Goal: Task Accomplishment & Management: Contribute content

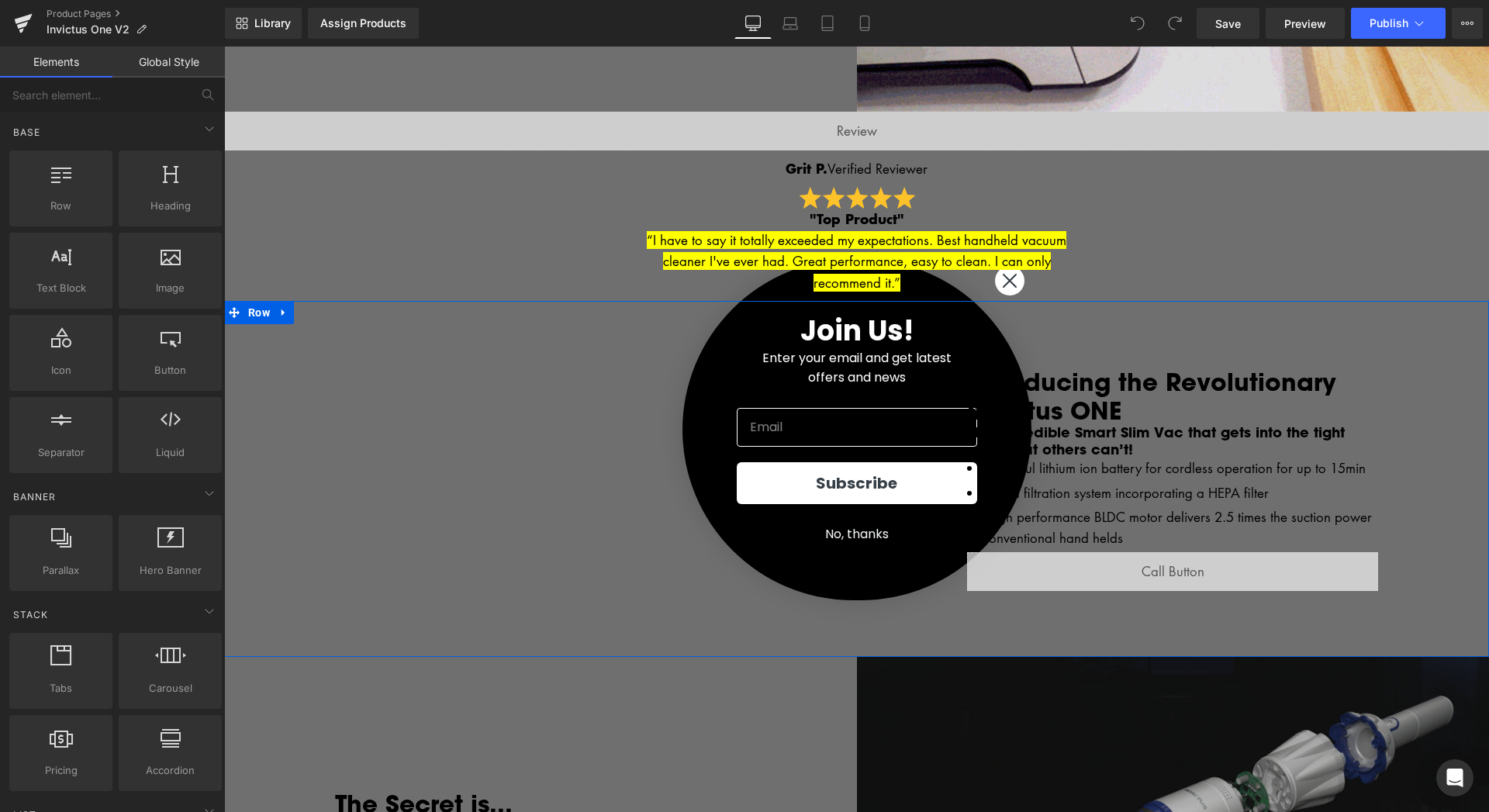
scroll to position [553, 0]
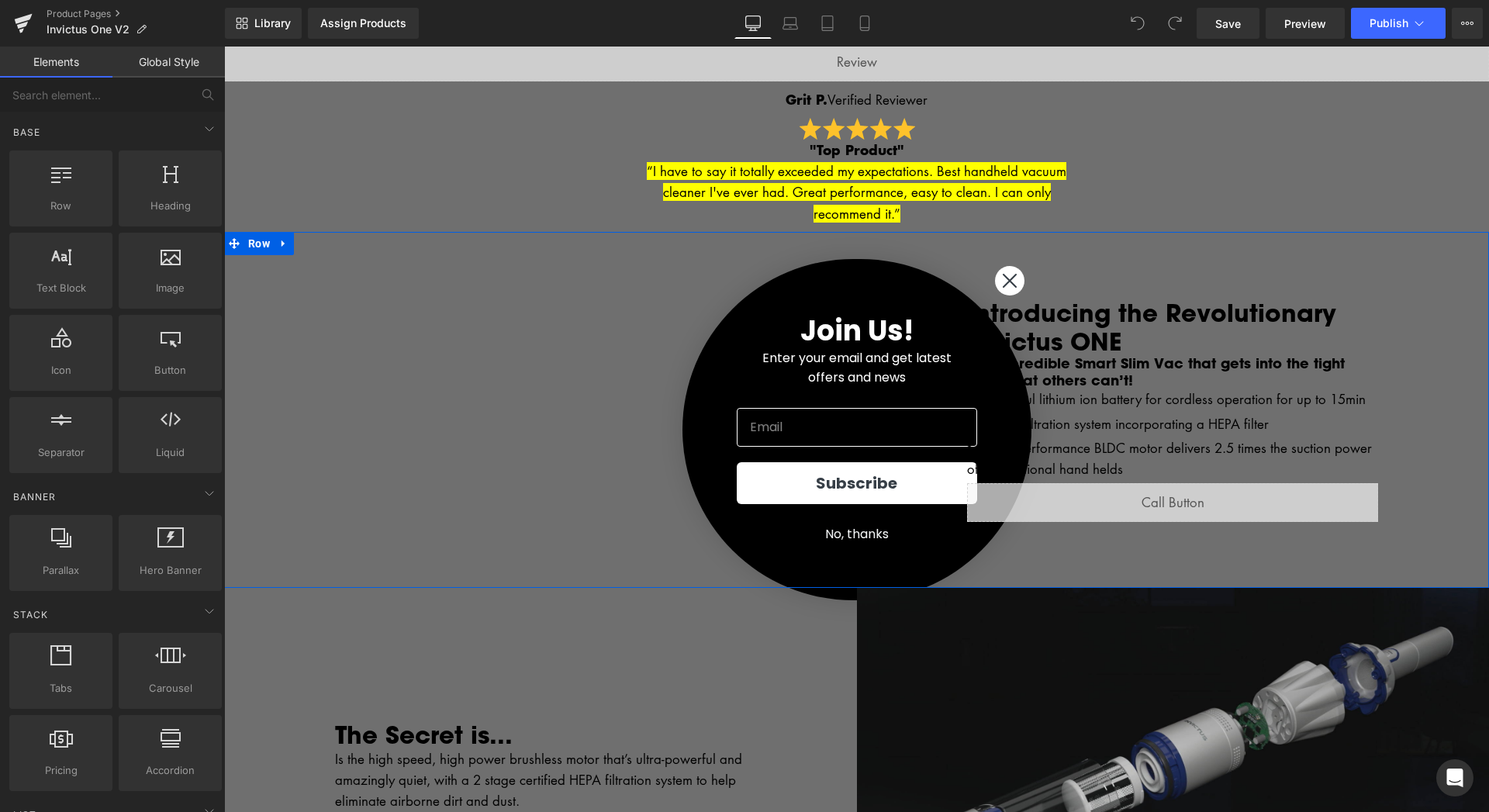
click at [1010, 284] on div "Introducing the Revolutionary Invictus ONE Heading The Incredible Smart Slim Va…" at bounding box center [1172, 410] width 465 height 255
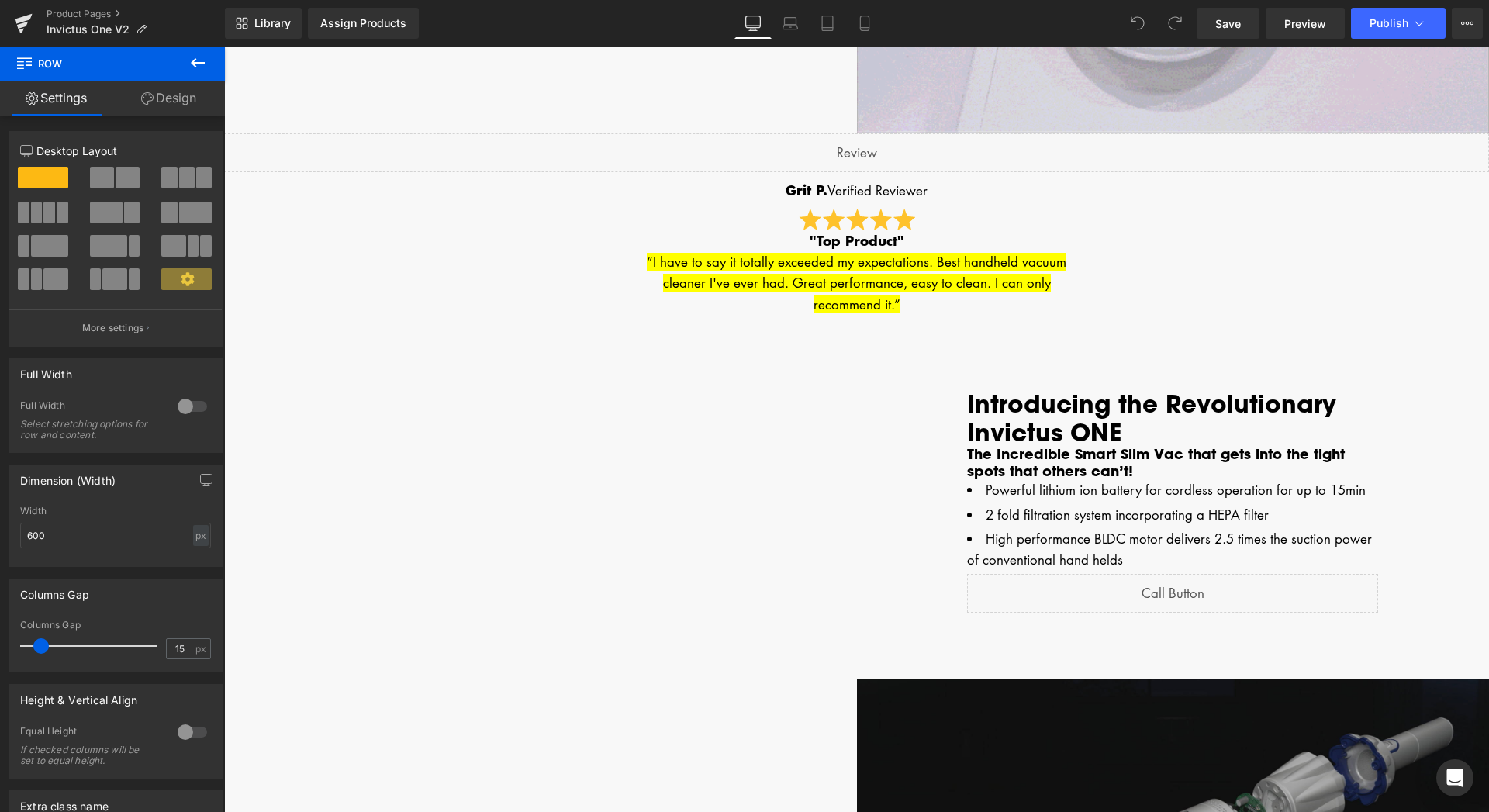
scroll to position [474, 0]
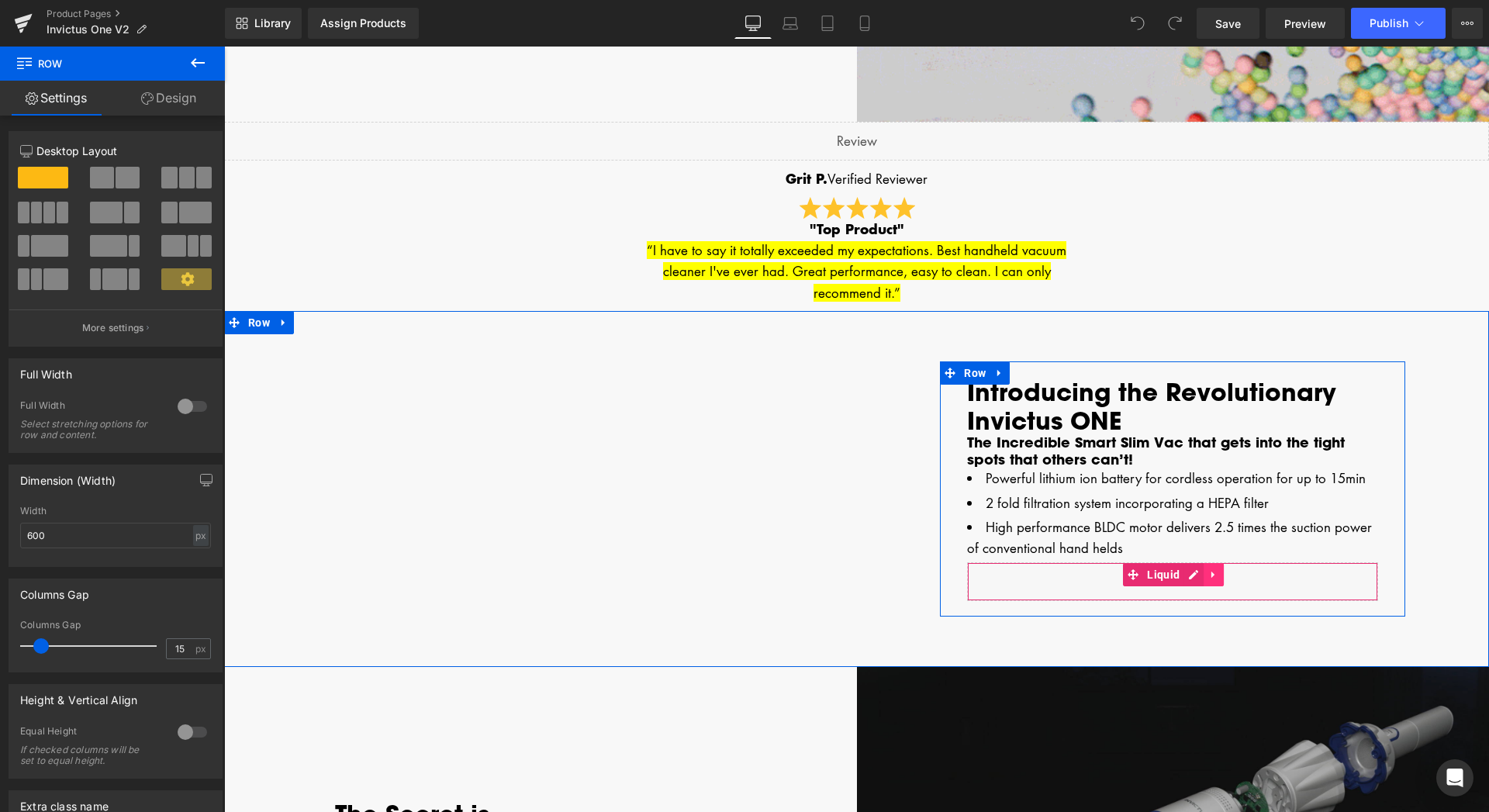
click at [1208, 575] on icon at bounding box center [1213, 574] width 11 height 11
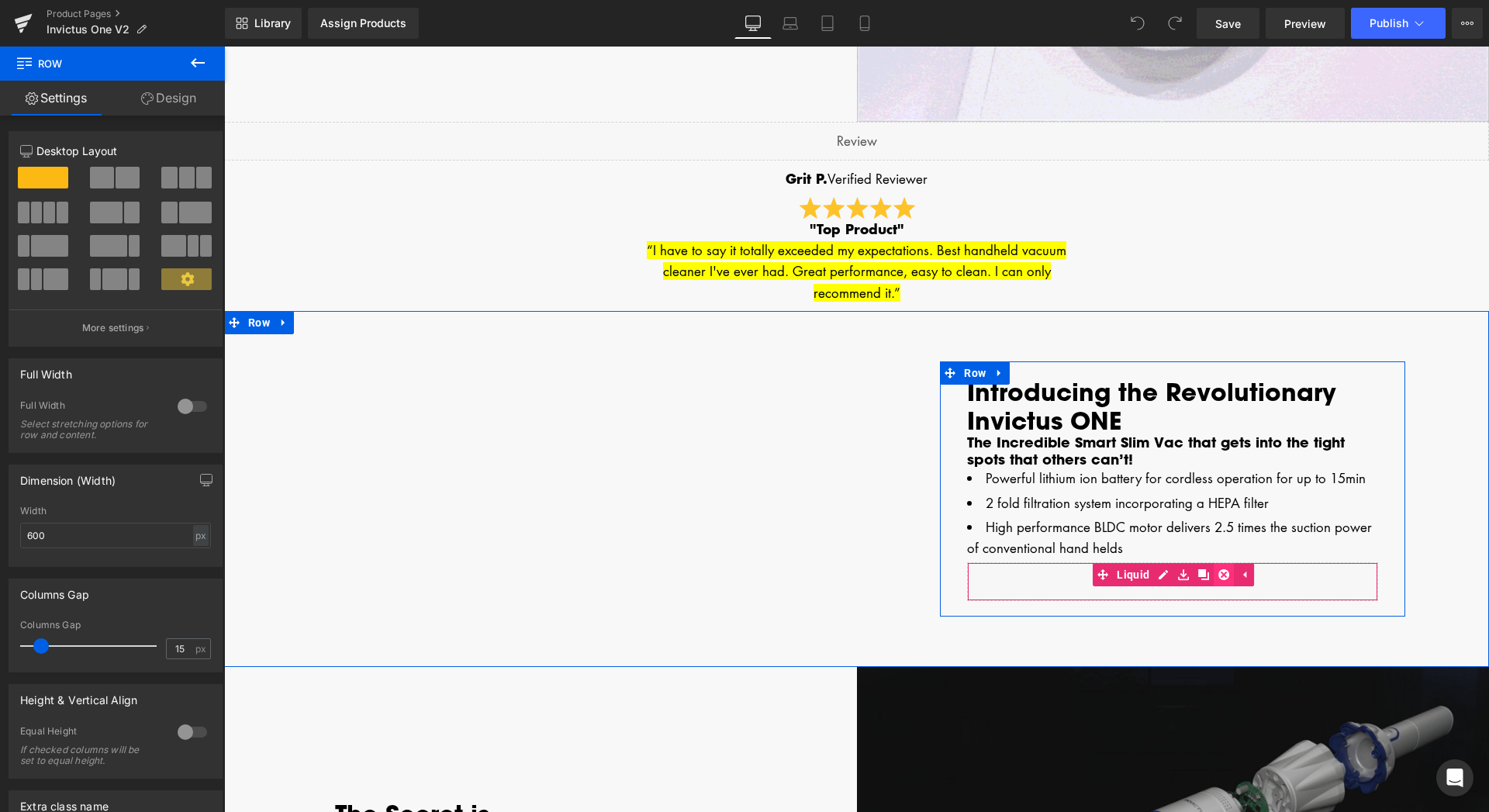
click at [1218, 576] on icon at bounding box center [1223, 574] width 11 height 11
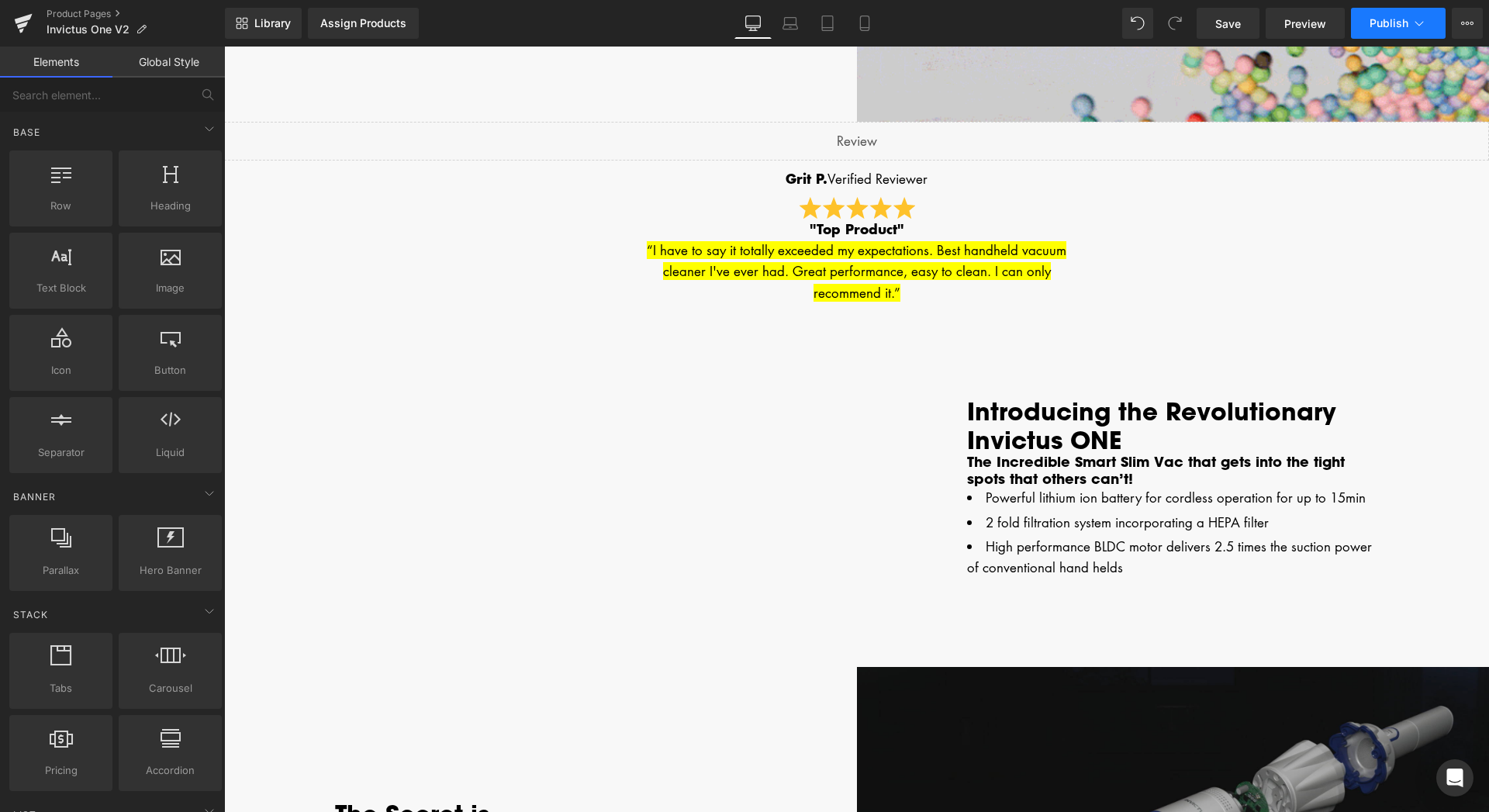
click at [1399, 19] on span "Publish" at bounding box center [1389, 23] width 39 height 12
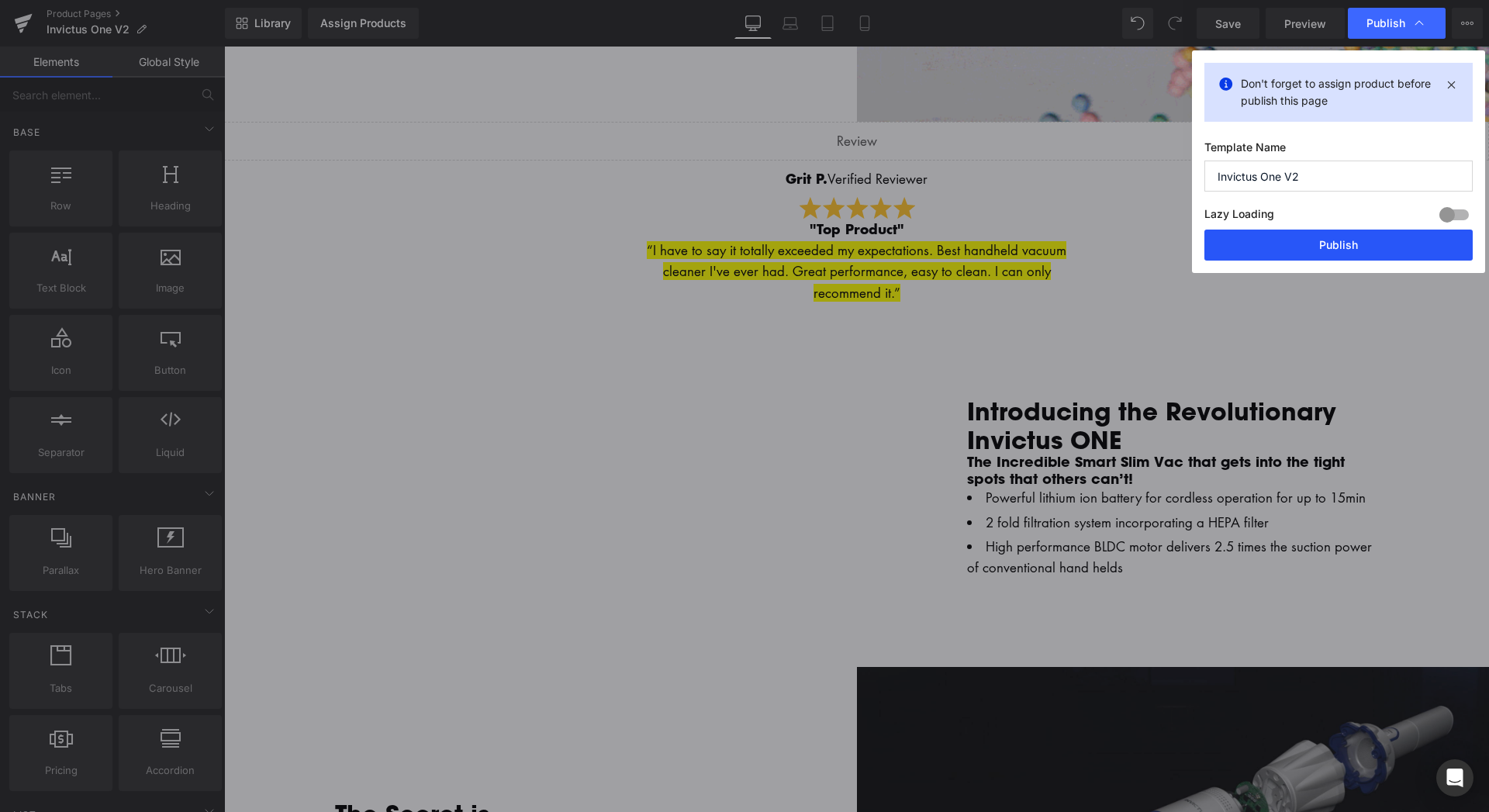
click at [1323, 243] on button "Publish" at bounding box center [1338, 245] width 268 height 31
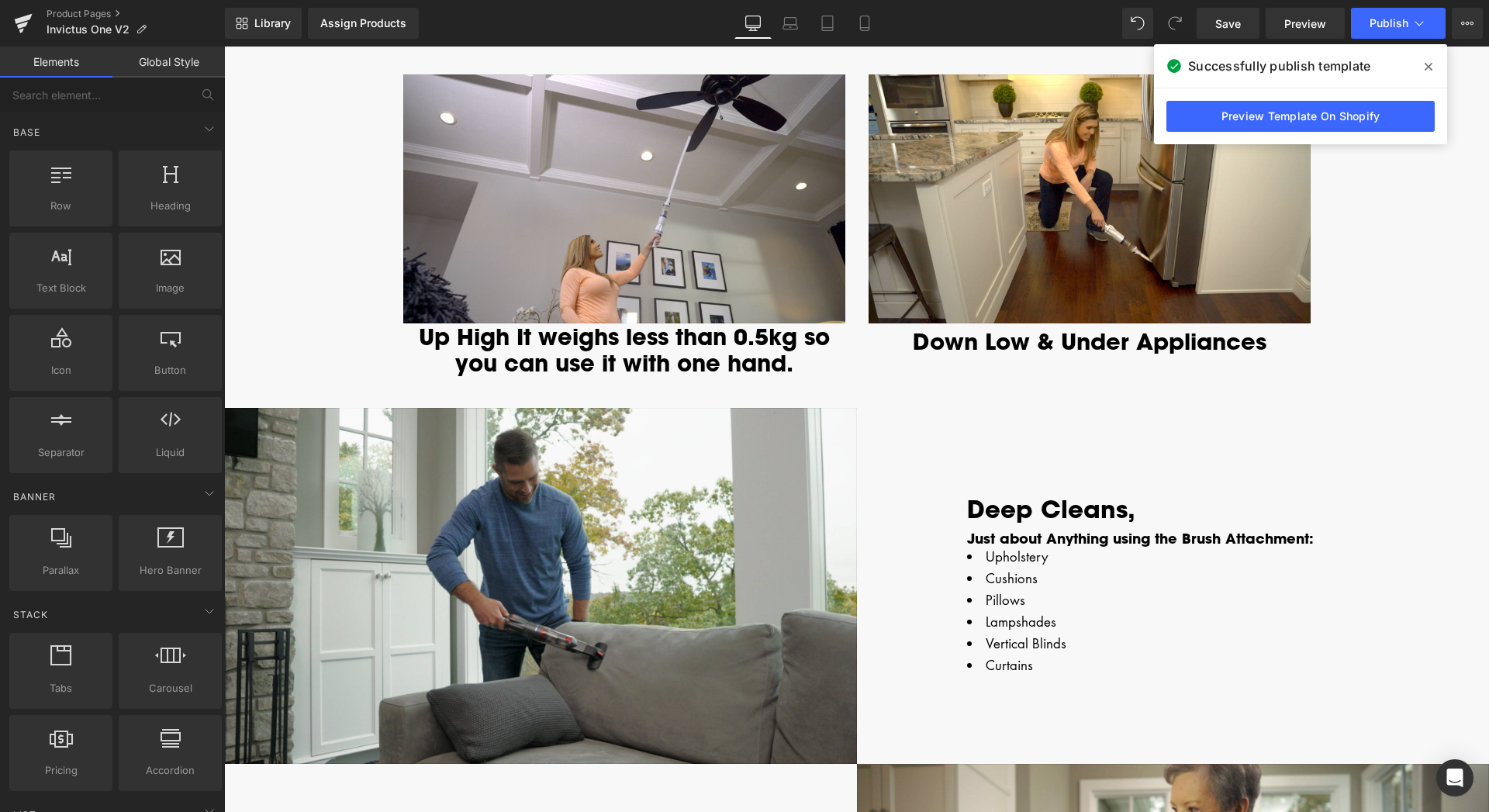
scroll to position [1820, 0]
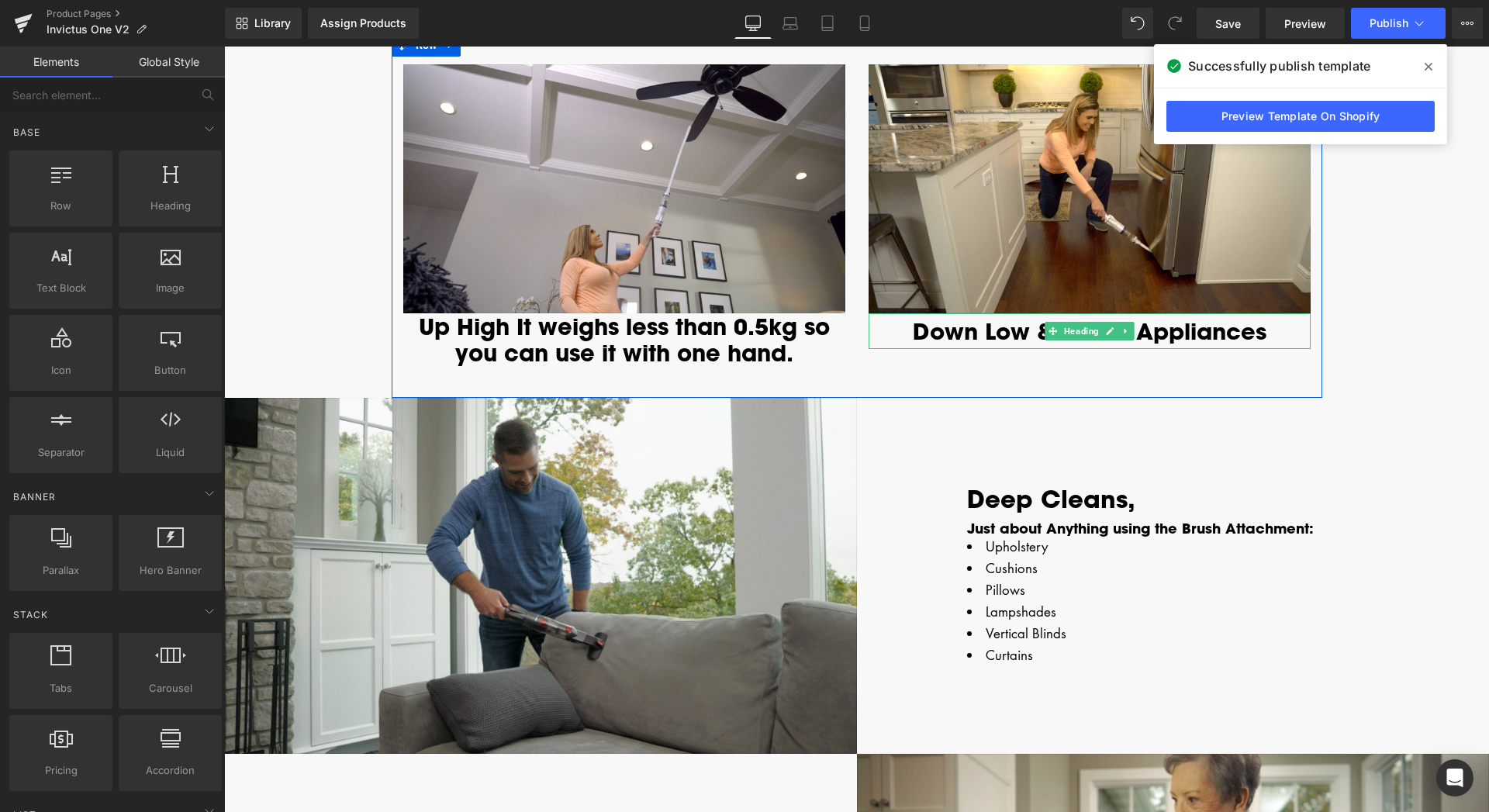
click at [1198, 333] on h3 "Down Low & Under Appliances" at bounding box center [1089, 331] width 442 height 36
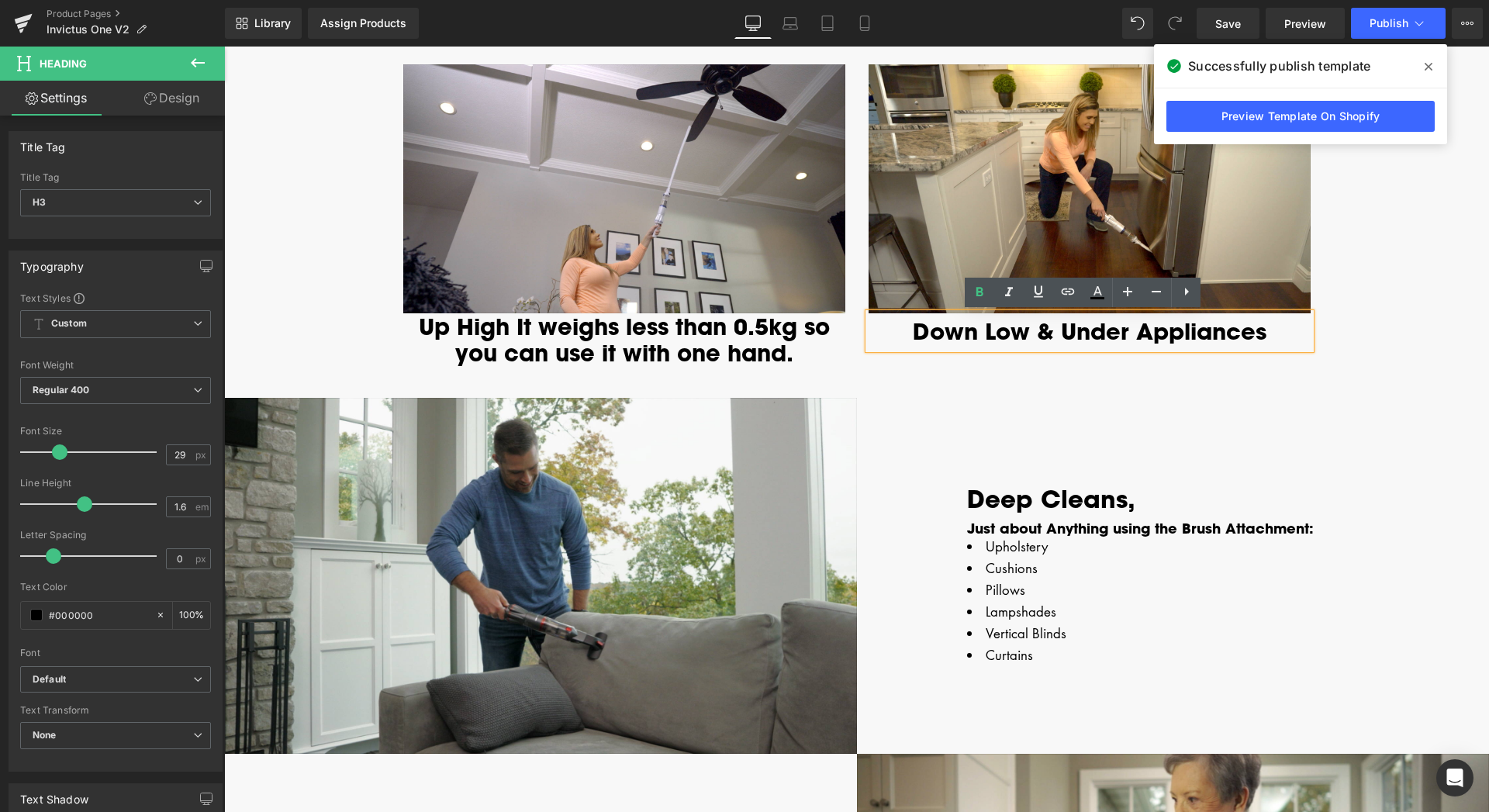
click at [1235, 333] on h3 "Down Low & Under Appliances" at bounding box center [1089, 331] width 442 height 36
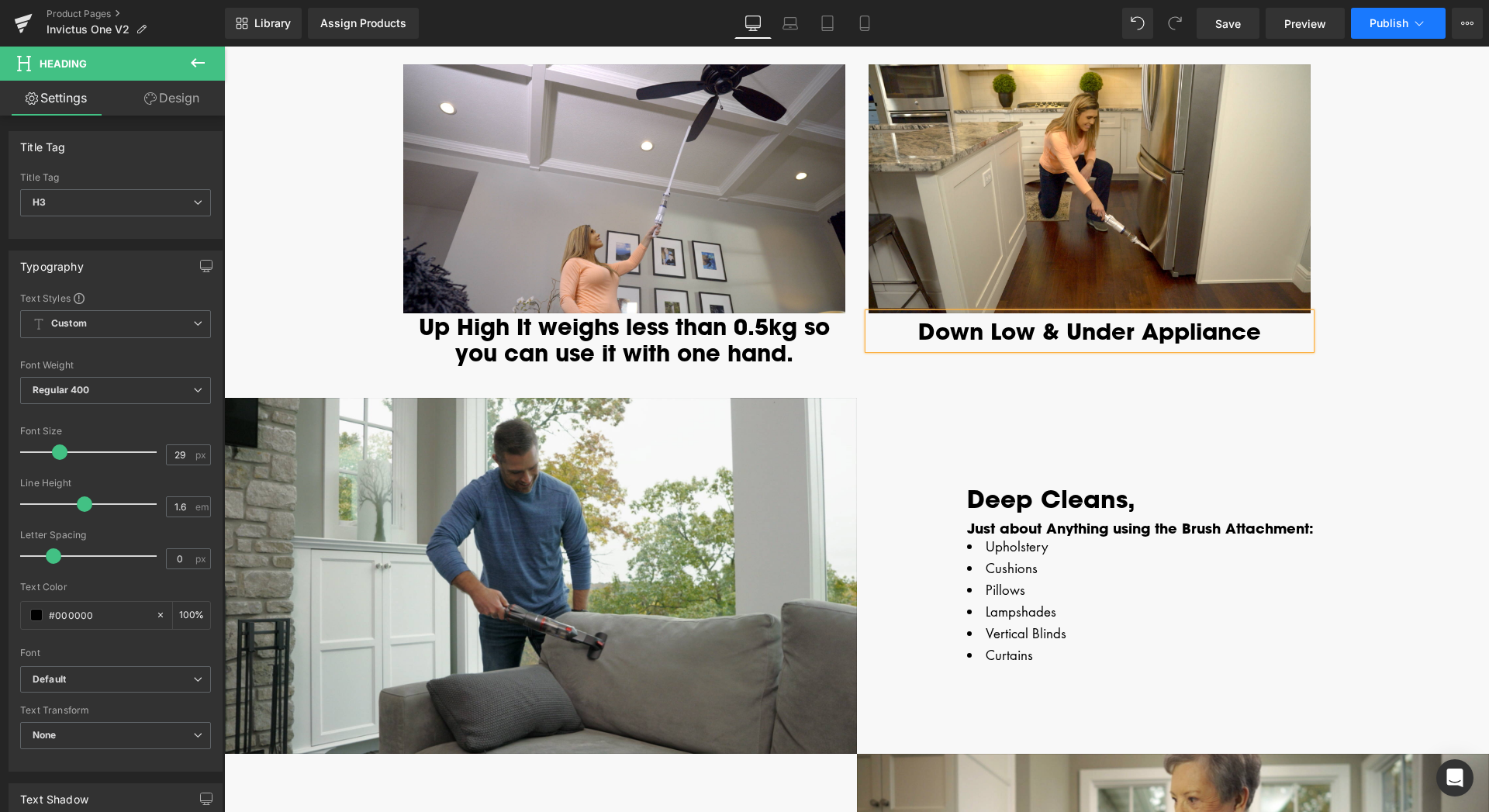
click at [1382, 27] on span "Publish" at bounding box center [1389, 23] width 39 height 12
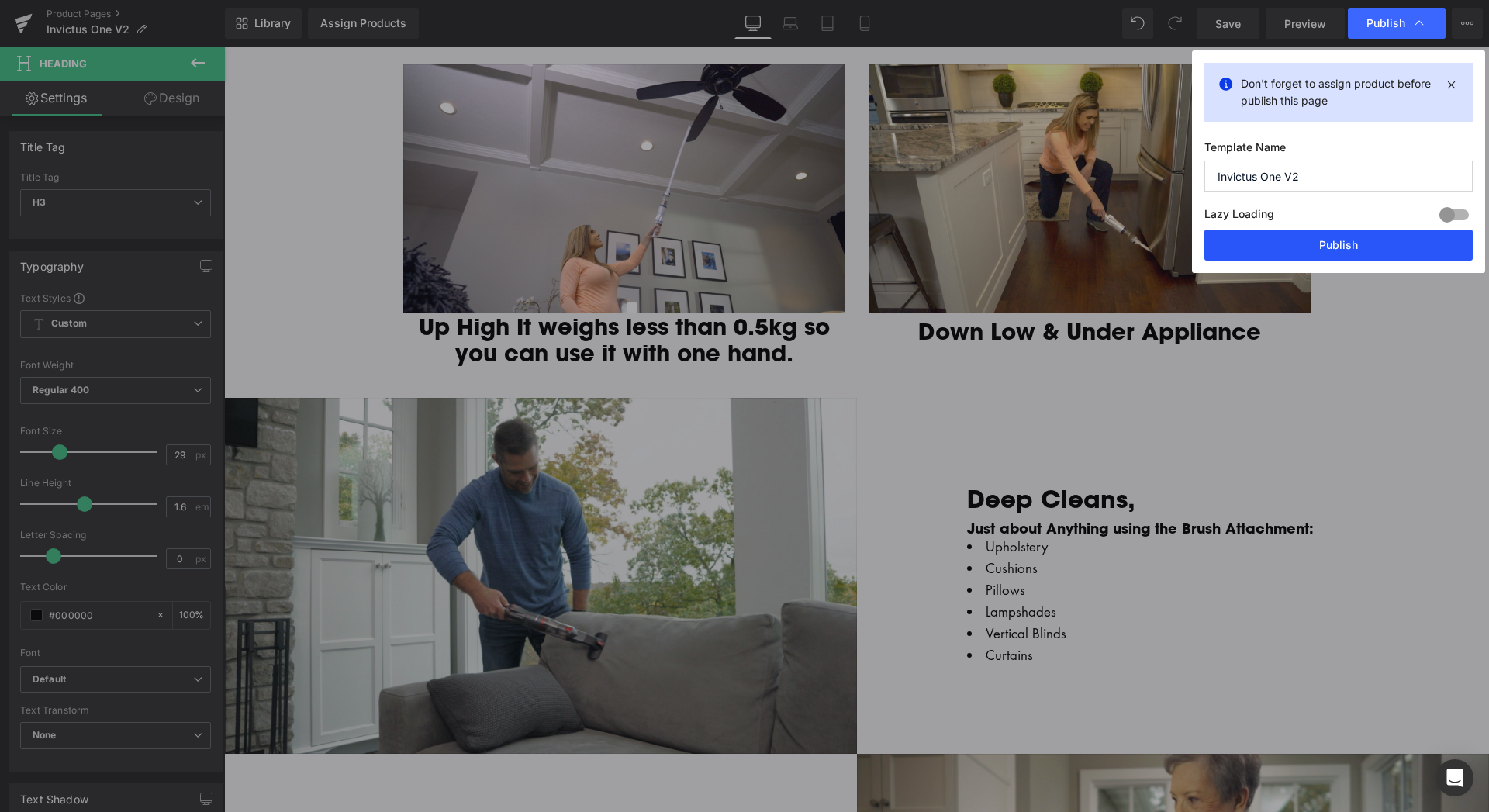
click at [1339, 247] on button "Publish" at bounding box center [1338, 245] width 268 height 31
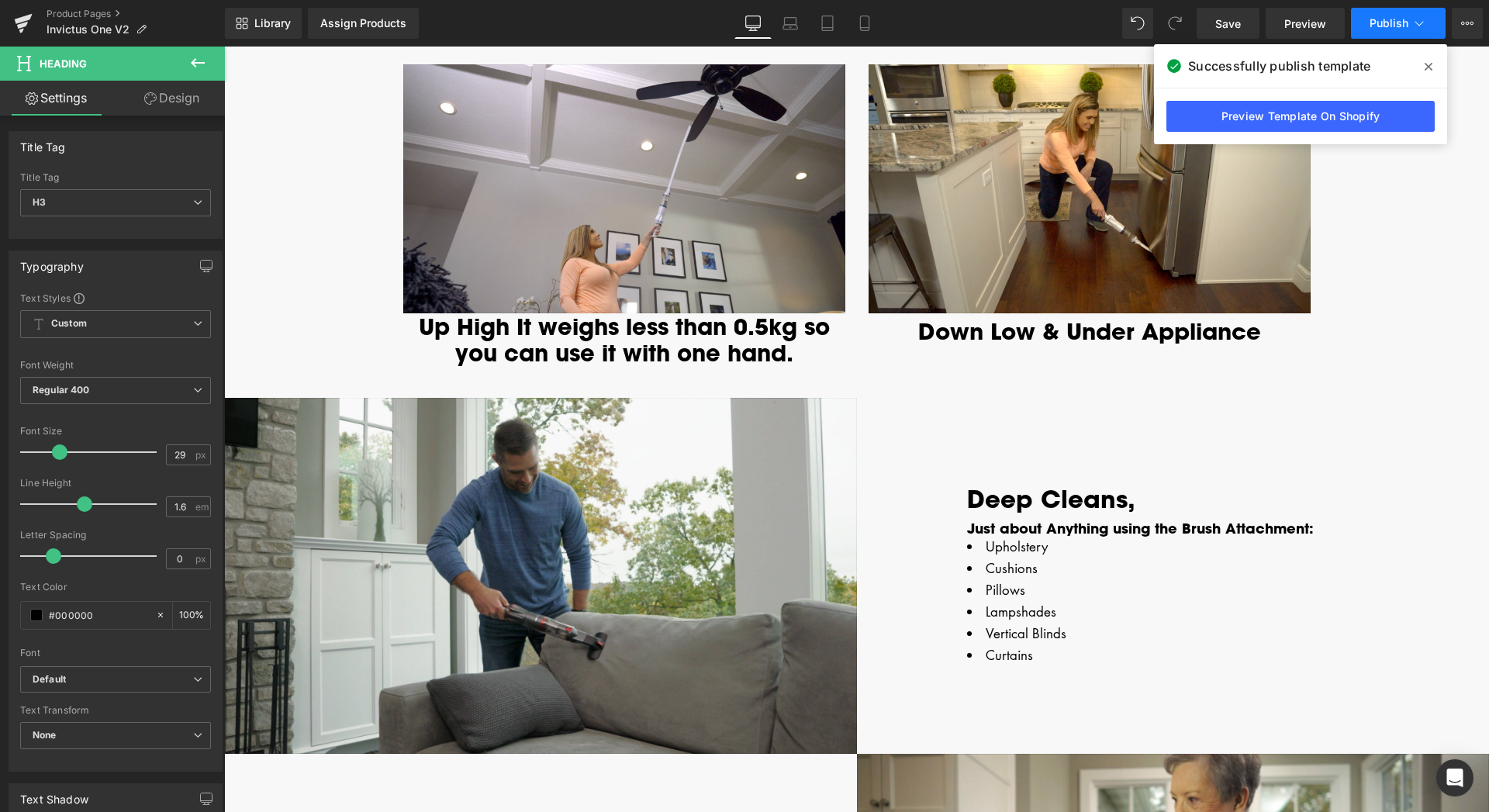
click at [1371, 22] on span "Publish" at bounding box center [1389, 23] width 39 height 12
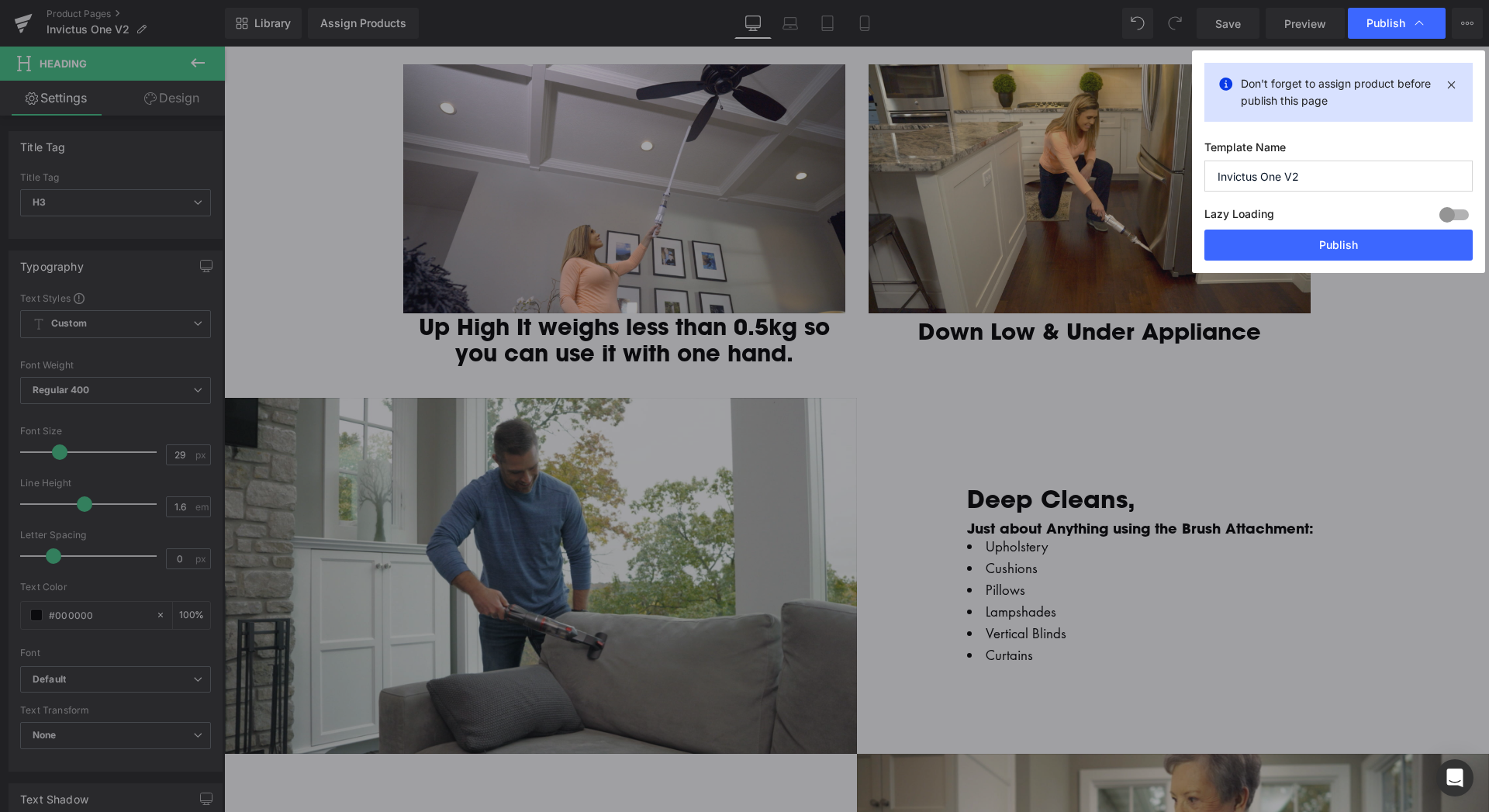
click at [1371, 22] on span "Publish" at bounding box center [1386, 23] width 39 height 14
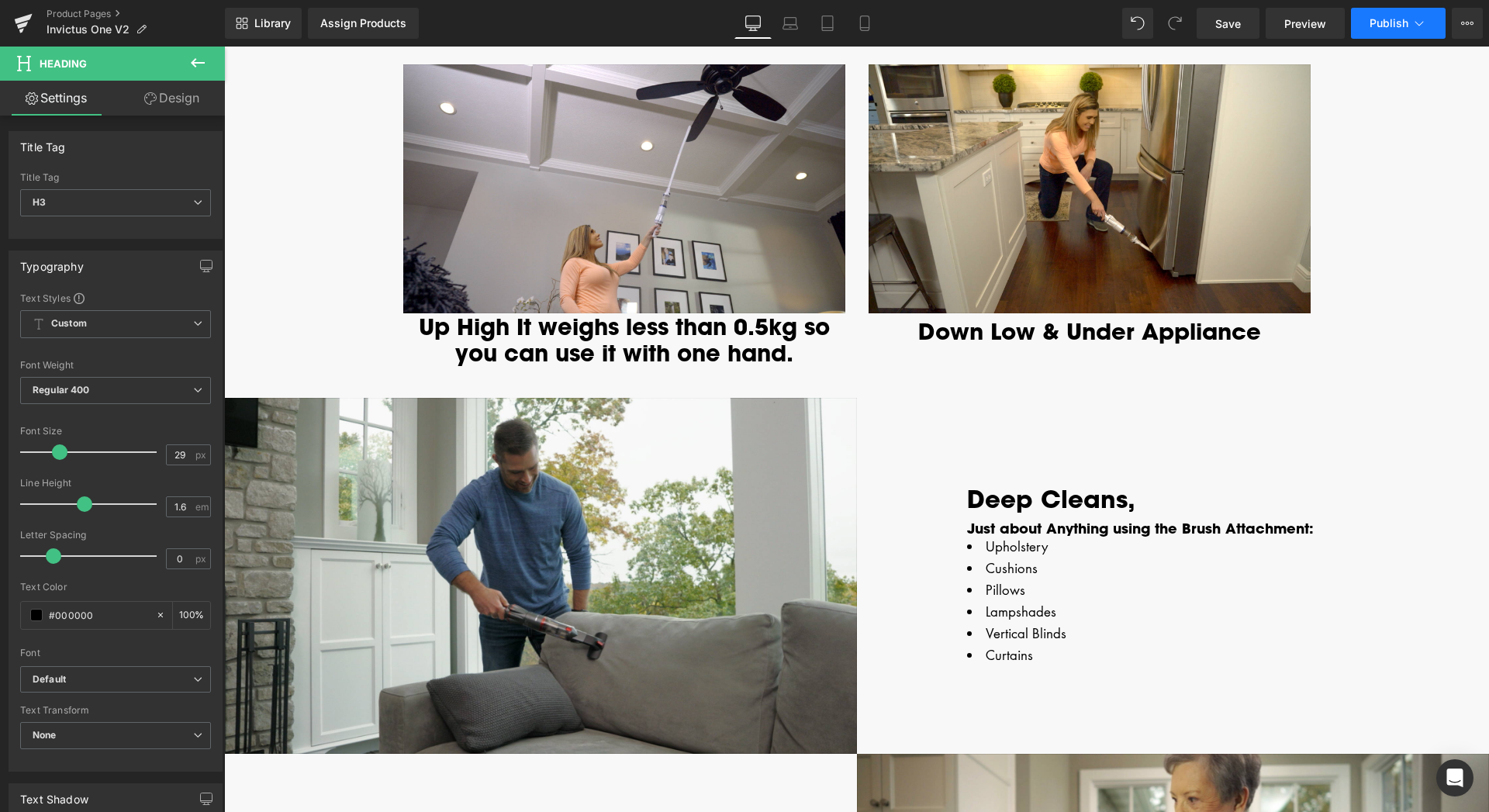
click at [1371, 22] on span "Publish" at bounding box center [1389, 23] width 39 height 12
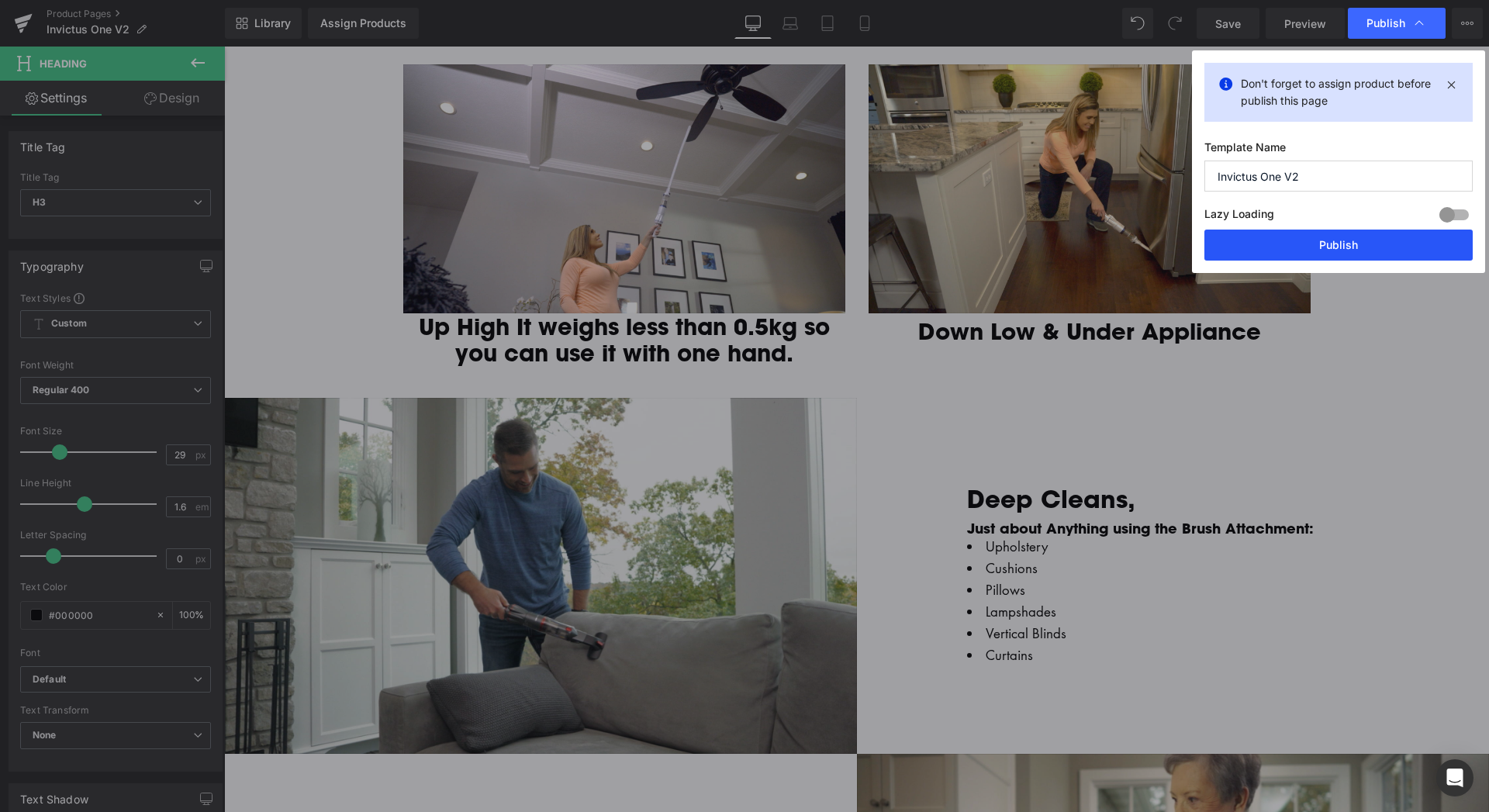
click at [1356, 243] on button "Publish" at bounding box center [1338, 245] width 268 height 31
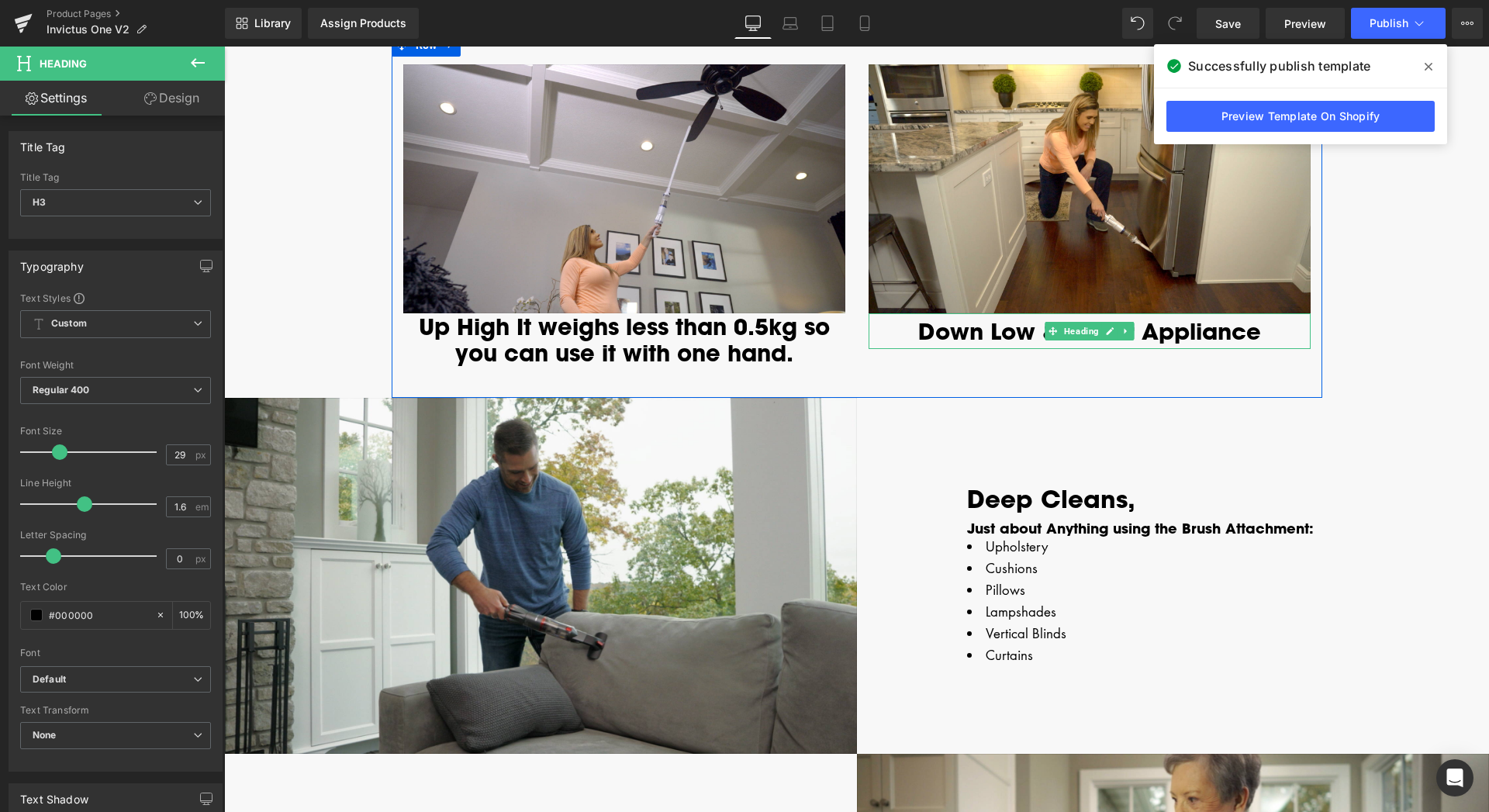
click at [1239, 335] on h3 "Down Low & Under Appliance" at bounding box center [1089, 331] width 442 height 36
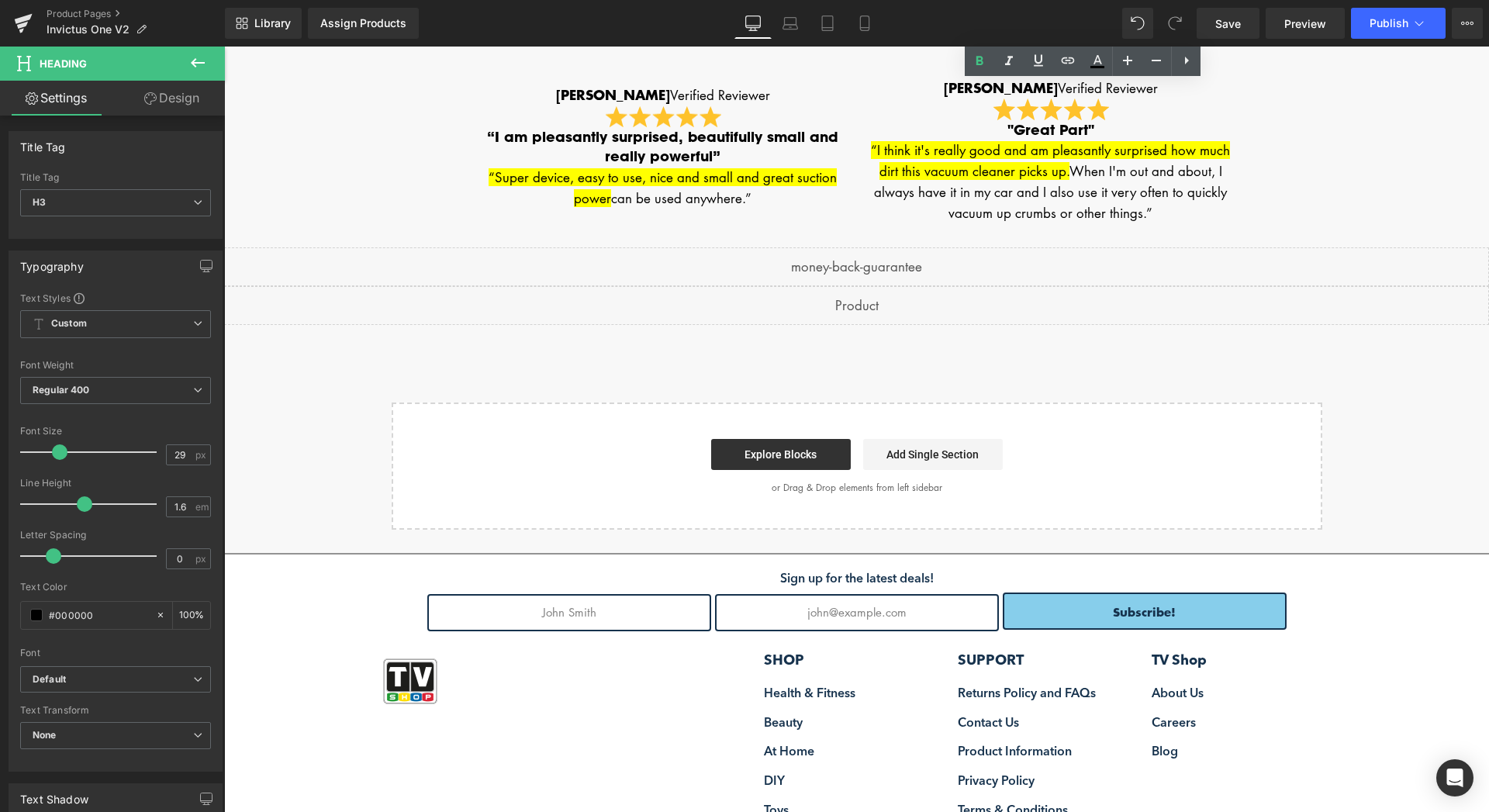
scroll to position [2610, 0]
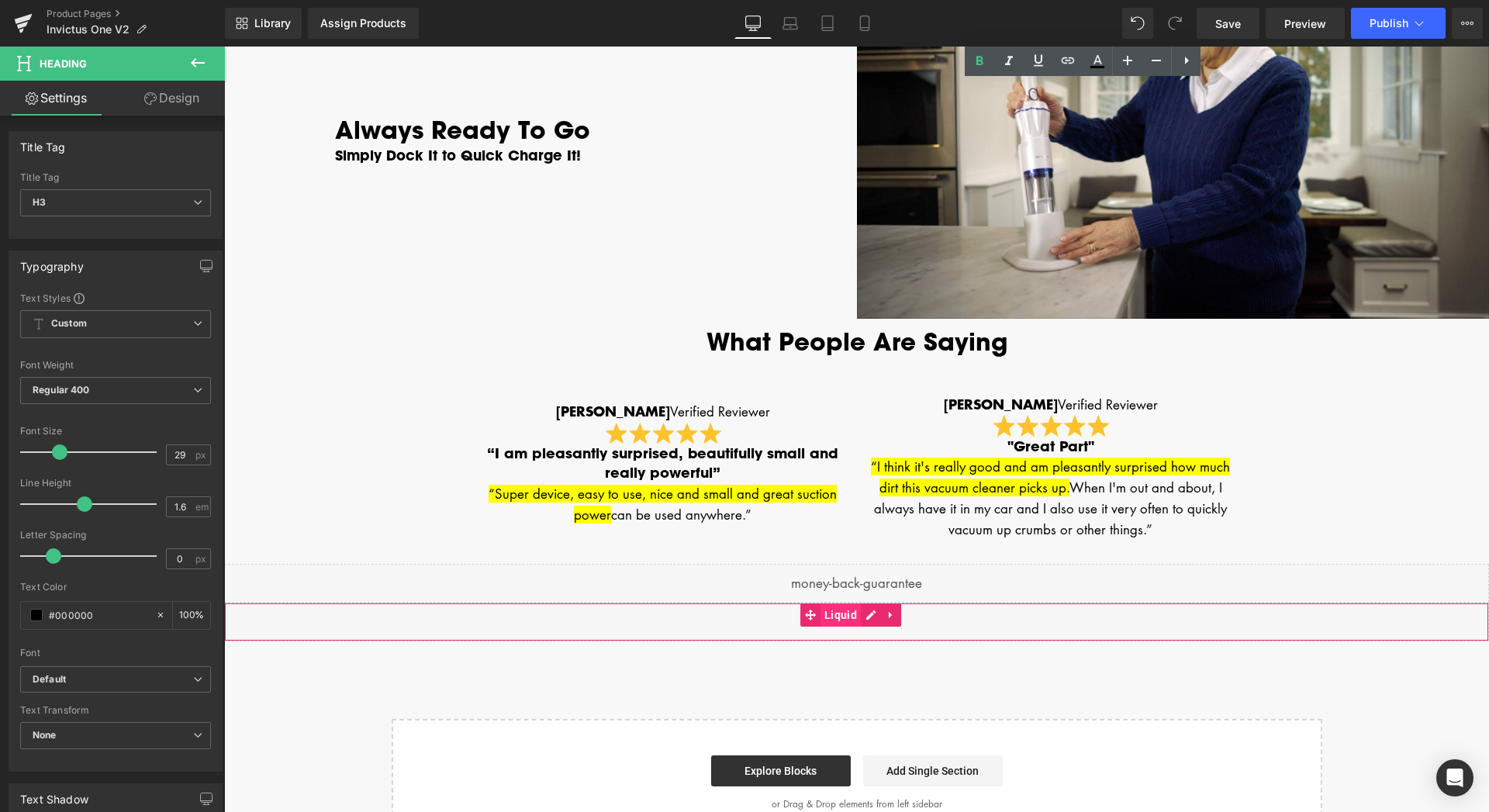
click at [854, 622] on span "Liquid" at bounding box center [840, 615] width 40 height 23
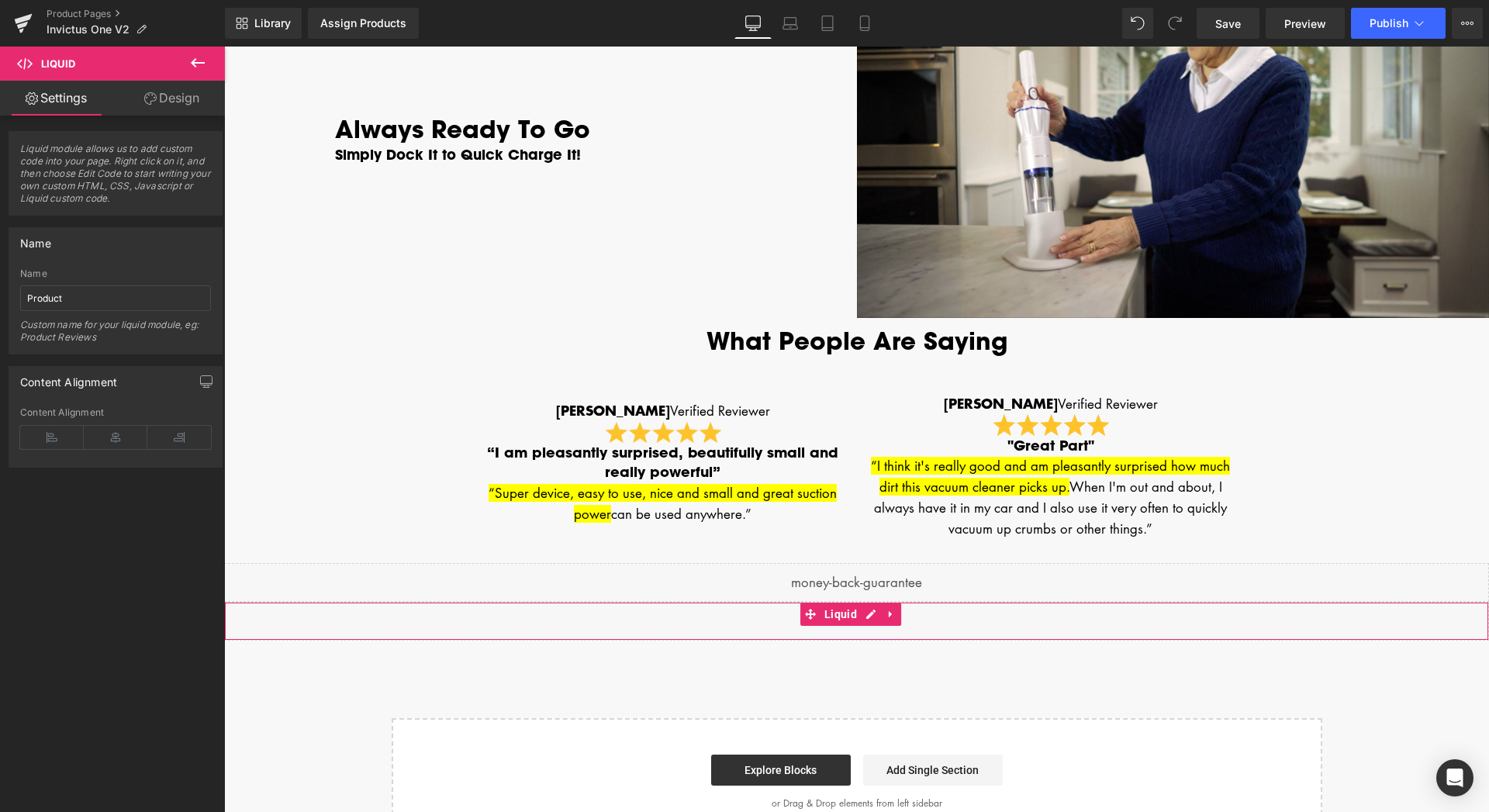
scroll to position [2768, 0]
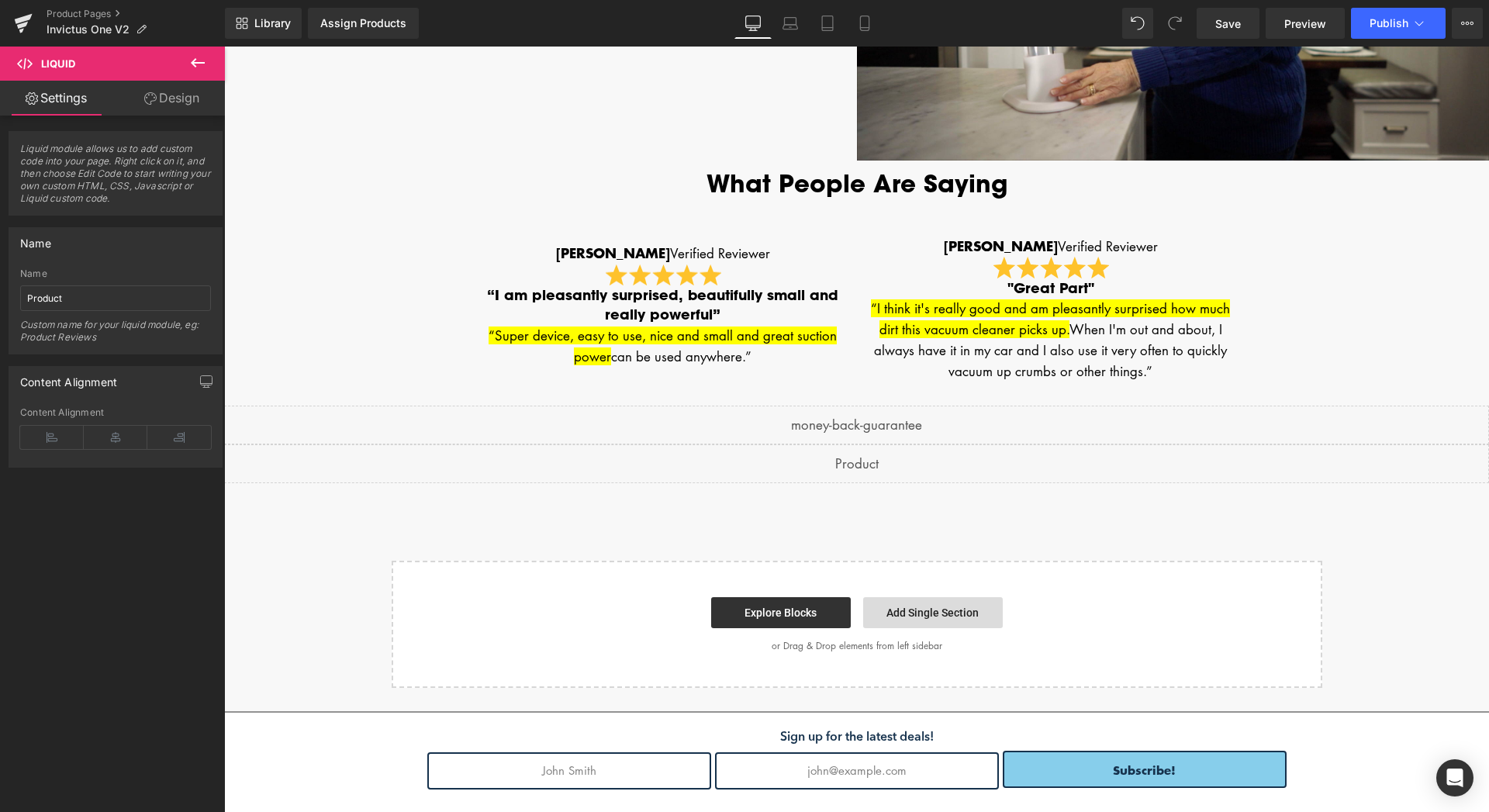
click at [893, 614] on link "Add Single Section" at bounding box center [932, 612] width 140 height 31
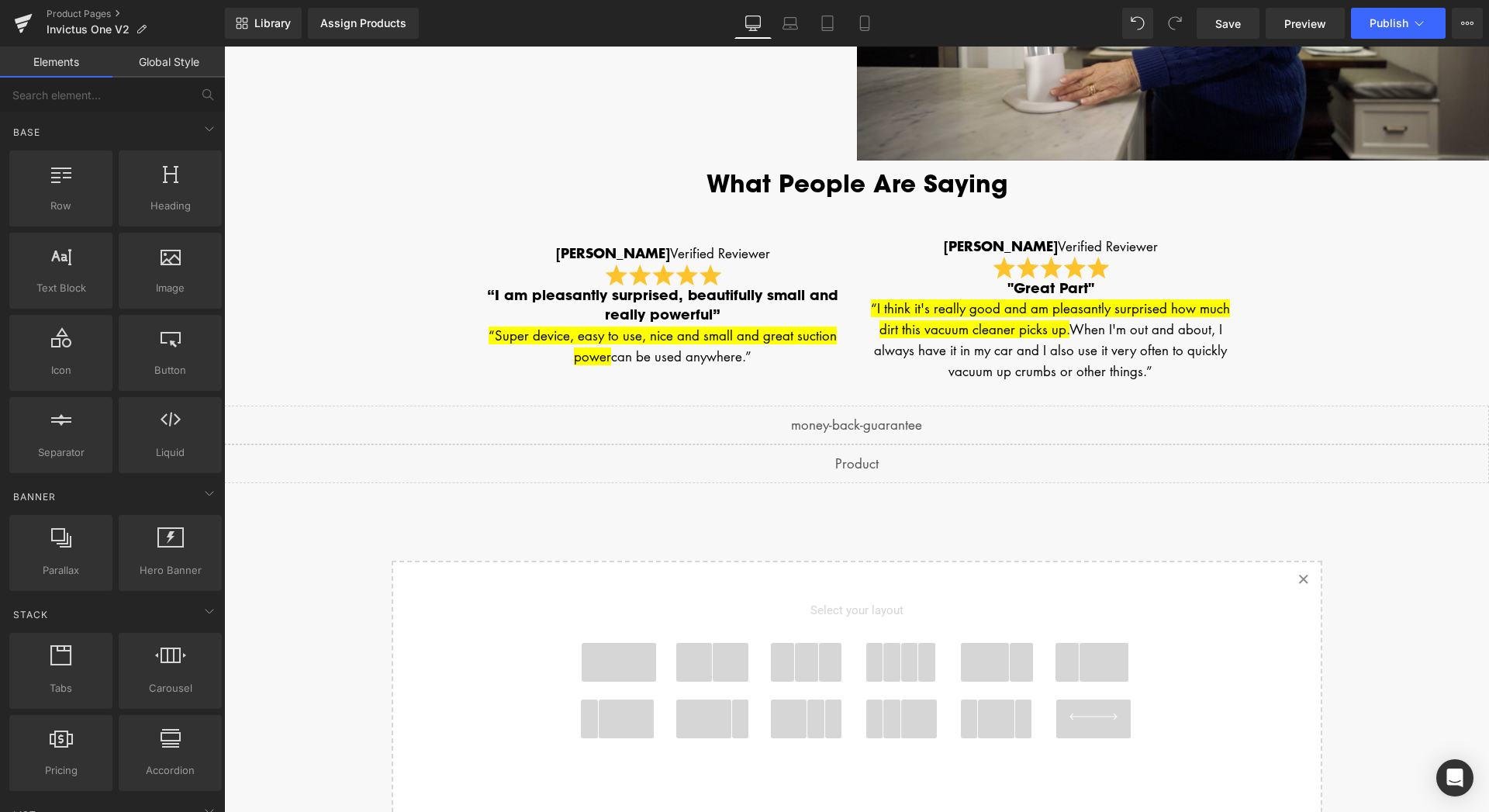
click at [601, 659] on span at bounding box center [619, 663] width 74 height 39
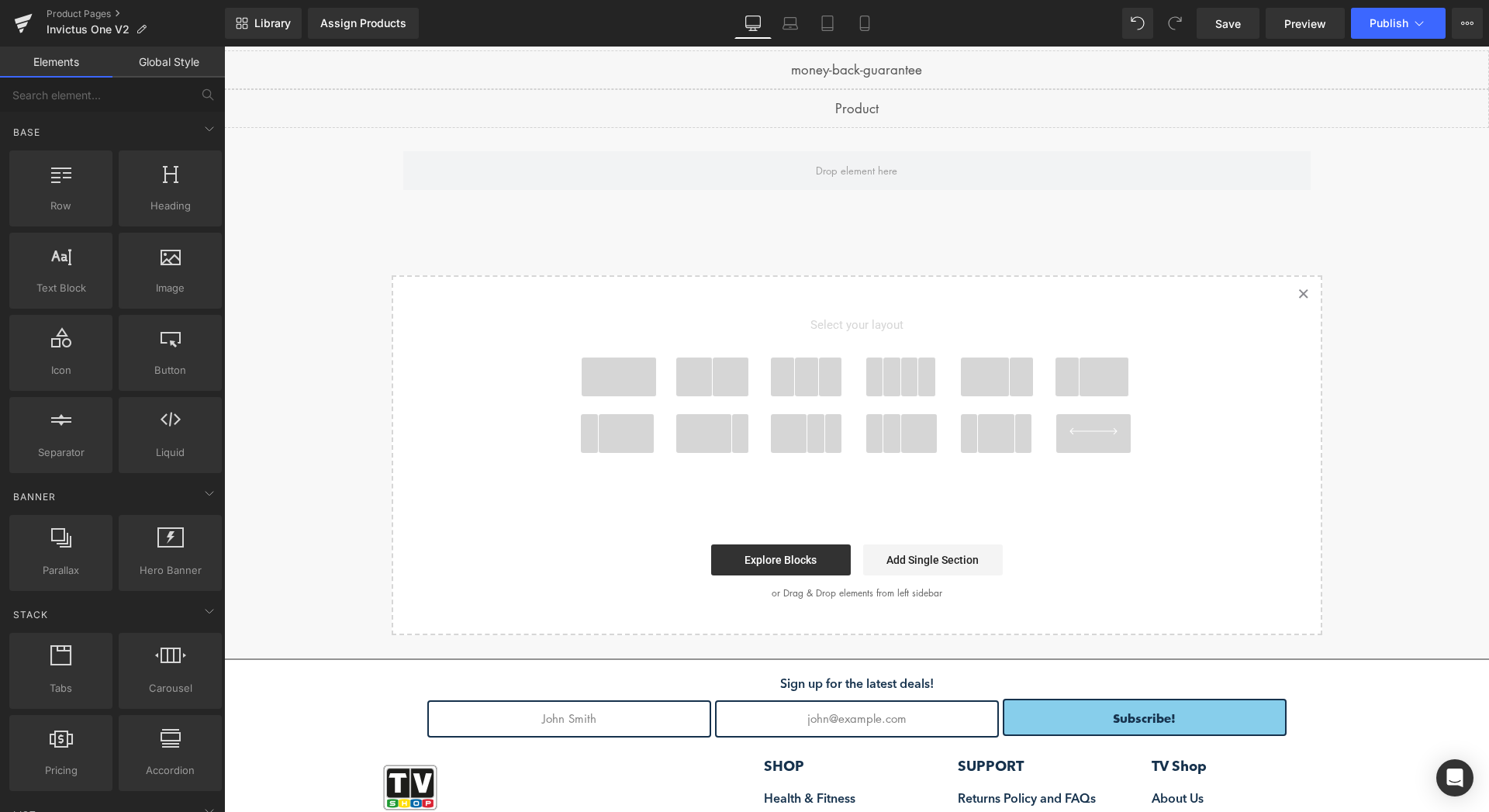
scroll to position [3143, 0]
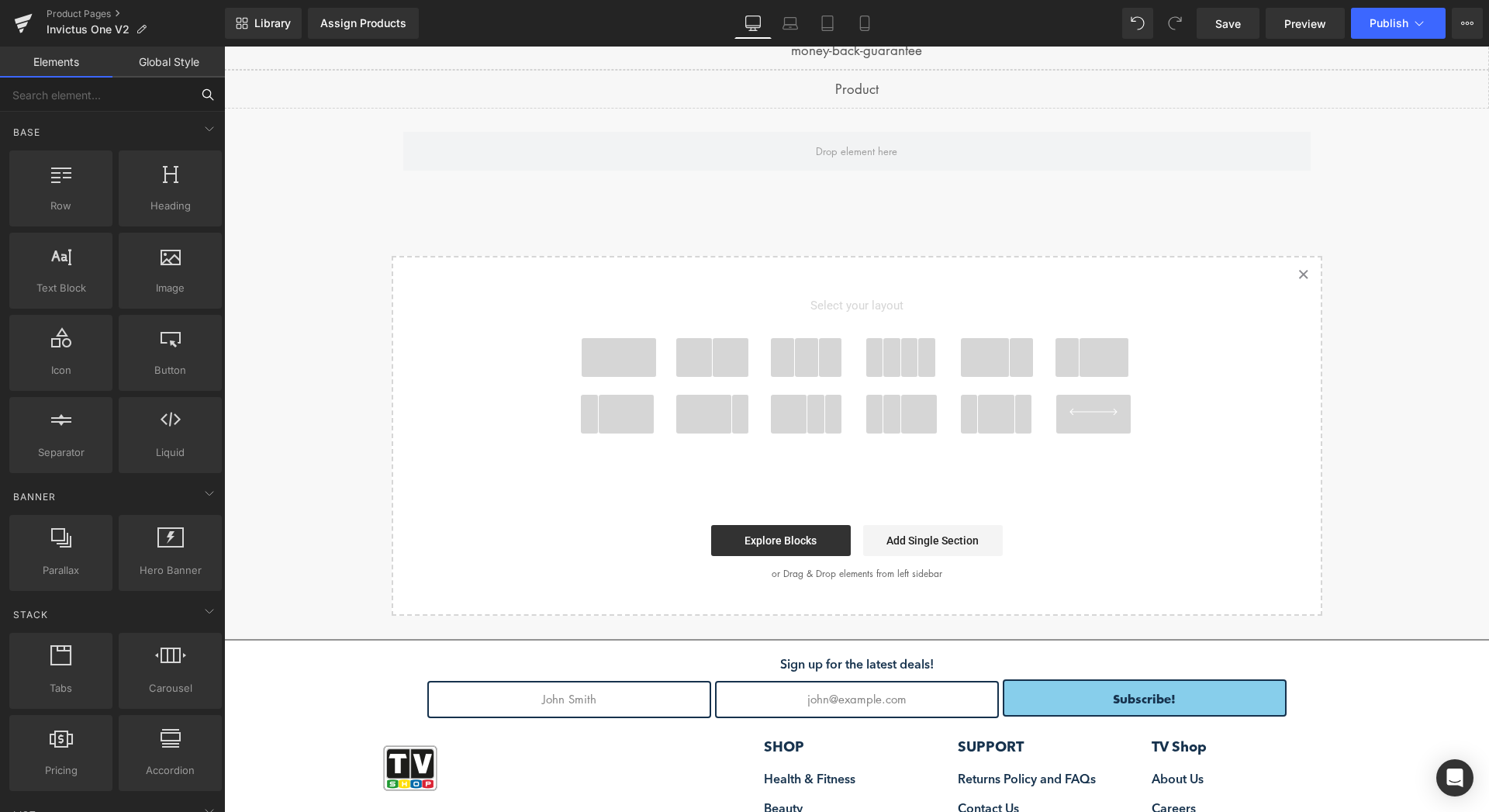
click at [94, 100] on input "text" at bounding box center [95, 95] width 191 height 34
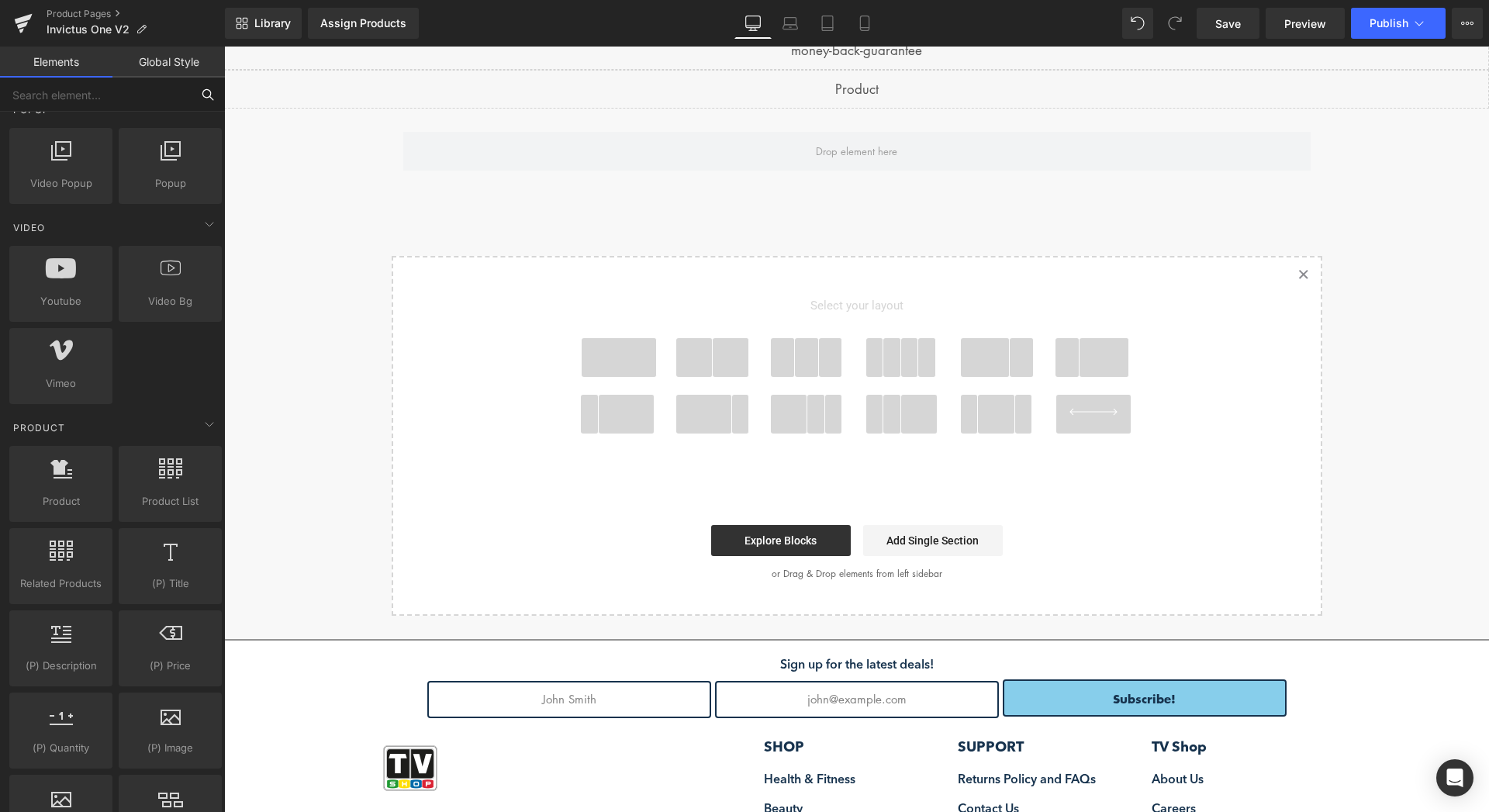
scroll to position [949, 0]
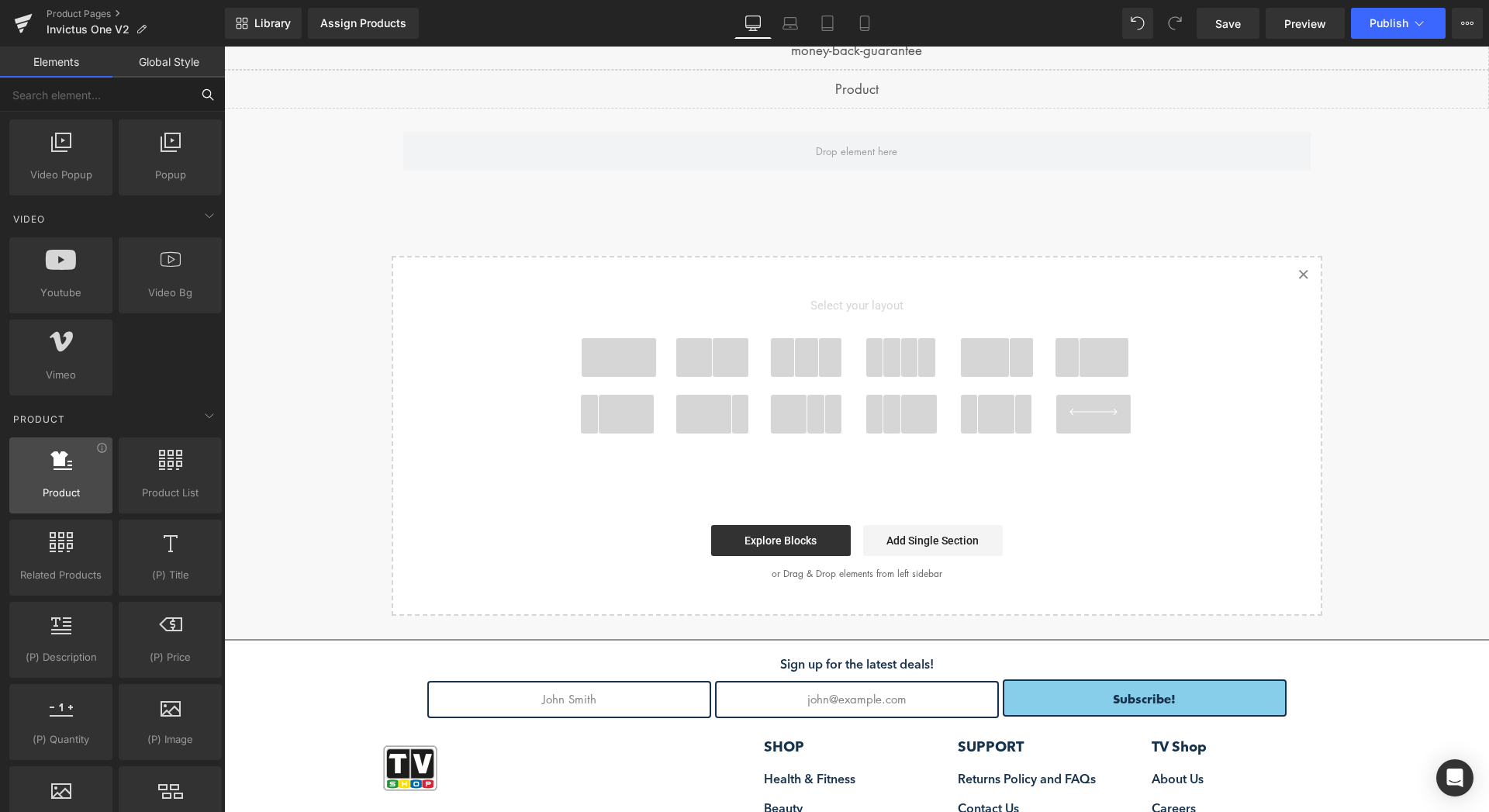
click at [51, 485] on span "Product" at bounding box center [61, 493] width 94 height 16
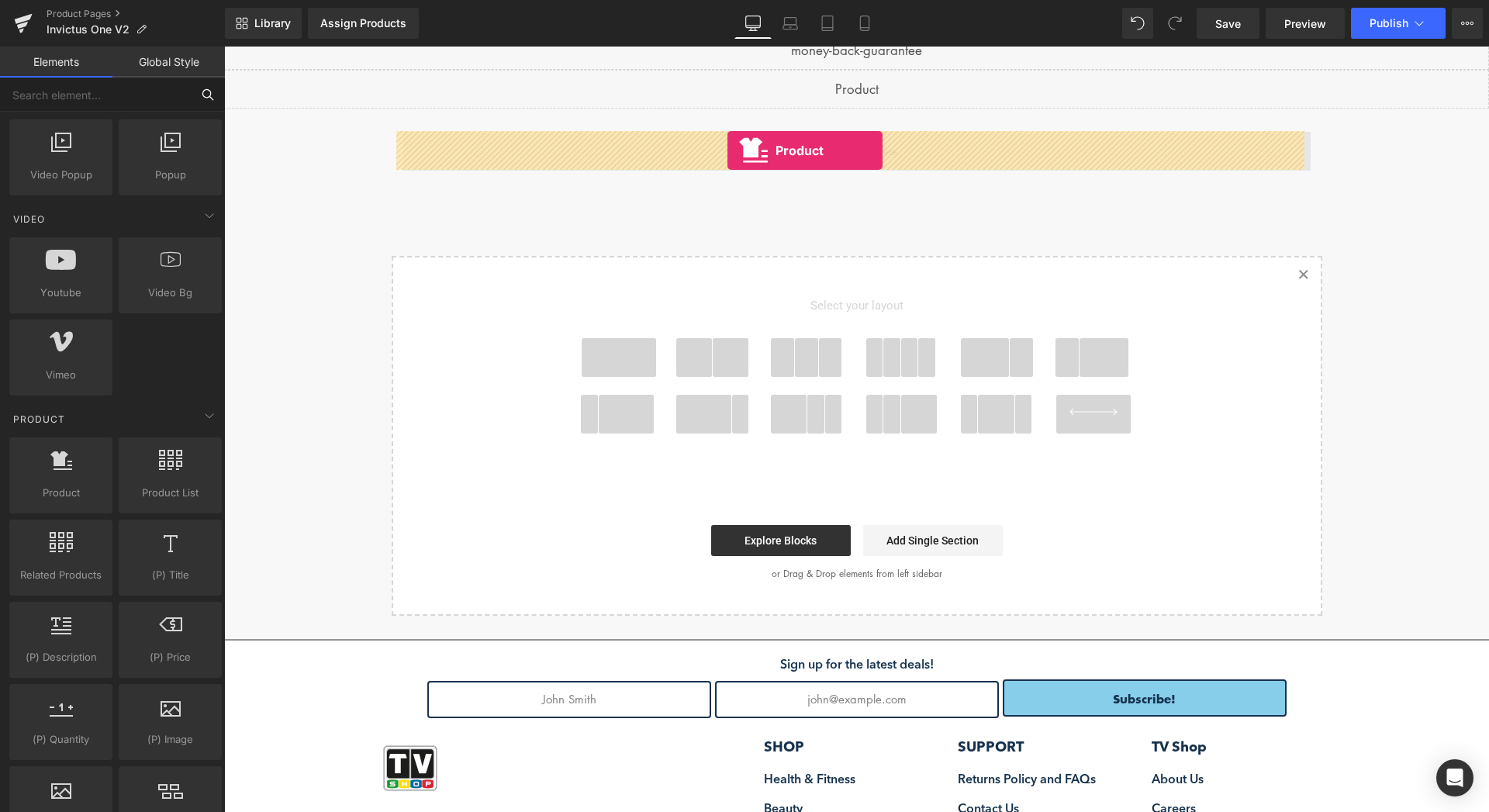
drag, startPoint x: 276, startPoint y: 531, endPoint x: 727, endPoint y: 150, distance: 590.4
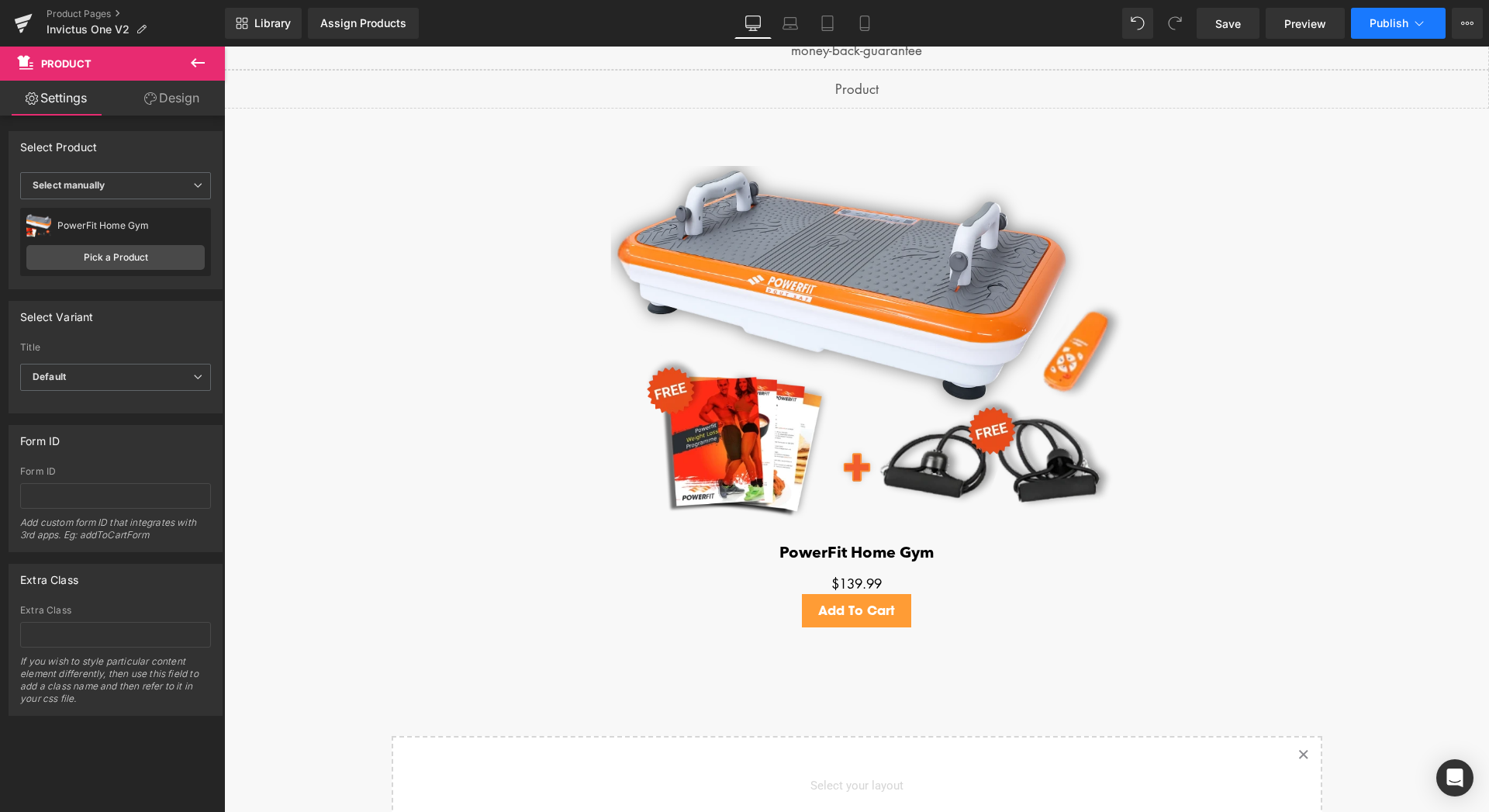
click at [1386, 23] on span "Publish" at bounding box center [1389, 23] width 39 height 12
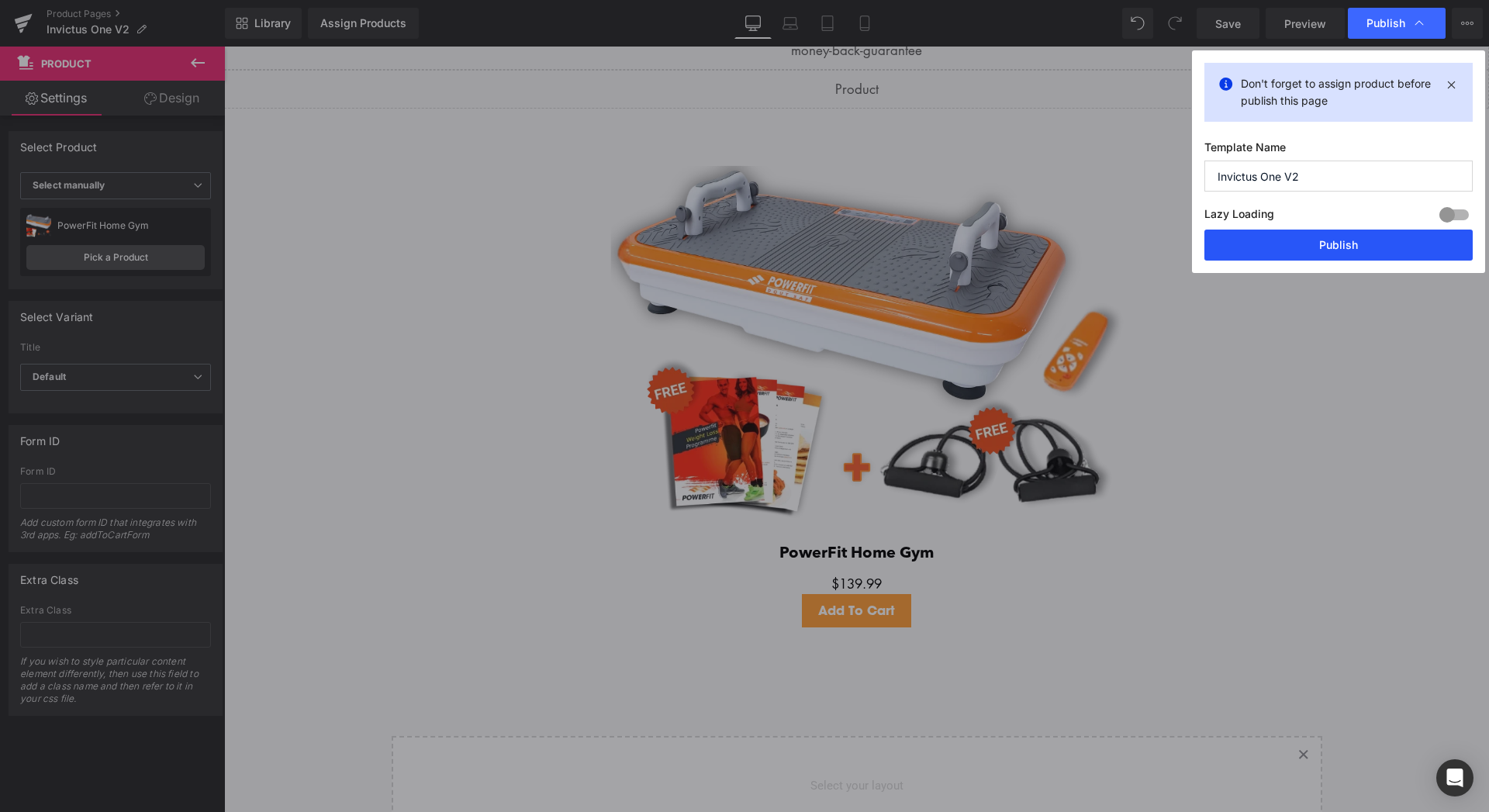
click at [1322, 250] on button "Publish" at bounding box center [1338, 245] width 268 height 31
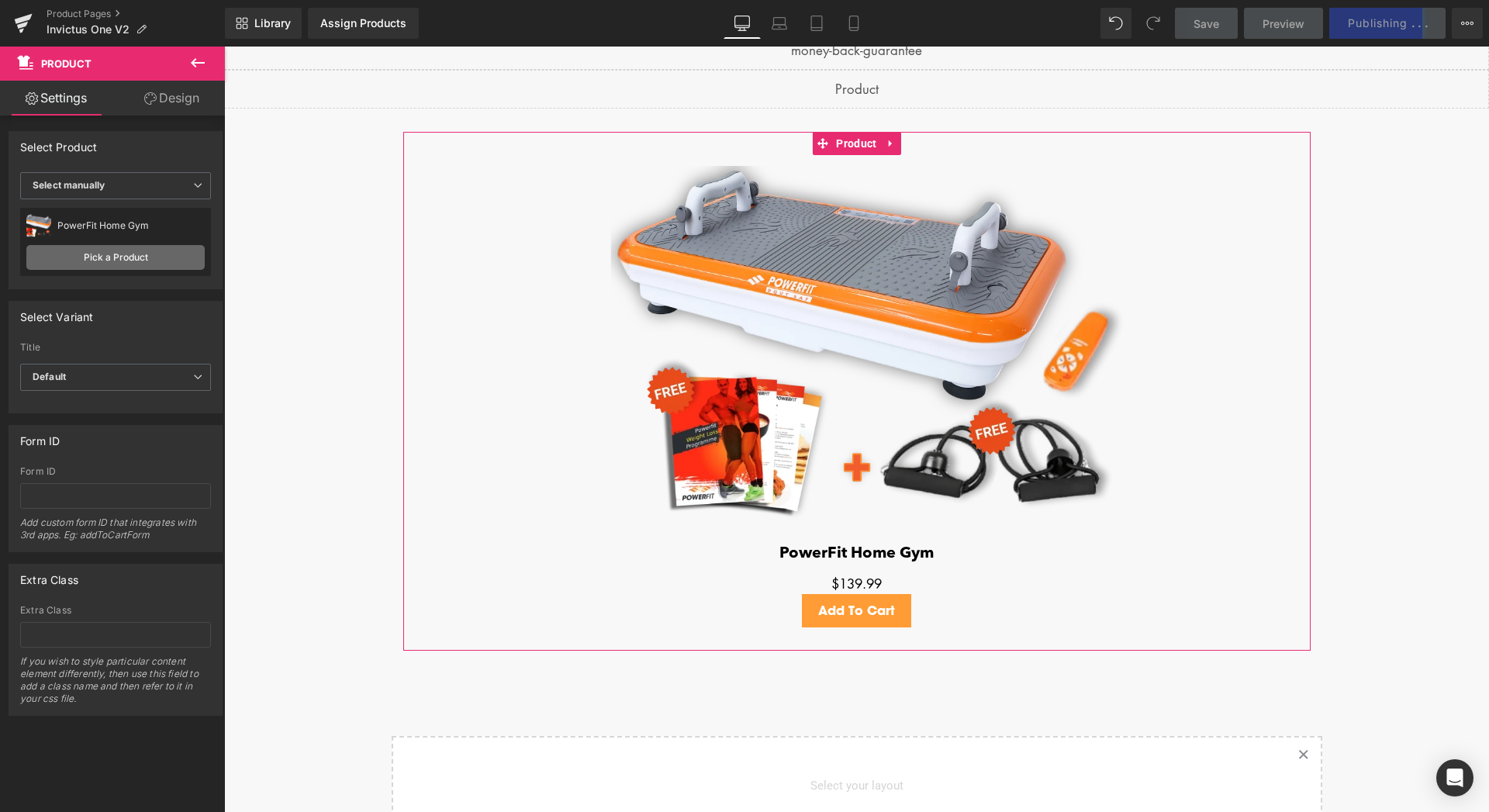
click at [132, 250] on link "Pick a Product" at bounding box center [116, 257] width 179 height 25
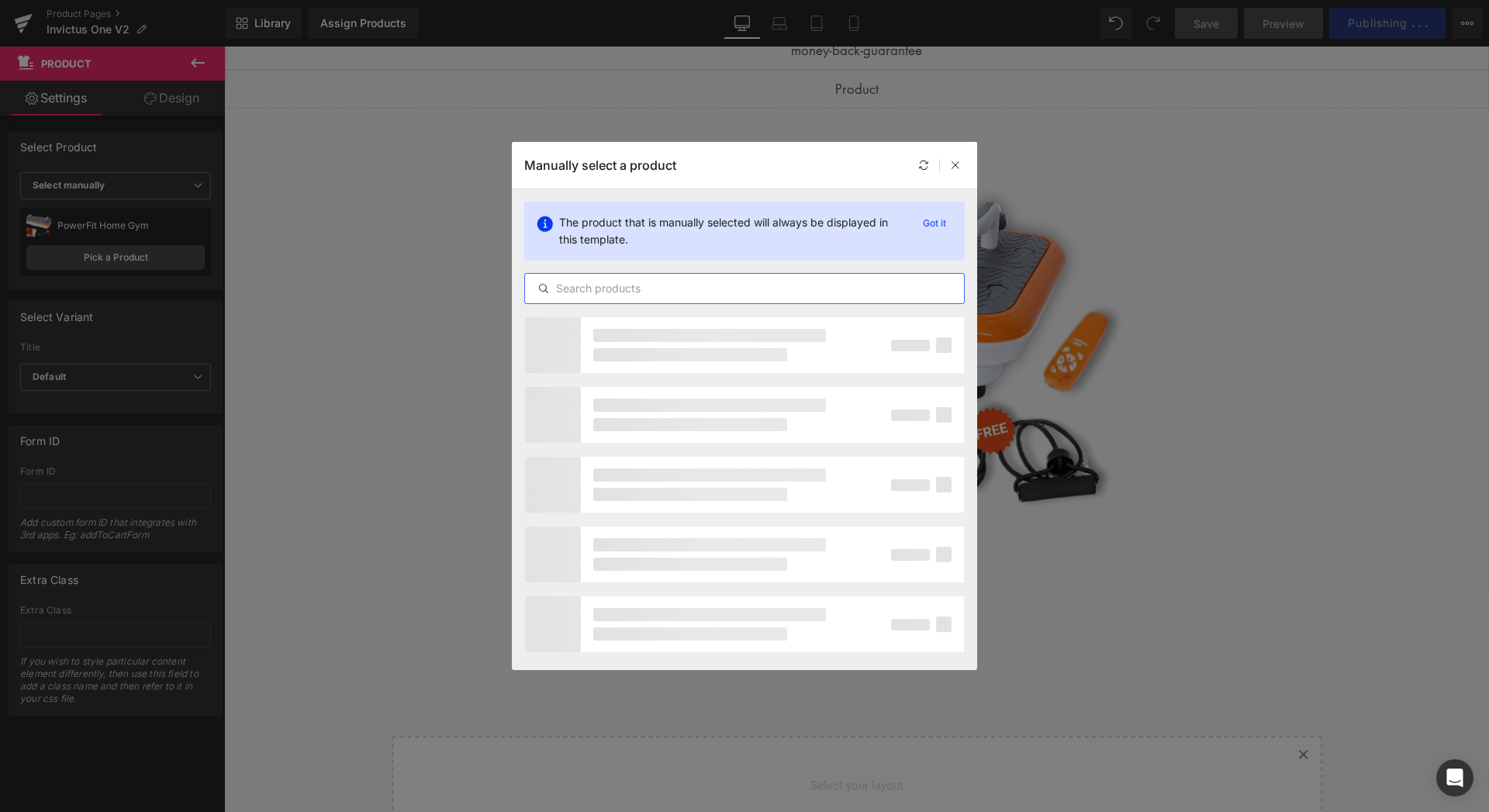
click at [677, 287] on input "text" at bounding box center [744, 288] width 439 height 19
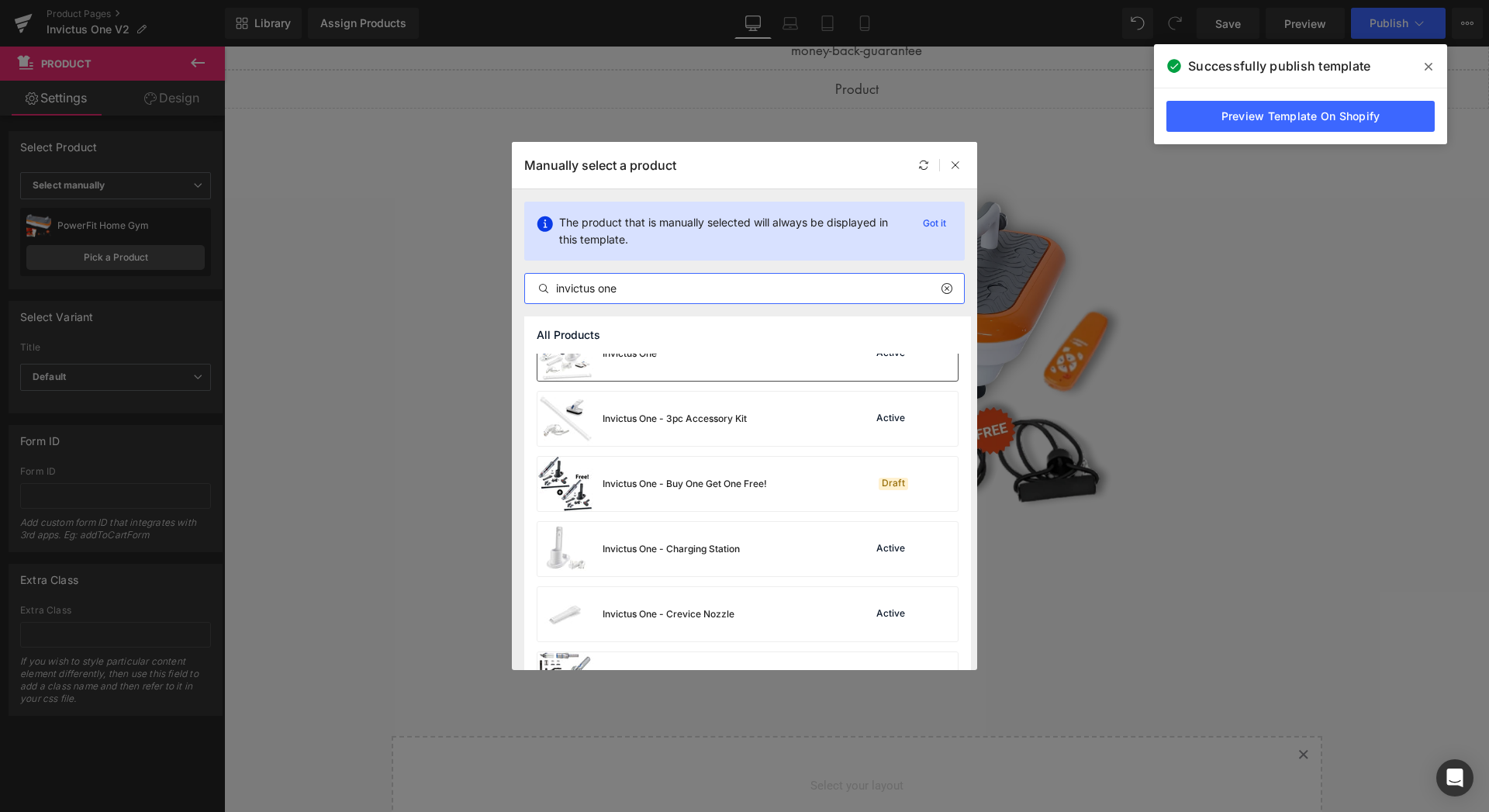
scroll to position [0, 0]
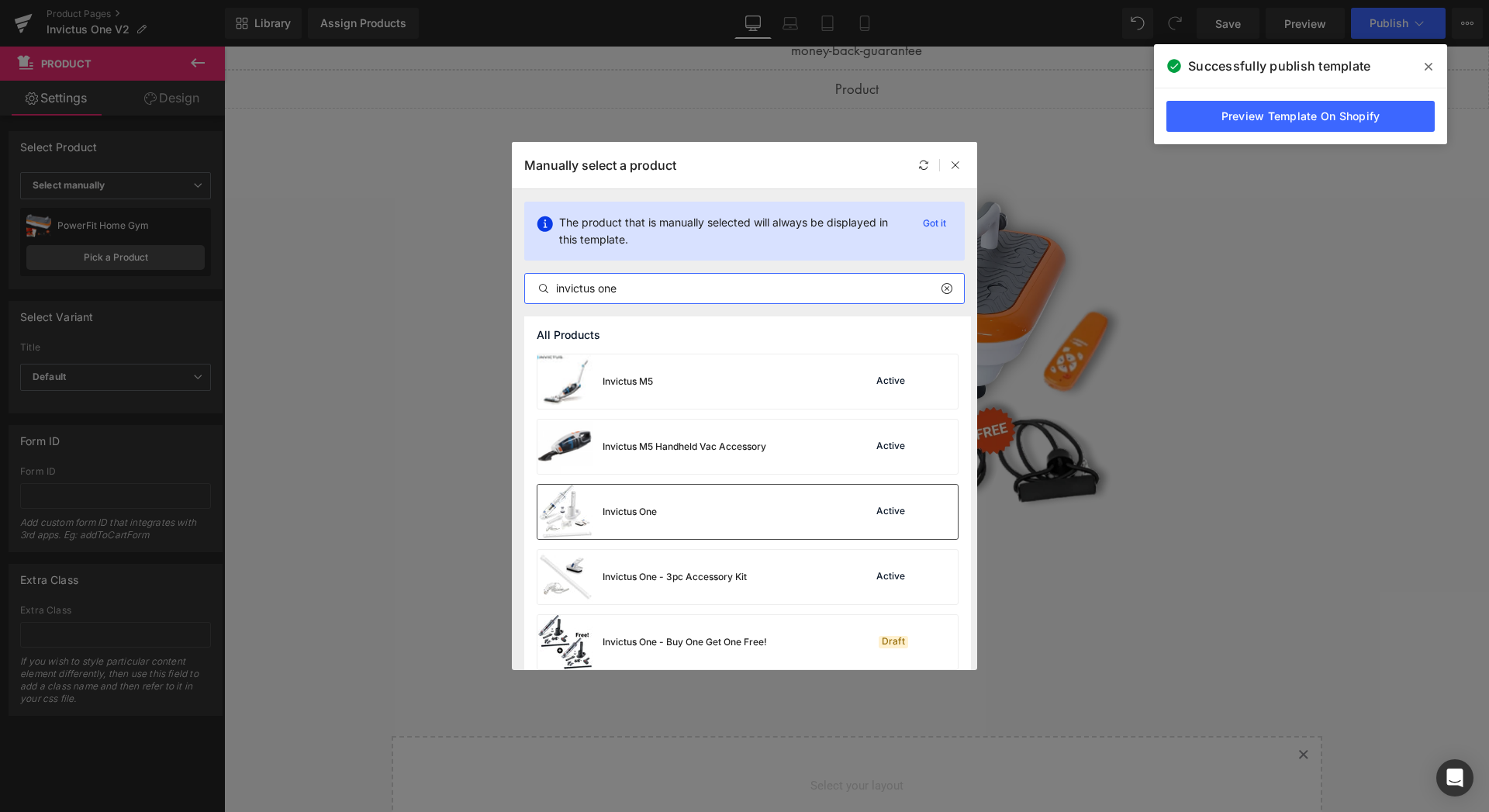
type input "invictus one"
click at [776, 514] on div "Invictus One Active" at bounding box center [747, 511] width 420 height 54
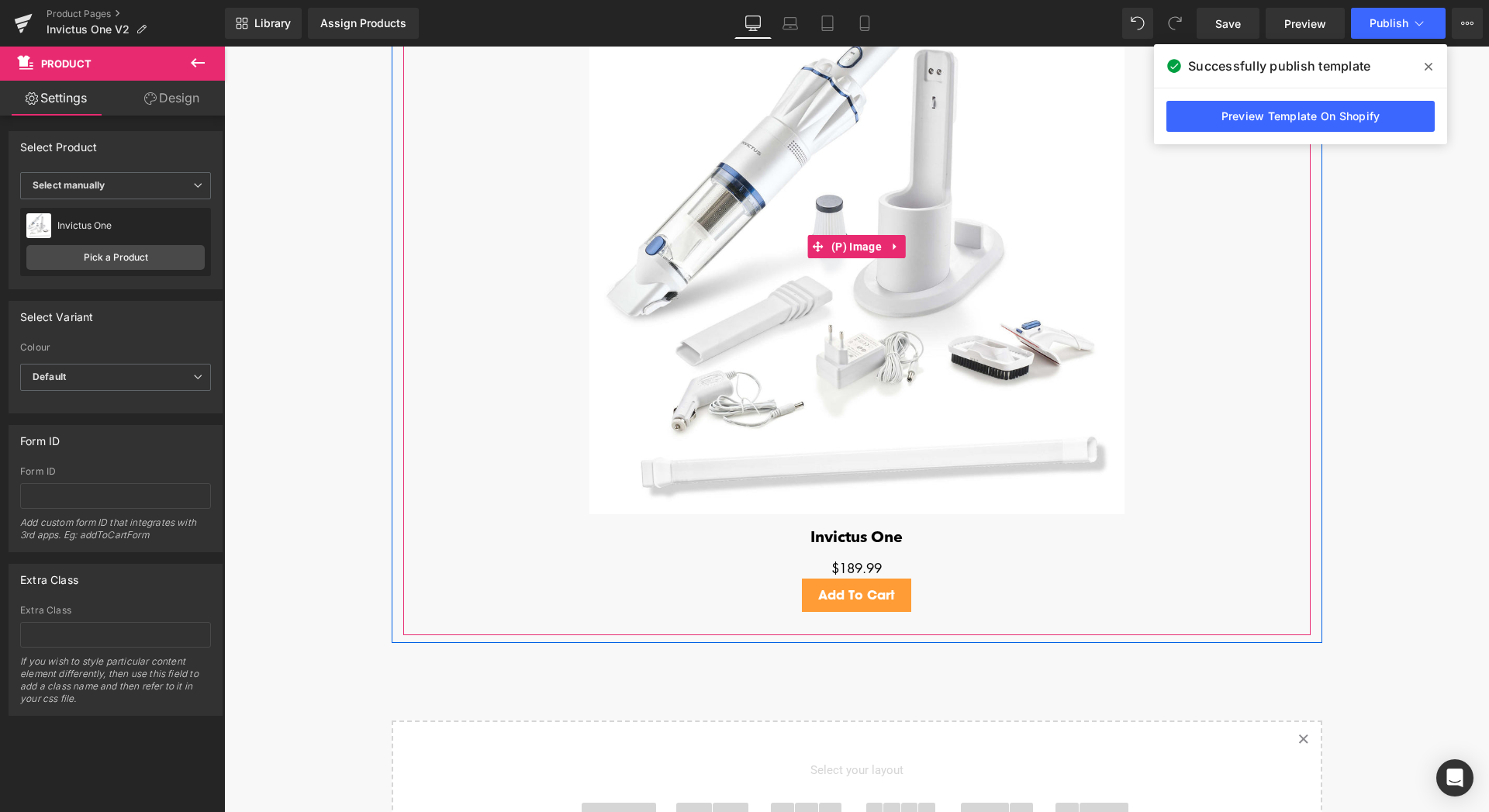
scroll to position [3222, 0]
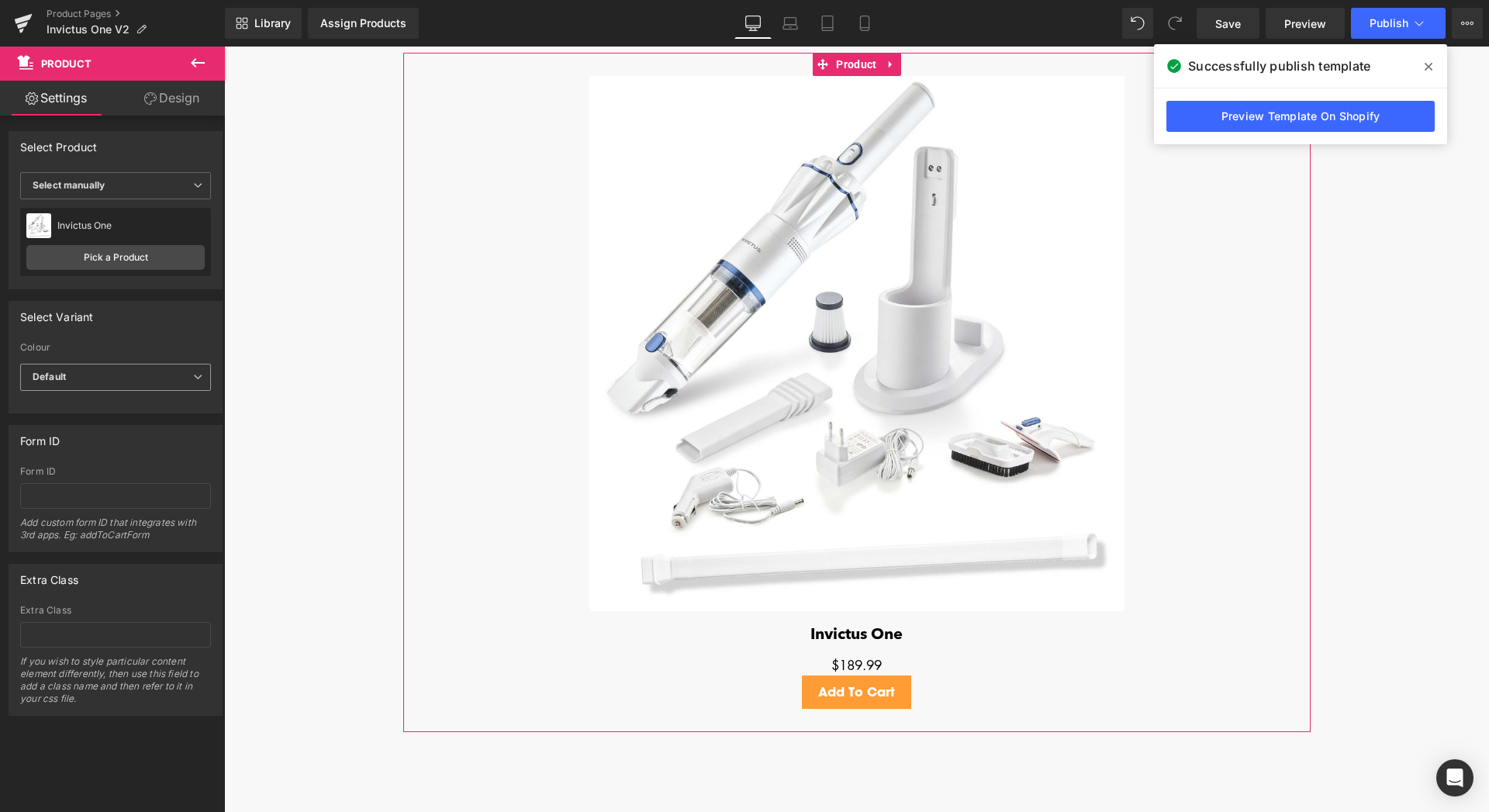
click at [166, 384] on span "Default" at bounding box center [116, 377] width 191 height 27
click at [166, 384] on span "Default" at bounding box center [112, 377] width 184 height 27
click at [1368, 28] on button "Publish" at bounding box center [1398, 23] width 95 height 31
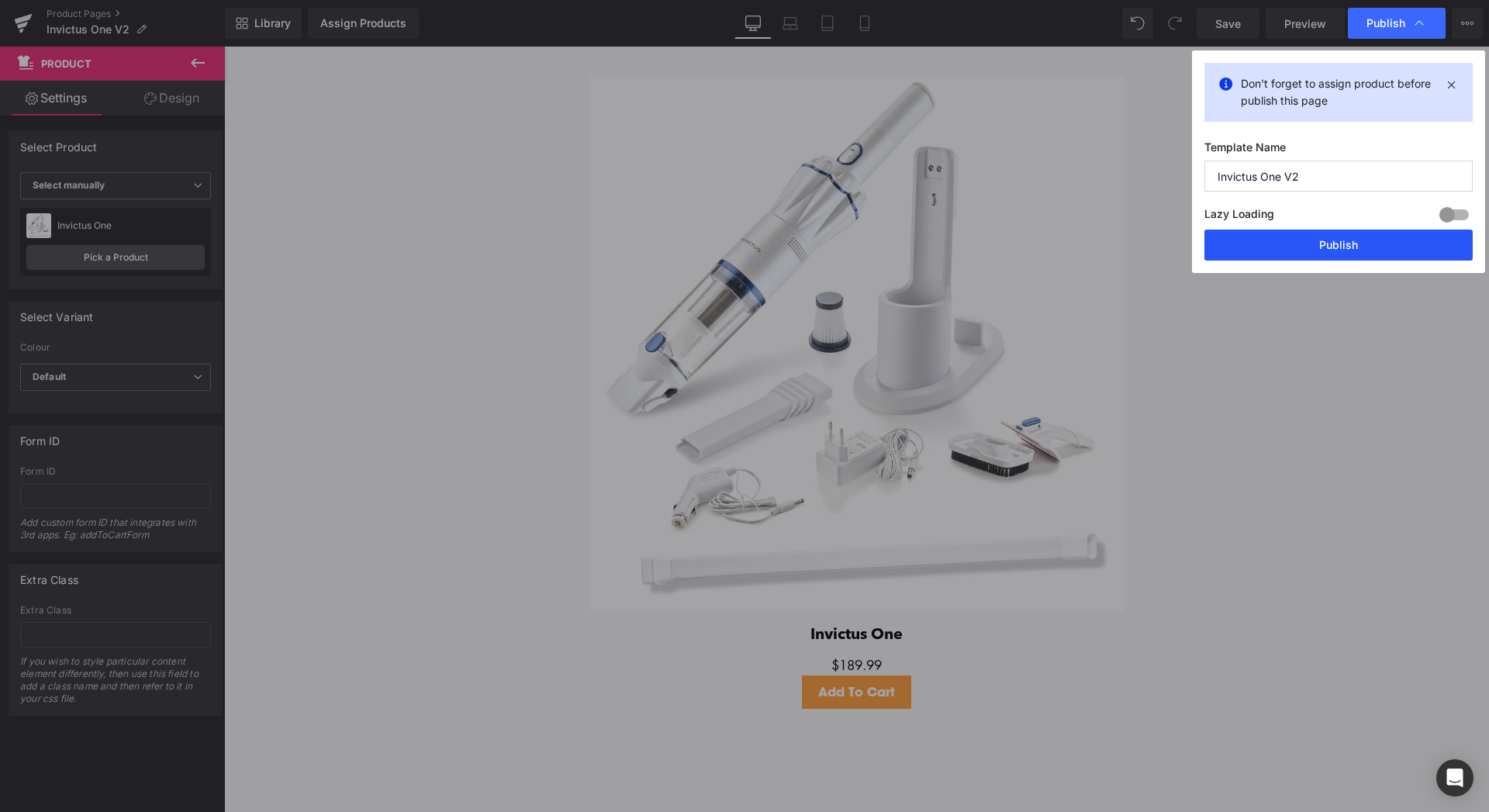
click at [1349, 254] on button "Publish" at bounding box center [1338, 245] width 268 height 31
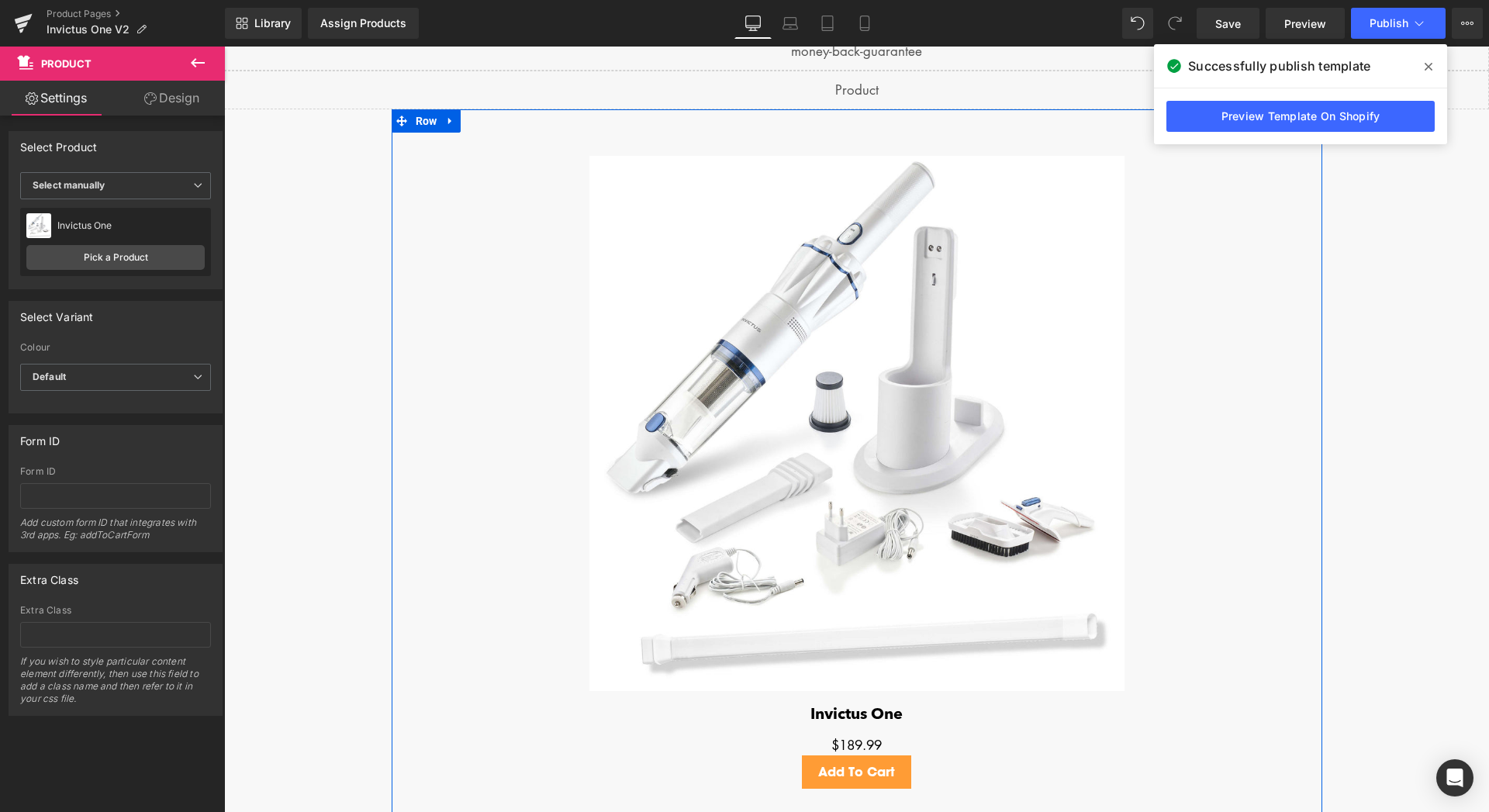
scroll to position [3143, 0]
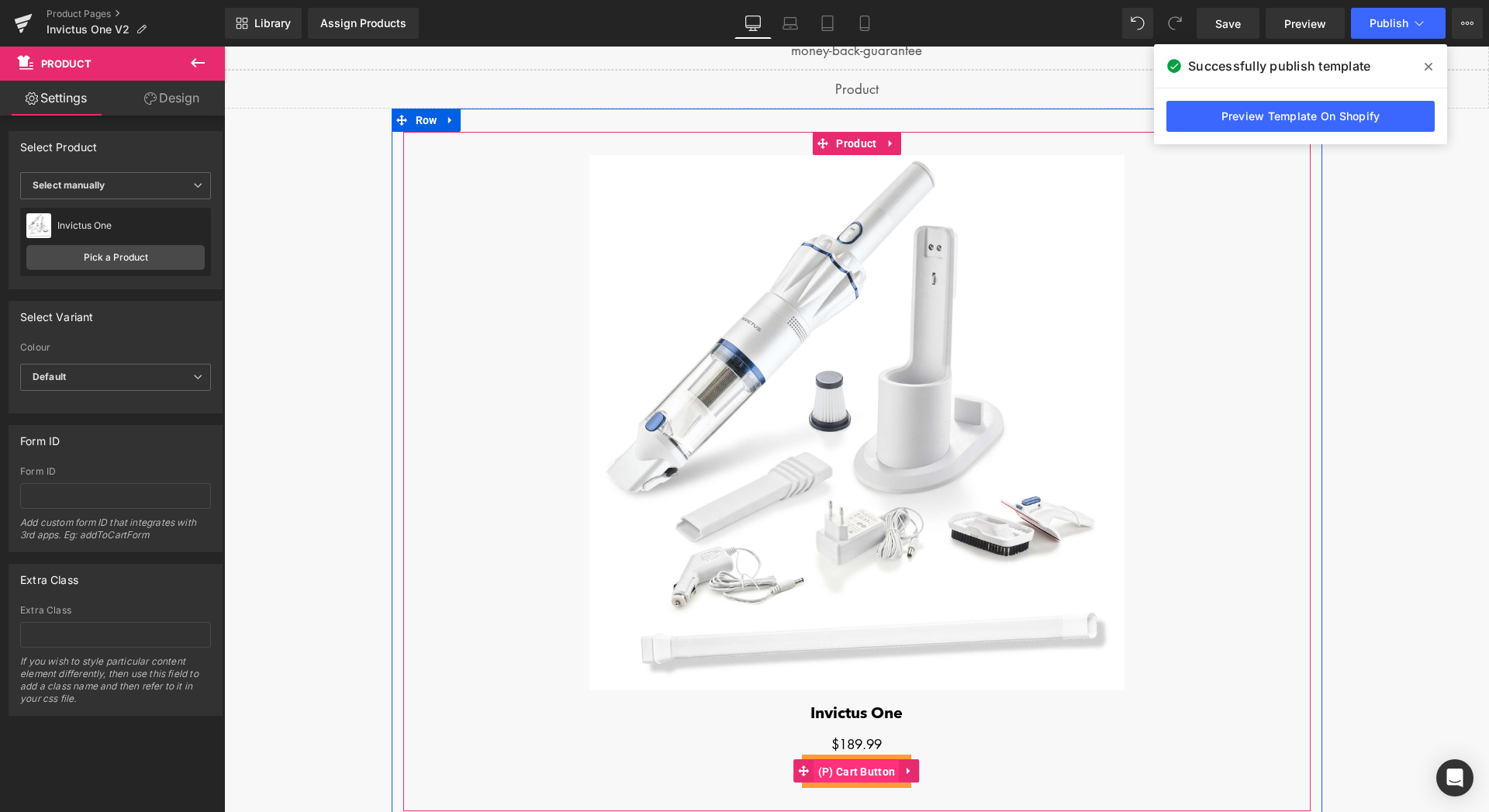
click at [863, 768] on span "(P) Cart Button" at bounding box center [857, 772] width 86 height 23
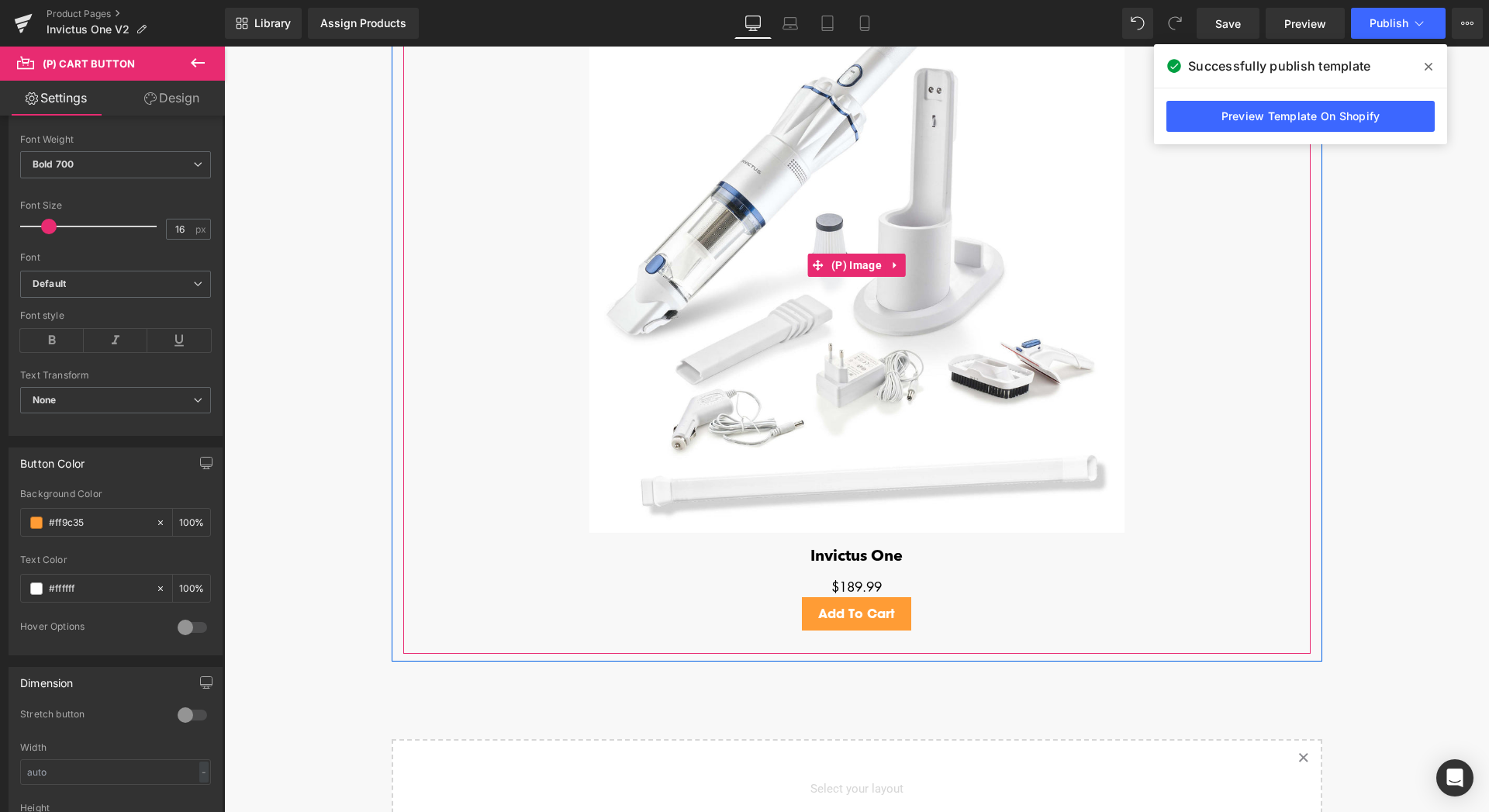
scroll to position [3222, 0]
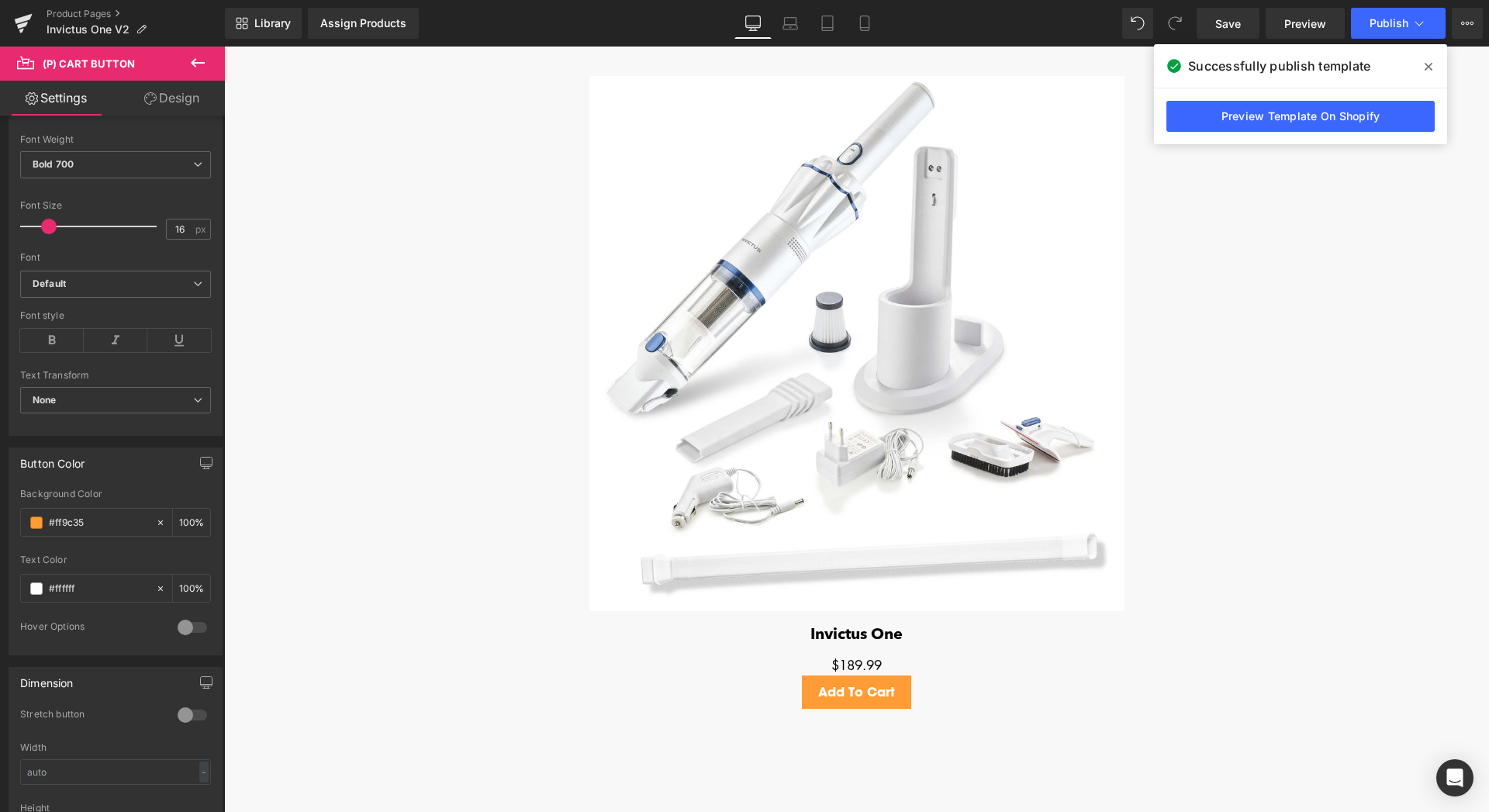
click at [1430, 69] on icon at bounding box center [1428, 67] width 8 height 8
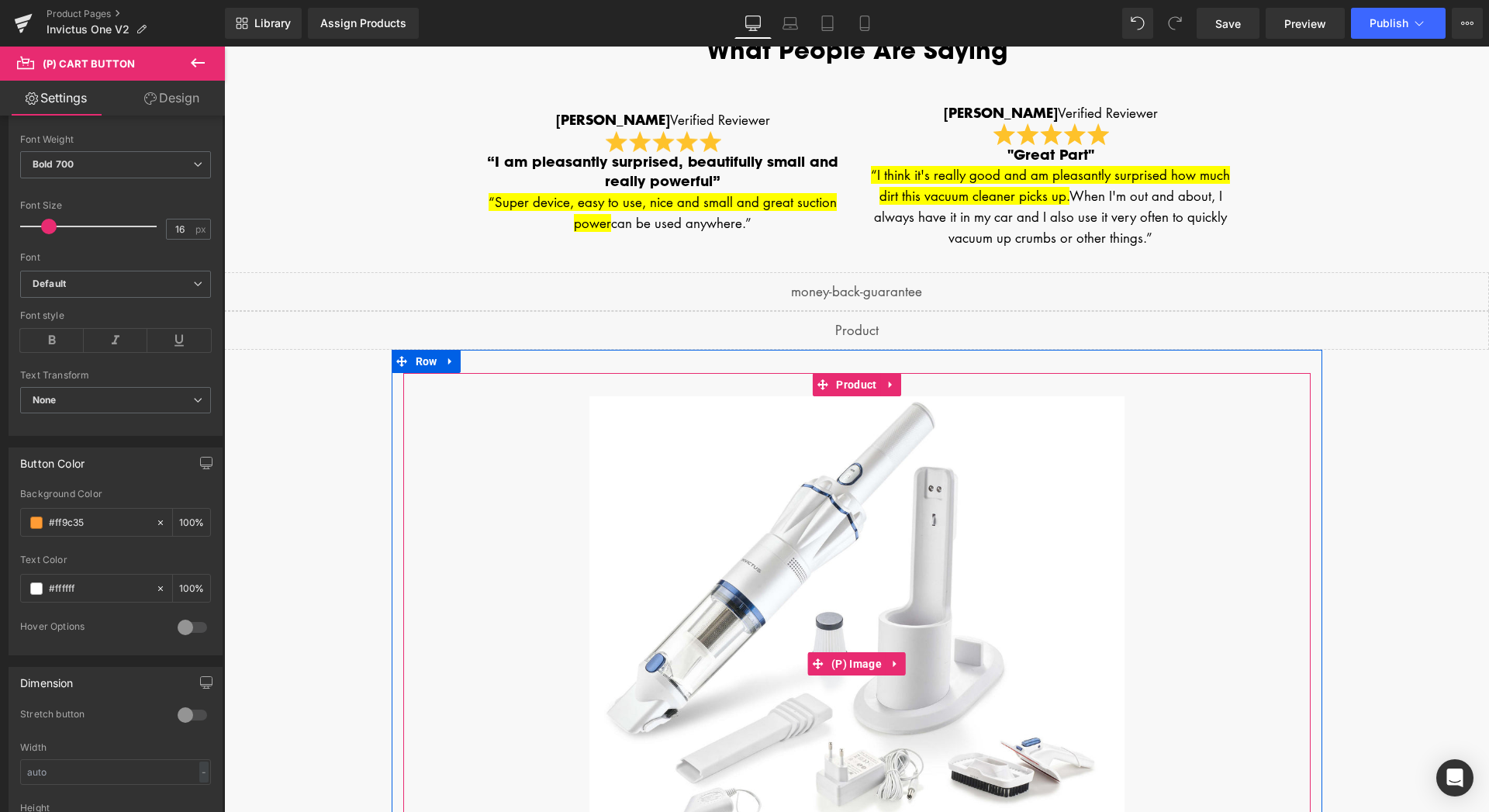
scroll to position [2826, 0]
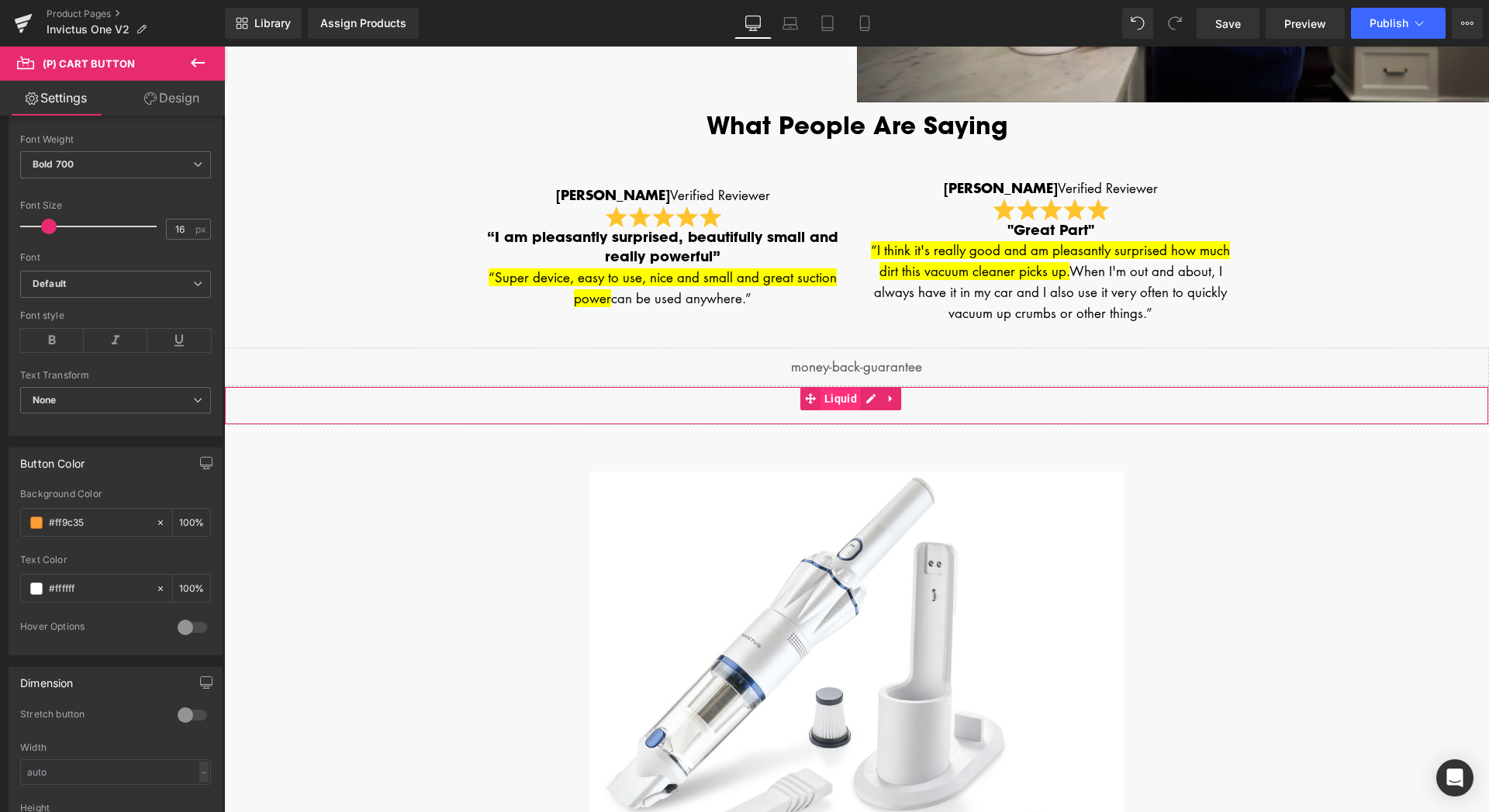
click at [844, 401] on span "Liquid" at bounding box center [840, 398] width 40 height 23
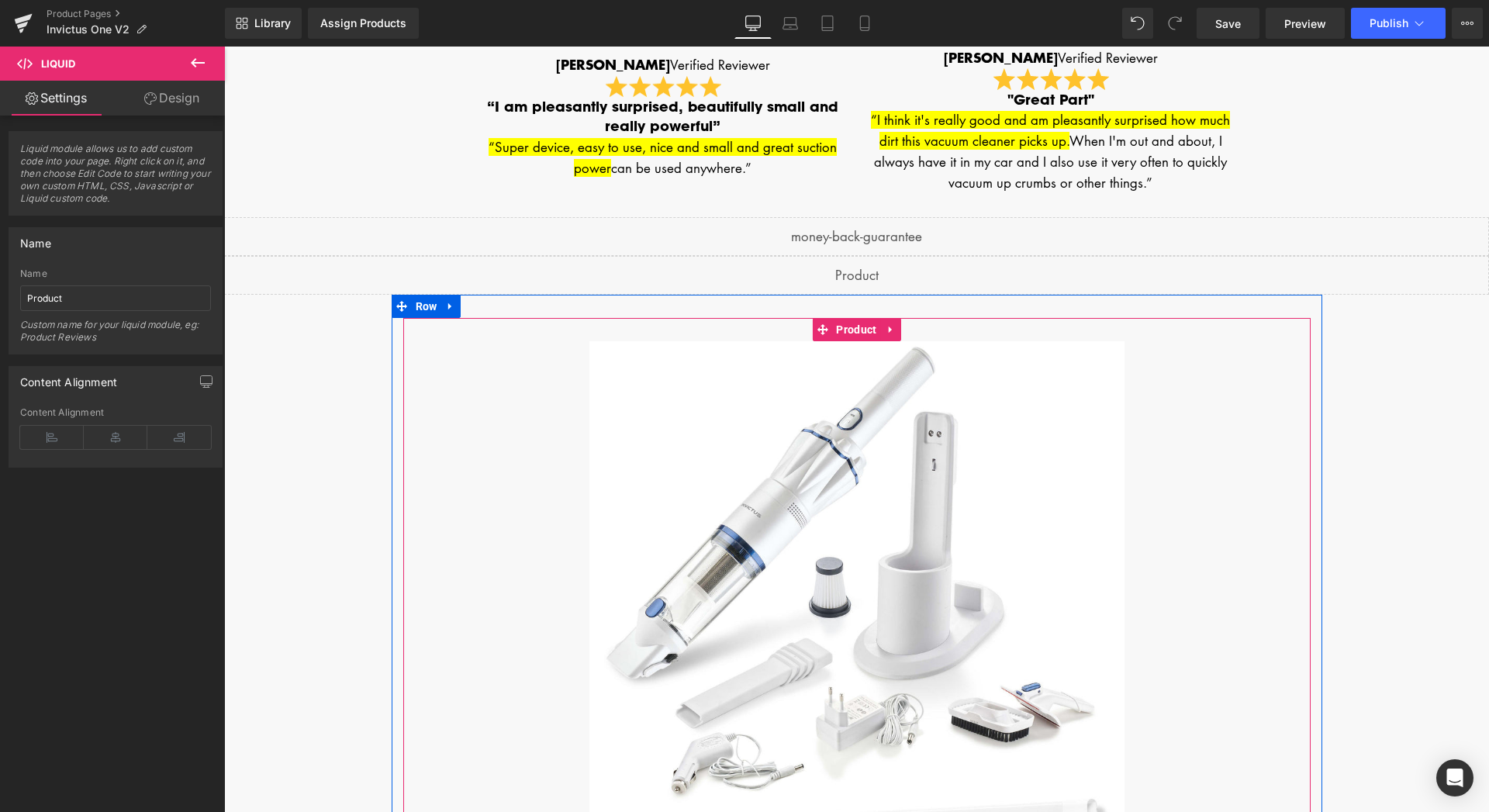
scroll to position [3064, 0]
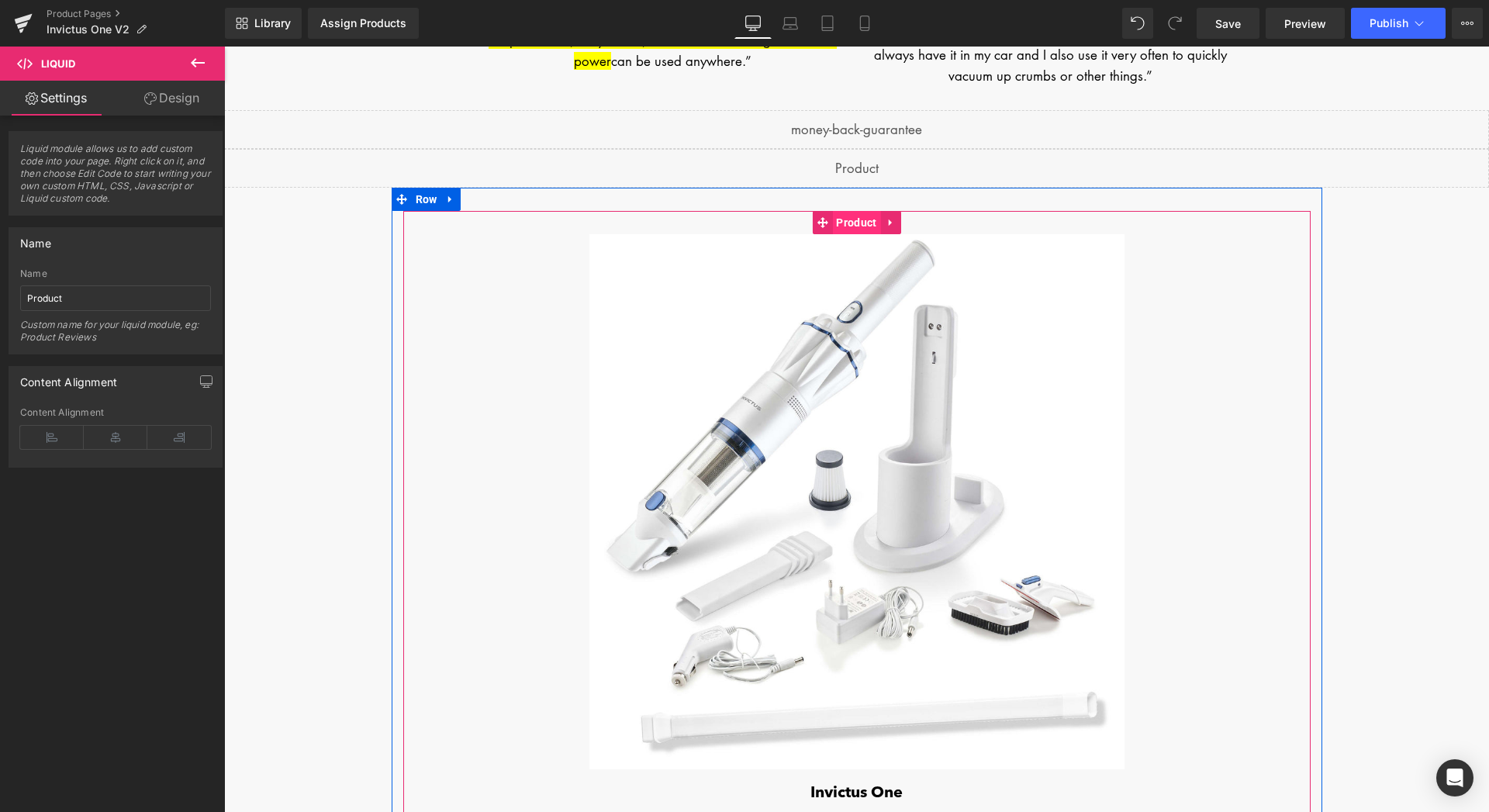
click at [845, 220] on span "Product" at bounding box center [856, 222] width 48 height 23
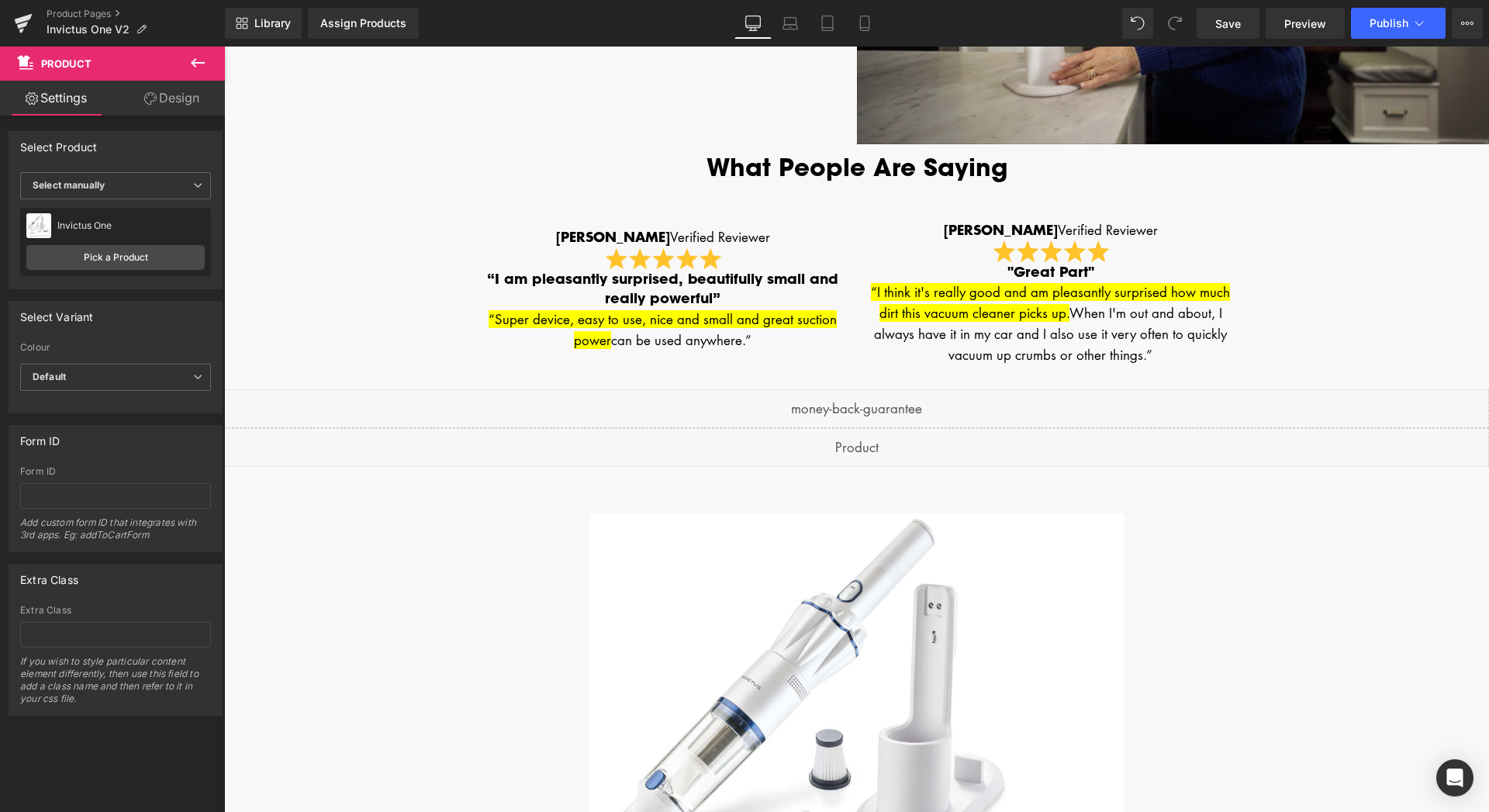
scroll to position [2985, 0]
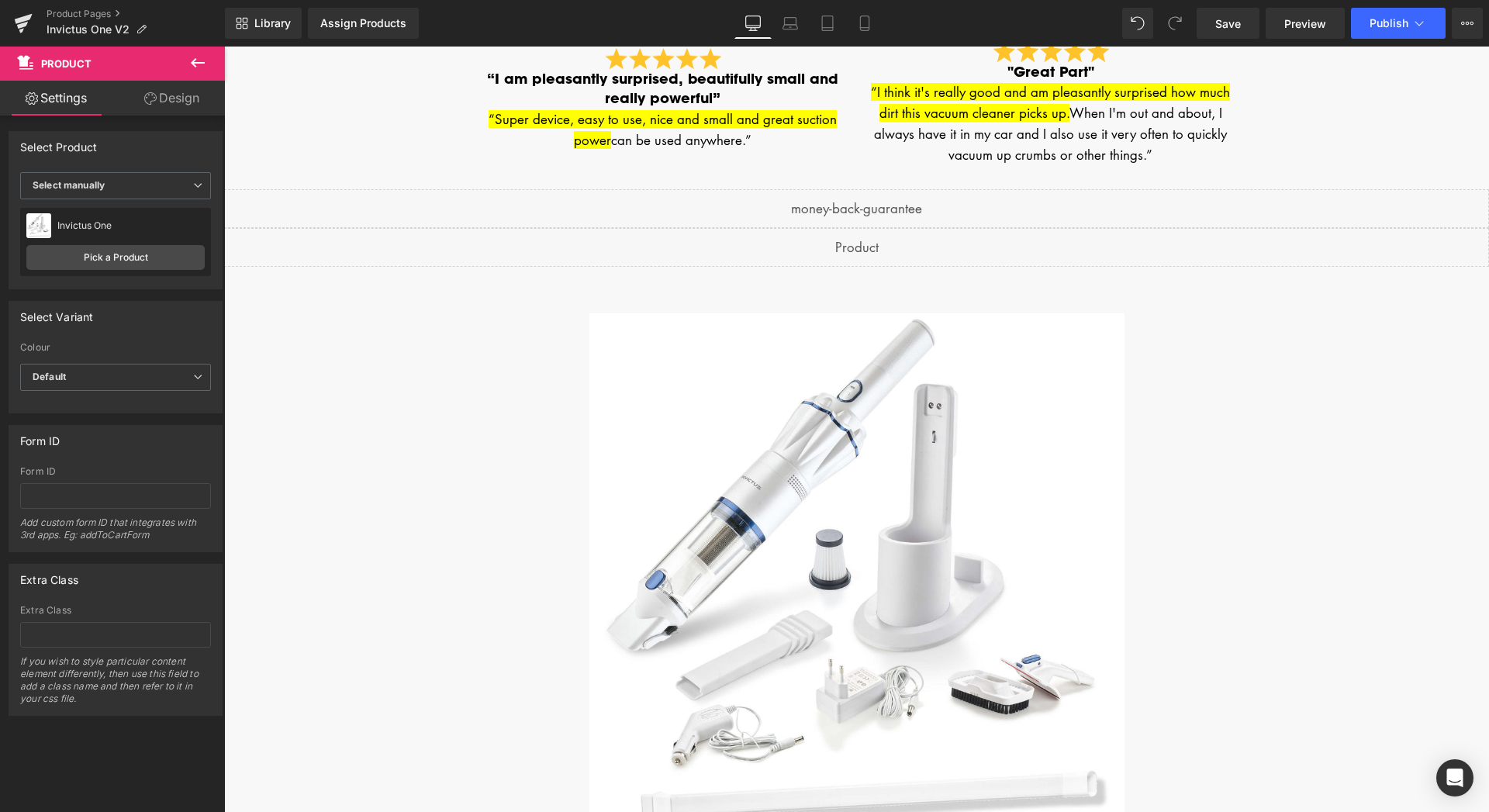
click at [963, 421] on img at bounding box center [856, 581] width 535 height 535
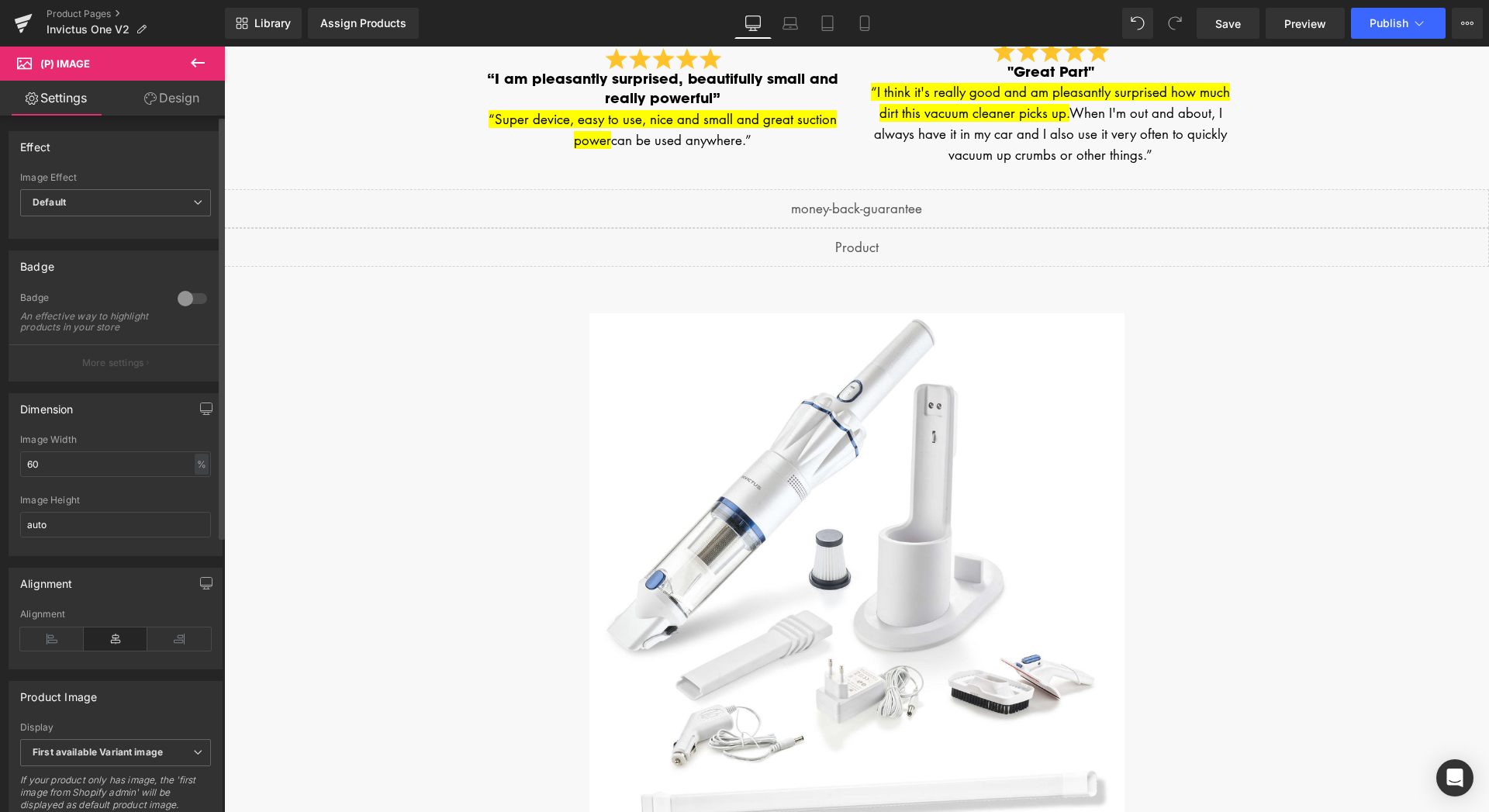
click at [178, 300] on div at bounding box center [192, 298] width 37 height 25
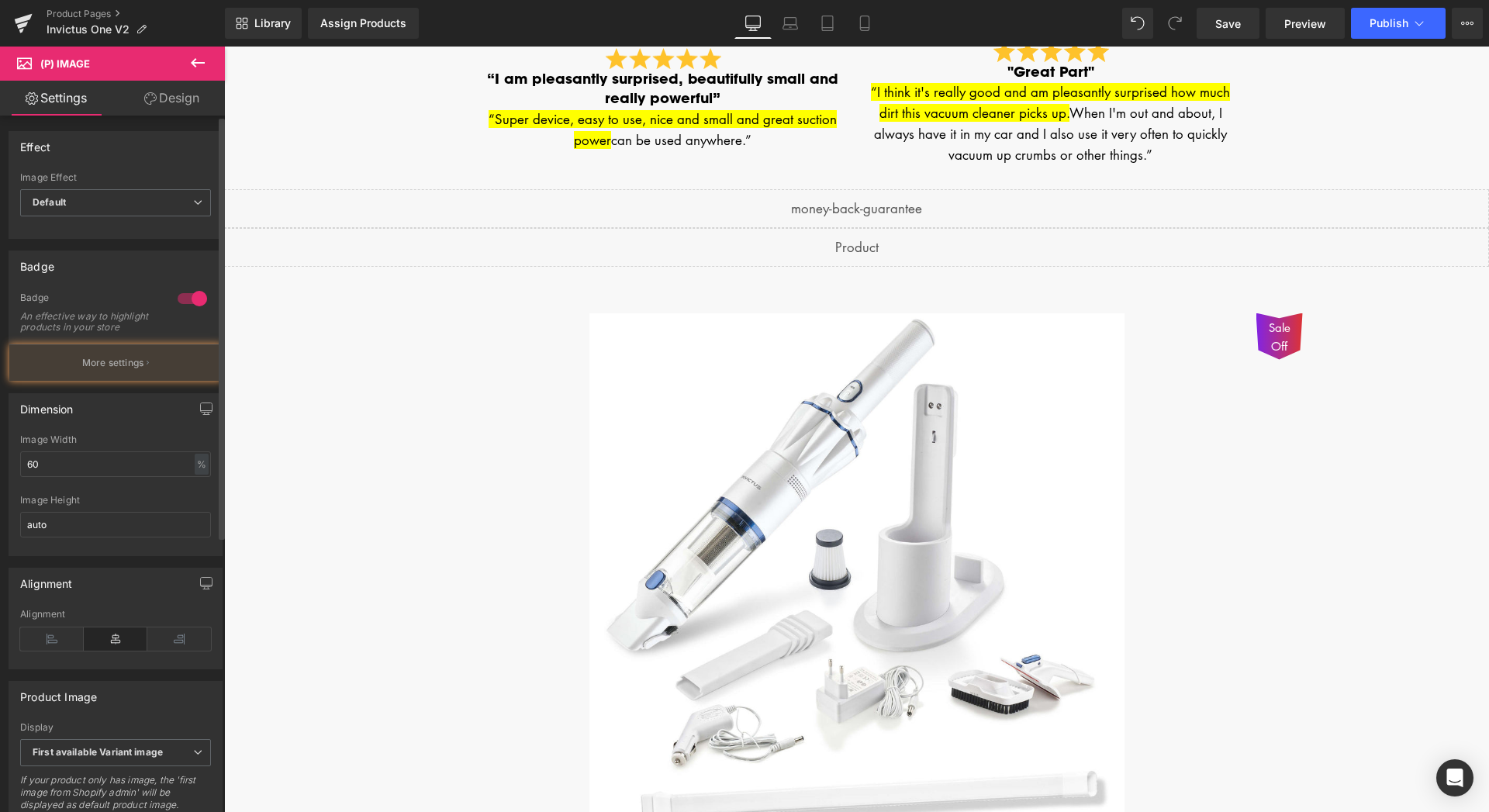
click at [178, 300] on div at bounding box center [192, 298] width 37 height 25
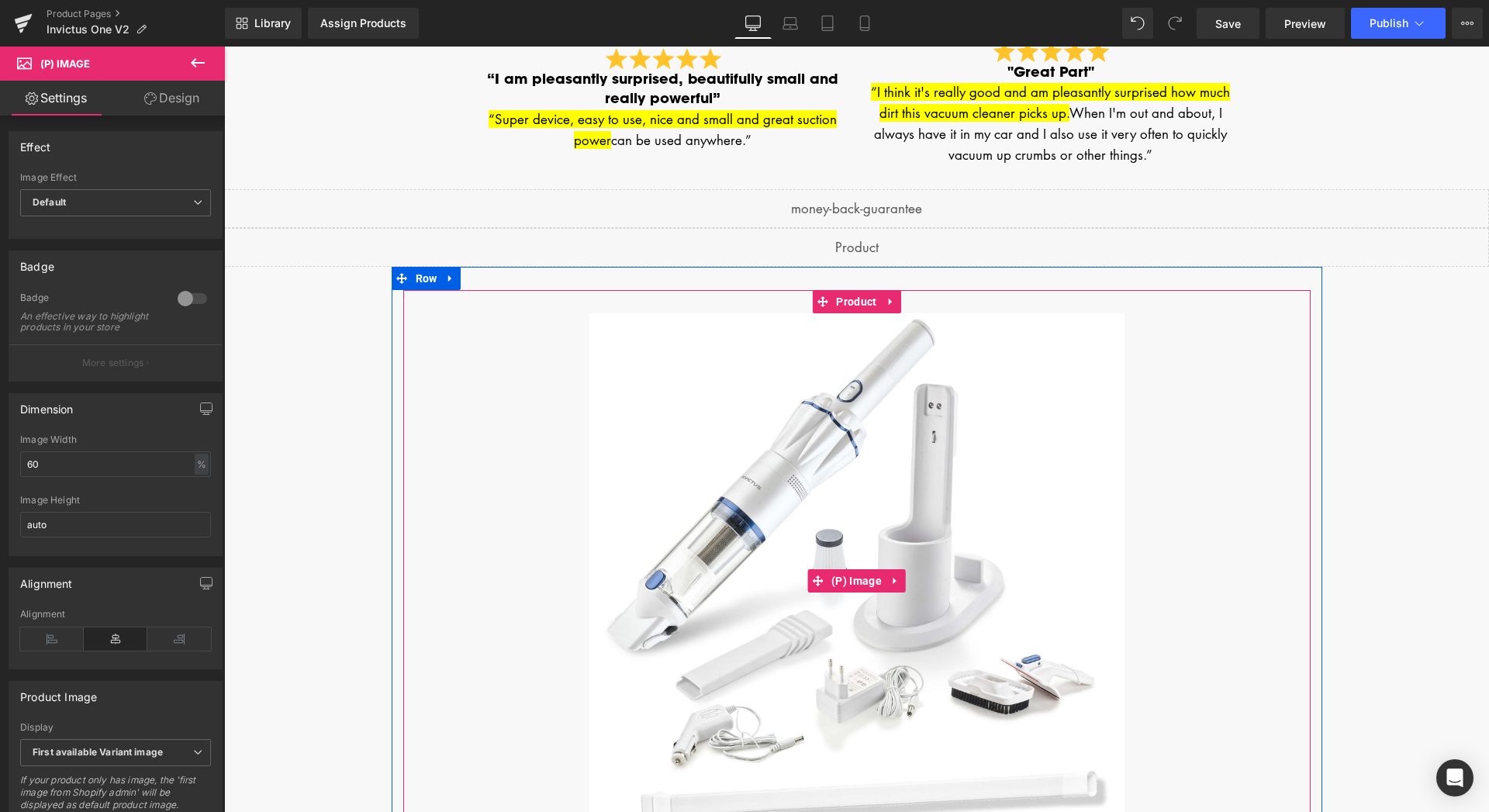
click at [875, 379] on img at bounding box center [856, 581] width 535 height 535
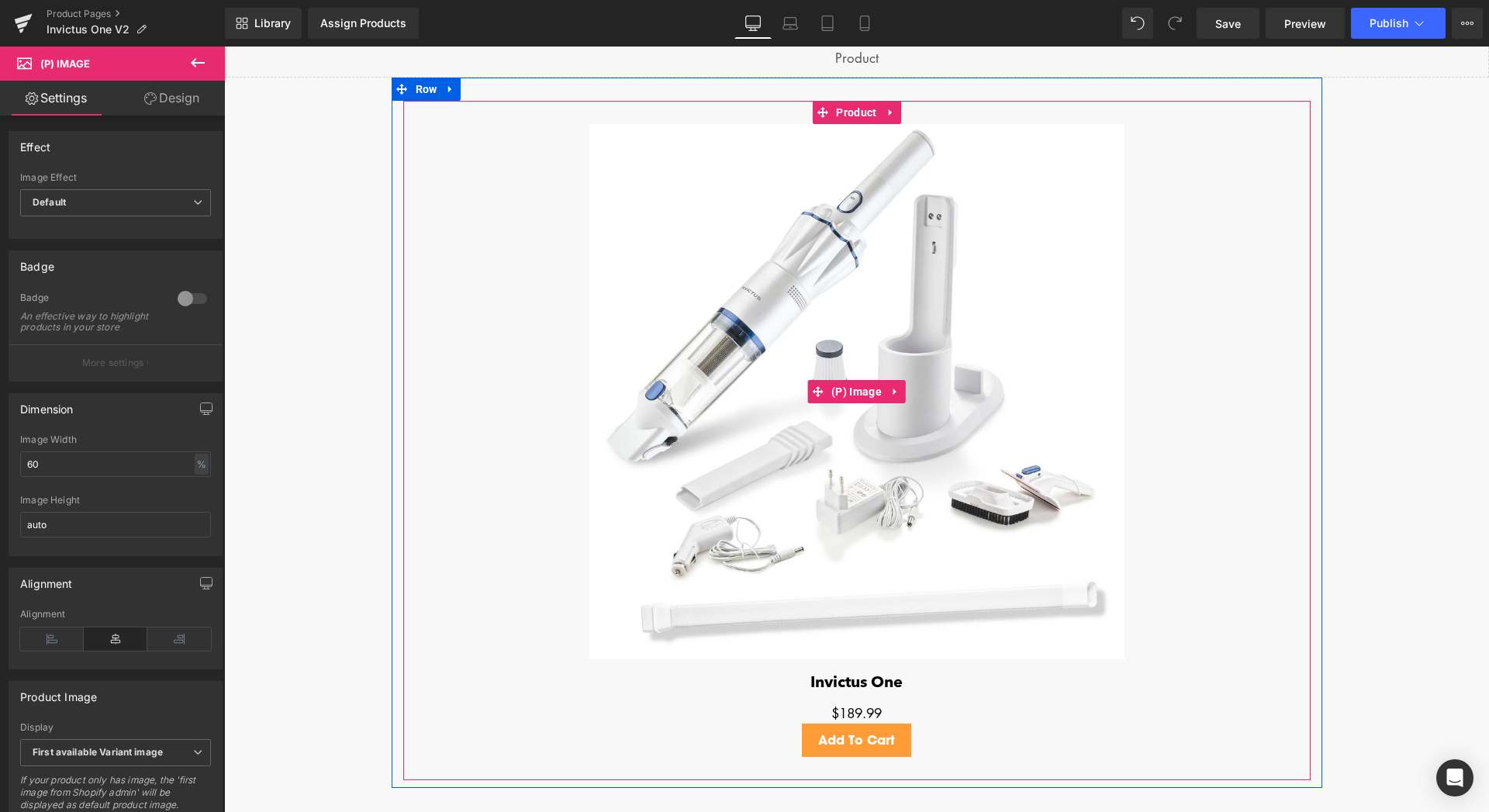
scroll to position [3143, 0]
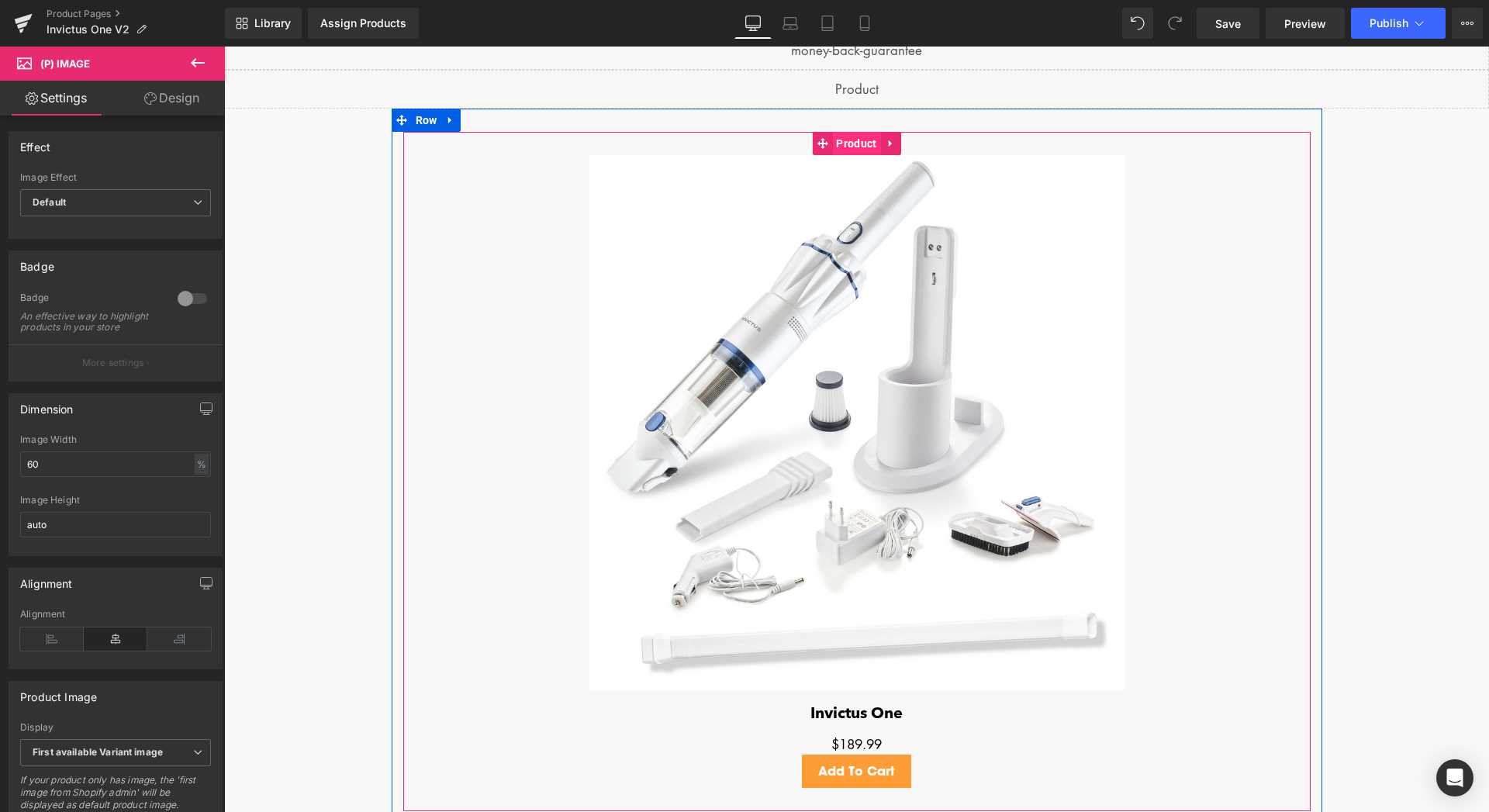
click at [851, 138] on span "Product" at bounding box center [856, 143] width 48 height 23
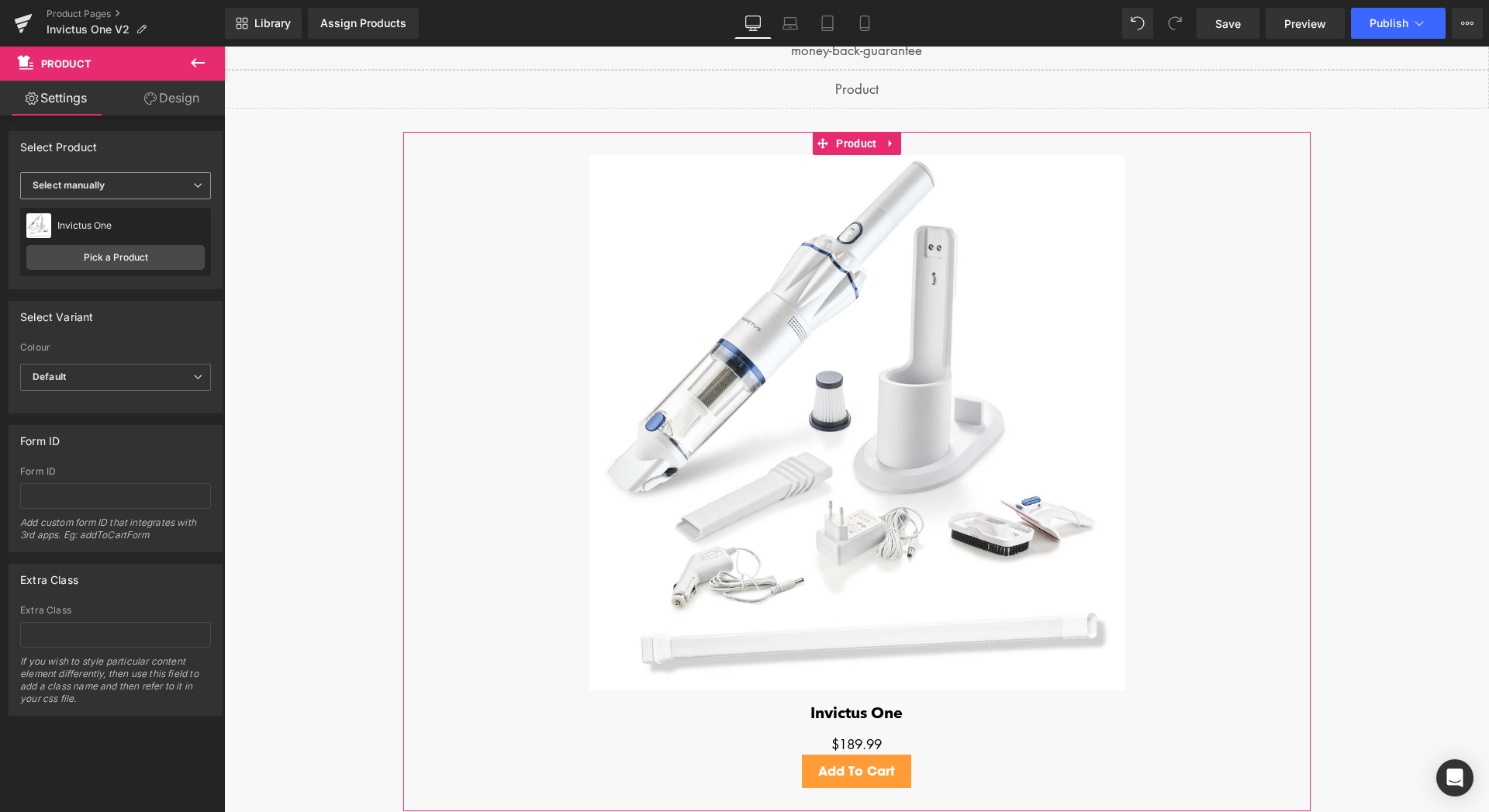
click at [180, 196] on span "Select manually" at bounding box center [116, 186] width 191 height 27
click at [180, 196] on span "Select manually" at bounding box center [112, 186] width 184 height 27
click at [123, 257] on link "Pick a Product" at bounding box center [116, 257] width 179 height 25
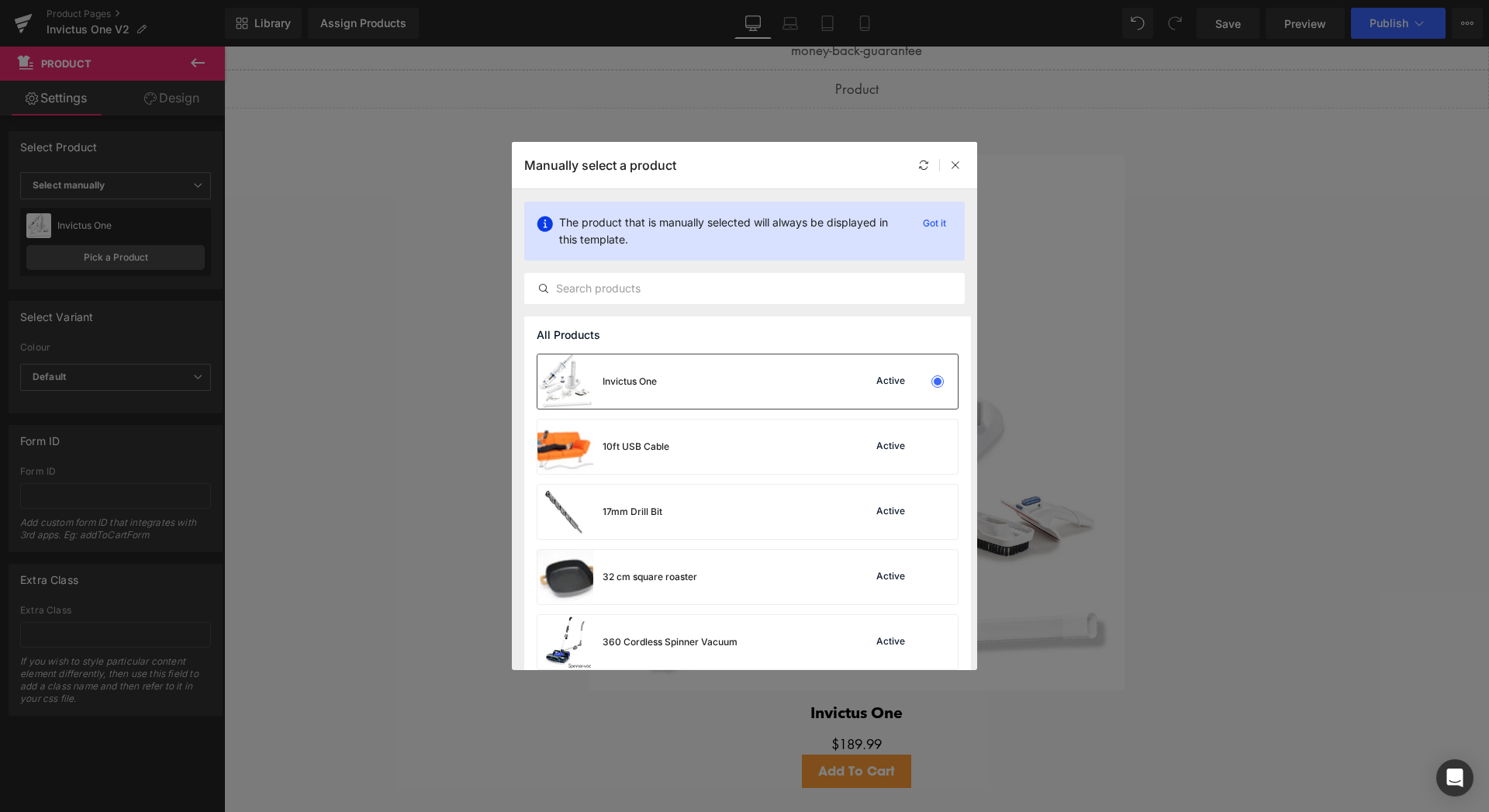
click at [657, 392] on div "Invictus One" at bounding box center [597, 381] width 120 height 54
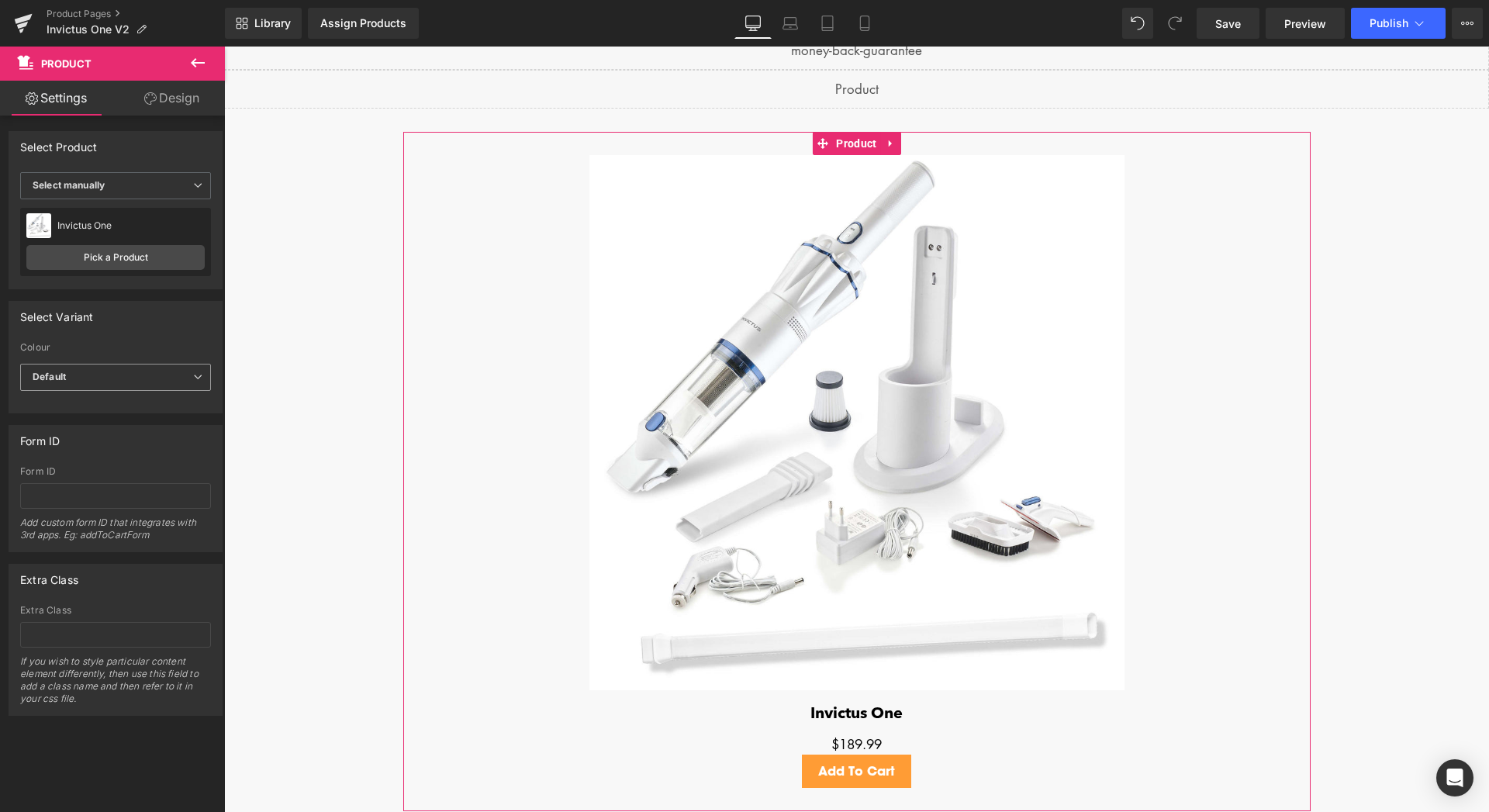
click at [131, 374] on span "Default" at bounding box center [116, 377] width 191 height 27
click at [93, 434] on div "Anthracite - 8pc Set + 3pc Accessory Set" at bounding box center [112, 433] width 138 height 22
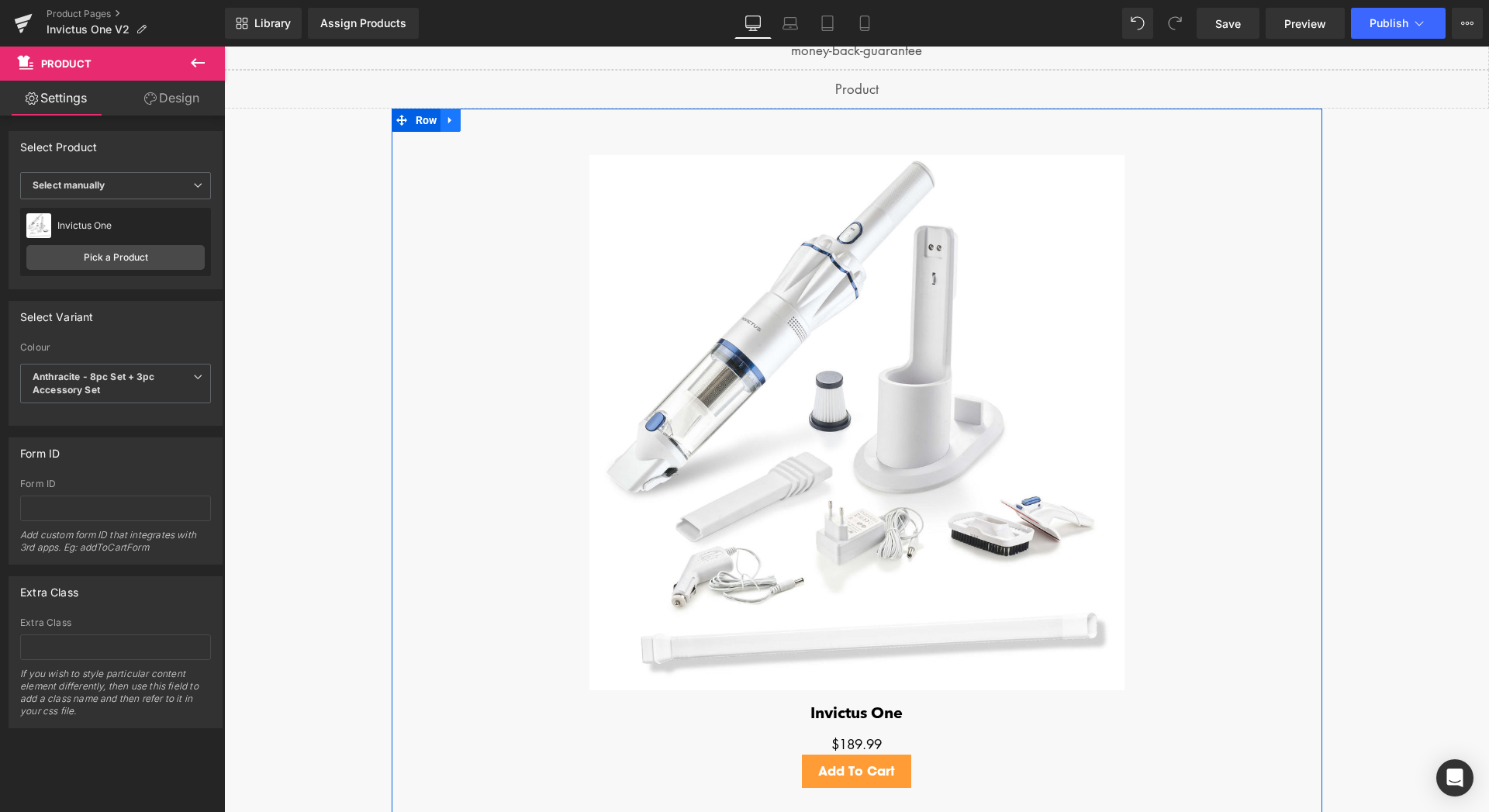
click at [445, 122] on icon at bounding box center [450, 120] width 11 height 11
click at [486, 123] on icon at bounding box center [490, 120] width 11 height 11
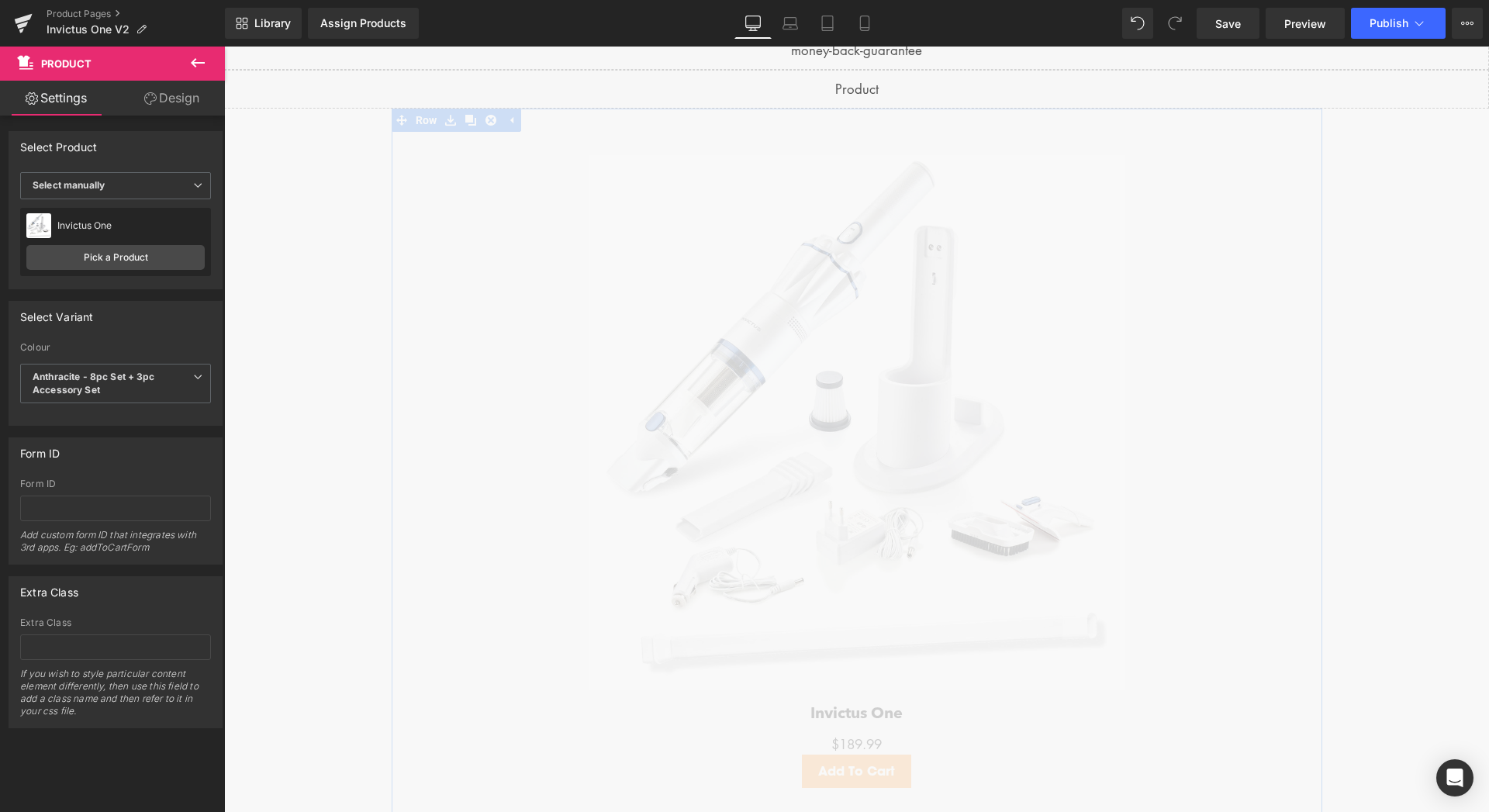
scroll to position [949, 0]
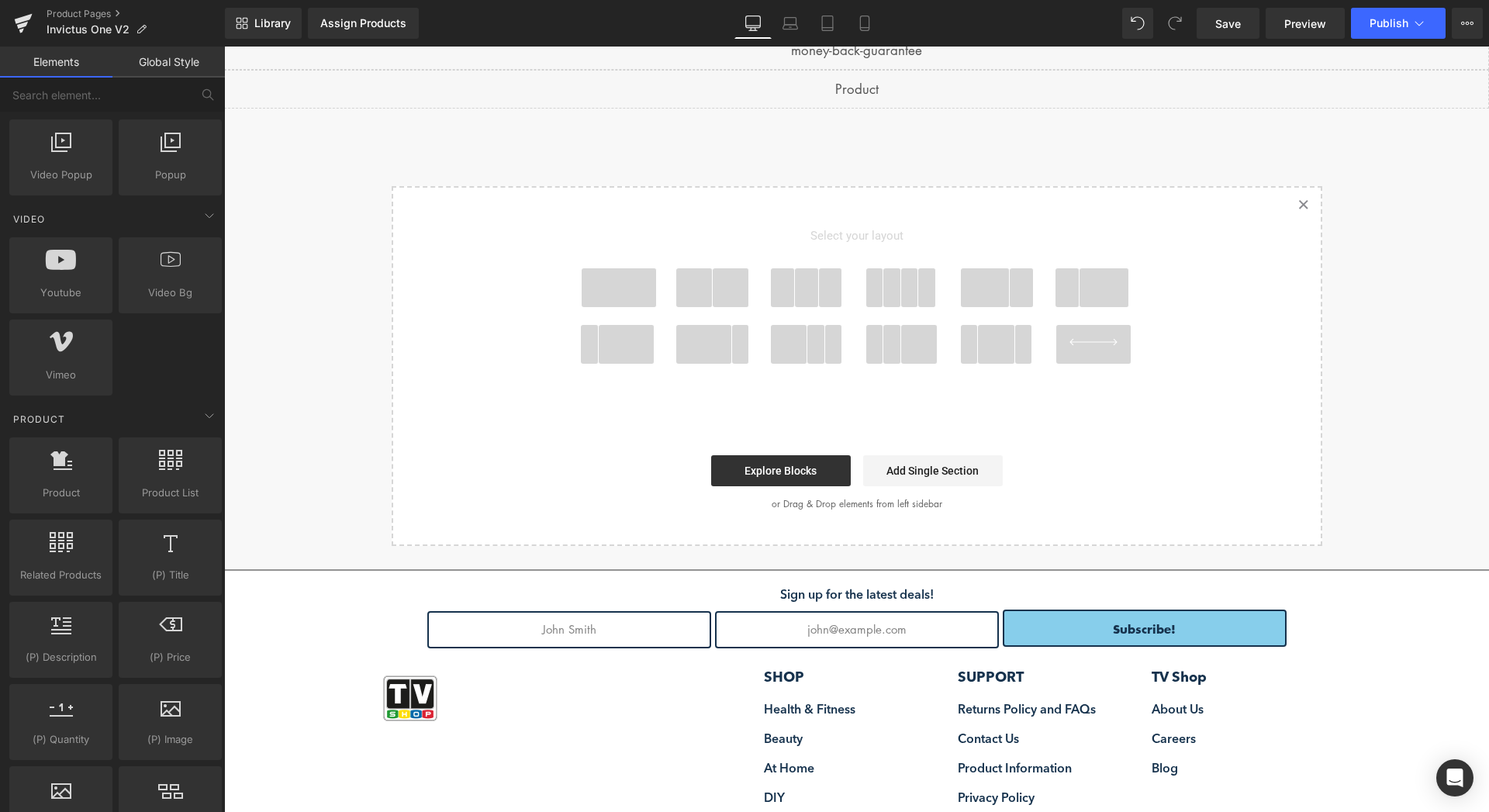
click at [713, 295] on span at bounding box center [730, 288] width 36 height 39
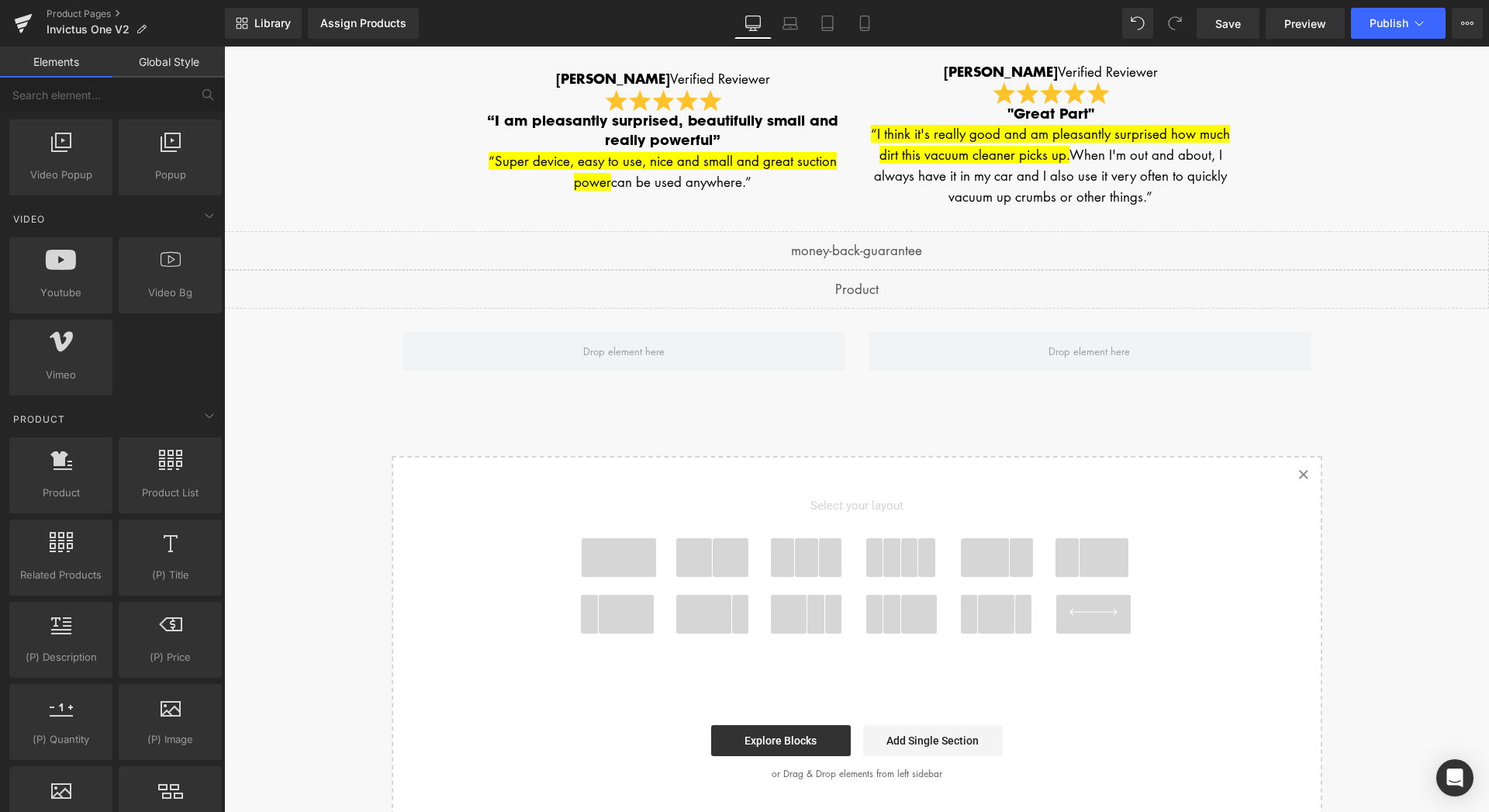
scroll to position [2826, 0]
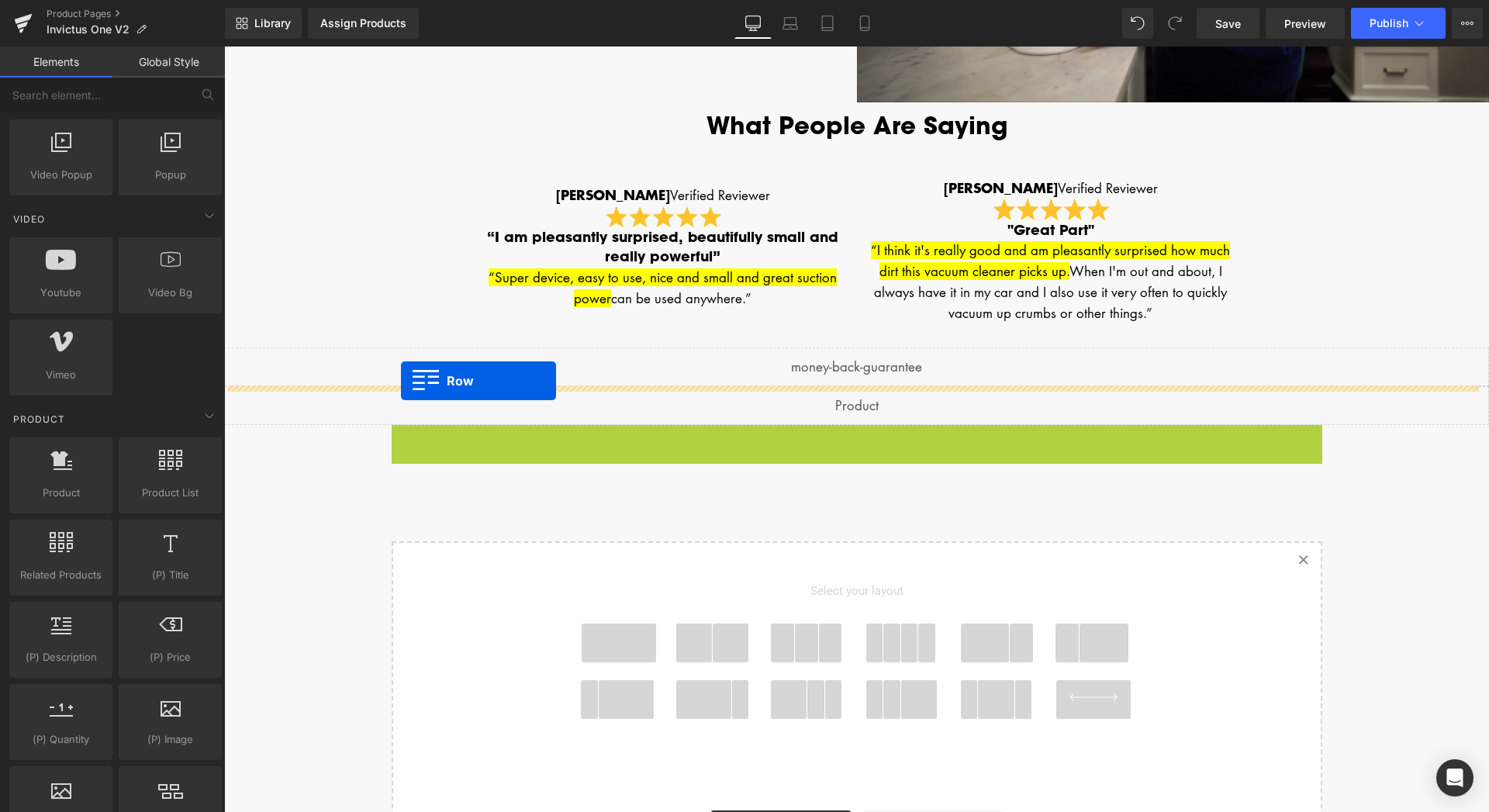
drag, startPoint x: 394, startPoint y: 435, endPoint x: 401, endPoint y: 381, distance: 54.5
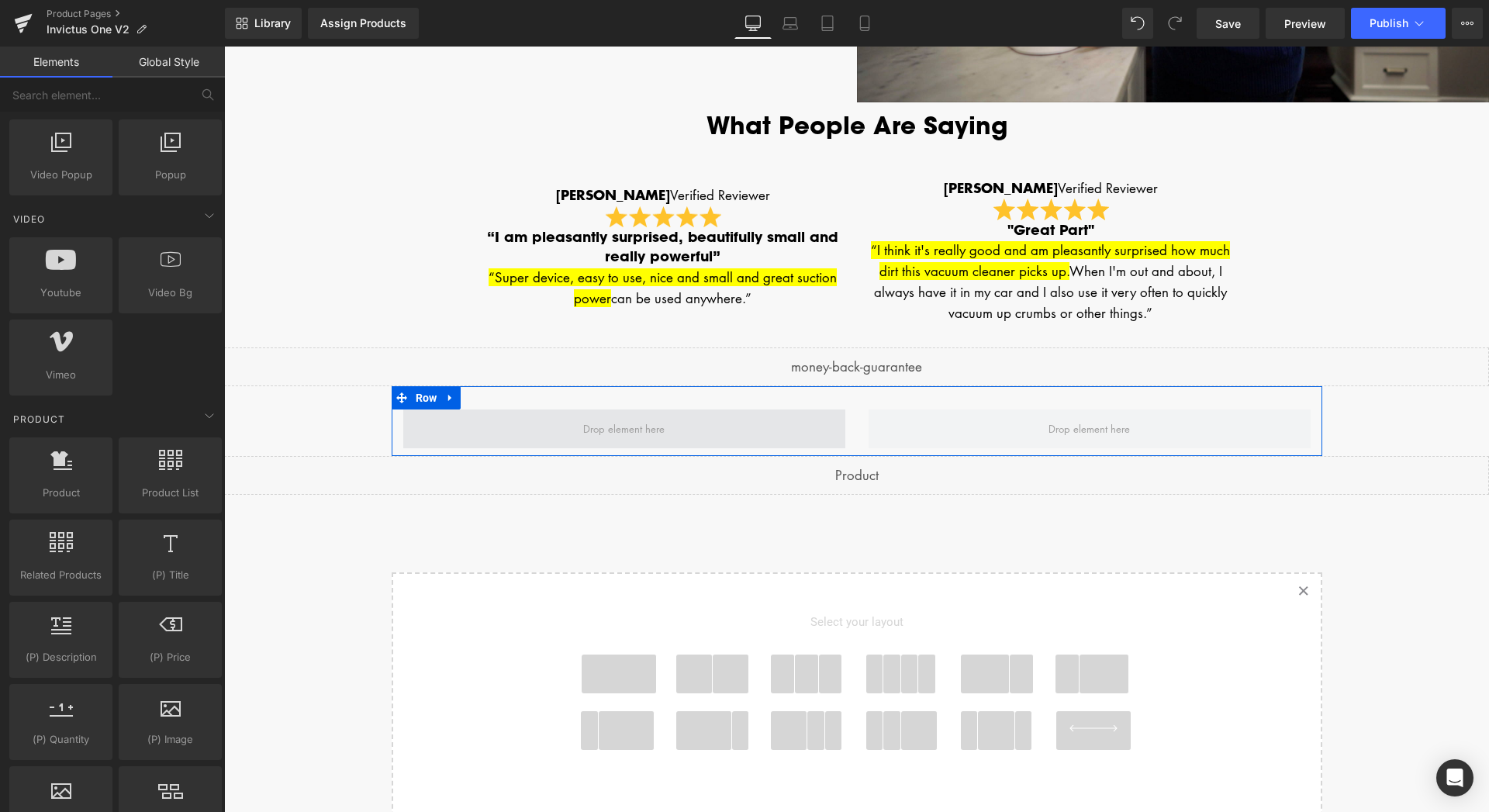
scroll to position [949, 0]
click at [637, 425] on span at bounding box center [624, 428] width 92 height 24
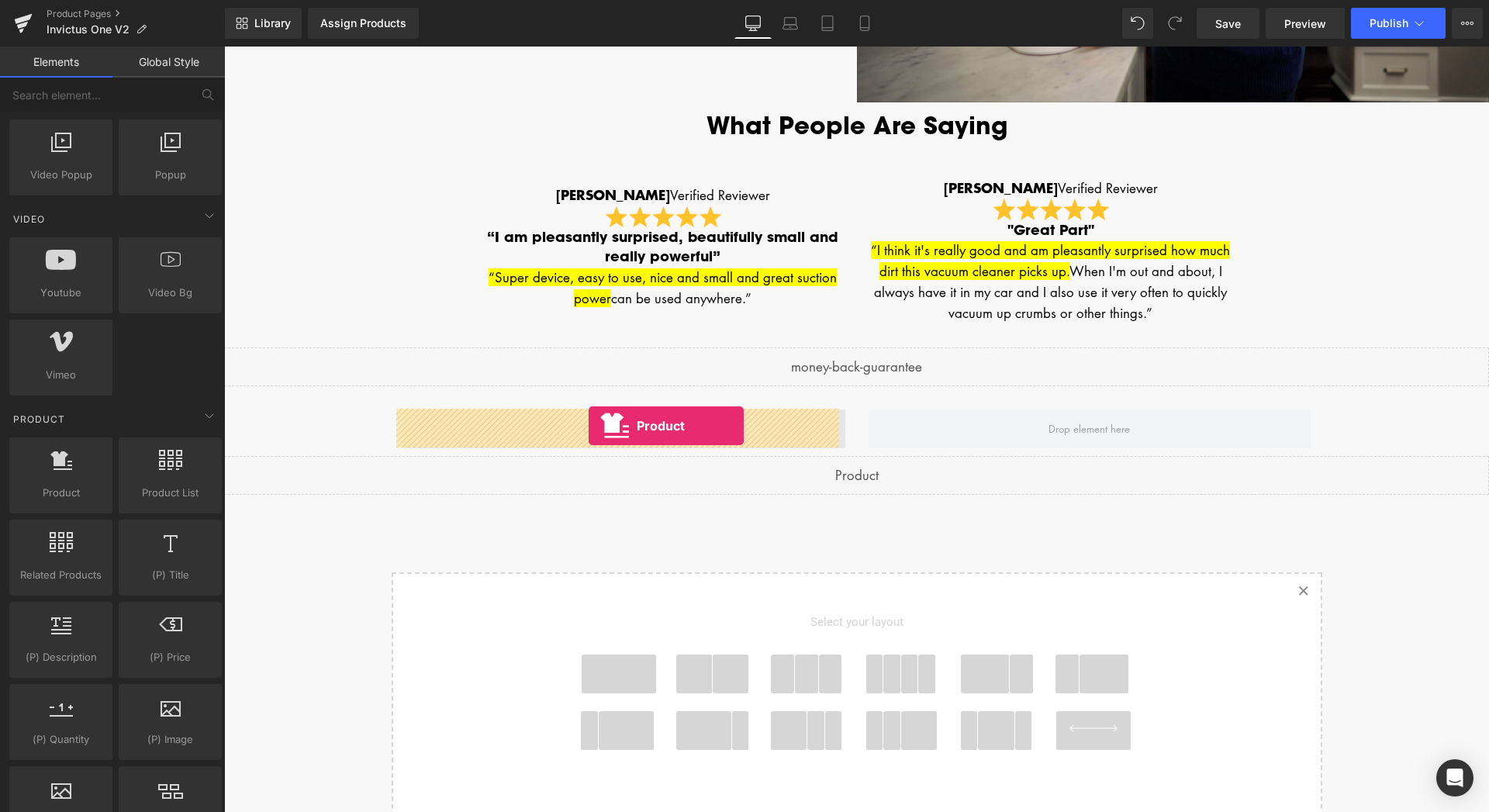
drag, startPoint x: 283, startPoint y: 518, endPoint x: 588, endPoint y: 426, distance: 318.6
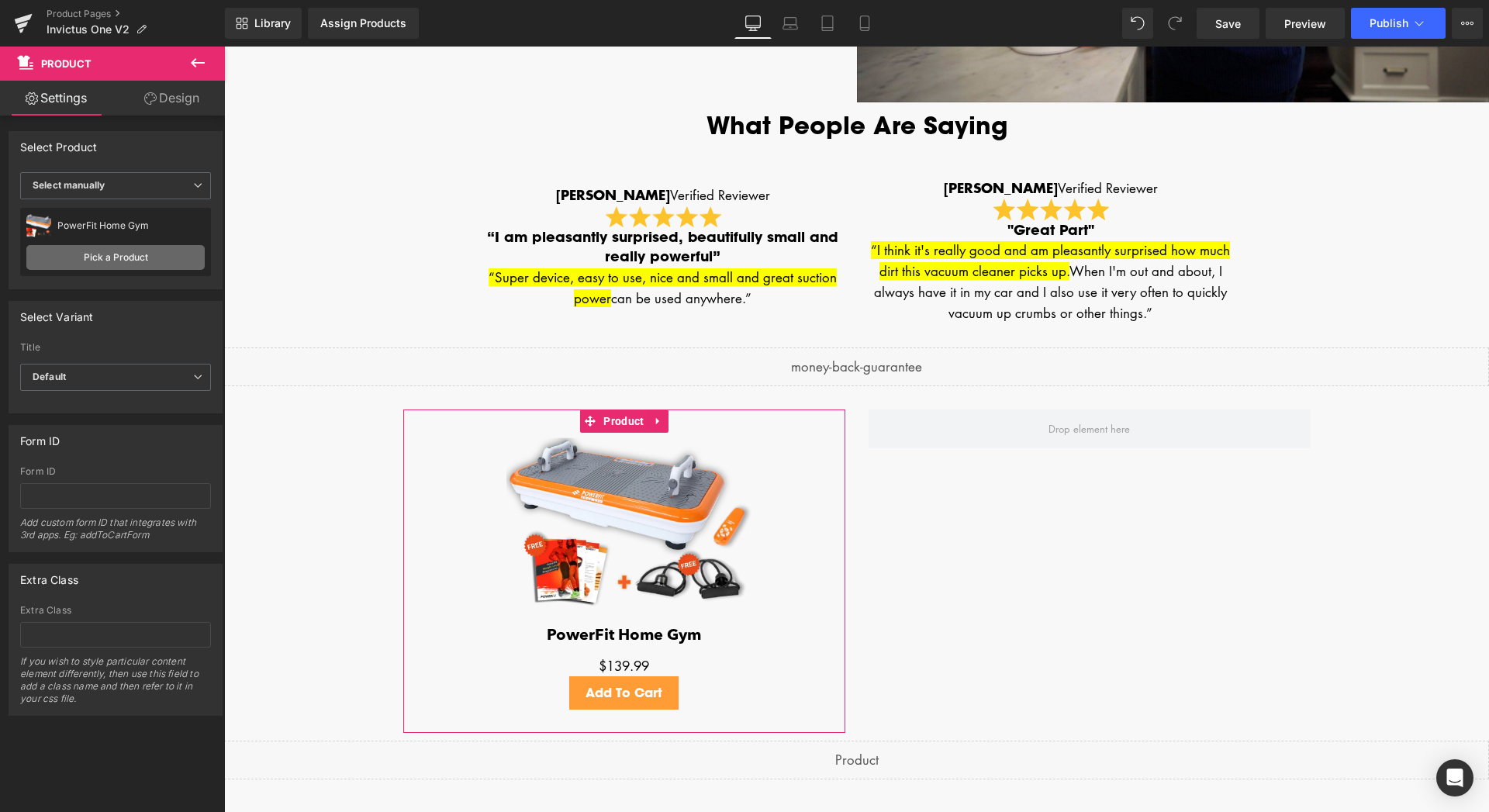
click at [124, 255] on link "Pick a Product" at bounding box center [116, 257] width 179 height 25
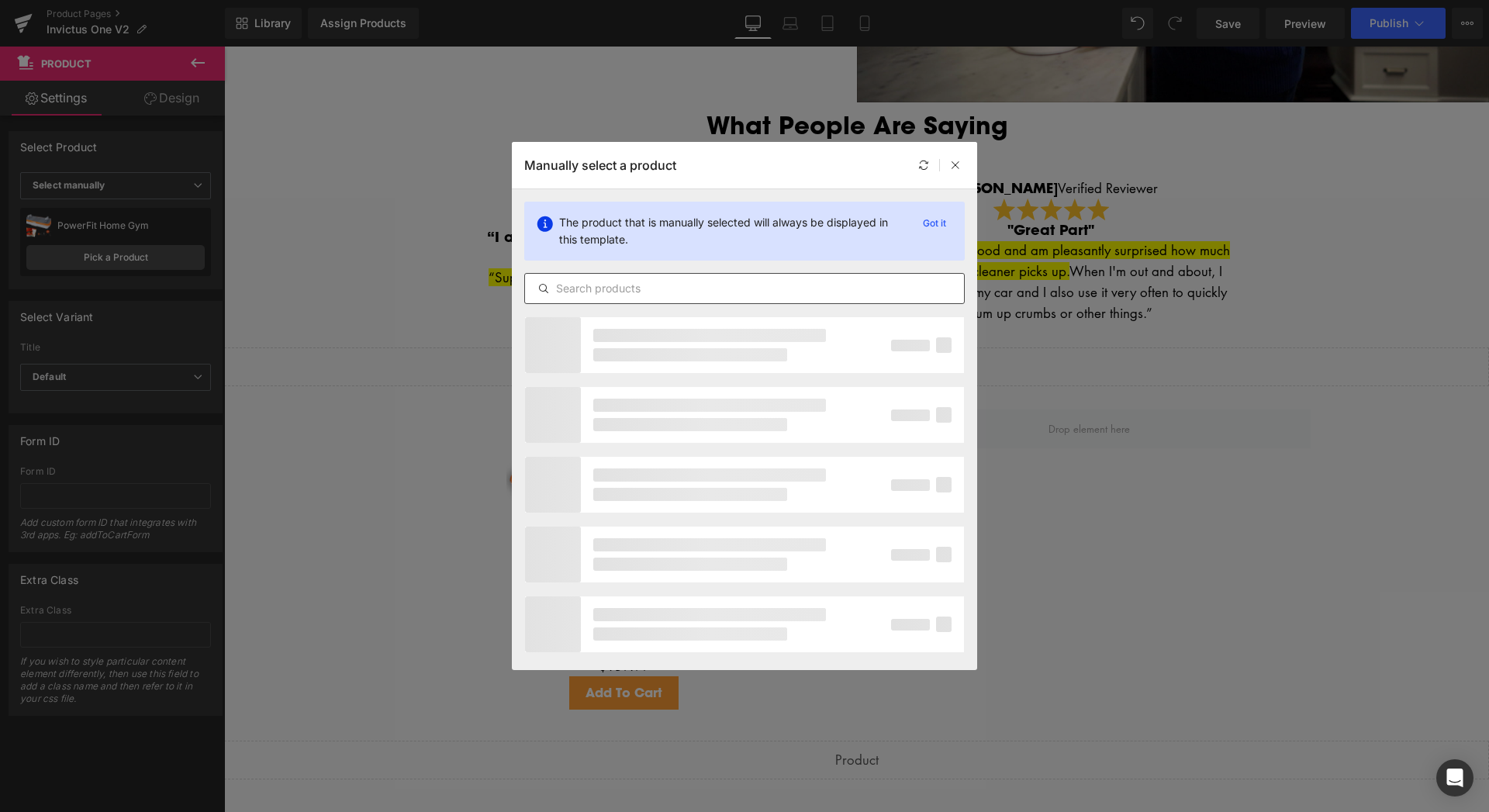
click at [705, 281] on input "text" at bounding box center [744, 288] width 439 height 19
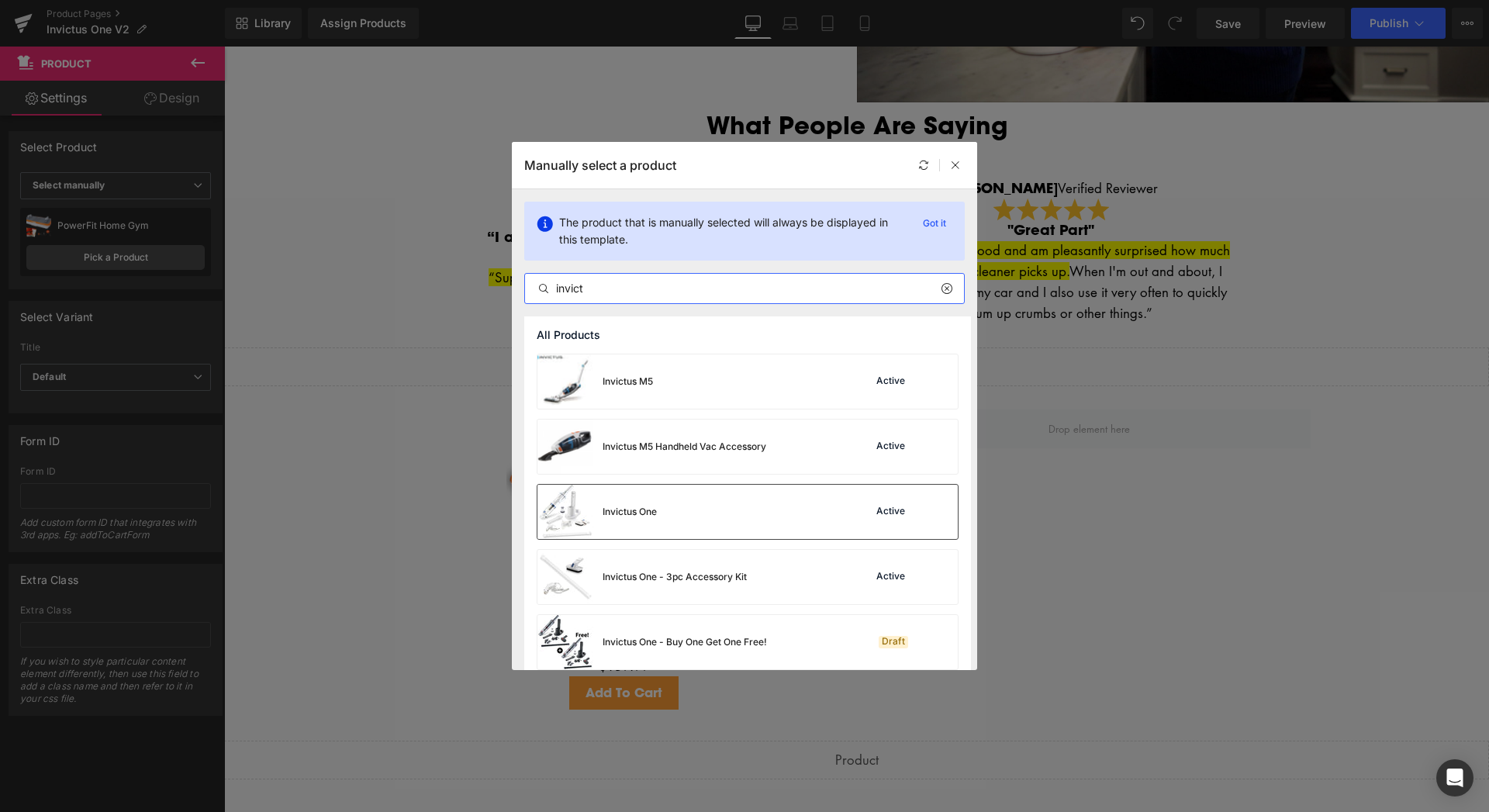
type input "invict"
click at [656, 521] on div "Invictus One" at bounding box center [597, 511] width 120 height 54
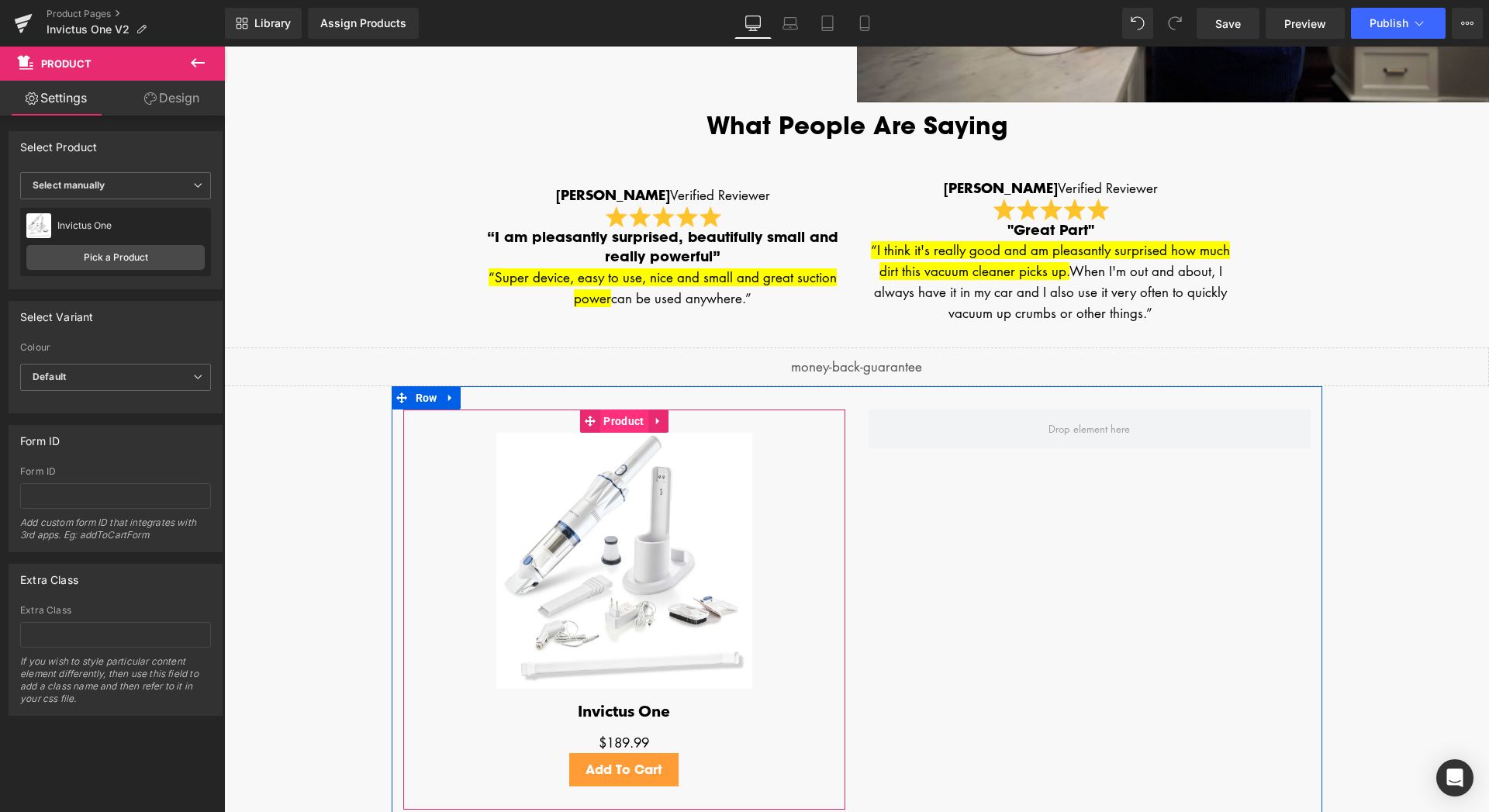
click at [617, 423] on span "Product" at bounding box center [624, 421] width 48 height 23
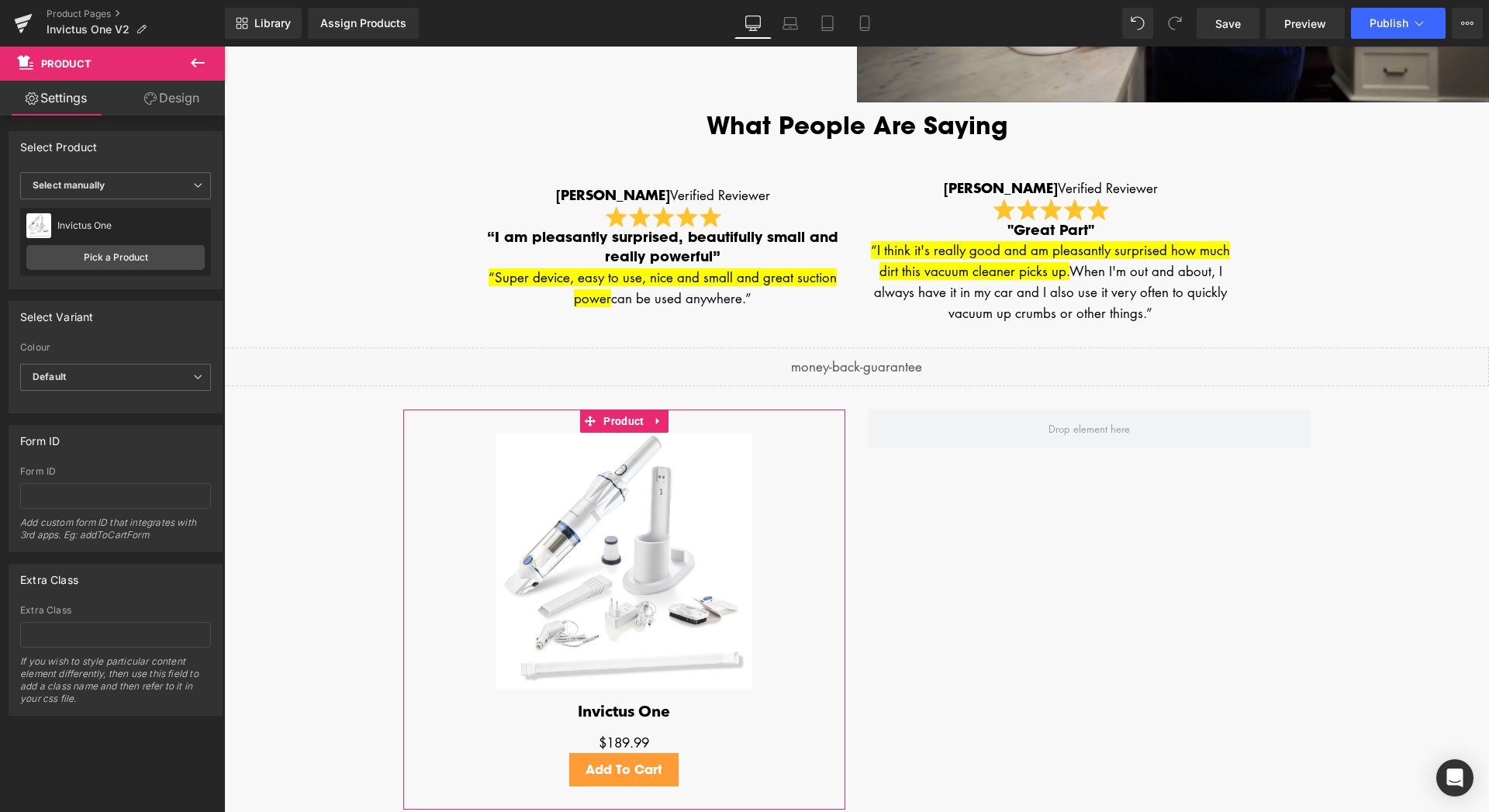
click at [180, 102] on link "Design" at bounding box center [171, 98] width 112 height 35
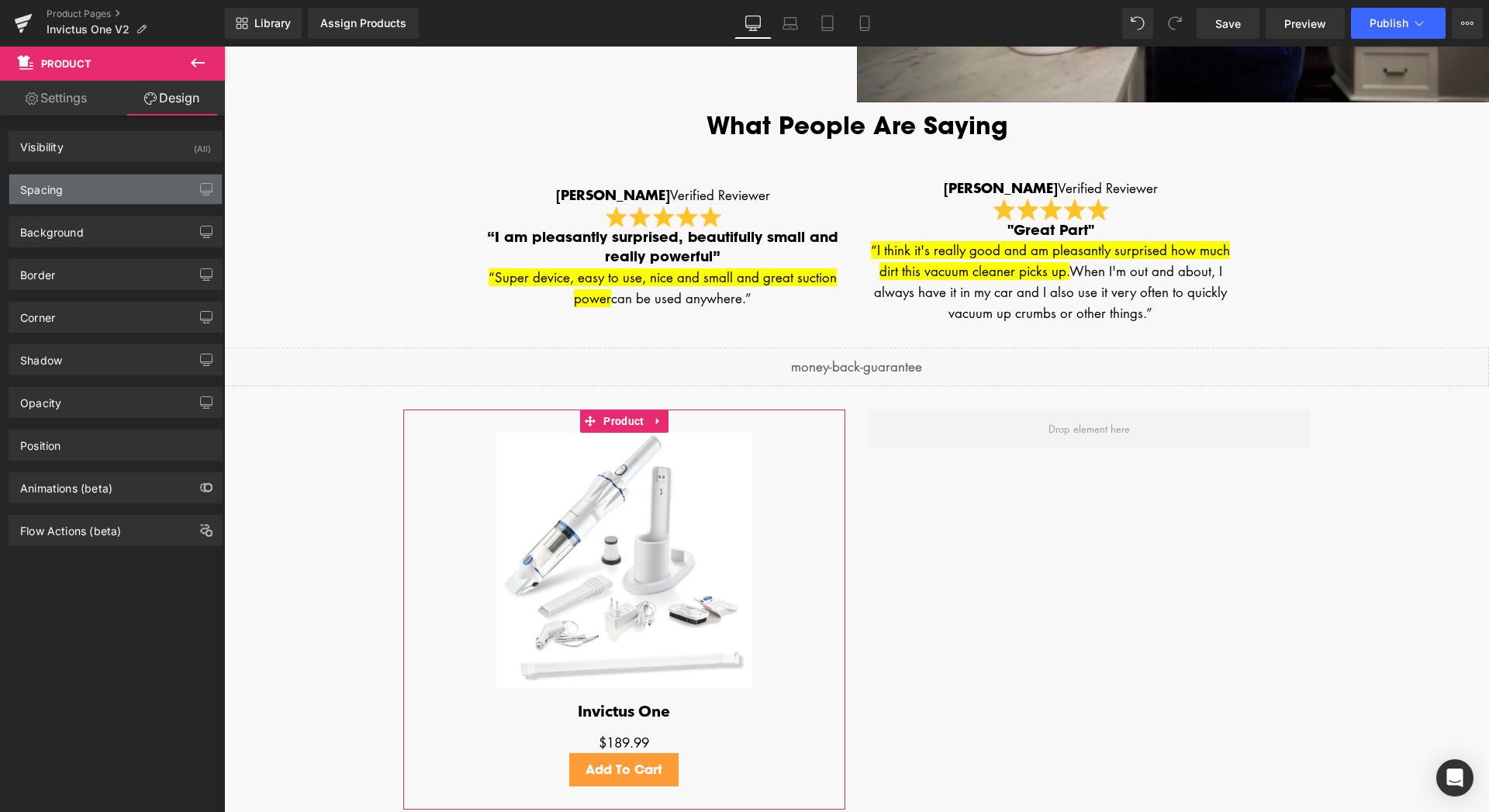
click at [99, 190] on div "Spacing" at bounding box center [116, 189] width 212 height 29
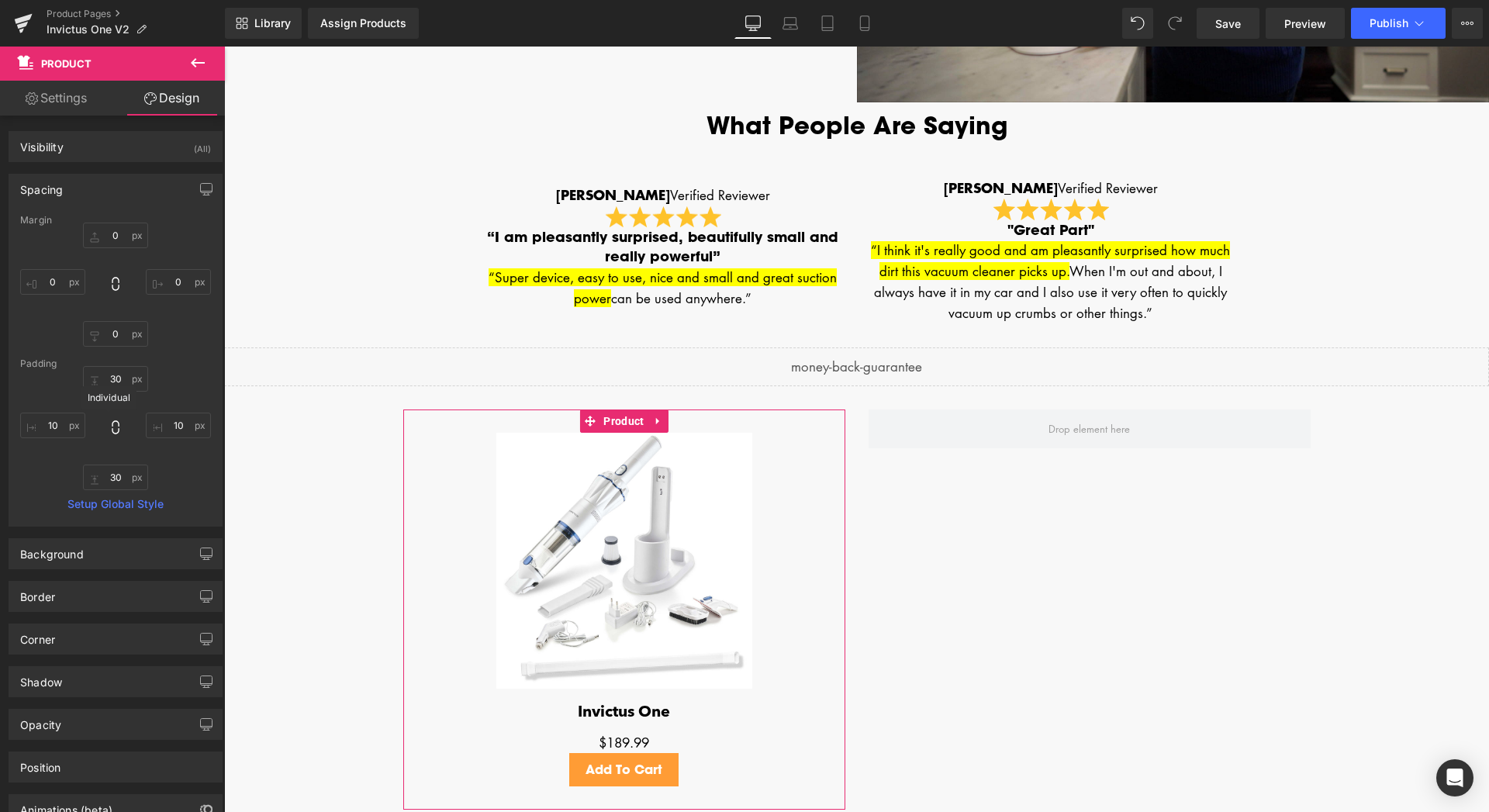
click at [107, 433] on icon at bounding box center [115, 427] width 15 height 15
type input "10"
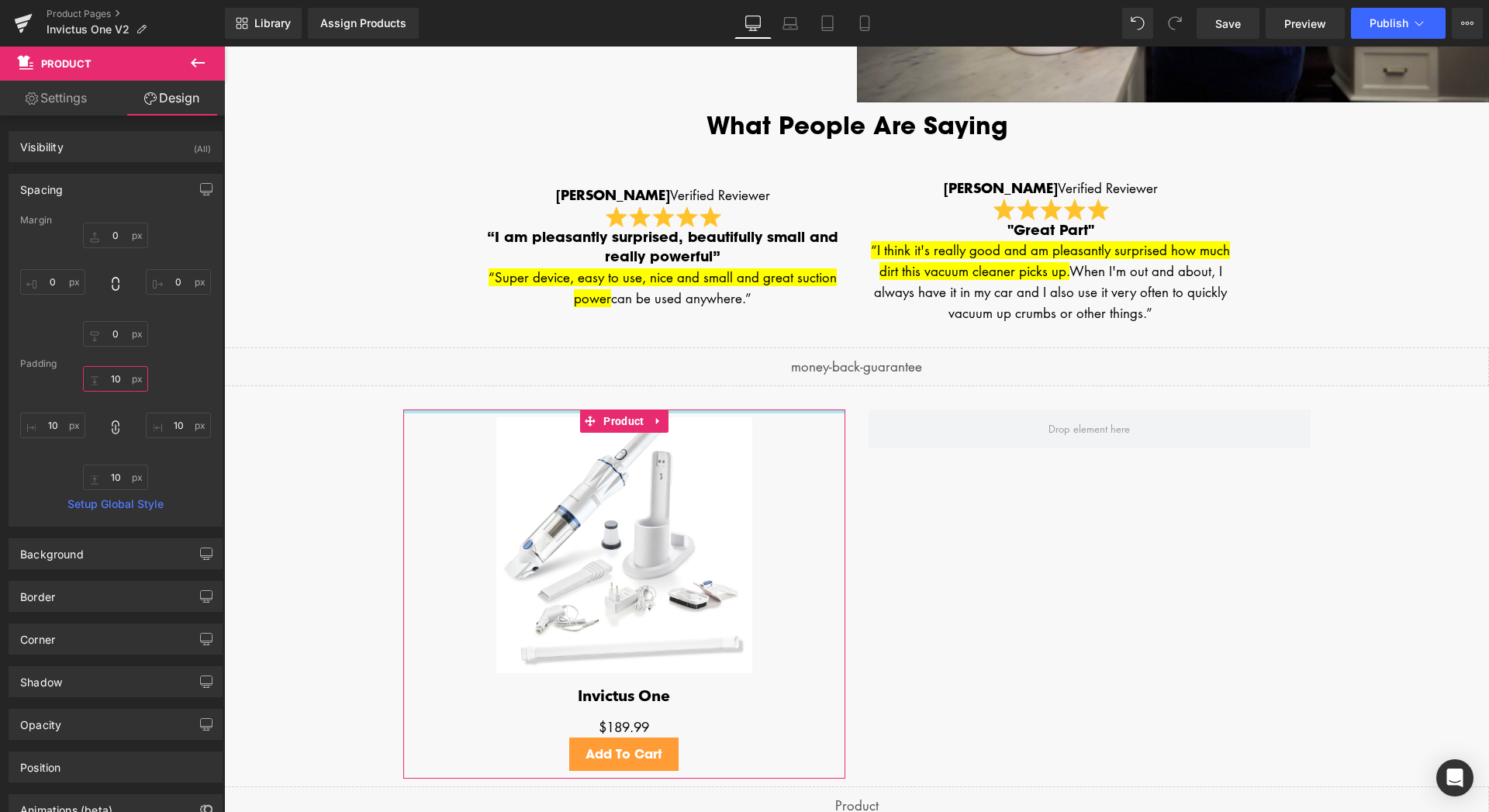
drag, startPoint x: 116, startPoint y: 377, endPoint x: 90, endPoint y: 377, distance: 26.0
click at [90, 377] on input "10" at bounding box center [116, 379] width 65 height 26
type input "10"
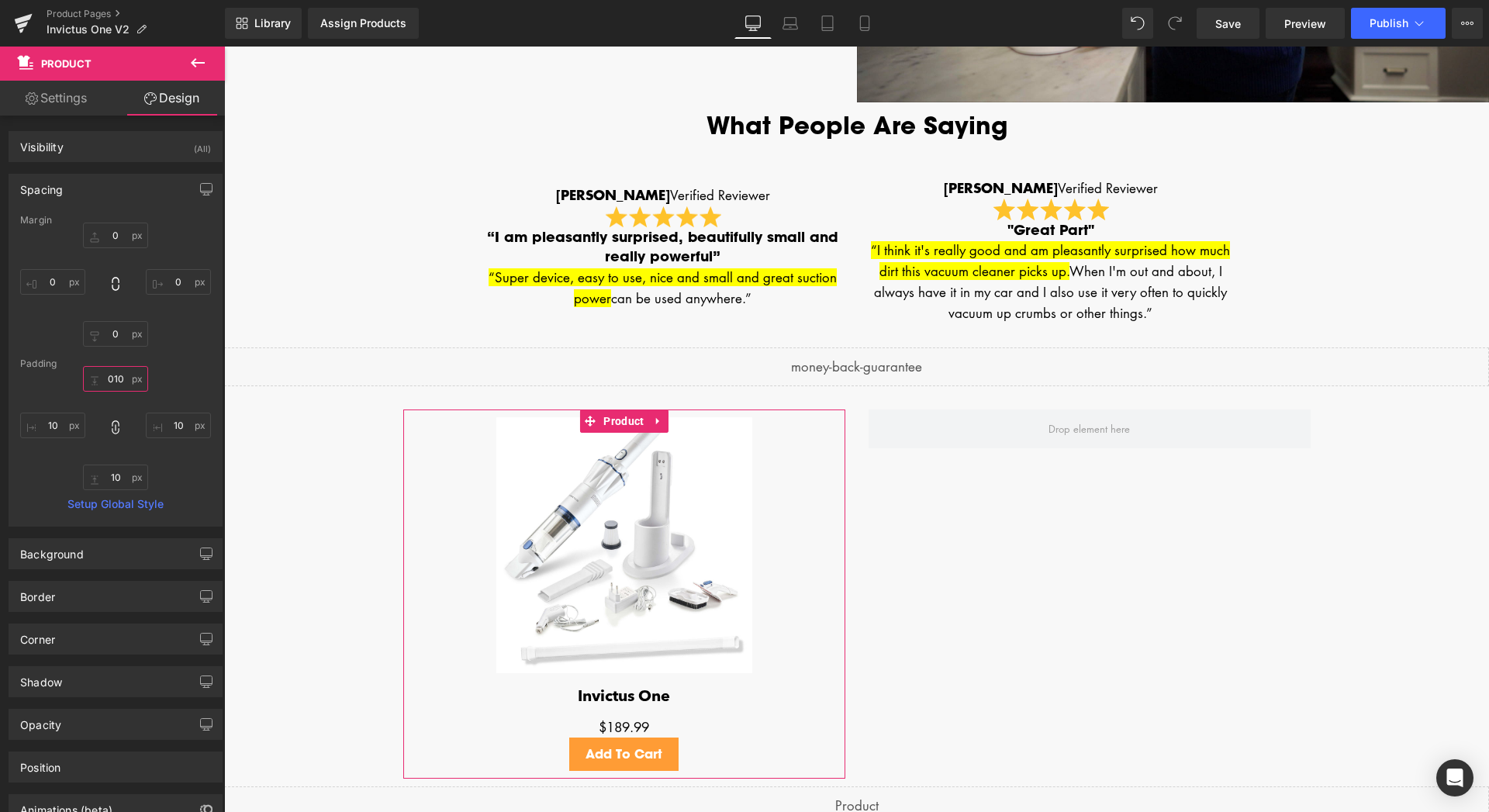
type input "10"
drag, startPoint x: 117, startPoint y: 377, endPoint x: 87, endPoint y: 377, distance: 30.0
click at [87, 377] on input "10" at bounding box center [116, 379] width 65 height 26
click at [110, 378] on input "10" at bounding box center [116, 379] width 65 height 26
type input "0"
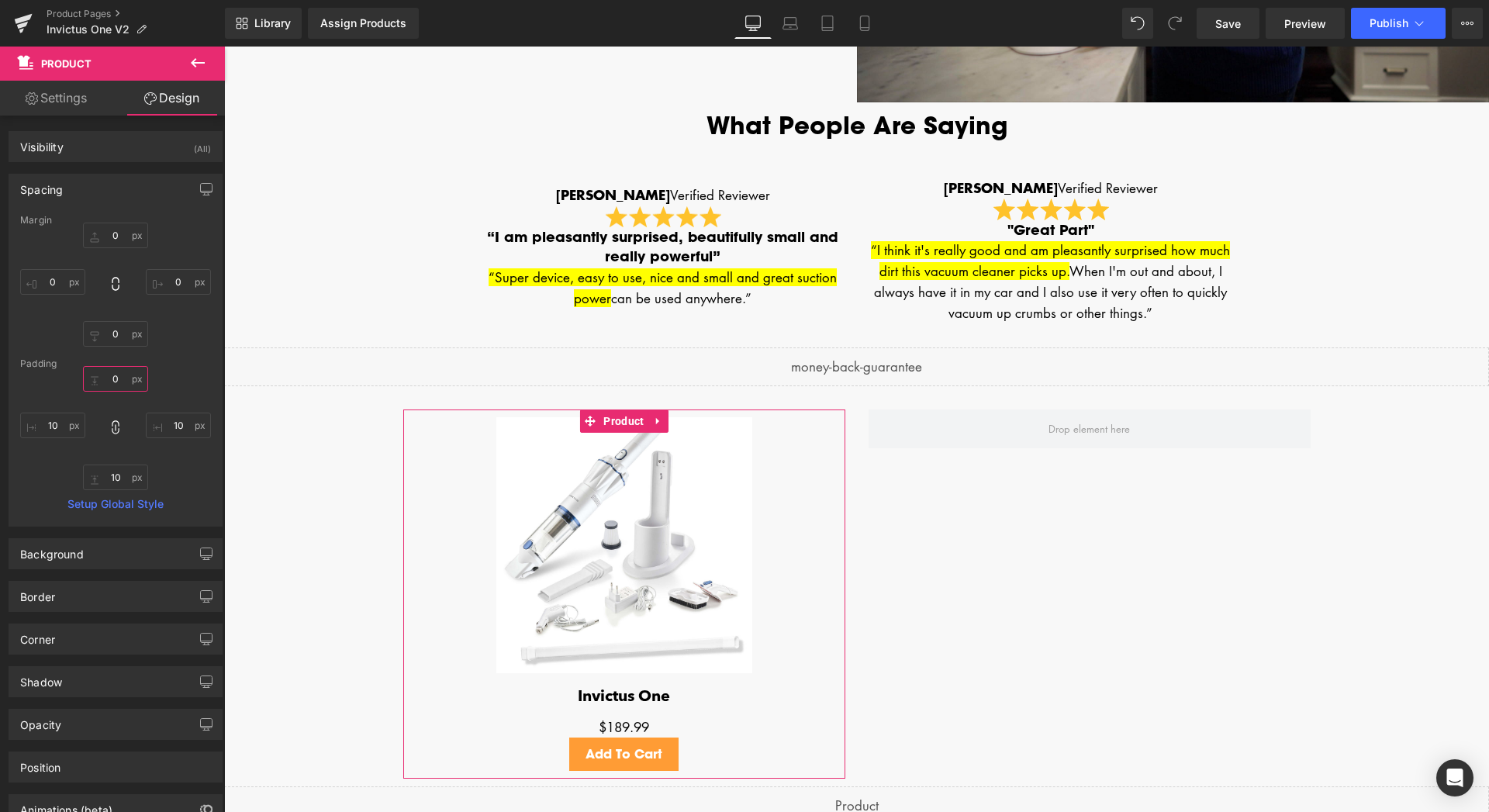
type input "0"
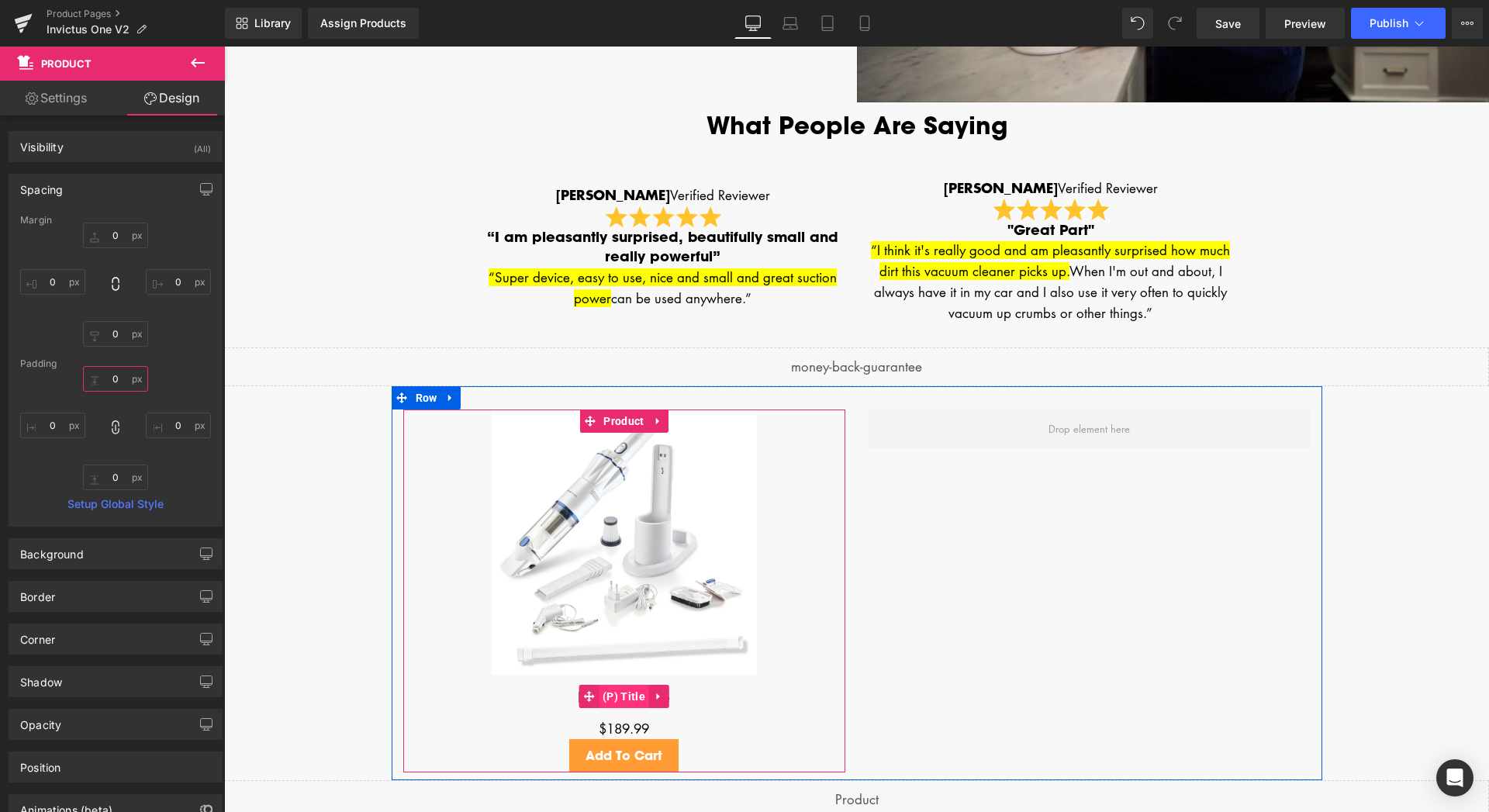
click at [631, 697] on span "(P) Title" at bounding box center [624, 696] width 50 height 23
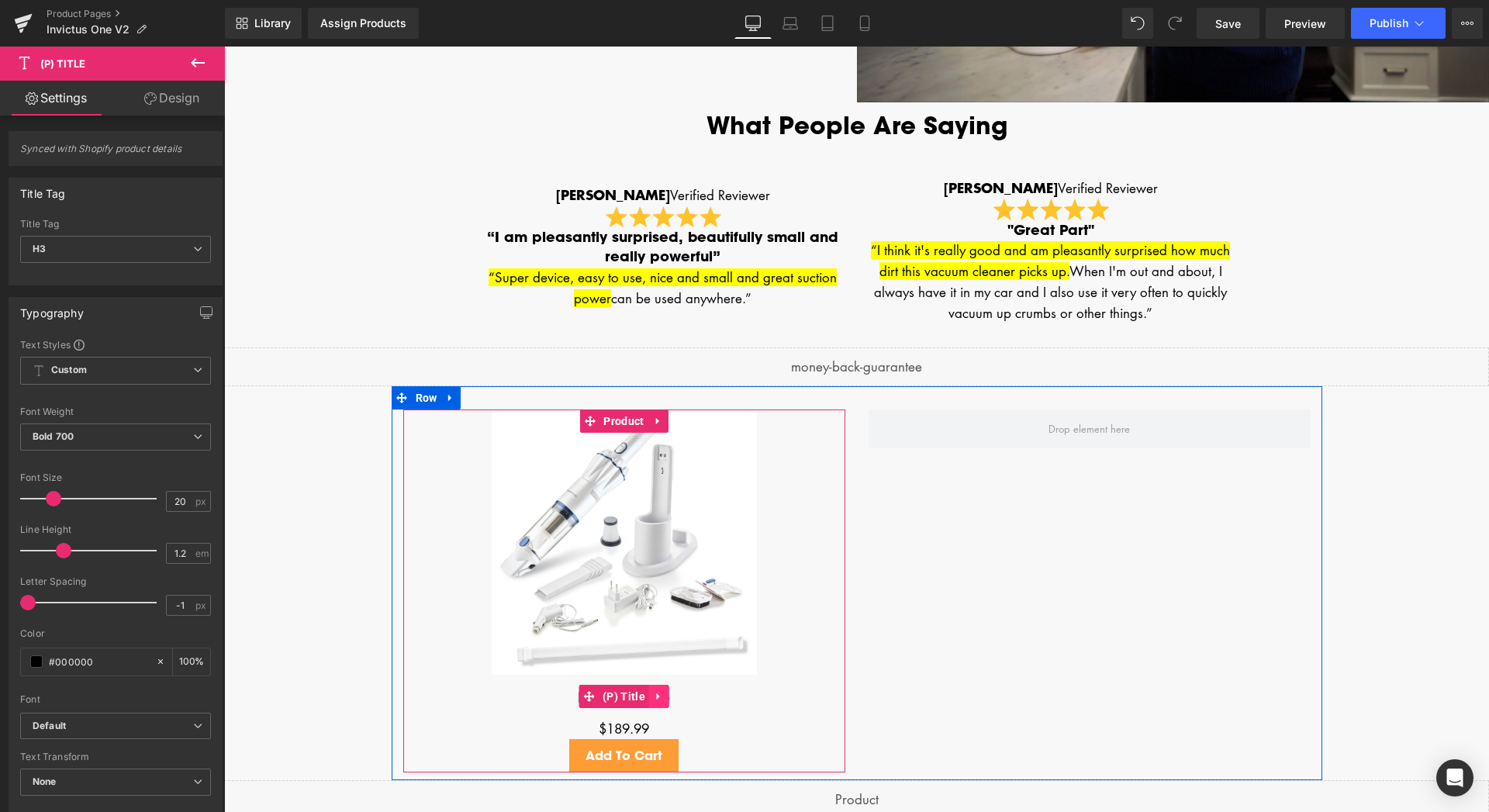
click at [655, 695] on icon at bounding box center [658, 696] width 11 height 11
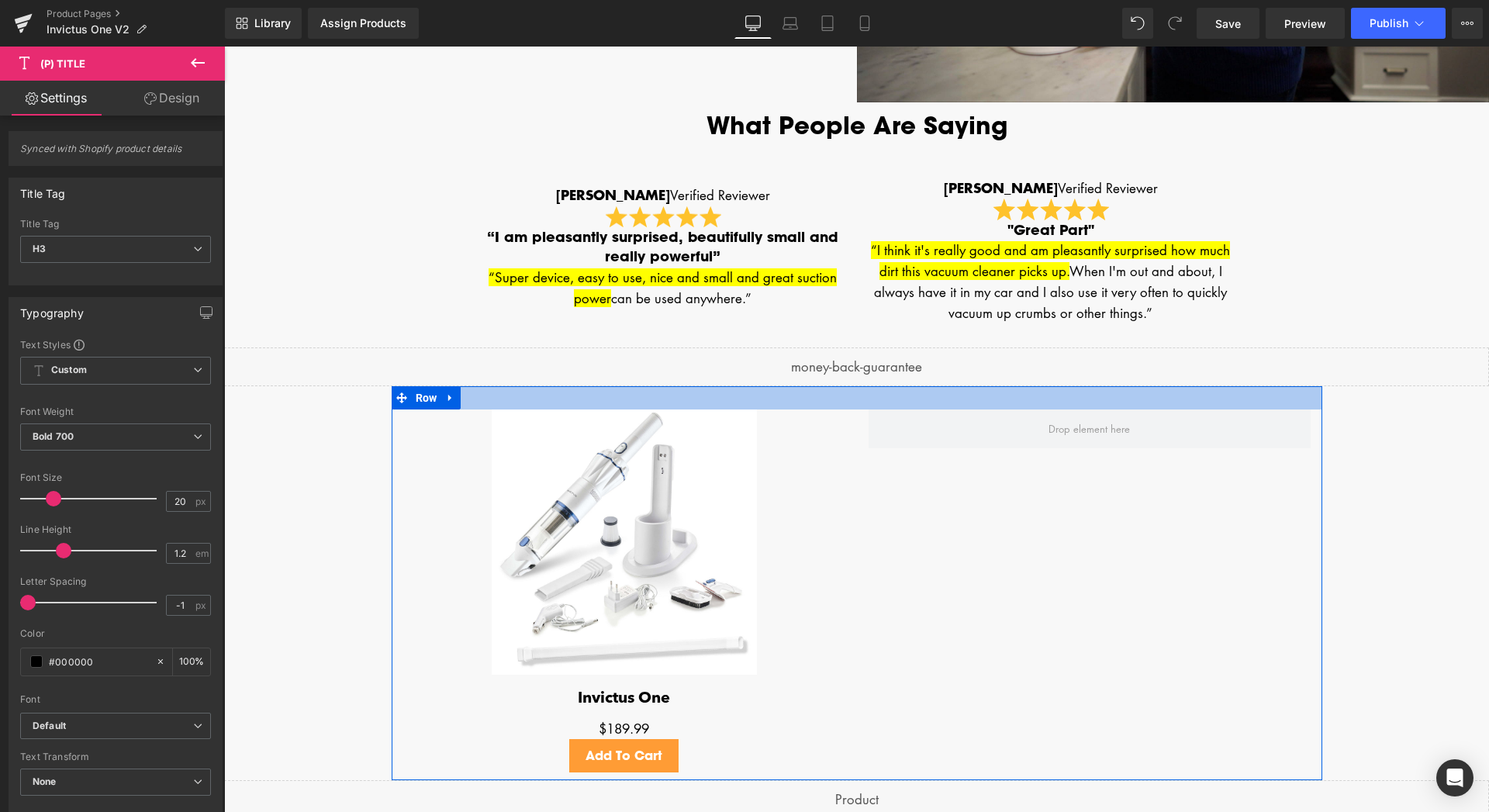
click at [733, 402] on div at bounding box center [857, 398] width 931 height 23
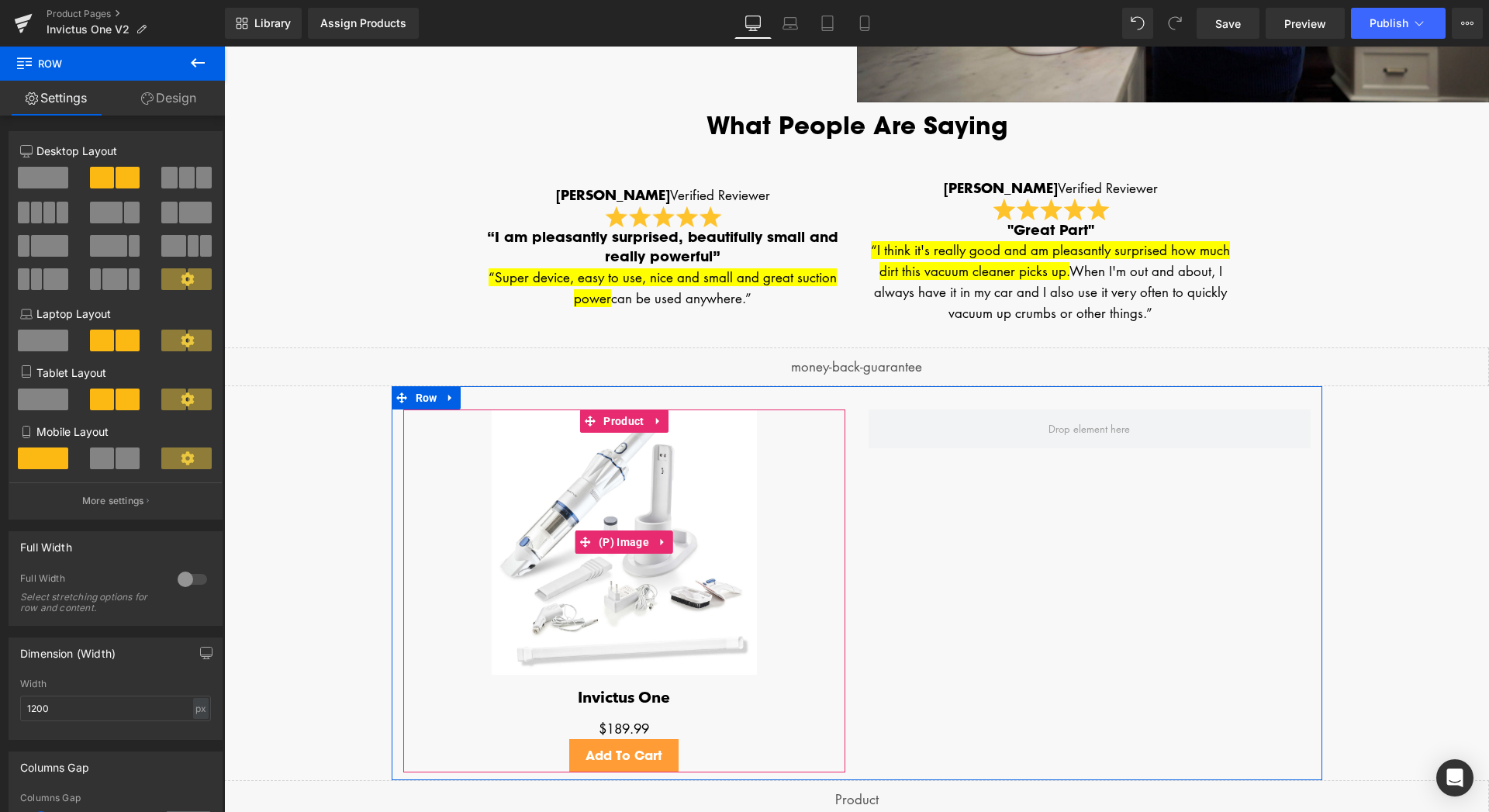
click at [635, 481] on img at bounding box center [624, 542] width 265 height 265
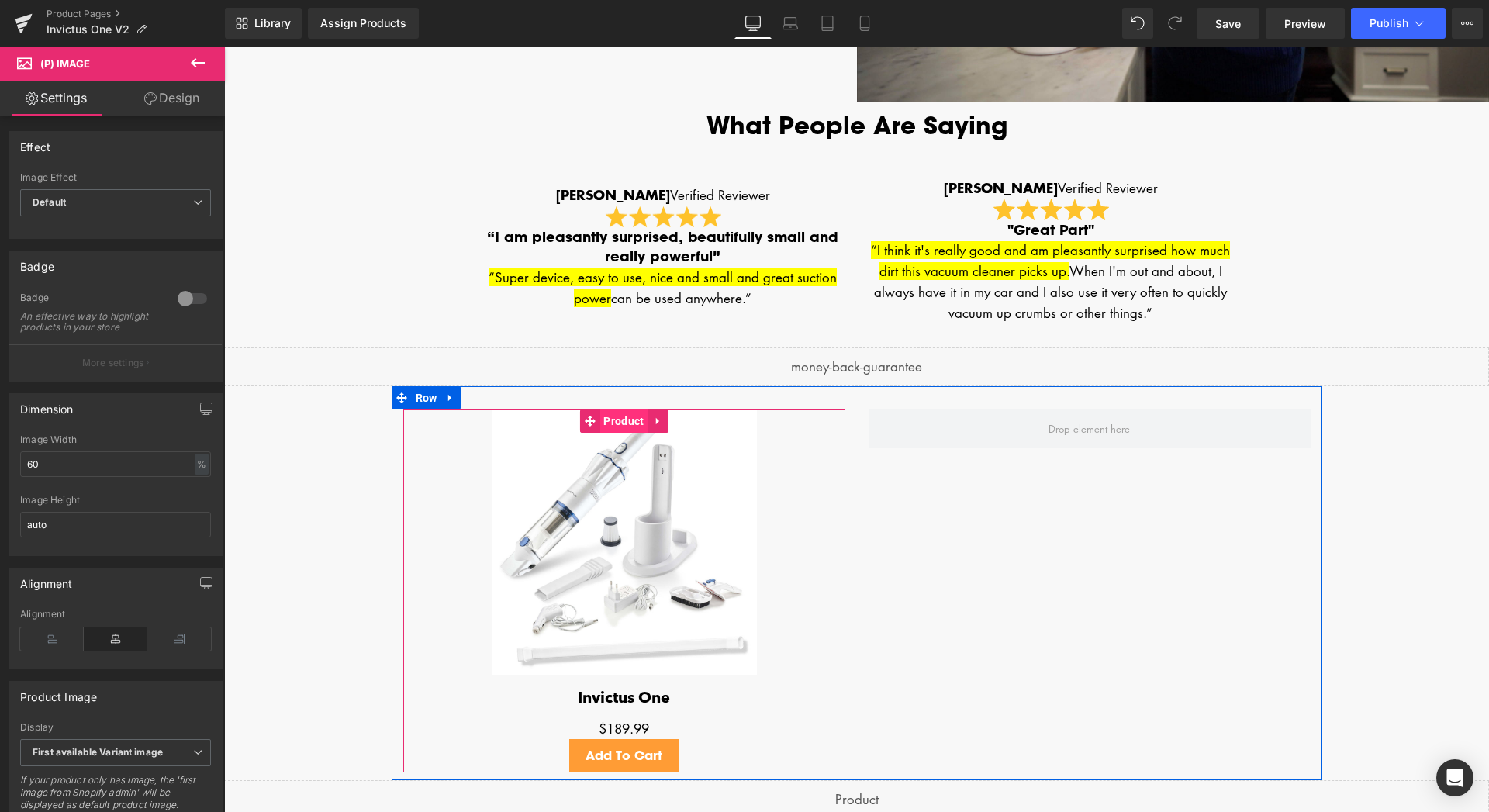
click at [619, 422] on span "Product" at bounding box center [624, 421] width 48 height 23
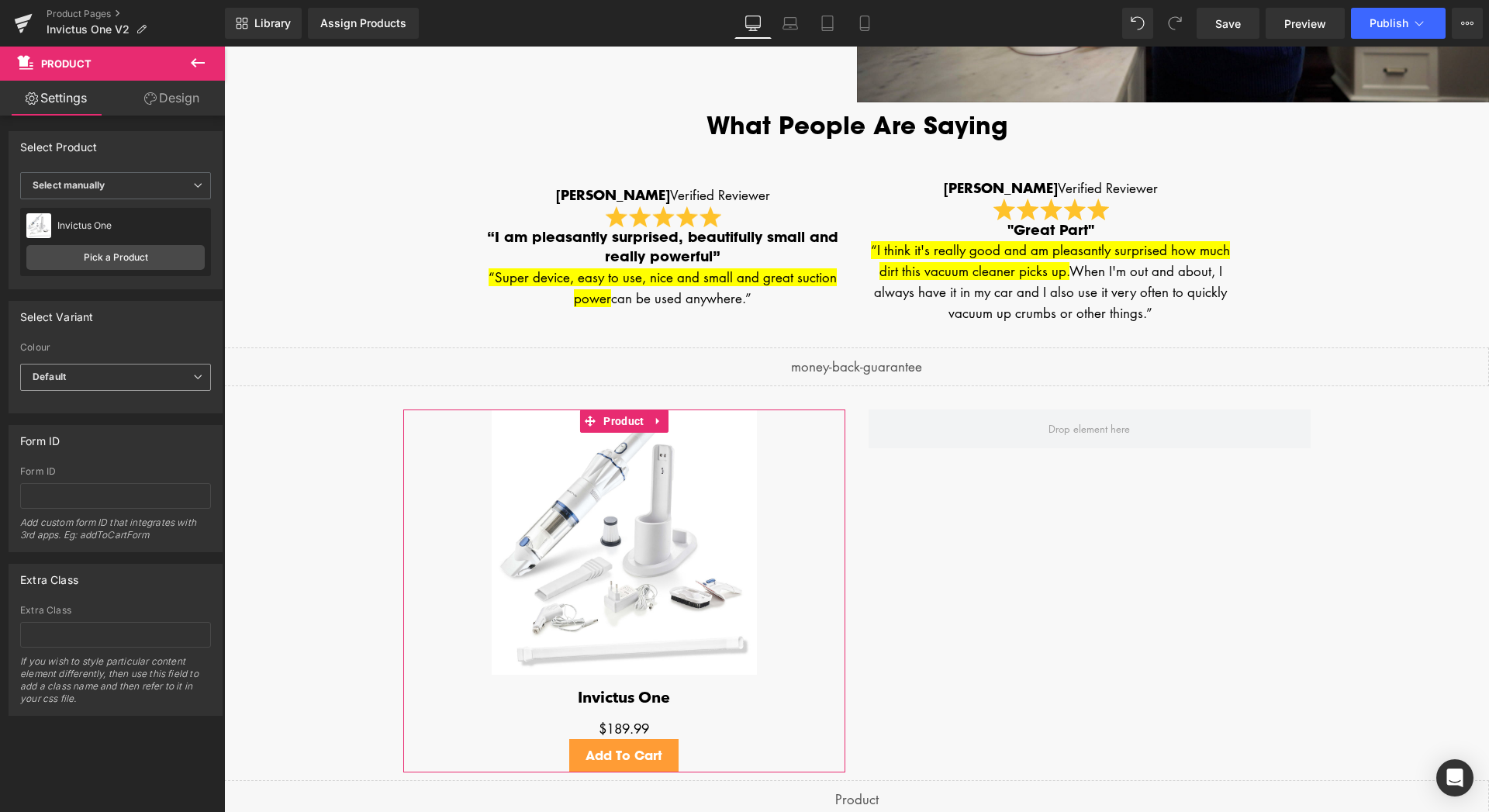
click at [111, 368] on span "Default" at bounding box center [116, 377] width 191 height 27
click at [99, 435] on div "Anthracite - 8pc Set + 3pc Accessory Set" at bounding box center [112, 433] width 138 height 22
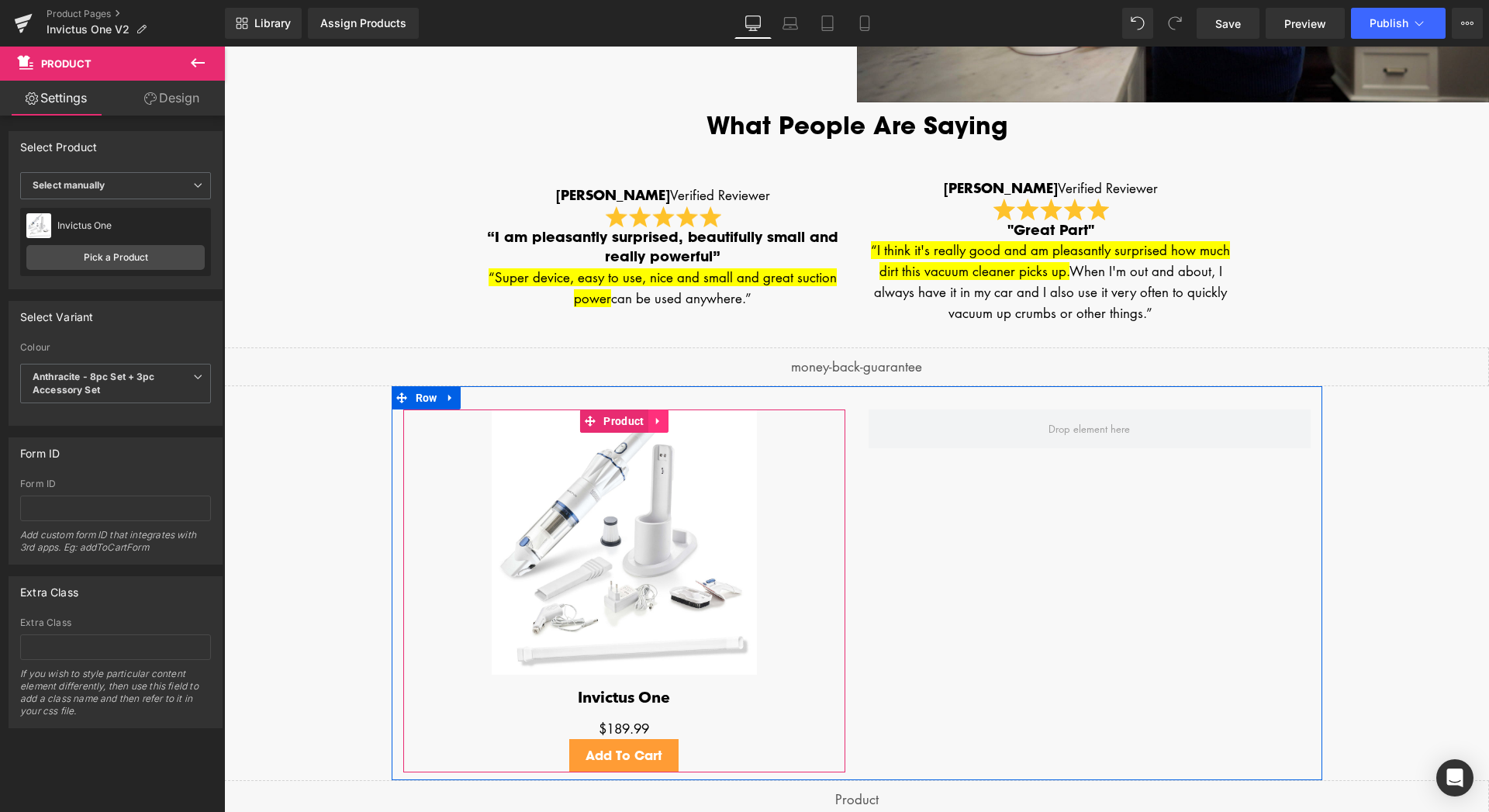
click at [658, 423] on link at bounding box center [658, 421] width 20 height 23
click at [643, 420] on icon at bounding box center [648, 420] width 11 height 11
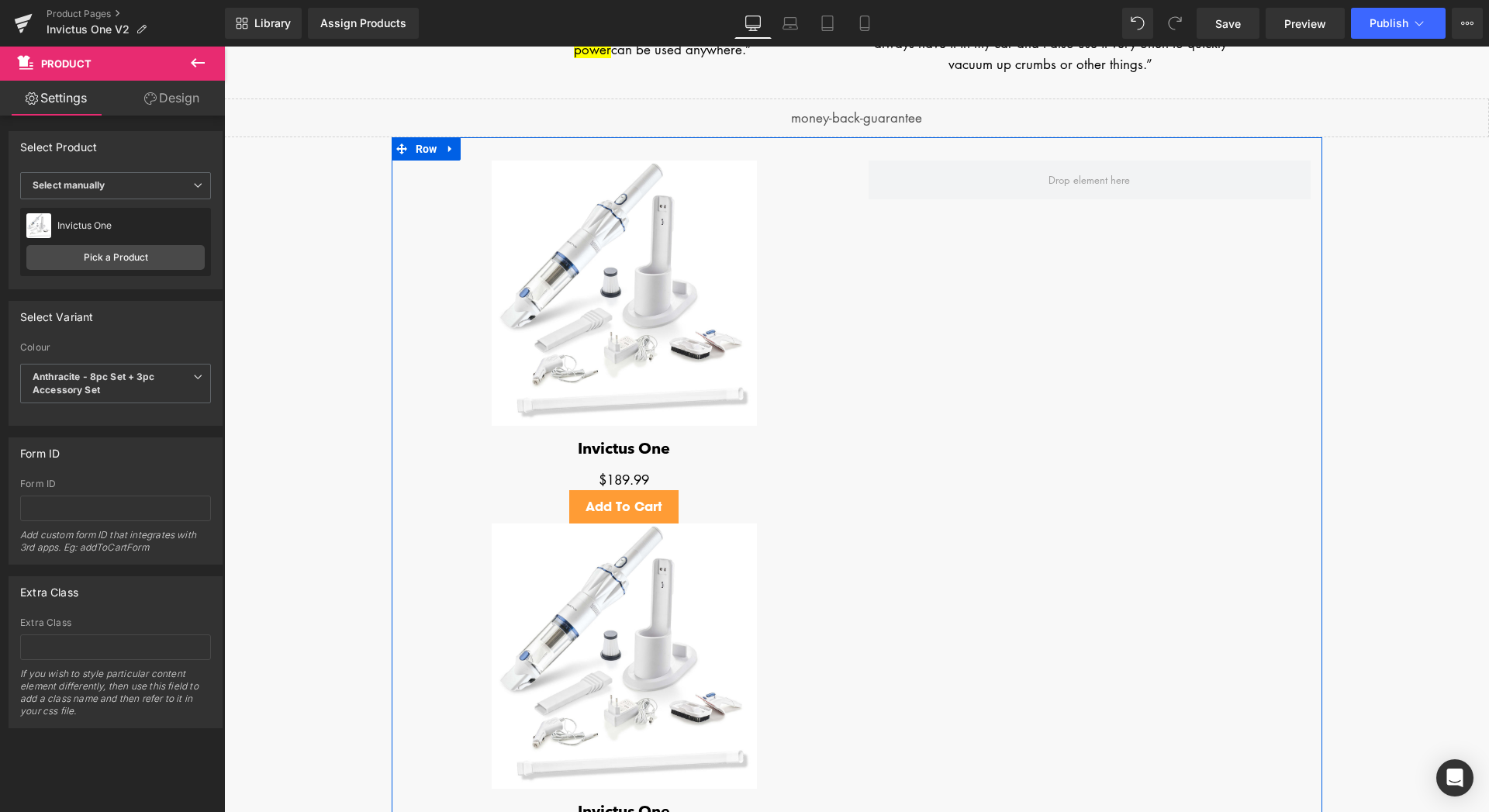
scroll to position [3014, 0]
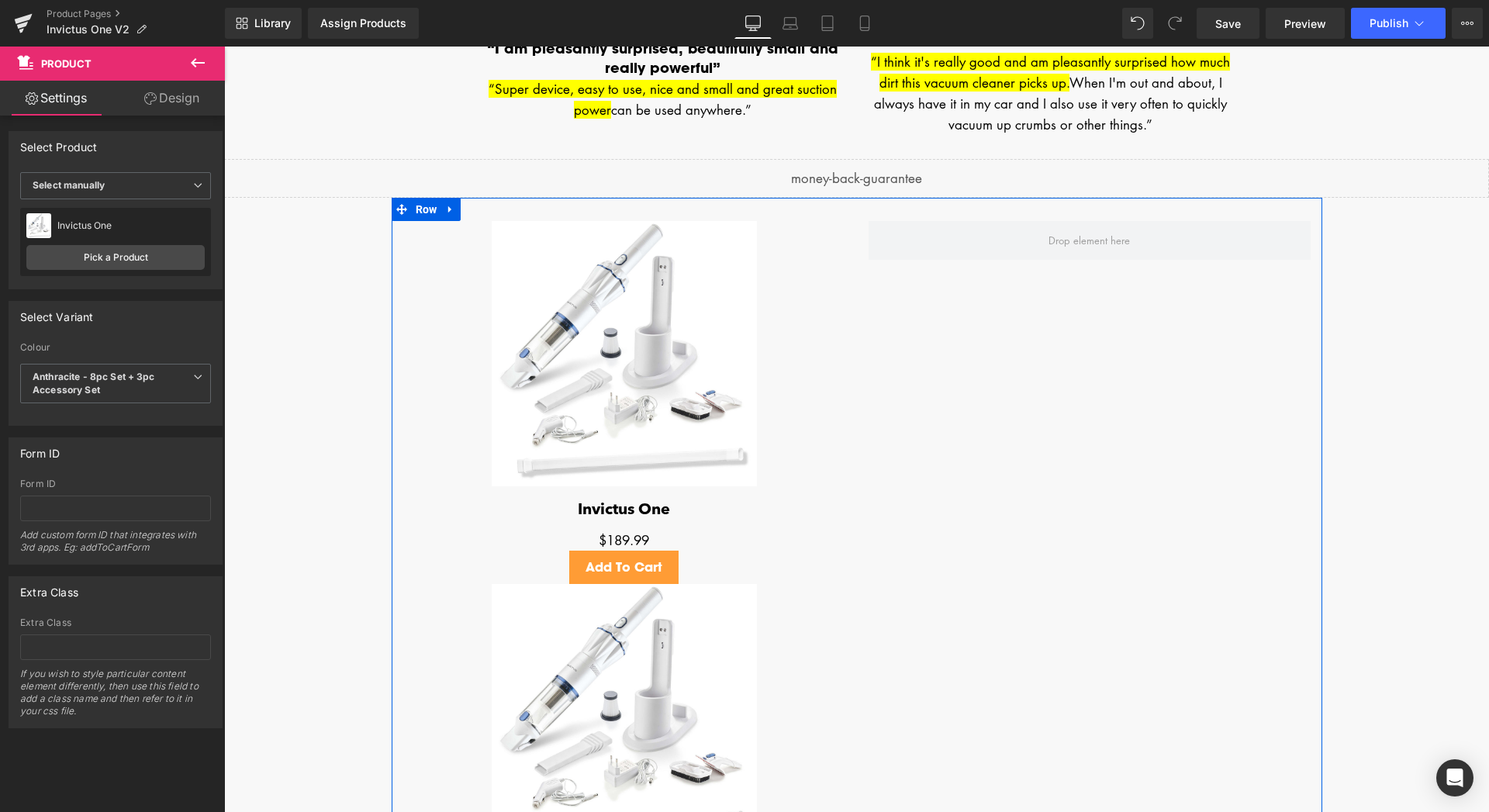
click at [607, 664] on img at bounding box center [624, 717] width 265 height 265
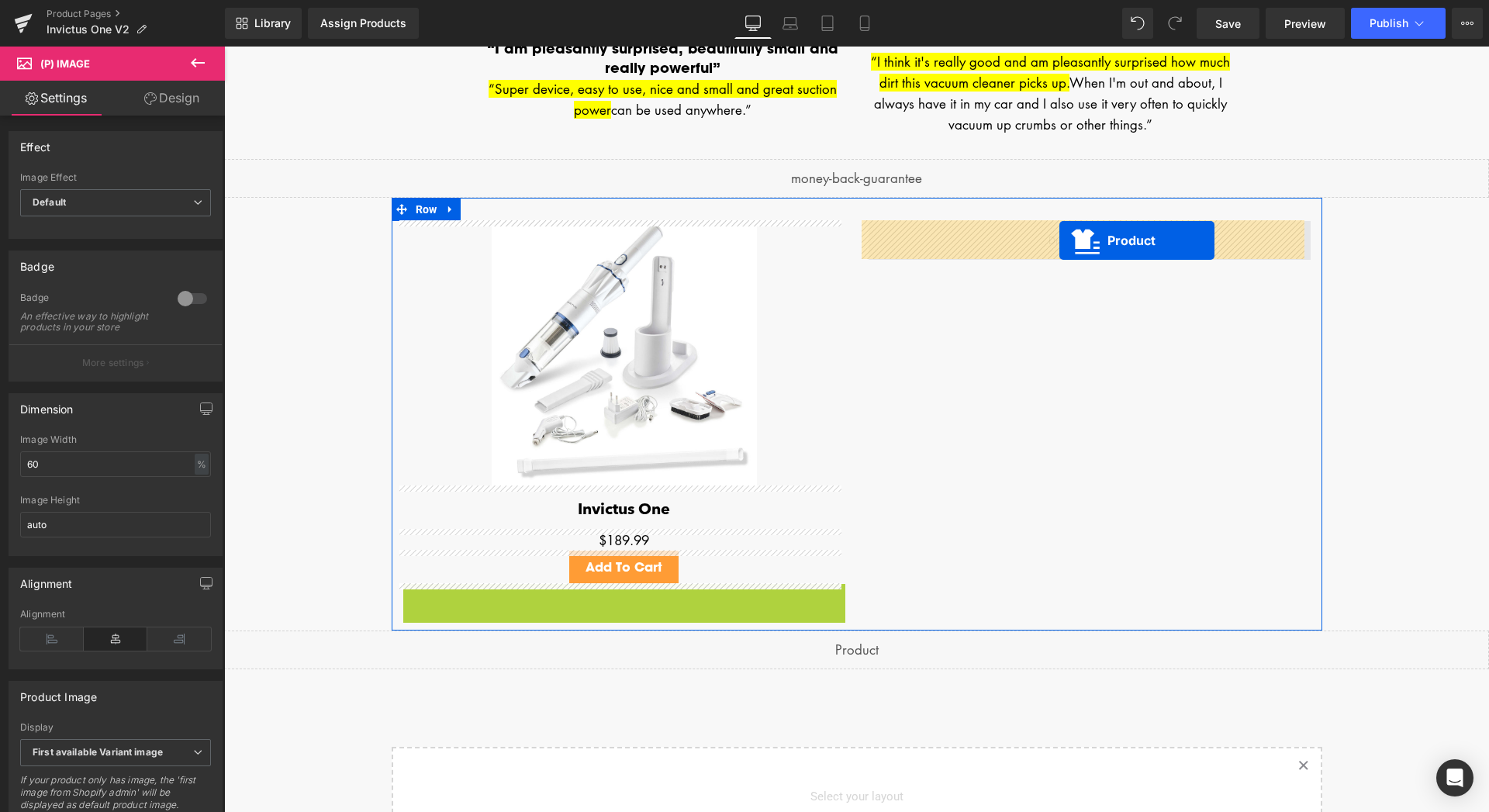
drag, startPoint x: 582, startPoint y: 597, endPoint x: 1059, endPoint y: 241, distance: 595.2
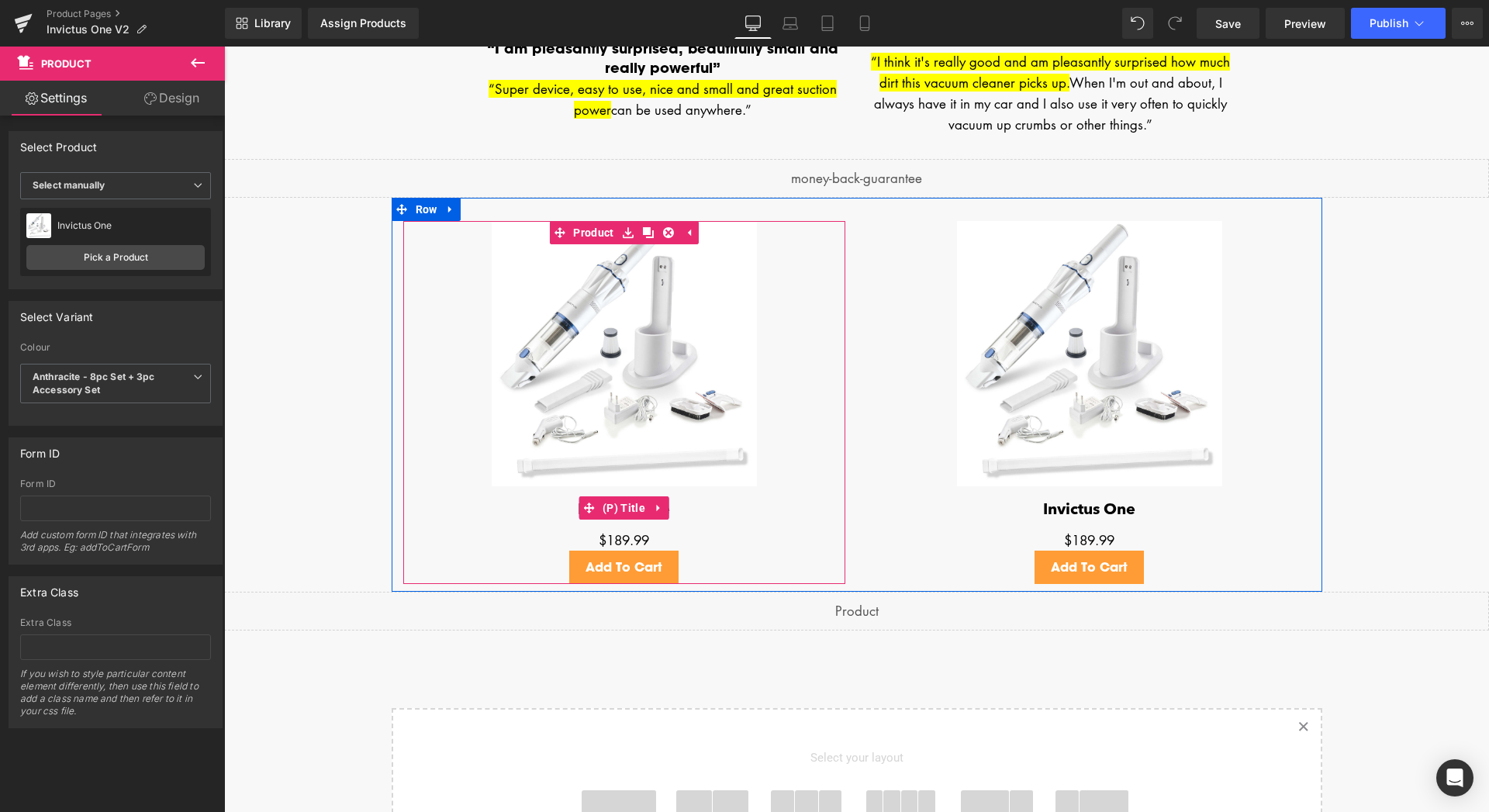
click at [546, 515] on h3 "Invictus One" at bounding box center [624, 508] width 442 height 44
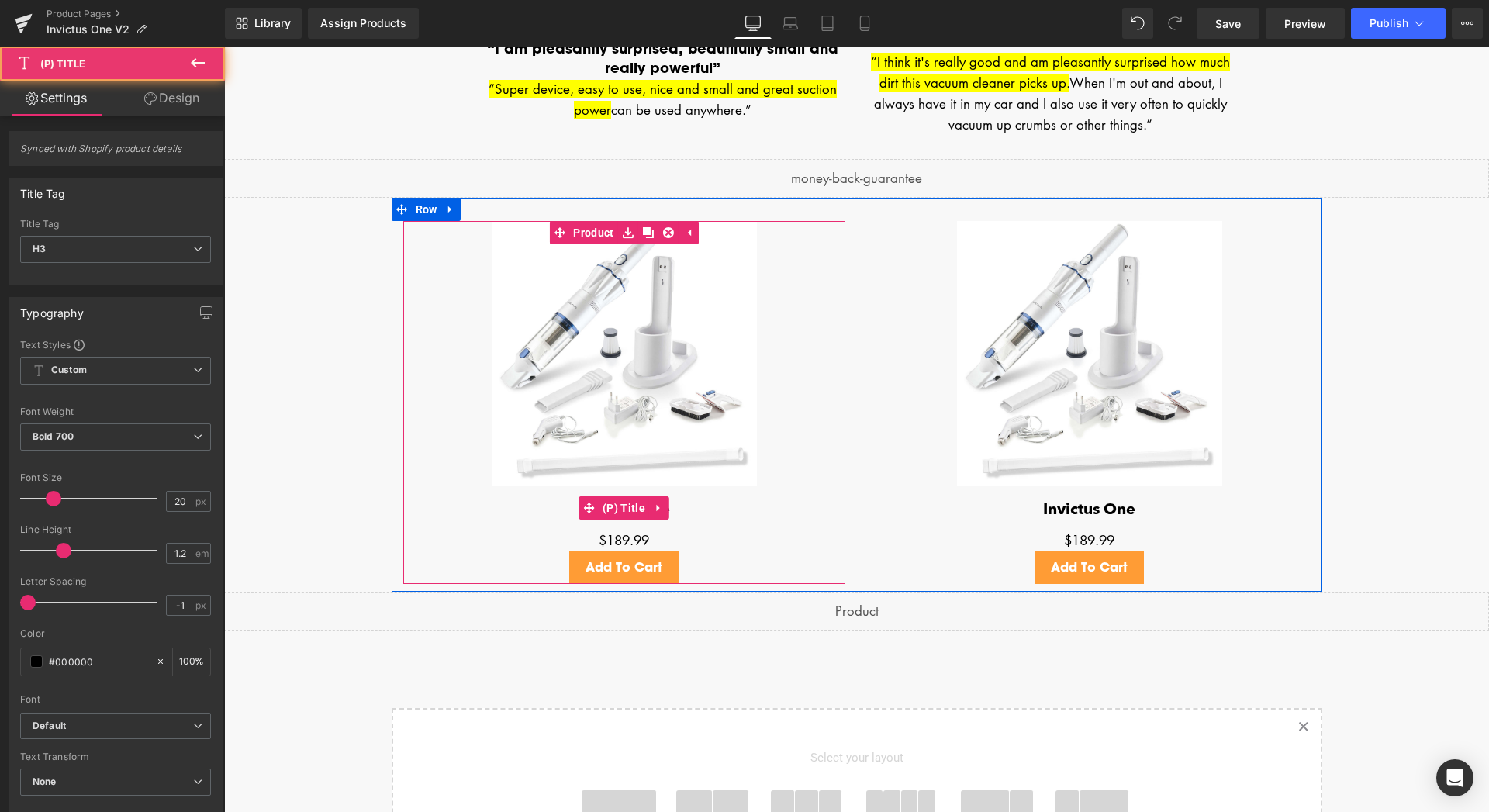
click at [664, 511] on link "Invictus One" at bounding box center [624, 510] width 92 height 19
click at [669, 510] on h3 "Invictus One" at bounding box center [624, 508] width 442 height 44
click at [666, 511] on link "Invictus One" at bounding box center [624, 510] width 92 height 19
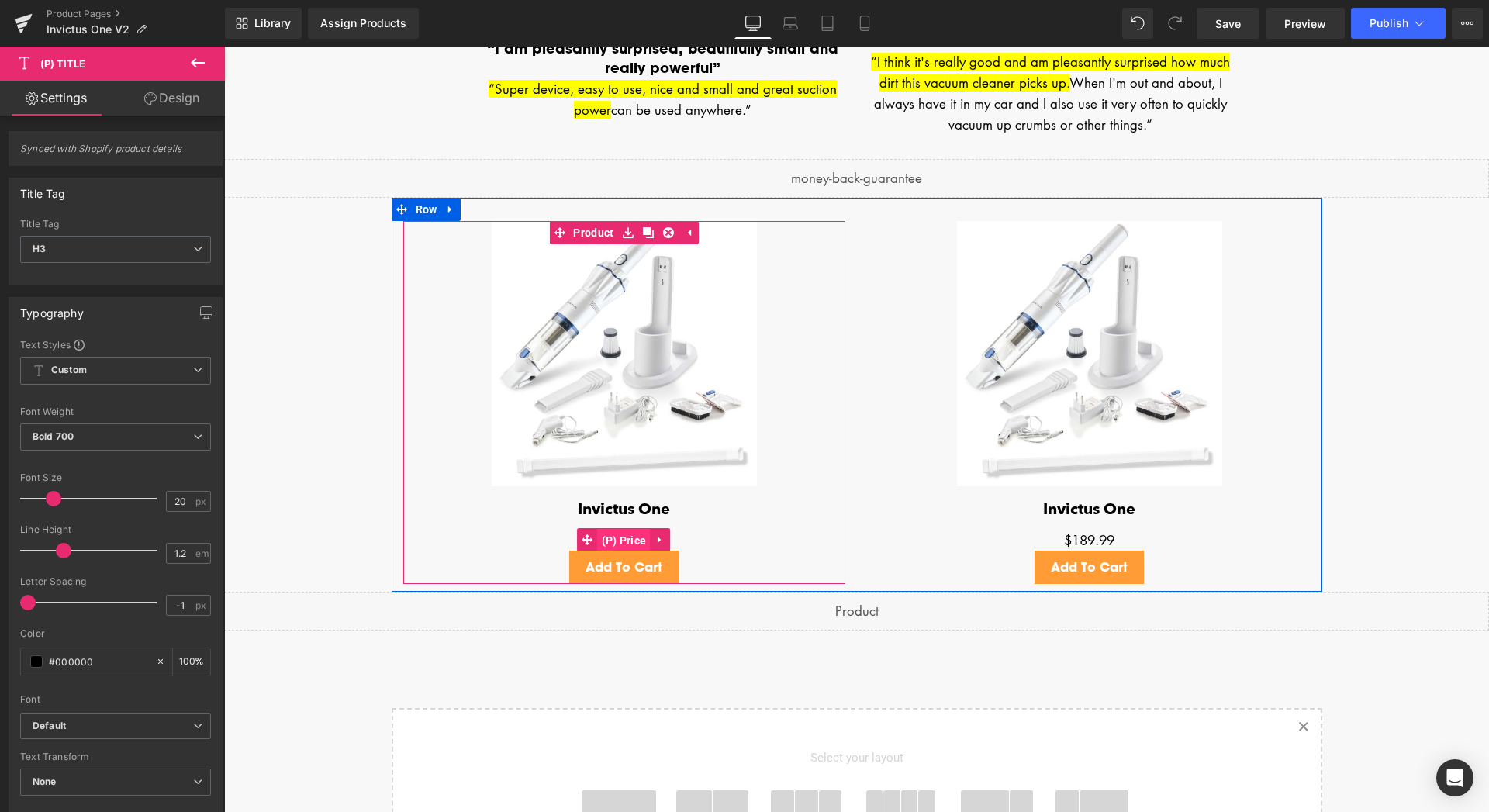
click at [622, 541] on span "(P) Price" at bounding box center [624, 541] width 53 height 23
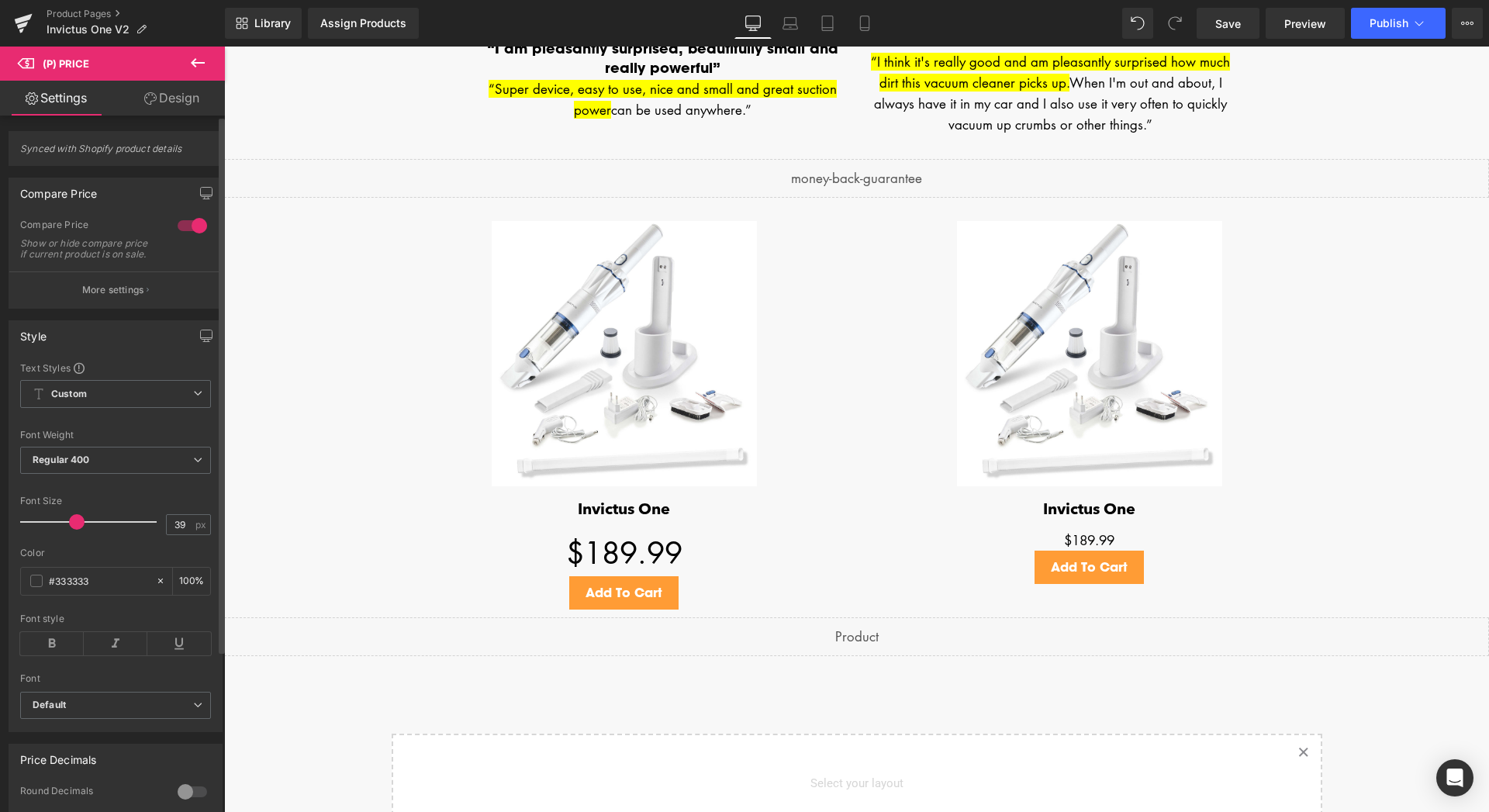
type input "40"
drag, startPoint x: 48, startPoint y: 532, endPoint x: 74, endPoint y: 530, distance: 26.1
click at [74, 529] on span at bounding box center [78, 521] width 15 height 15
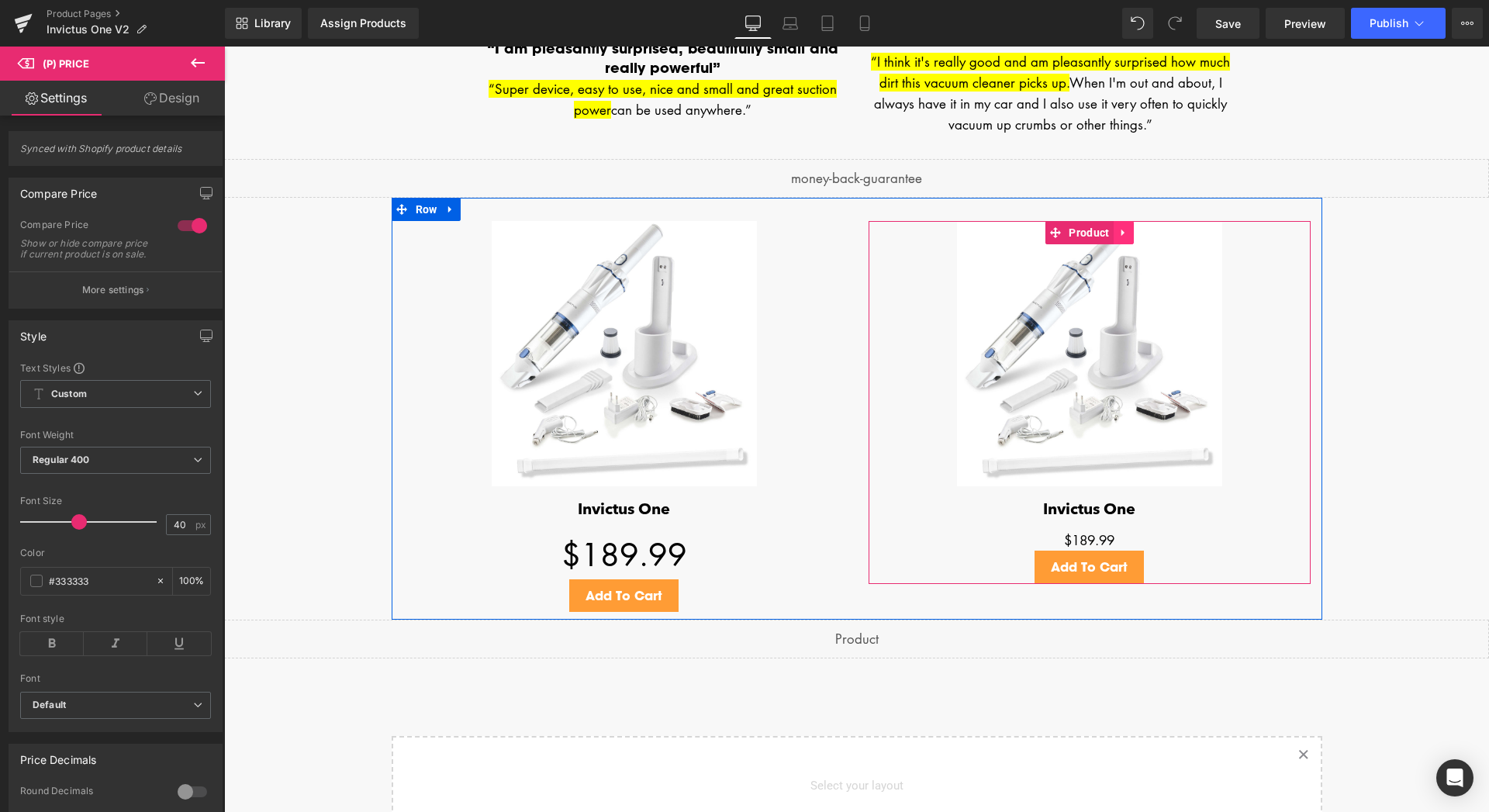
click at [1121, 233] on icon at bounding box center [1123, 232] width 11 height 11
click at [1128, 234] on icon at bounding box center [1133, 232] width 11 height 11
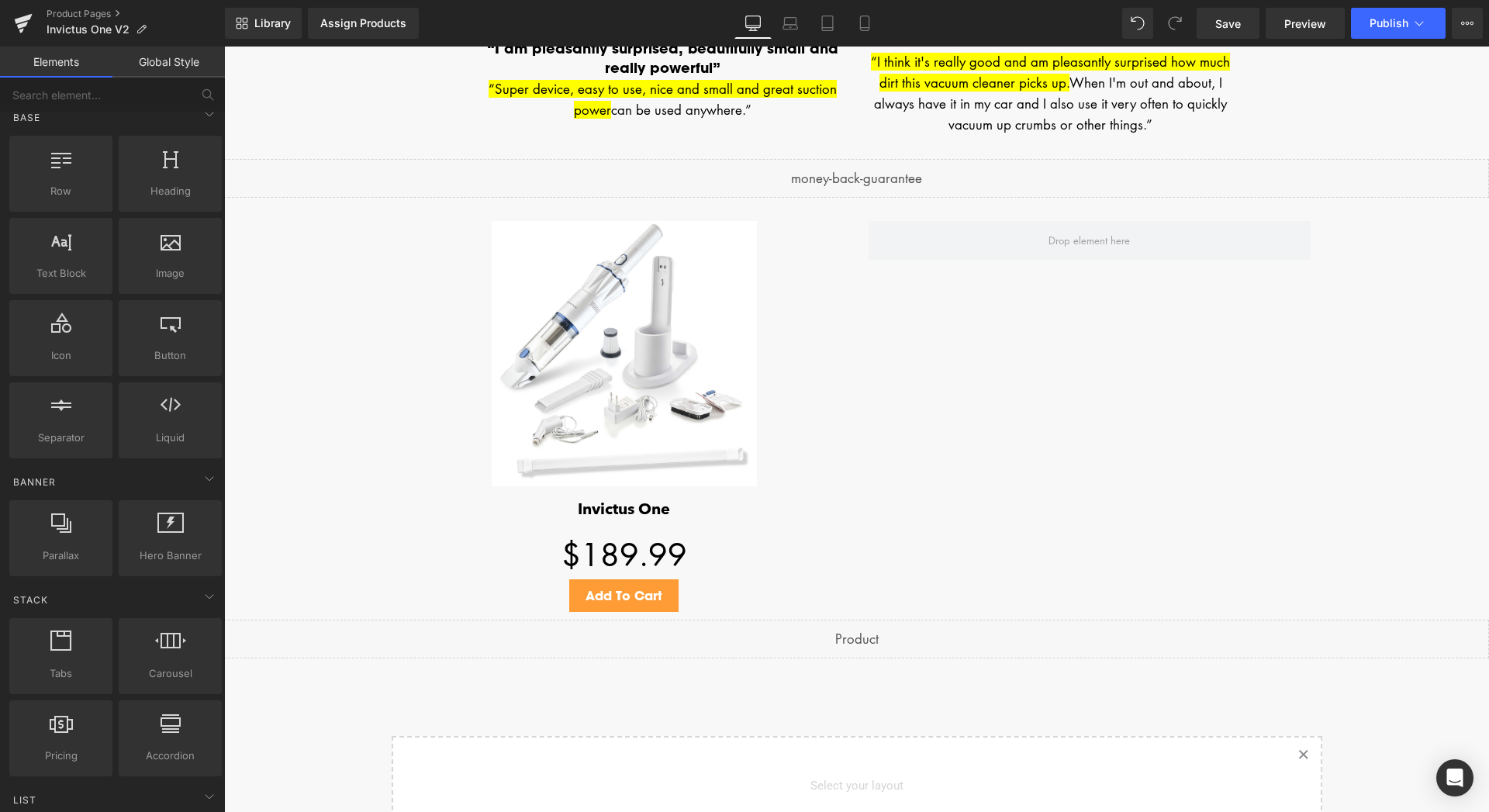
scroll to position [0, 0]
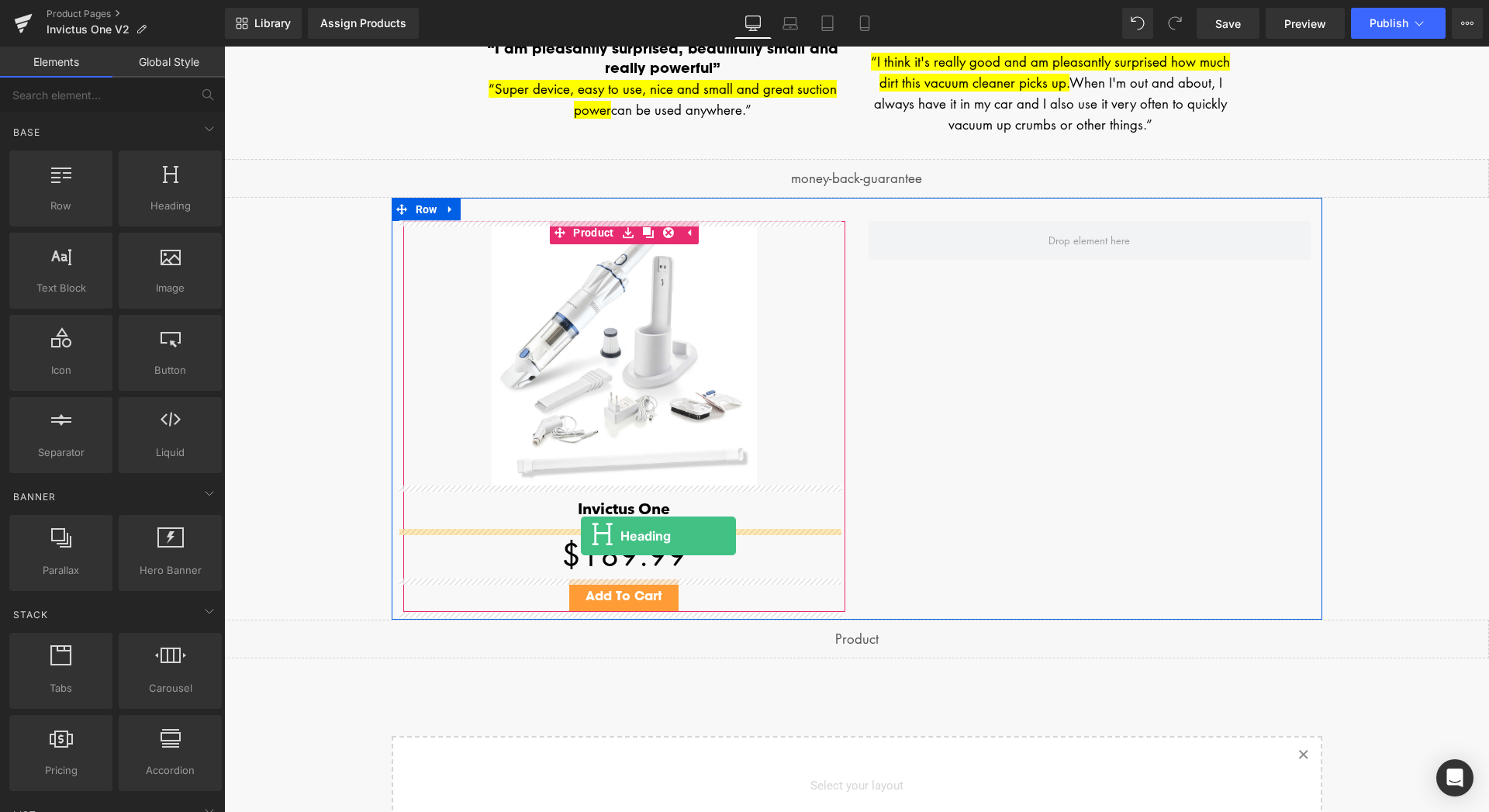
drag, startPoint x: 390, startPoint y: 246, endPoint x: 581, endPoint y: 536, distance: 347.2
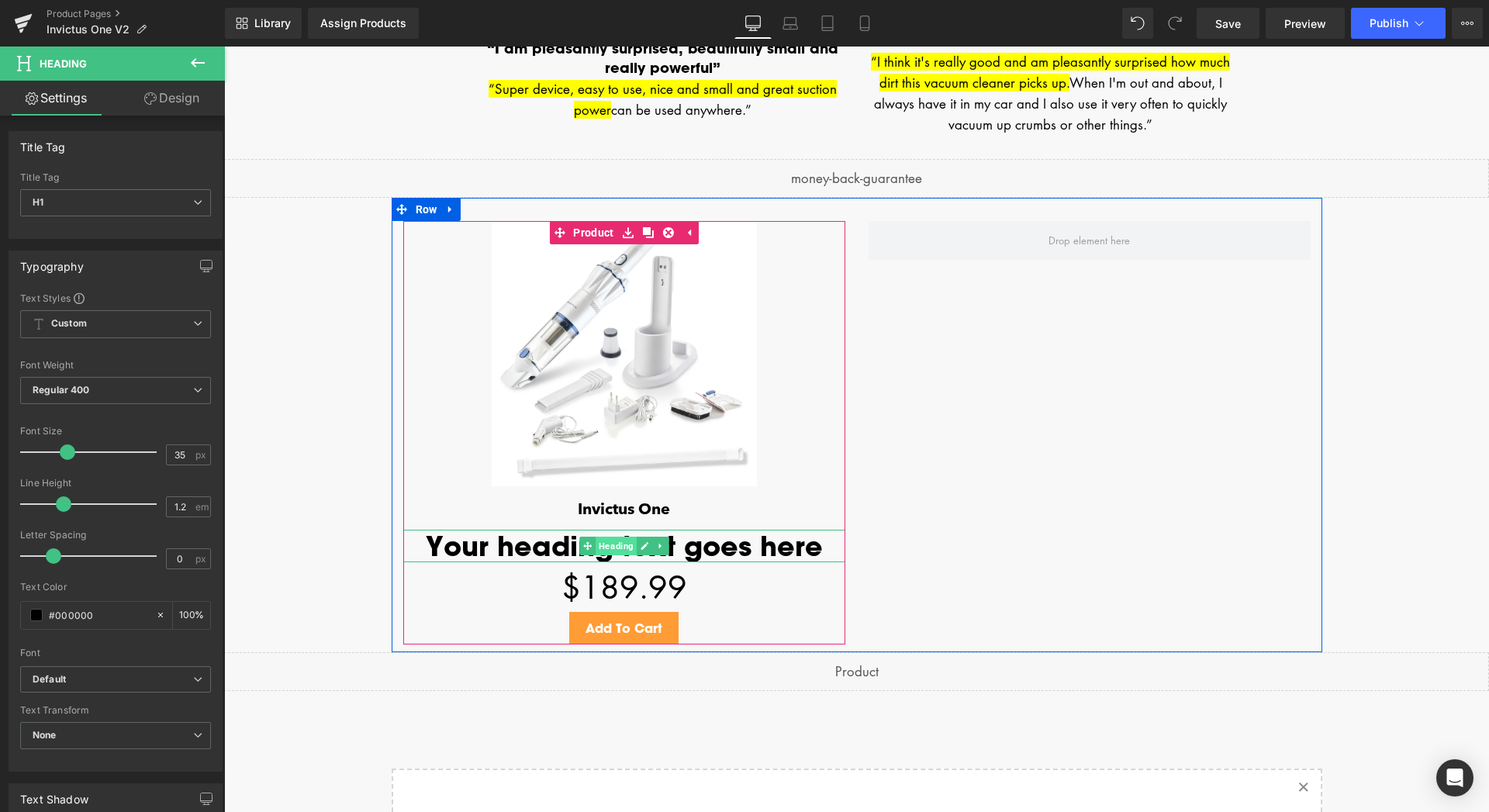
click at [610, 548] on span "Heading" at bounding box center [616, 545] width 41 height 19
click at [482, 548] on h1 "Your heading text goes here" at bounding box center [624, 545] width 442 height 32
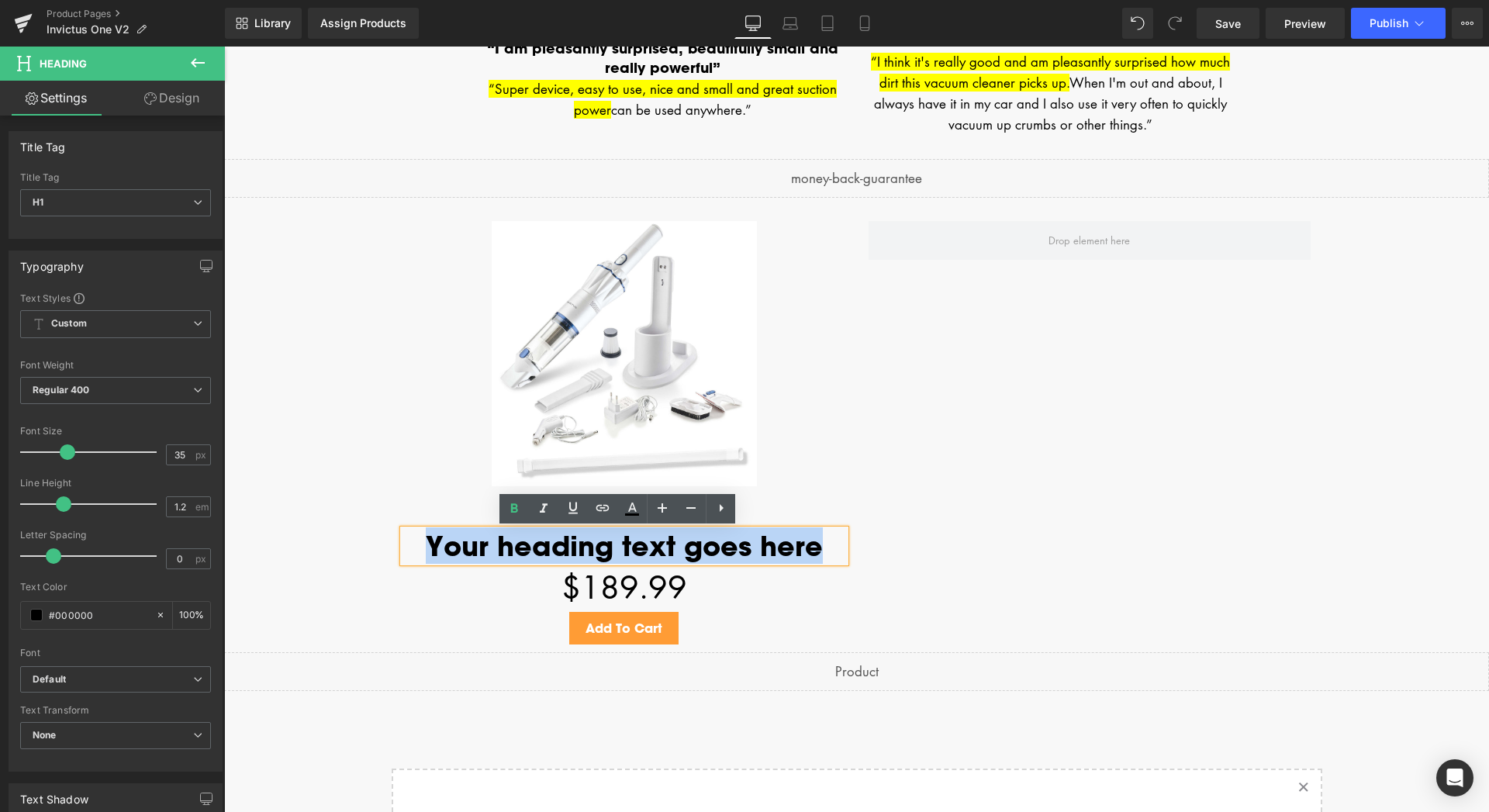
drag, startPoint x: 439, startPoint y: 548, endPoint x: 798, endPoint y: 554, distance: 359.1
click at [798, 554] on h1 "Your heading text goes here" at bounding box center [624, 545] width 442 height 32
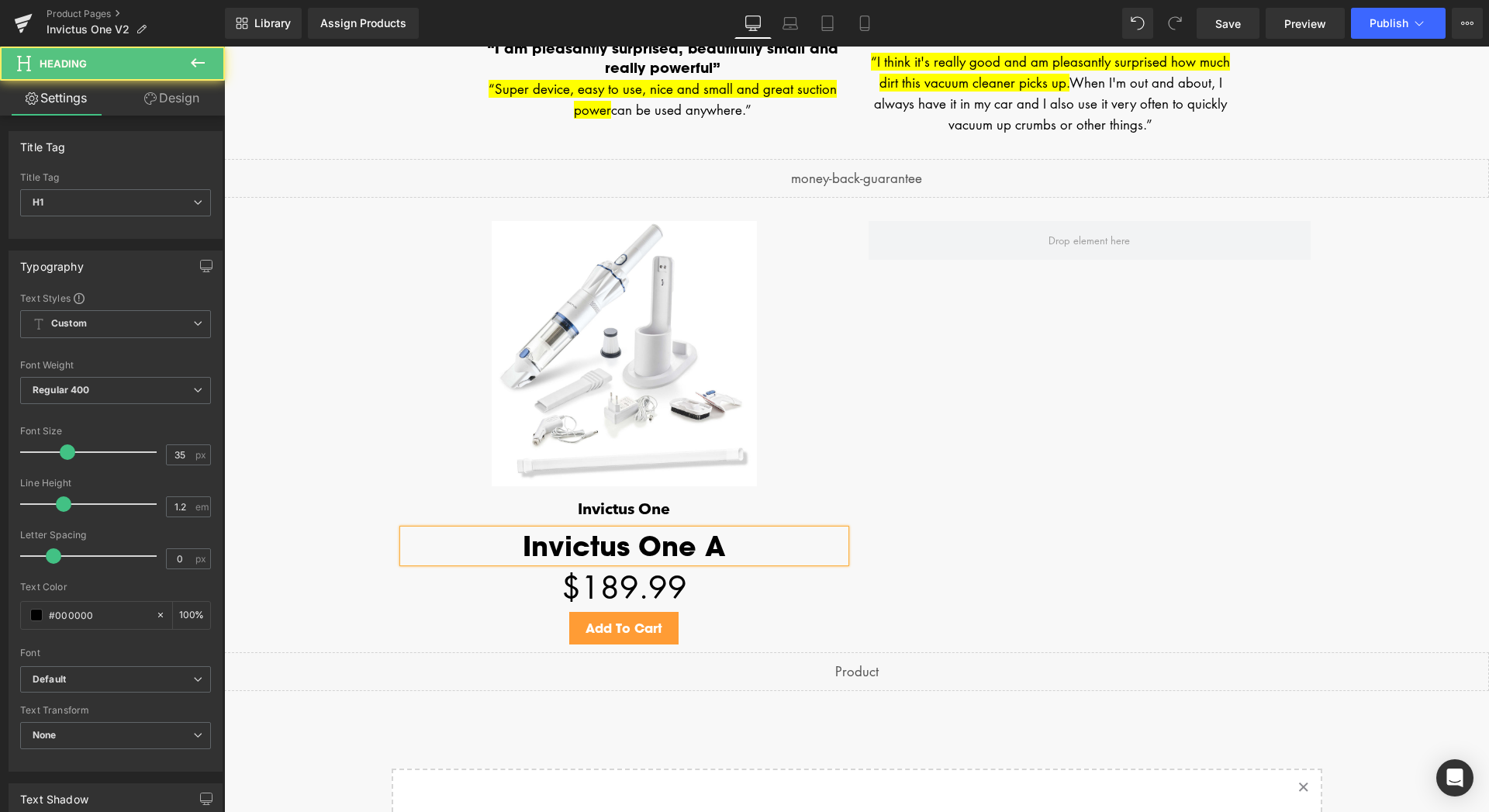
click at [705, 549] on h1 "Invictus One A" at bounding box center [624, 545] width 442 height 32
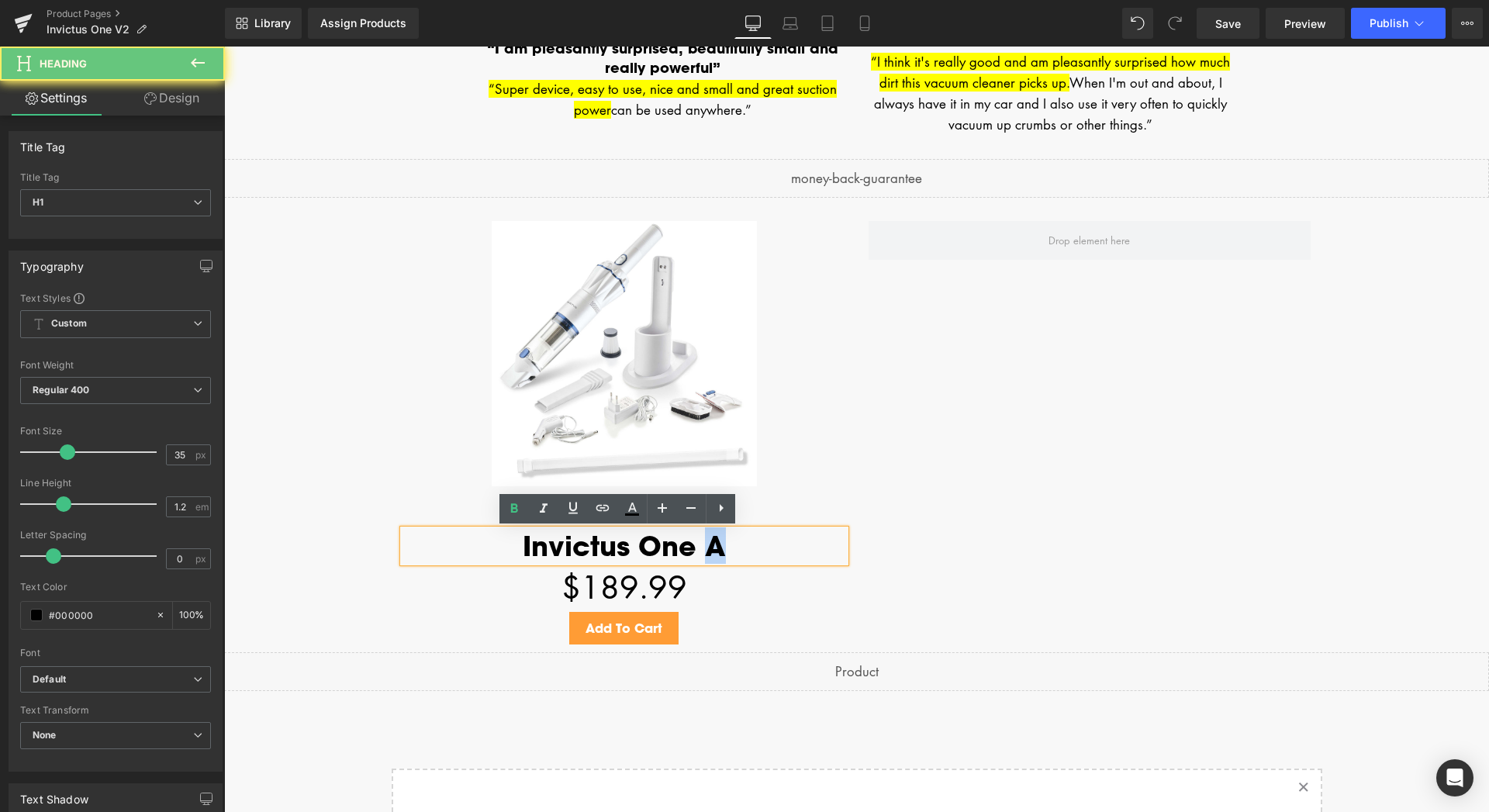
drag, startPoint x: 697, startPoint y: 546, endPoint x: 719, endPoint y: 546, distance: 22.0
click at [719, 546] on h1 "Invictus One A" at bounding box center [624, 545] width 442 height 32
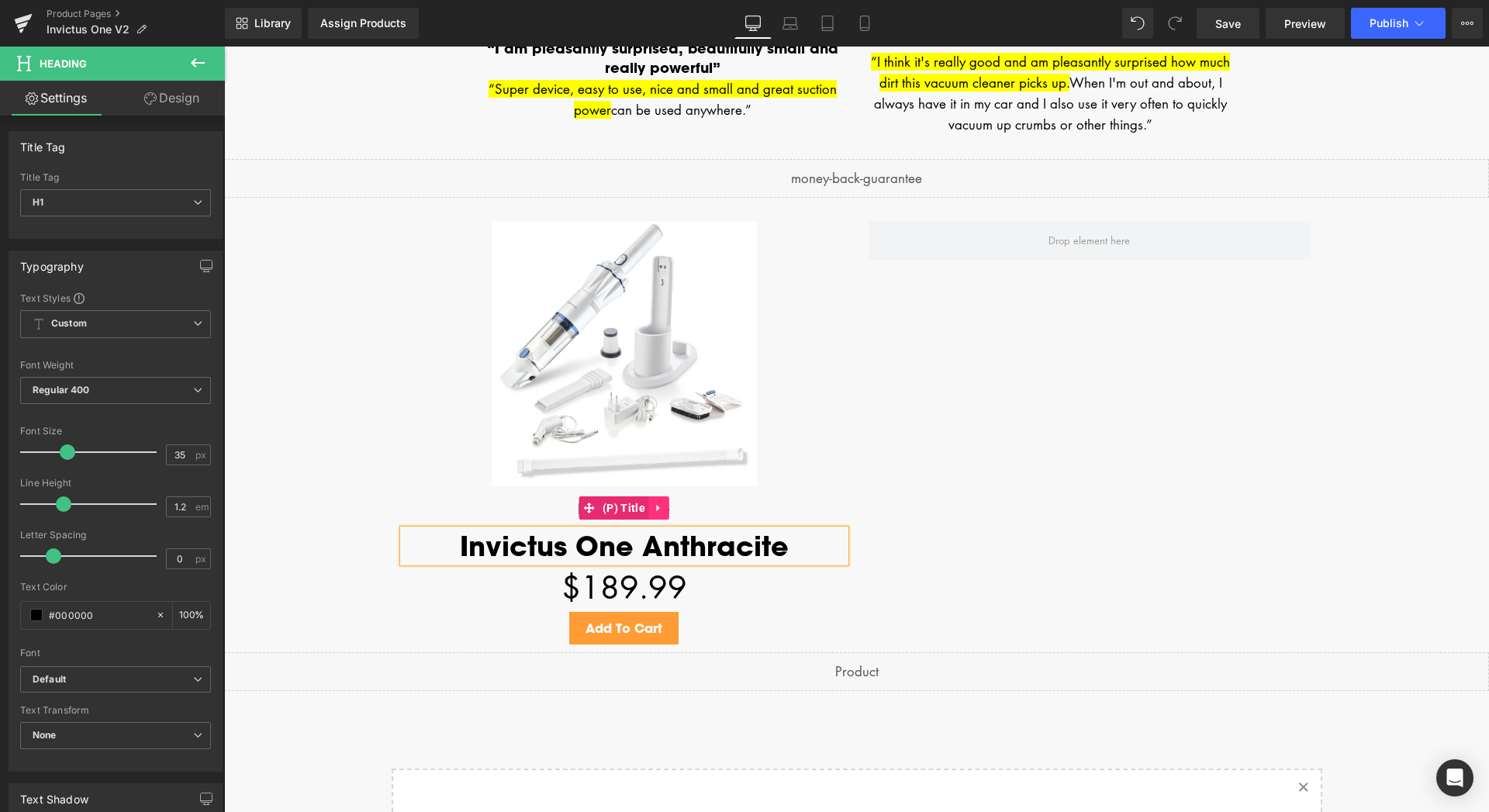
click at [654, 507] on icon at bounding box center [658, 507] width 11 height 11
click at [664, 512] on icon at bounding box center [669, 507] width 11 height 11
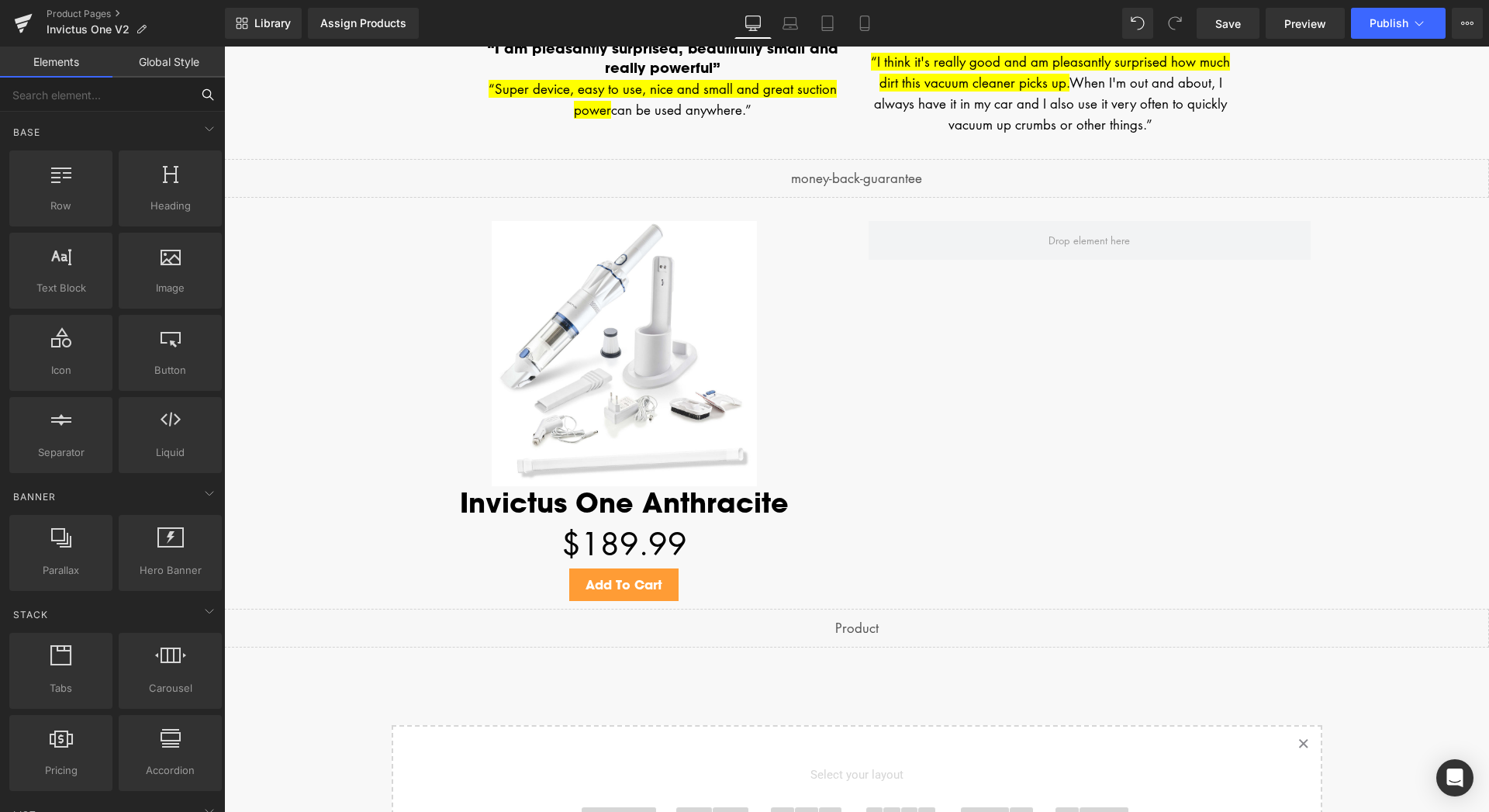
click at [78, 102] on input "text" at bounding box center [95, 95] width 191 height 34
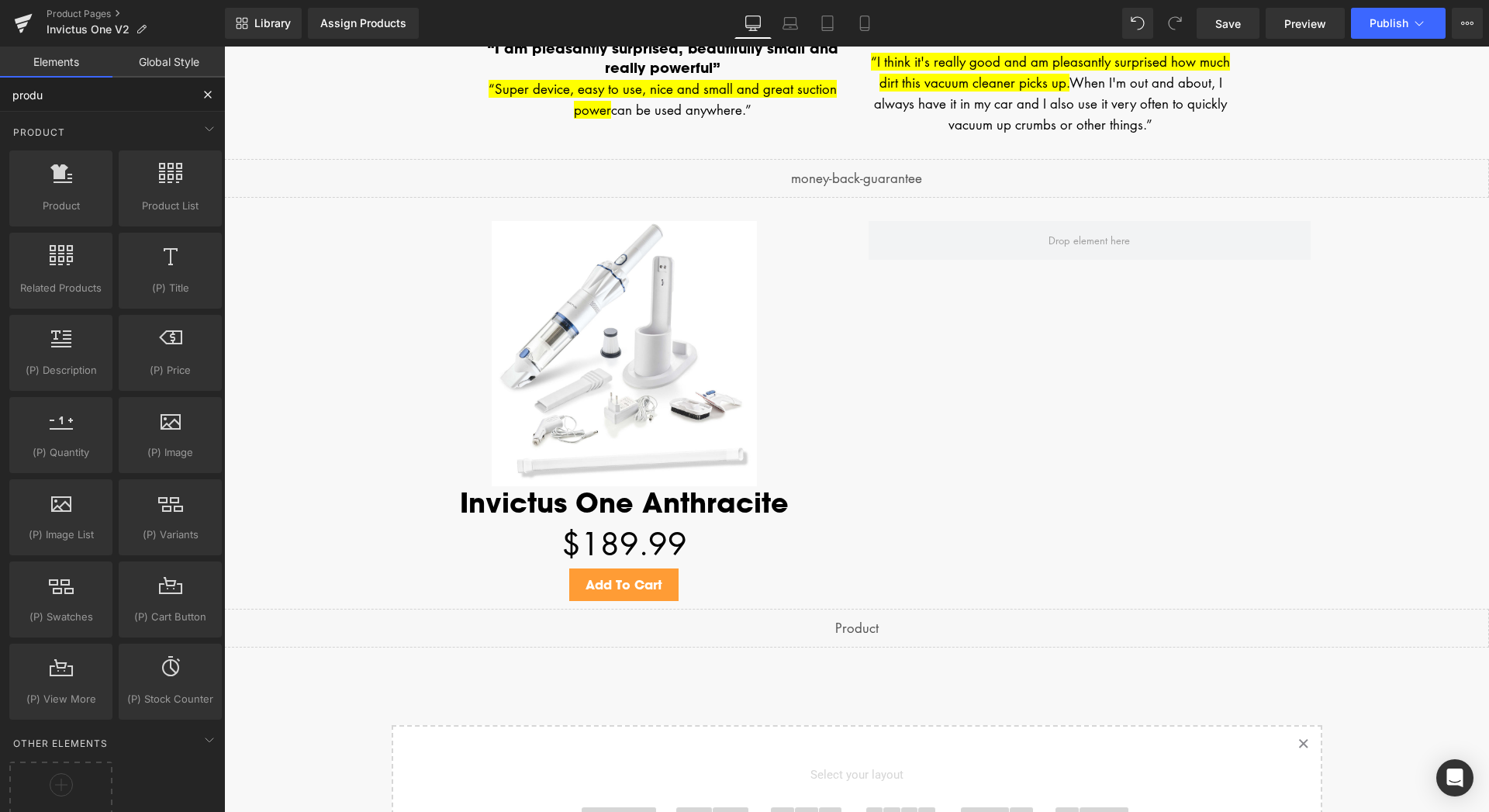
type input "produc"
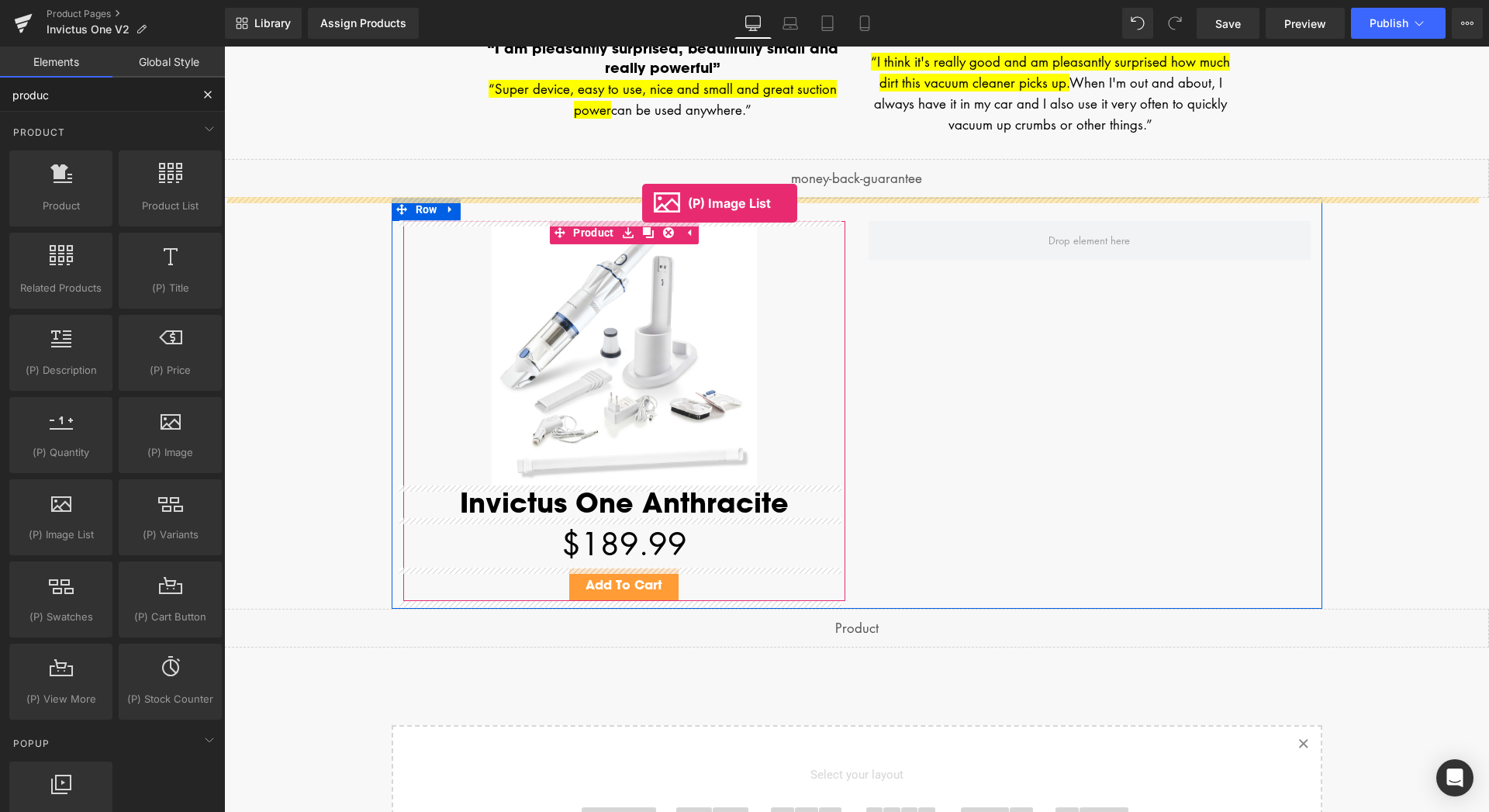
drag, startPoint x: 286, startPoint y: 570, endPoint x: 642, endPoint y: 203, distance: 511.3
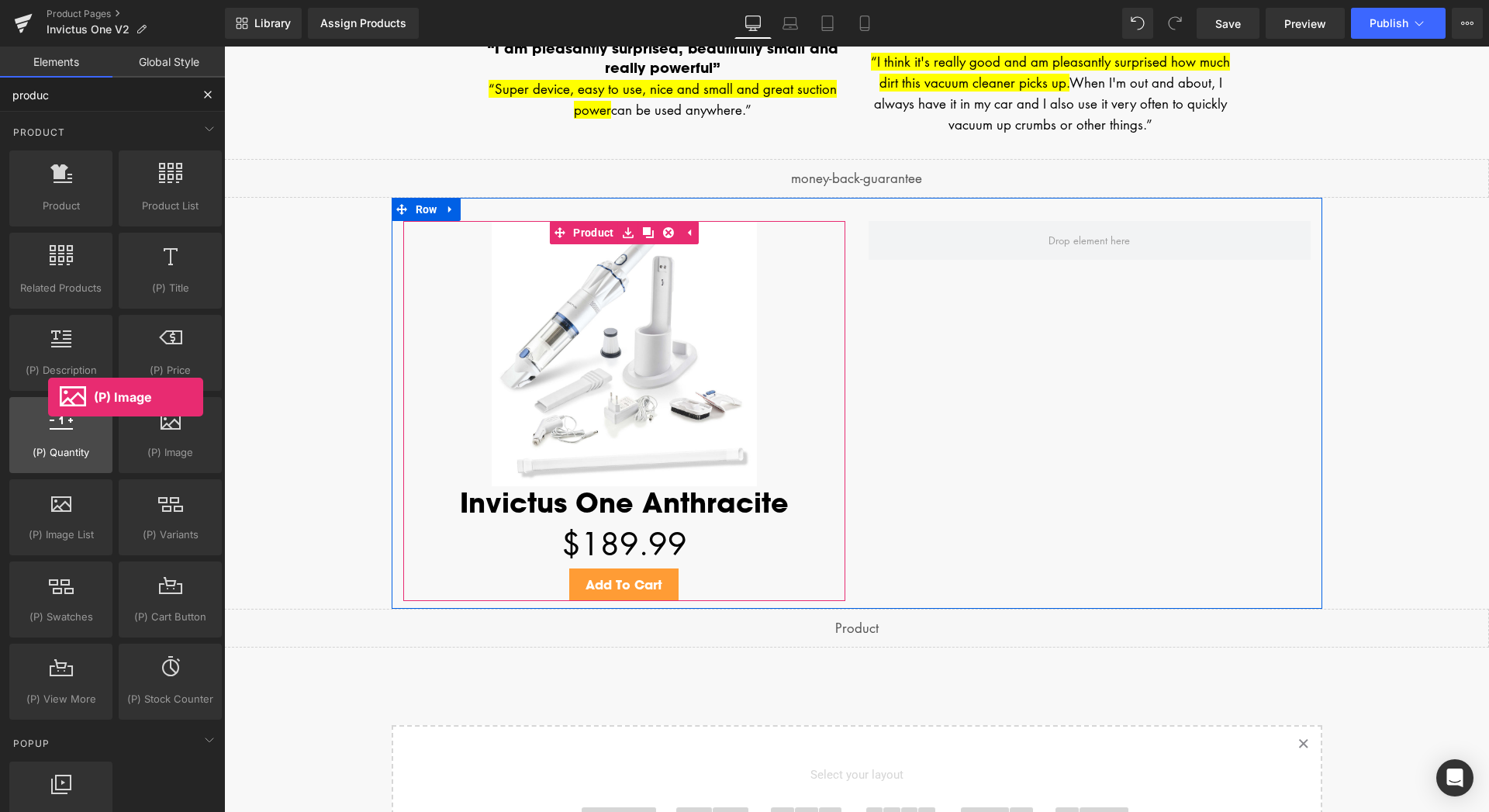
drag, startPoint x: 162, startPoint y: 435, endPoint x: 48, endPoint y: 397, distance: 120.2
click at [48, 397] on div "Product products, goods, sells Product List products, lists, collections, goods…" at bounding box center [116, 435] width 219 height 575
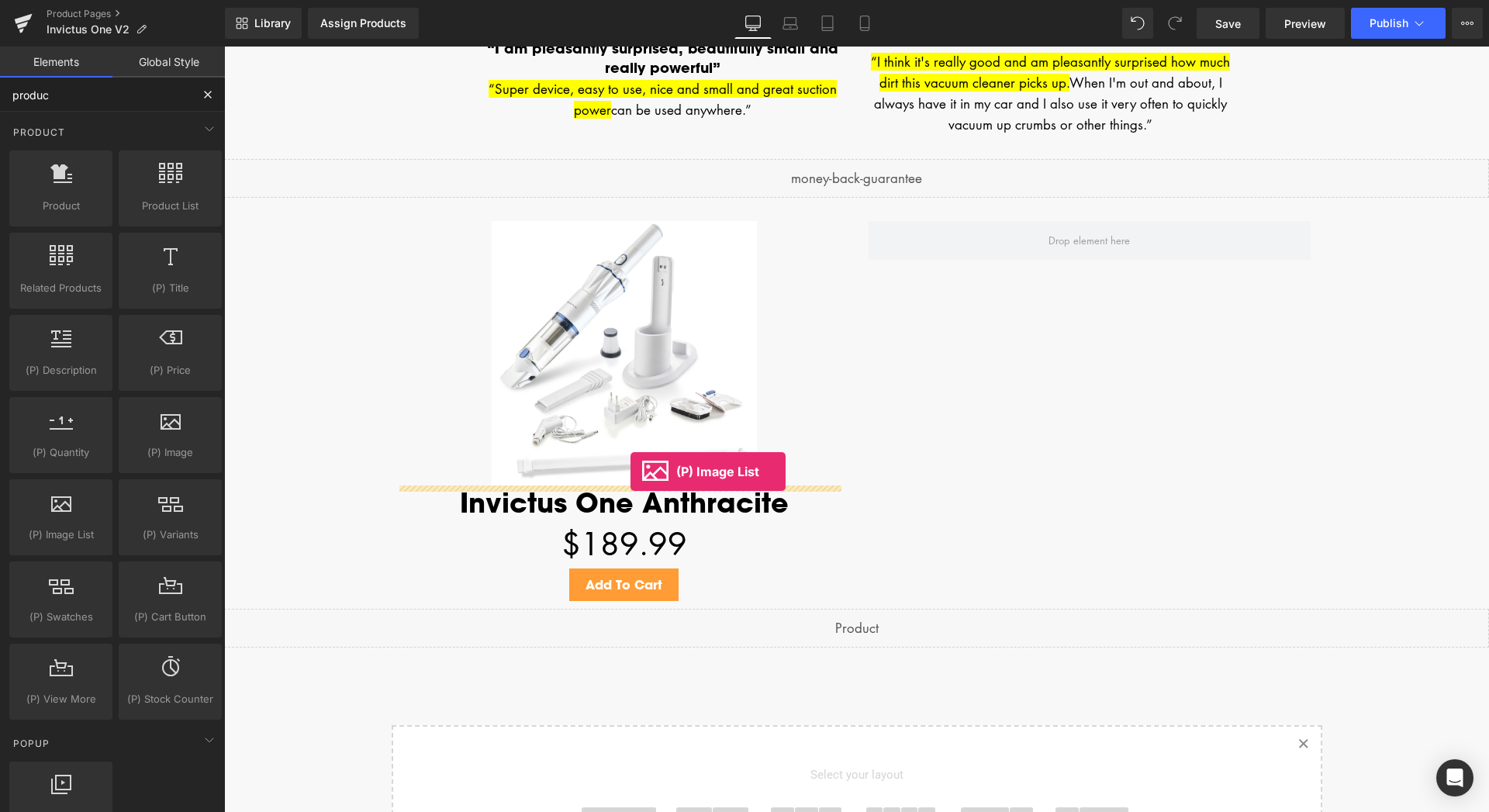
drag, startPoint x: 261, startPoint y: 560, endPoint x: 630, endPoint y: 472, distance: 379.3
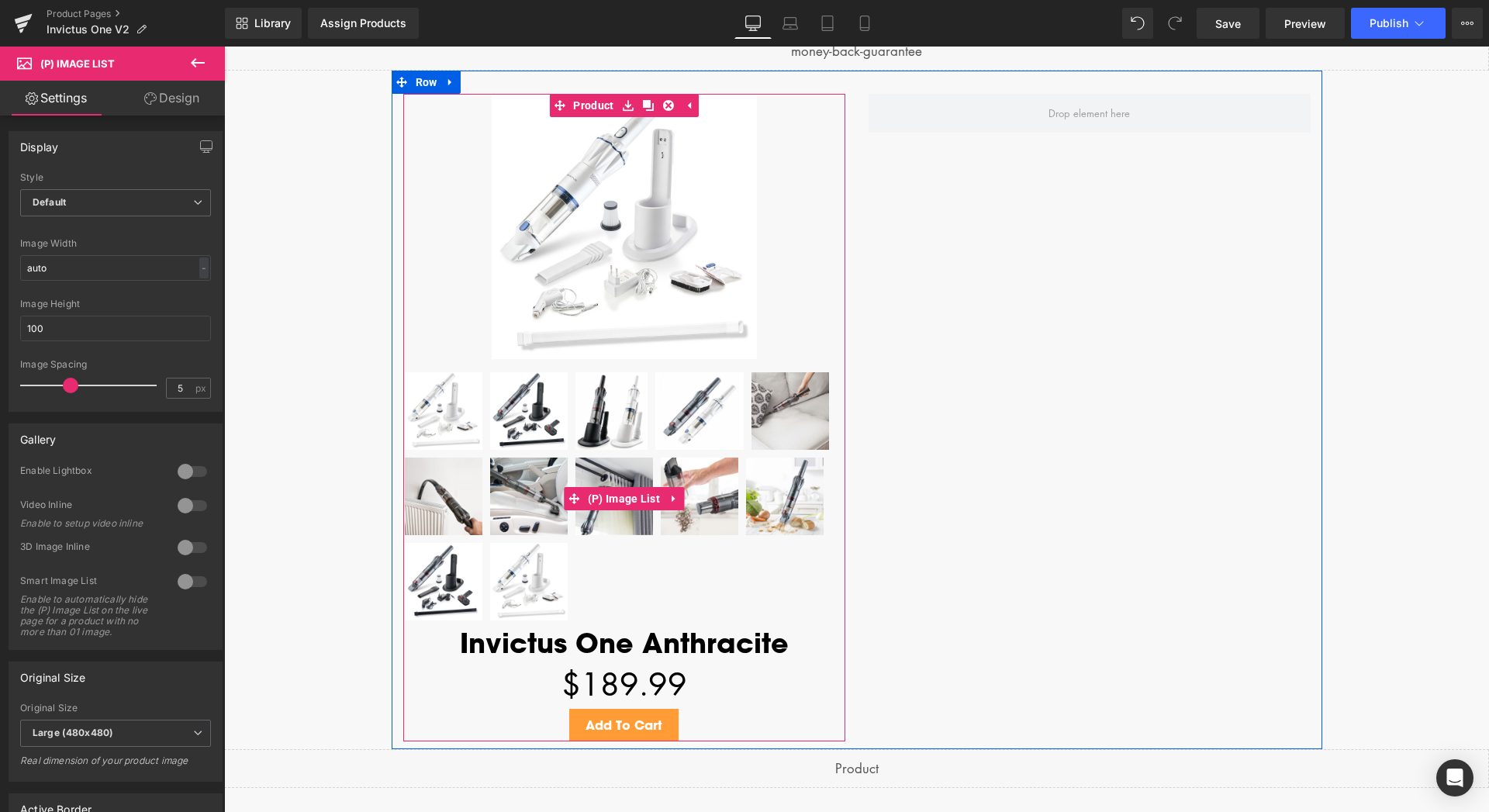
scroll to position [3173, 0]
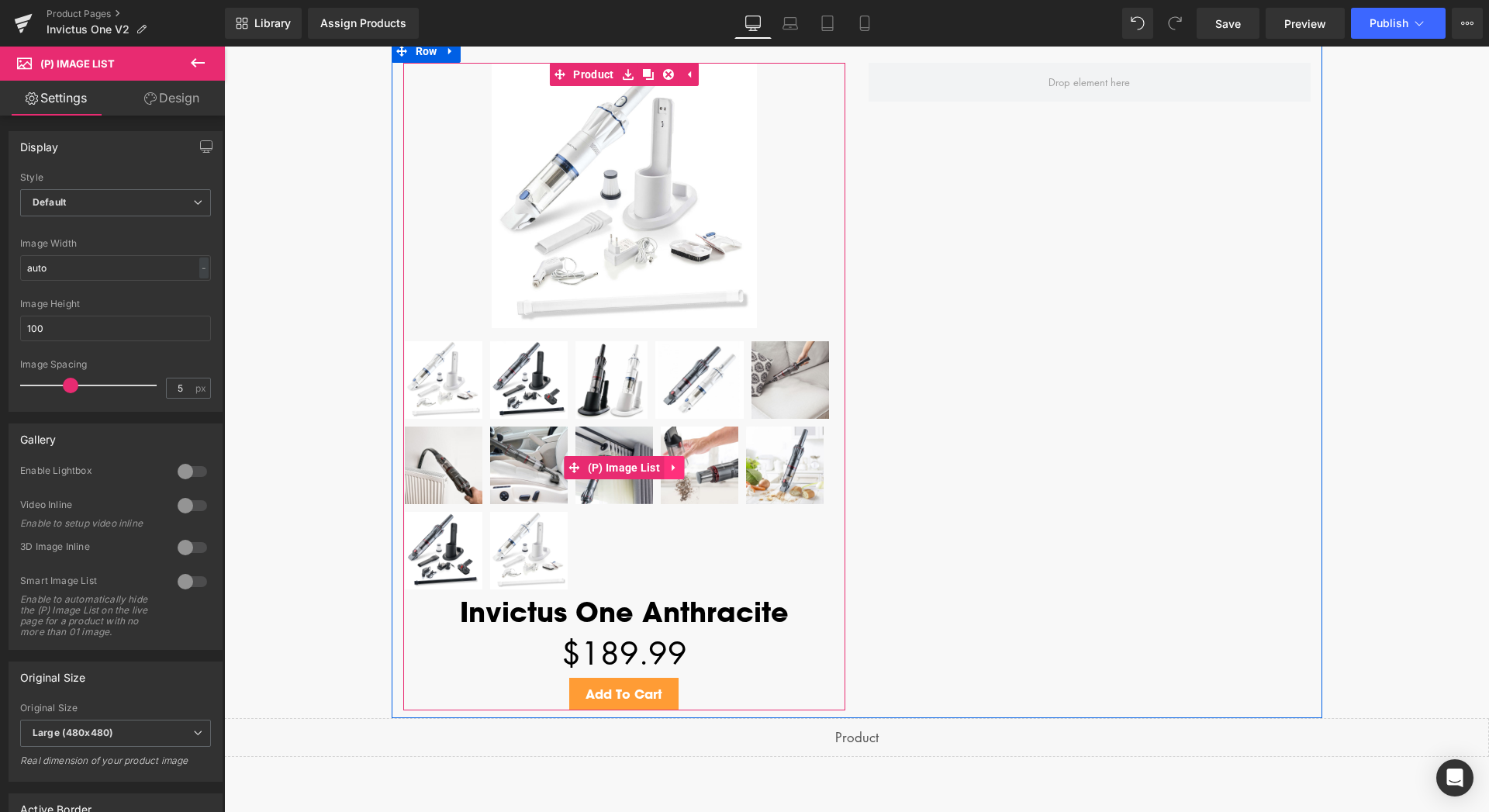
click at [668, 472] on icon at bounding box center [673, 467] width 11 height 11
click at [679, 470] on icon at bounding box center [684, 467] width 11 height 11
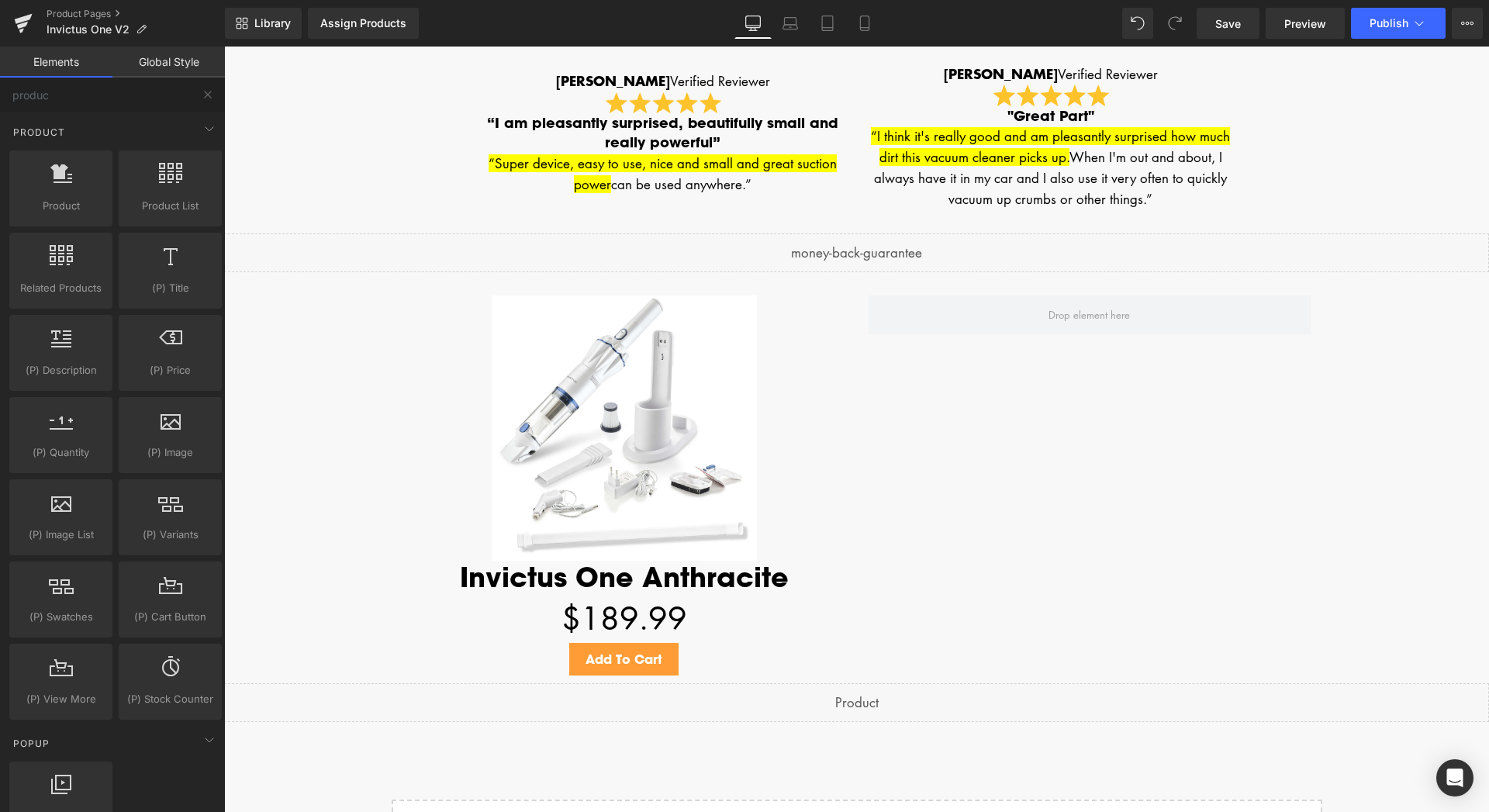
scroll to position [2936, 0]
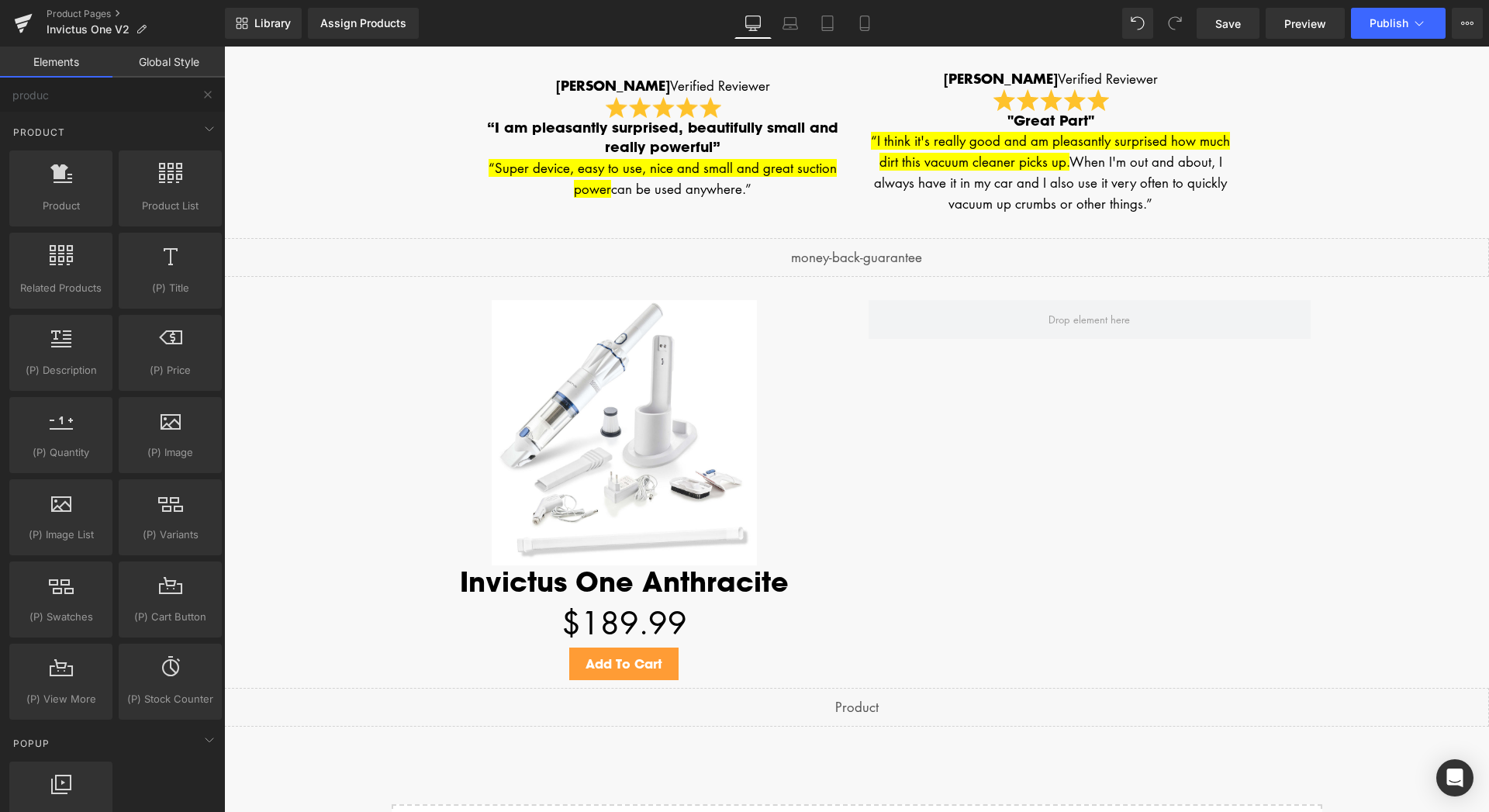
click at [542, 334] on img at bounding box center [624, 432] width 265 height 265
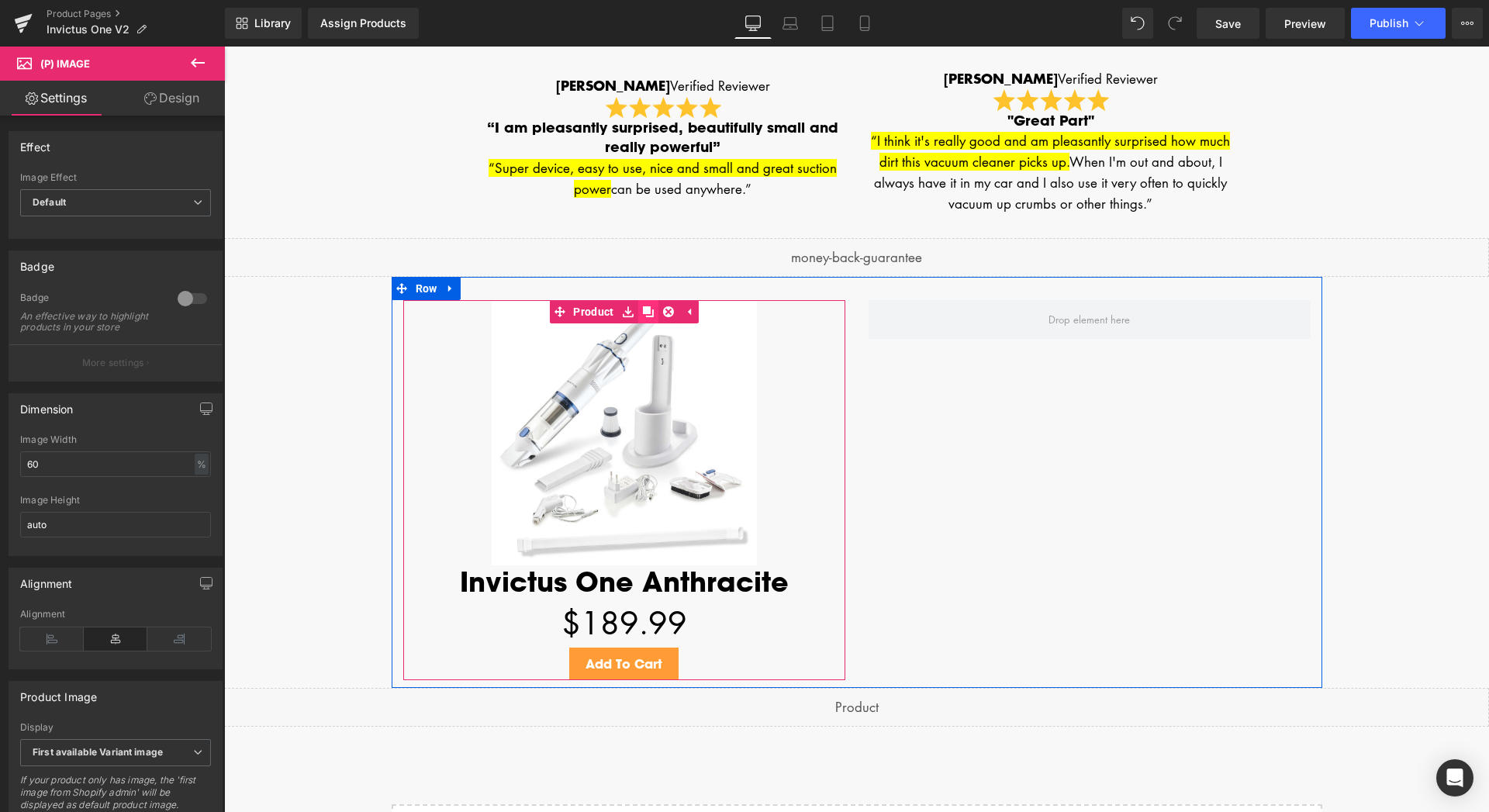
click at [645, 314] on icon at bounding box center [648, 311] width 11 height 11
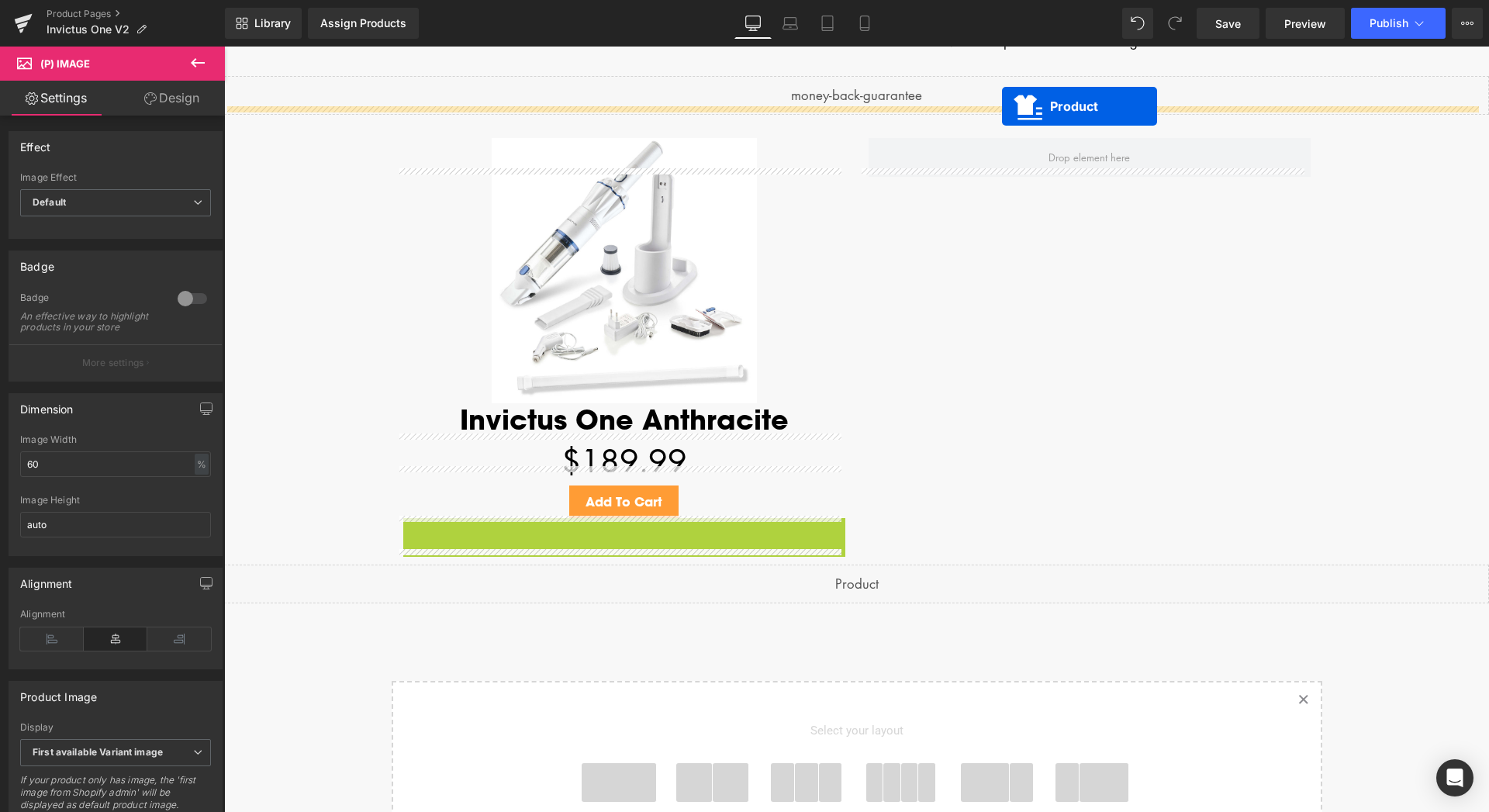
scroll to position [3052, 0]
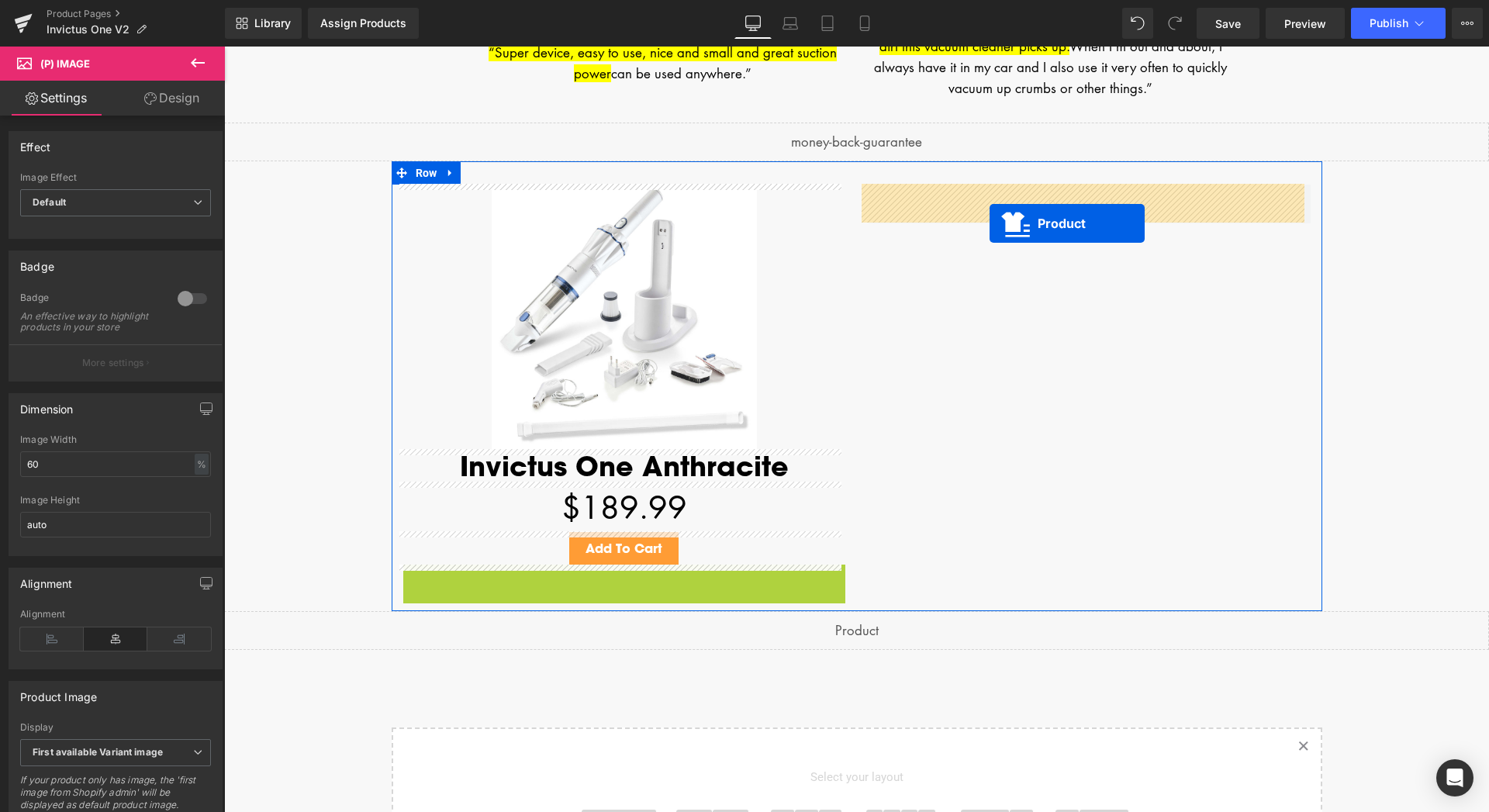
drag, startPoint x: 581, startPoint y: 435, endPoint x: 990, endPoint y: 223, distance: 460.7
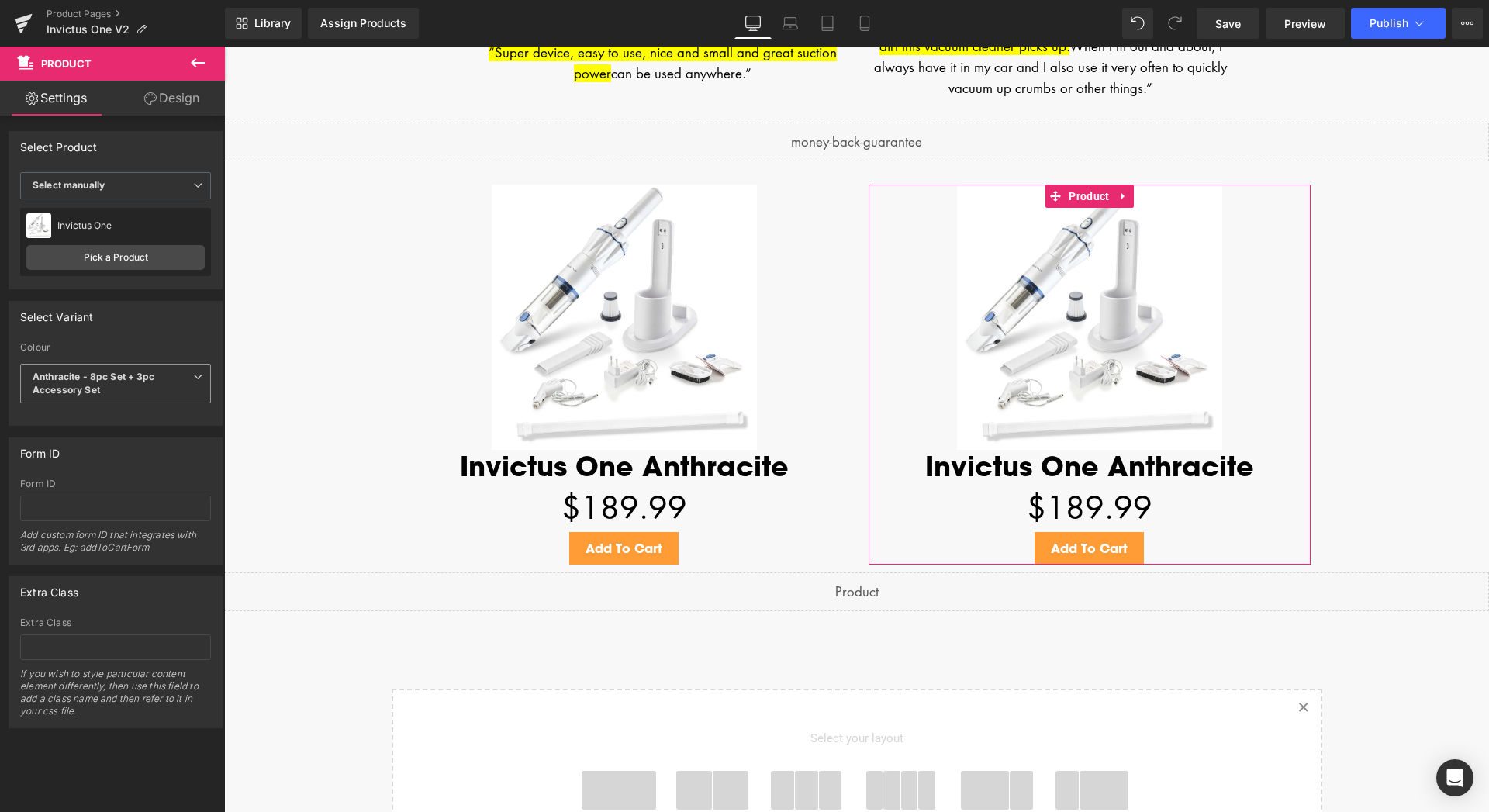
click at [159, 394] on span "Anthracite - 8pc Set + 3pc Accessory Set" at bounding box center [116, 384] width 191 height 40
click at [118, 482] on div "White - 8pc Set + 3pc Accessory Set" at bounding box center [112, 480] width 138 height 22
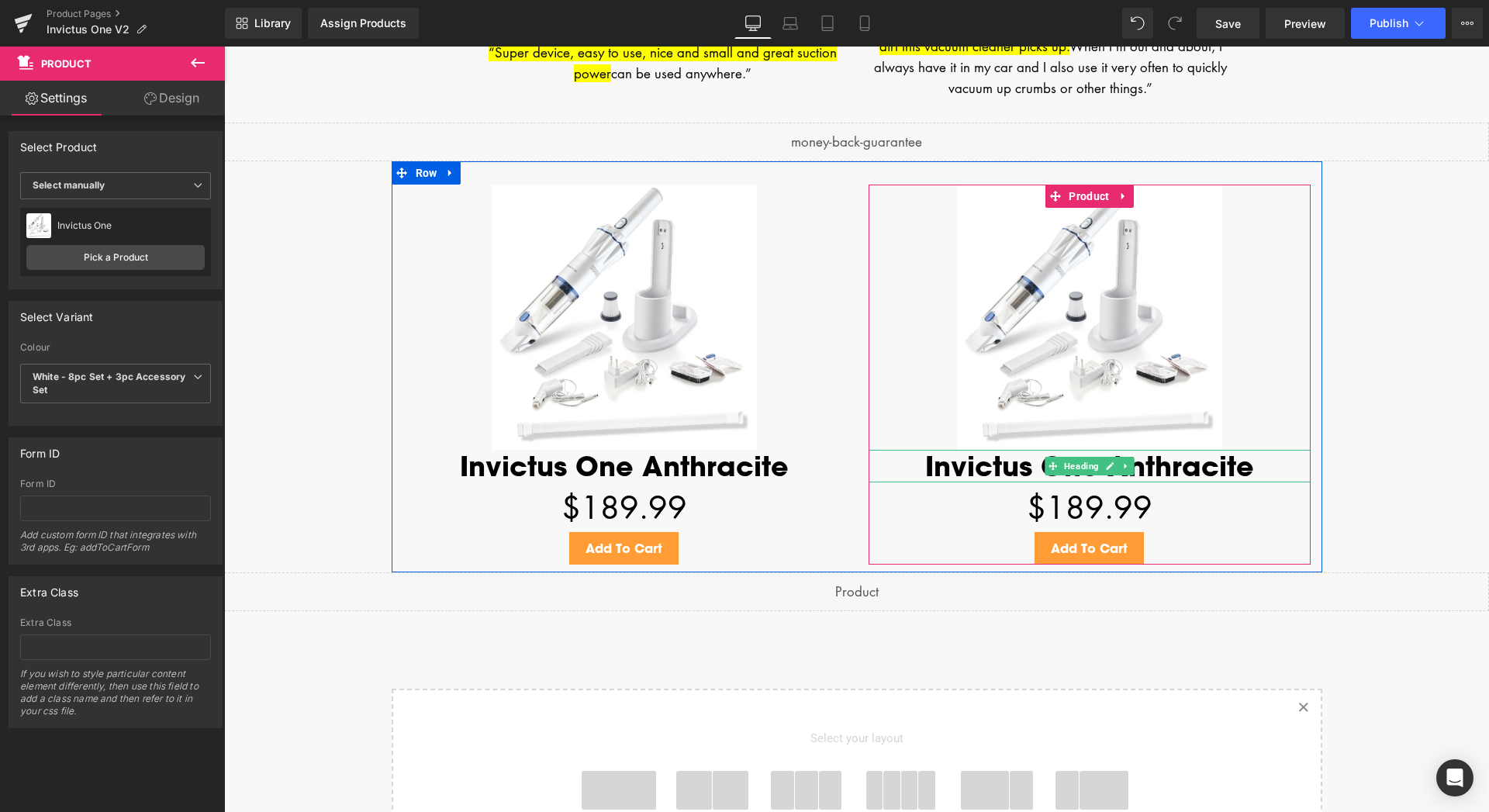
click at [1155, 472] on h1 "Invictus One Anthracite" at bounding box center [1089, 466] width 442 height 32
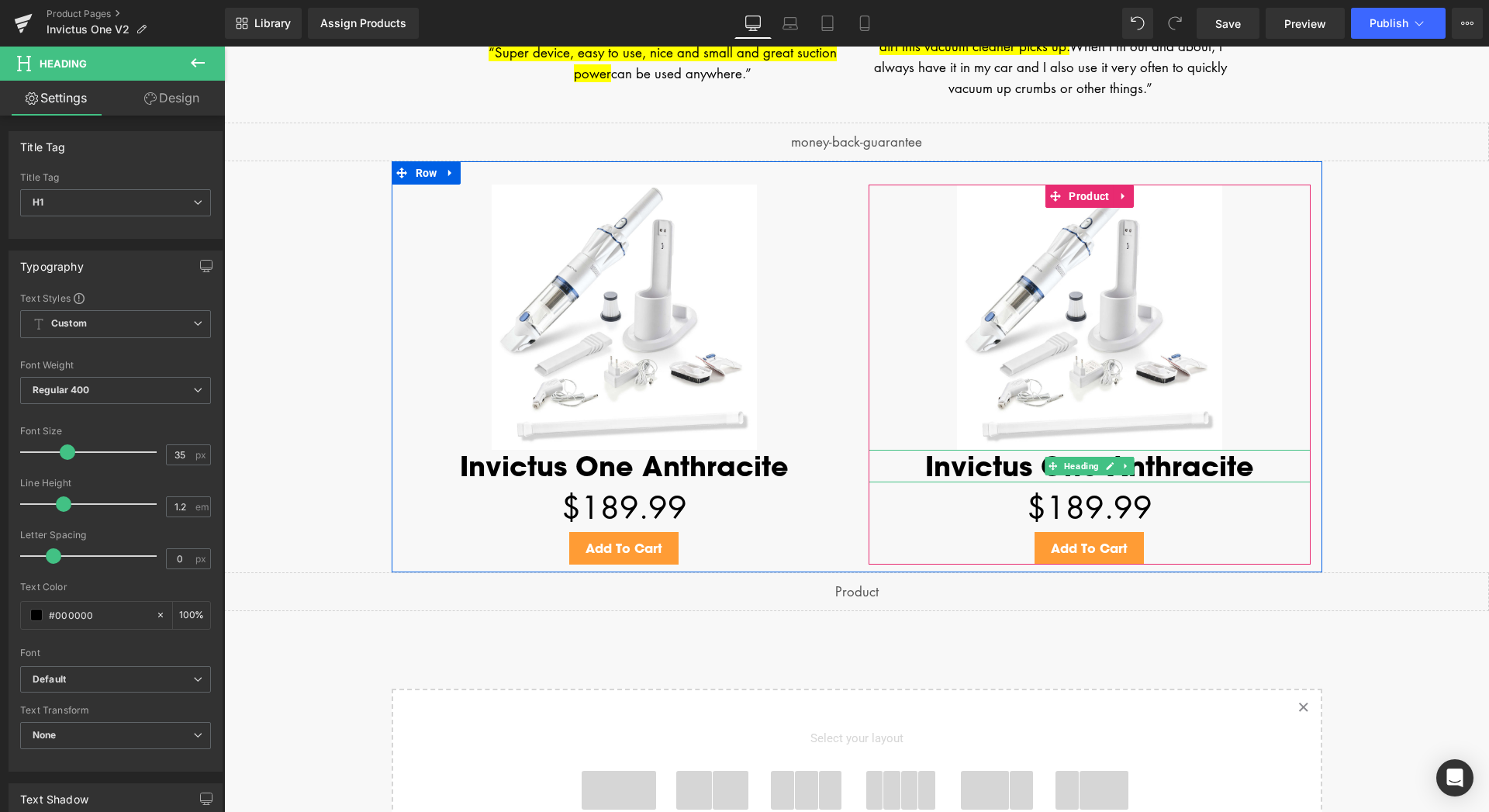
click at [1133, 461] on h1 "Invictus One Anthracite" at bounding box center [1089, 466] width 442 height 32
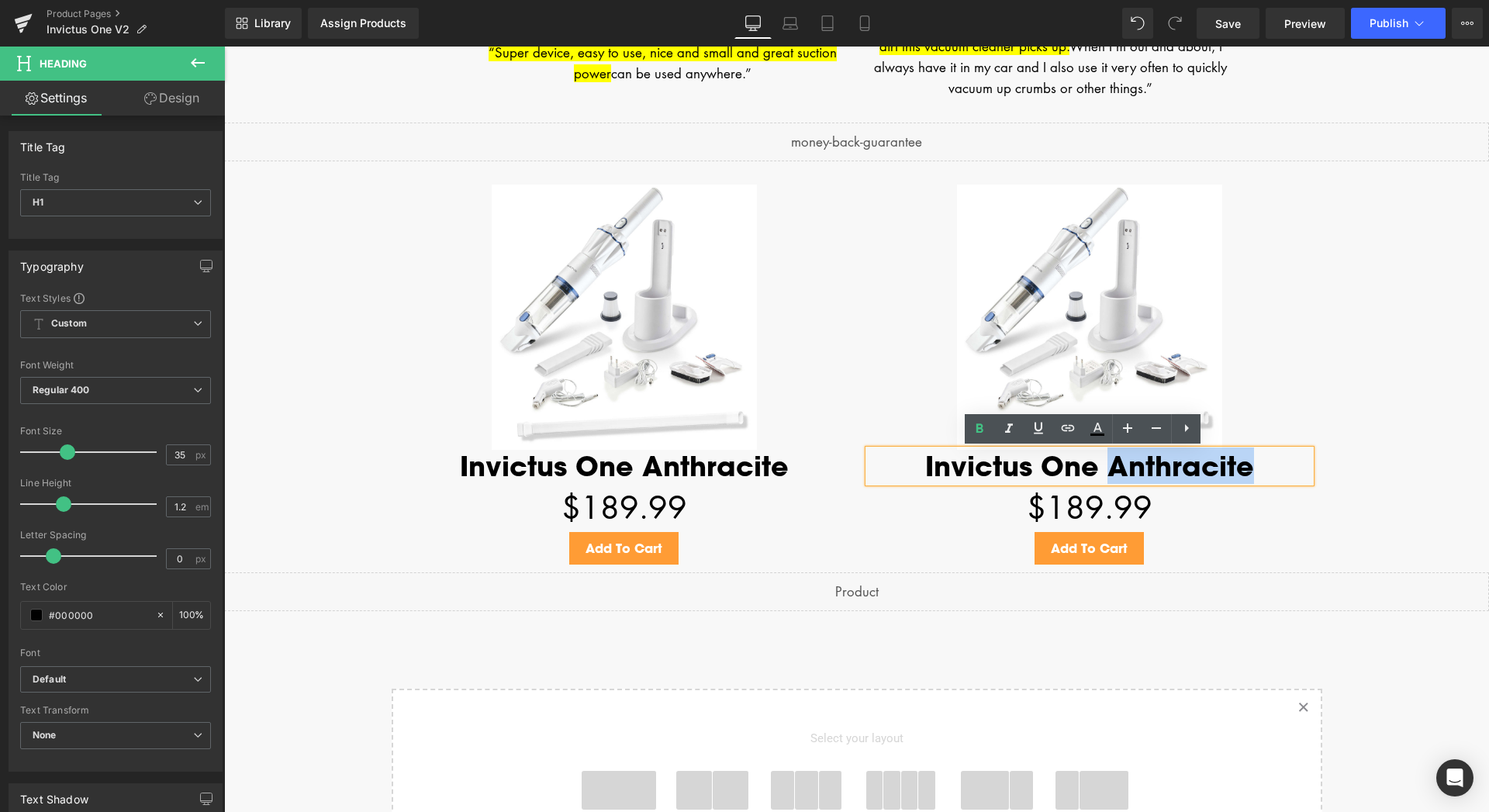
drag, startPoint x: 1105, startPoint y: 466, endPoint x: 1238, endPoint y: 463, distance: 133.0
click at [1238, 463] on h1 "Invictus One Anthracite" at bounding box center [1089, 466] width 442 height 32
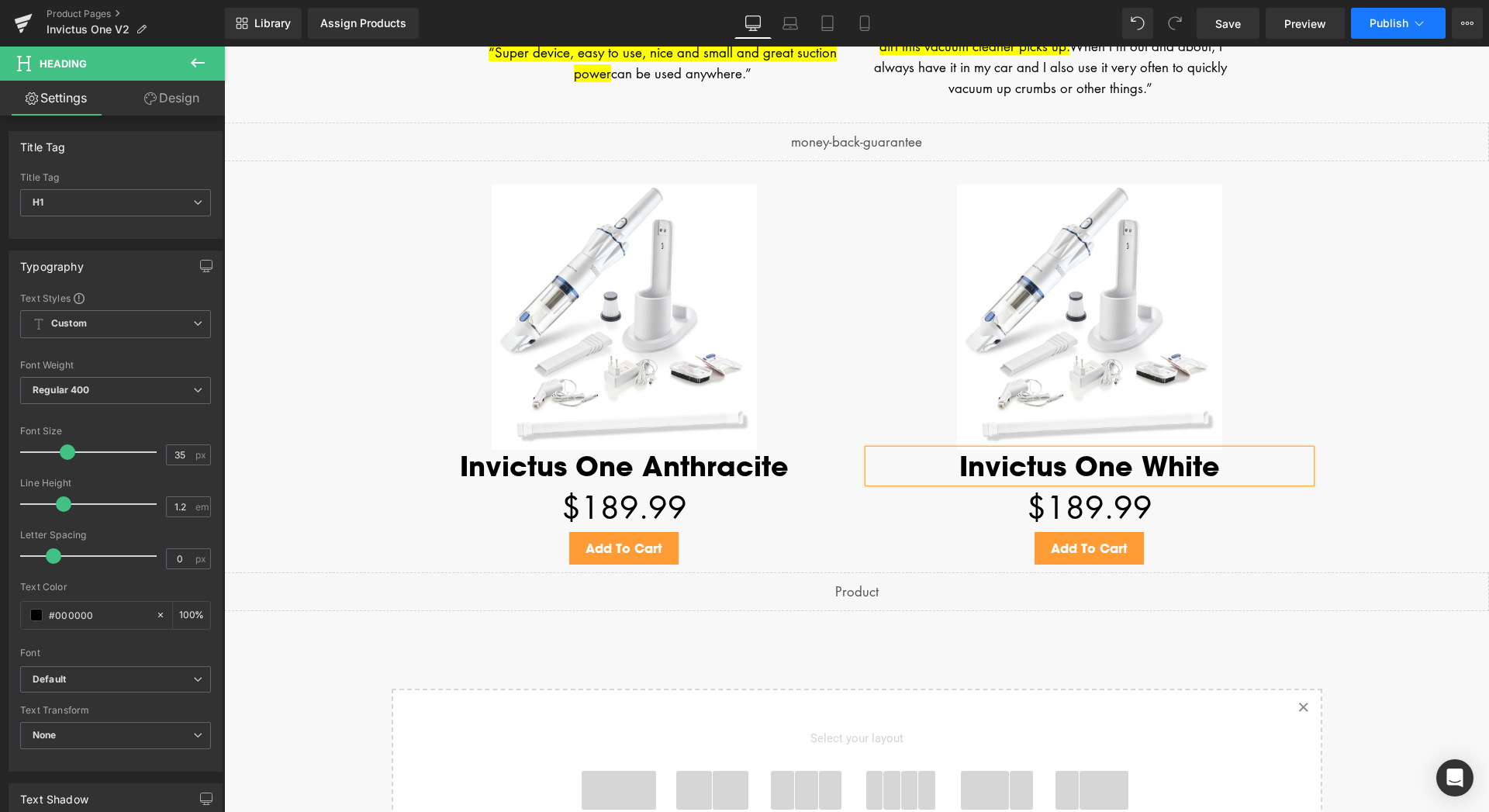
click at [1393, 28] on span "Publish" at bounding box center [1389, 23] width 39 height 12
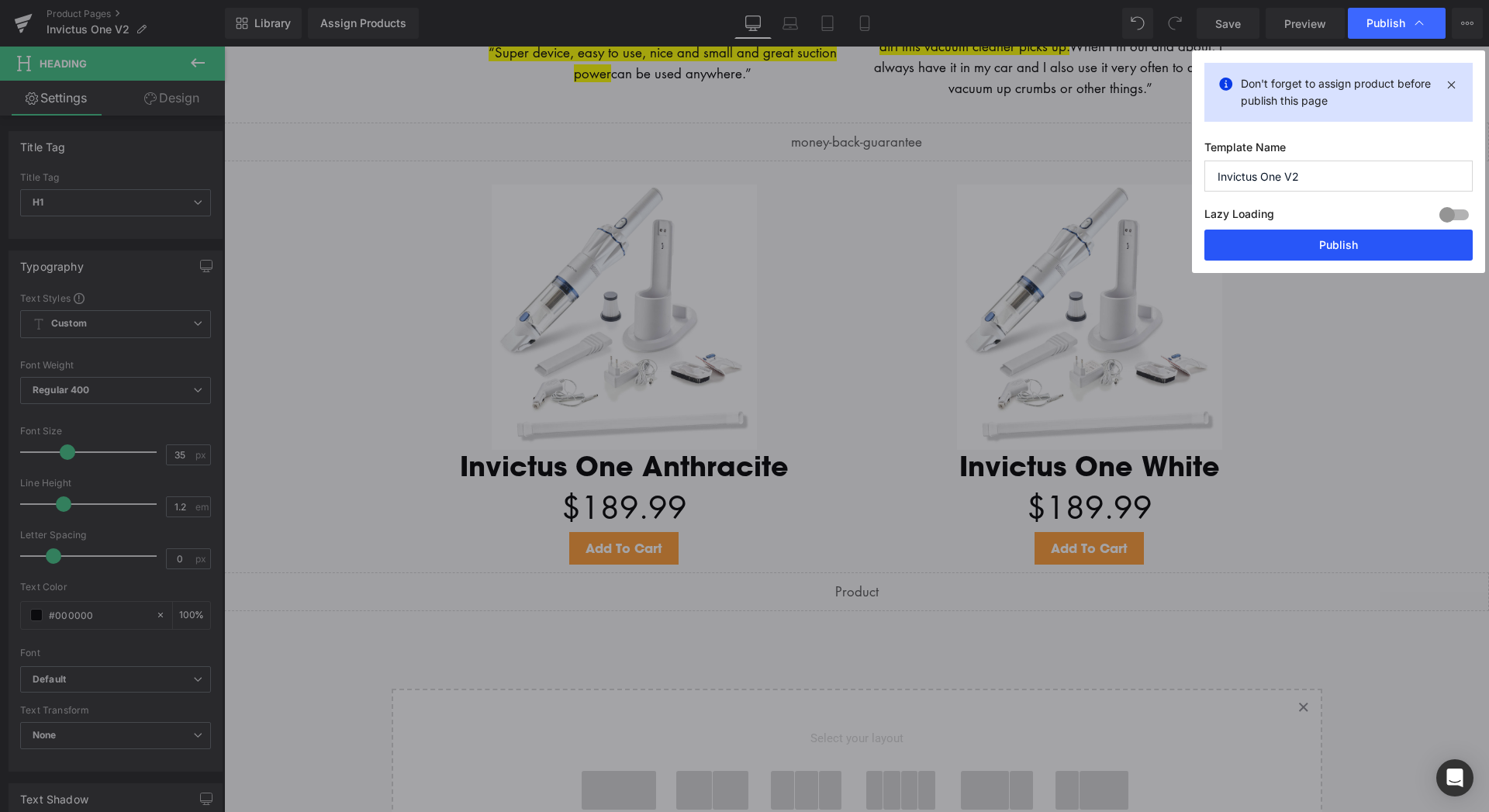
click at [1331, 244] on button "Publish" at bounding box center [1338, 245] width 268 height 31
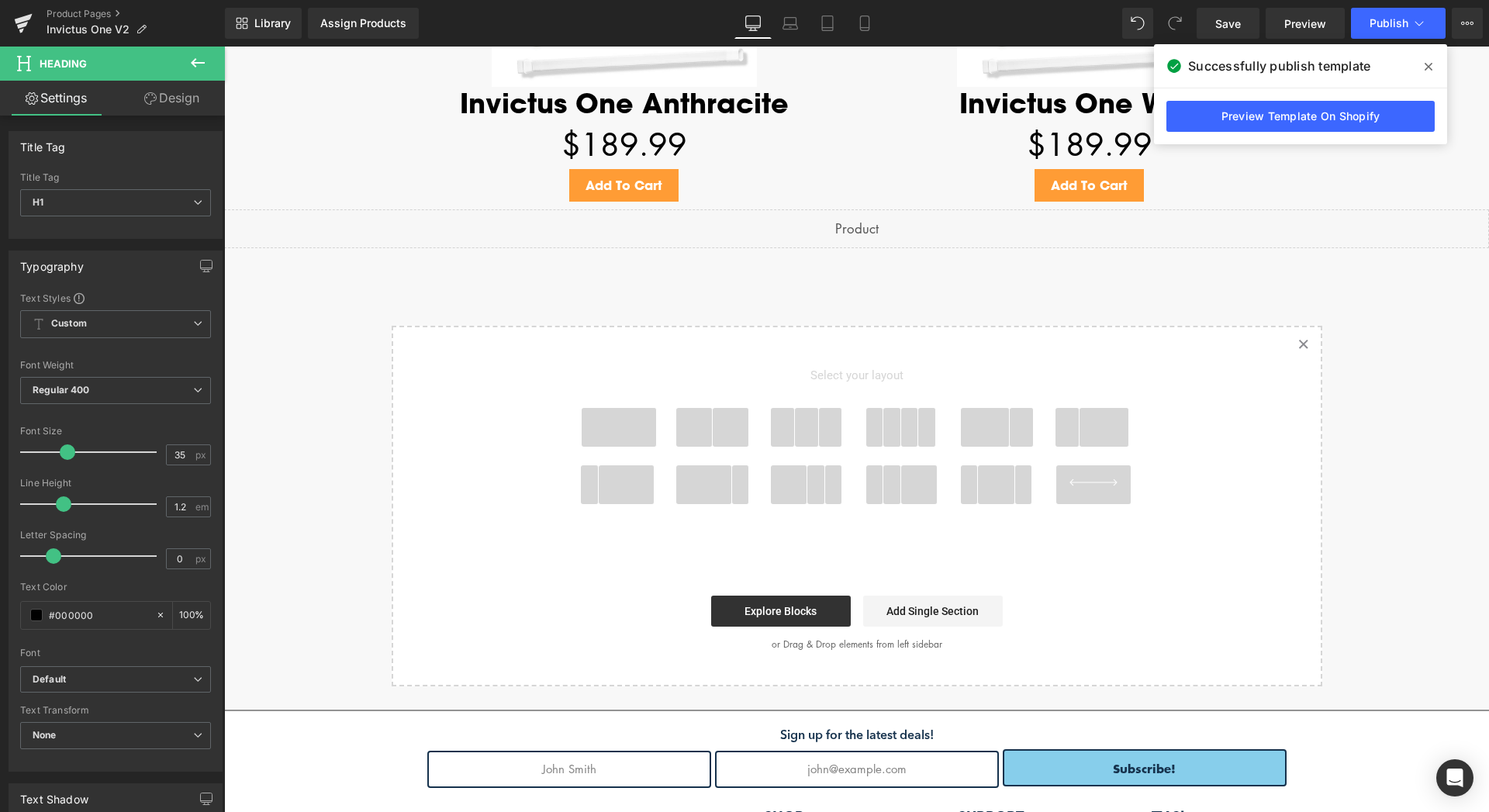
scroll to position [3447, 0]
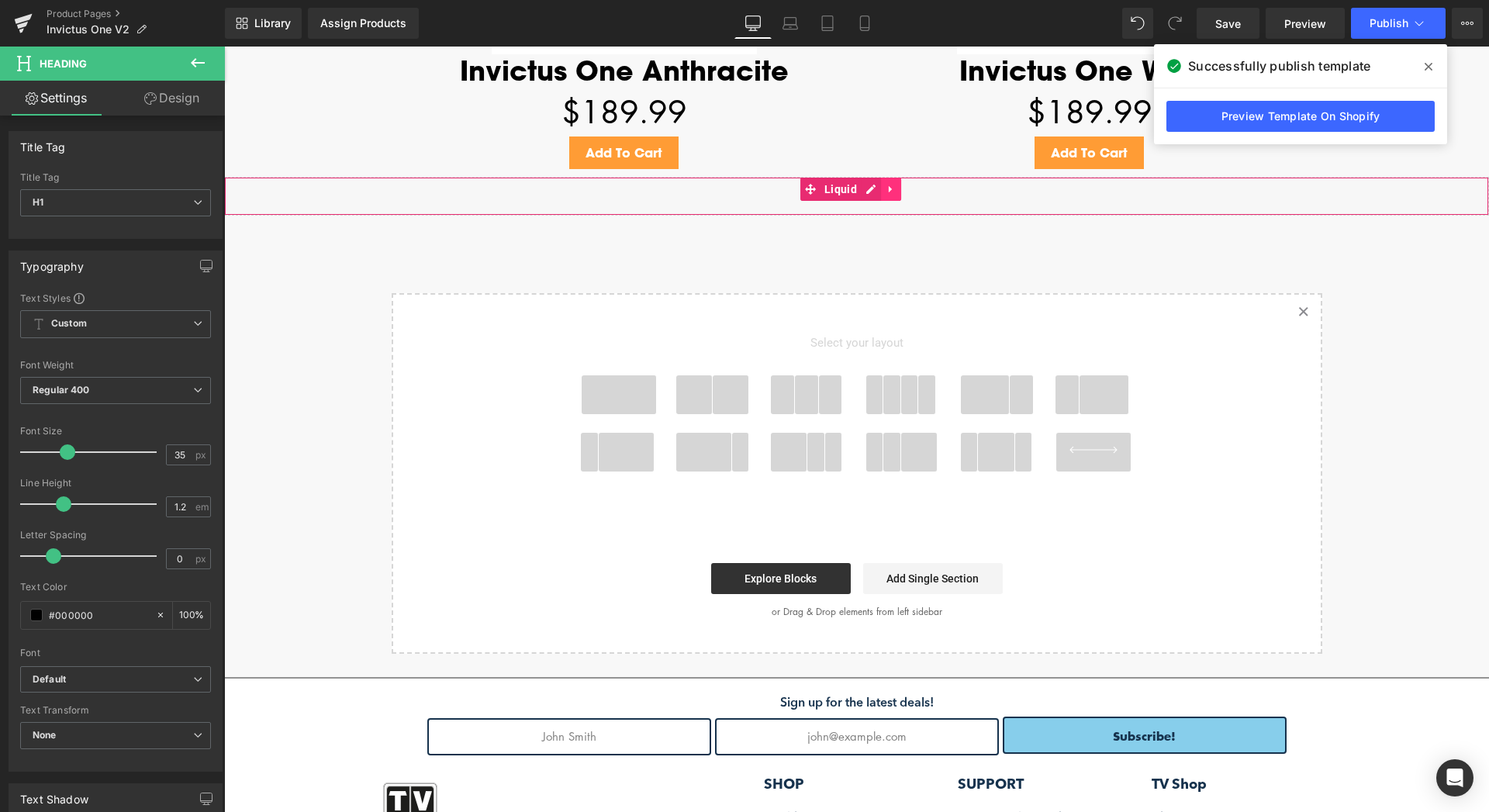
click at [894, 188] on icon at bounding box center [890, 189] width 11 height 11
click at [899, 192] on icon at bounding box center [900, 188] width 11 height 11
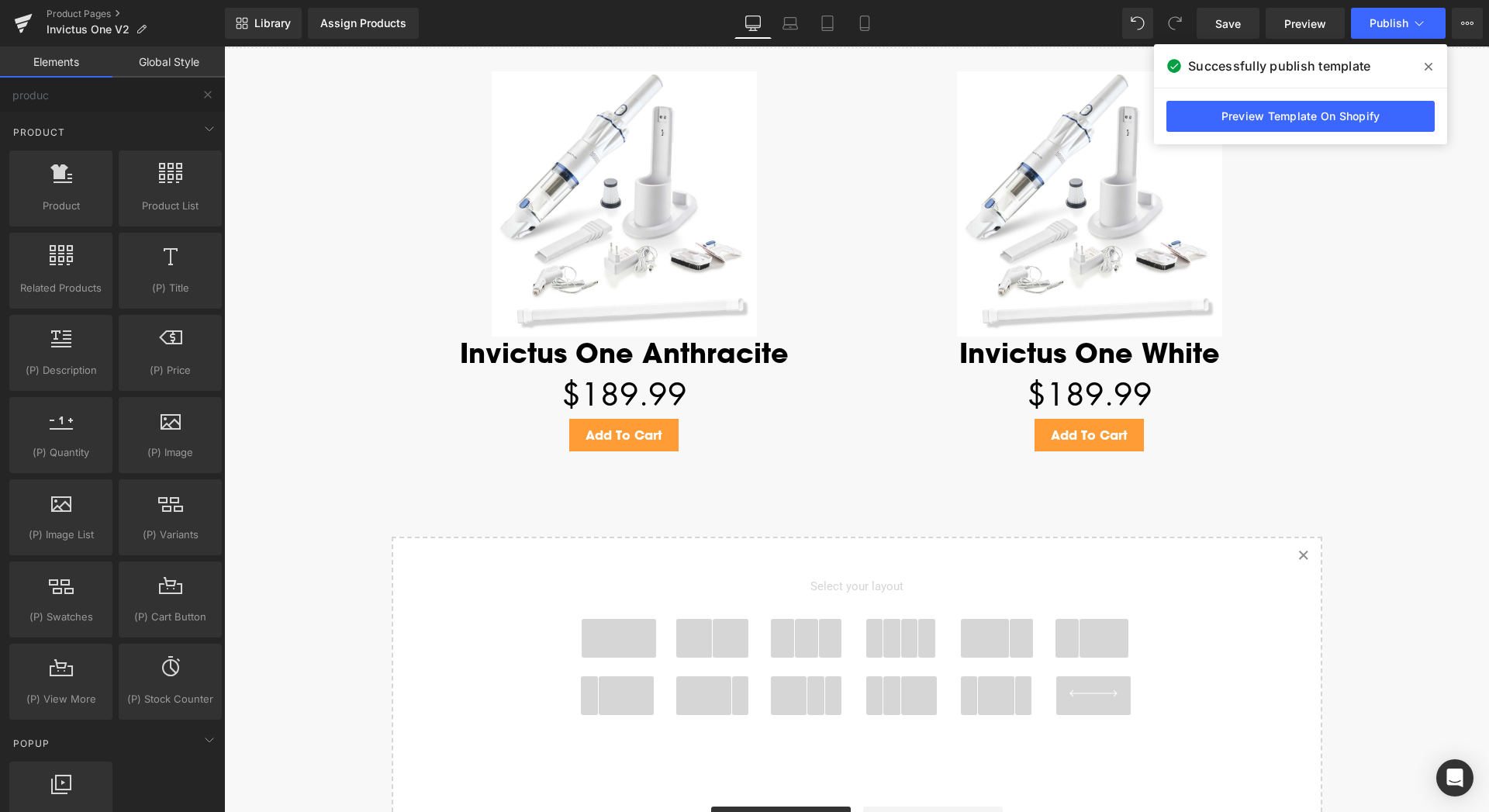
scroll to position [3209, 0]
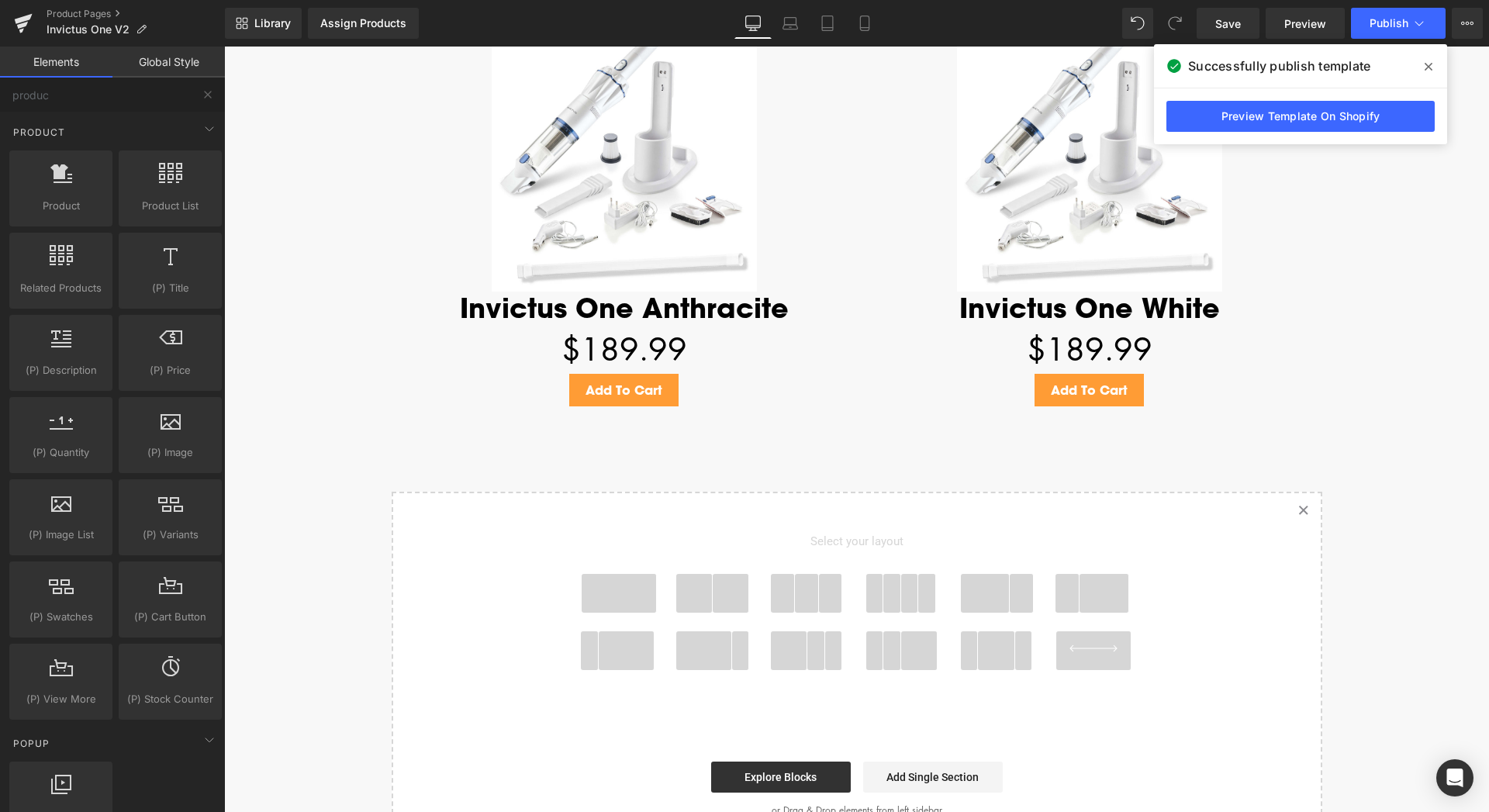
click at [628, 598] on span at bounding box center [619, 593] width 74 height 39
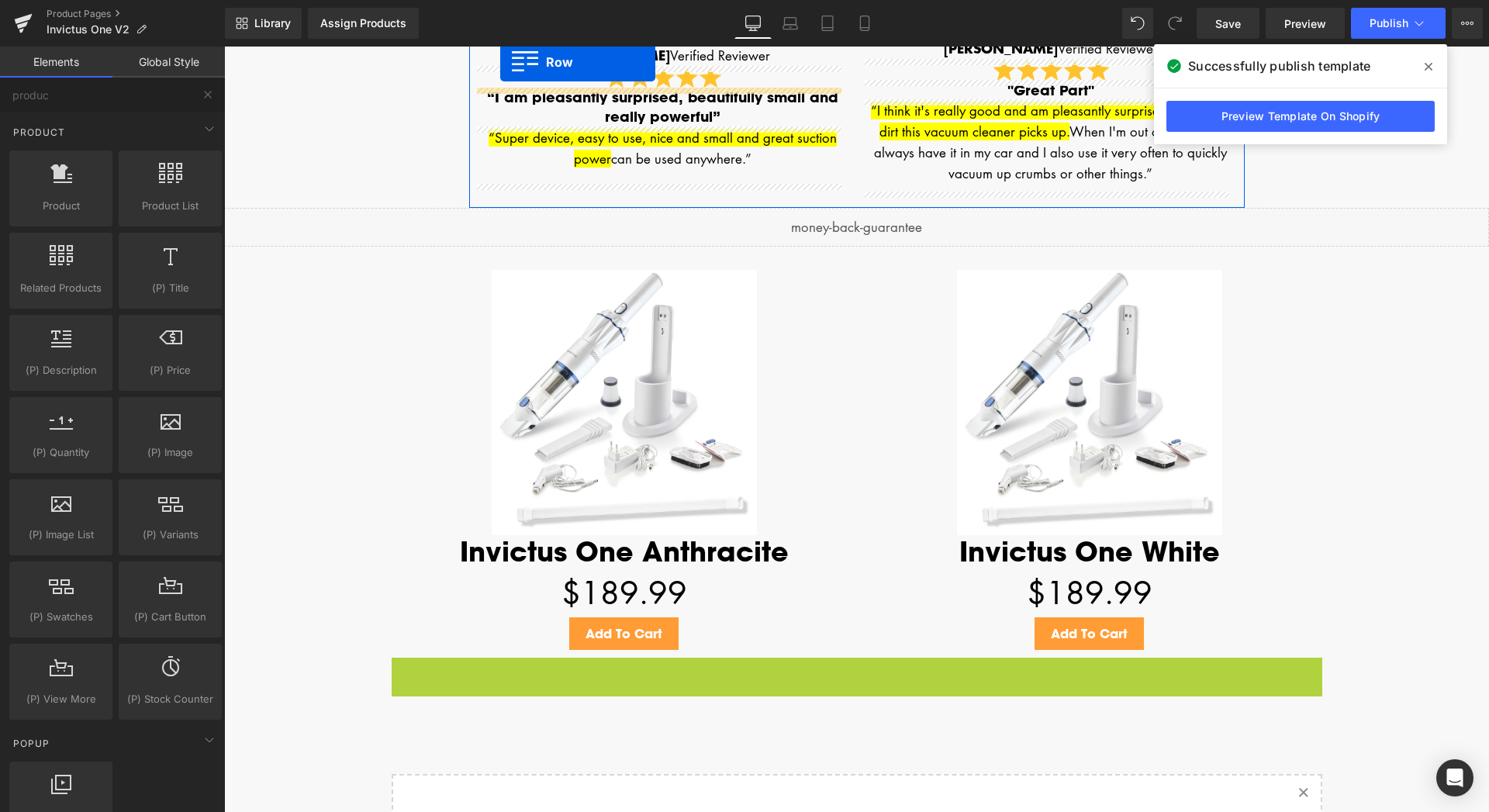
scroll to position [2888, 0]
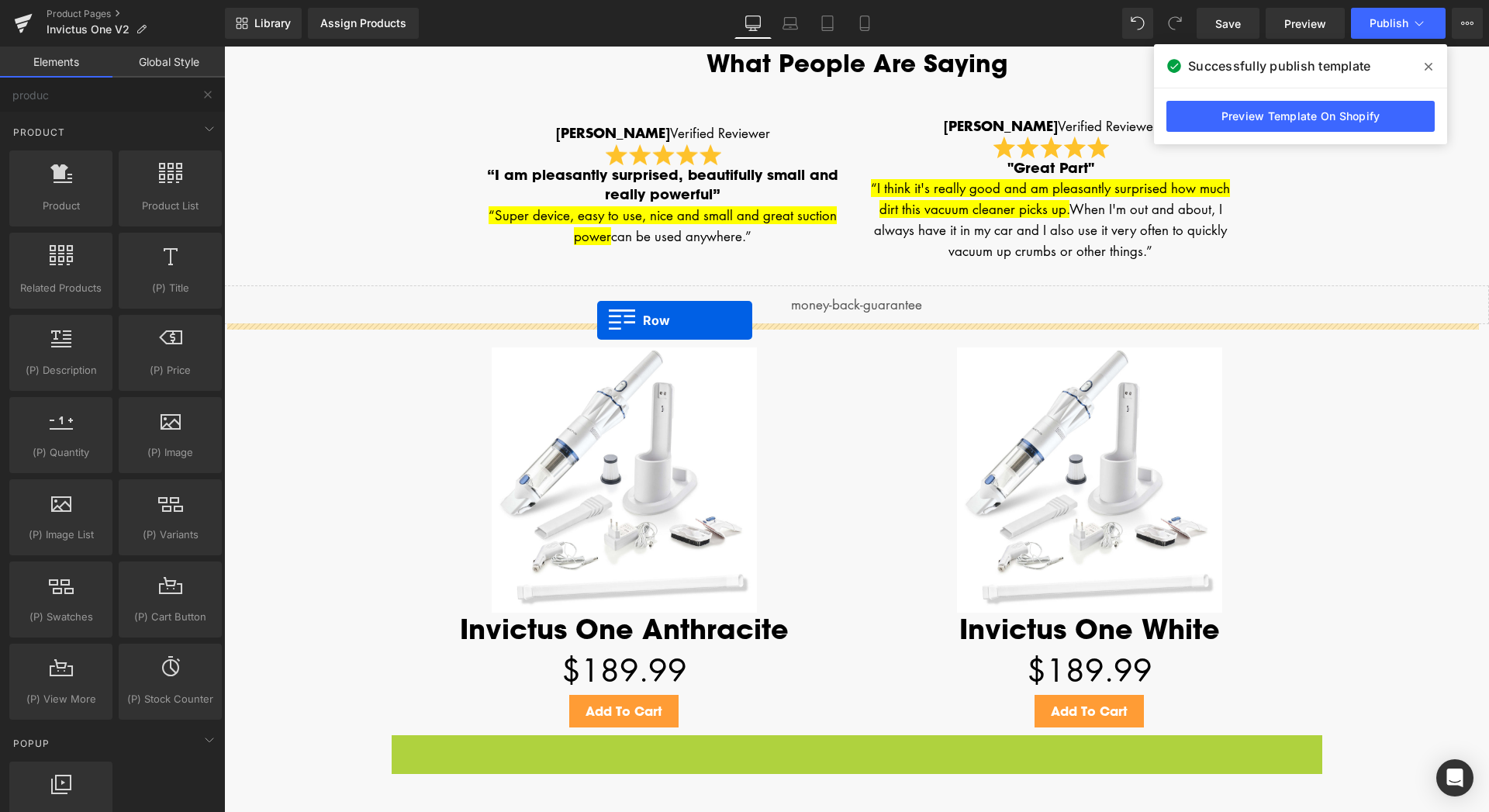
drag, startPoint x: 394, startPoint y: 433, endPoint x: 597, endPoint y: 320, distance: 232.3
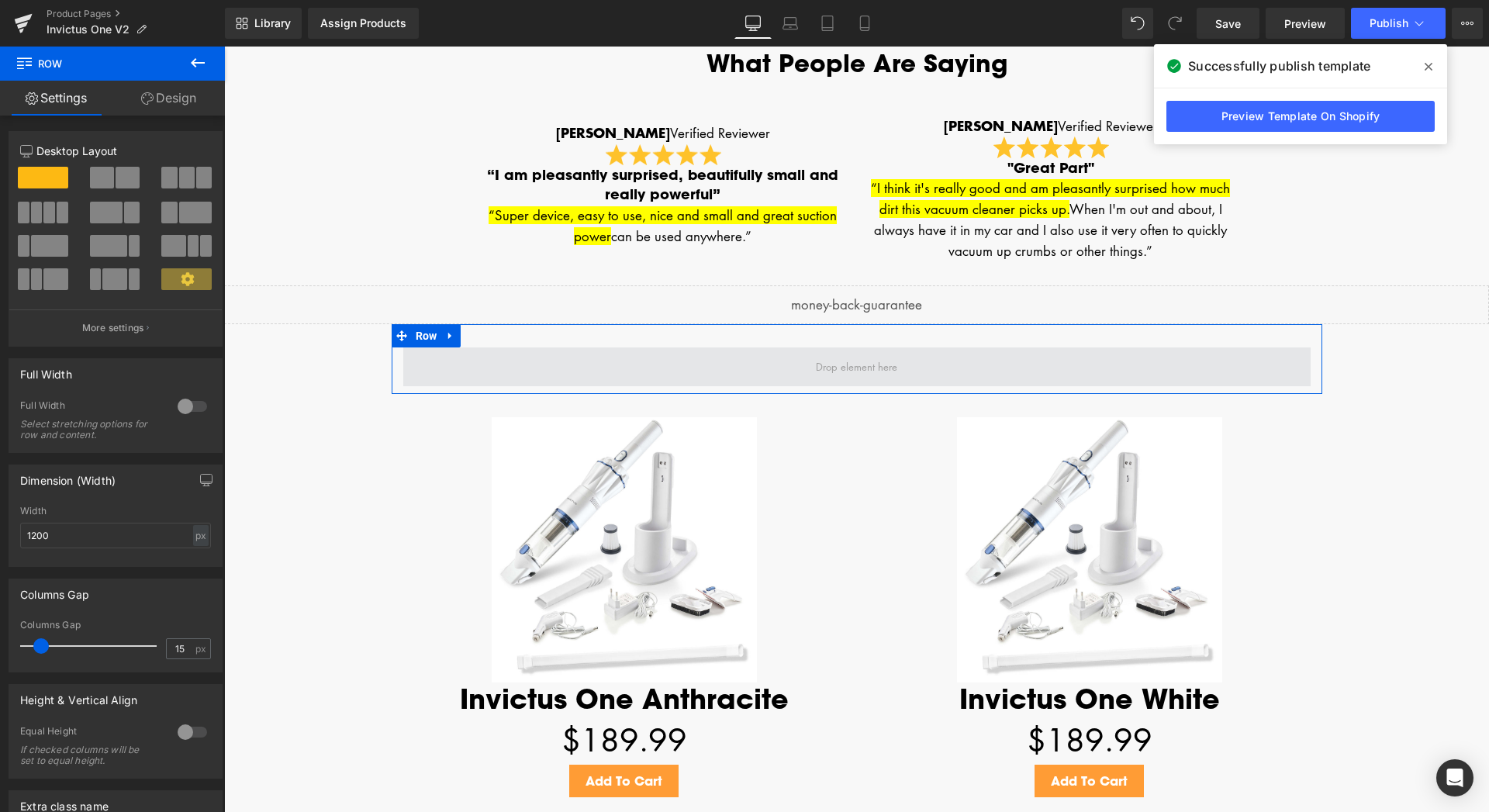
click at [892, 369] on span at bounding box center [856, 367] width 92 height 24
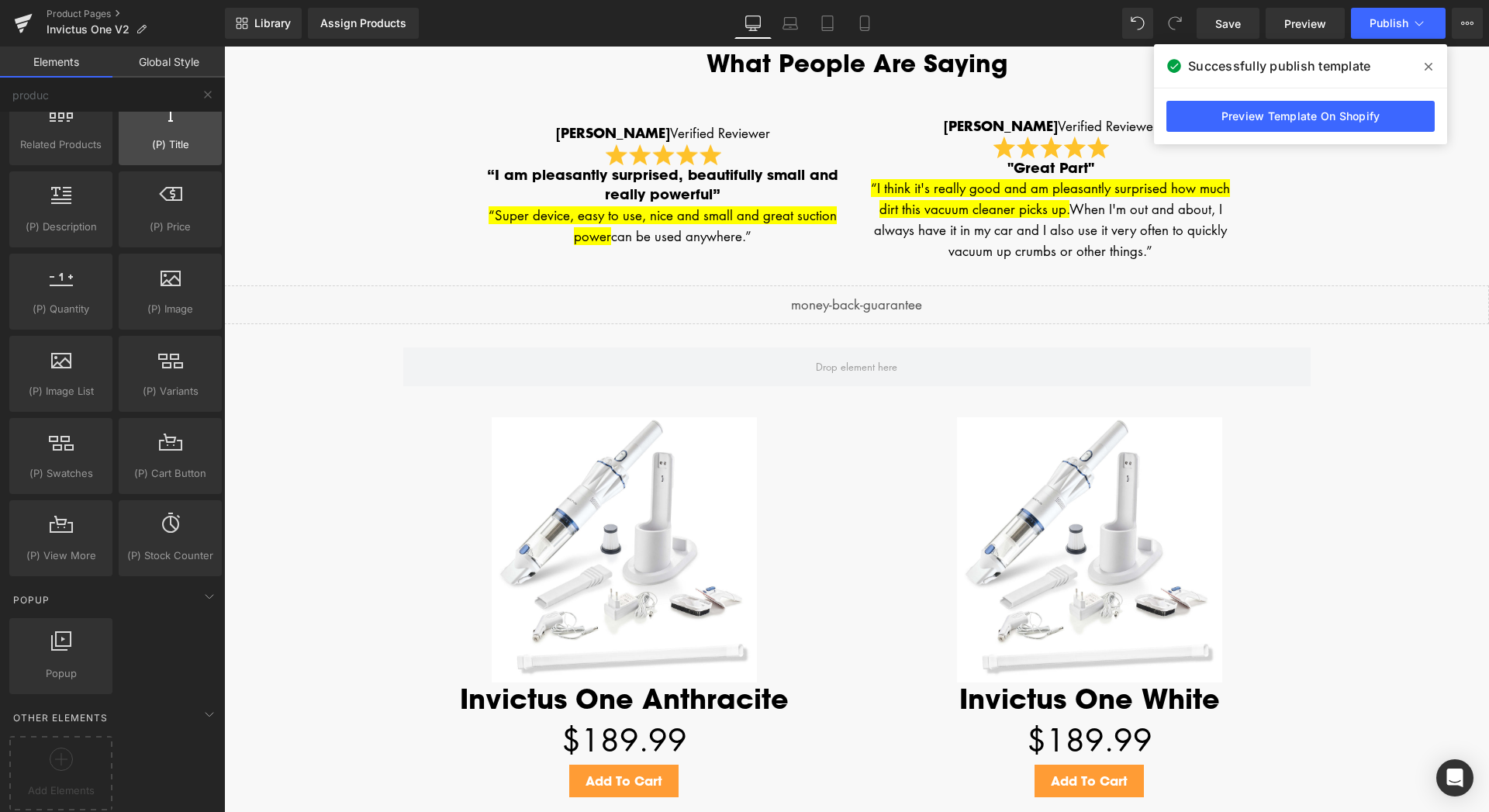
scroll to position [0, 0]
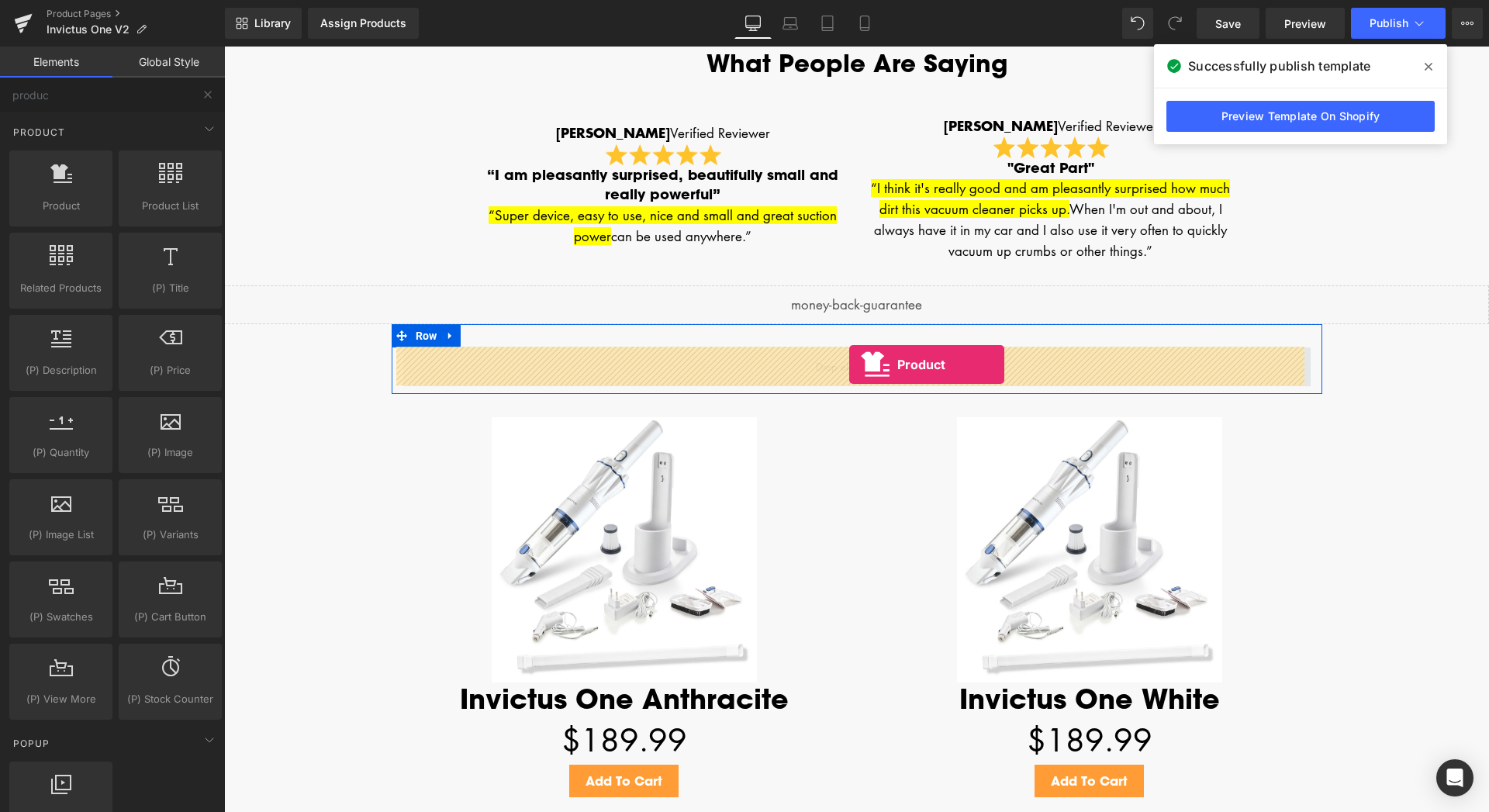
drag, startPoint x: 278, startPoint y: 238, endPoint x: 849, endPoint y: 364, distance: 584.7
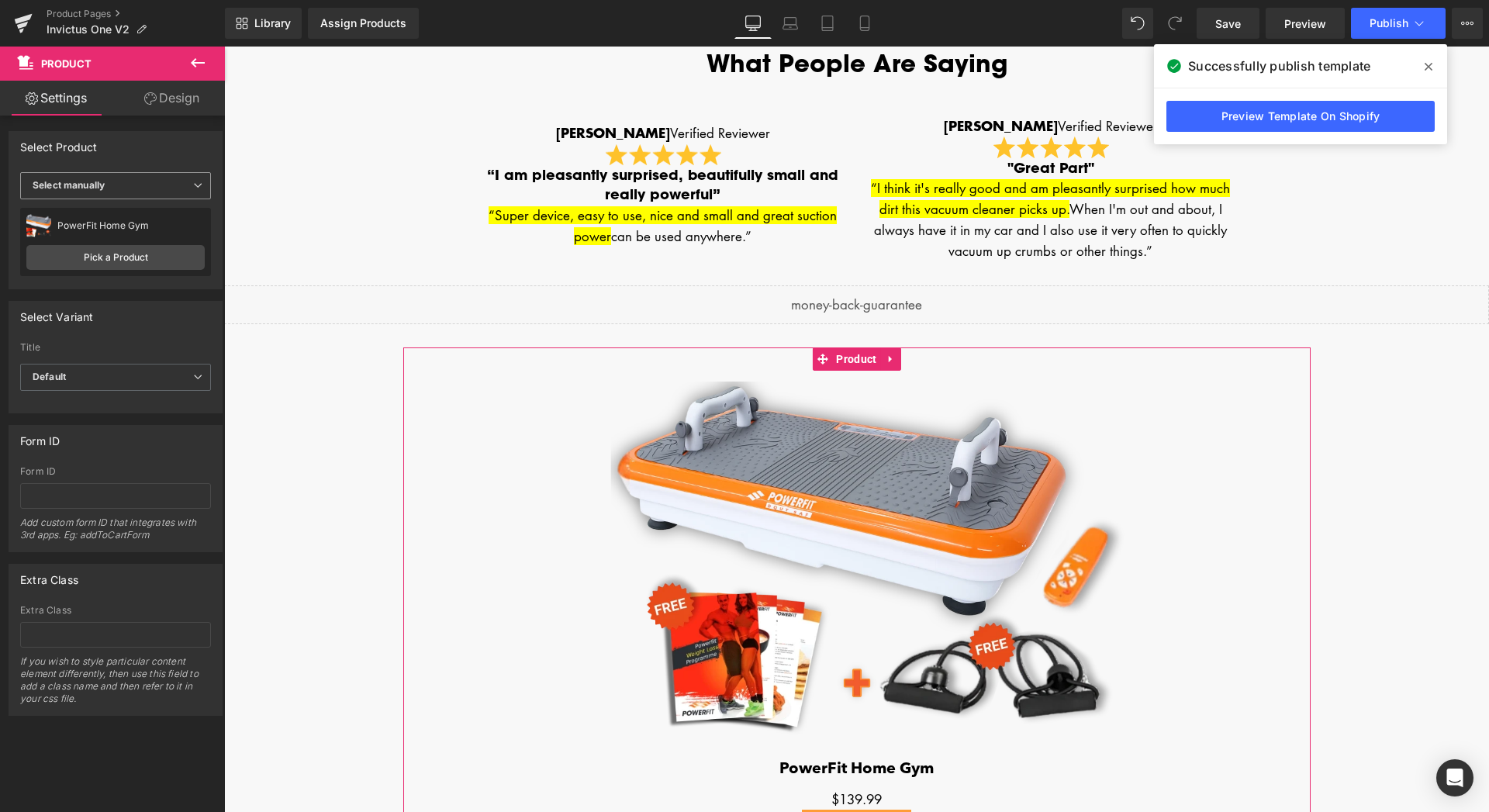
click at [168, 186] on span "Select manually" at bounding box center [116, 186] width 191 height 27
click at [112, 262] on link "Pick a Product" at bounding box center [112, 257] width 172 height 25
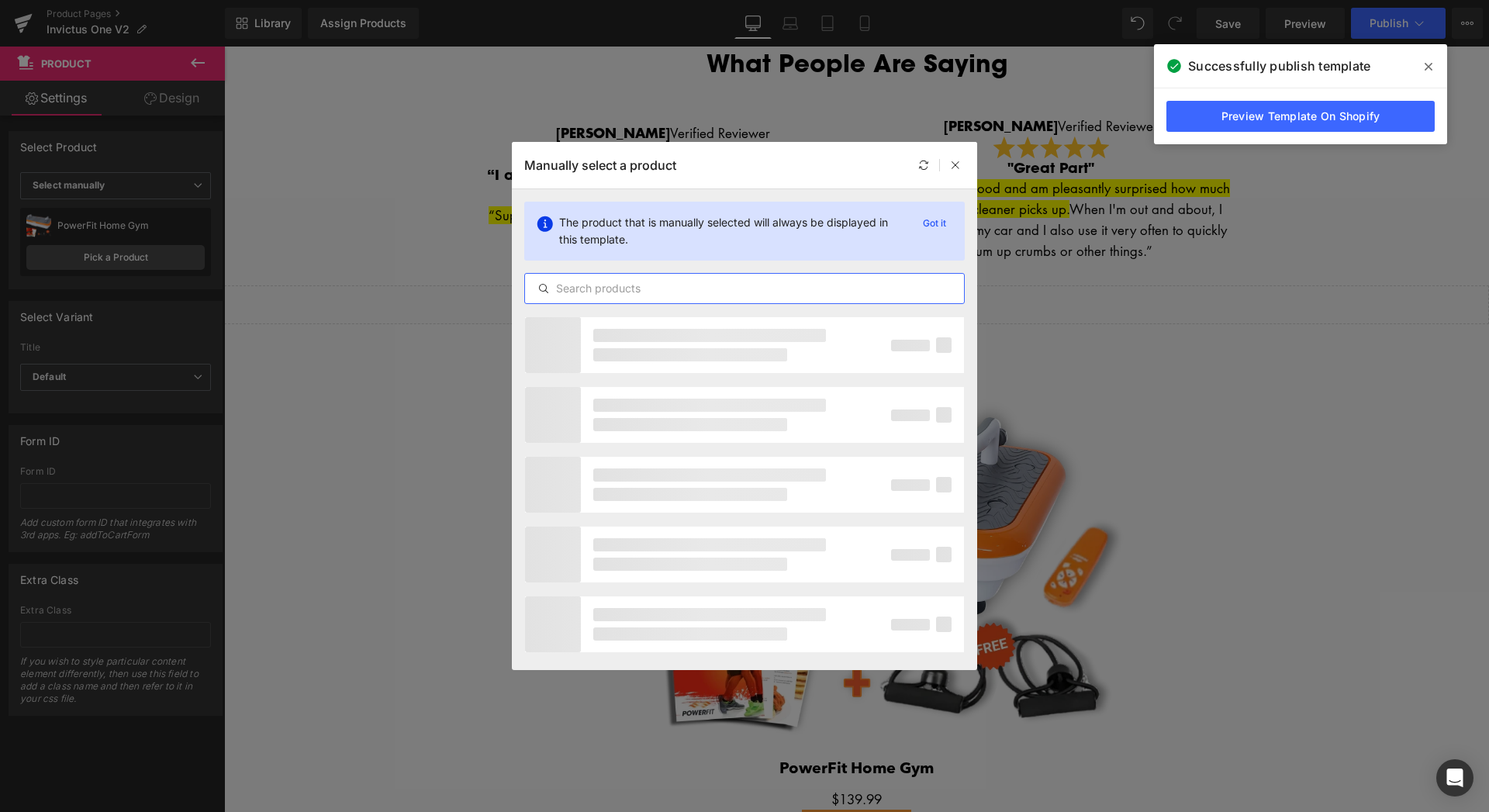
click at [733, 291] on input "text" at bounding box center [744, 288] width 439 height 19
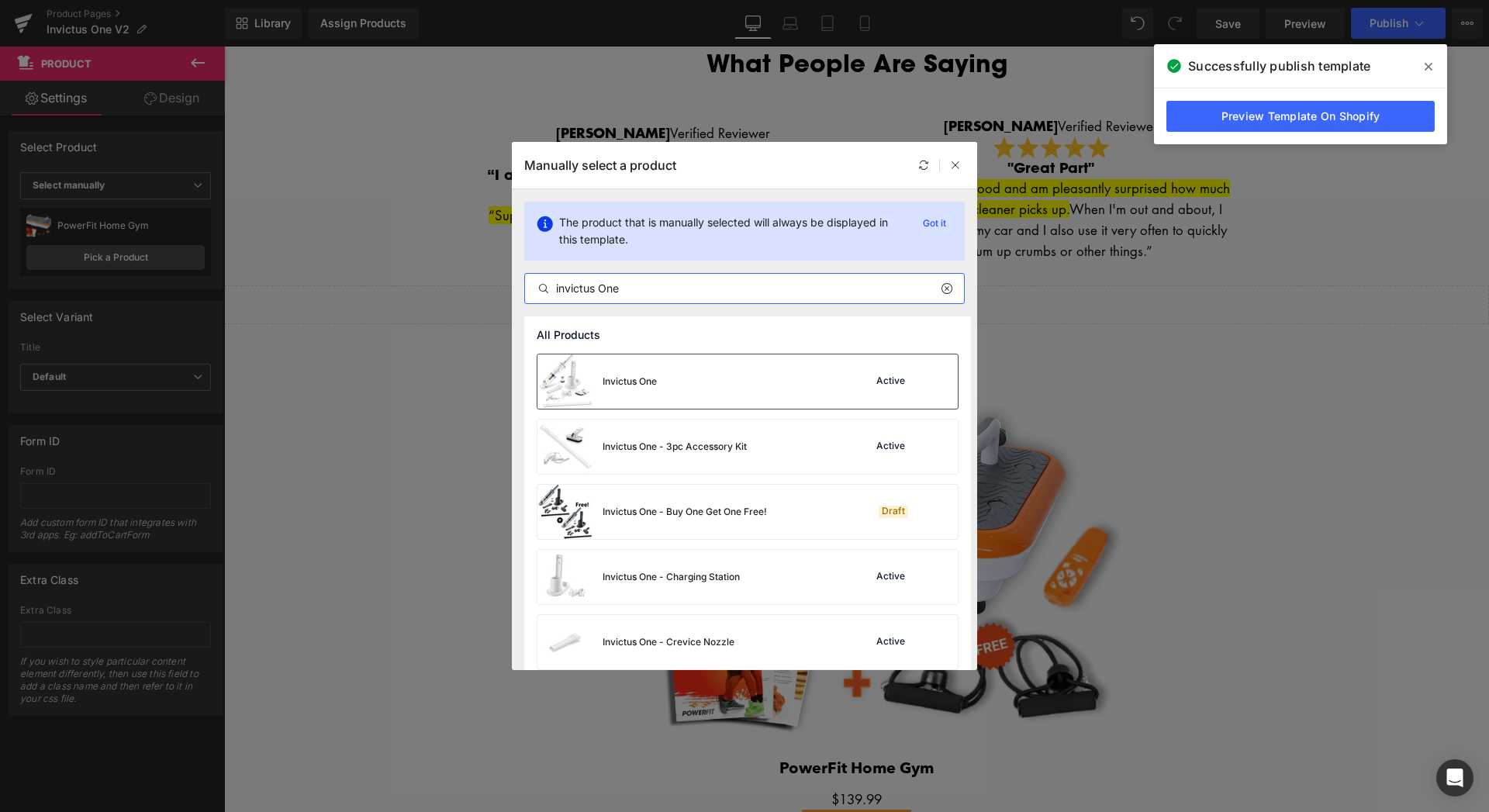
type input "invictus One"
click at [728, 393] on div "Invictus One Active" at bounding box center [747, 381] width 420 height 54
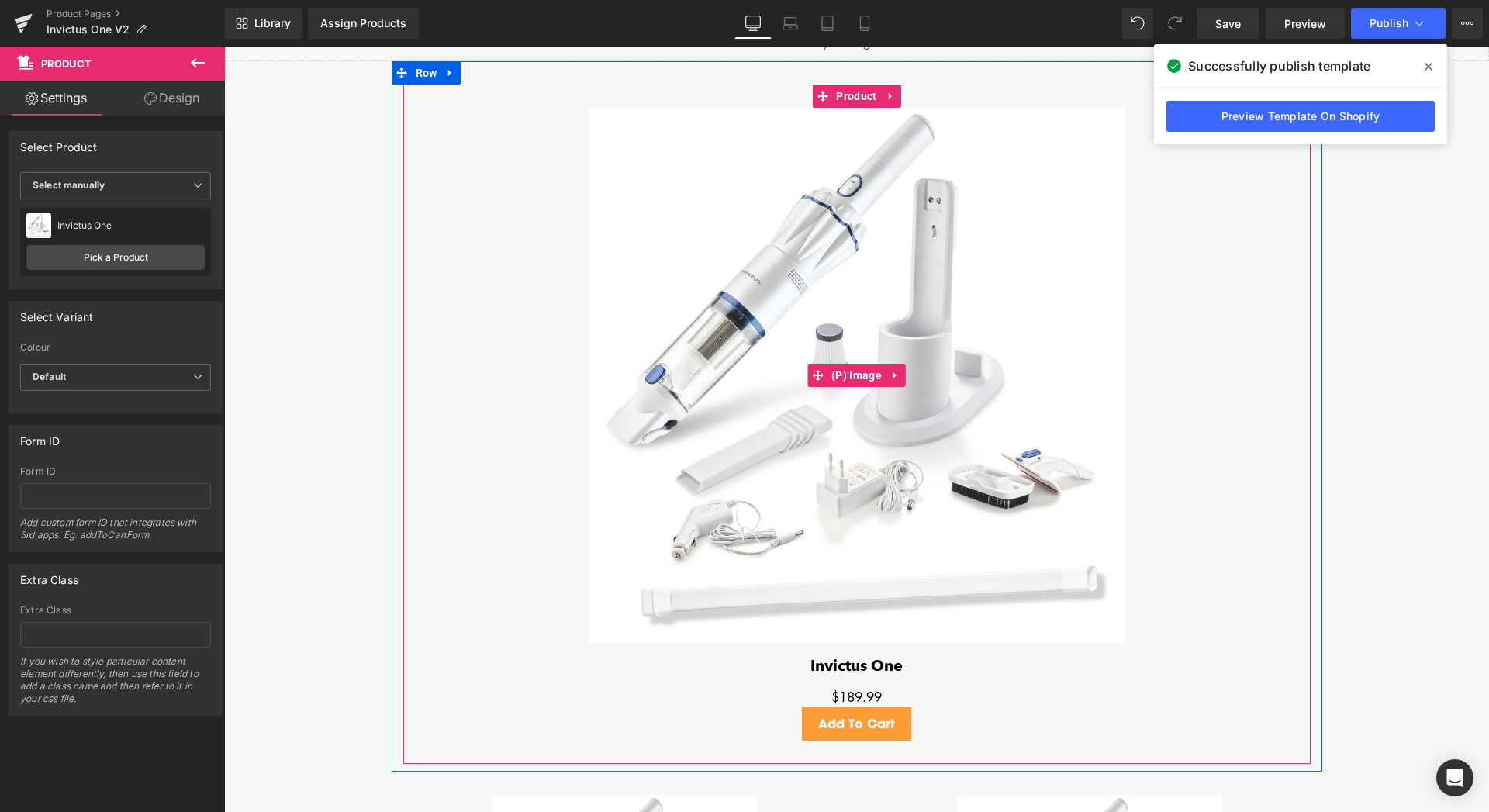
scroll to position [3205, 0]
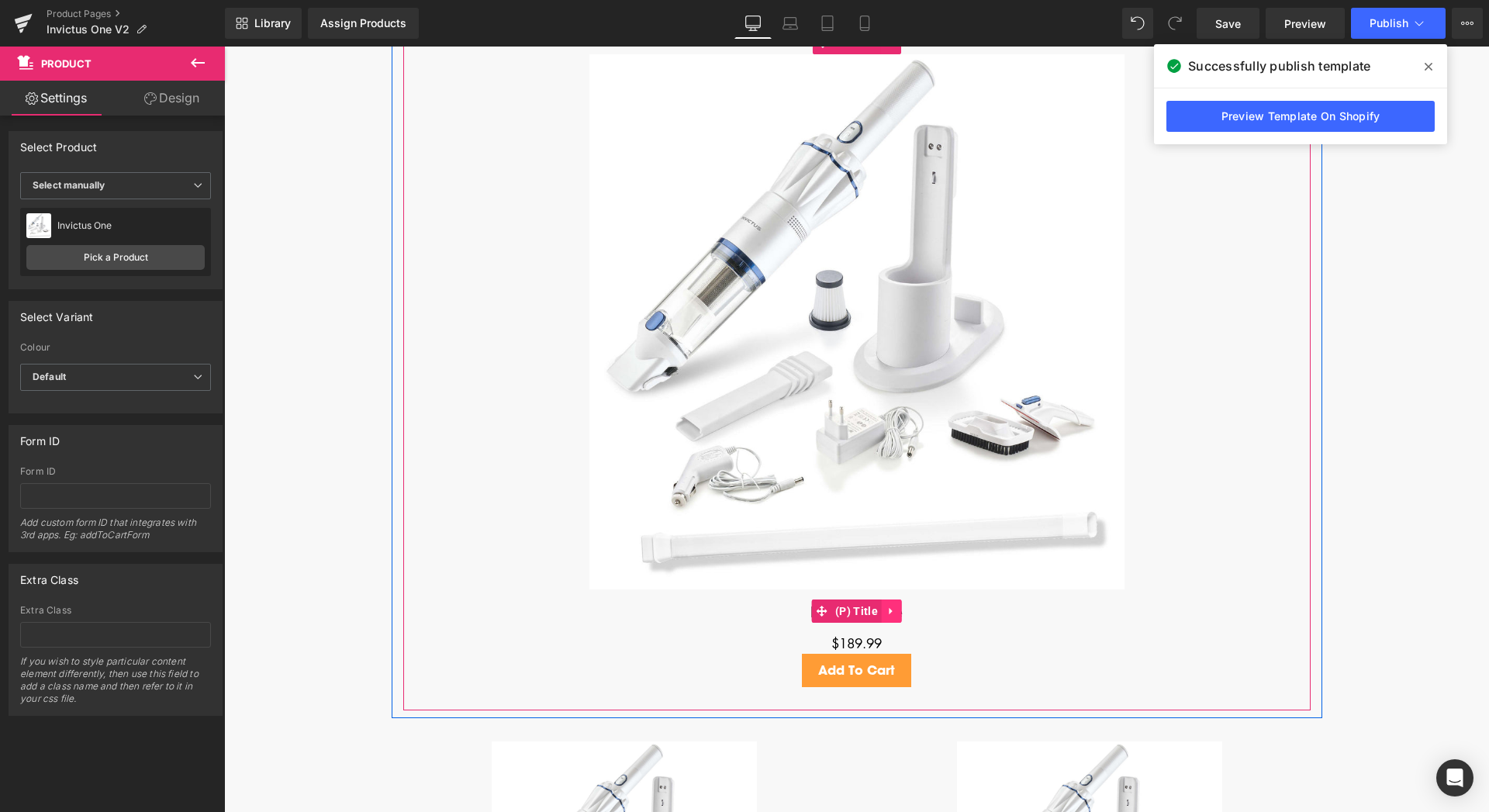
click at [886, 610] on icon at bounding box center [891, 611] width 11 height 11
click at [896, 612] on icon at bounding box center [901, 611] width 11 height 11
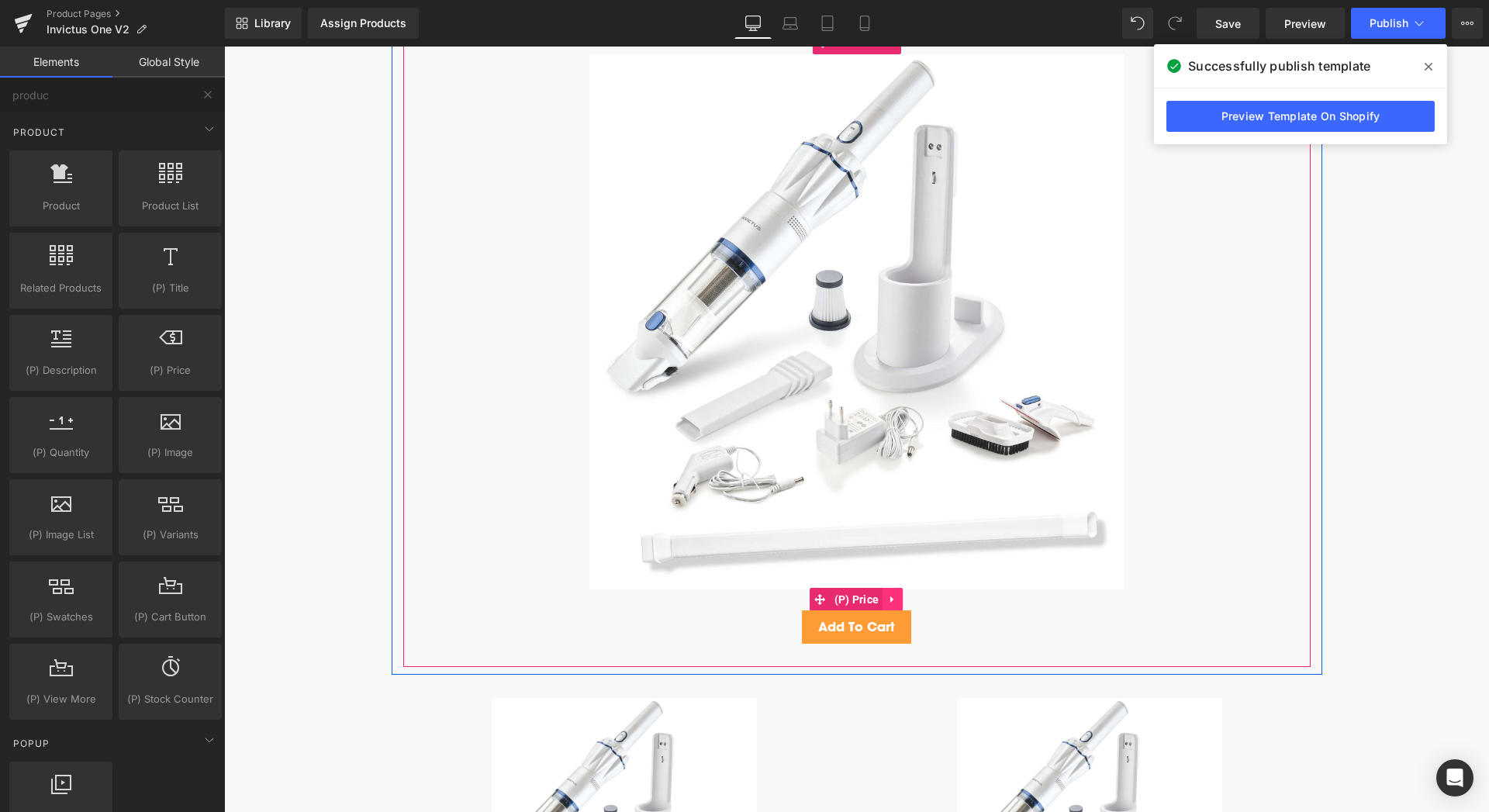
click at [889, 600] on icon at bounding box center [892, 600] width 11 height 11
click at [901, 602] on icon at bounding box center [902, 599] width 11 height 11
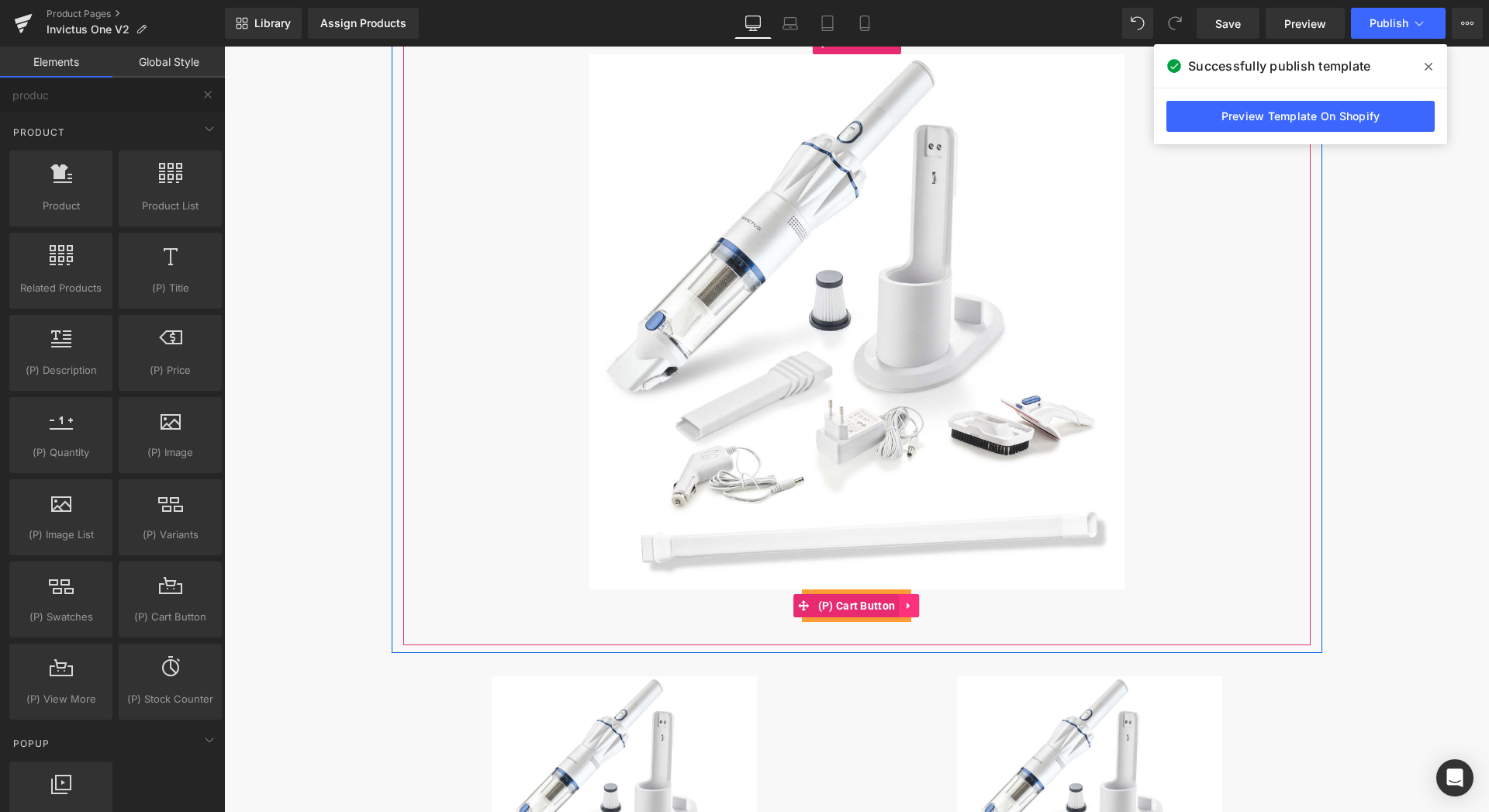
click at [906, 605] on icon at bounding box center [908, 606] width 3 height 7
click at [914, 608] on icon at bounding box center [919, 605] width 11 height 11
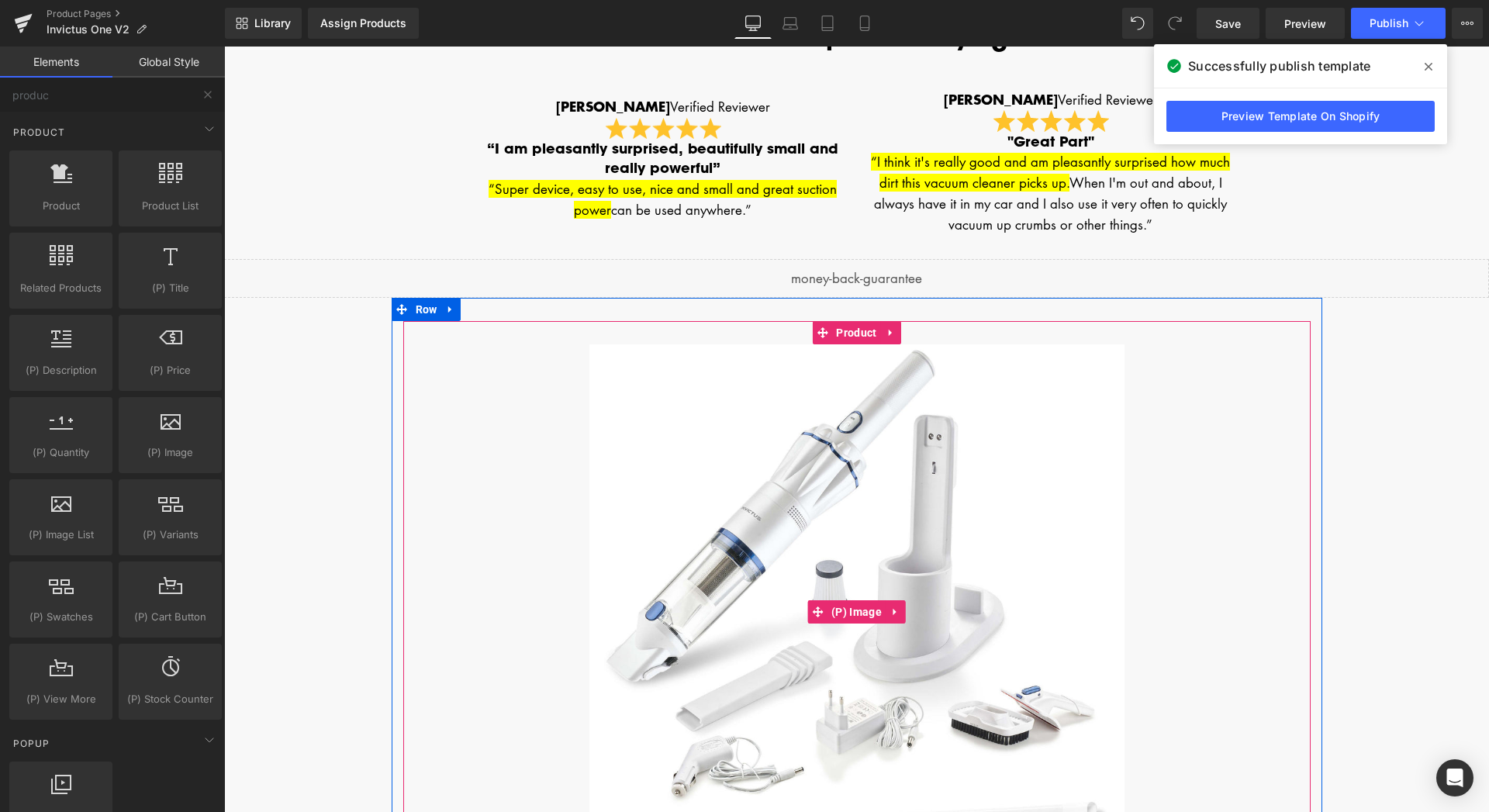
scroll to position [2888, 0]
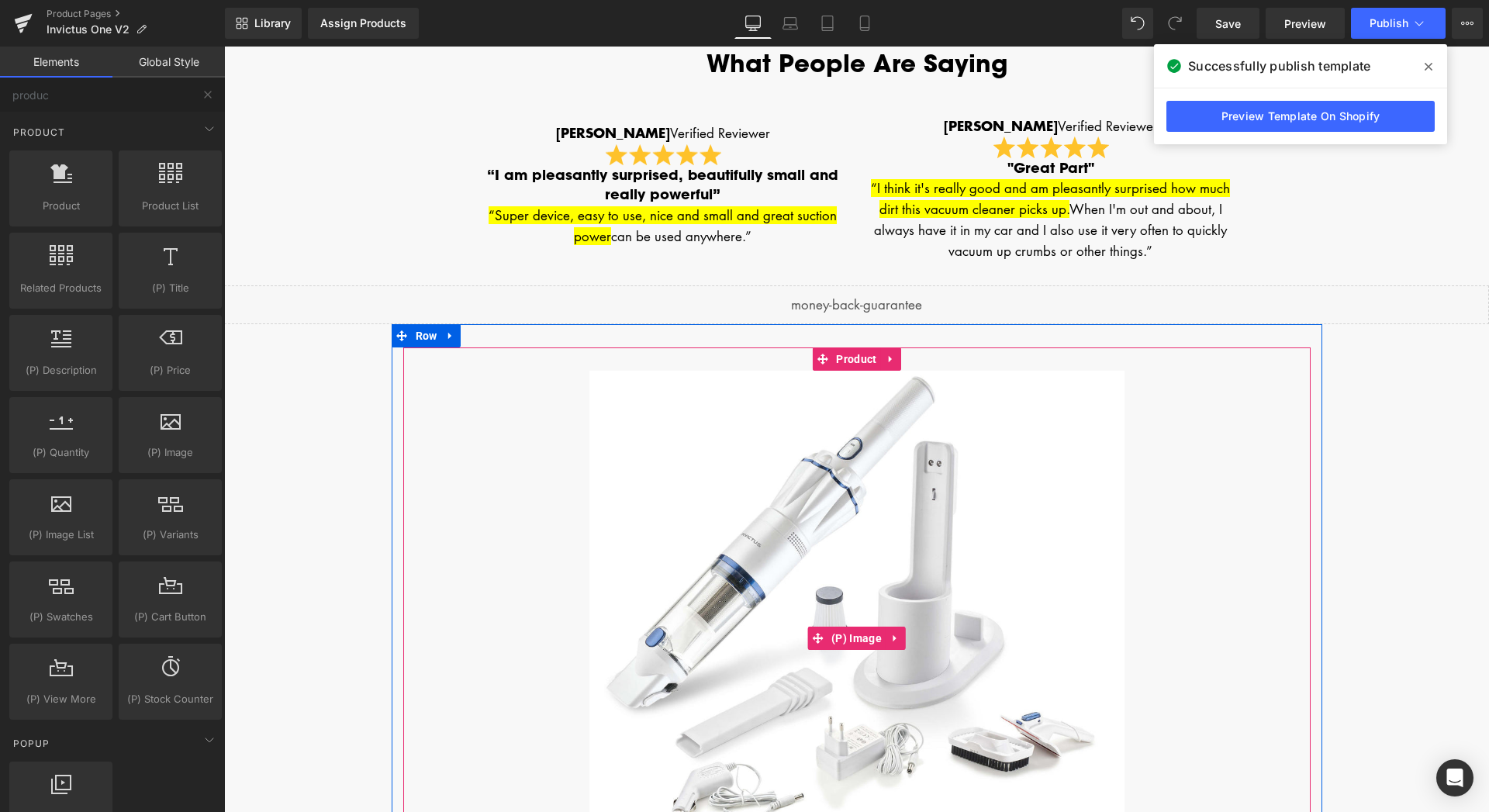
click at [999, 436] on img at bounding box center [856, 638] width 535 height 535
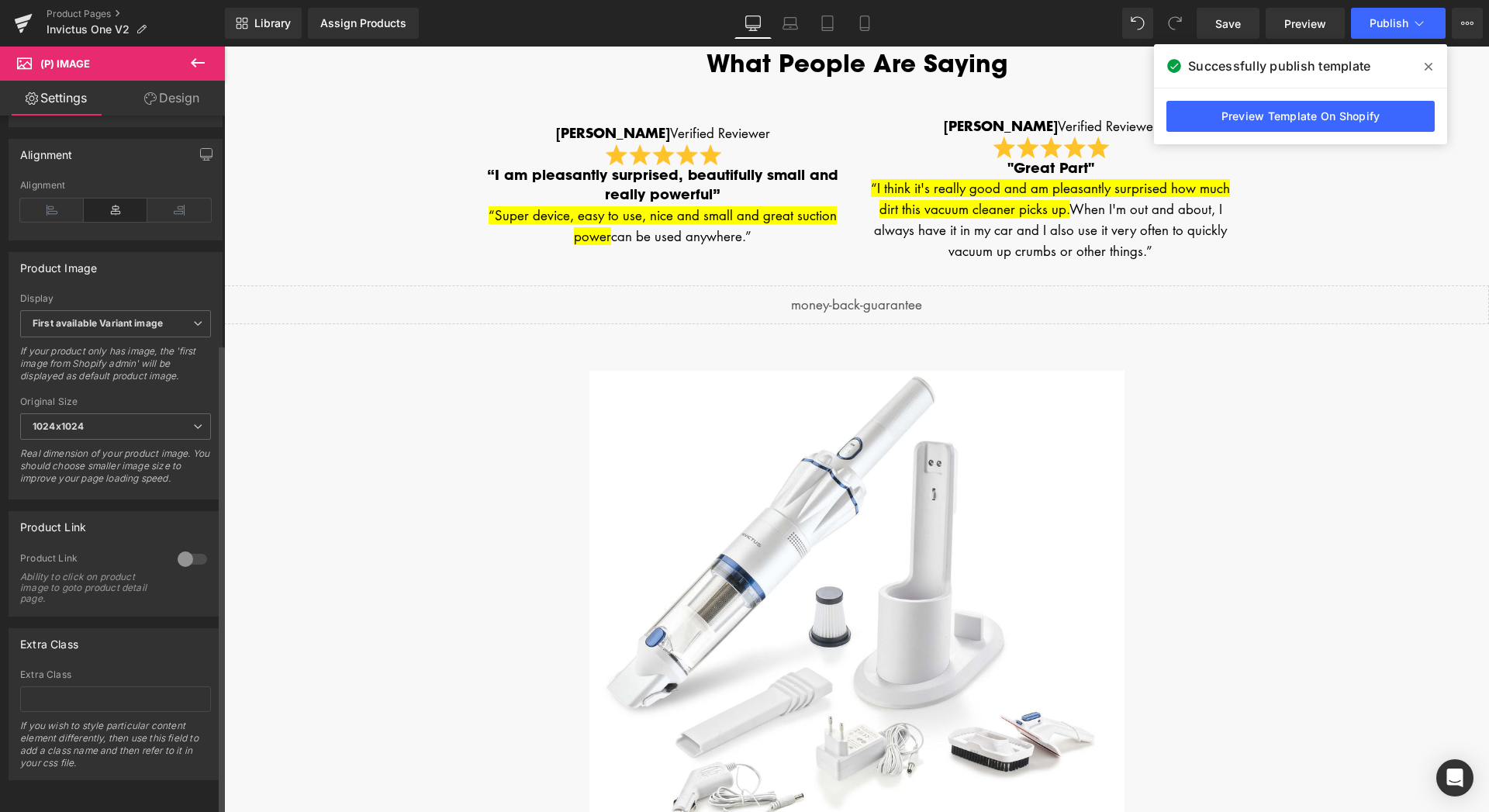
scroll to position [0, 0]
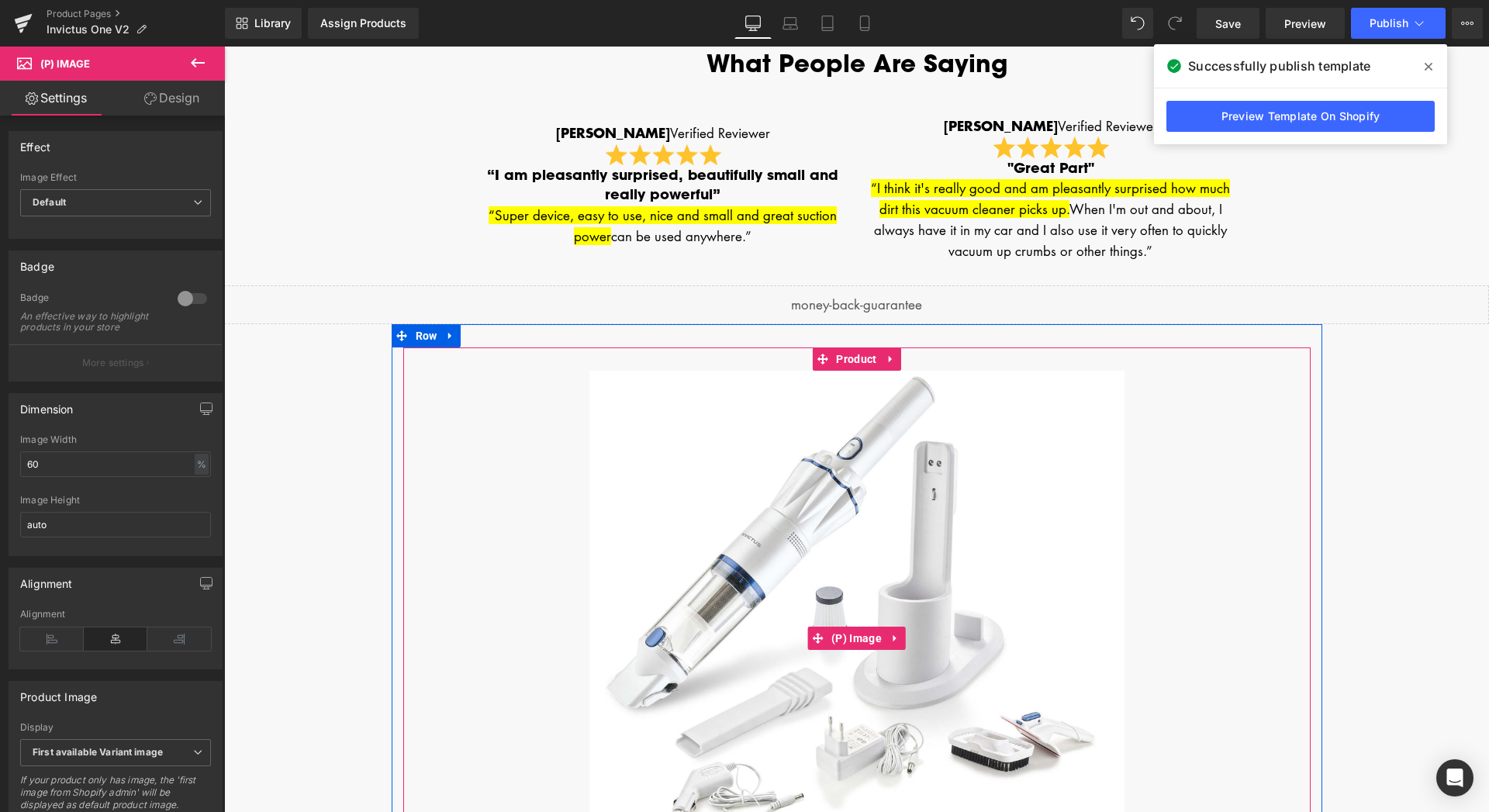
click at [864, 480] on img at bounding box center [856, 638] width 535 height 535
click at [415, 342] on span "Row" at bounding box center [427, 335] width 29 height 23
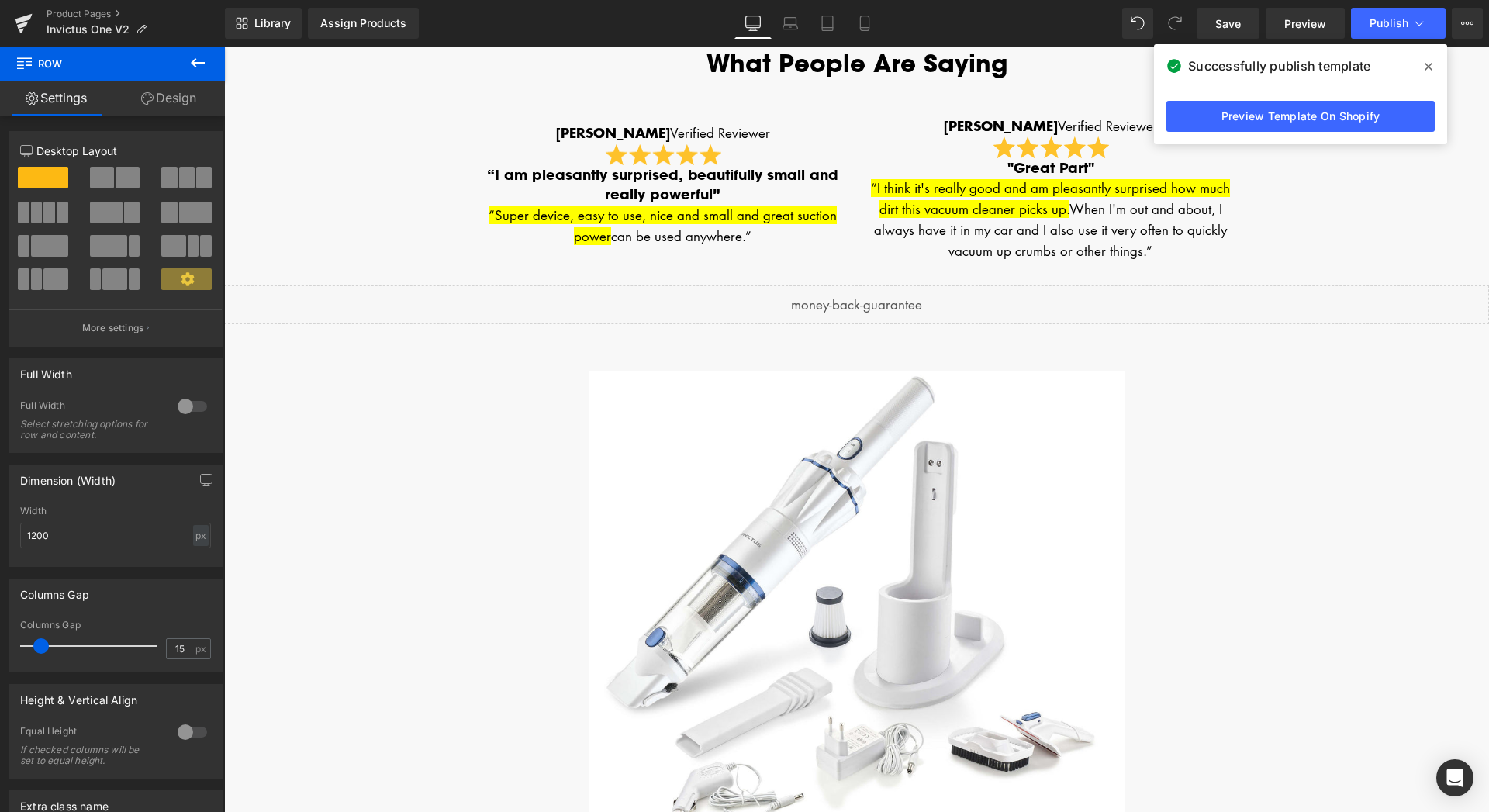
click at [200, 63] on icon at bounding box center [197, 63] width 14 height 10
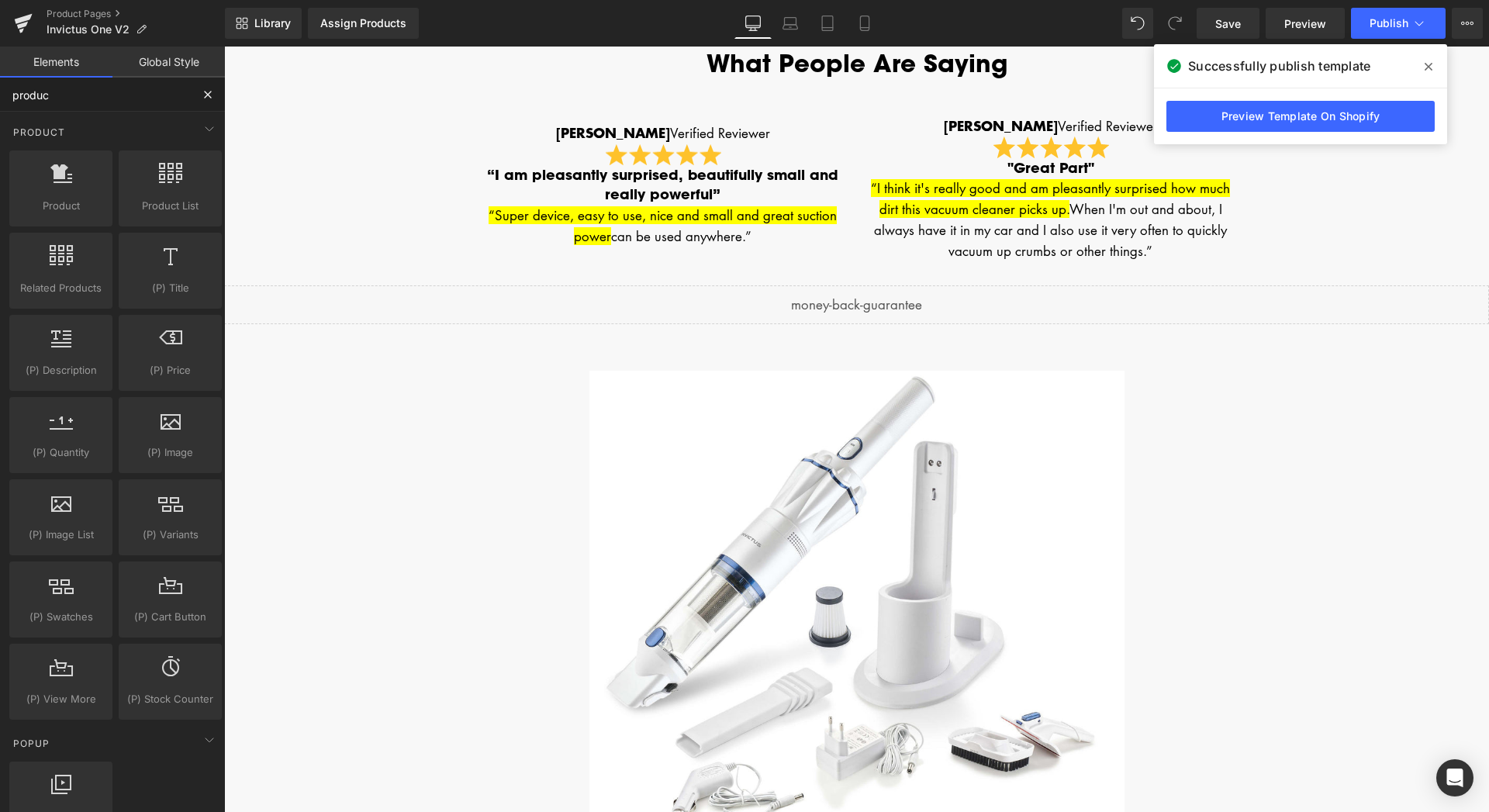
drag, startPoint x: 74, startPoint y: 94, endPoint x: 0, endPoint y: 93, distance: 74.0
click at [0, 93] on input "produc" at bounding box center [95, 95] width 191 height 34
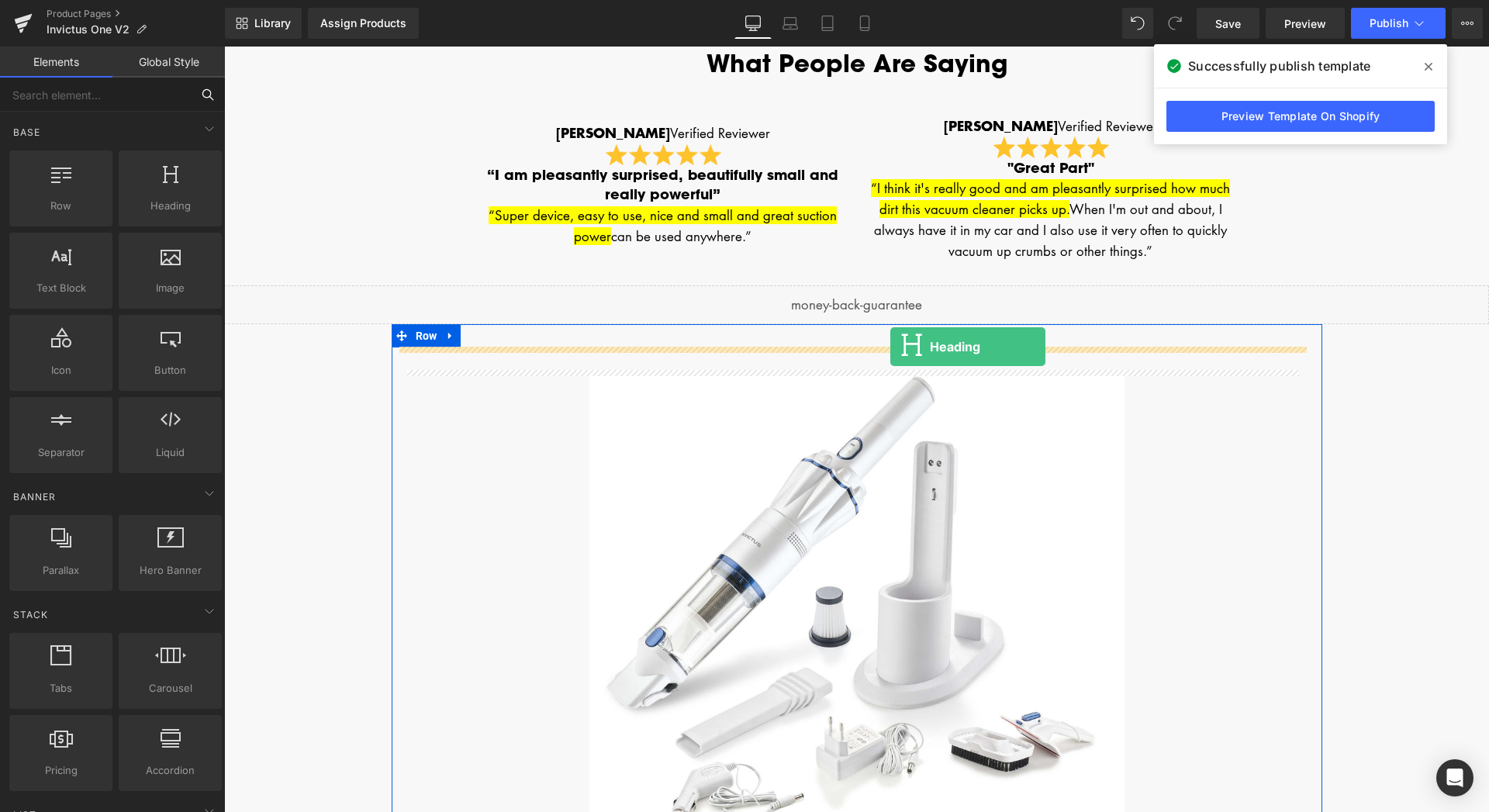
drag, startPoint x: 381, startPoint y: 231, endPoint x: 890, endPoint y: 347, distance: 522.1
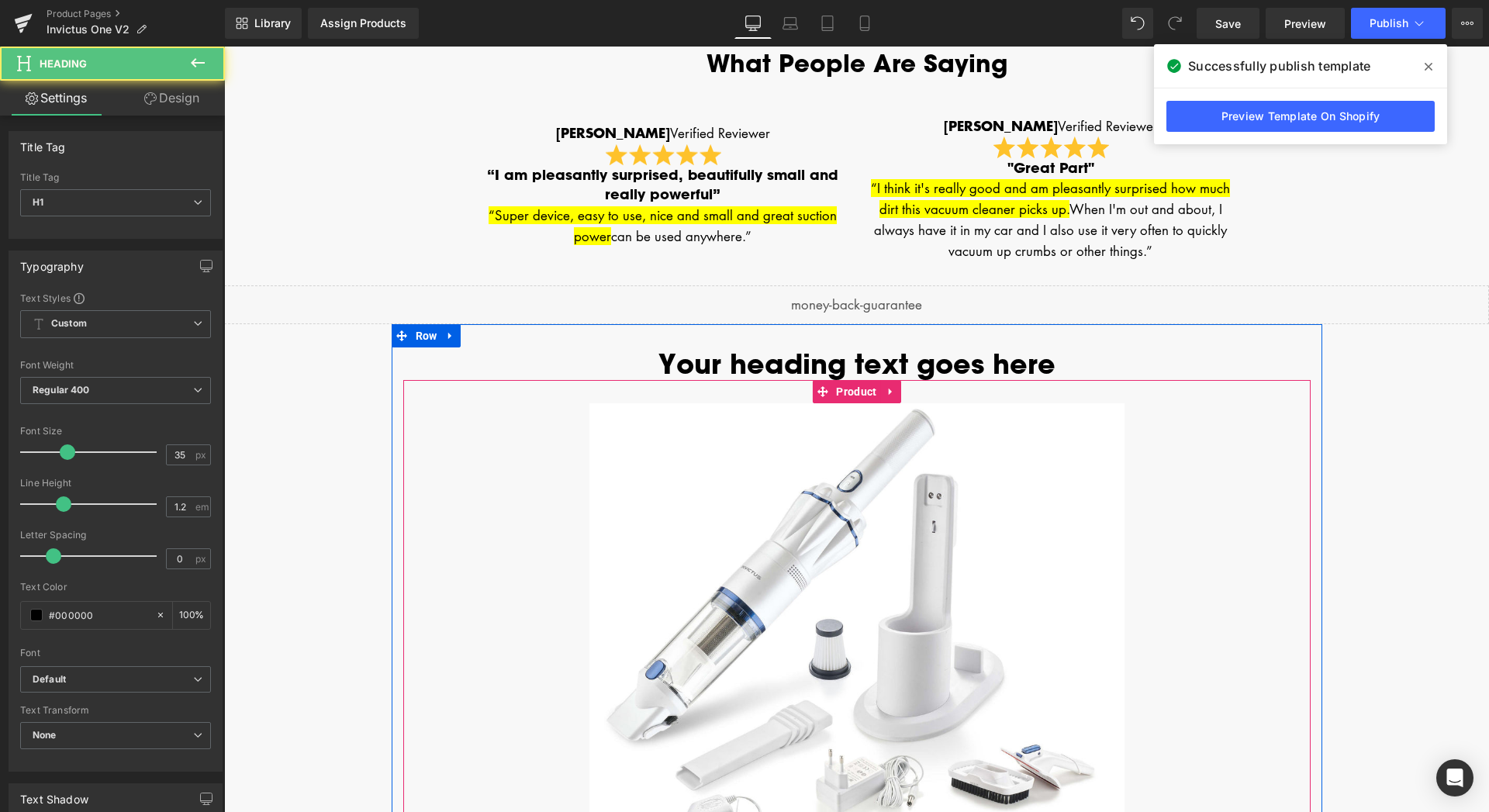
click at [820, 375] on h1 "Your heading text goes here" at bounding box center [856, 364] width 907 height 32
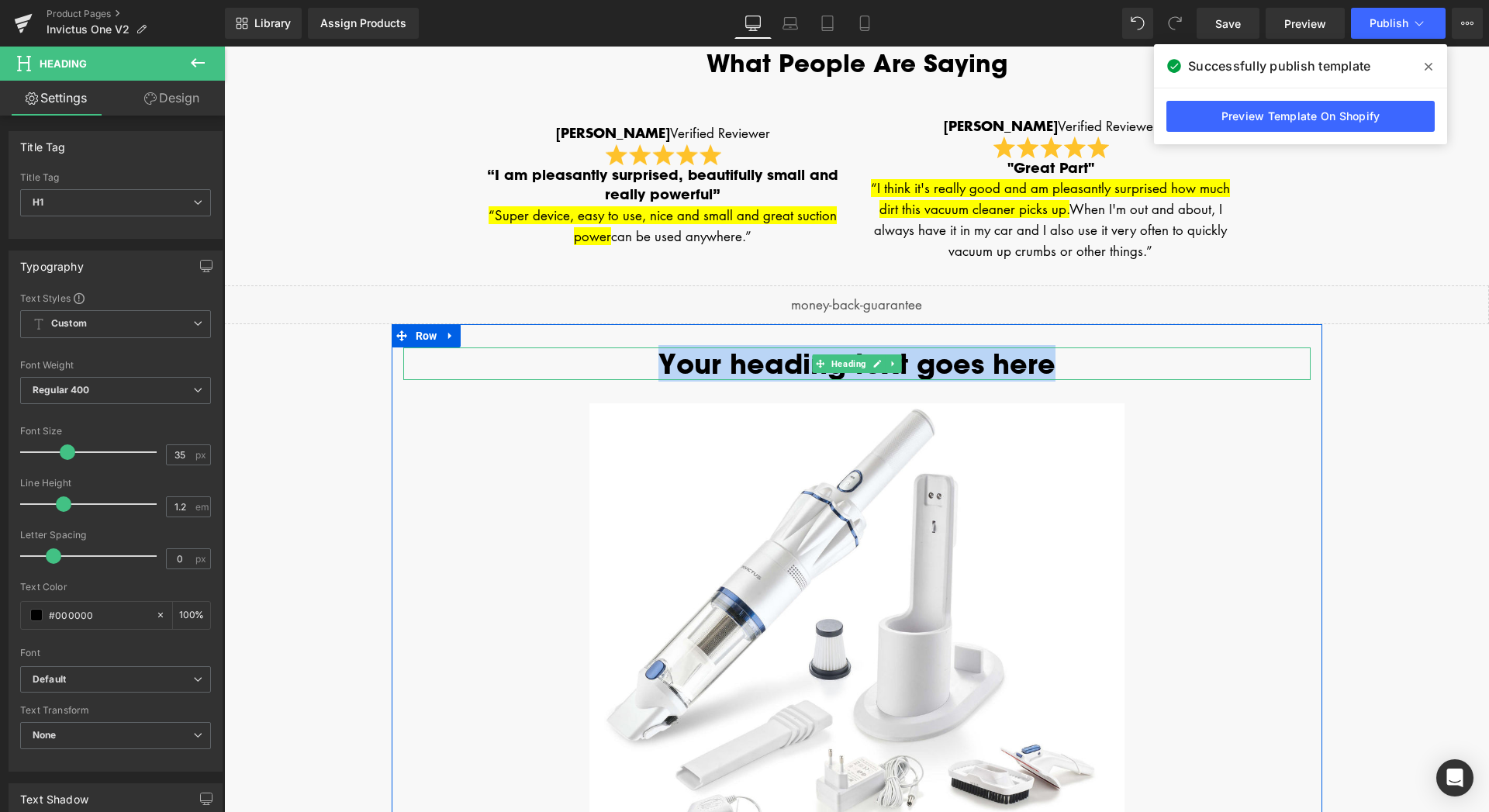
drag, startPoint x: 1033, startPoint y: 363, endPoint x: 662, endPoint y: 370, distance: 371.1
click at [662, 370] on h1 "Your heading text goes here" at bounding box center [856, 364] width 907 height 32
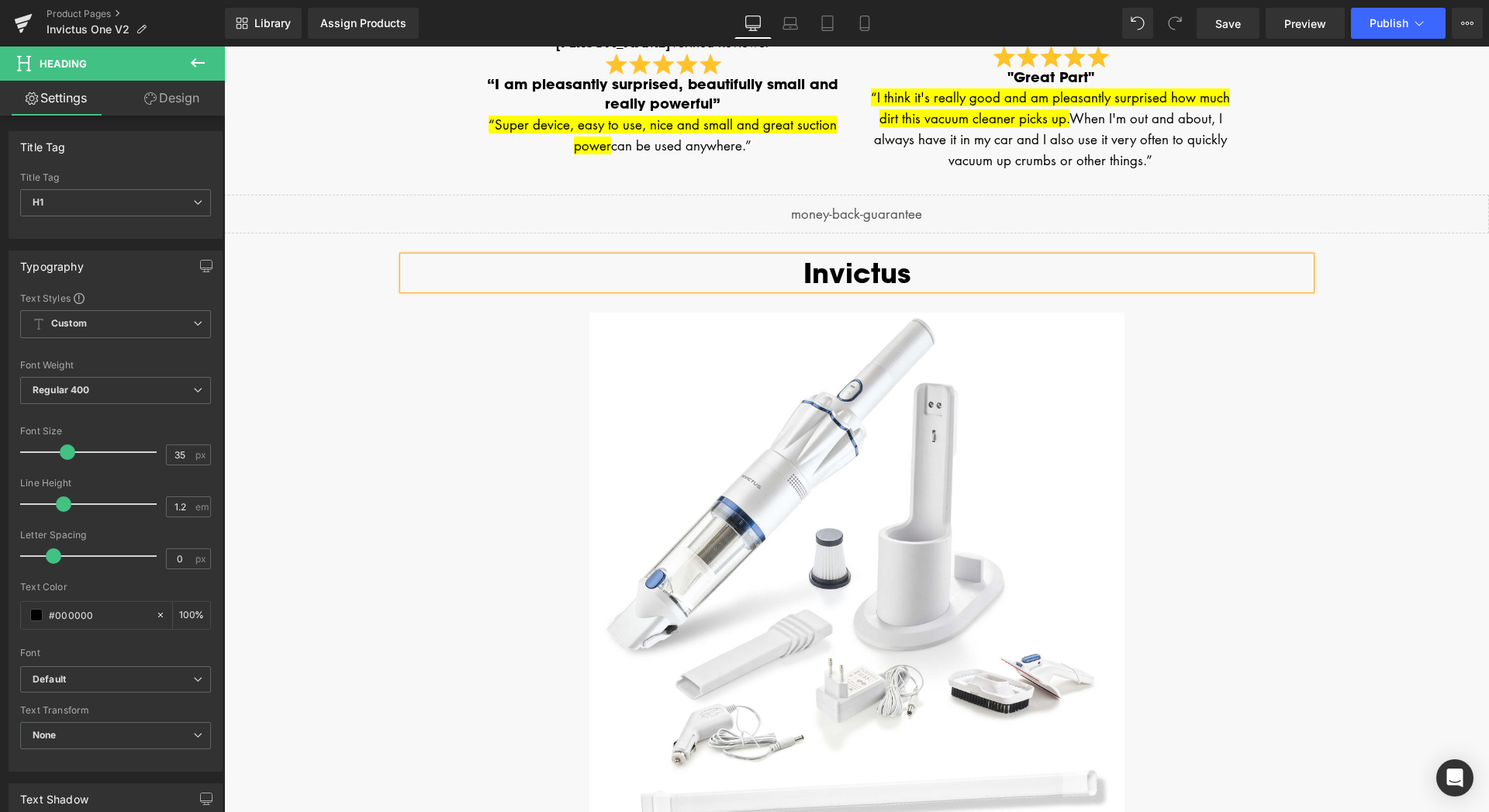
scroll to position [2968, 0]
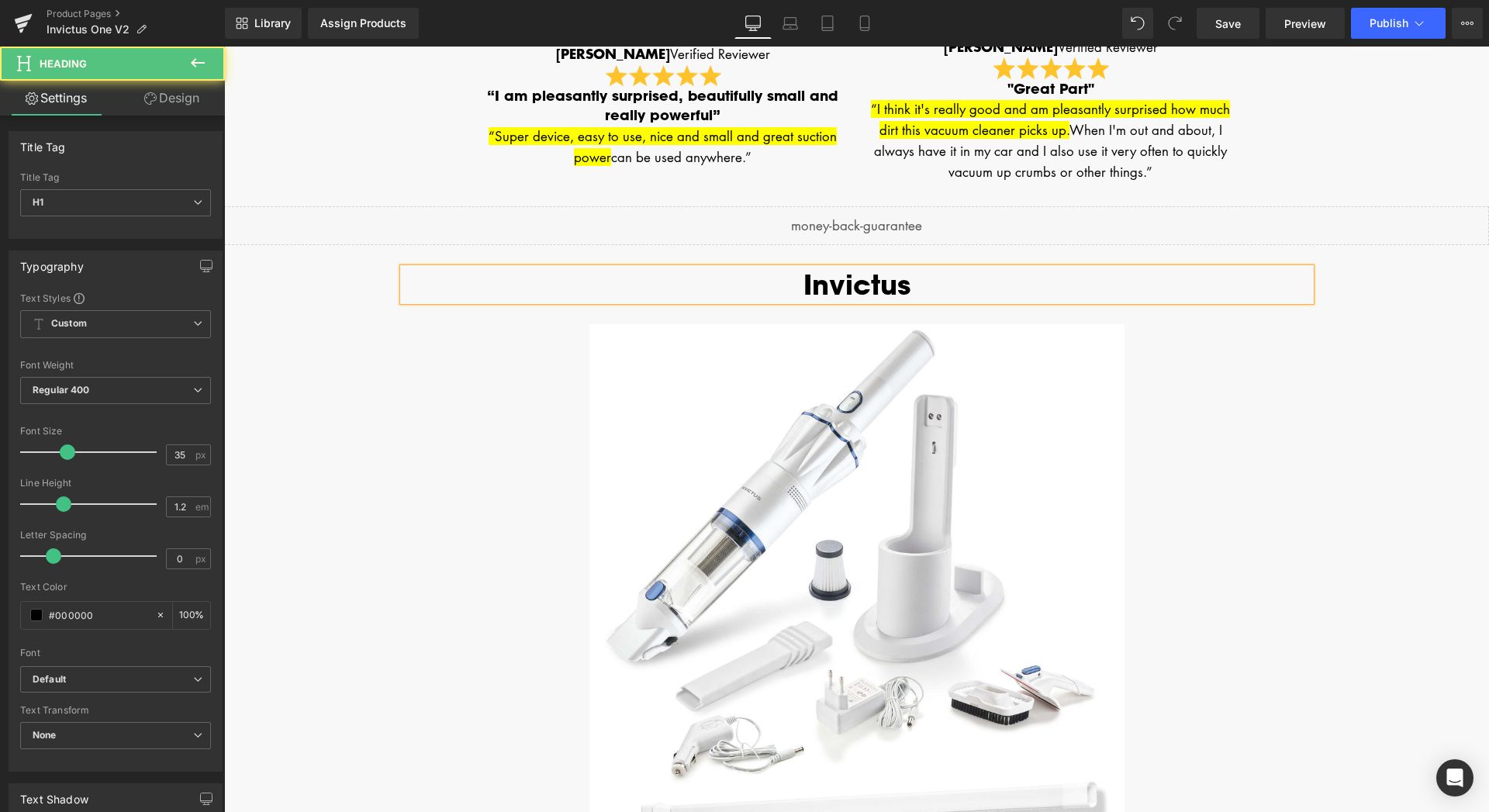
click at [440, 286] on h1 "Invictus" at bounding box center [856, 284] width 907 height 32
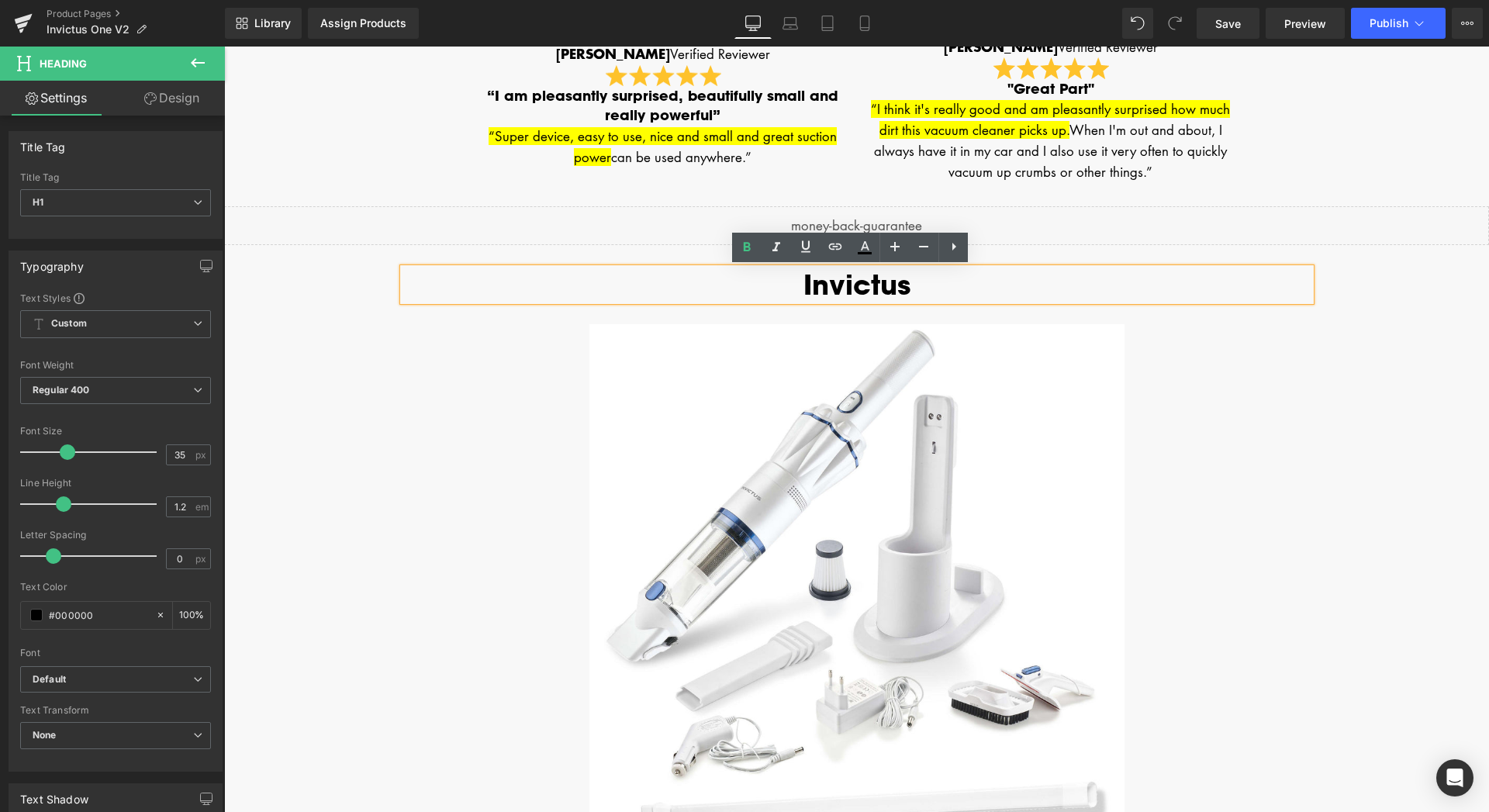
click at [224, 47] on div at bounding box center [224, 47] width 0 height 0
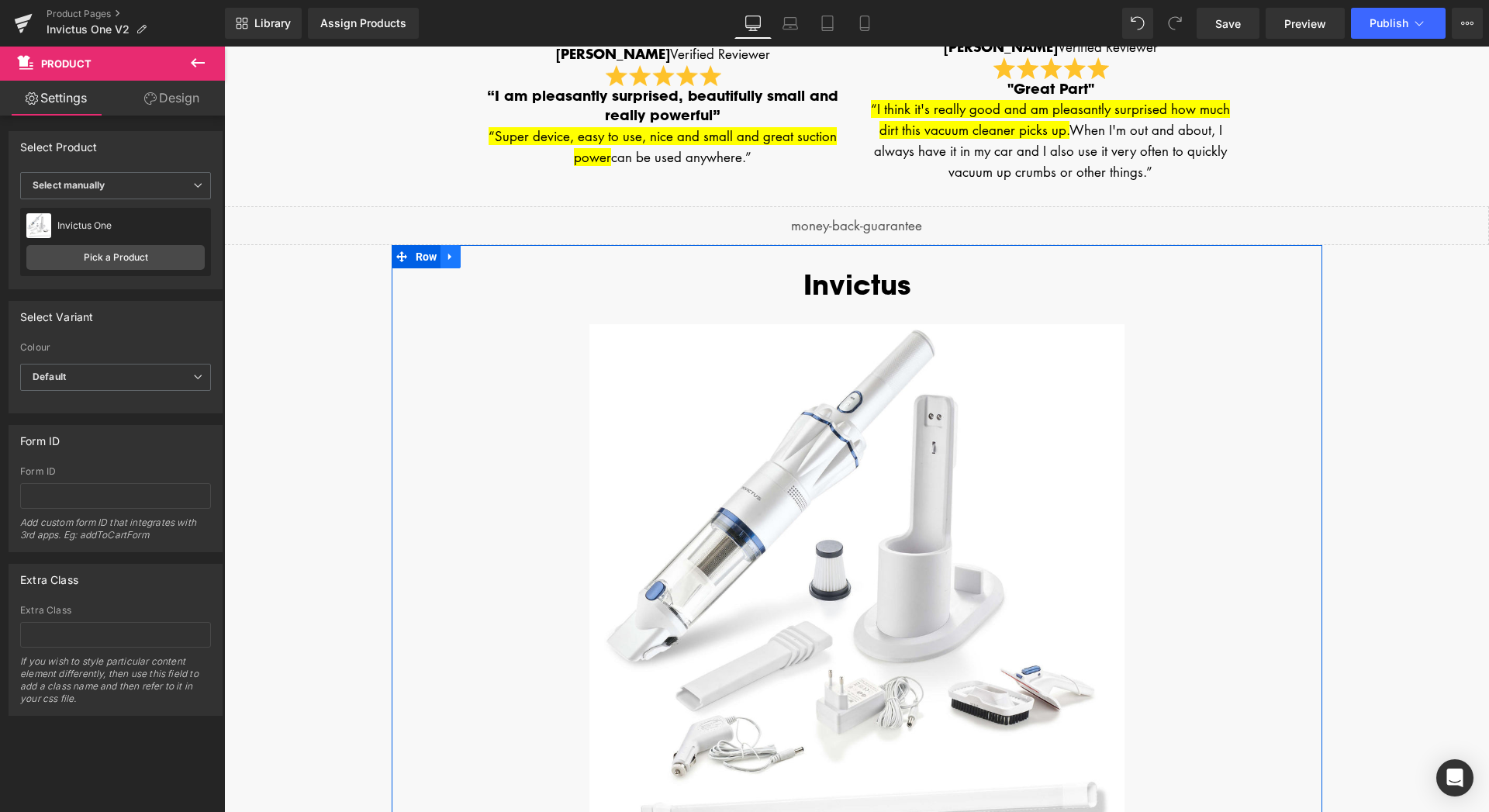
click at [446, 259] on icon at bounding box center [450, 256] width 11 height 11
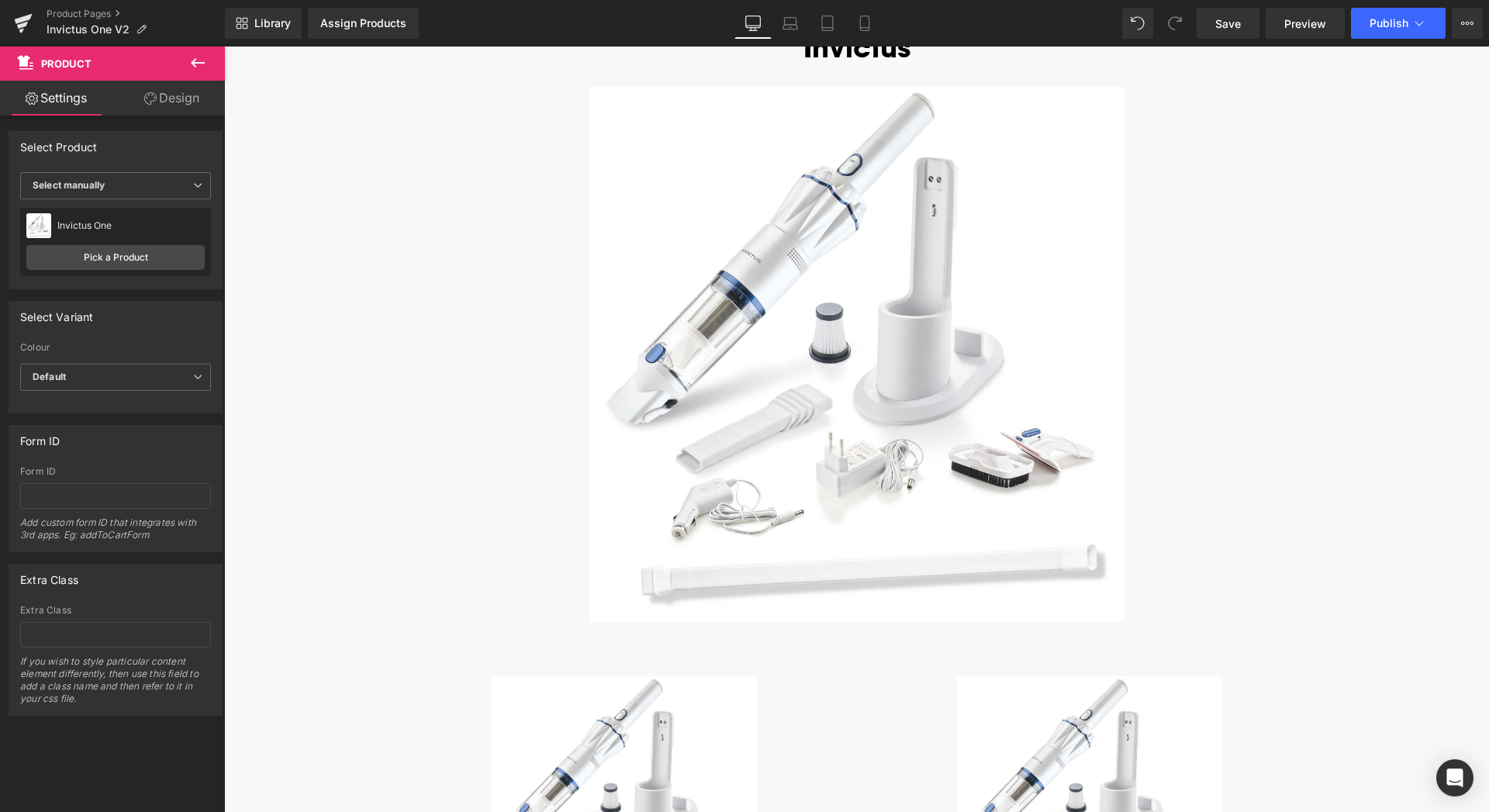
scroll to position [3047, 0]
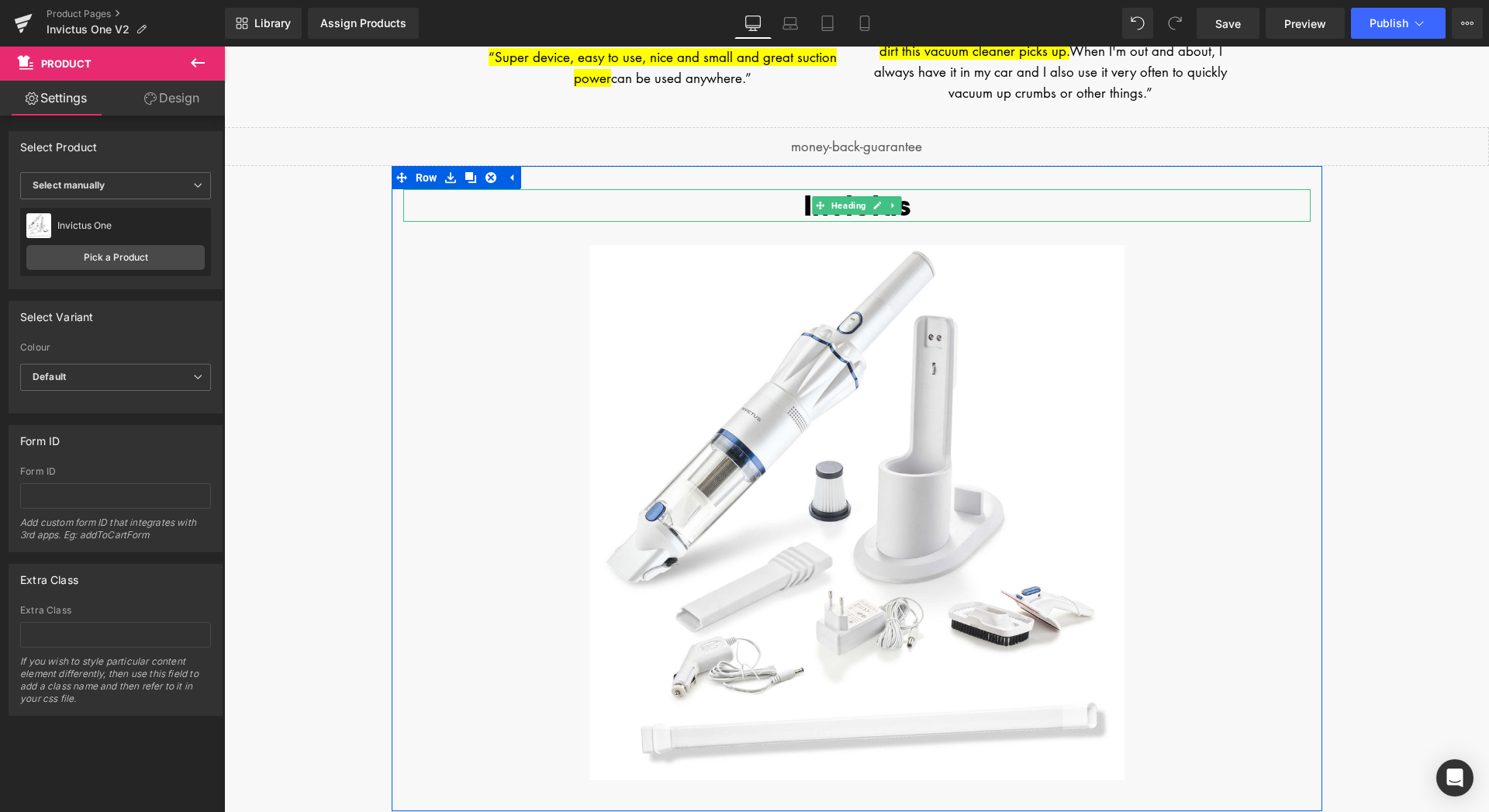
click at [925, 206] on h1 "Invictus" at bounding box center [856, 205] width 907 height 32
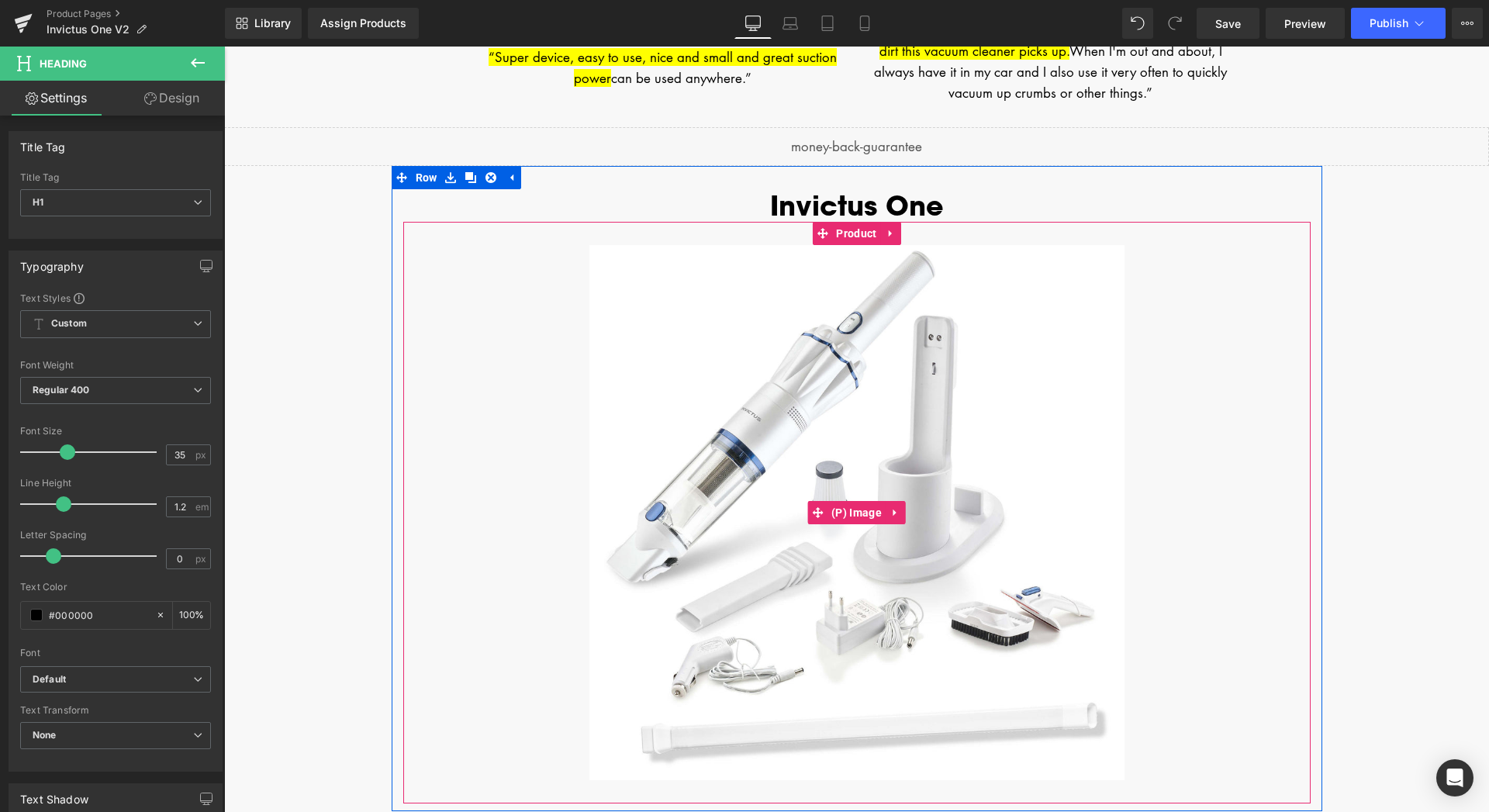
click at [955, 324] on img at bounding box center [856, 512] width 535 height 535
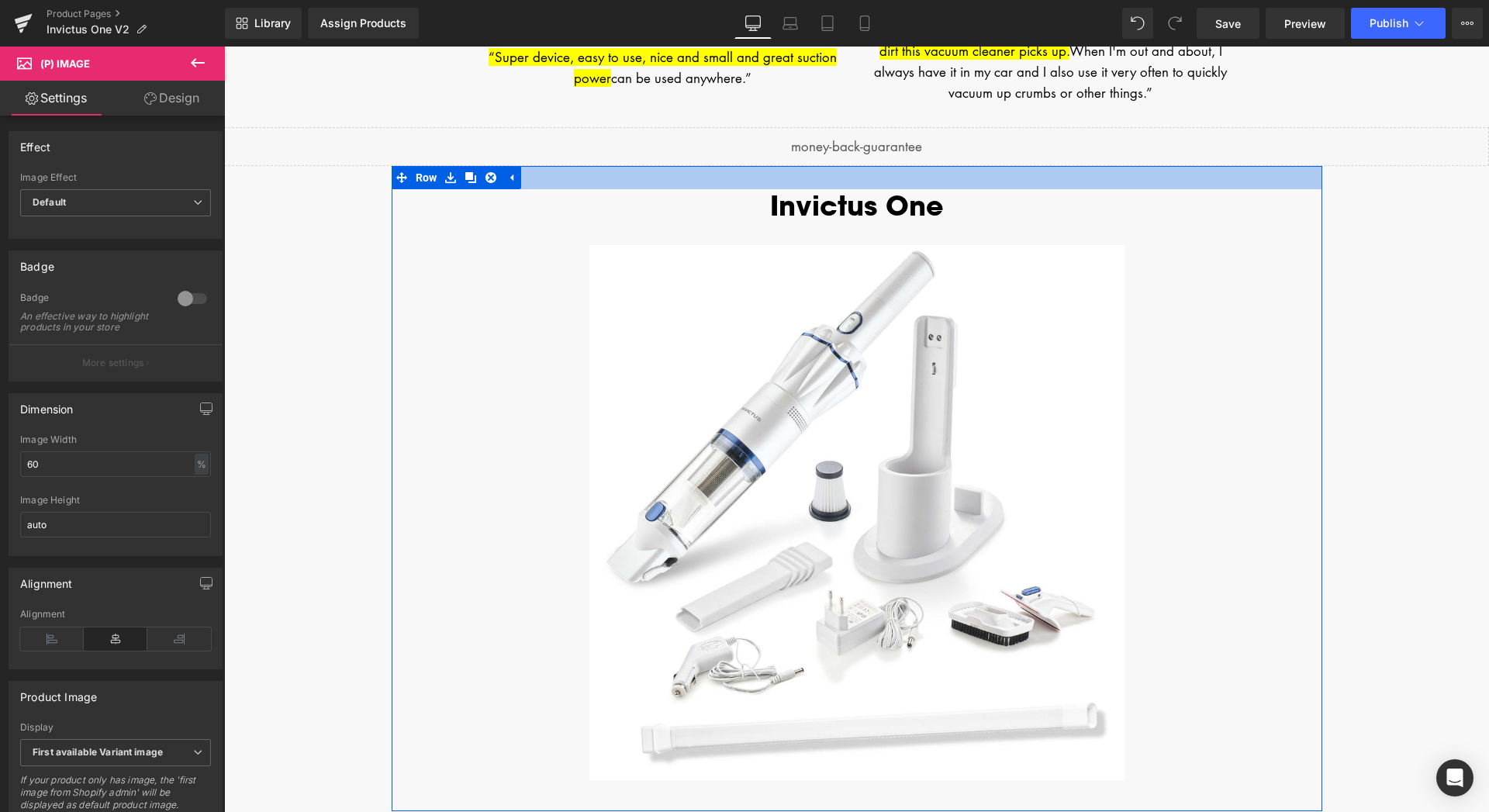
click at [639, 183] on div at bounding box center [857, 177] width 931 height 23
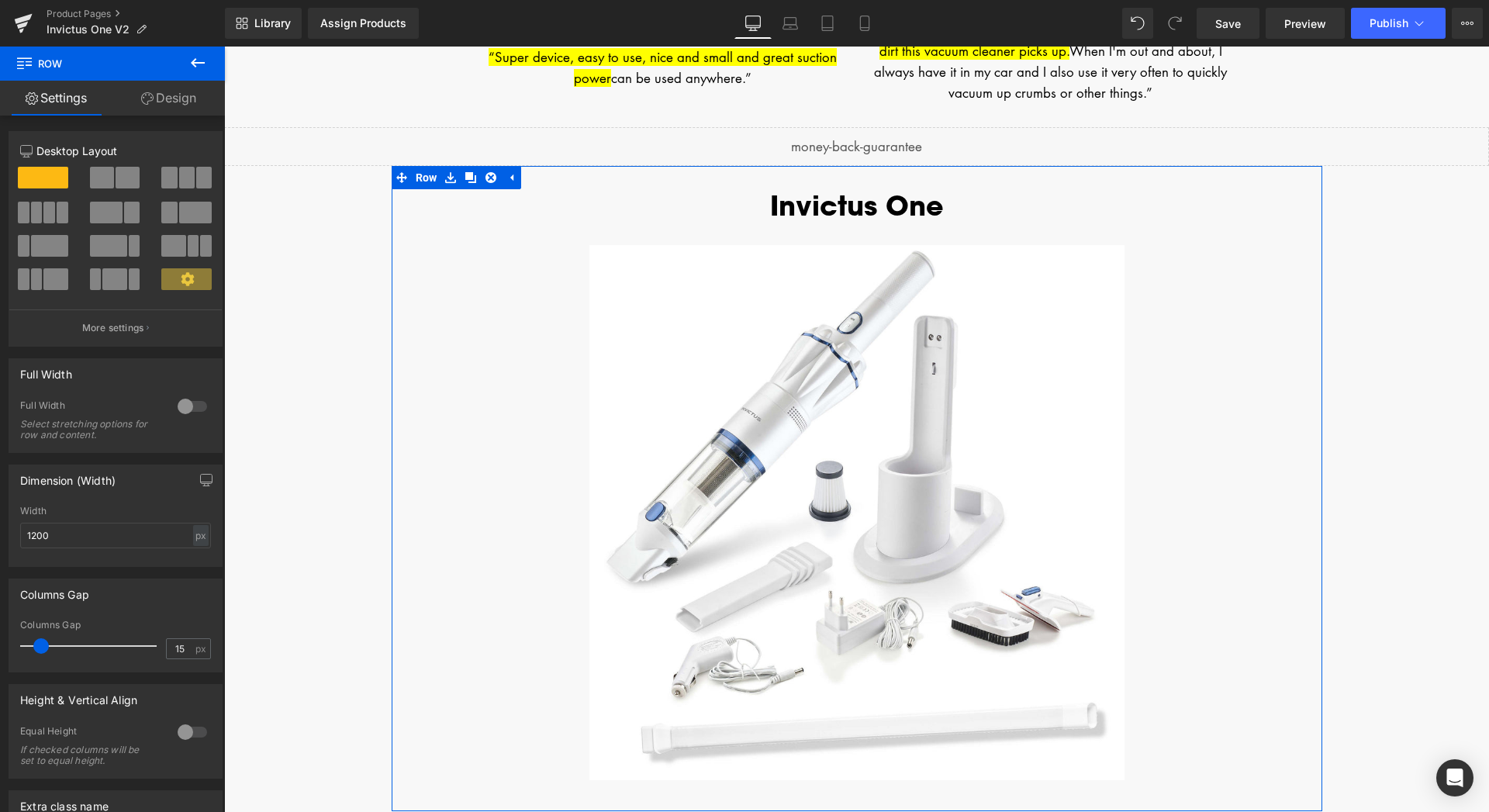
click at [394, 257] on div "Invictus One Heading Sale Off (P) Image Product" at bounding box center [857, 496] width 931 height 614
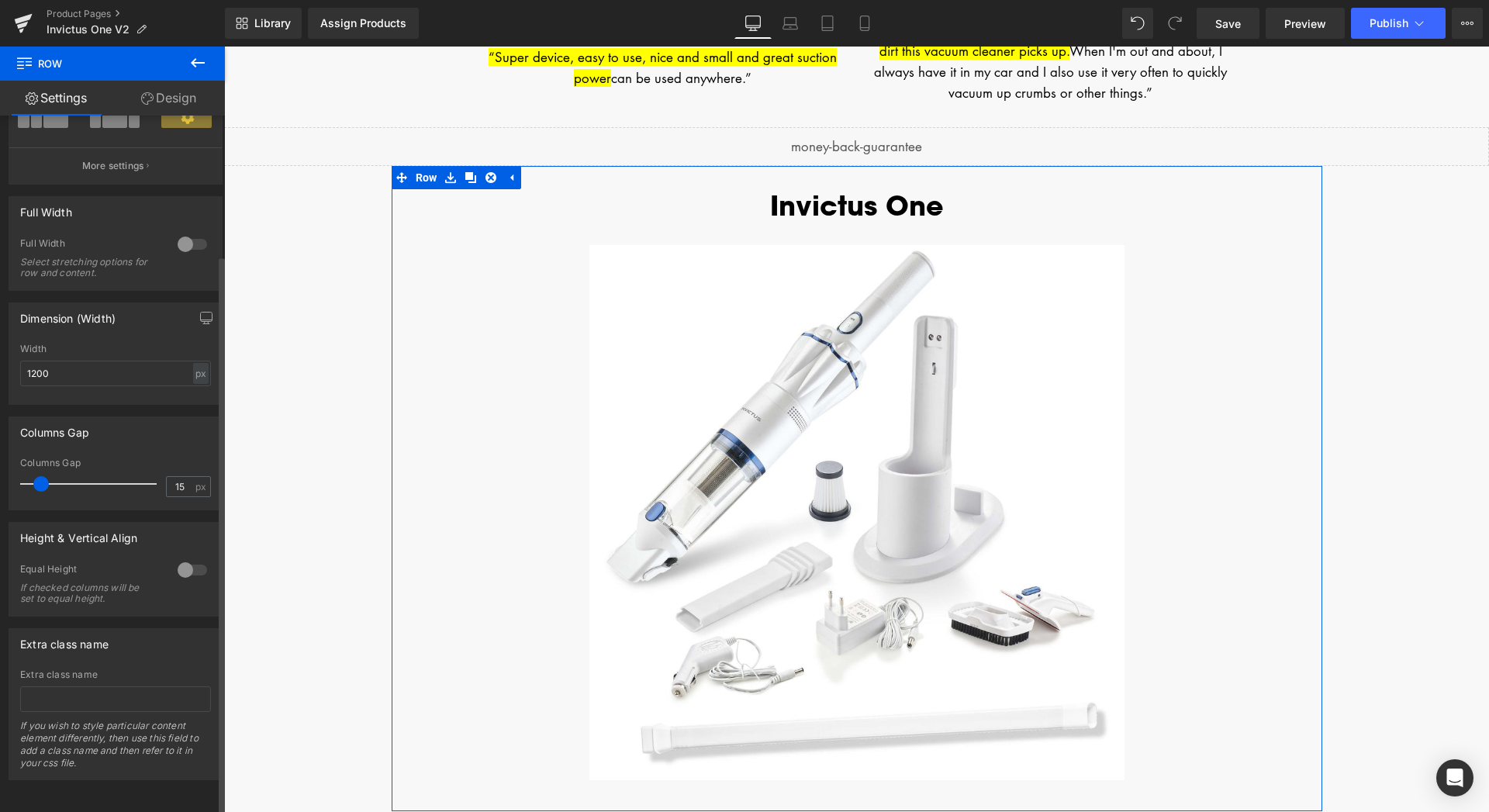
scroll to position [0, 0]
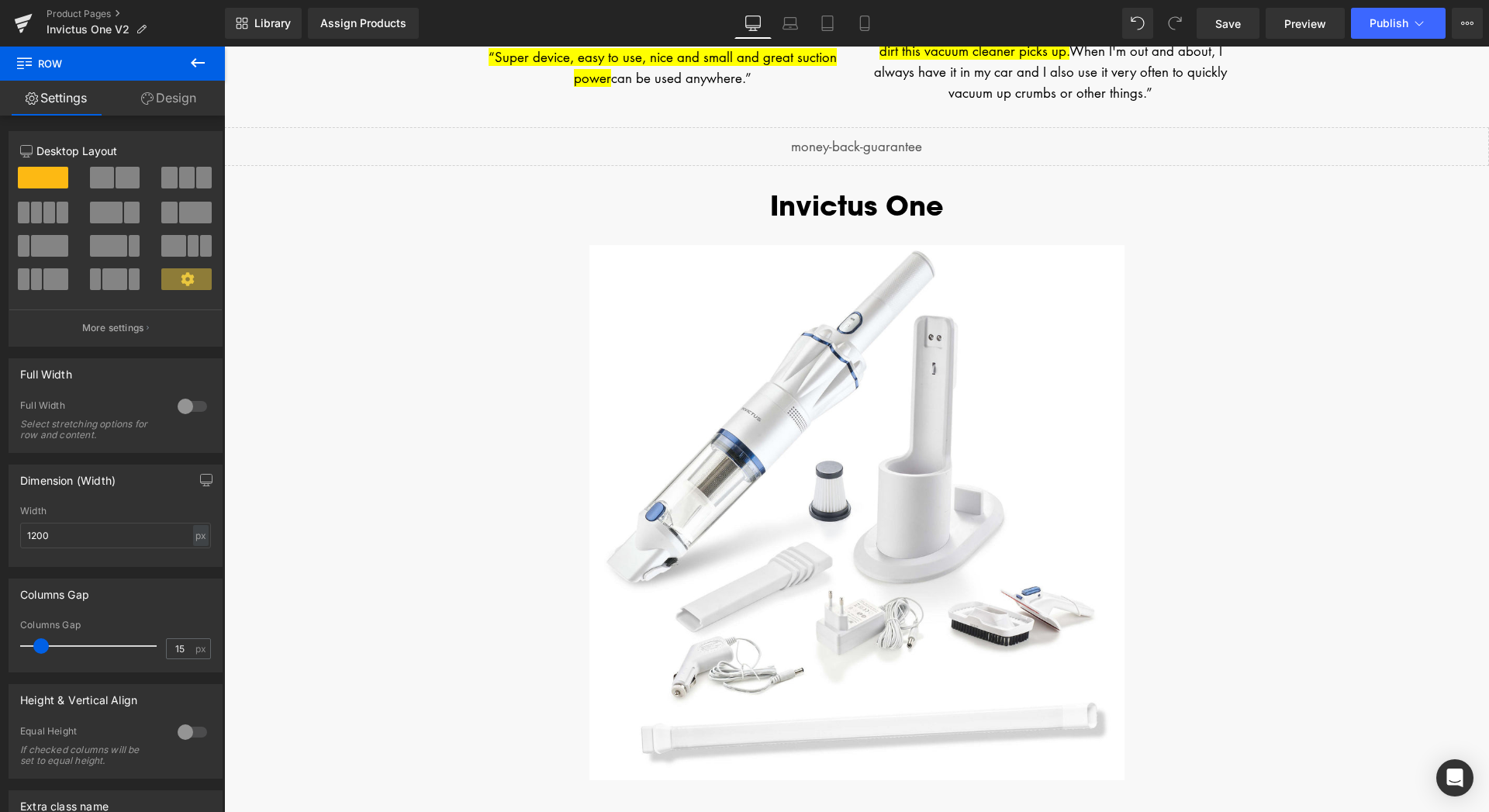
click at [192, 65] on icon at bounding box center [197, 62] width 19 height 19
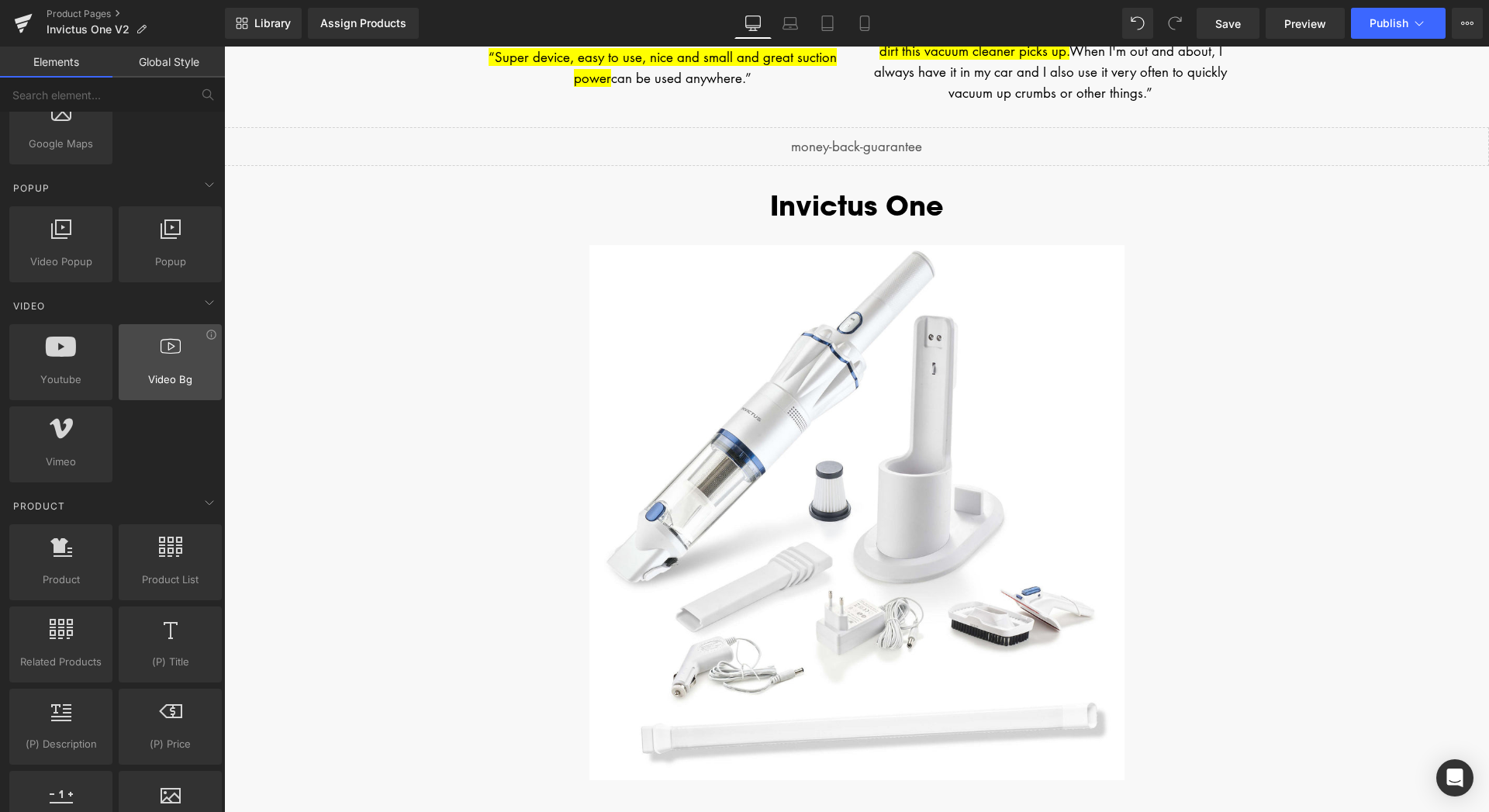
scroll to position [1029, 0]
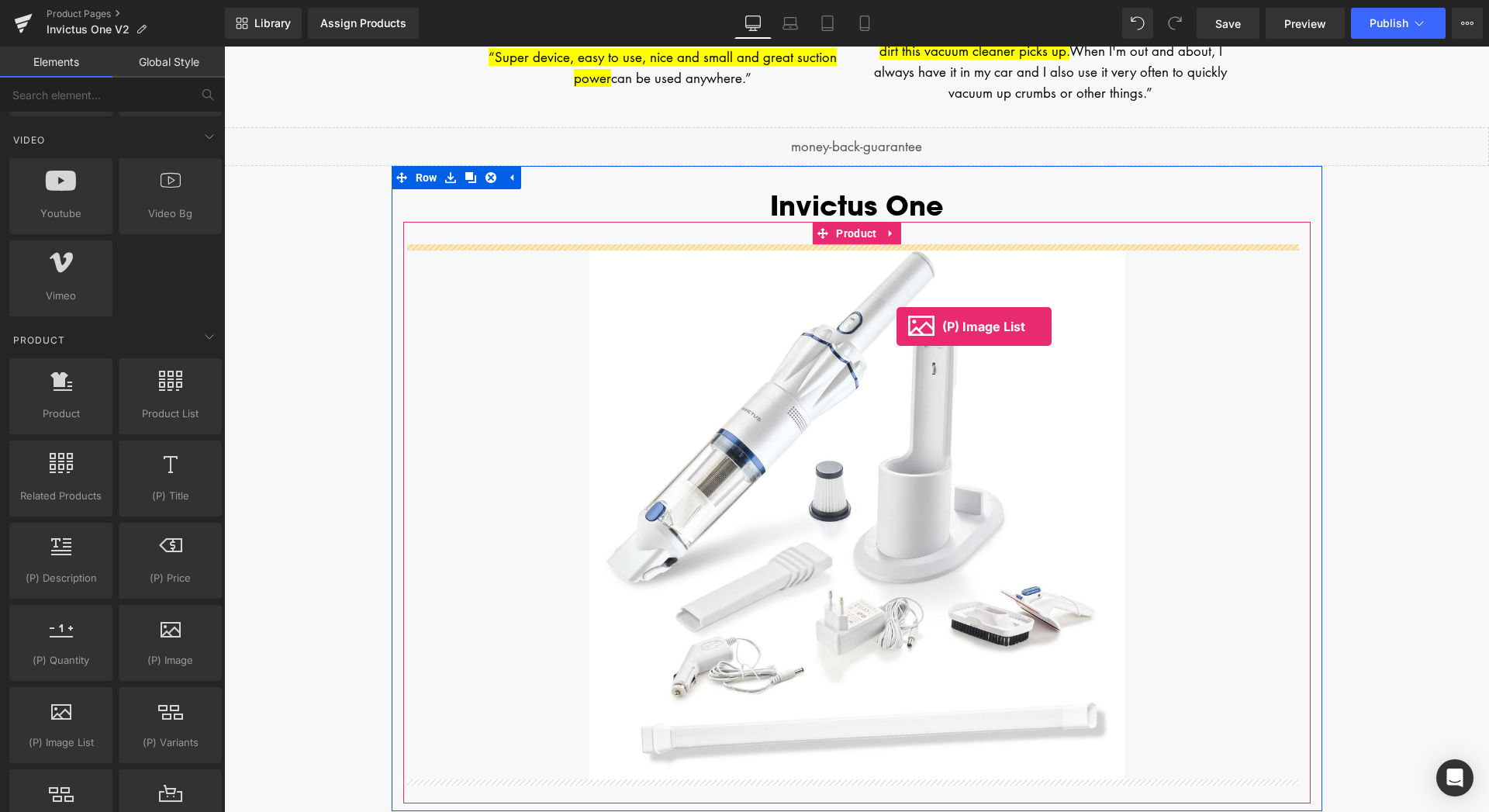
drag, startPoint x: 274, startPoint y: 765, endPoint x: 896, endPoint y: 326, distance: 761.3
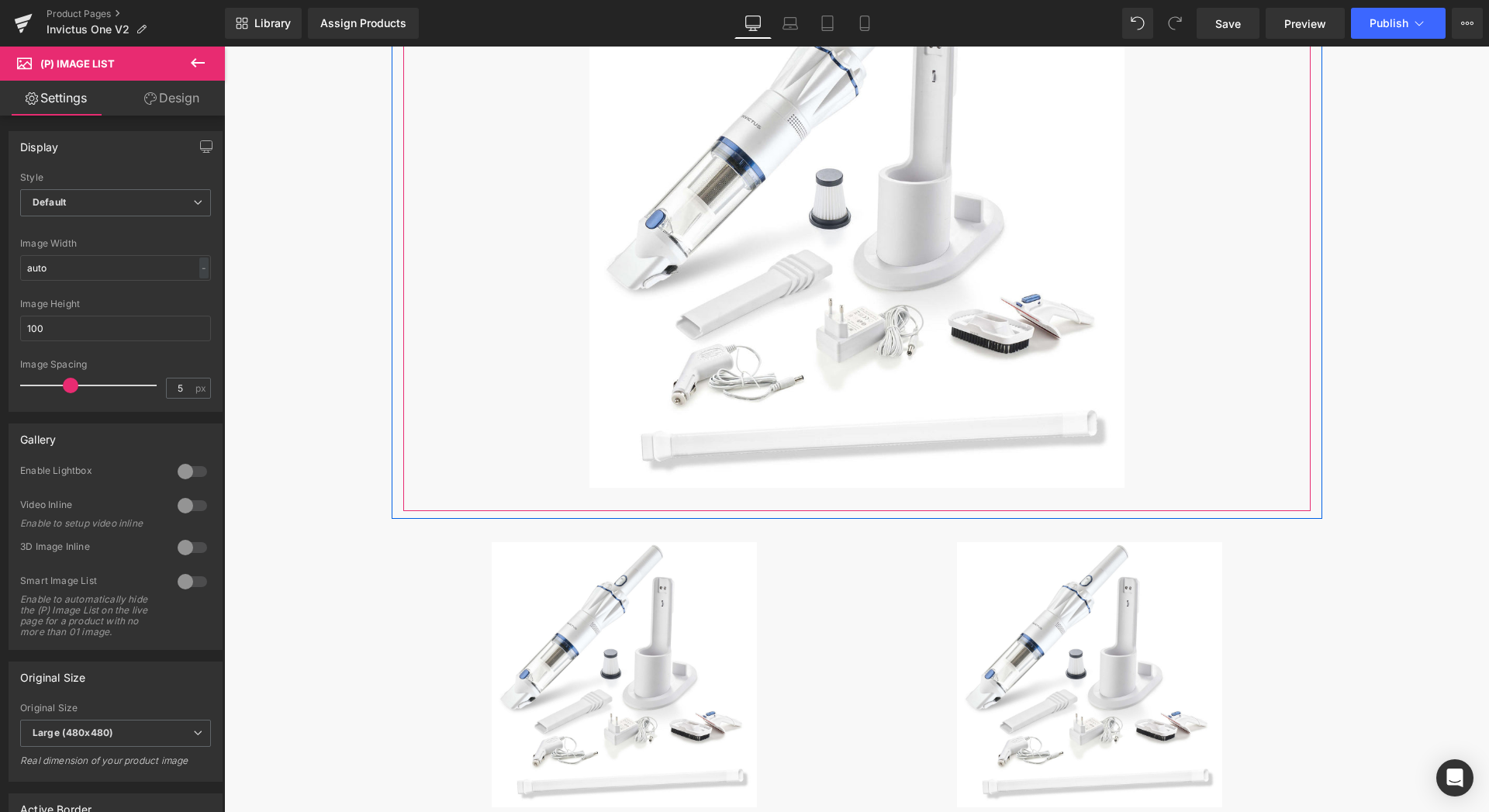
scroll to position [3047, 0]
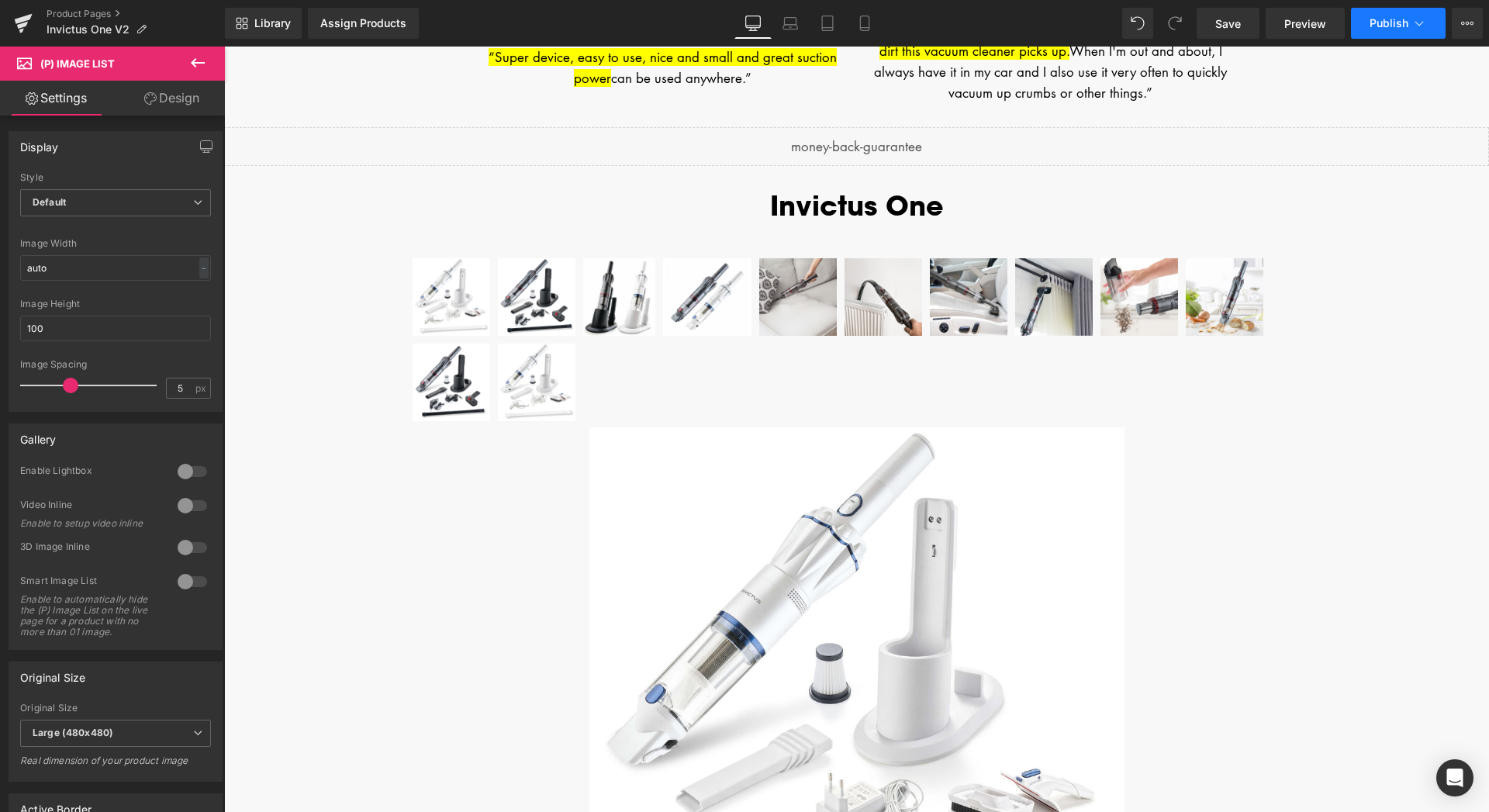
click at [1402, 29] on button "Publish" at bounding box center [1398, 23] width 95 height 31
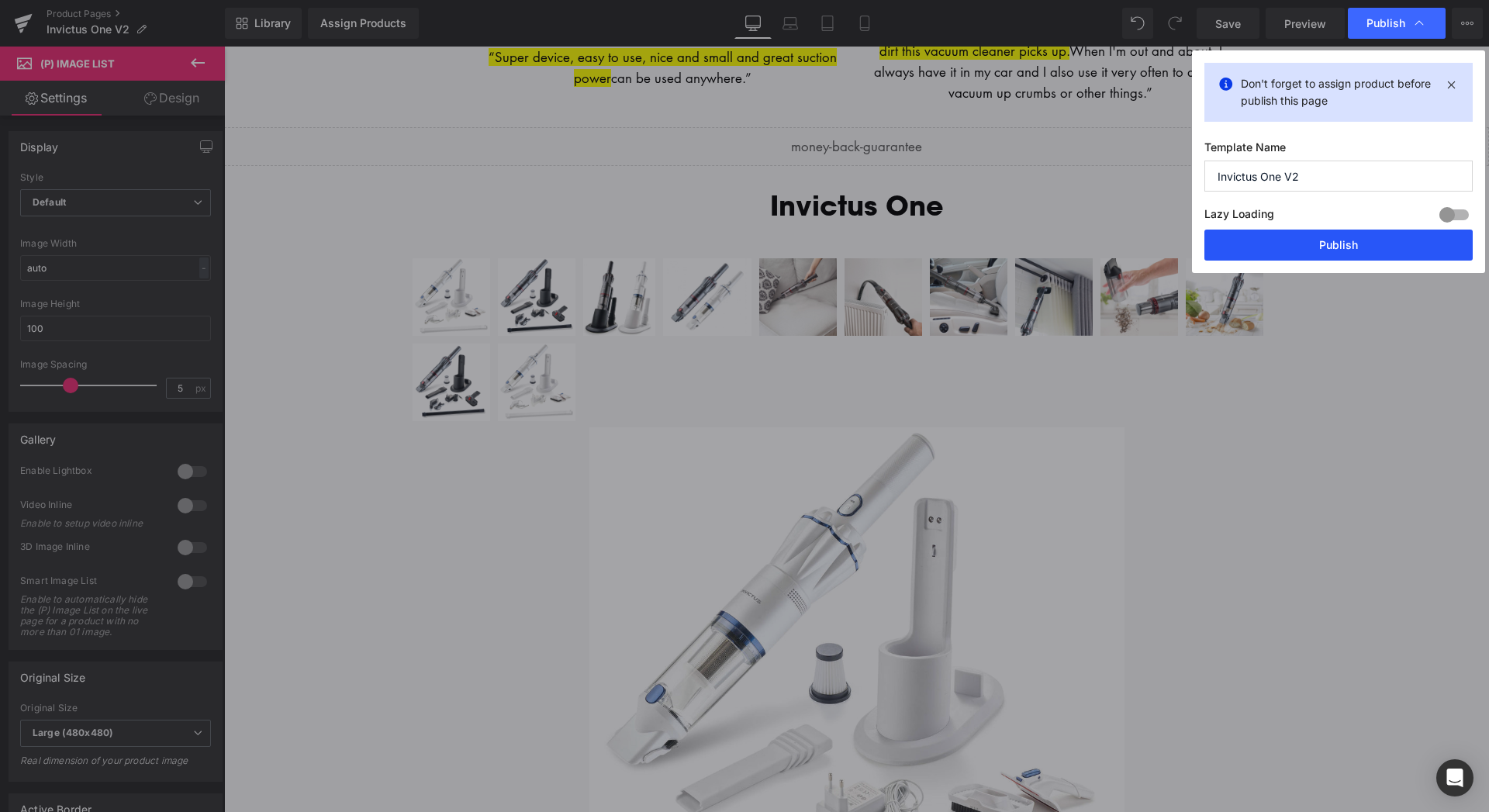
click at [1332, 256] on button "Publish" at bounding box center [1338, 245] width 268 height 31
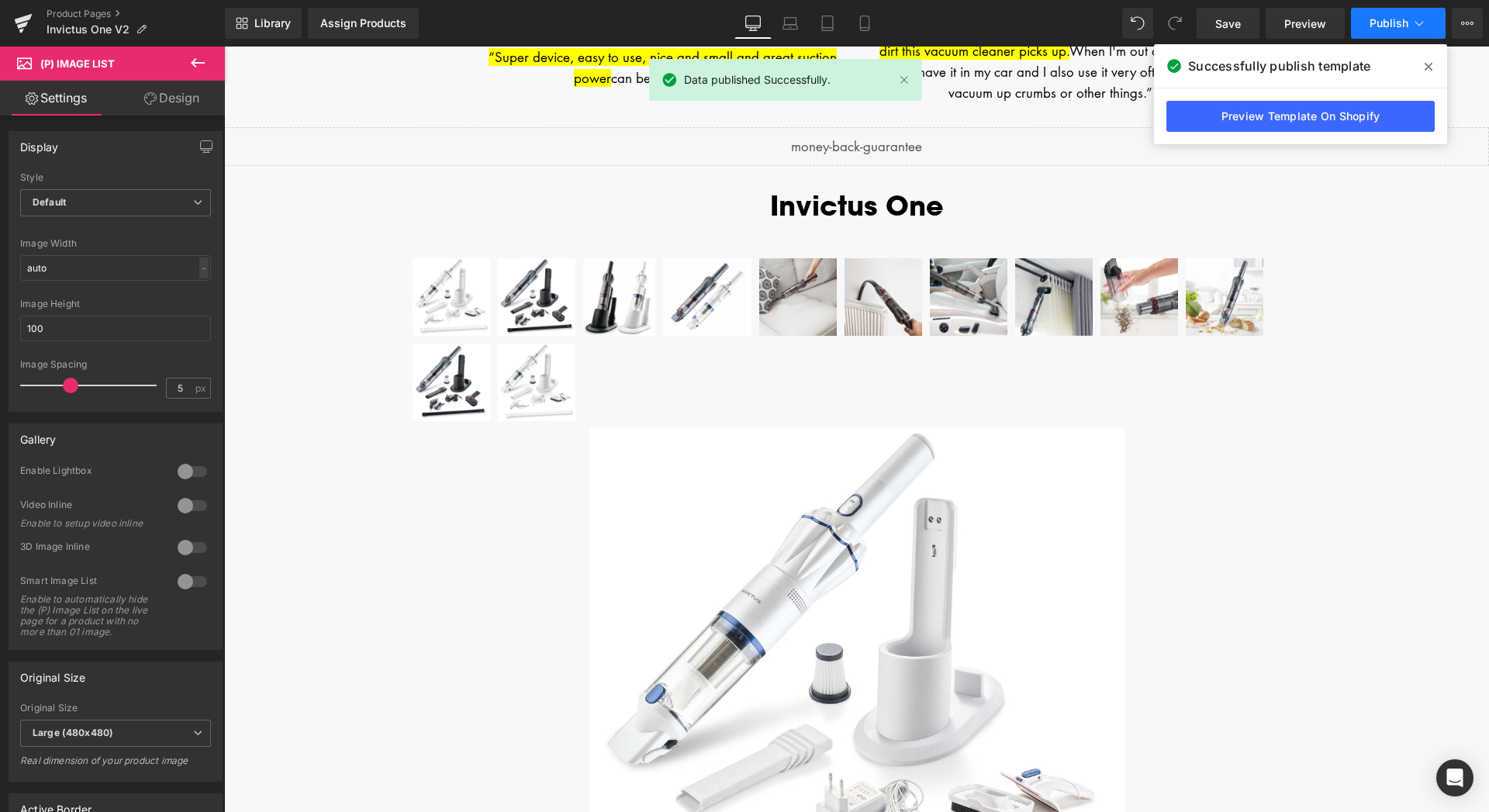
click at [1390, 27] on span "Publish" at bounding box center [1389, 23] width 39 height 12
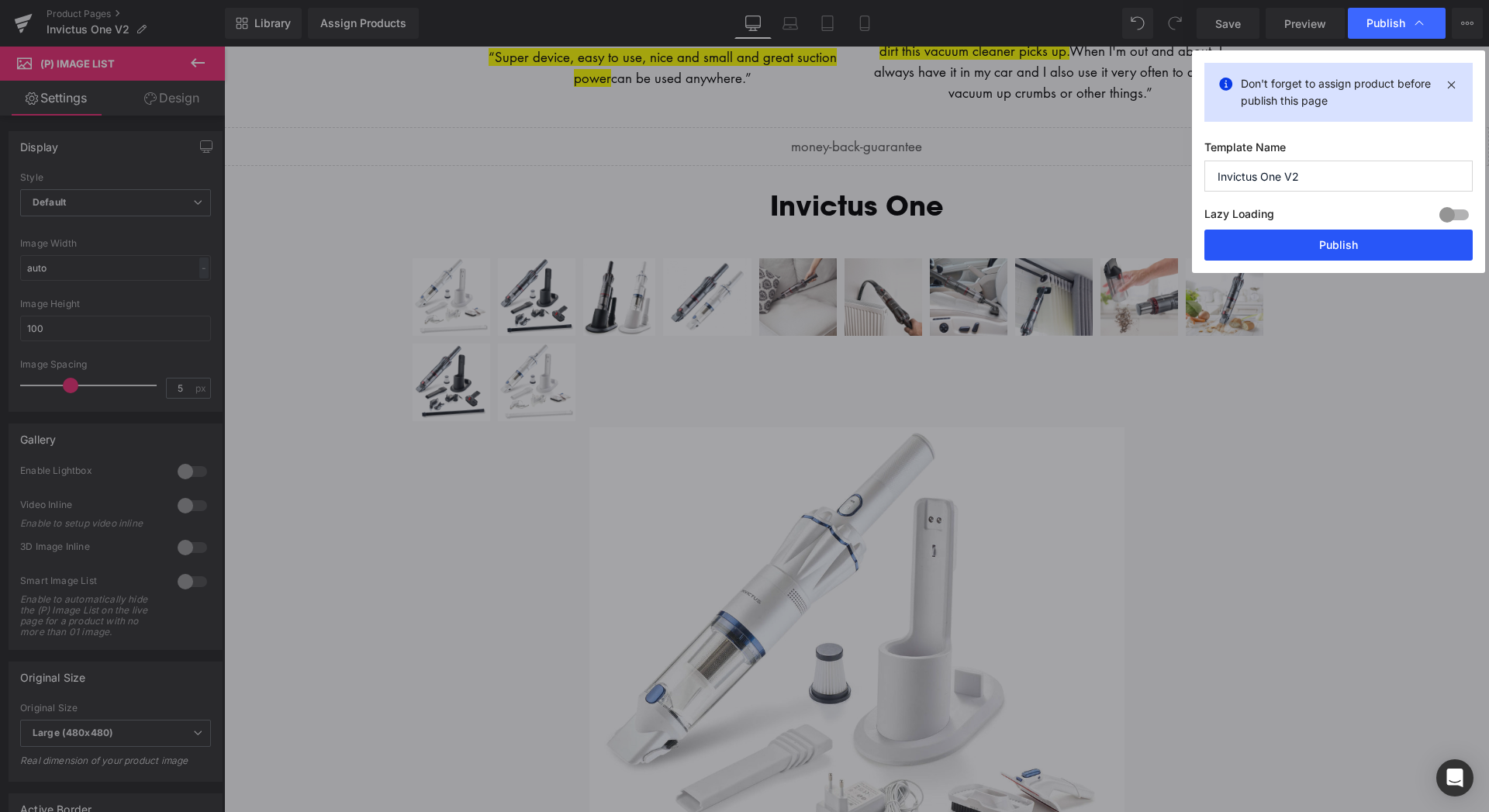
click at [1361, 246] on button "Publish" at bounding box center [1338, 245] width 268 height 31
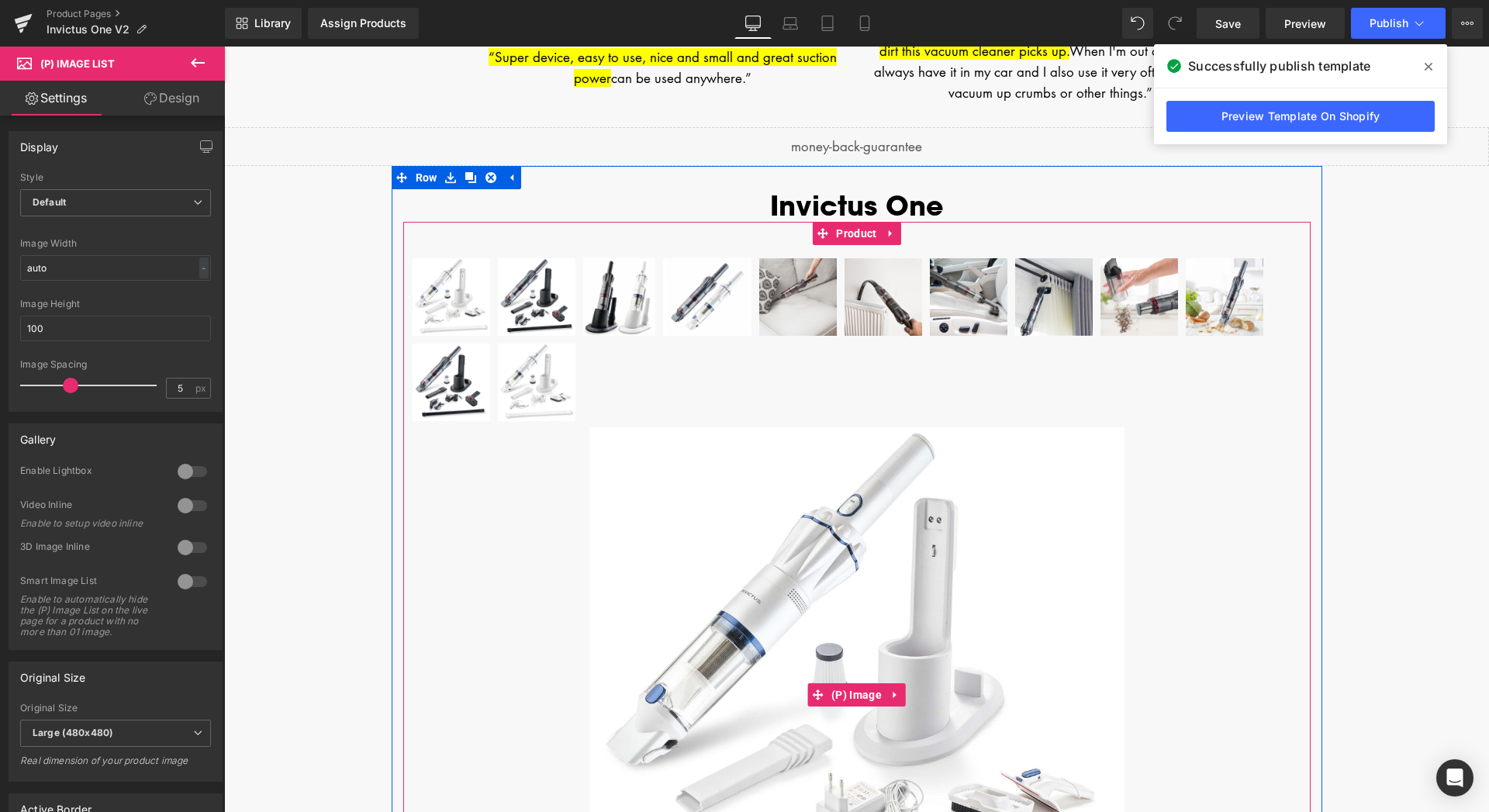
click at [626, 508] on img at bounding box center [856, 695] width 535 height 535
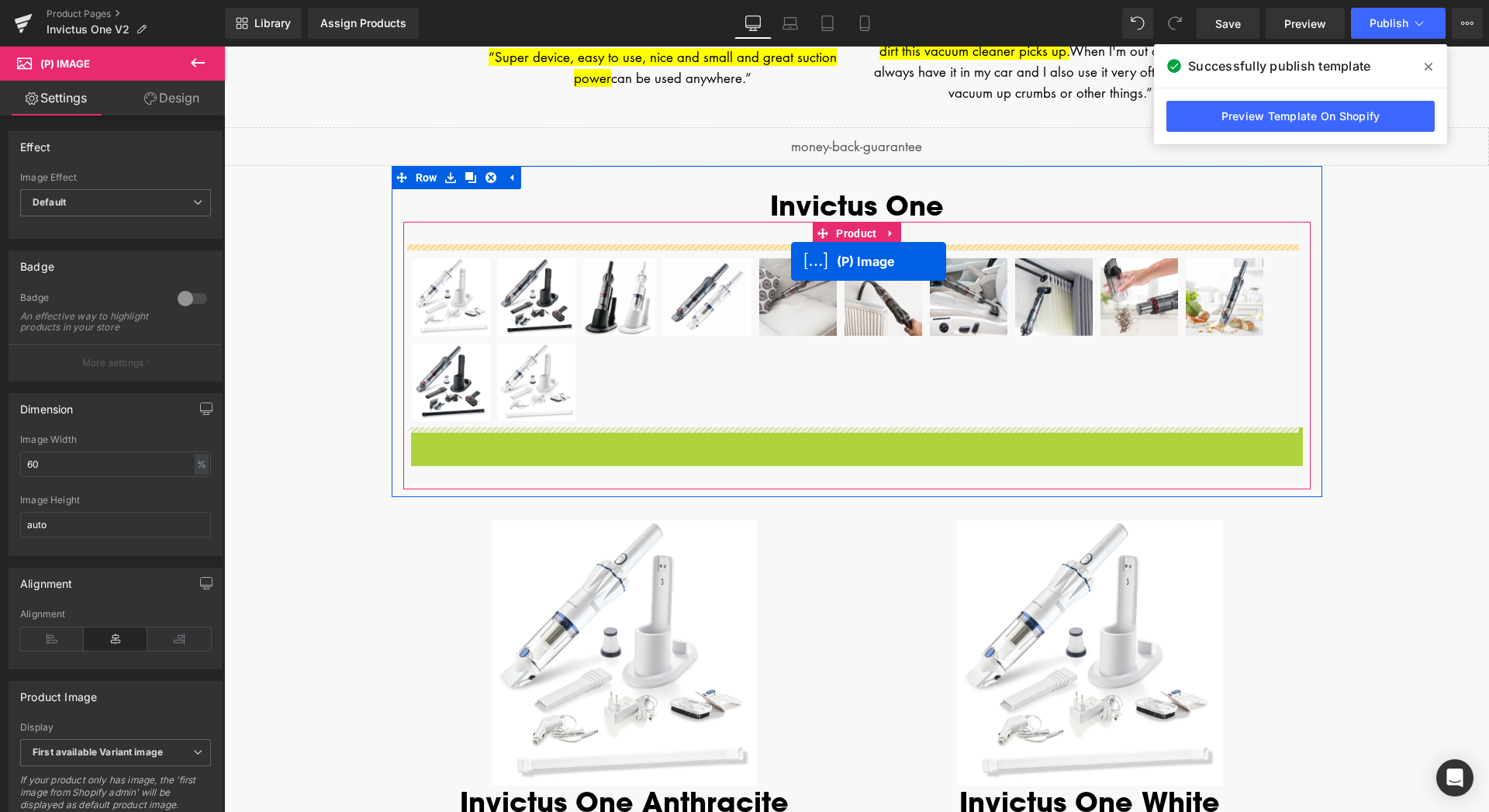
drag, startPoint x: 806, startPoint y: 694, endPoint x: 791, endPoint y: 261, distance: 433.3
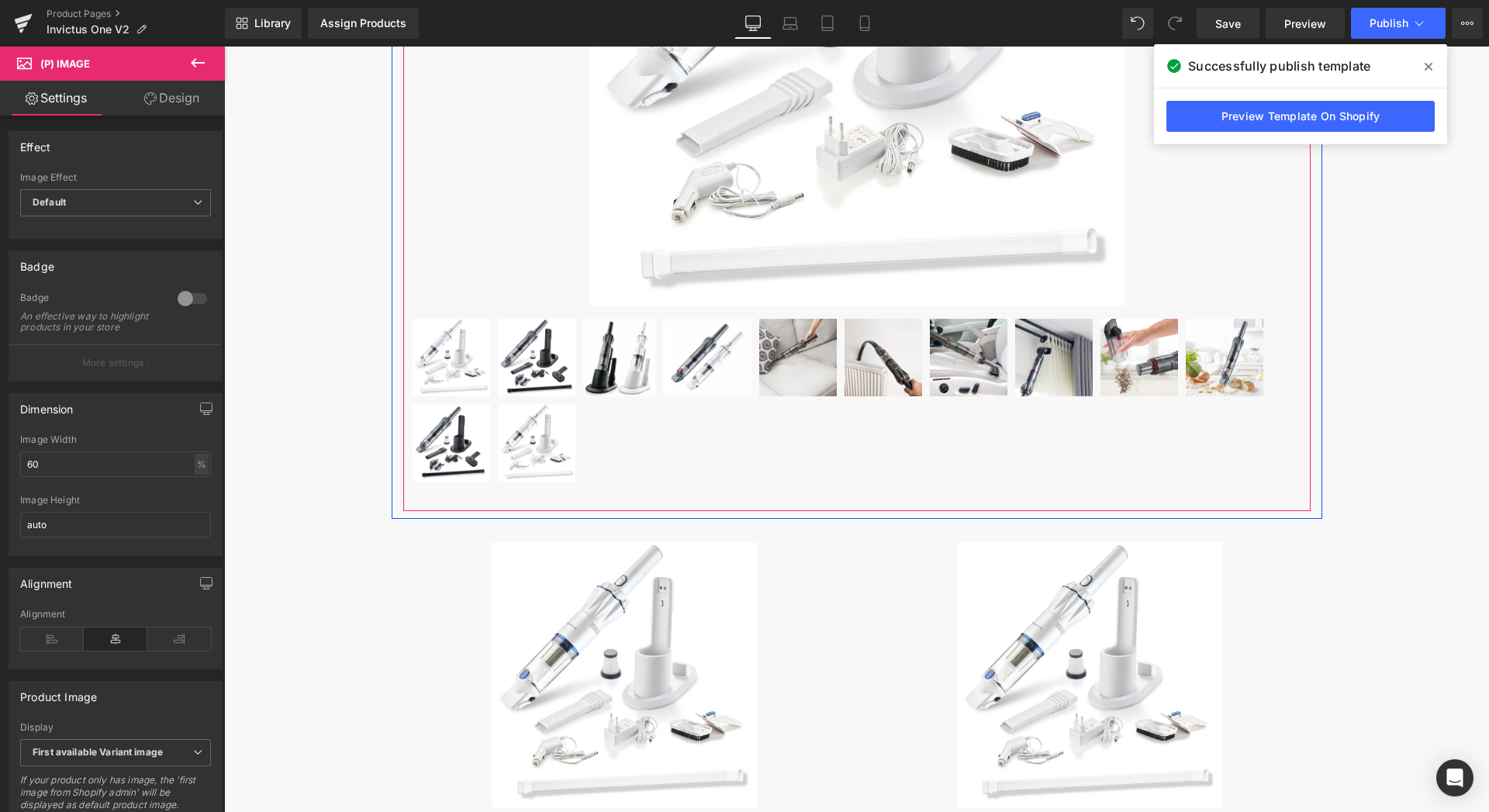
scroll to position [3600, 0]
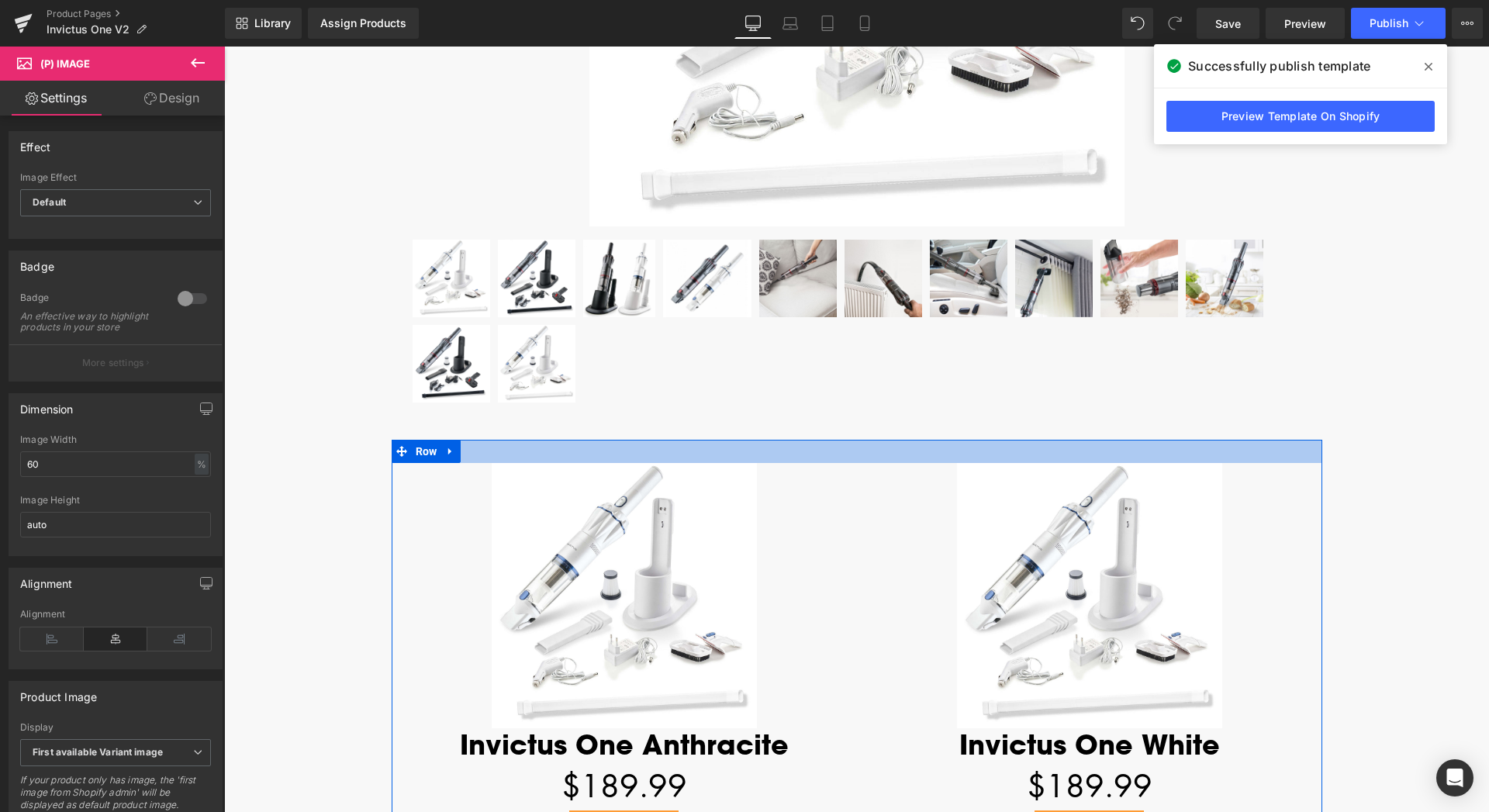
click at [815, 450] on div at bounding box center [857, 451] width 931 height 23
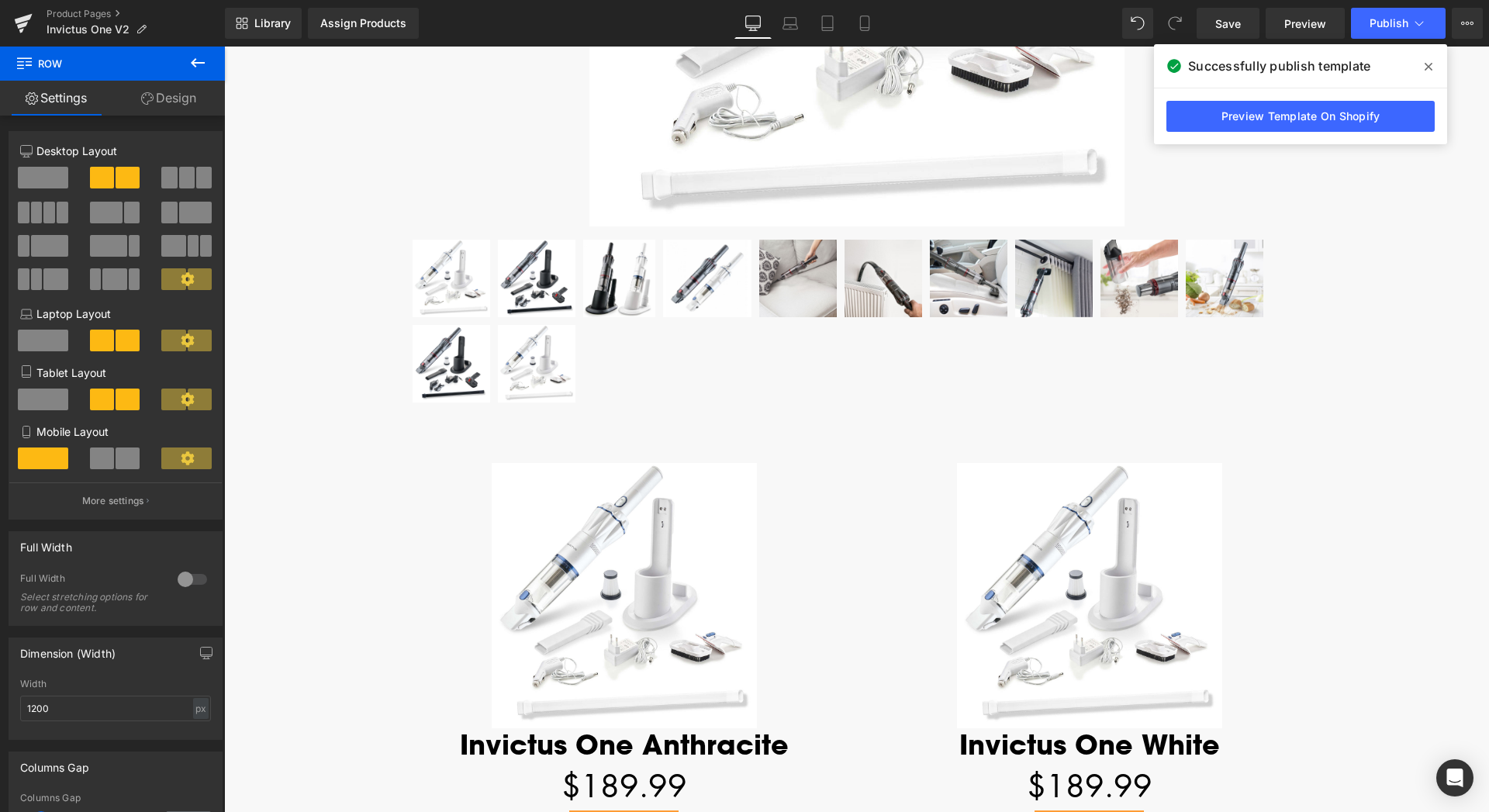
click at [203, 63] on icon at bounding box center [197, 63] width 14 height 10
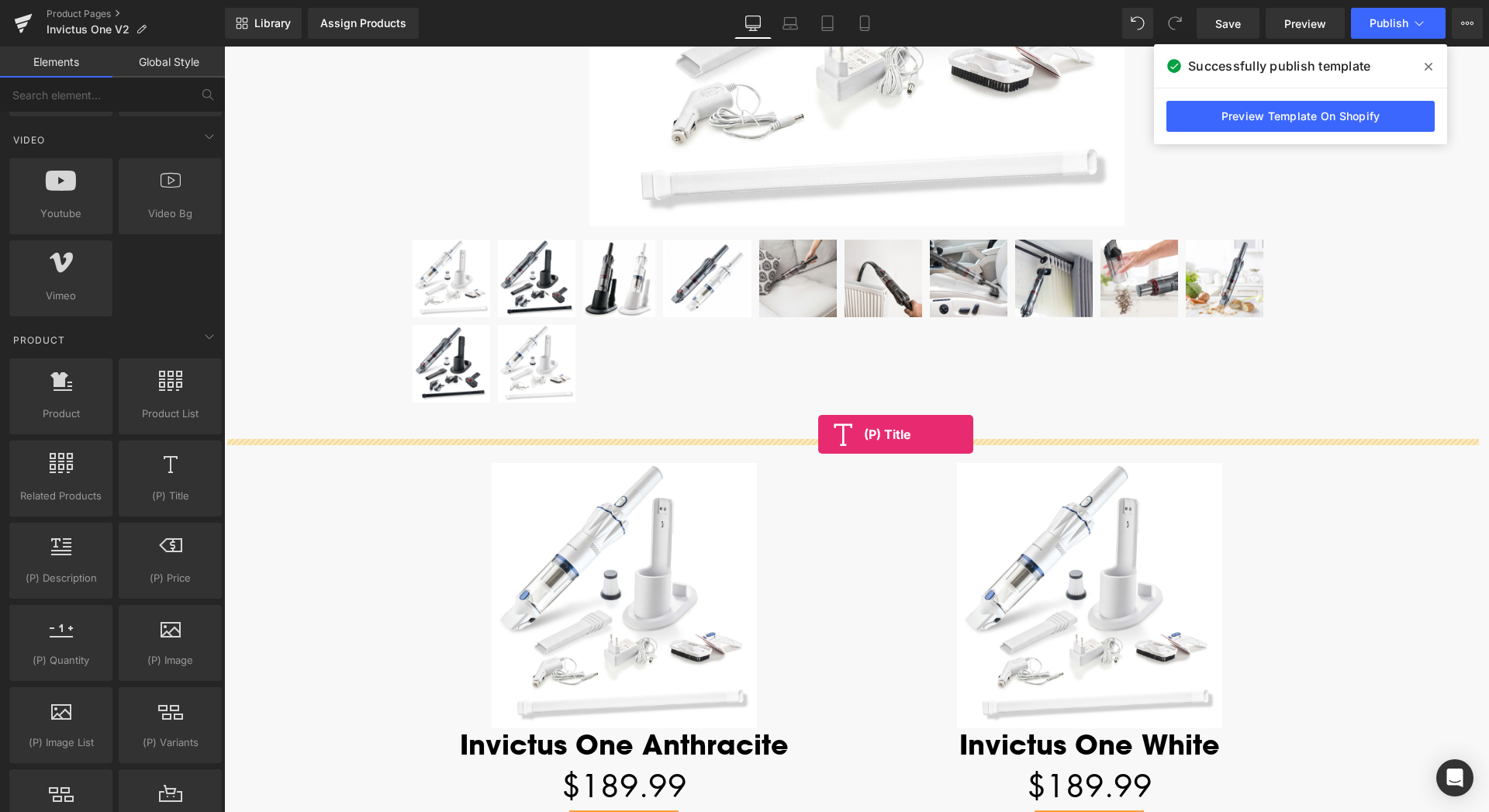
drag, startPoint x: 384, startPoint y: 530, endPoint x: 818, endPoint y: 434, distance: 444.5
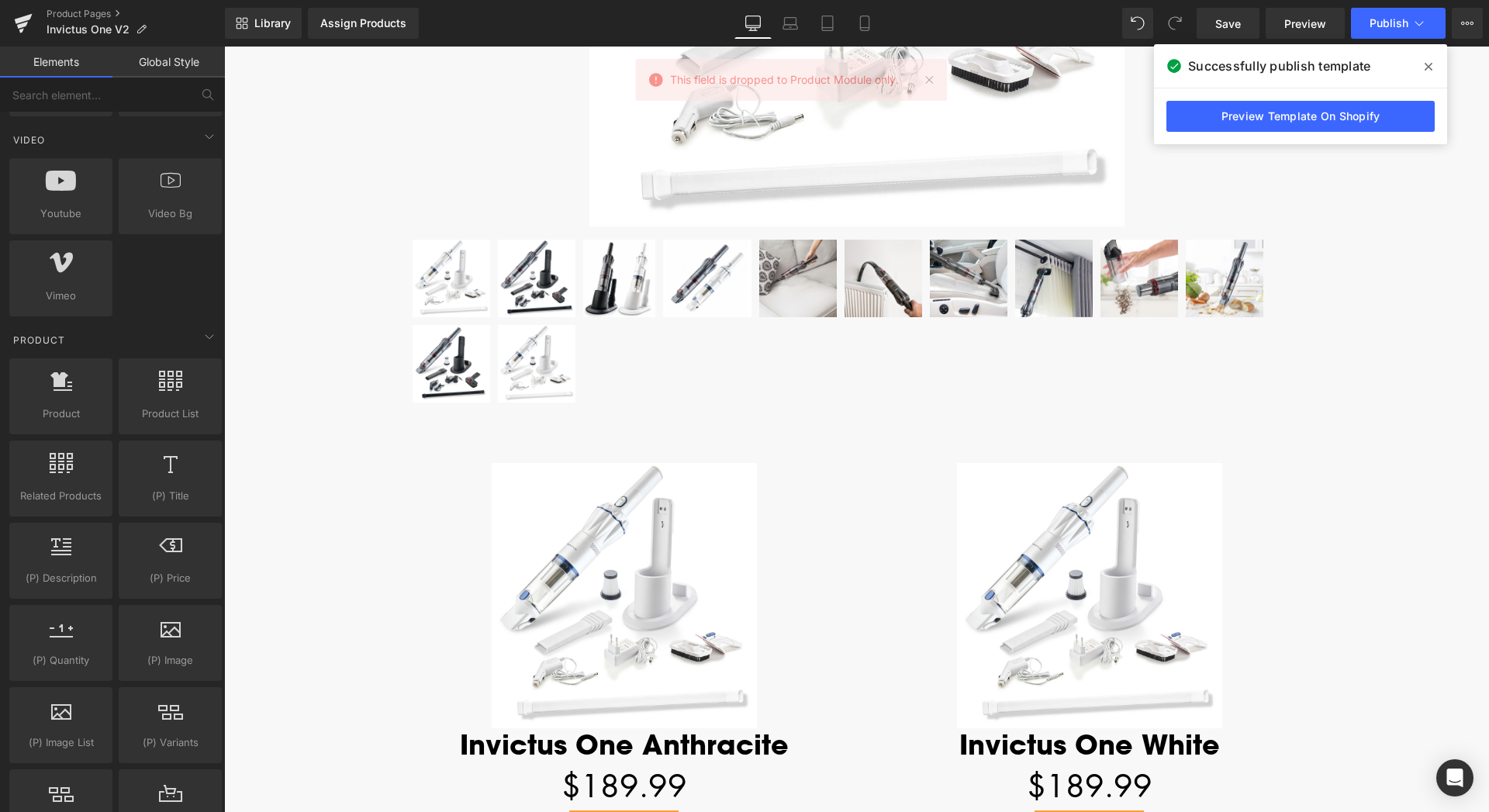
scroll to position [3995, 0]
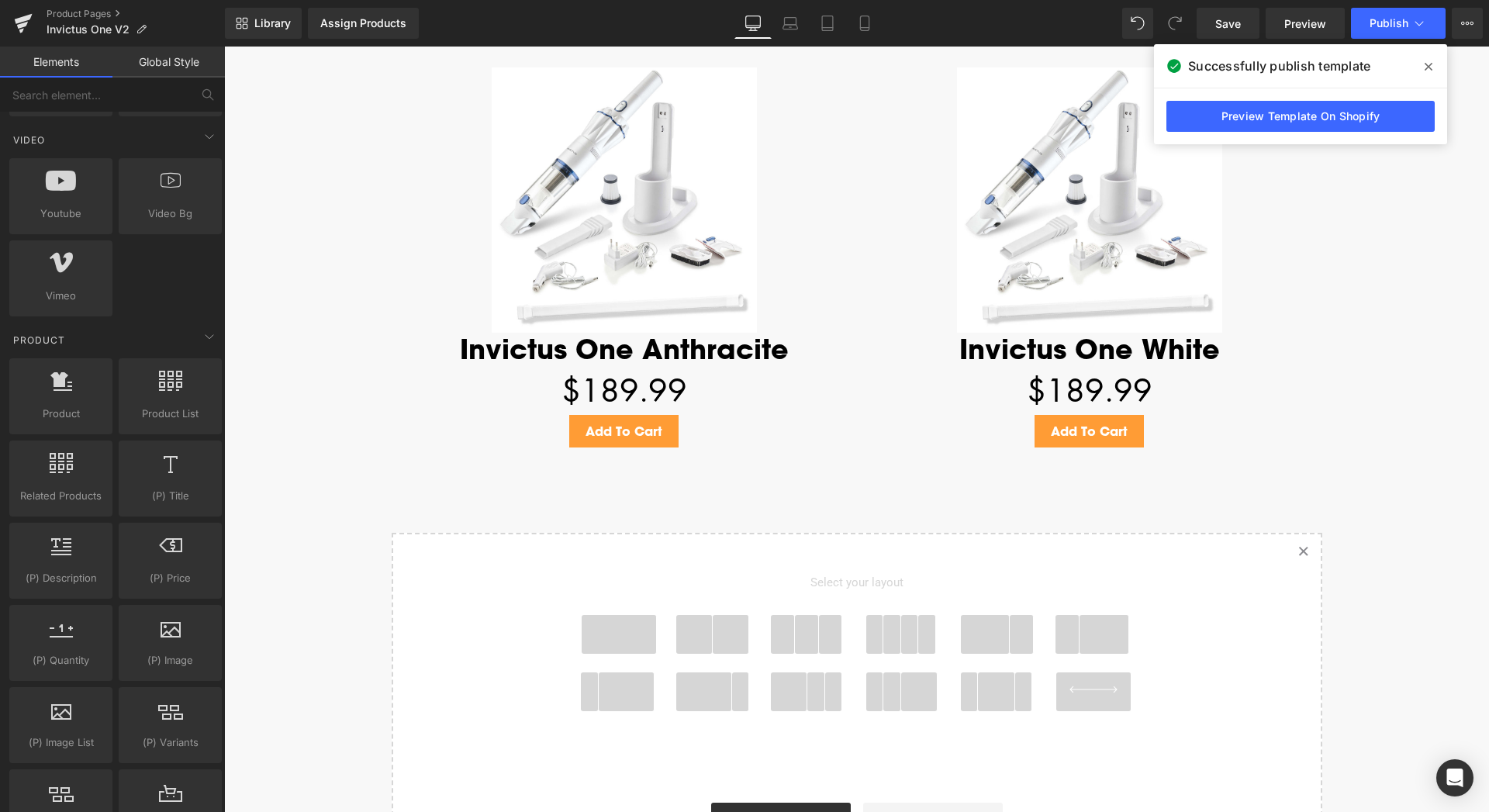
click at [1300, 555] on icon at bounding box center [1303, 552] width 8 height 8
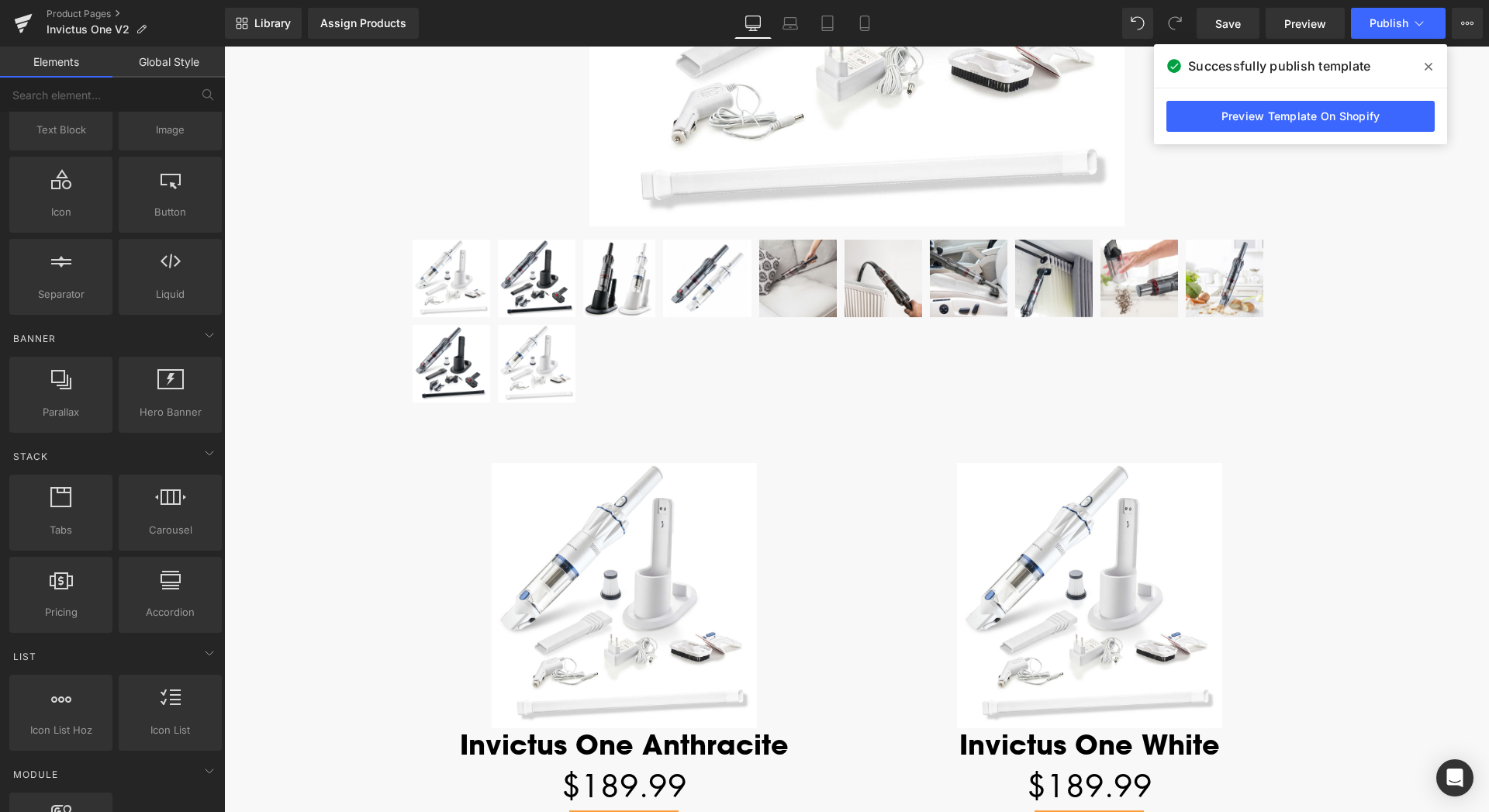
scroll to position [0, 0]
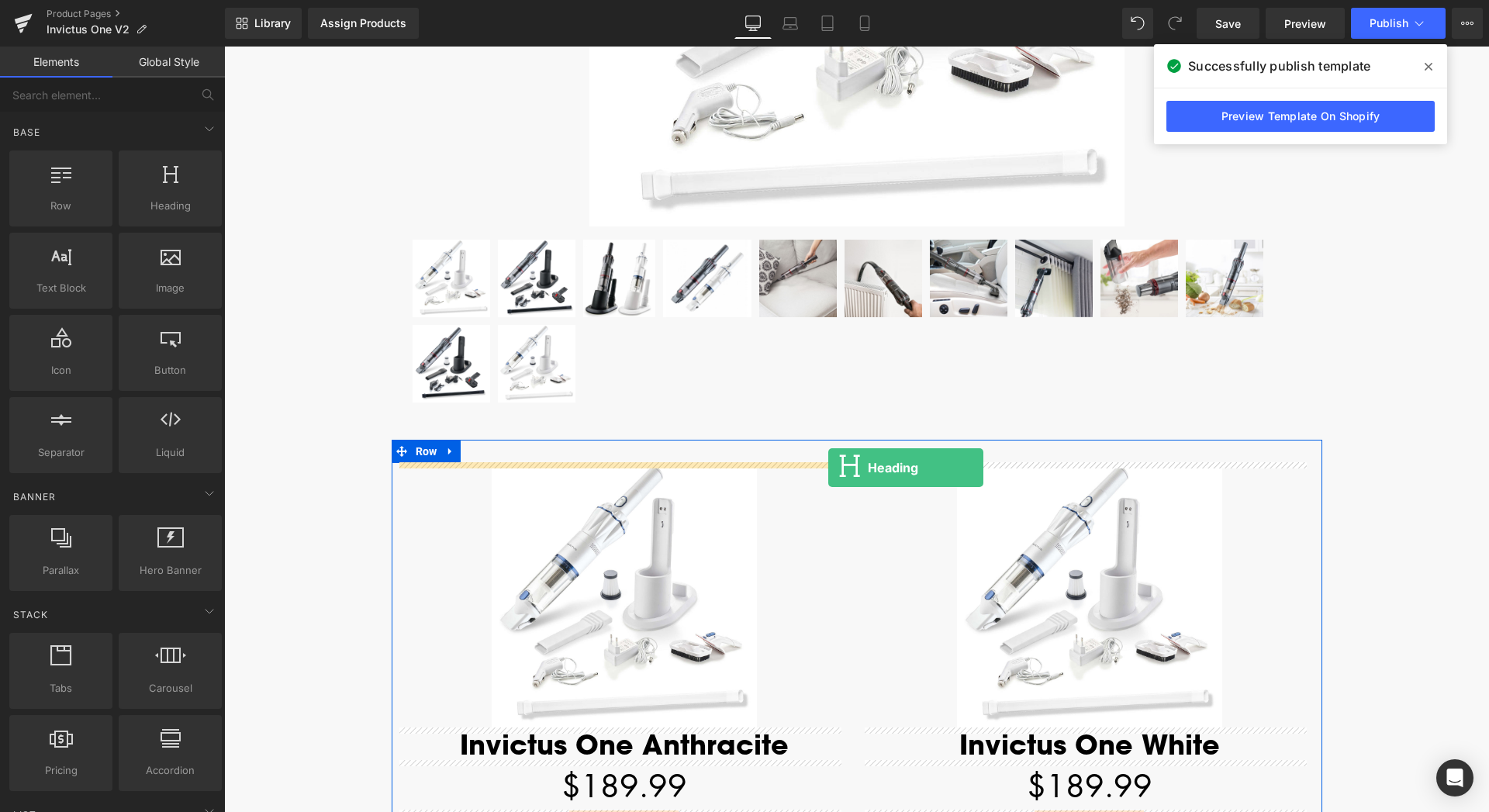
drag, startPoint x: 385, startPoint y: 240, endPoint x: 828, endPoint y: 468, distance: 498.2
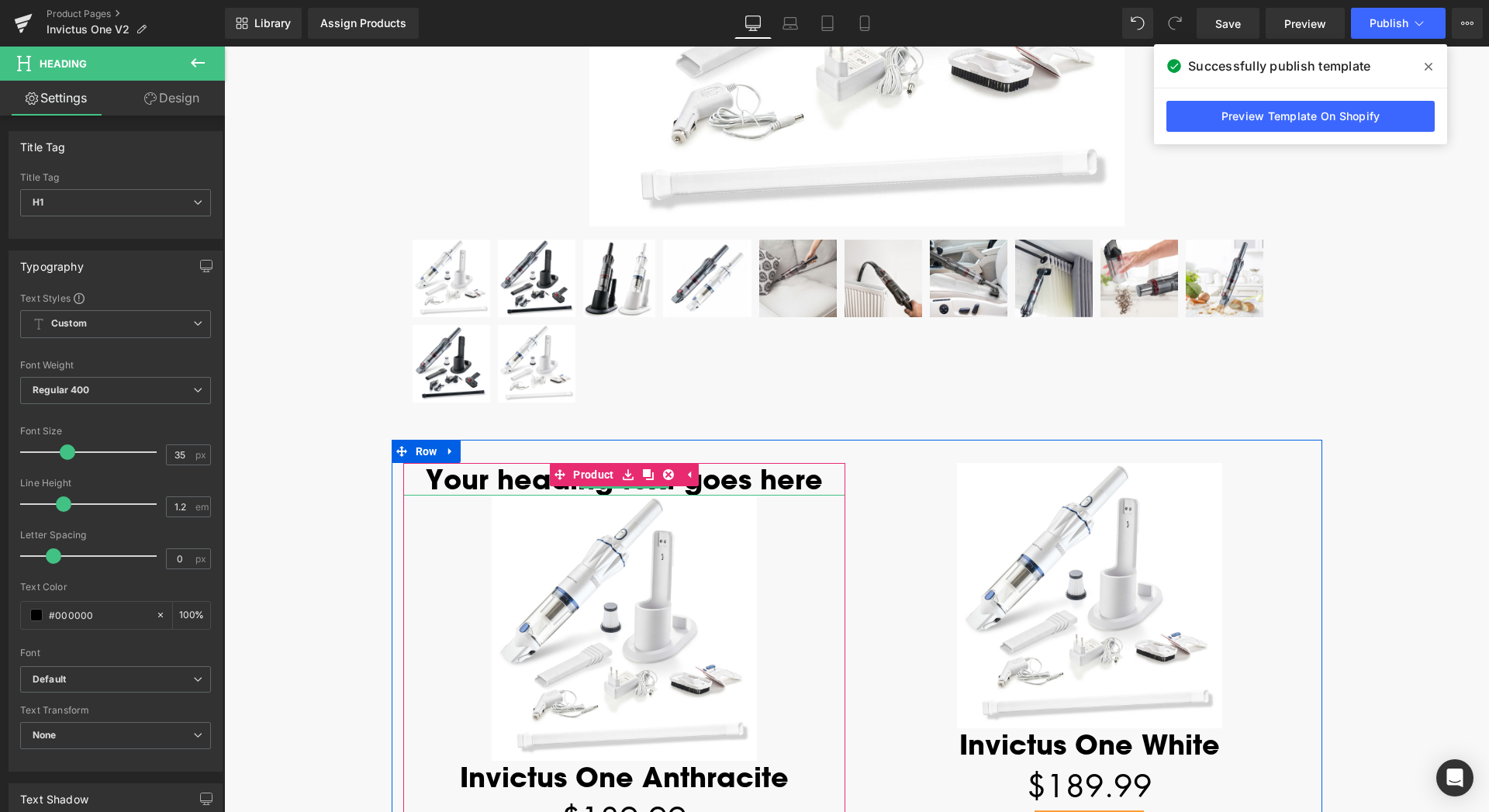
click at [779, 476] on h1 "Your heading text goes here" at bounding box center [624, 479] width 442 height 32
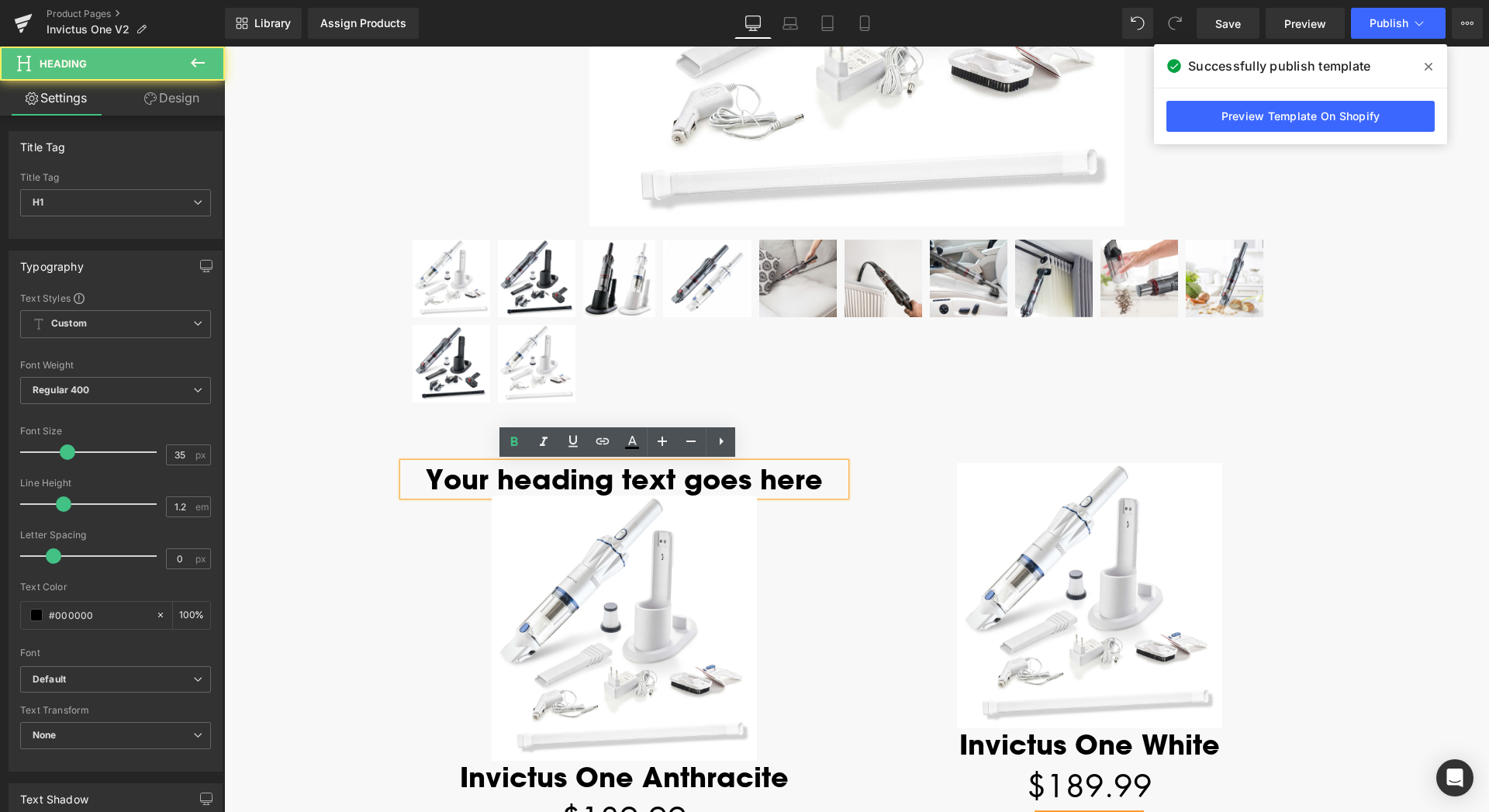
click at [818, 490] on h1 "Your heading text goes here" at bounding box center [624, 479] width 442 height 32
click at [885, 469] on div "Sale Off" at bounding box center [1089, 595] width 442 height 265
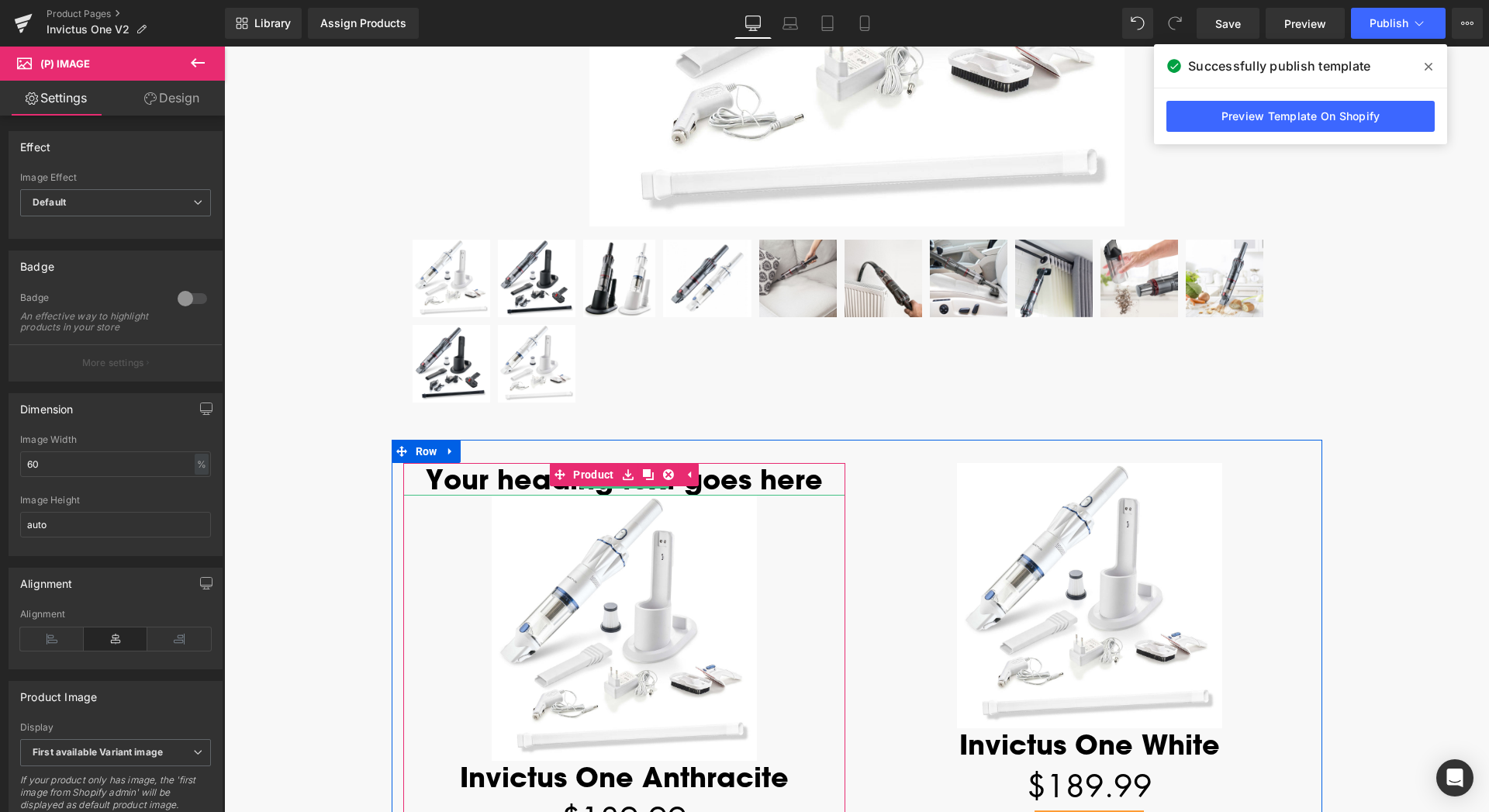
click at [482, 482] on h1 "Your heading text goes here" at bounding box center [624, 479] width 442 height 32
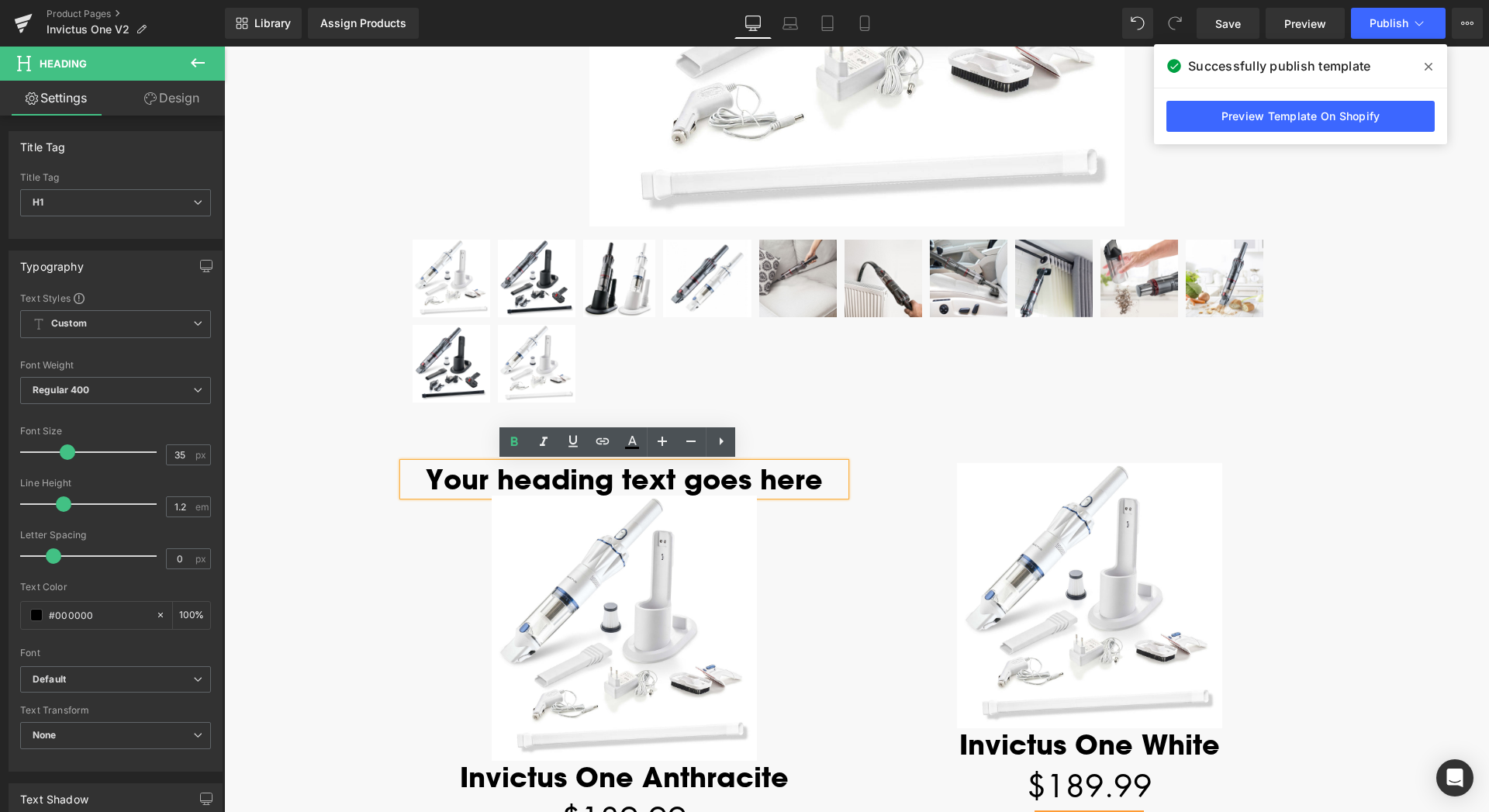
click at [849, 556] on div "Your heading text goes here Heading Sale Off (P) Image Invictus One Anthracite …" at bounding box center [625, 670] width 465 height 414
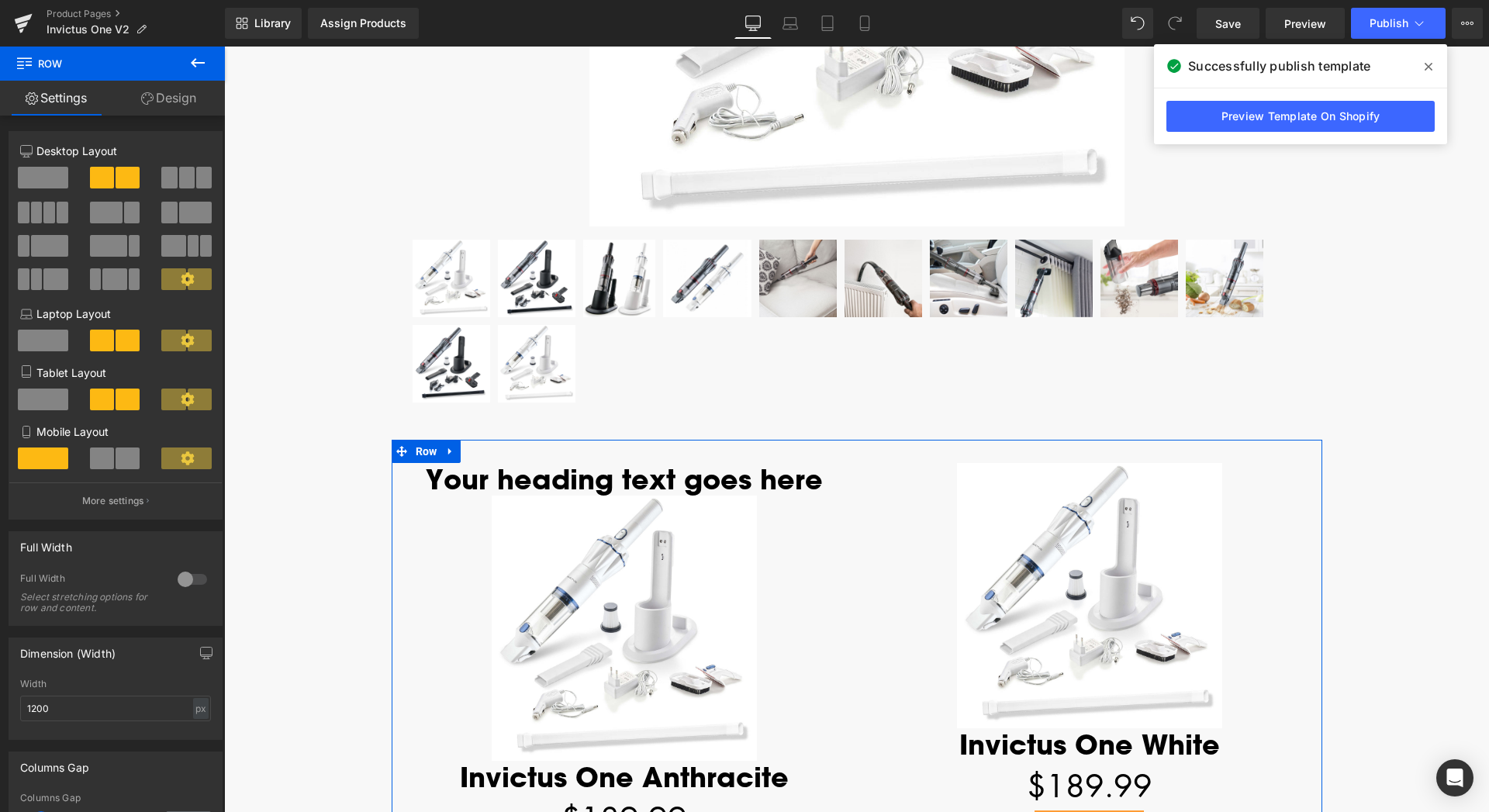
click at [155, 99] on link "Design" at bounding box center [168, 98] width 112 height 35
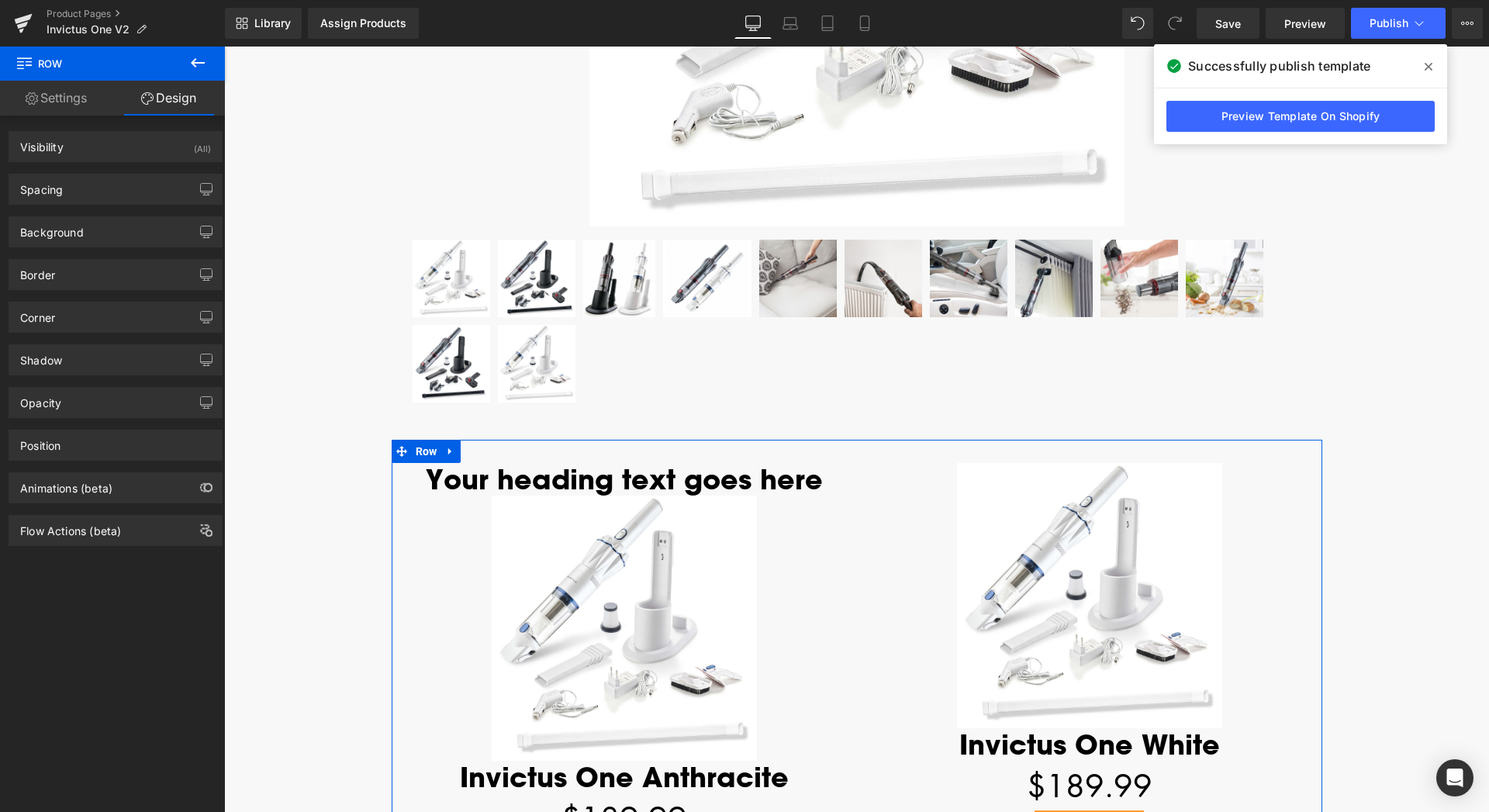
click at [48, 94] on link "Settings" at bounding box center [56, 98] width 112 height 35
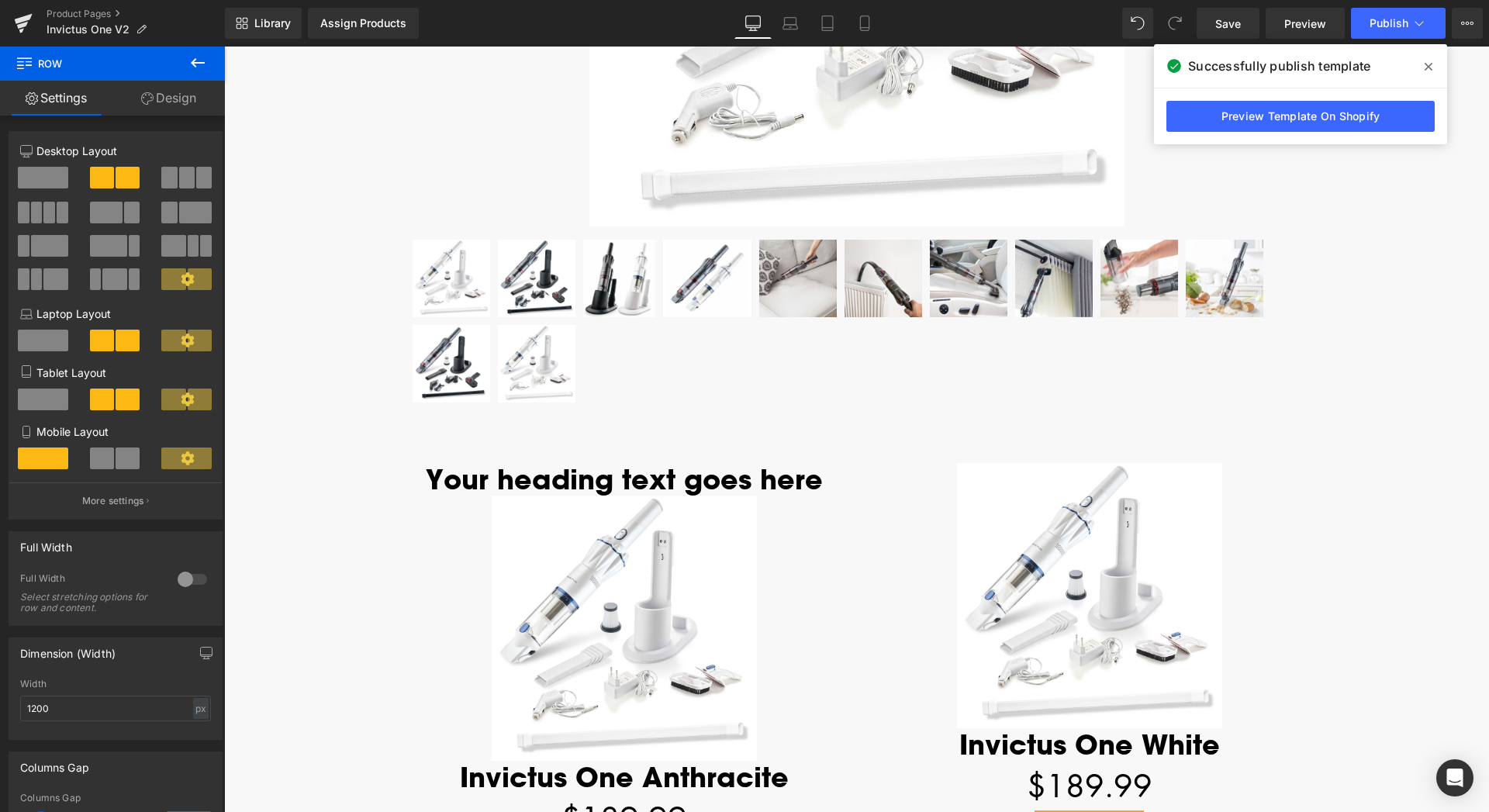
drag, startPoint x: 1432, startPoint y: 69, endPoint x: 1165, endPoint y: 143, distance: 277.1
click at [1432, 69] on span at bounding box center [1428, 66] width 25 height 25
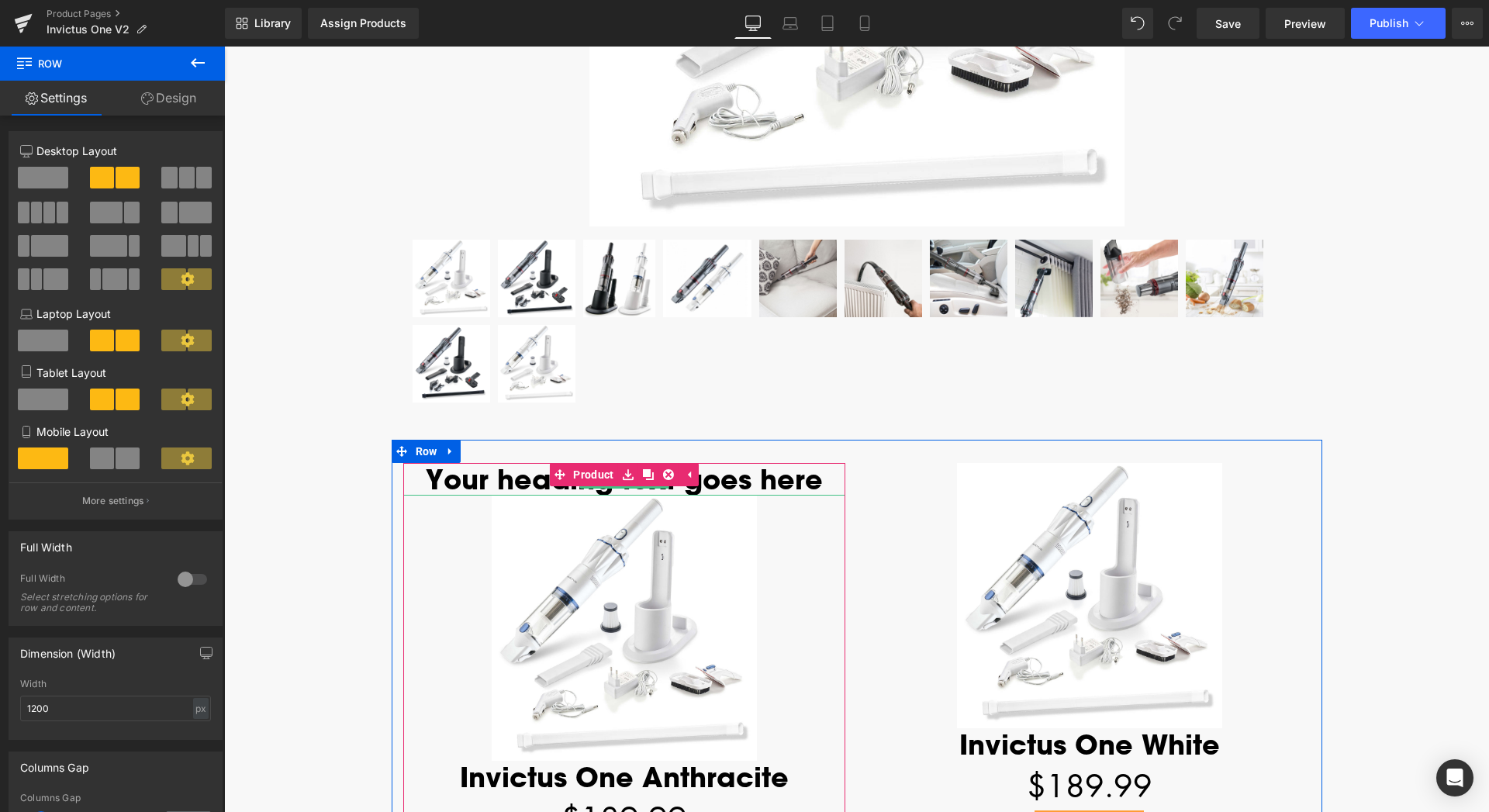
click at [802, 484] on h1 "Your heading text goes here" at bounding box center [624, 479] width 442 height 32
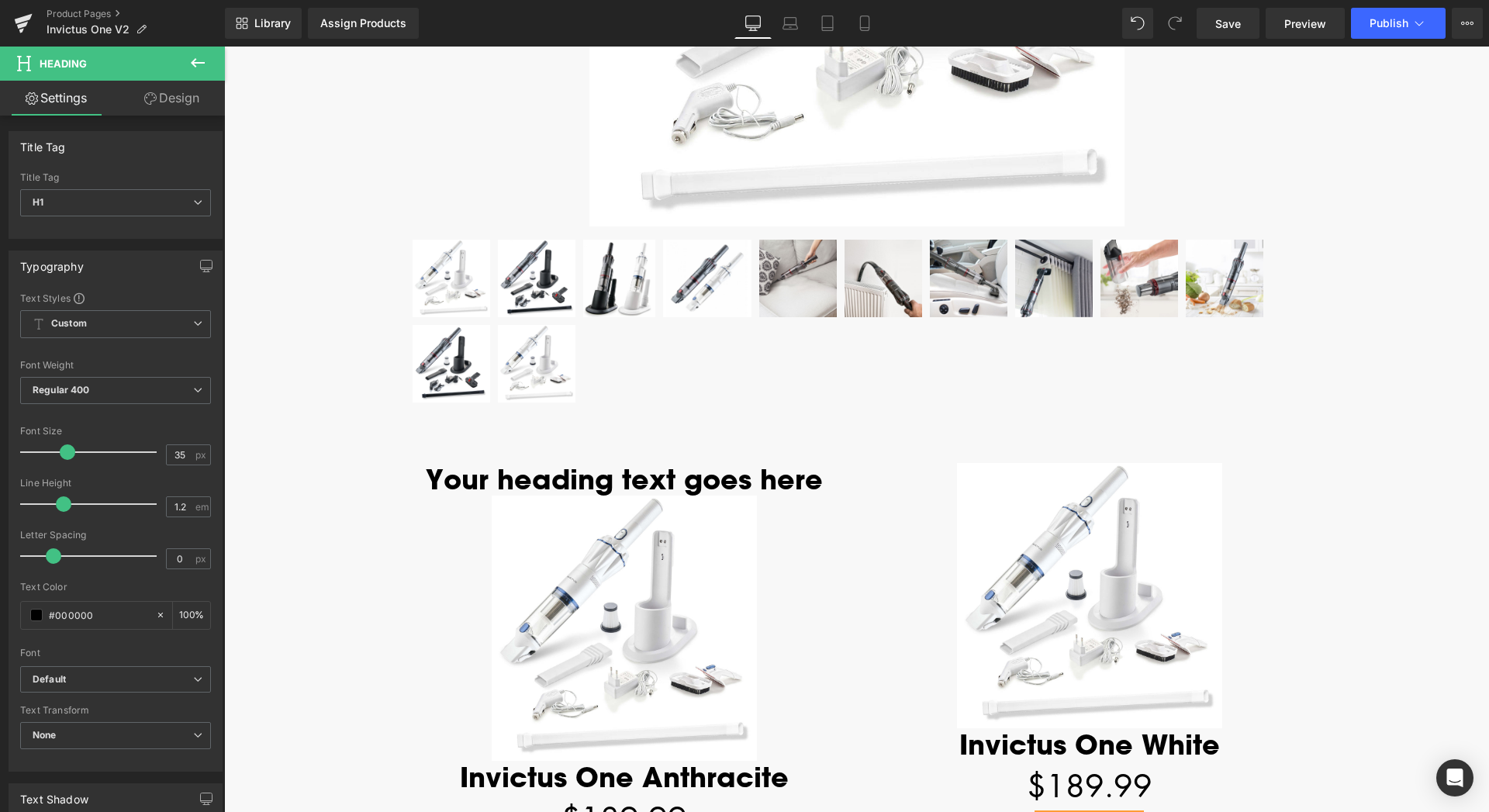
click at [170, 102] on link "Design" at bounding box center [171, 98] width 112 height 35
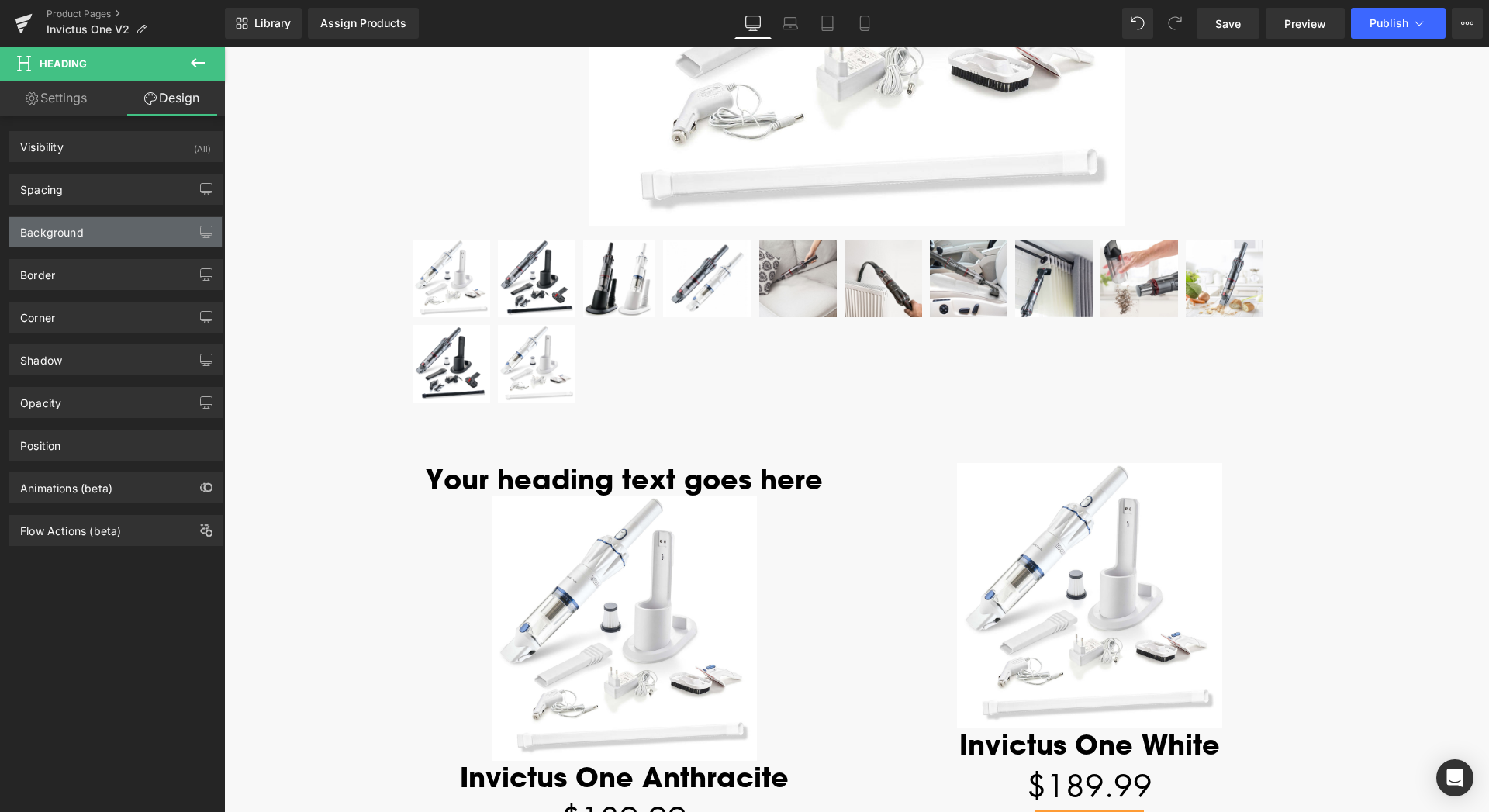
type input "0"
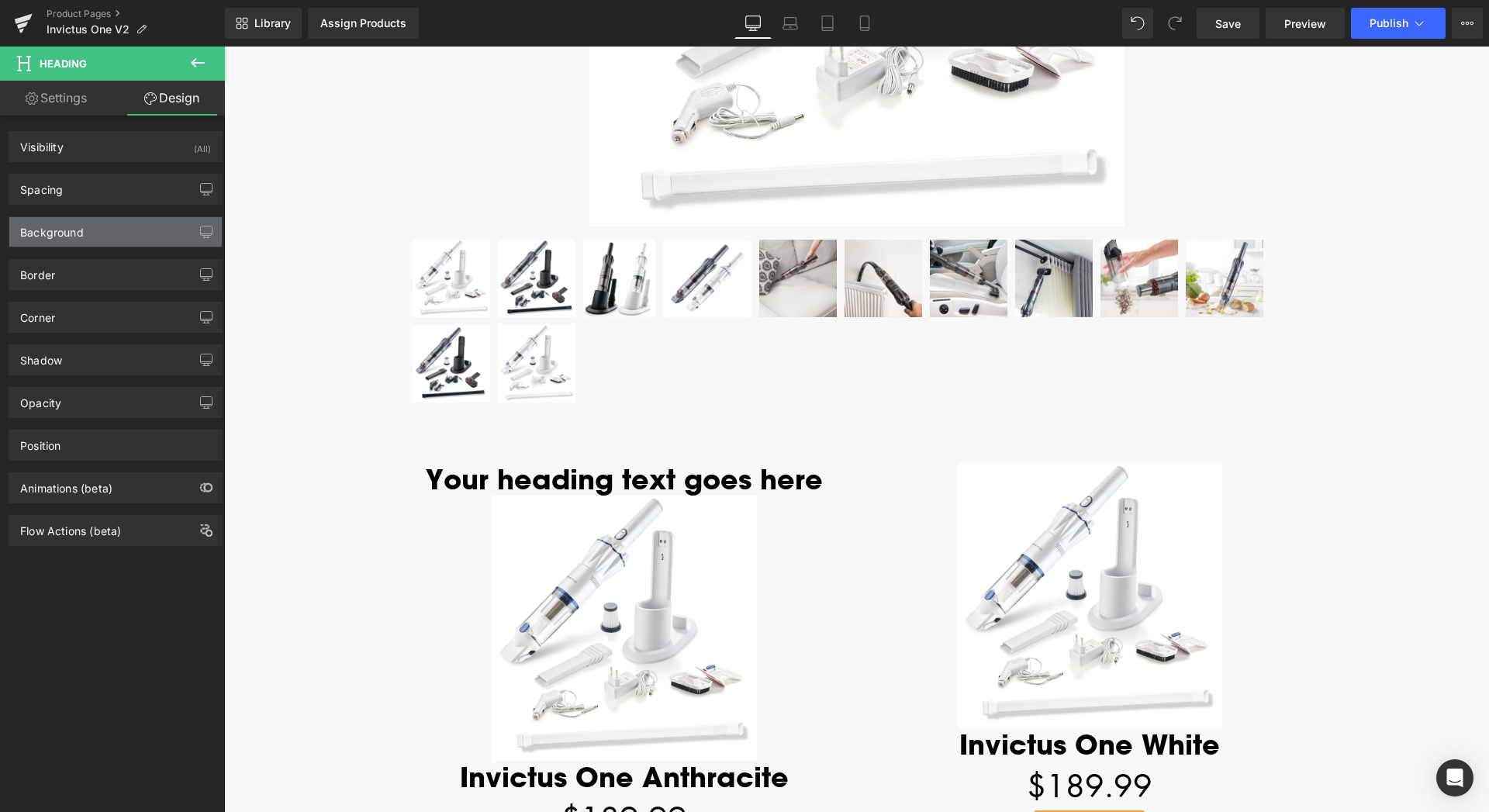
type input "0"
click at [87, 193] on div "Spacing" at bounding box center [116, 189] width 212 height 29
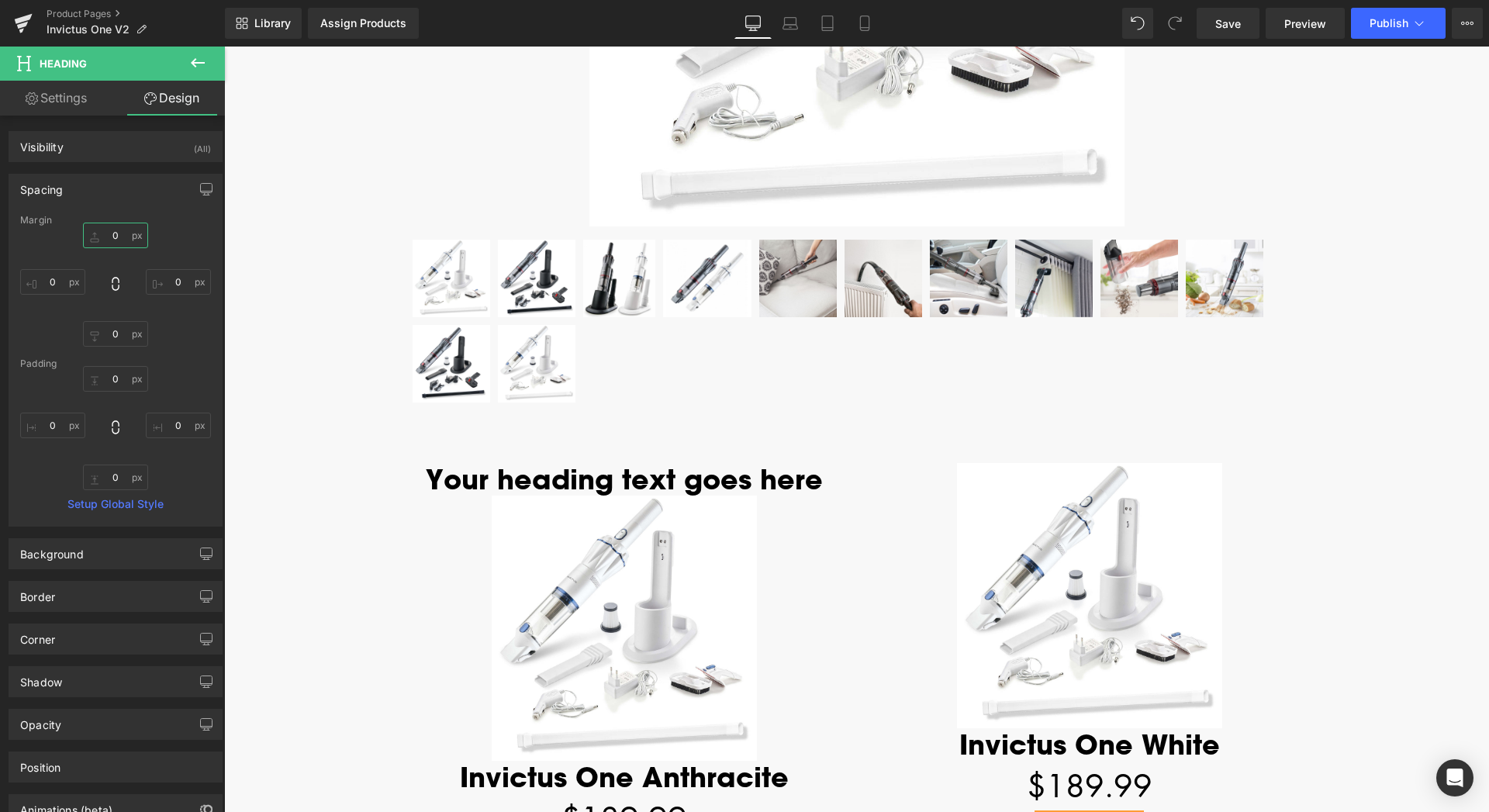
click at [100, 235] on input "0" at bounding box center [116, 235] width 65 height 26
click at [111, 236] on input "0" at bounding box center [116, 235] width 65 height 26
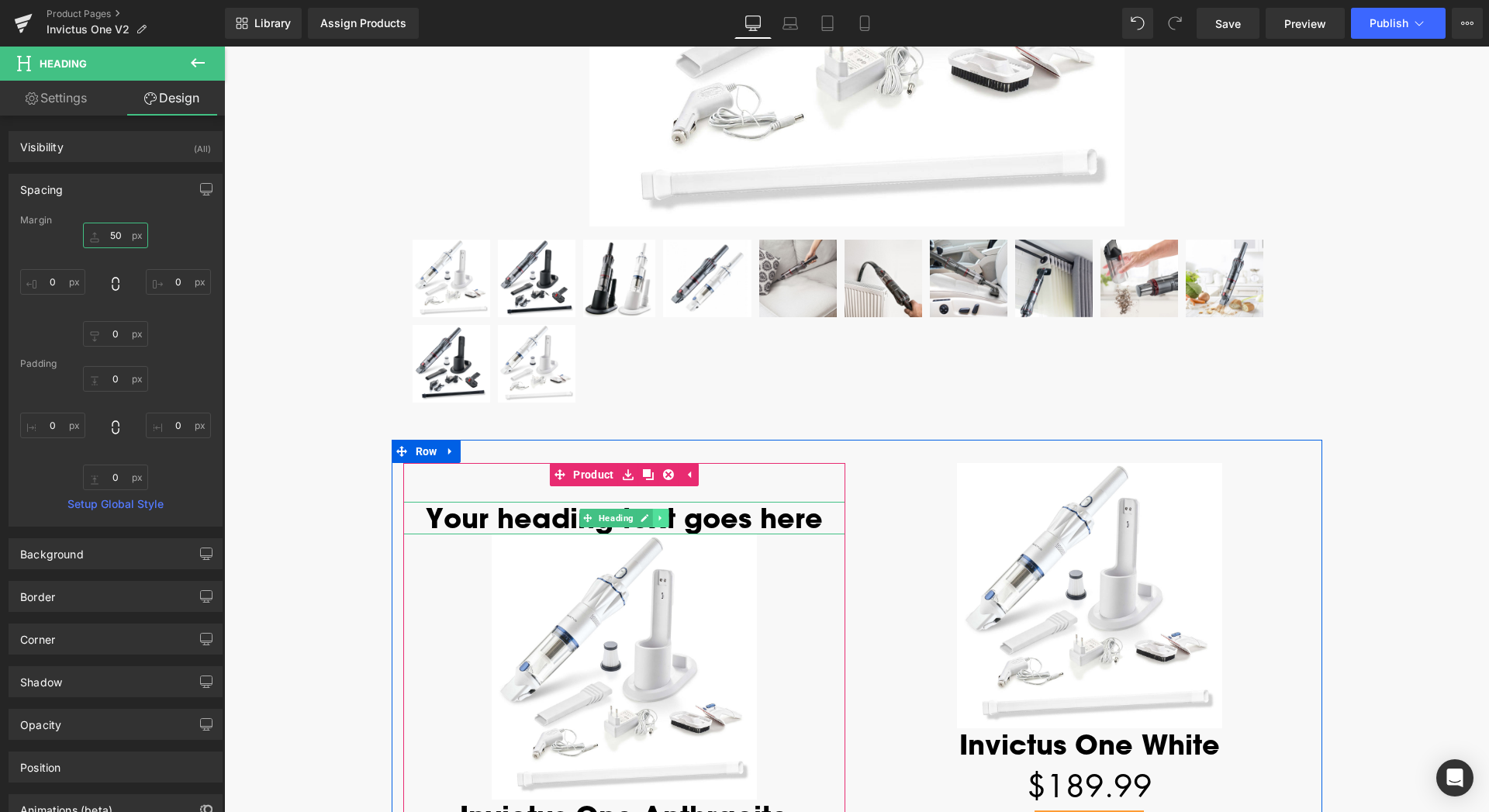
type input "50"
click at [652, 523] on link at bounding box center [660, 518] width 16 height 19
click at [664, 520] on icon at bounding box center [668, 517] width 9 height 9
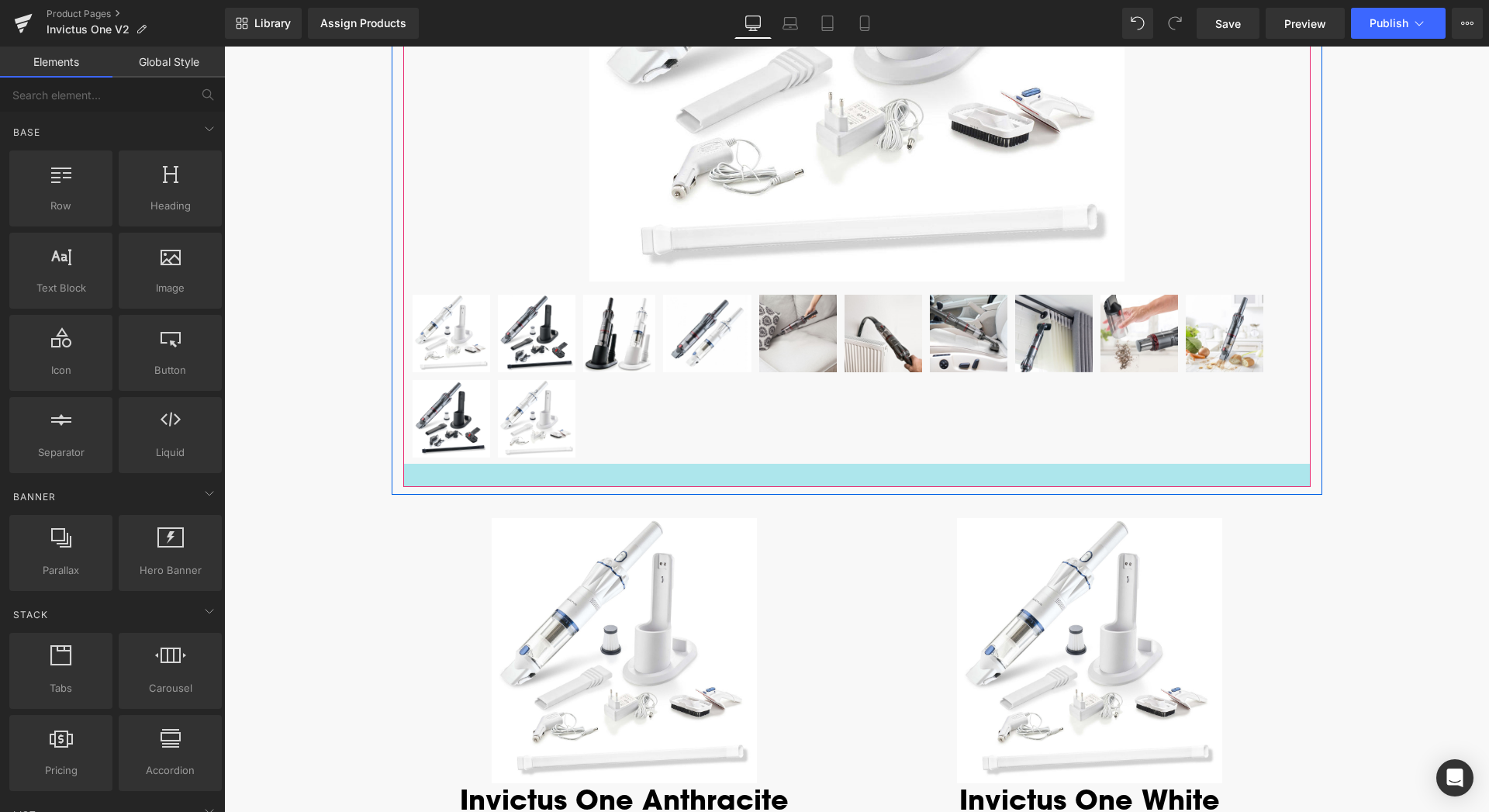
scroll to position [3521, 0]
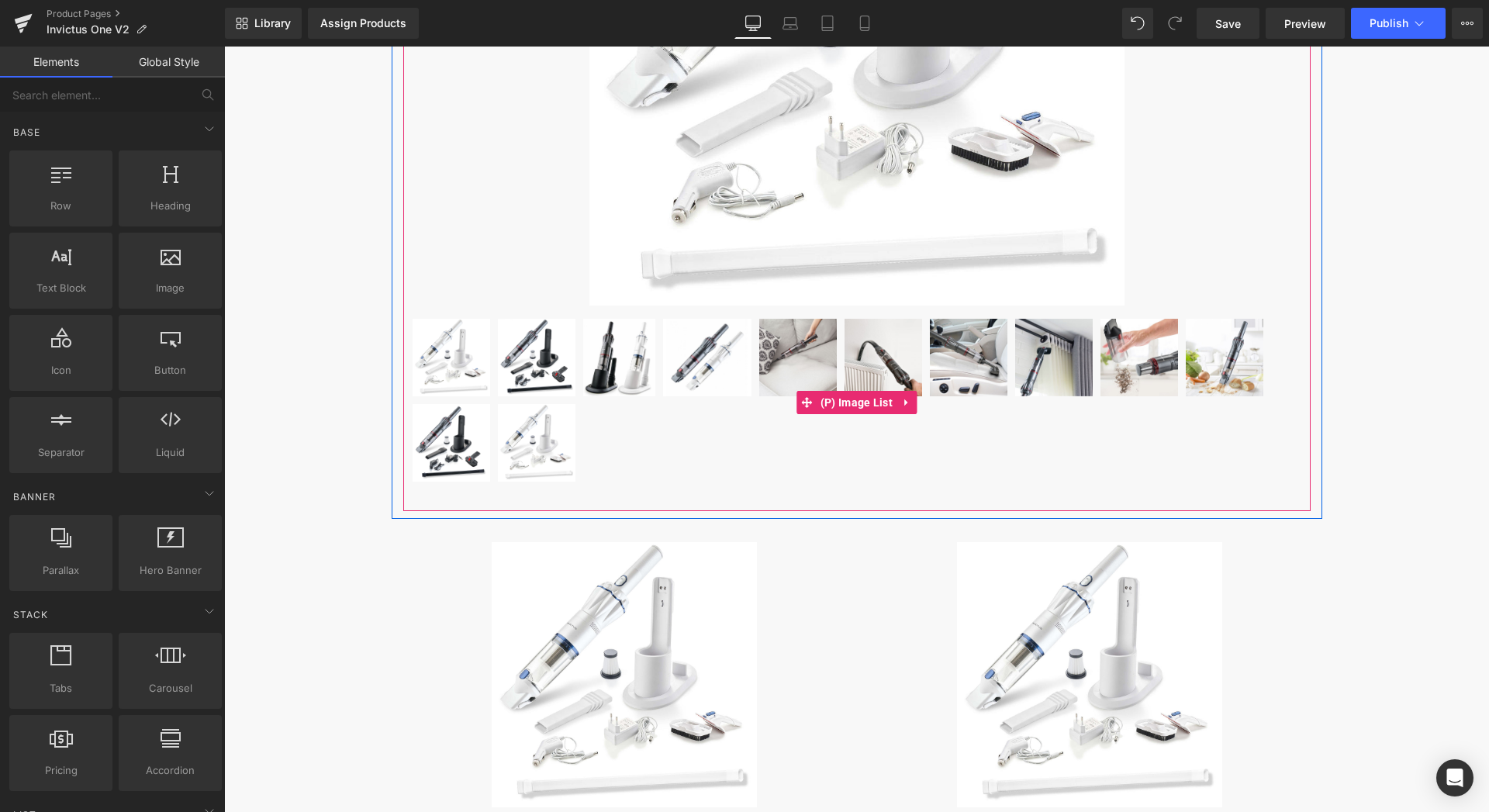
click at [729, 376] on img at bounding box center [707, 357] width 88 height 78
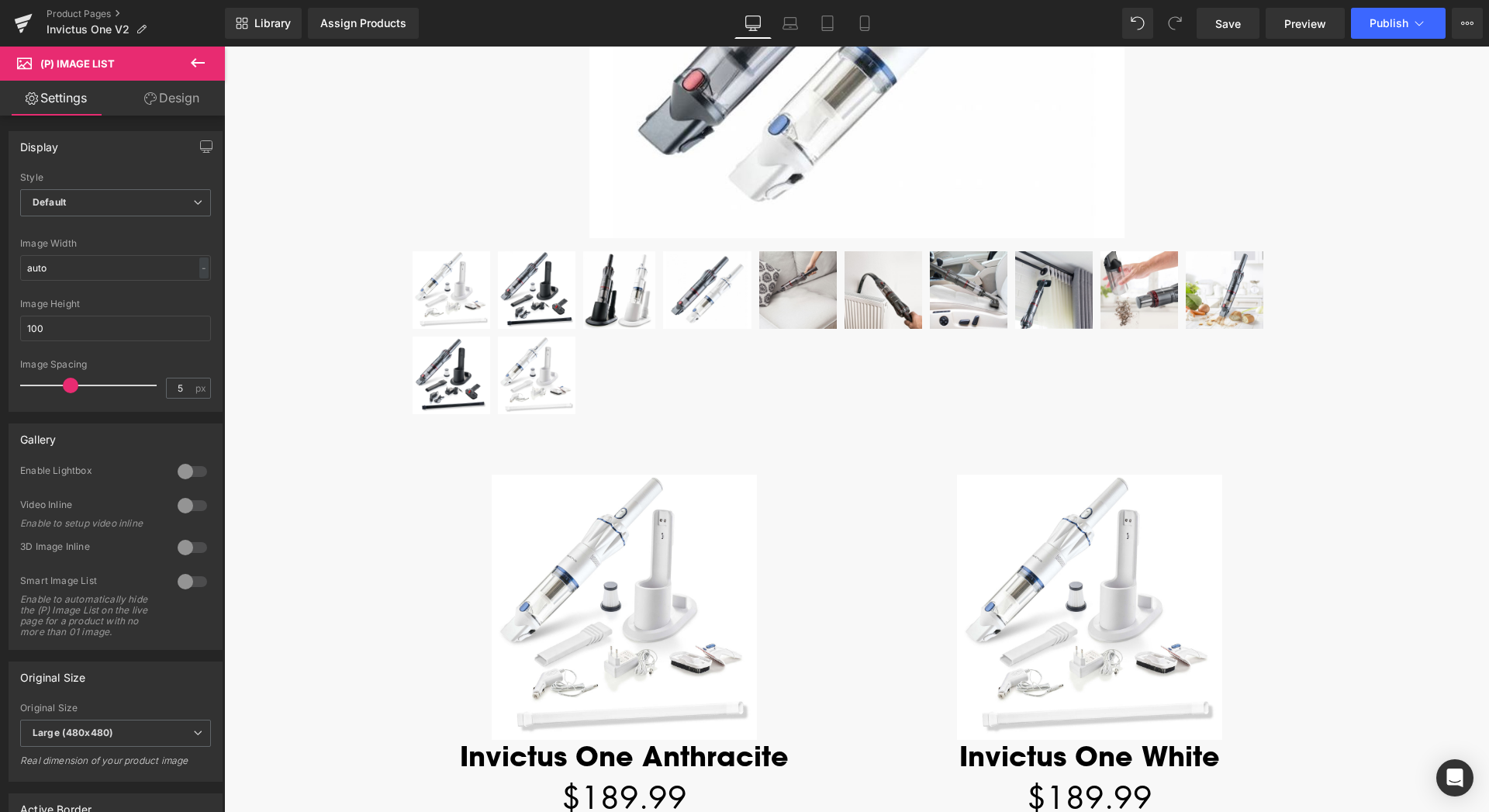
click at [190, 65] on icon at bounding box center [197, 62] width 19 height 19
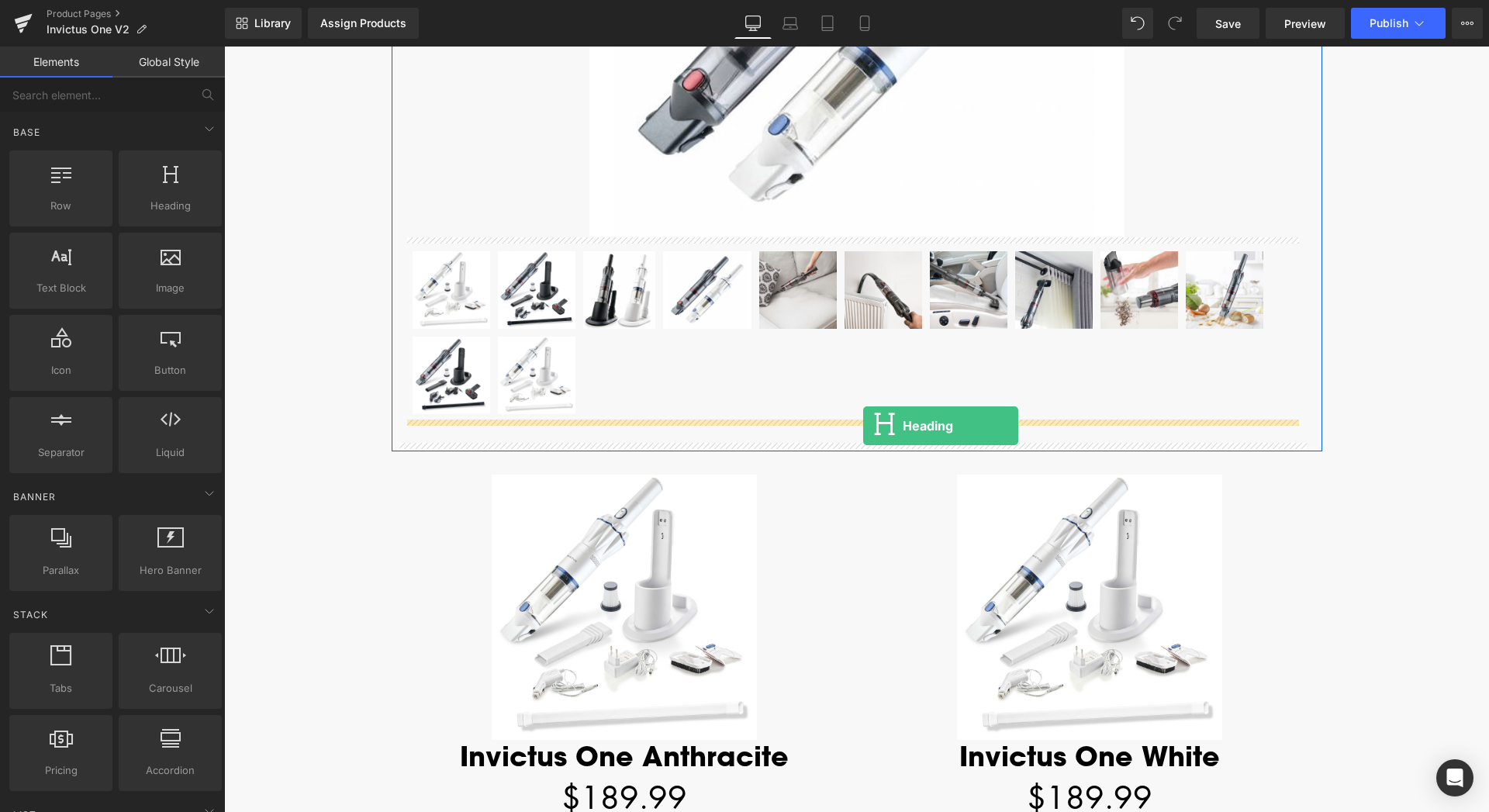
drag, startPoint x: 382, startPoint y: 234, endPoint x: 863, endPoint y: 426, distance: 517.9
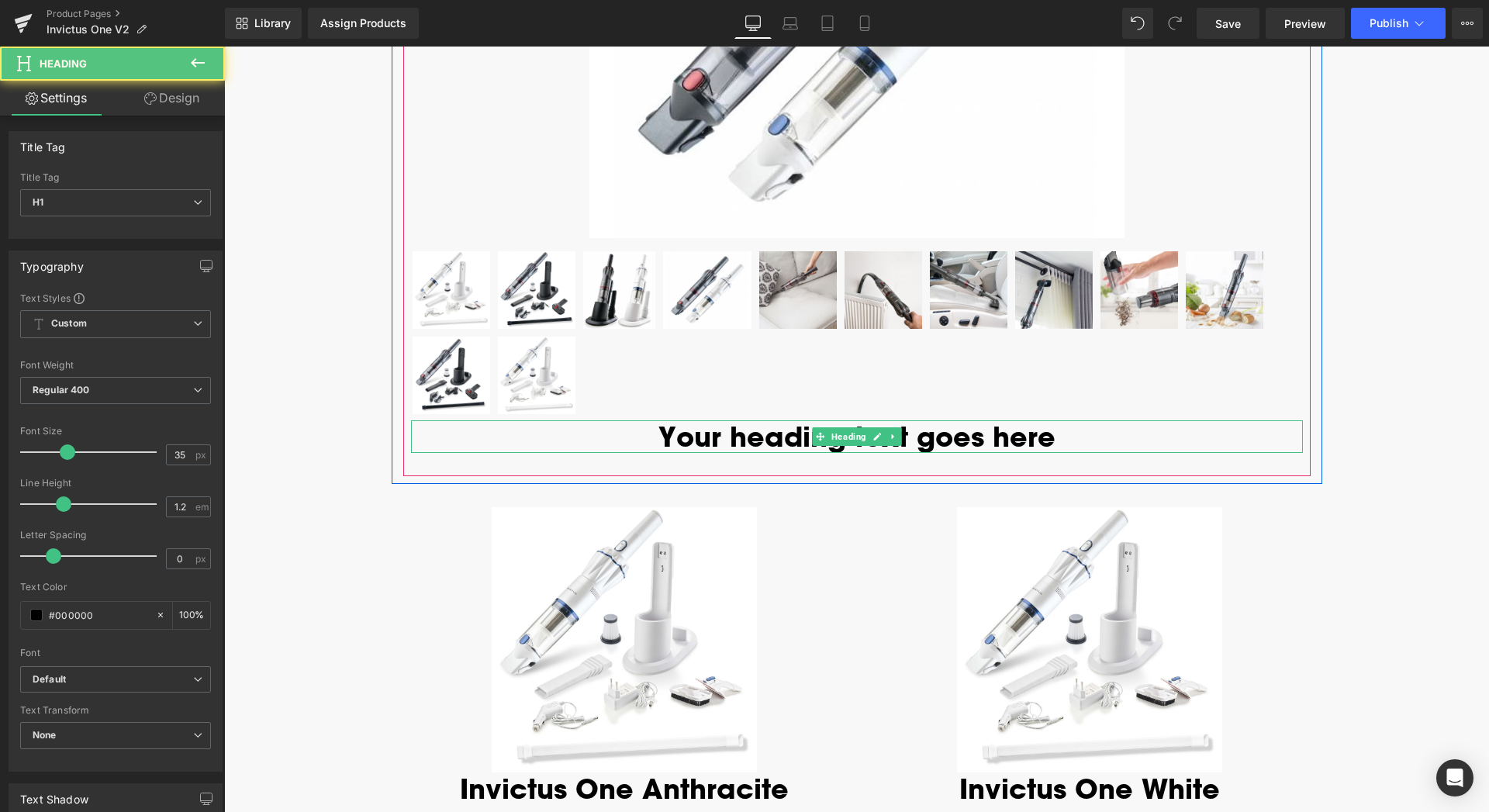
click at [837, 448] on h1 "Your heading text goes here" at bounding box center [857, 436] width 892 height 32
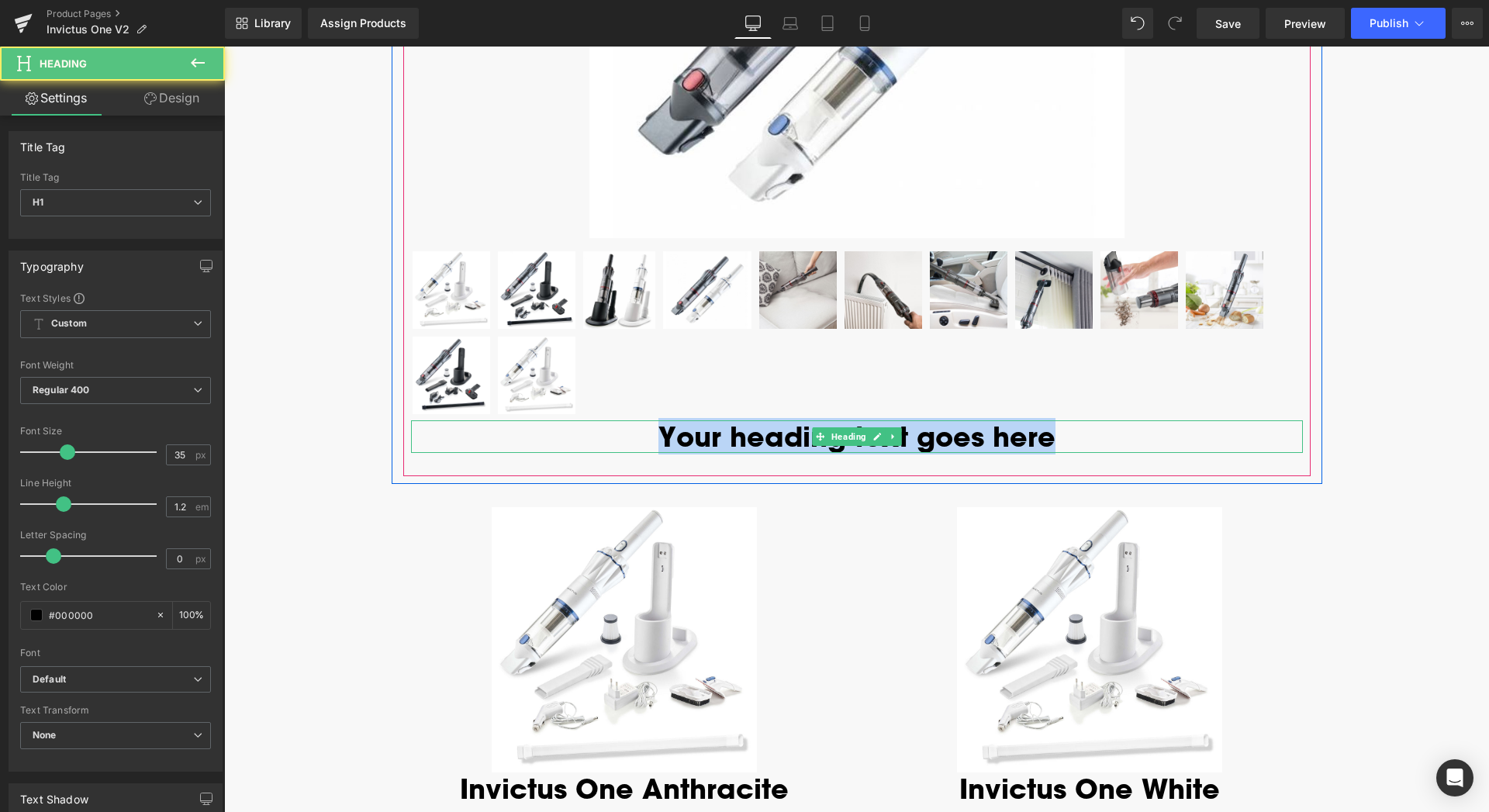
drag, startPoint x: 1041, startPoint y: 435, endPoint x: 664, endPoint y: 437, distance: 377.0
click at [664, 437] on h1 "Your heading text goes here" at bounding box center [857, 436] width 892 height 32
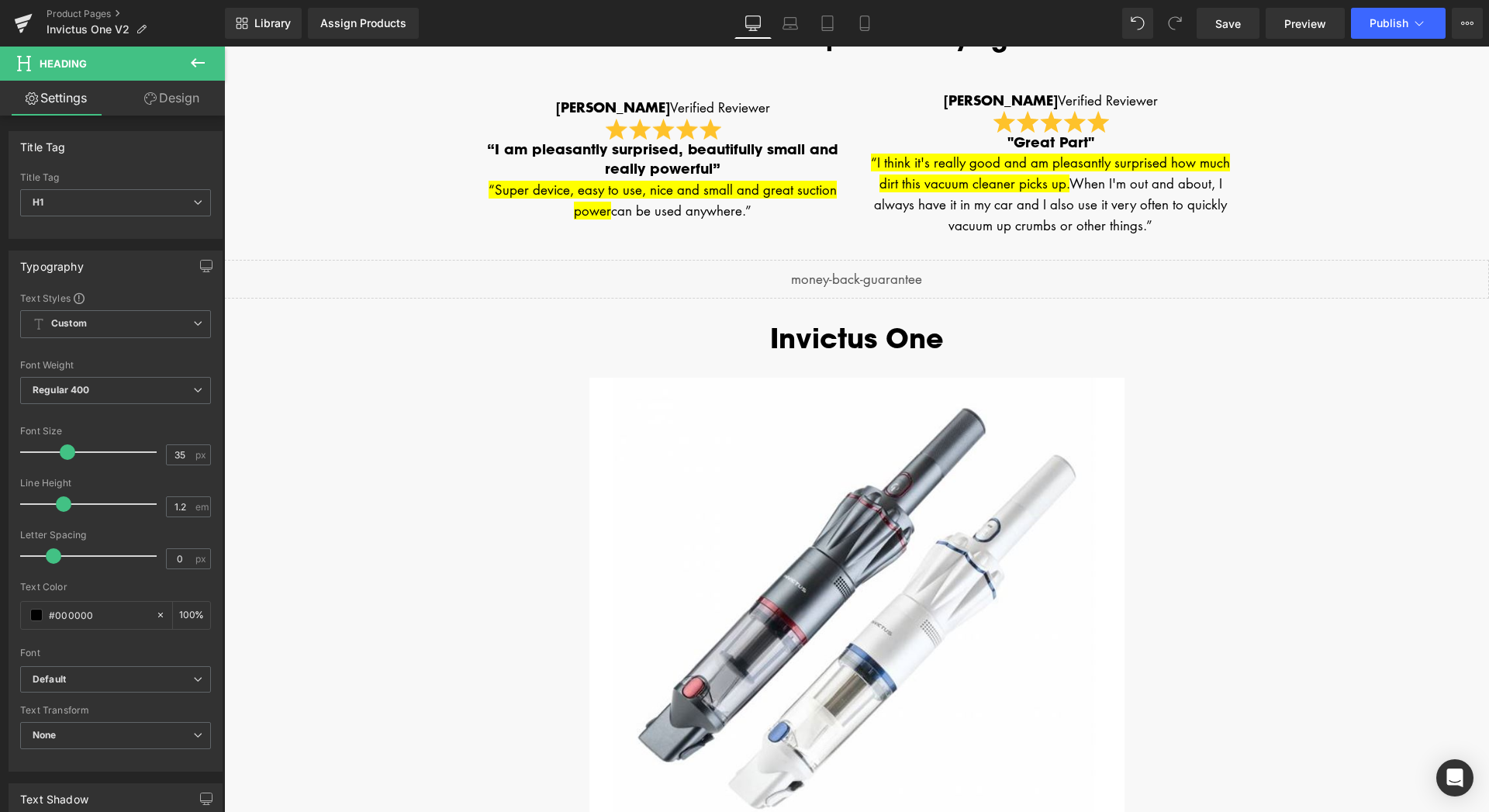
scroll to position [2888, 0]
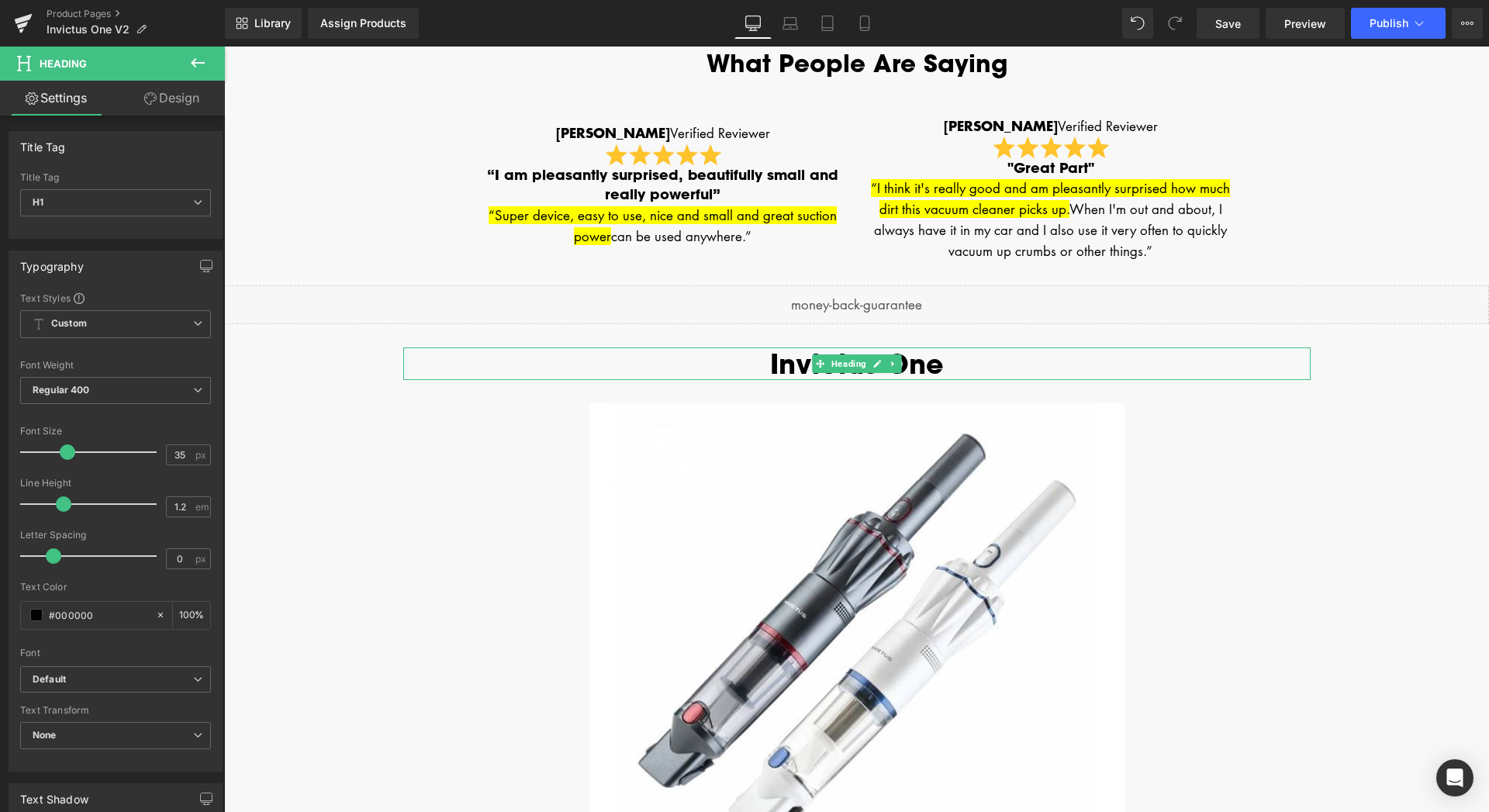
click at [925, 362] on h1 "Invictus One" at bounding box center [856, 364] width 907 height 32
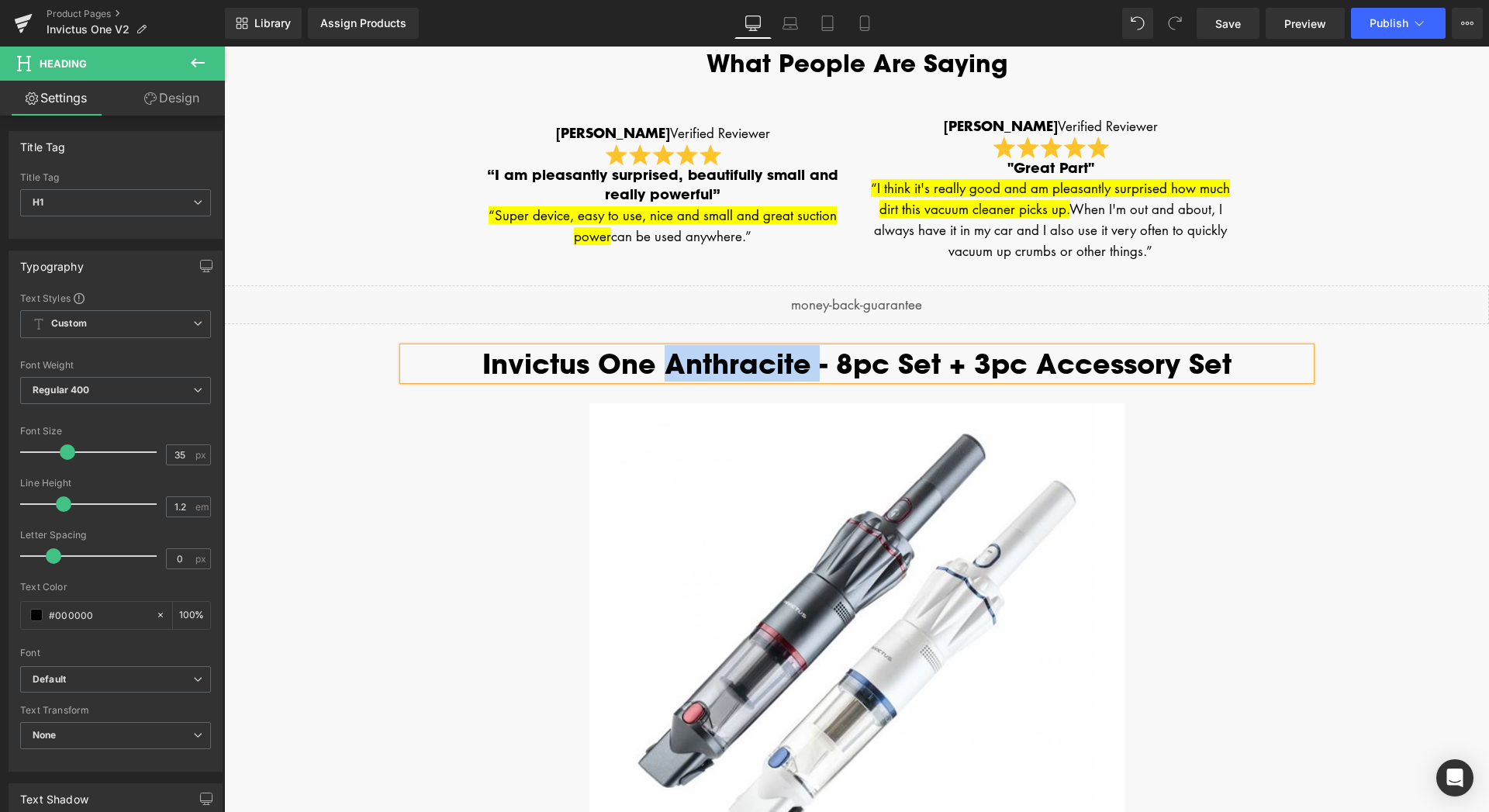
drag, startPoint x: 672, startPoint y: 363, endPoint x: 814, endPoint y: 362, distance: 142.0
click at [814, 362] on h1 "Invictus One Anthracite - 8pc Set + 3pc Accessory Set" at bounding box center [856, 364] width 907 height 32
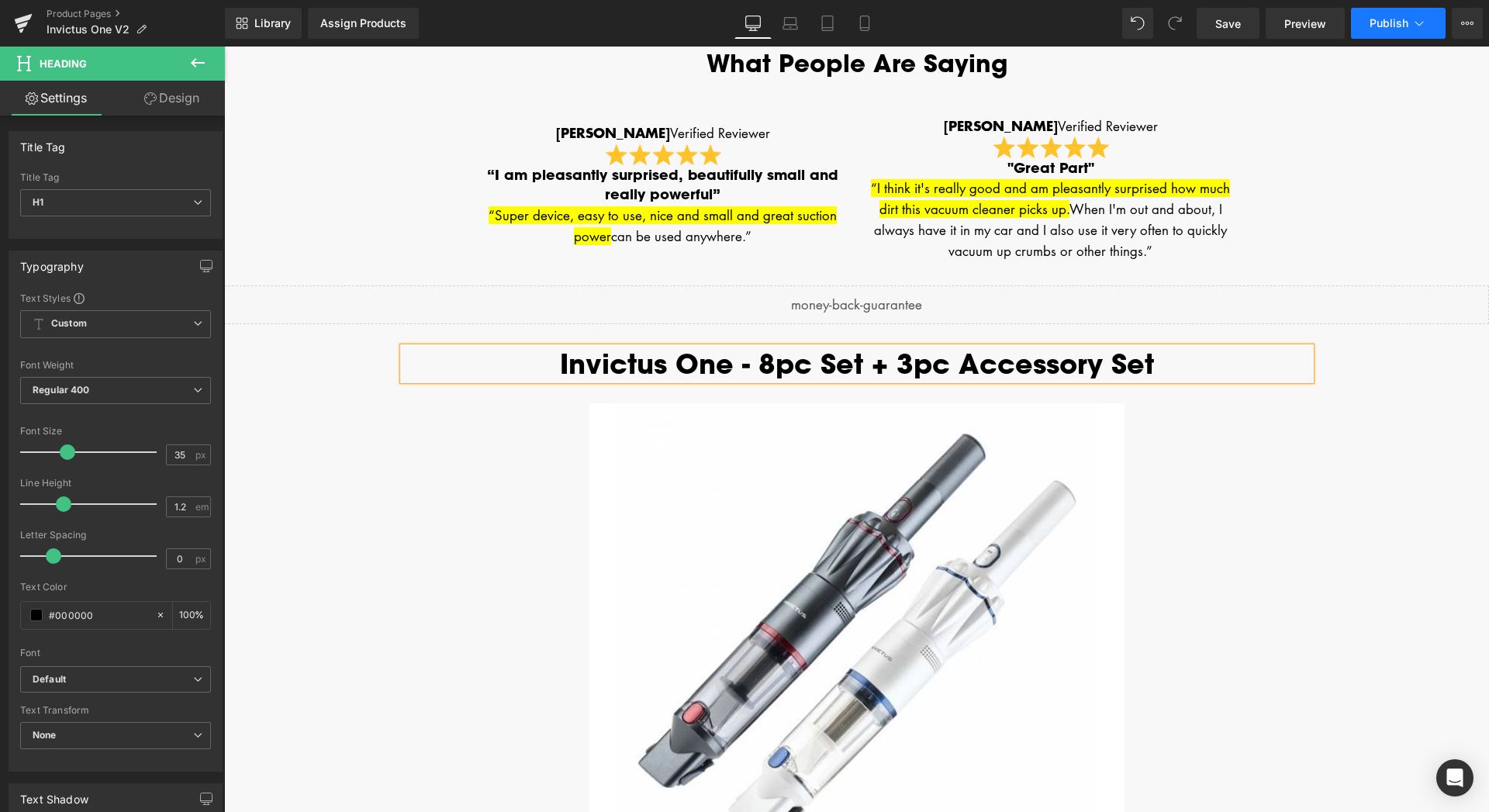
click at [1406, 25] on span "Publish" at bounding box center [1389, 23] width 39 height 12
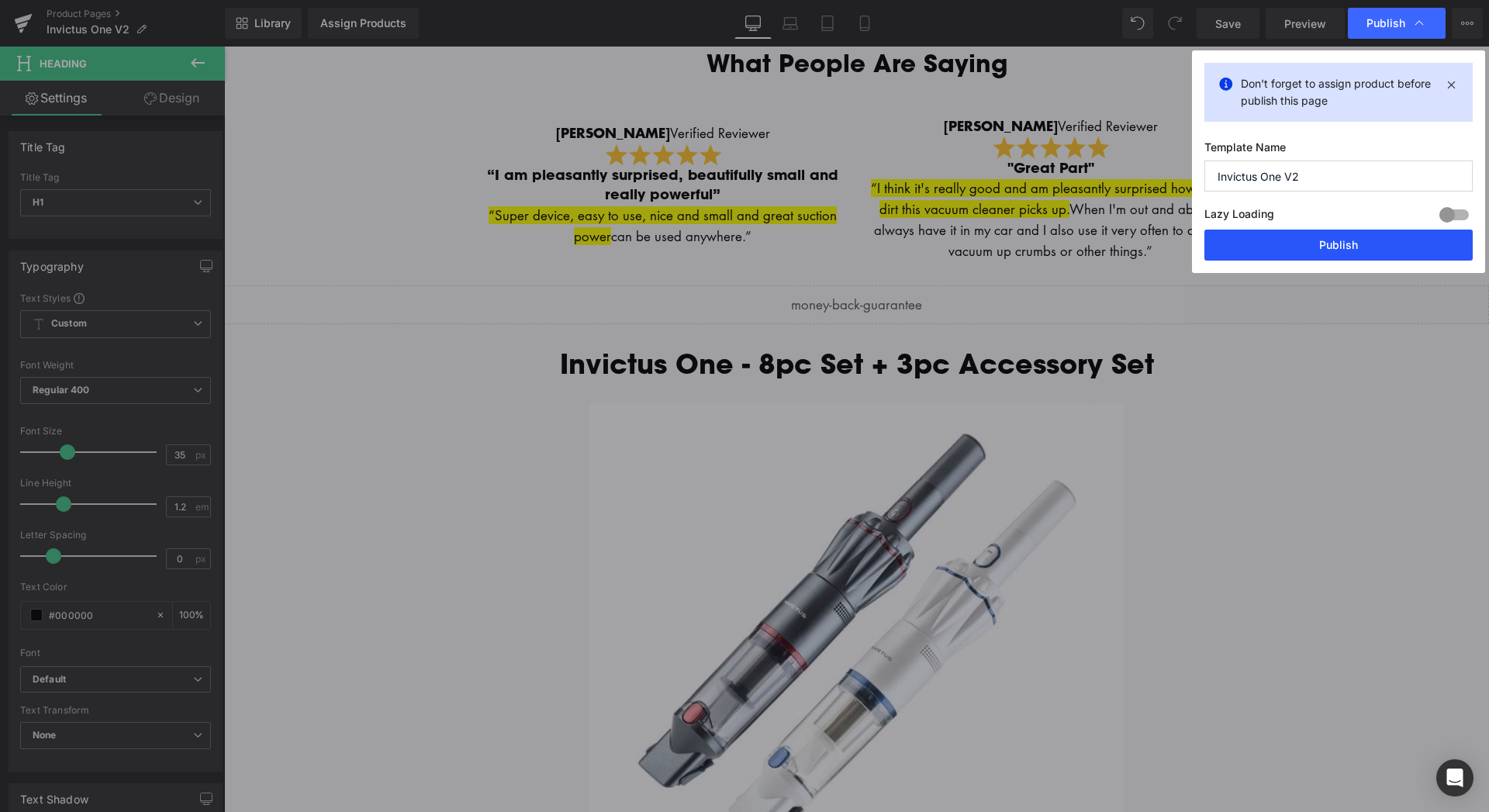
click at [1345, 244] on button "Publish" at bounding box center [1338, 245] width 268 height 31
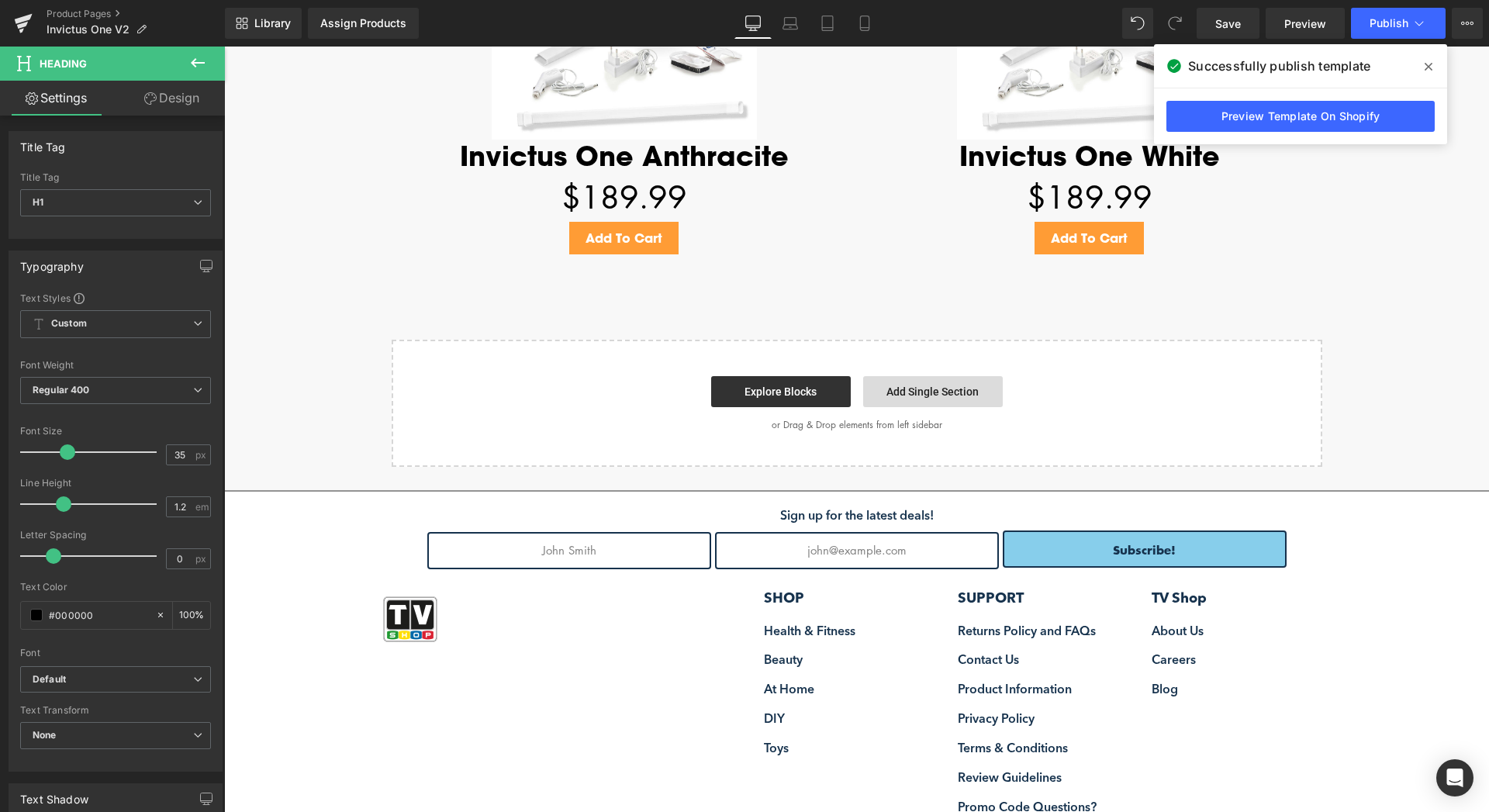
scroll to position [4133, 0]
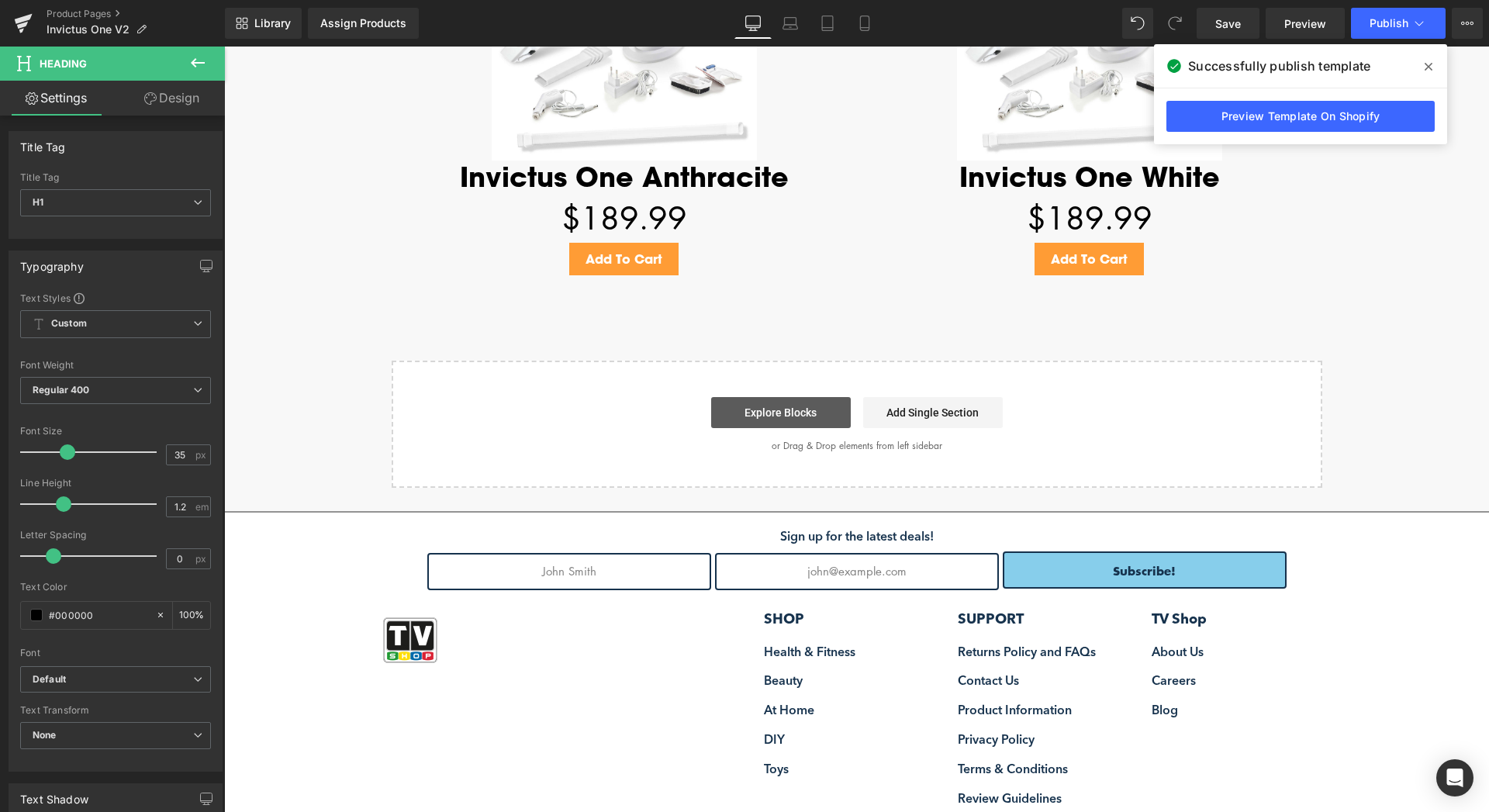
click at [790, 412] on link "Explore Blocks" at bounding box center [780, 412] width 140 height 31
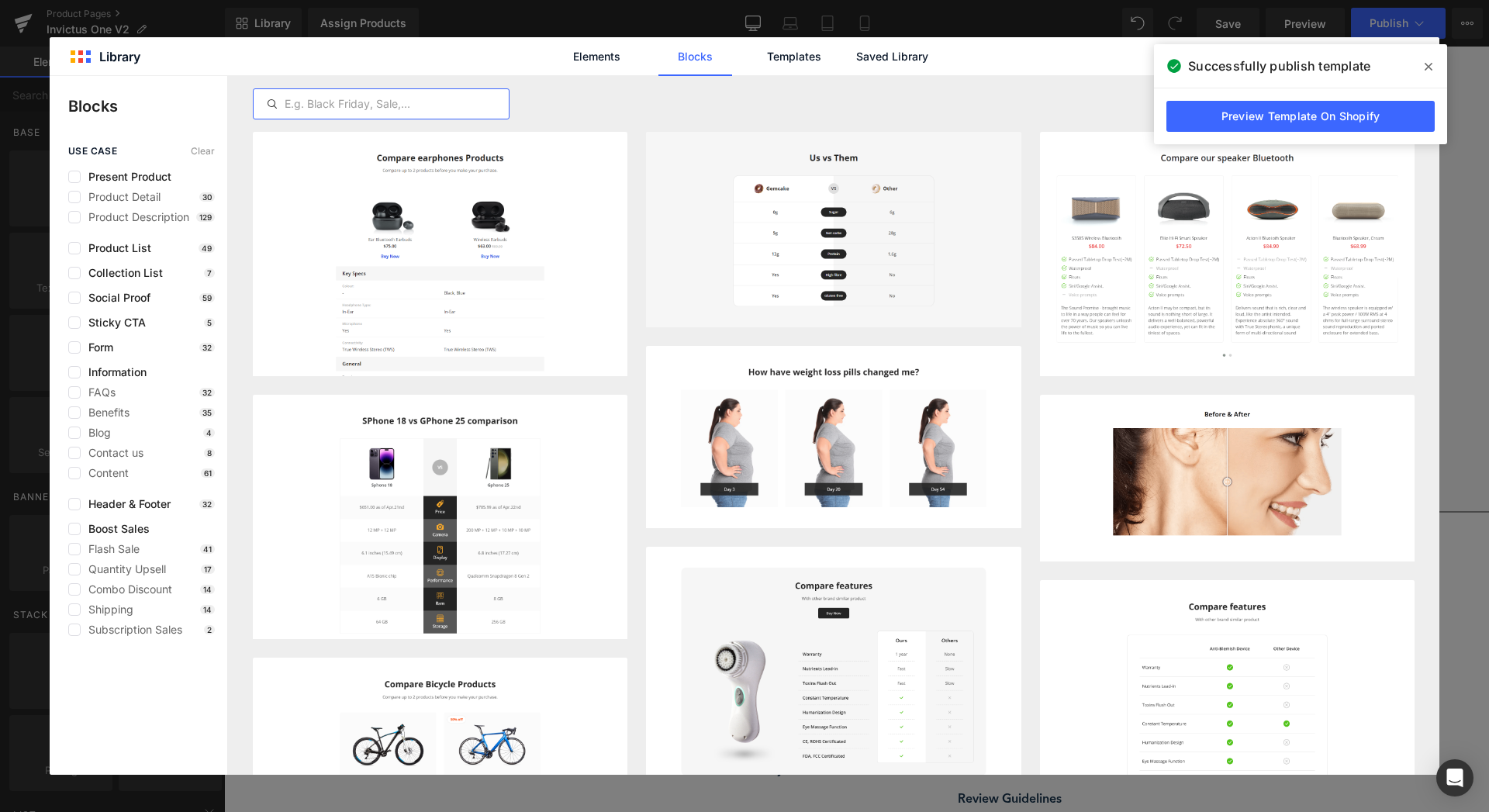
click at [404, 104] on input "text" at bounding box center [381, 103] width 255 height 19
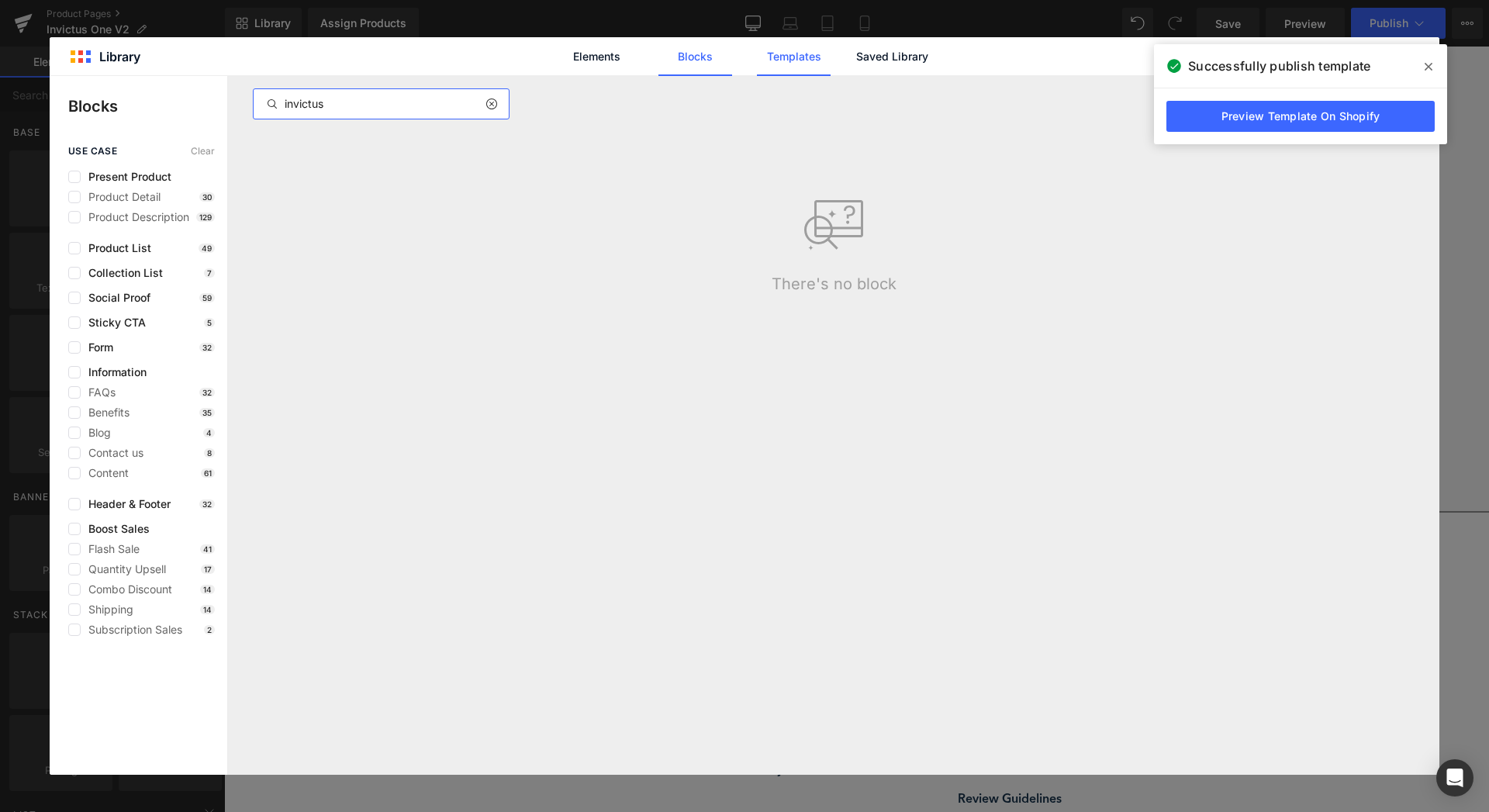
type input "invictus"
click at [780, 64] on link "Templates" at bounding box center [793, 57] width 74 height 39
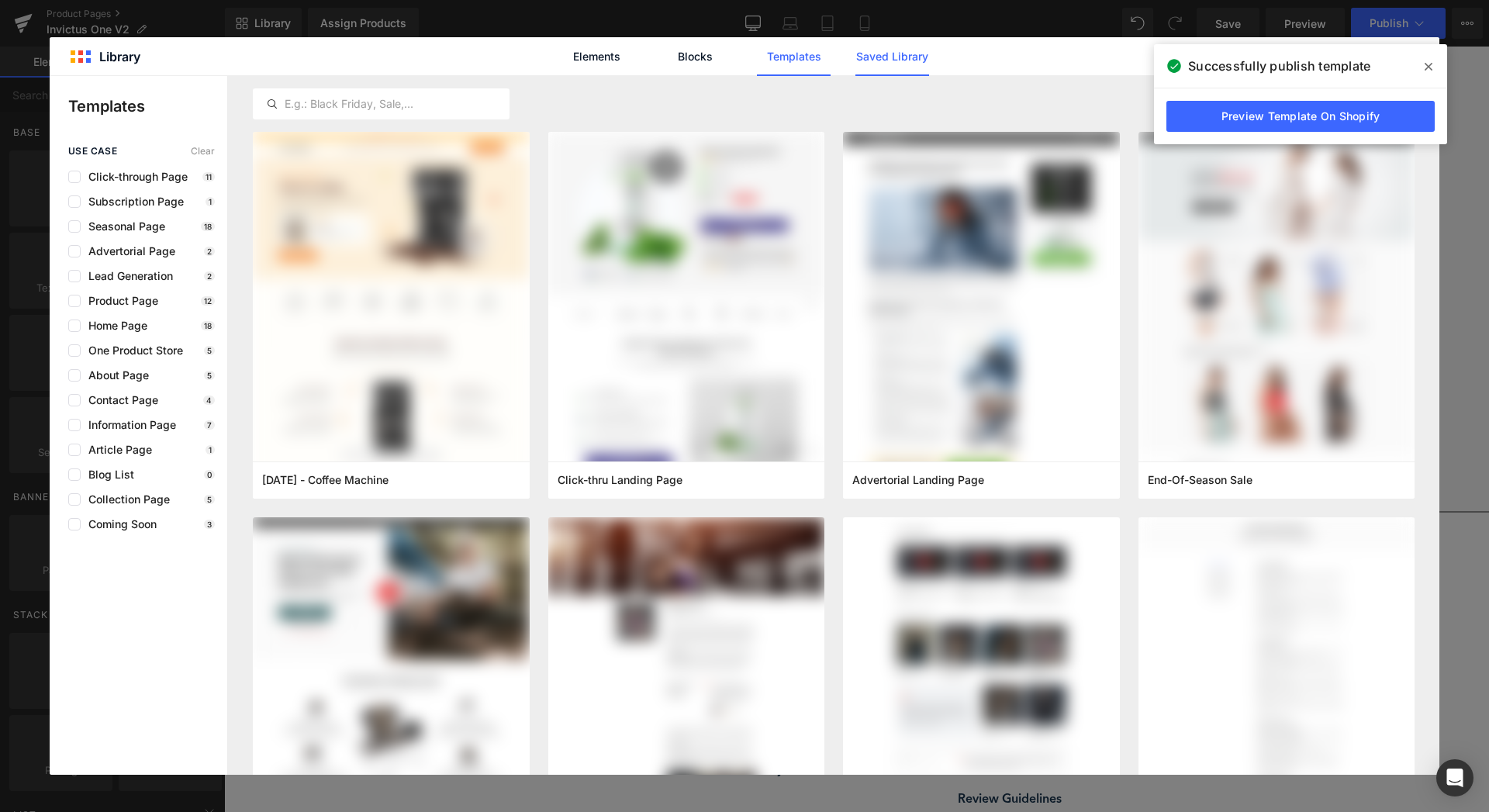
click at [905, 67] on link "Saved Library" at bounding box center [892, 57] width 74 height 39
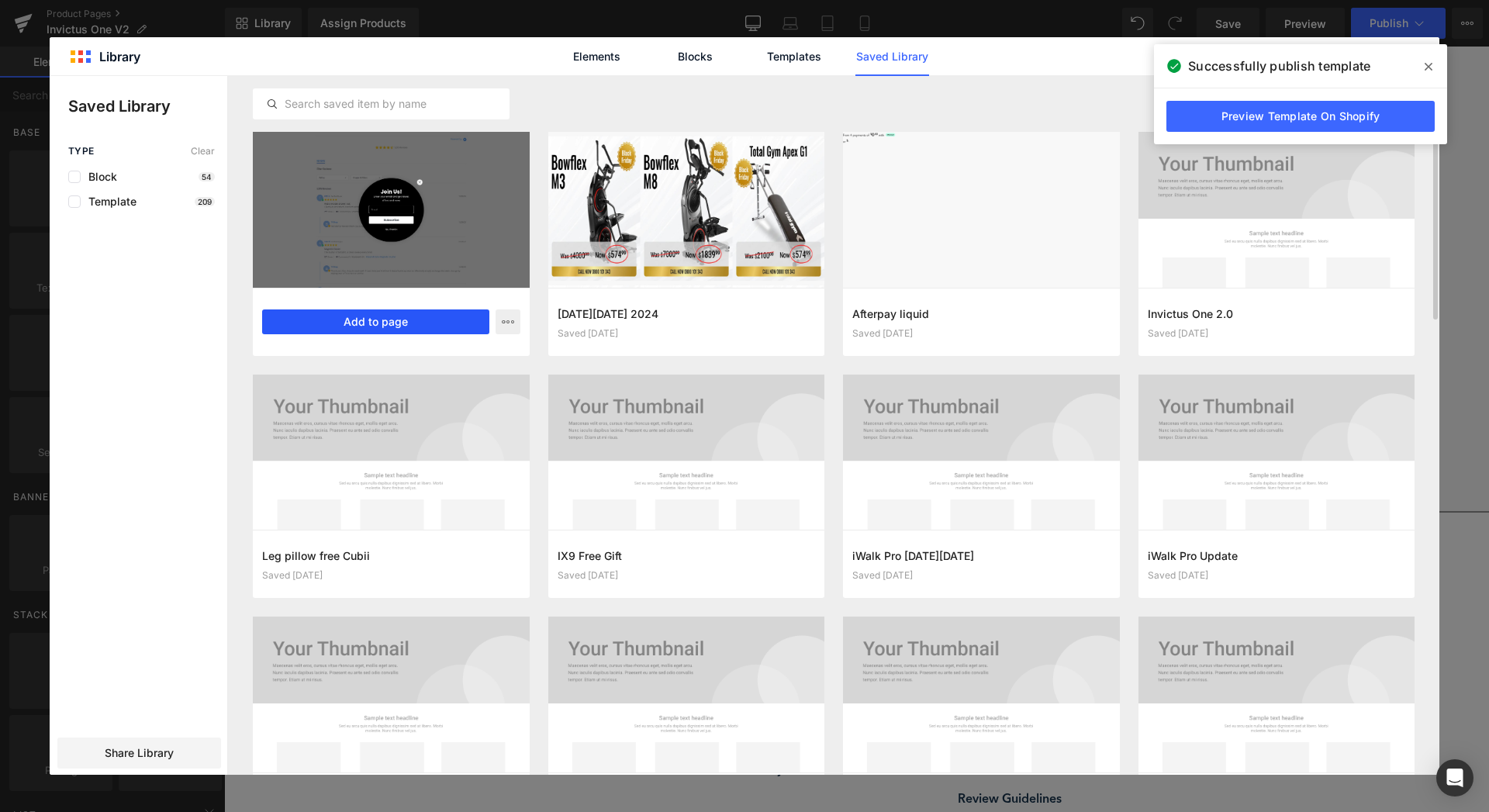
click at [402, 320] on button "Add to page" at bounding box center [375, 322] width 227 height 25
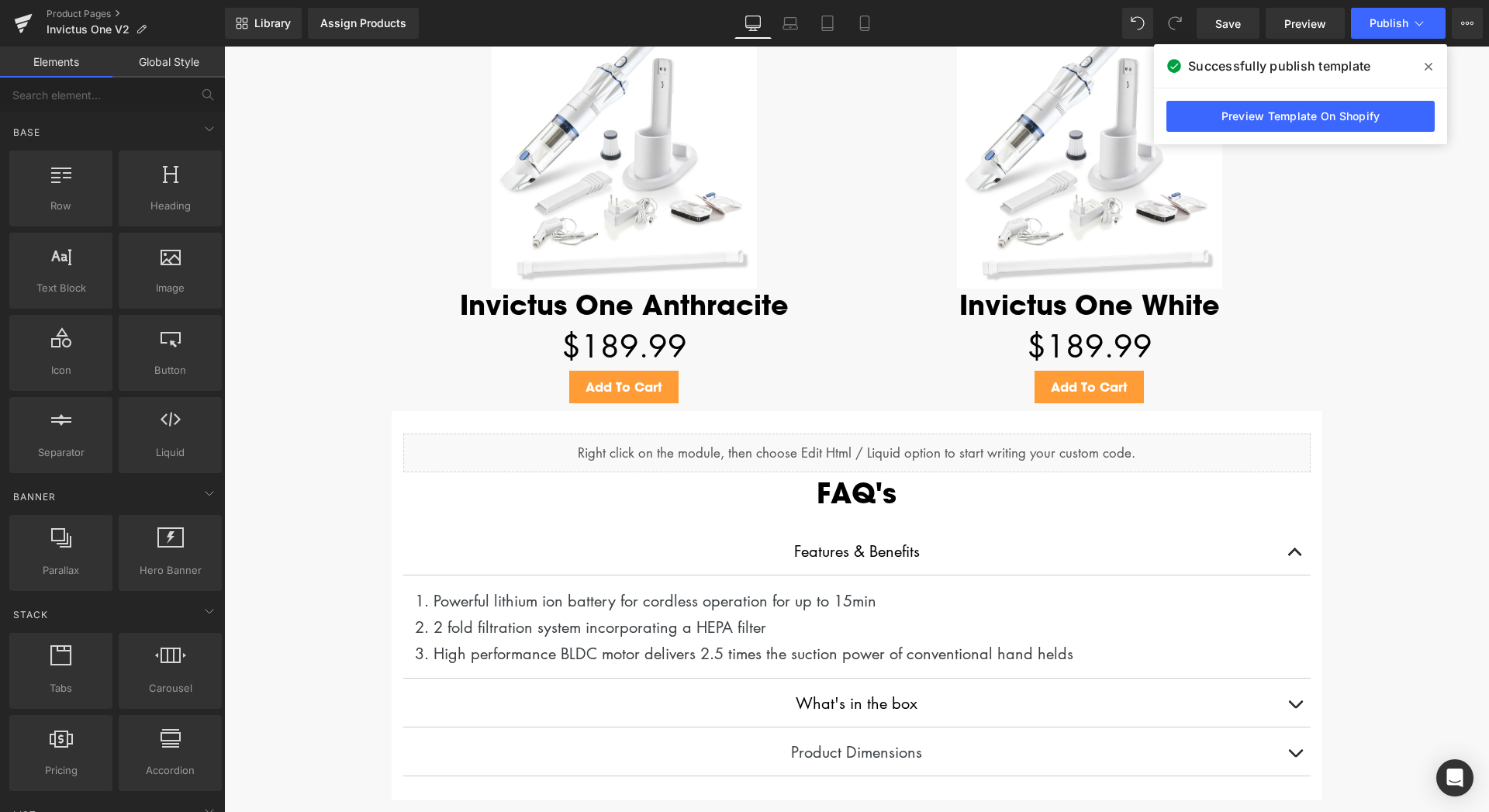
scroll to position [3976, 0]
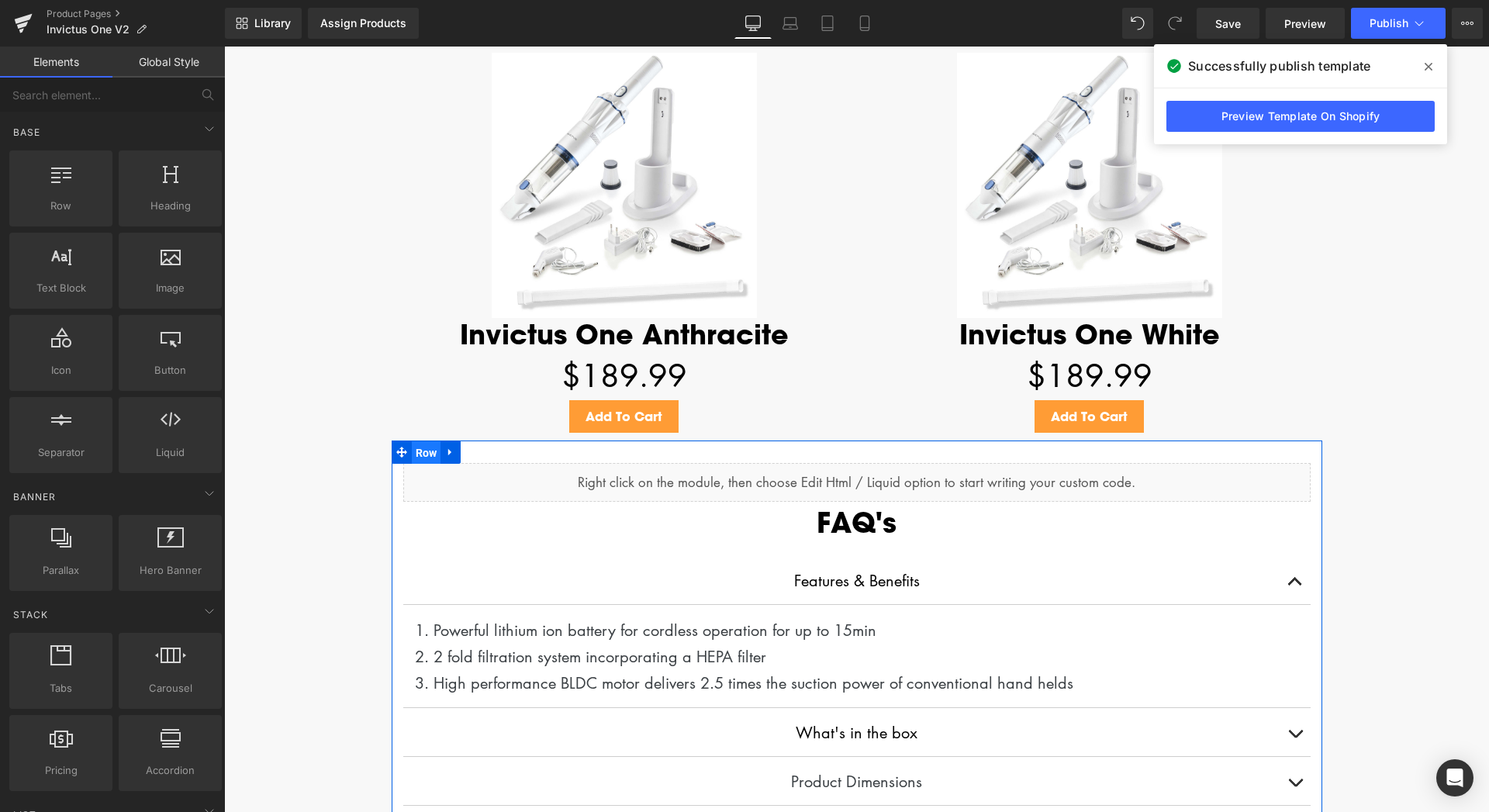
click at [419, 452] on span "Row" at bounding box center [427, 452] width 29 height 23
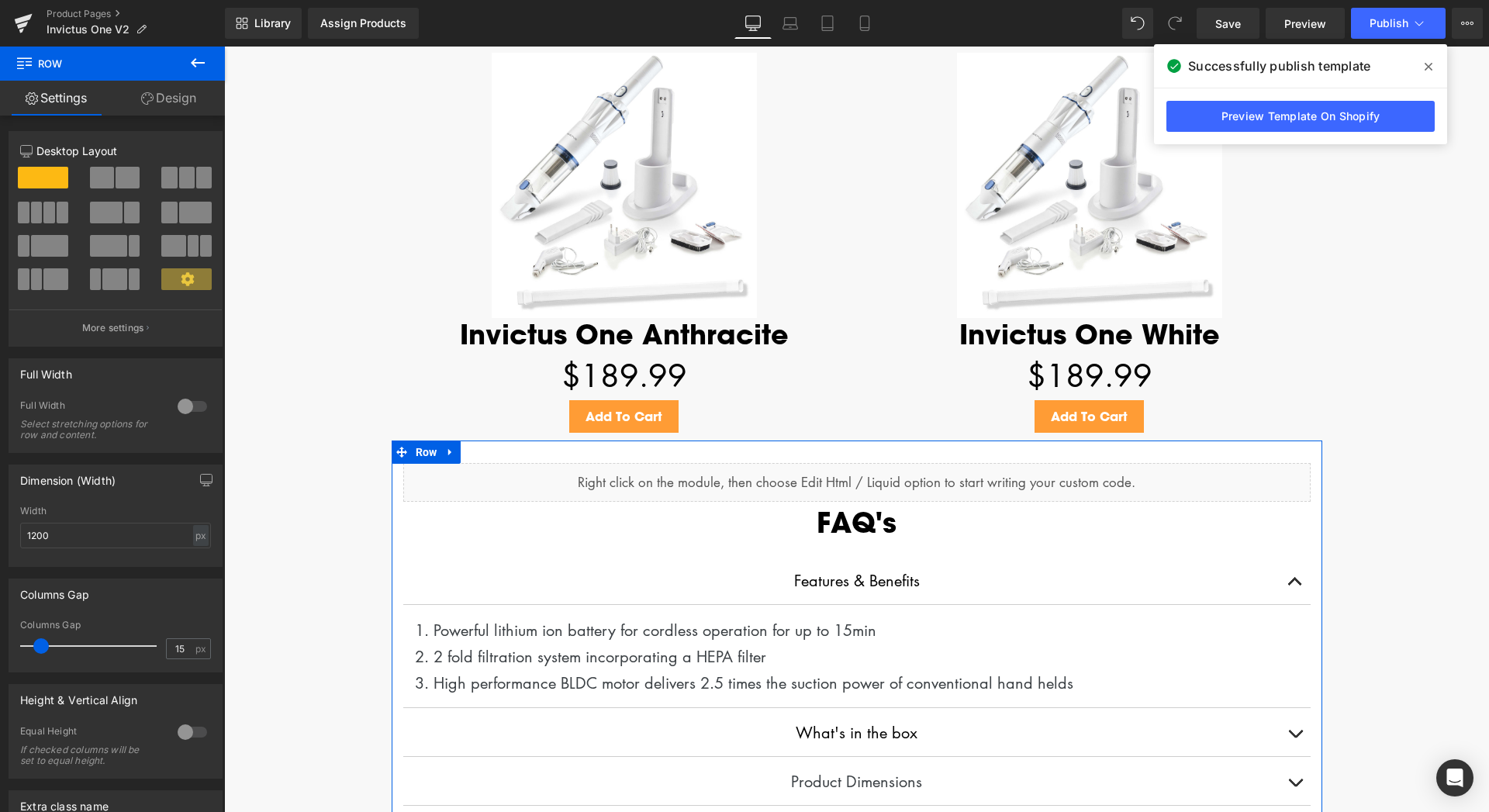
click at [169, 108] on link "Design" at bounding box center [168, 98] width 112 height 35
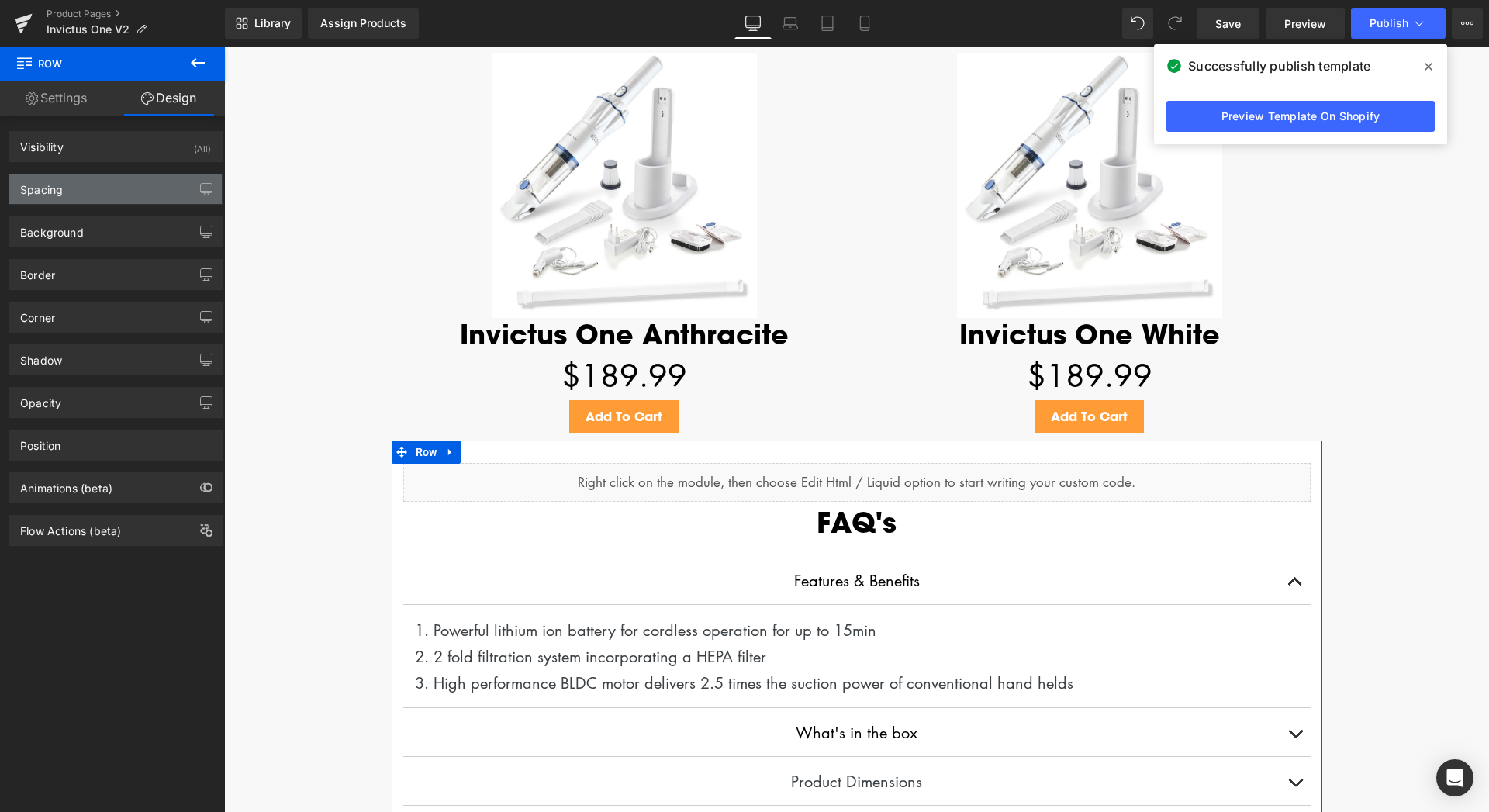
click at [109, 199] on div "Spacing" at bounding box center [116, 189] width 212 height 29
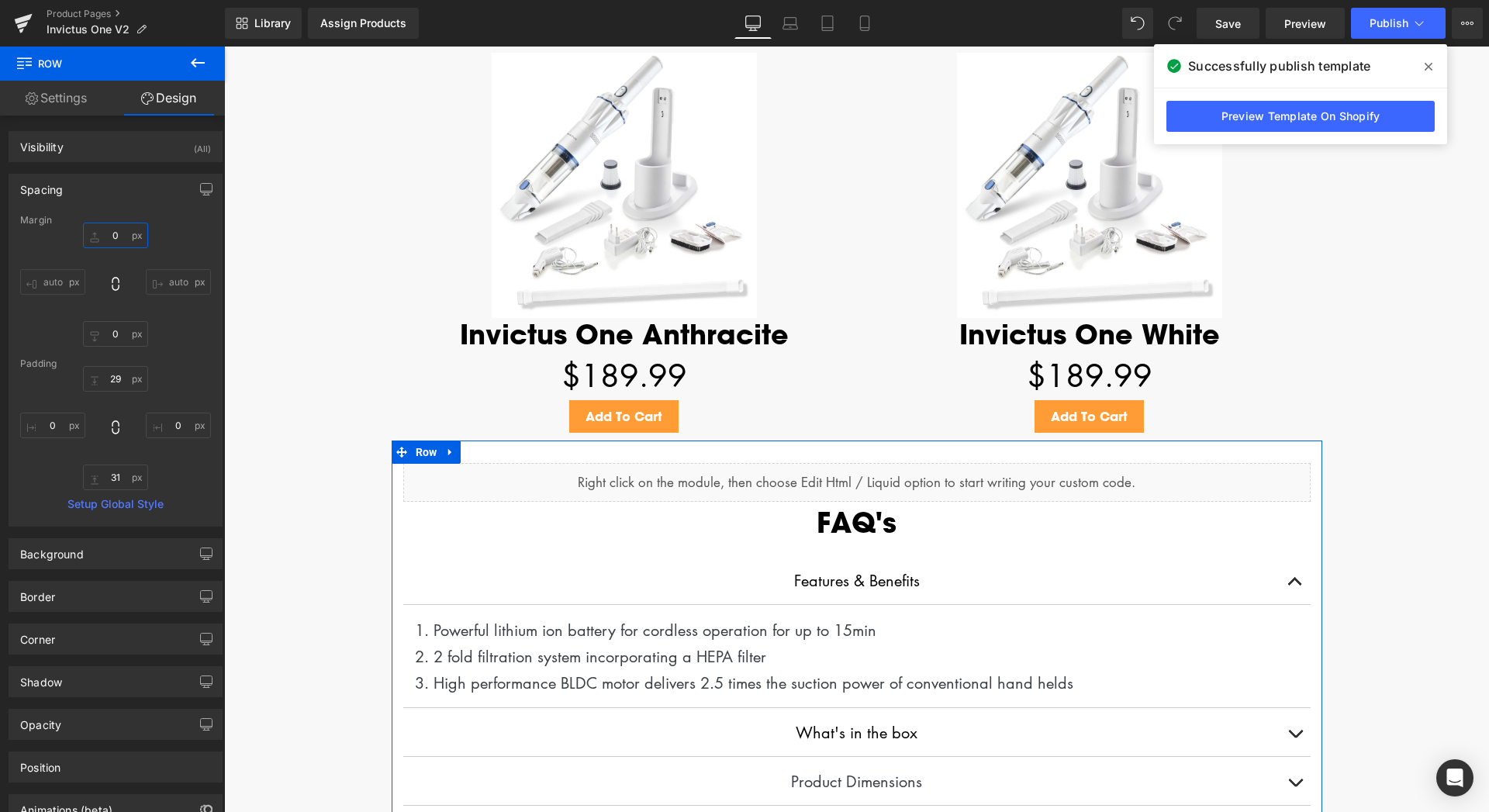
click at [106, 226] on input "0" at bounding box center [116, 235] width 65 height 26
click at [106, 237] on input "0" at bounding box center [116, 235] width 65 height 26
click at [108, 234] on input "0" at bounding box center [116, 235] width 65 height 26
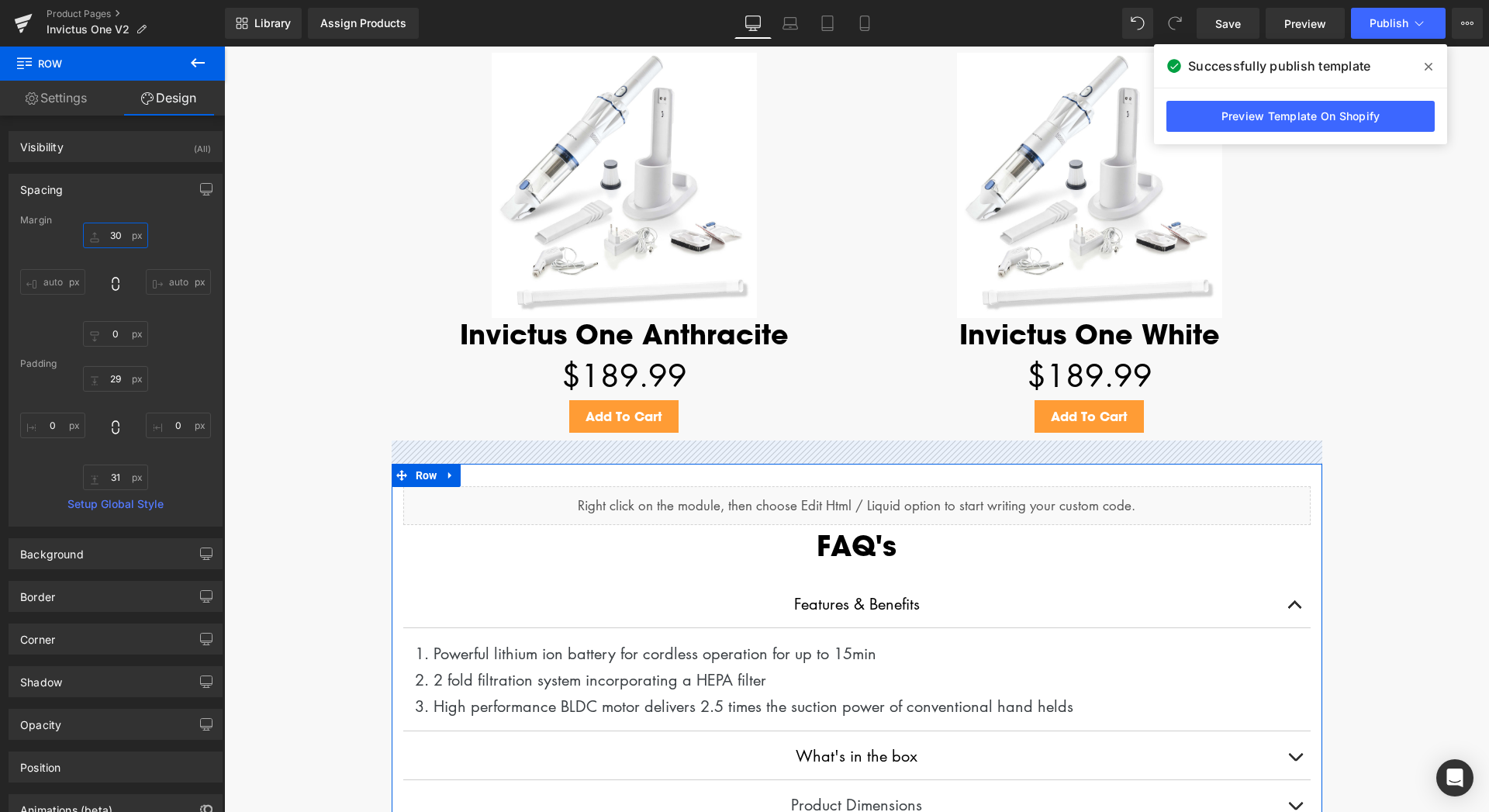
click at [94, 236] on input "30" at bounding box center [116, 235] width 65 height 26
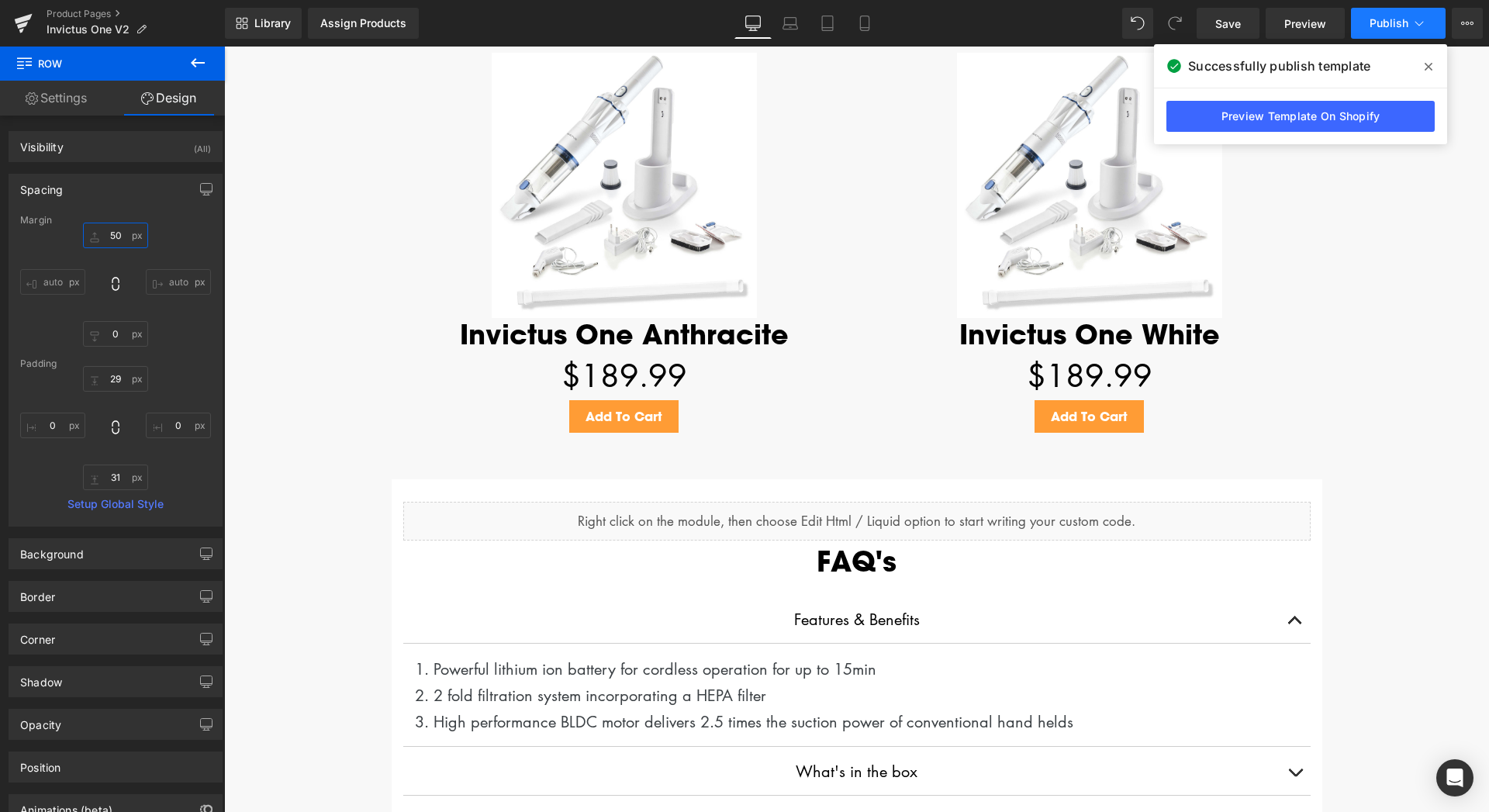
type input "50"
click at [1387, 24] on span "Publish" at bounding box center [1389, 23] width 39 height 12
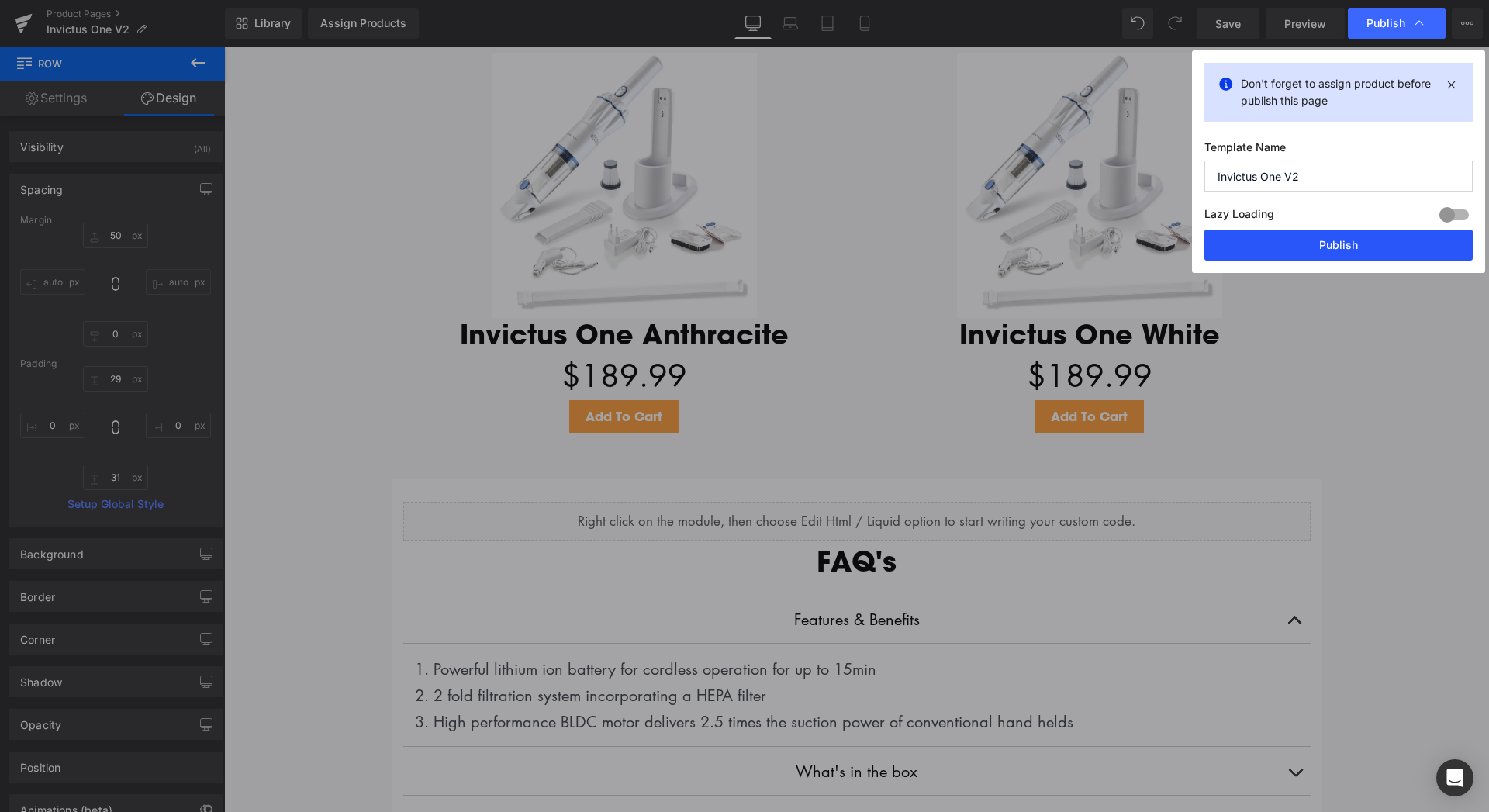
click at [1337, 246] on button "Publish" at bounding box center [1338, 245] width 268 height 31
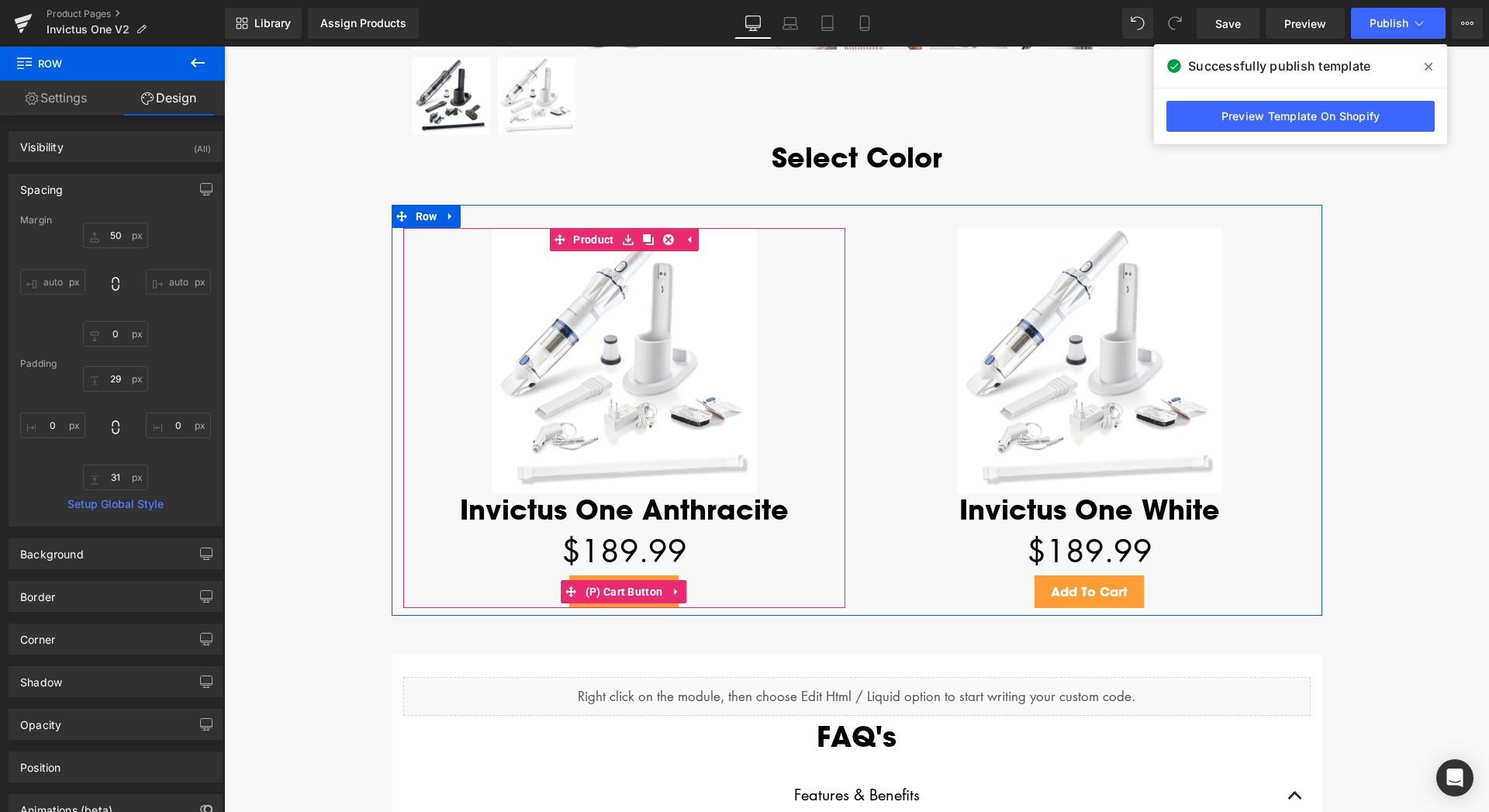
scroll to position [3738, 0]
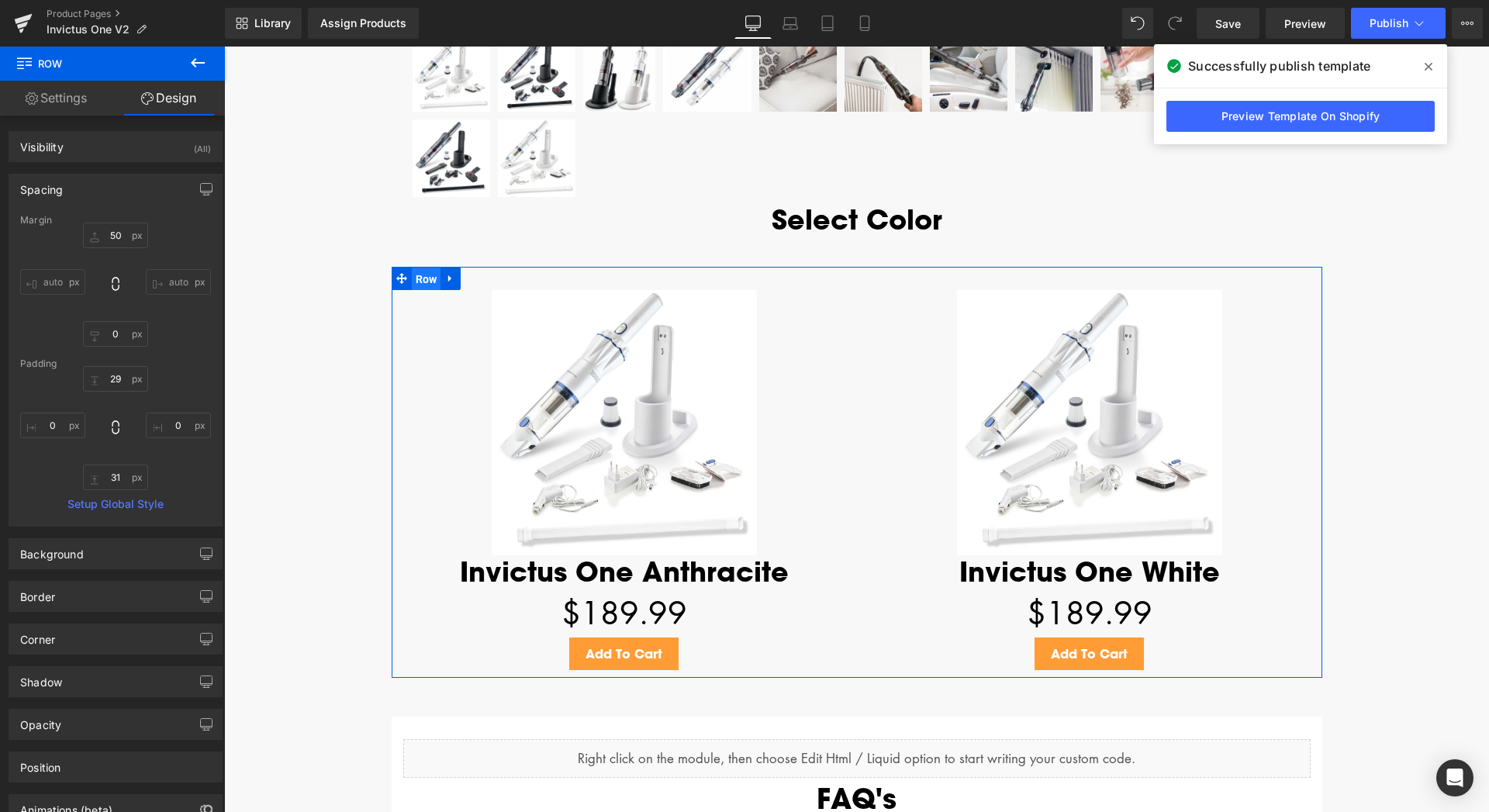
click at [414, 278] on span "Row" at bounding box center [427, 279] width 29 height 23
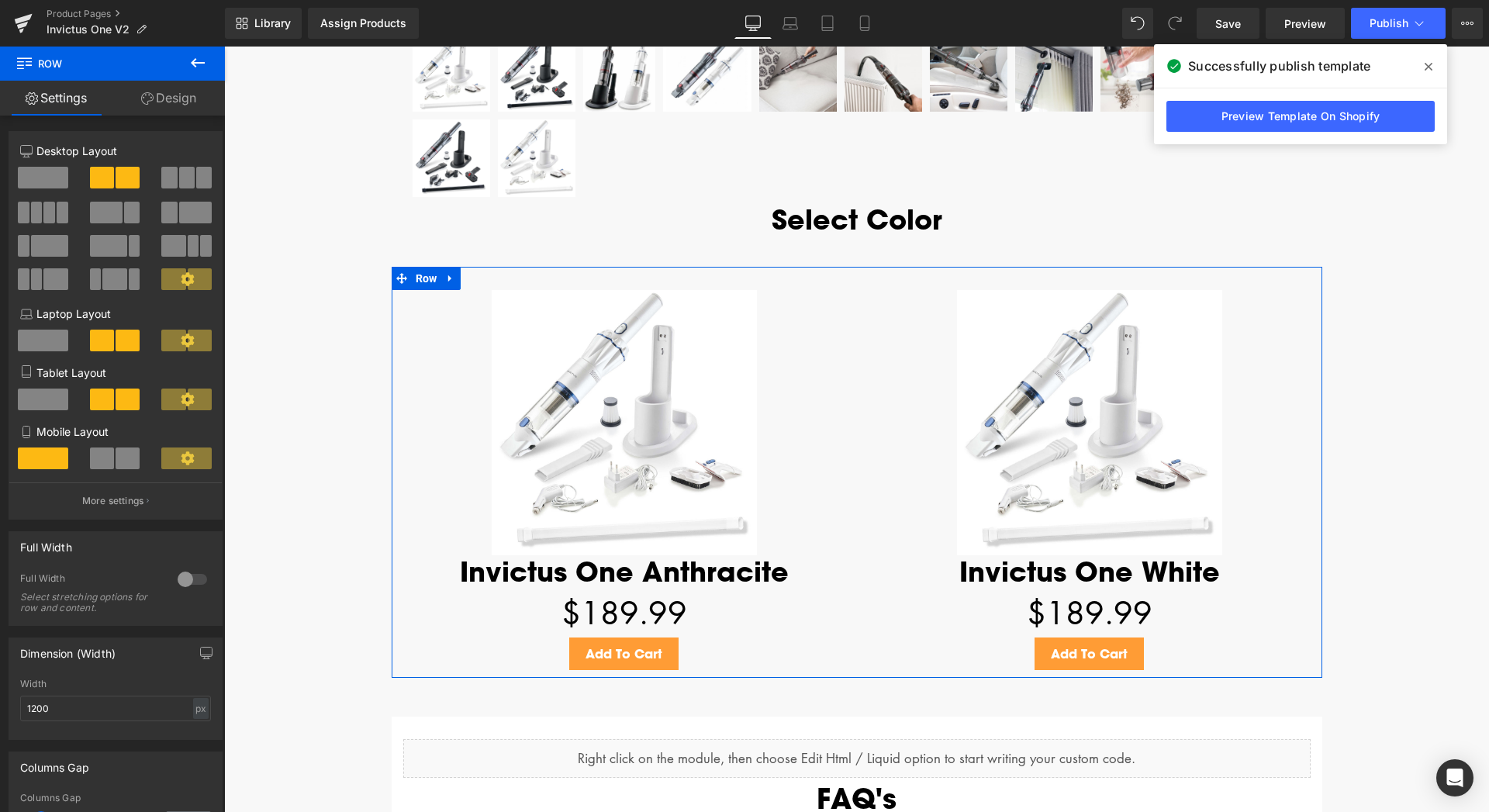
click at [164, 107] on link "Design" at bounding box center [168, 98] width 112 height 35
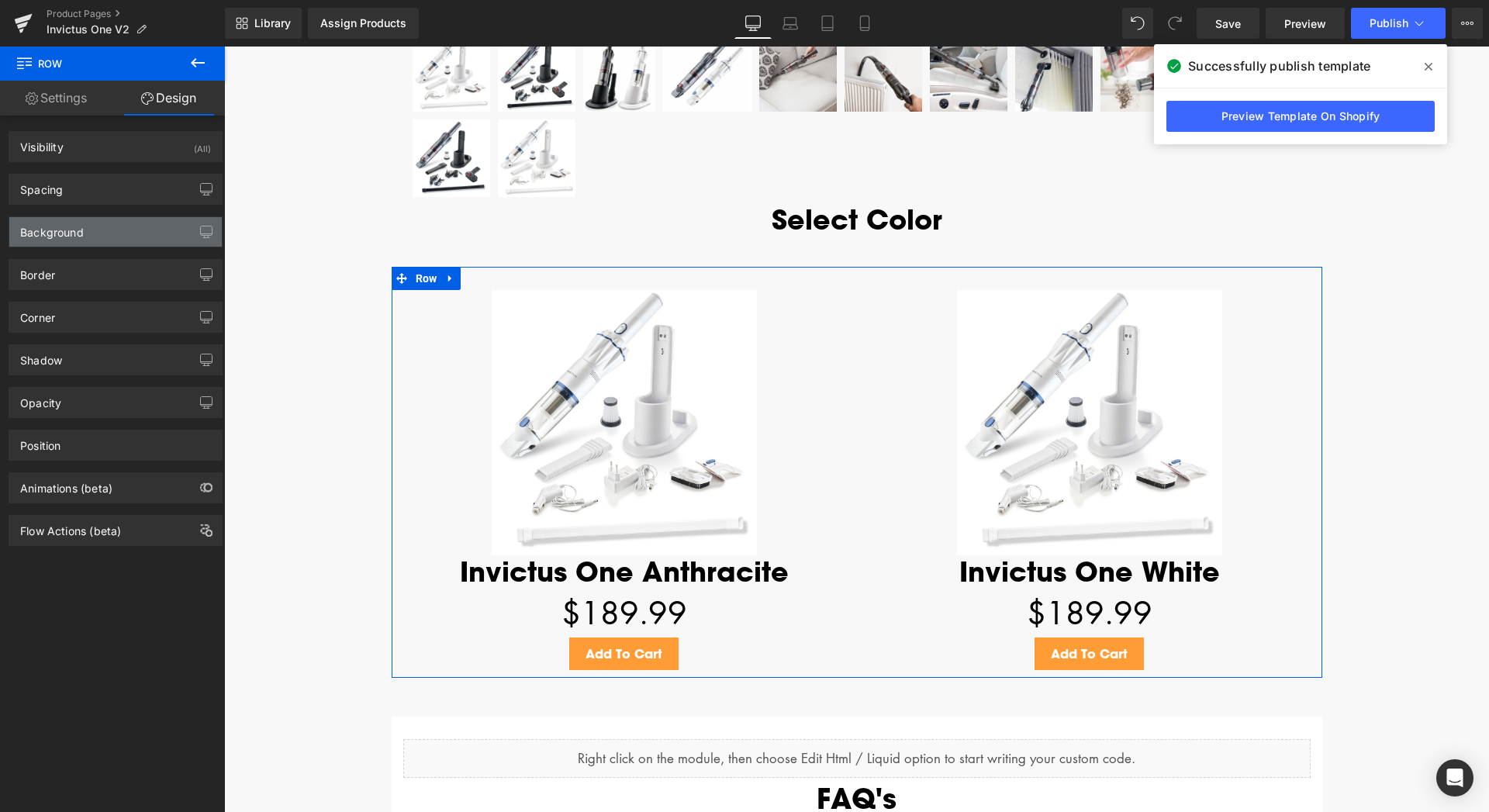
click at [73, 240] on div "Background" at bounding box center [116, 232] width 212 height 29
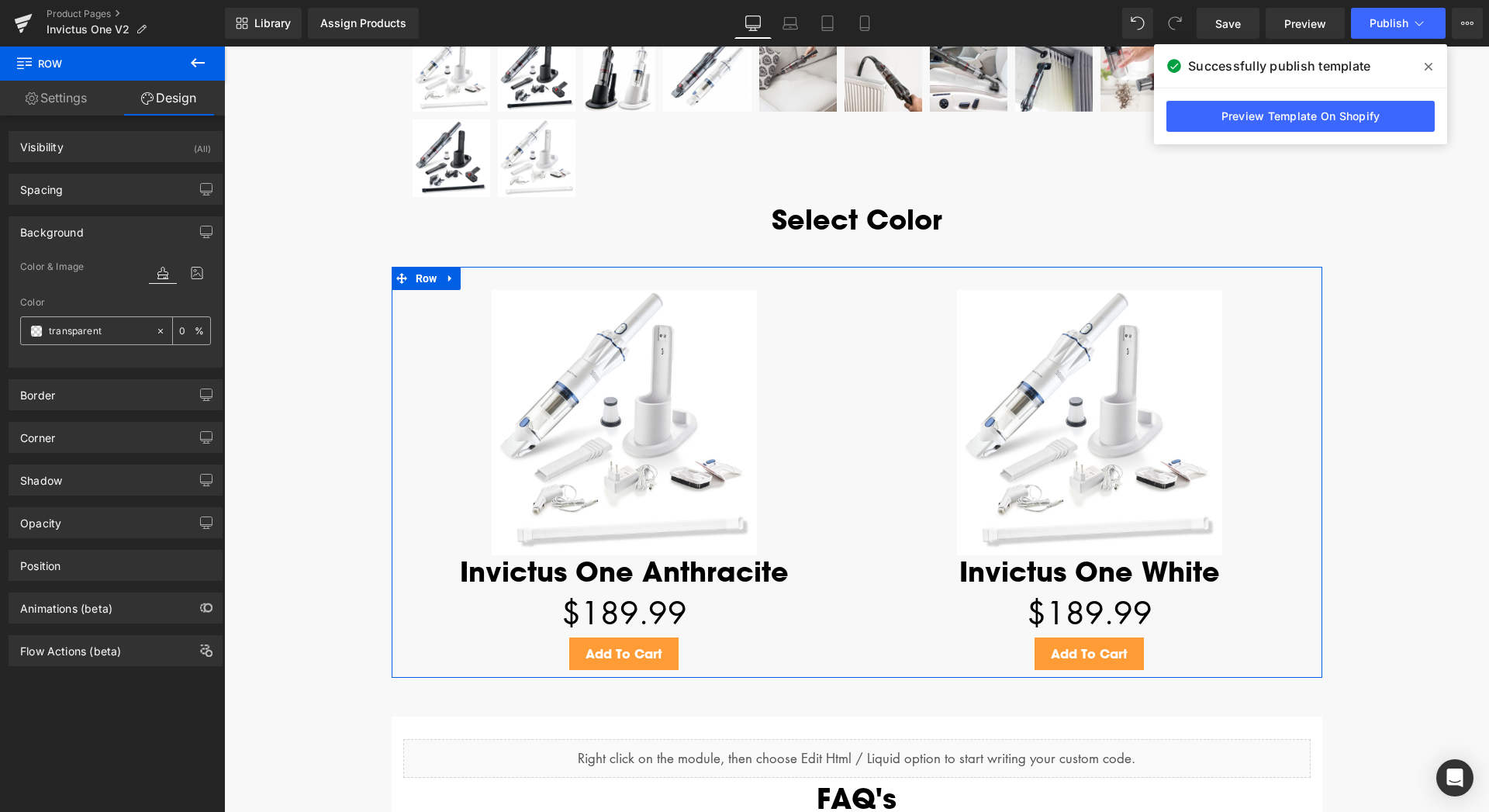
click at [65, 334] on input "transparent" at bounding box center [98, 330] width 99 height 17
click at [39, 334] on span at bounding box center [36, 330] width 12 height 12
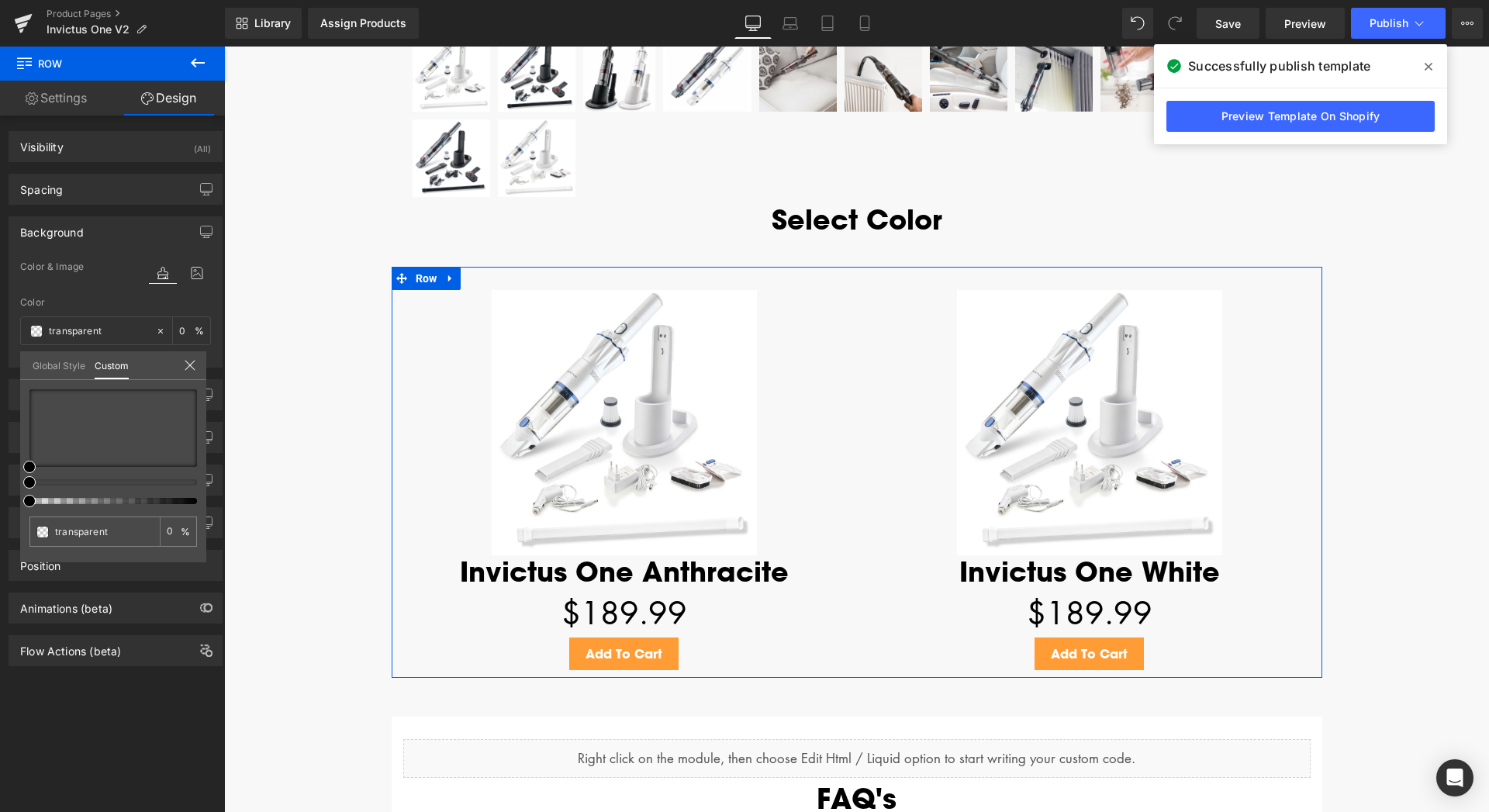
type input "#000000"
type input "5"
type input "#000000"
type input "5"
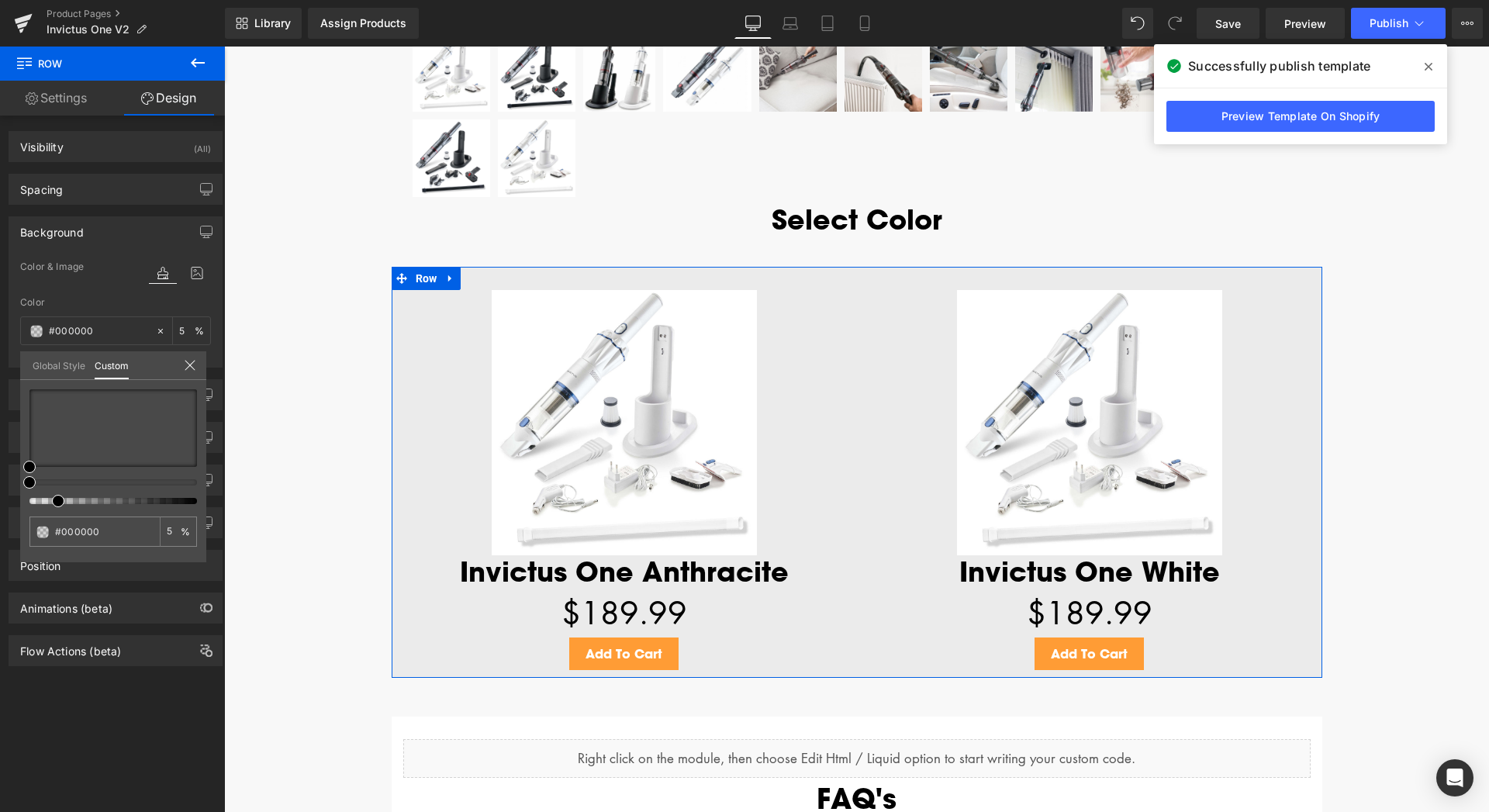
type input "14"
type input "30"
type input "44"
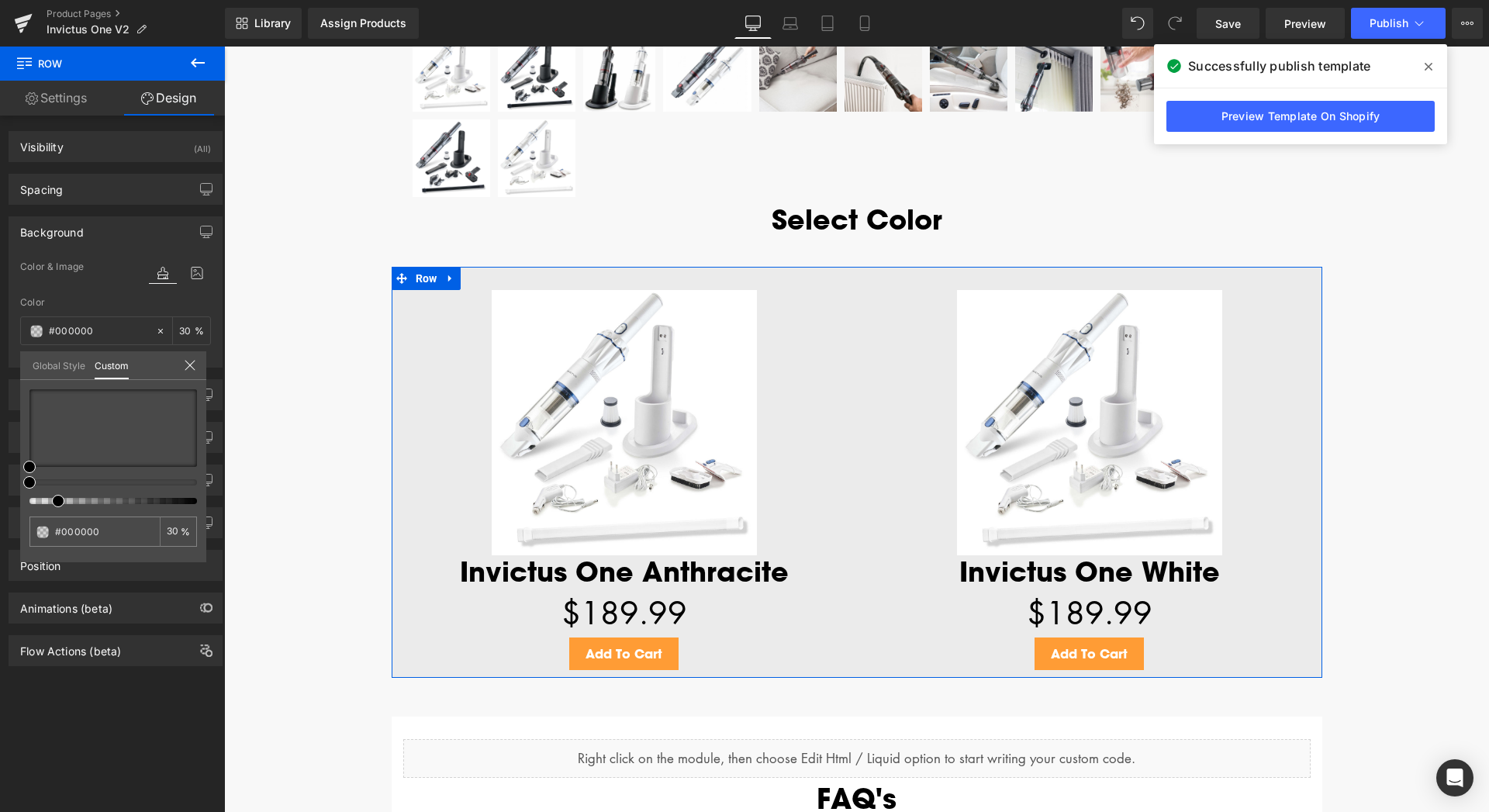
type input "44"
type input "52"
type input "63"
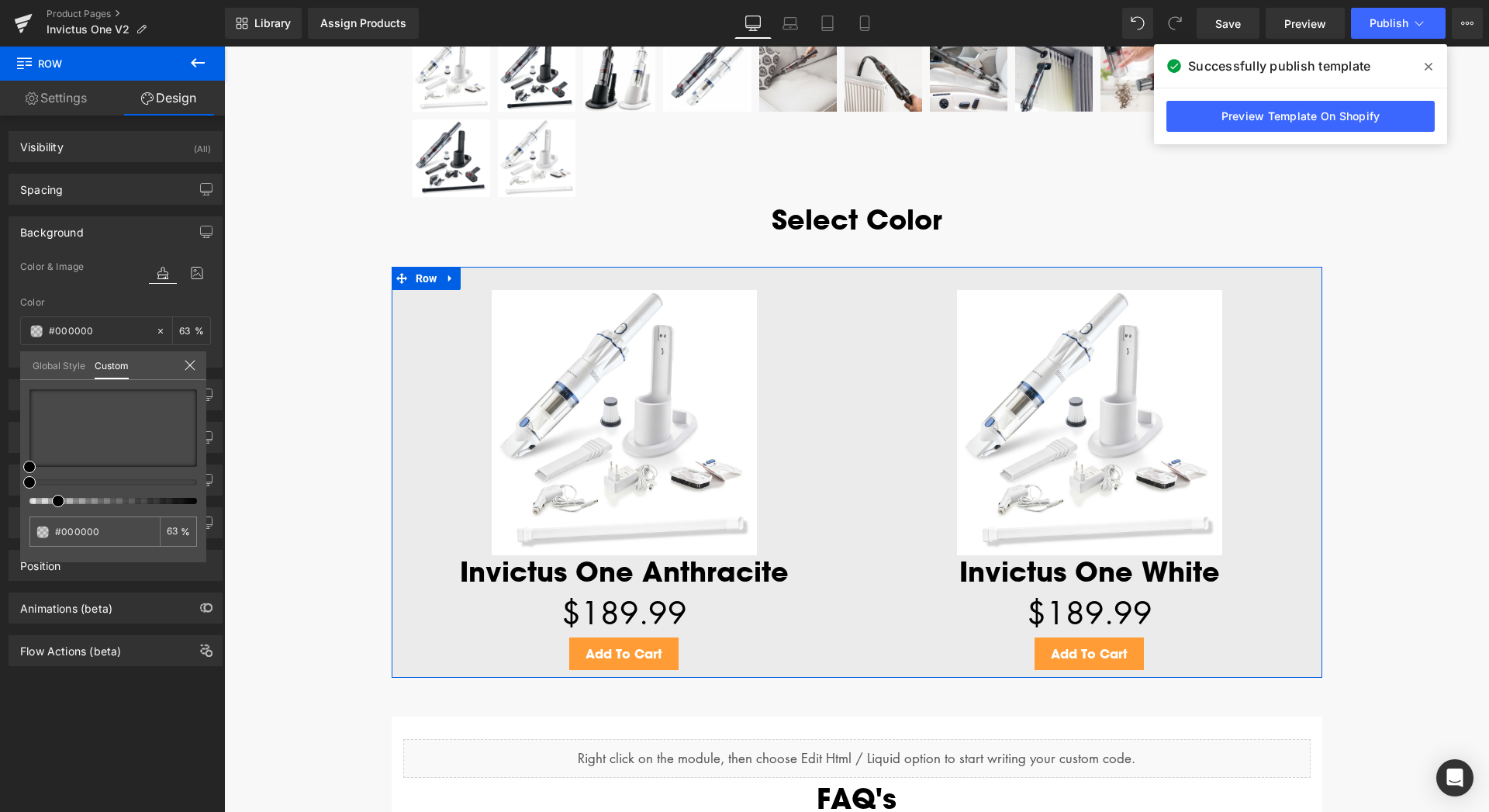
type input "71"
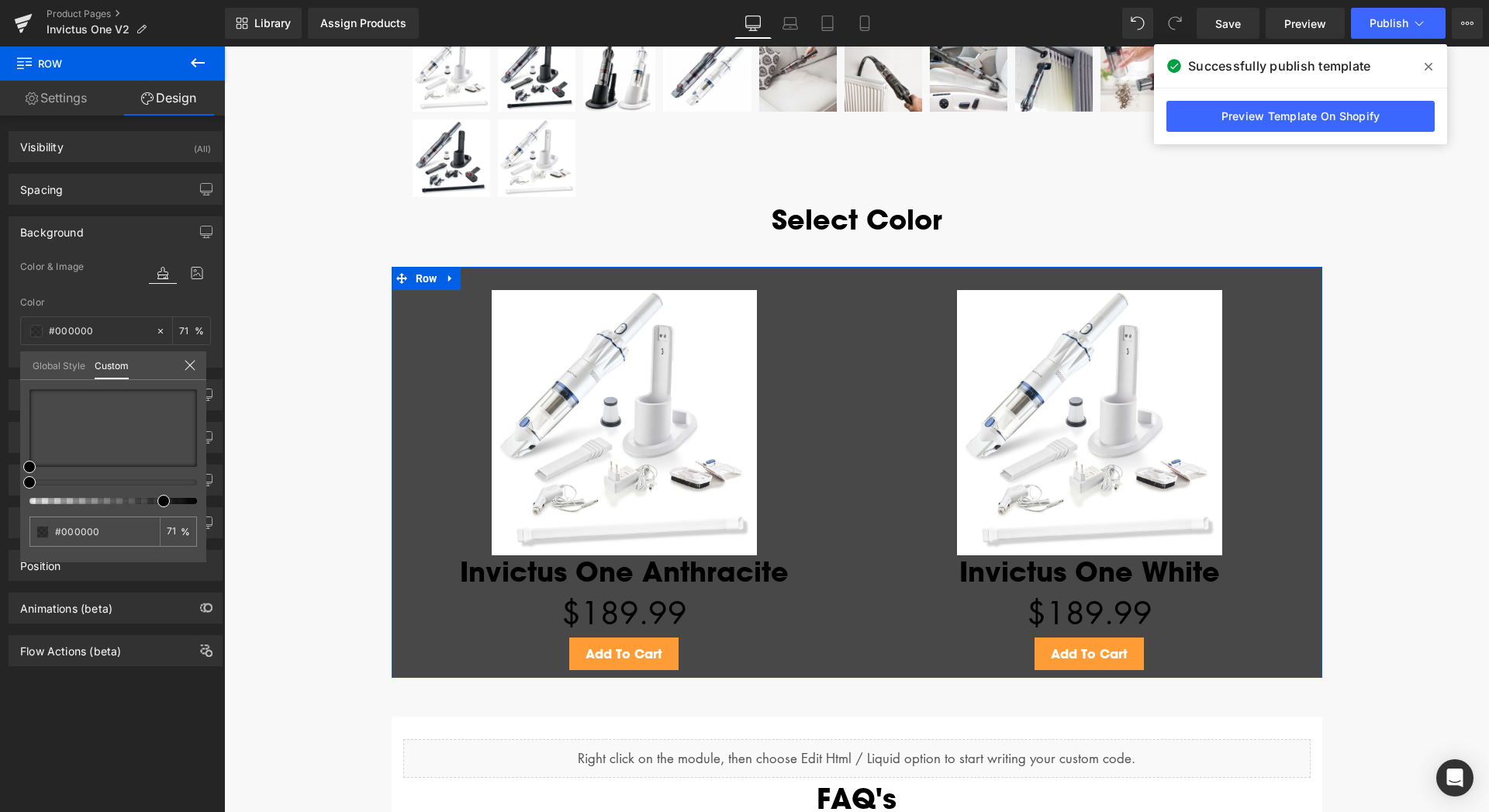
type input "80"
type input "83"
type input "86"
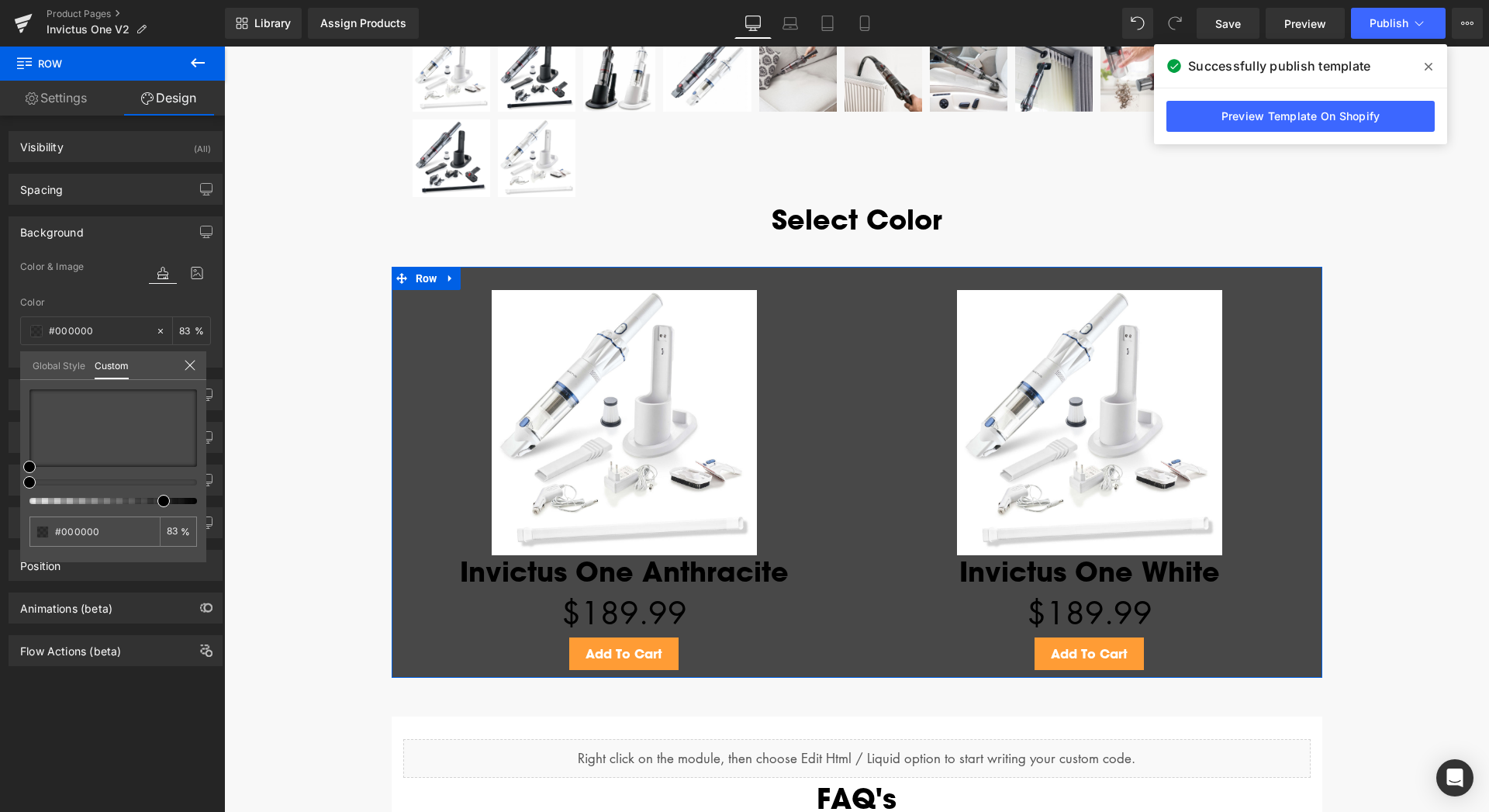
type input "86"
type input "93"
type input "100"
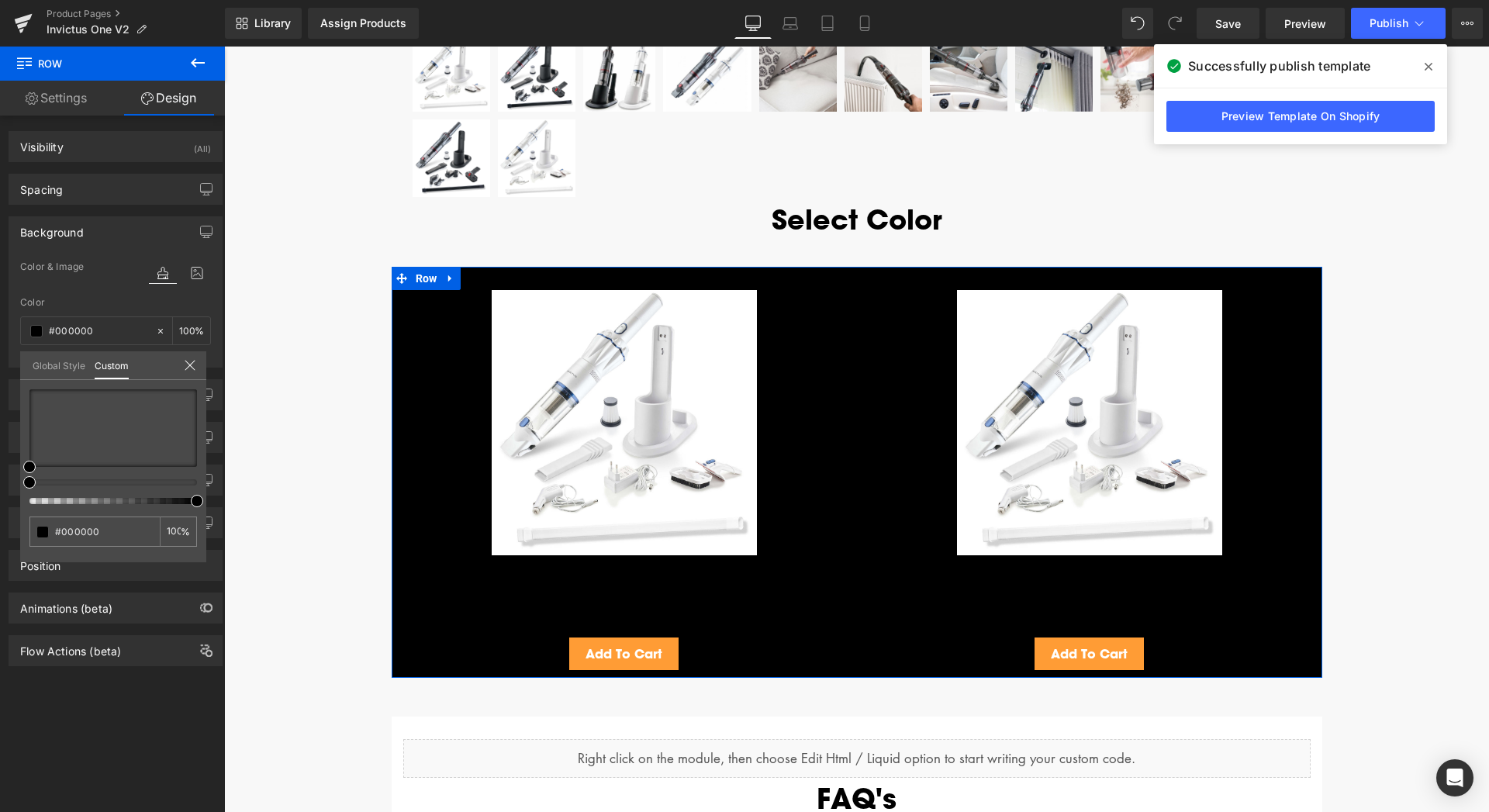
drag, startPoint x: 31, startPoint y: 502, endPoint x: 202, endPoint y: 495, distance: 171.1
click at [202, 495] on div "#000000 100 %" at bounding box center [113, 476] width 186 height 173
type input "#050505"
type input "#262626"
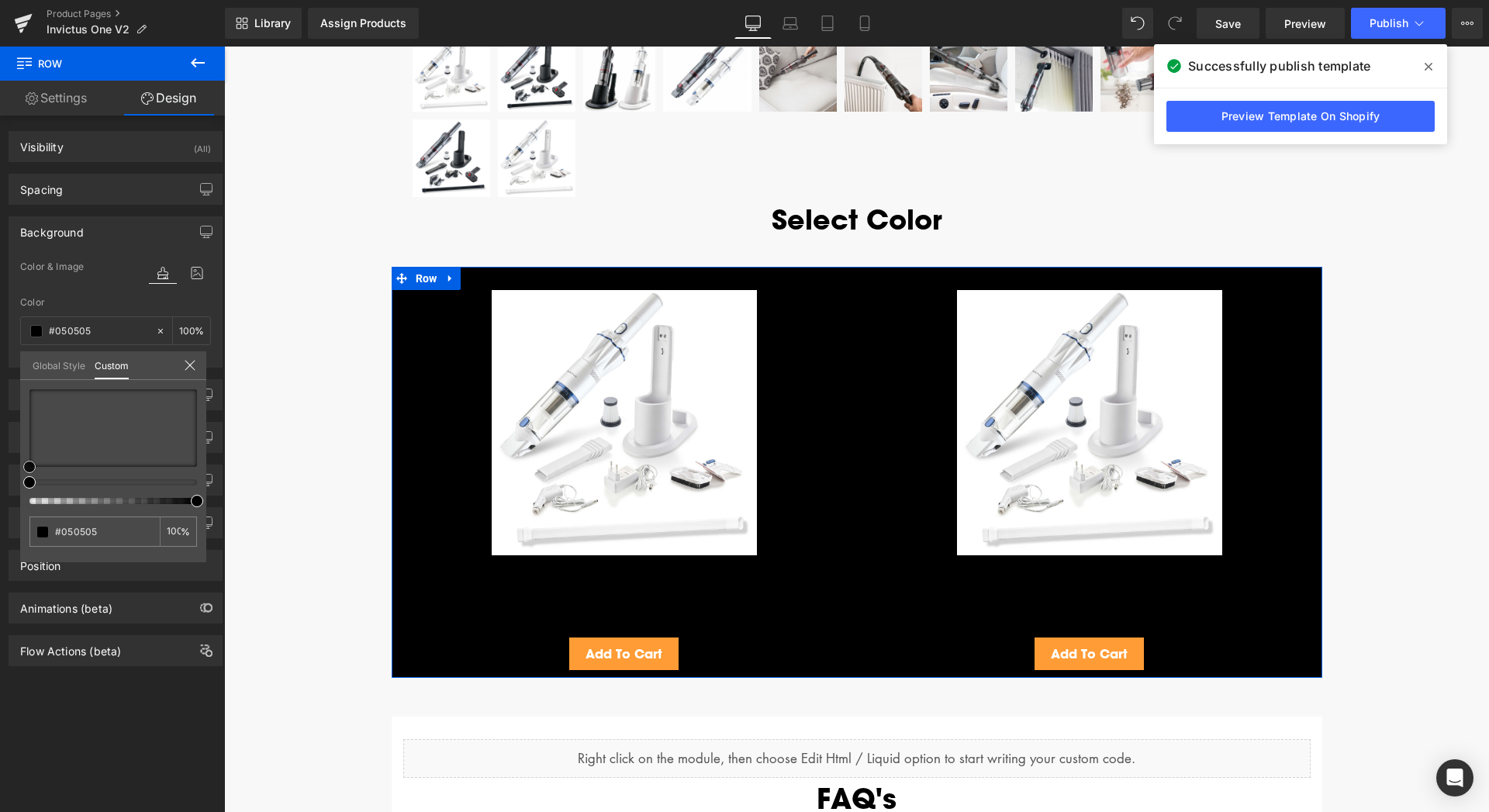
type input "#262626"
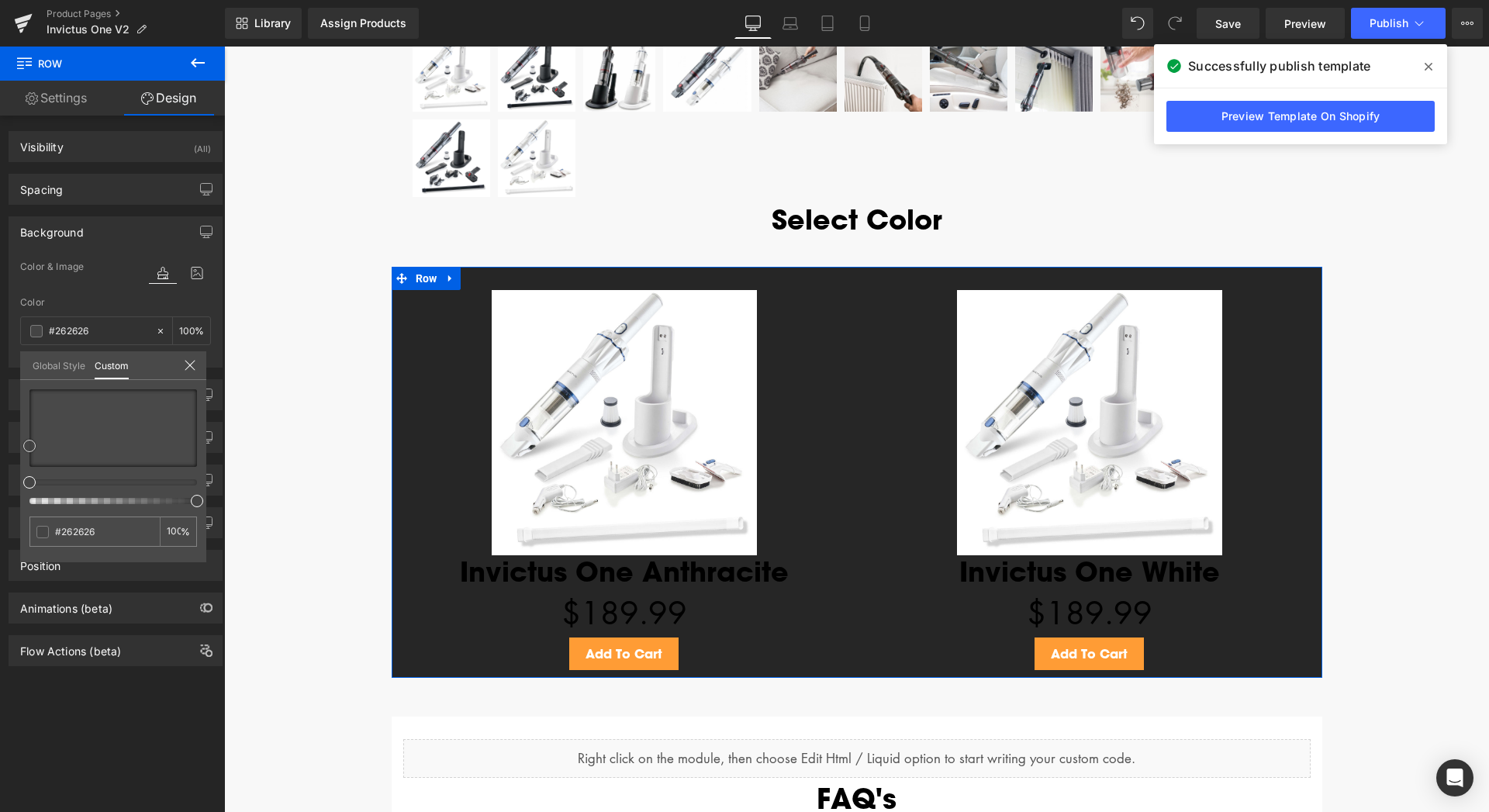
type input "#444444"
type input "#5b5b5b"
type input "#727272"
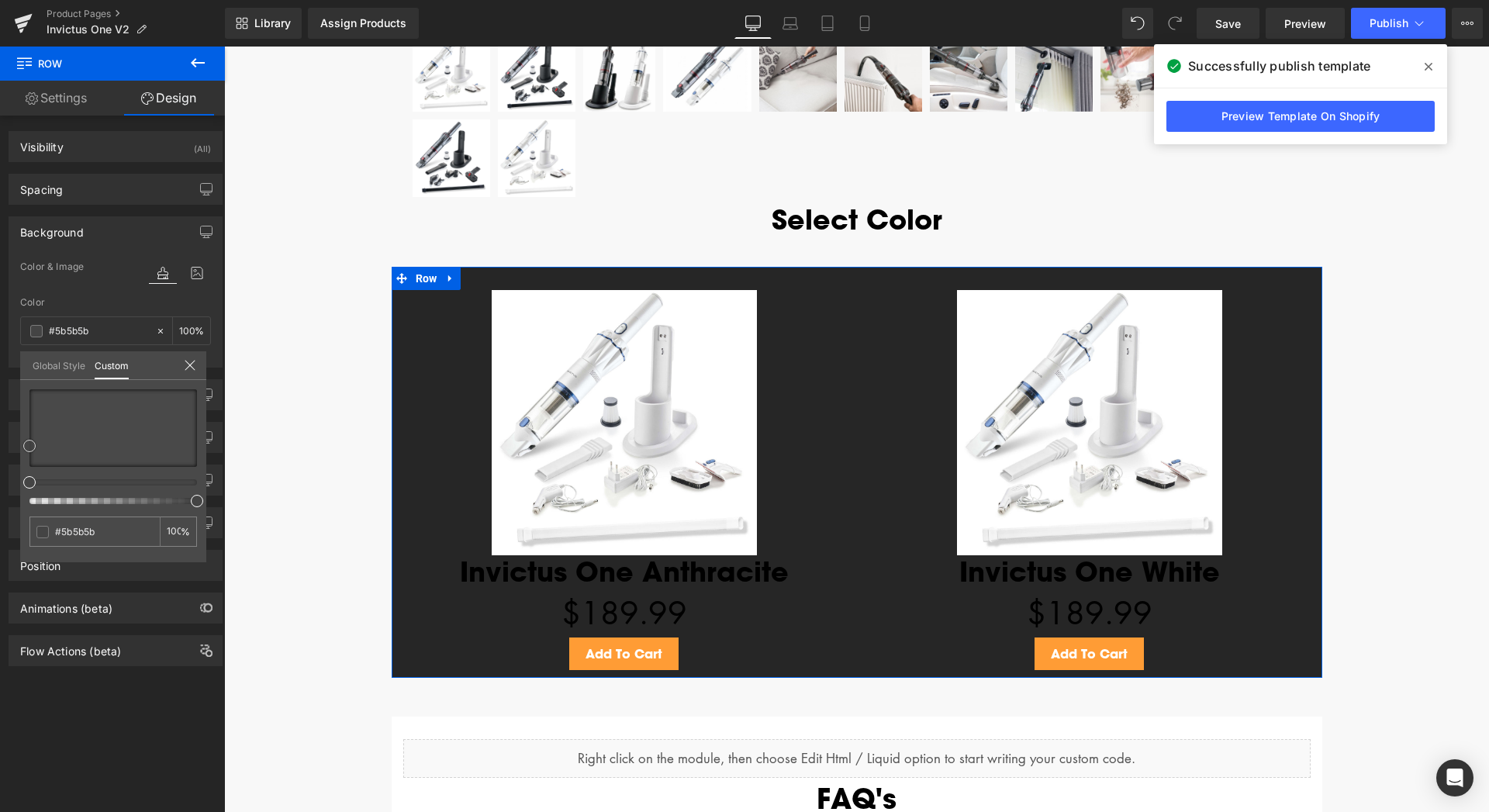
type input "#727272"
type input "#898989"
type input "#969696"
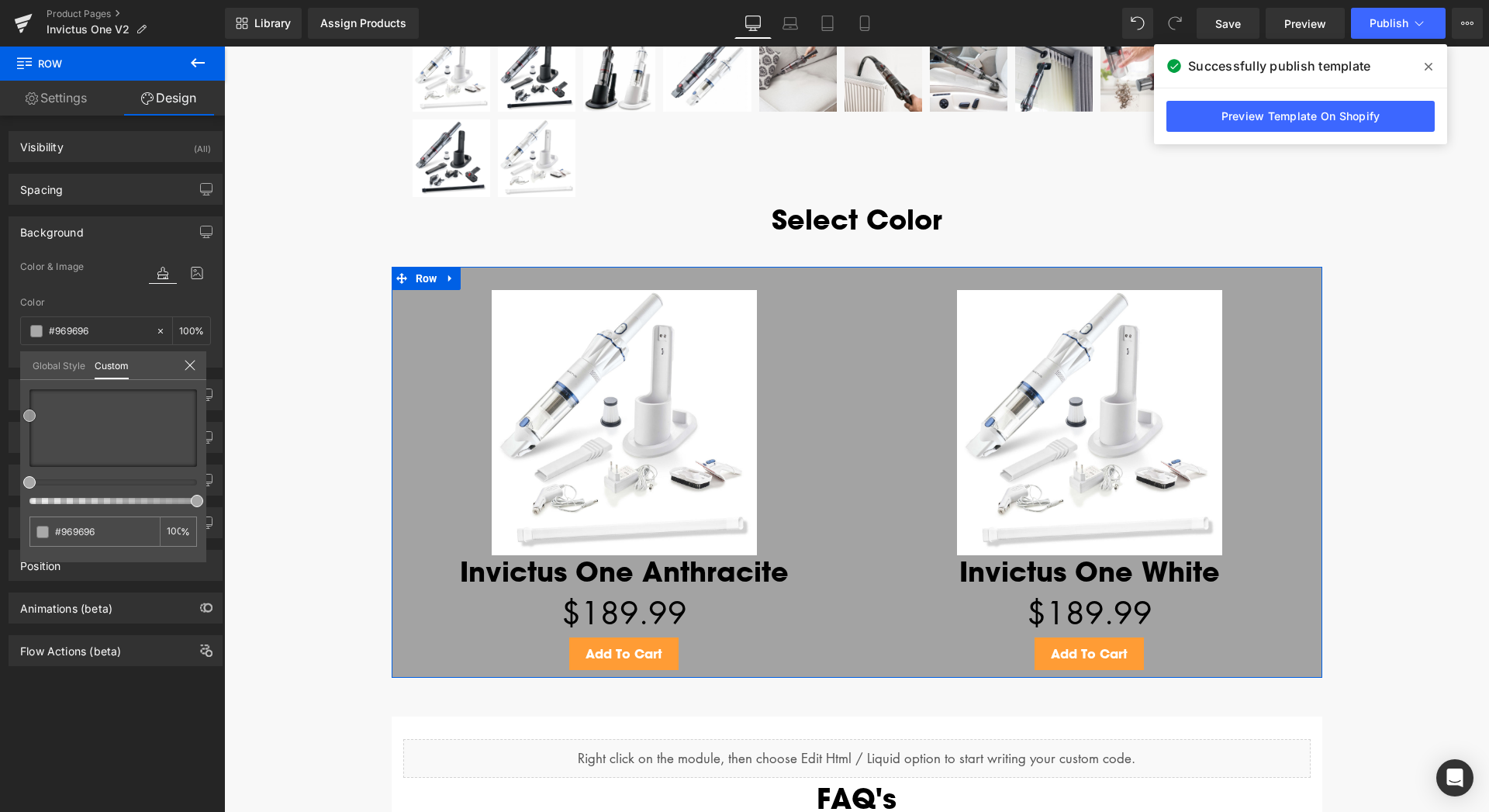
type input "#a3a3a3"
type input "#a8a8a8"
type input "#adadad"
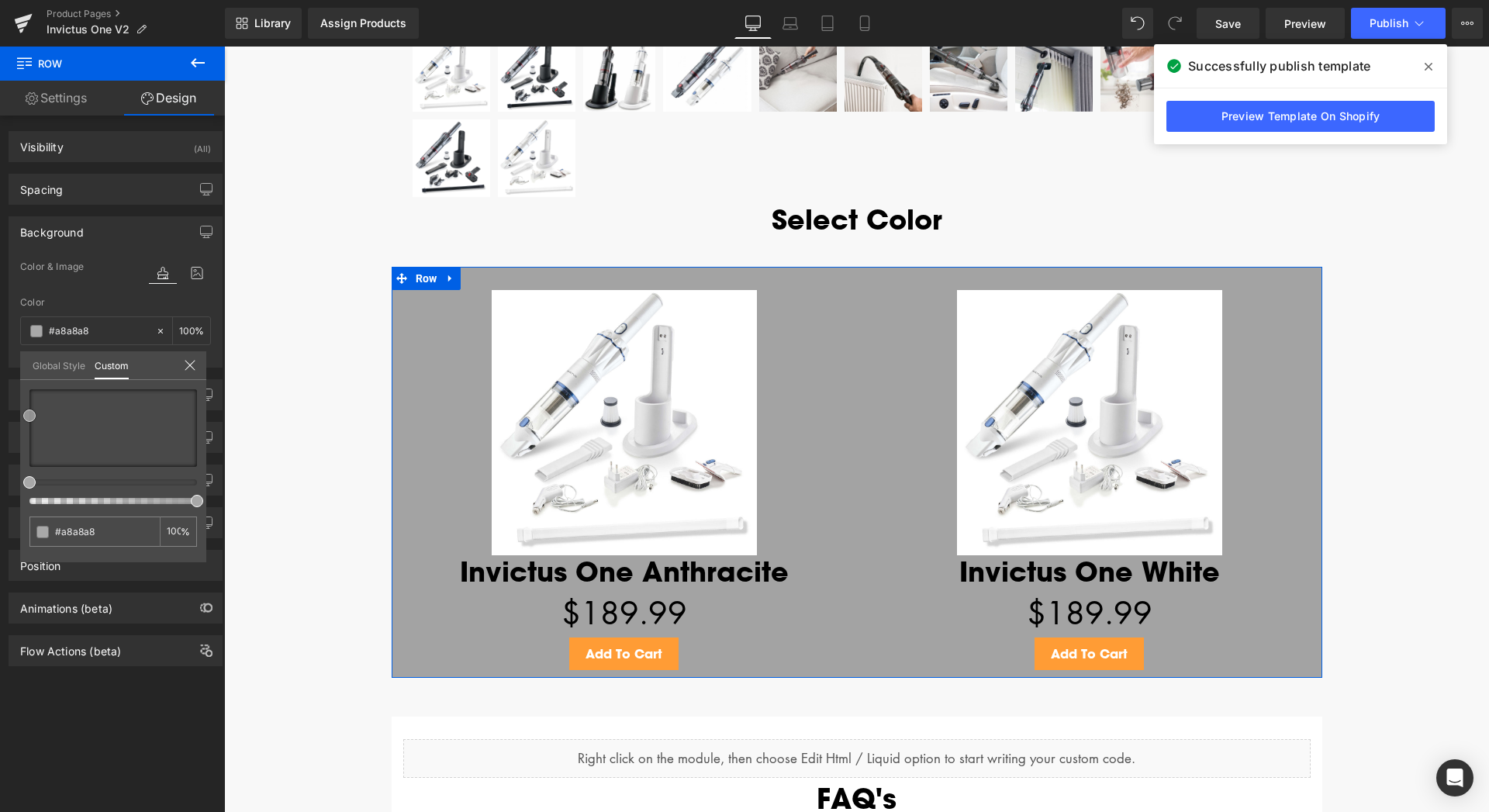
type input "#adadad"
type input "#b2b2b2"
type input "#bababa"
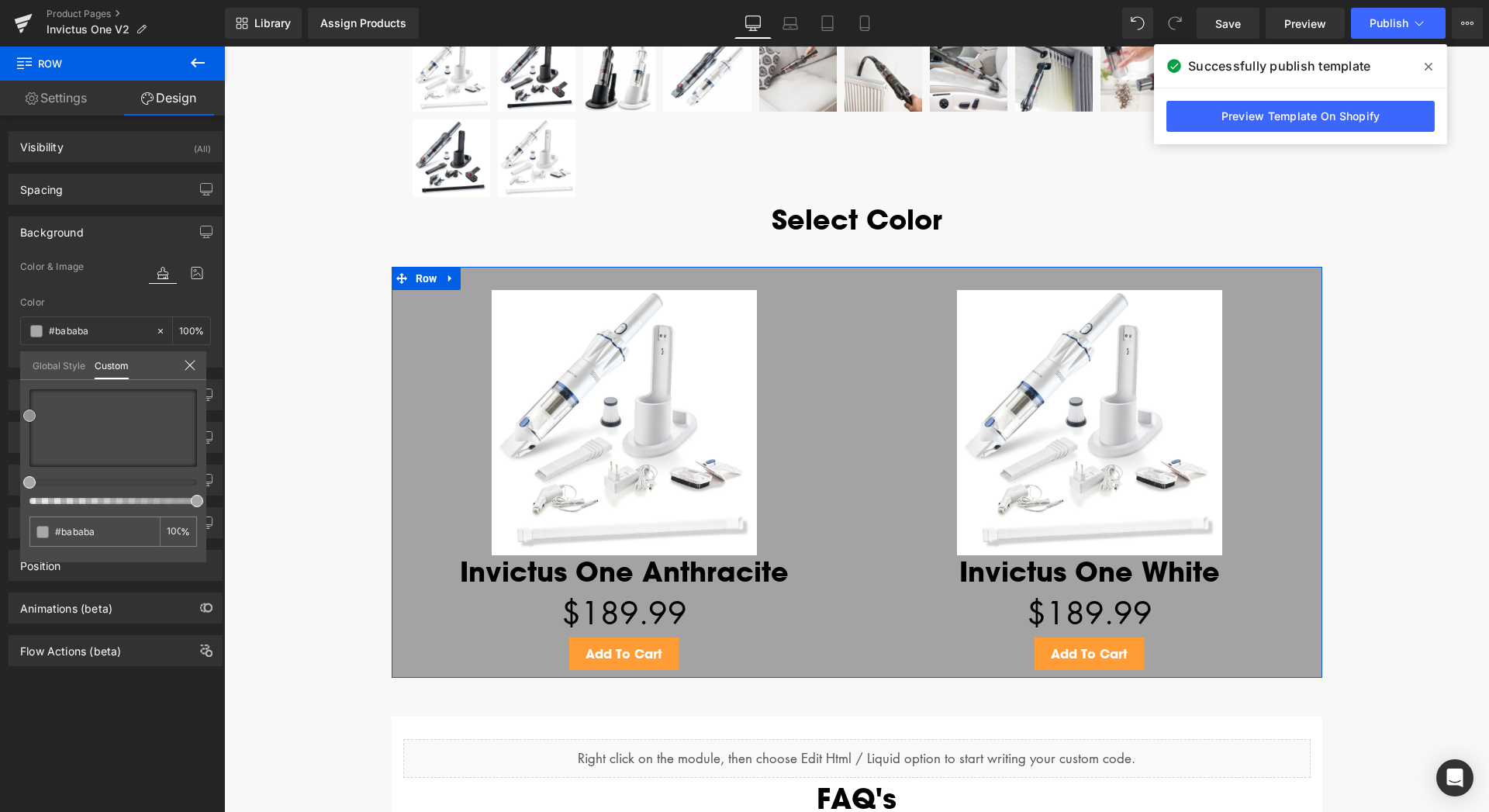
type input "#bcbcbc"
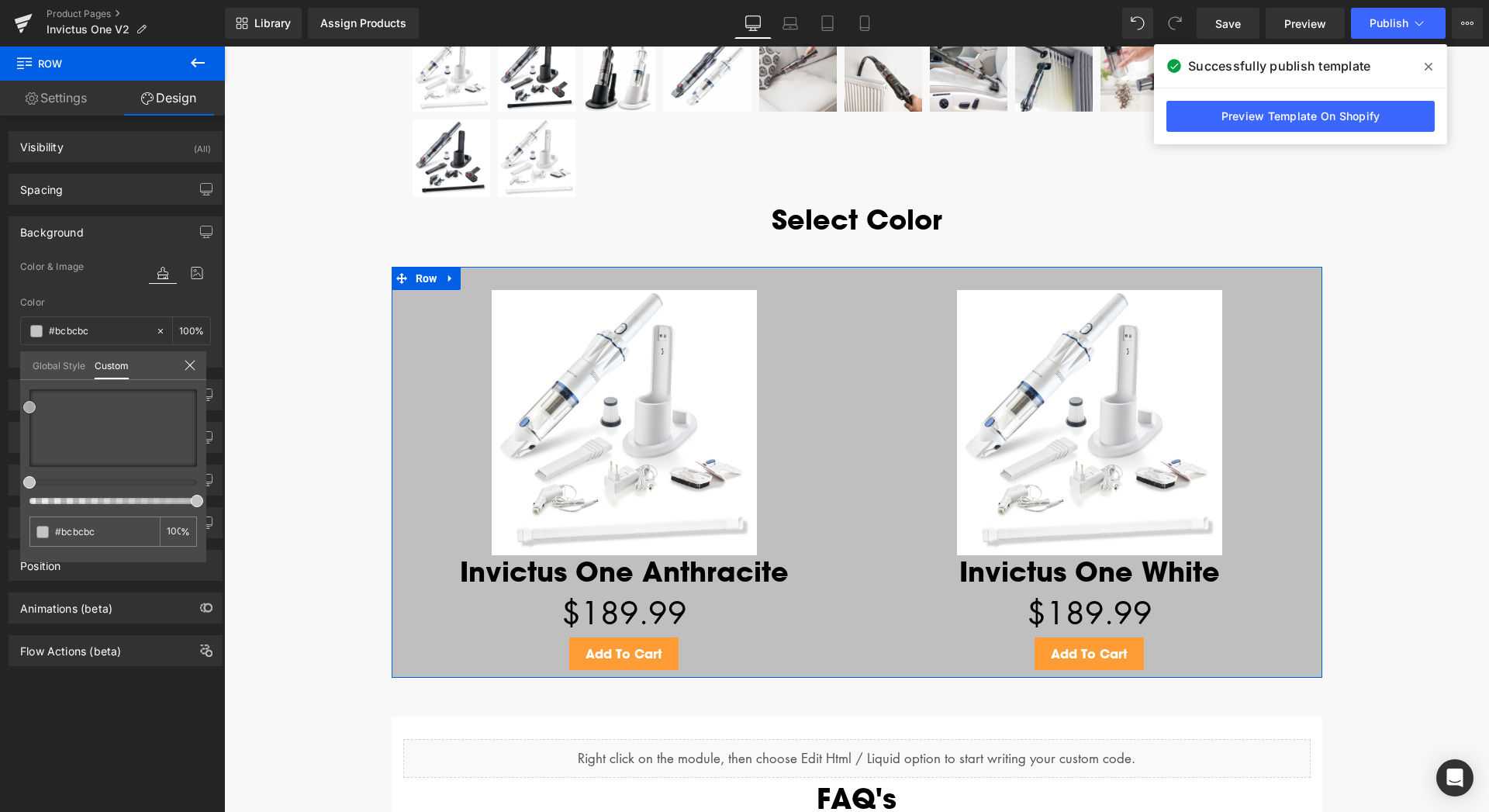
type input "#bfbfbf"
type input "#c4c4c4"
type input "#c6c6c6"
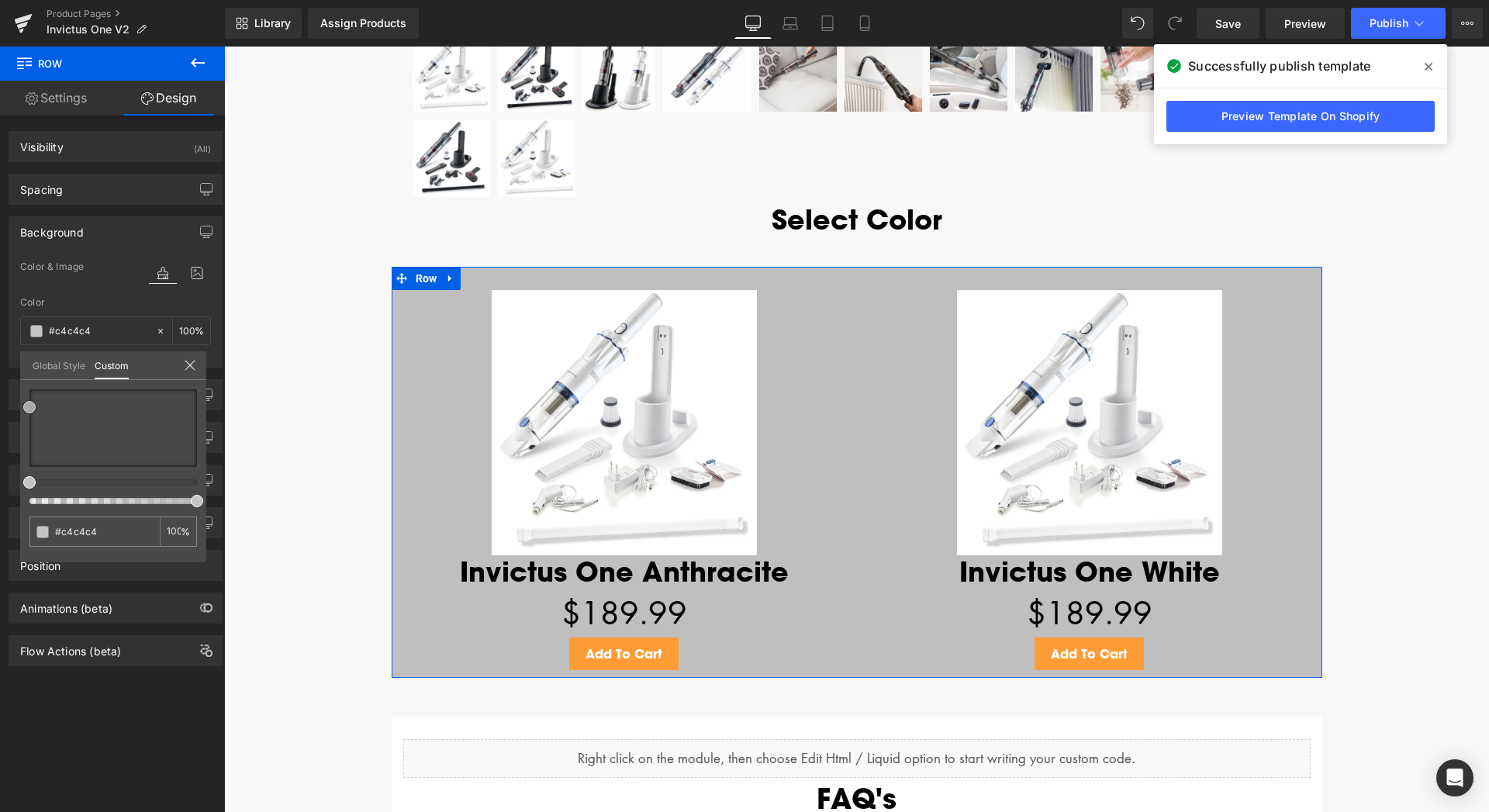
type input "#c6c6c6"
type input "#c9c9c9"
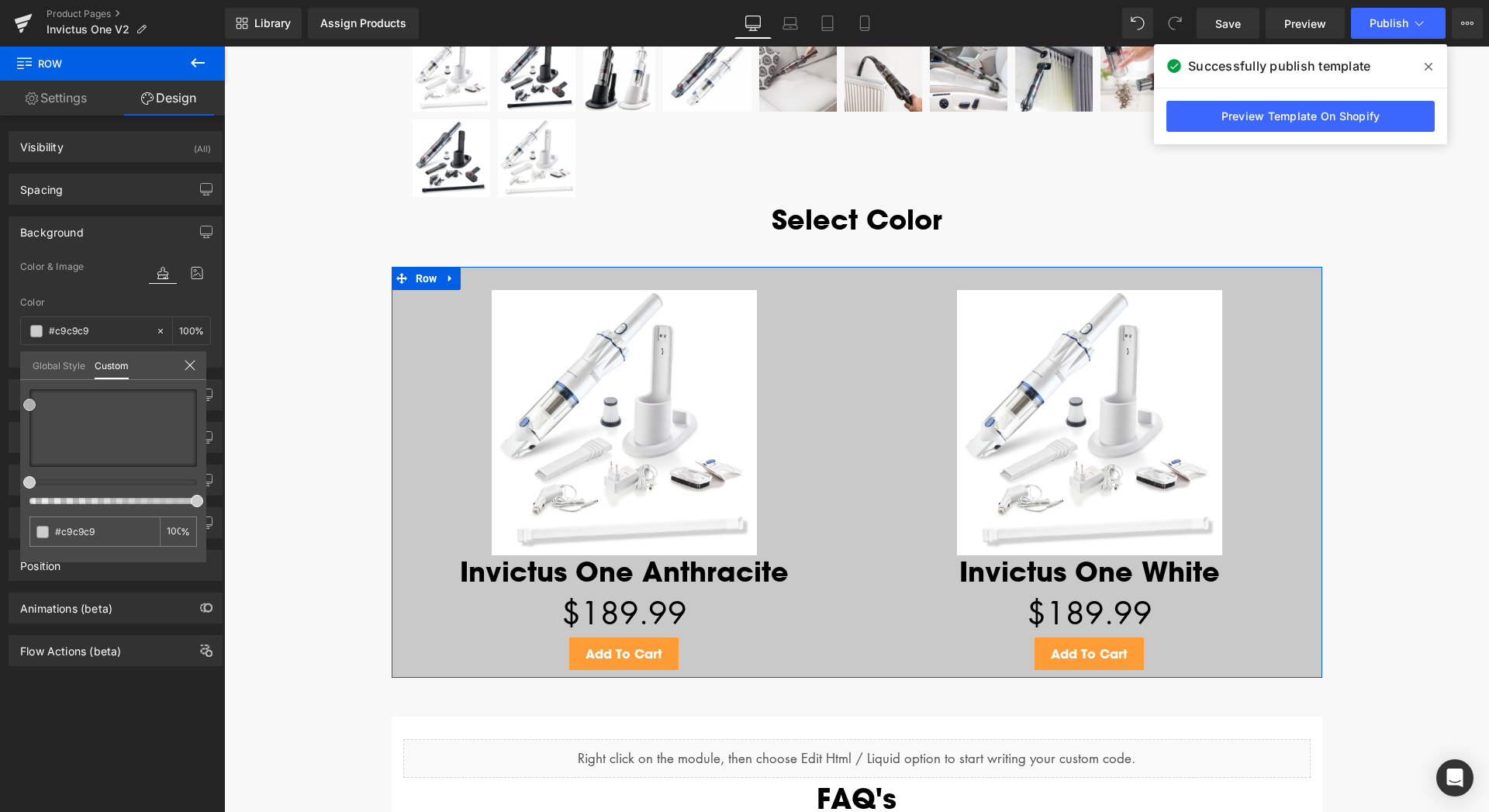
type input "#cecece"
type input "#d1d1d1"
type input "#d3d3d3"
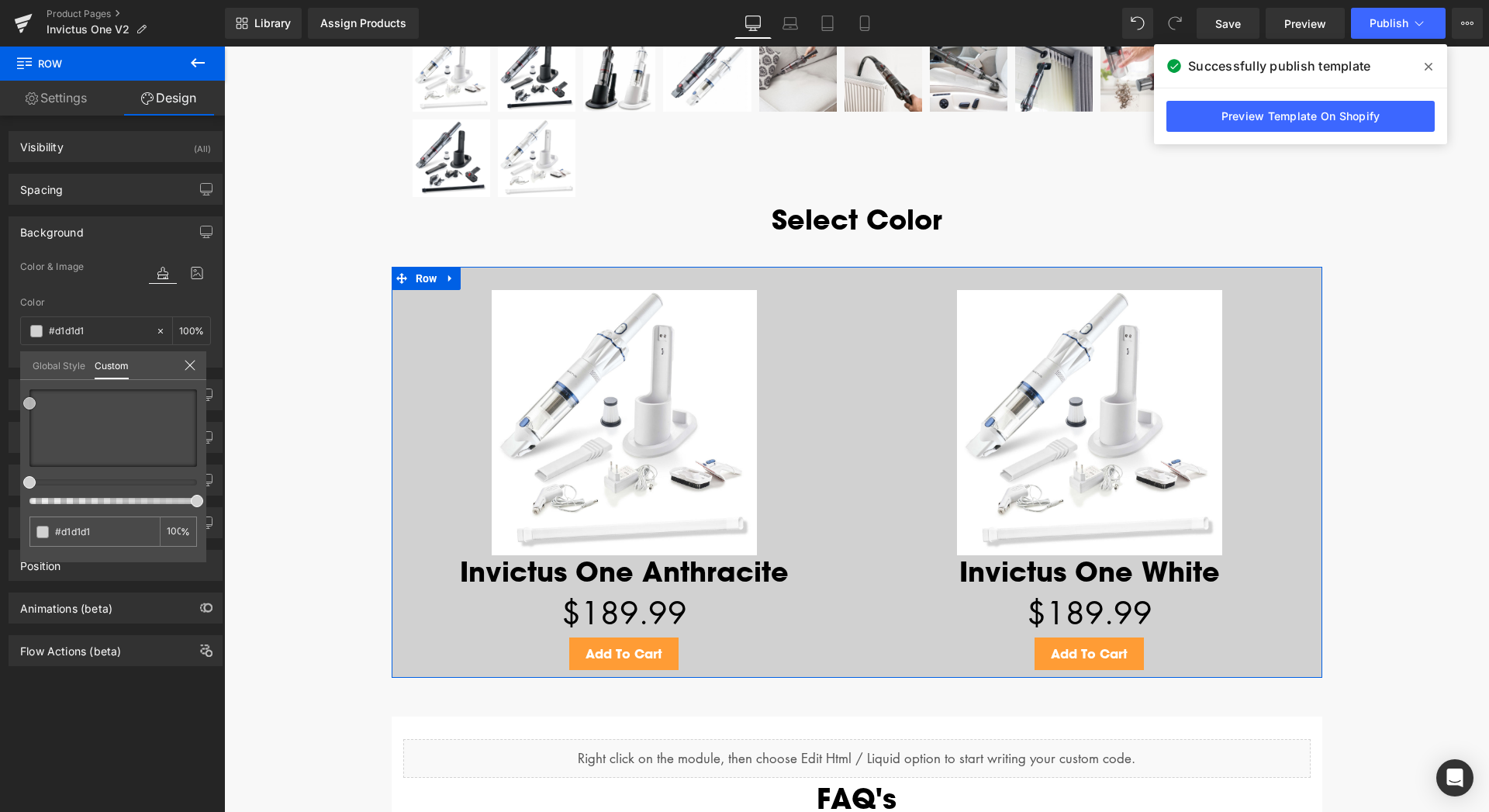
type input "#d3d3d3"
type input "#d8d8d8"
type input "#dbdbdb"
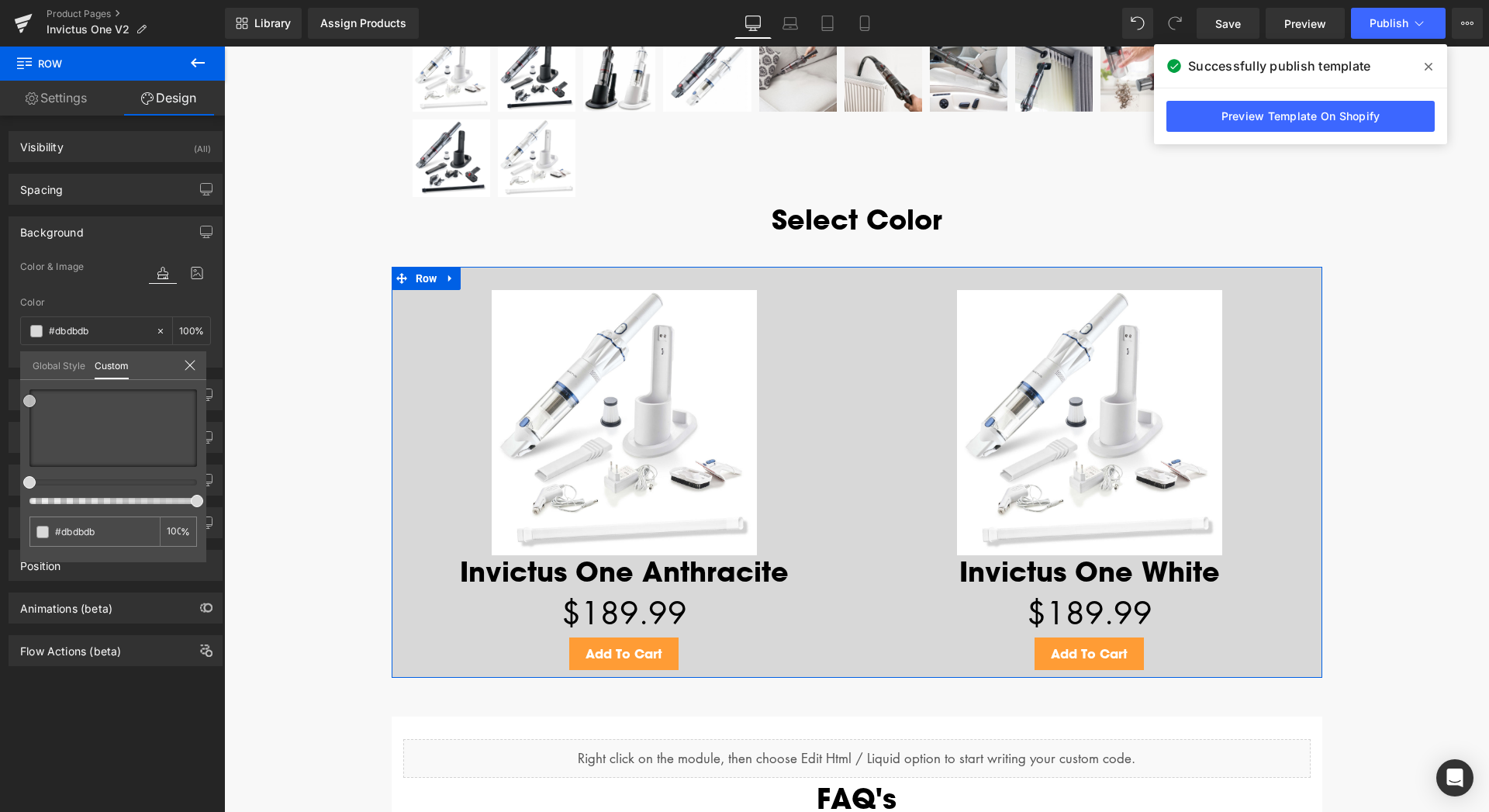
type input "#dddddd"
type input "#e0e0e0"
type input "#e2e2e2"
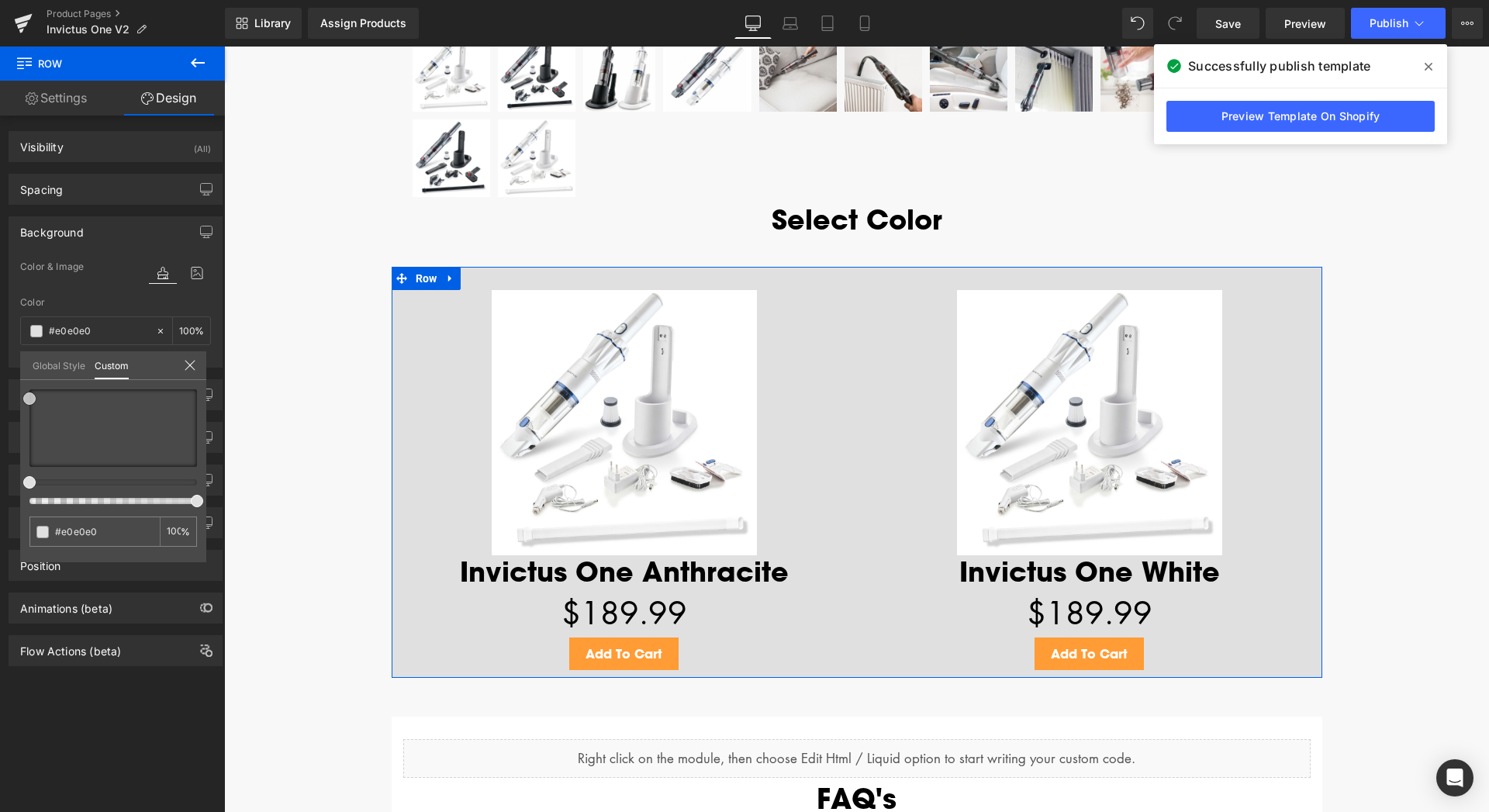
type input "#e2e2e2"
type input "#e5e5e5"
type input "#e8e8e8"
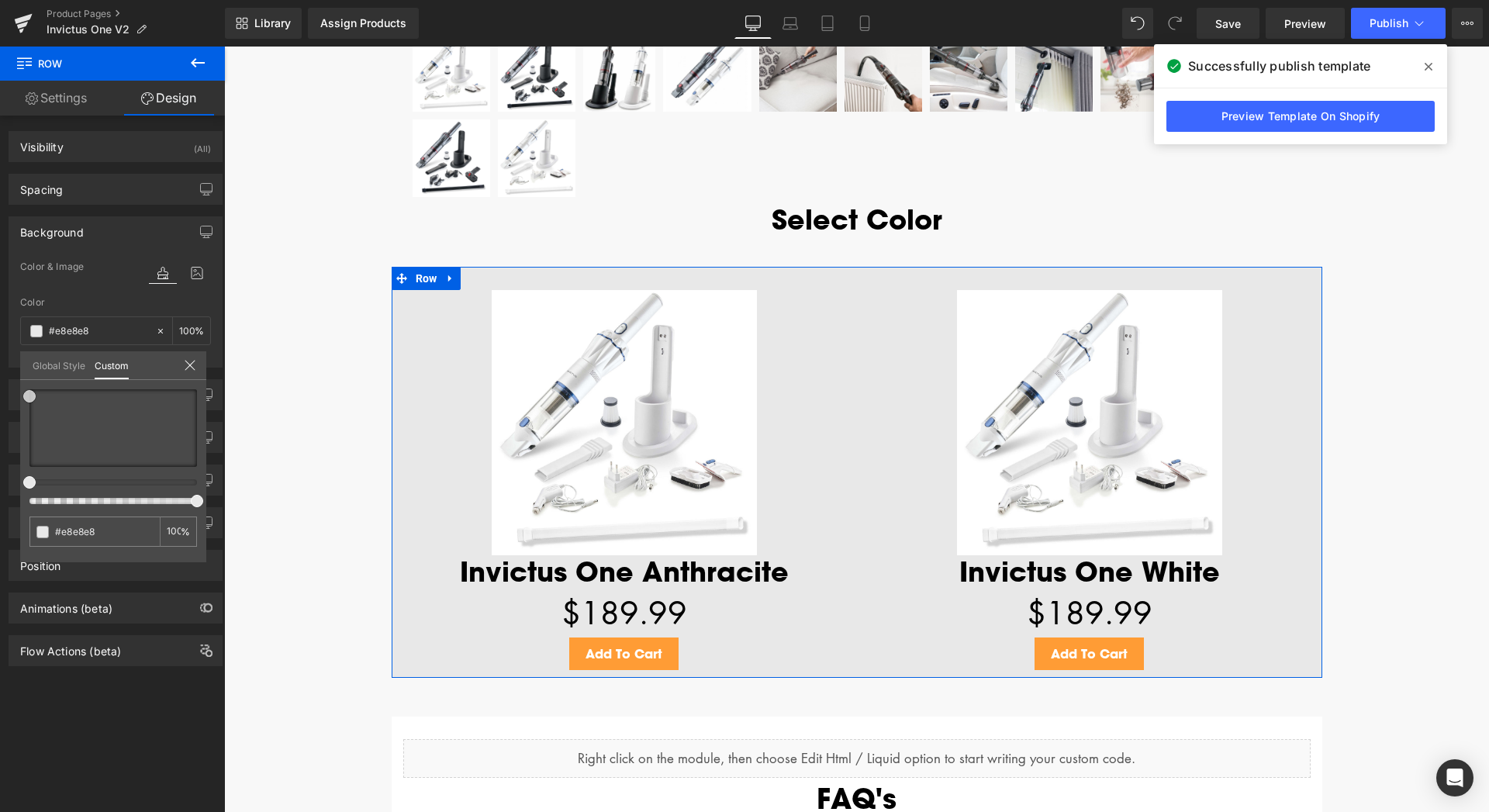
type input "#ededed"
type input "#f4f4f4"
type input "#f9f9f9"
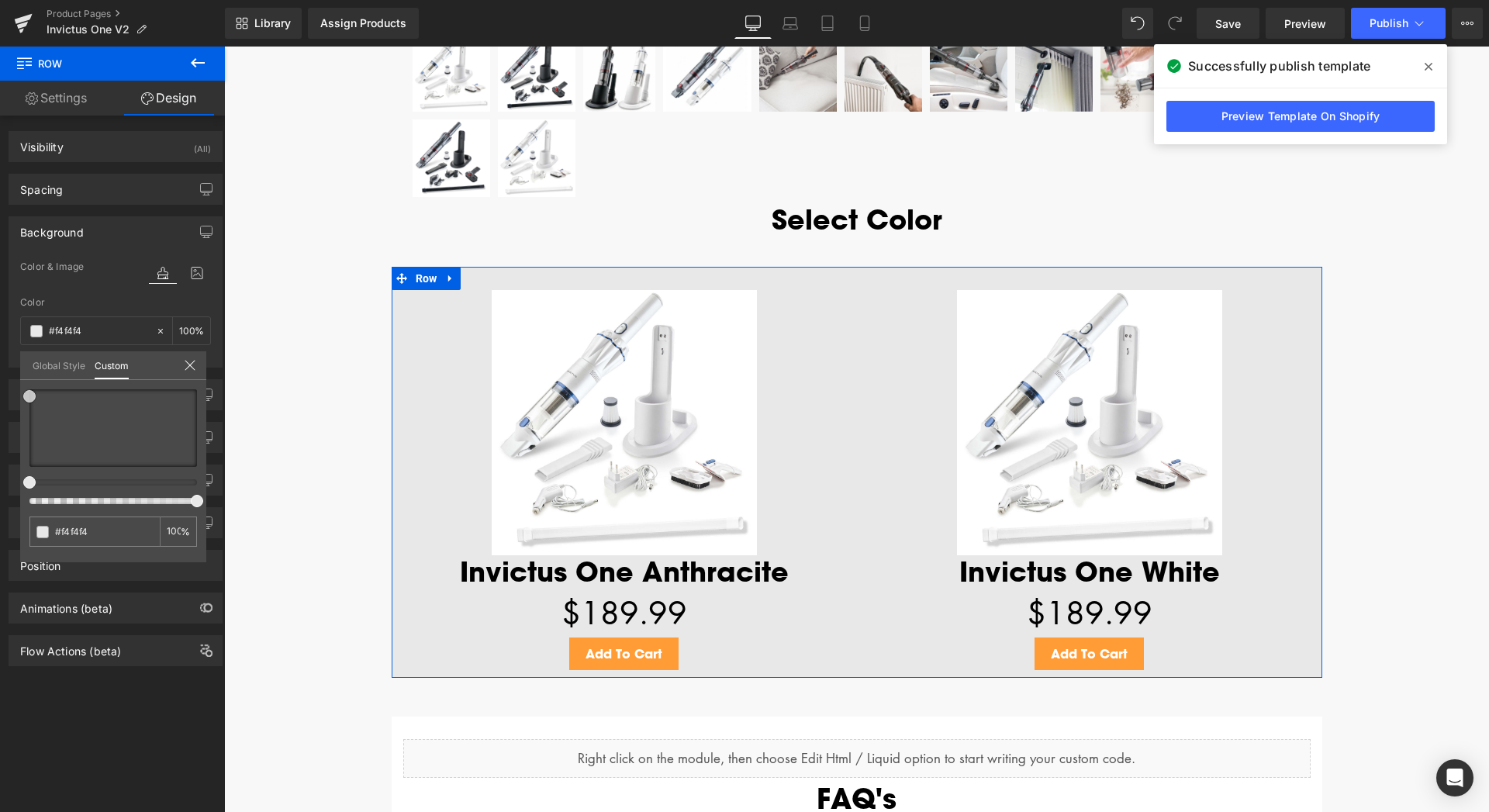
type input "#f9f9f9"
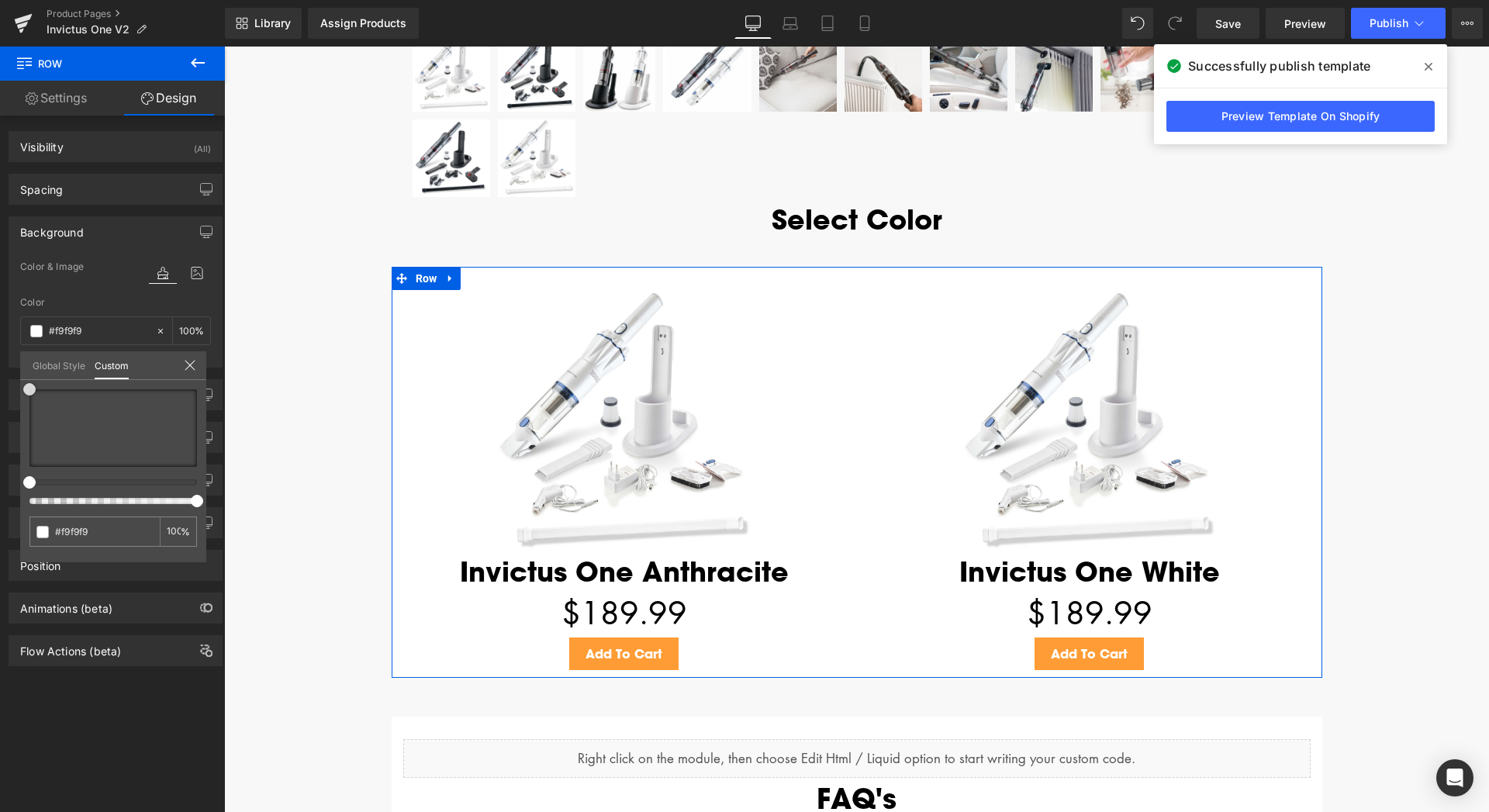
type input "#ffffff"
type input "#fcfcfc"
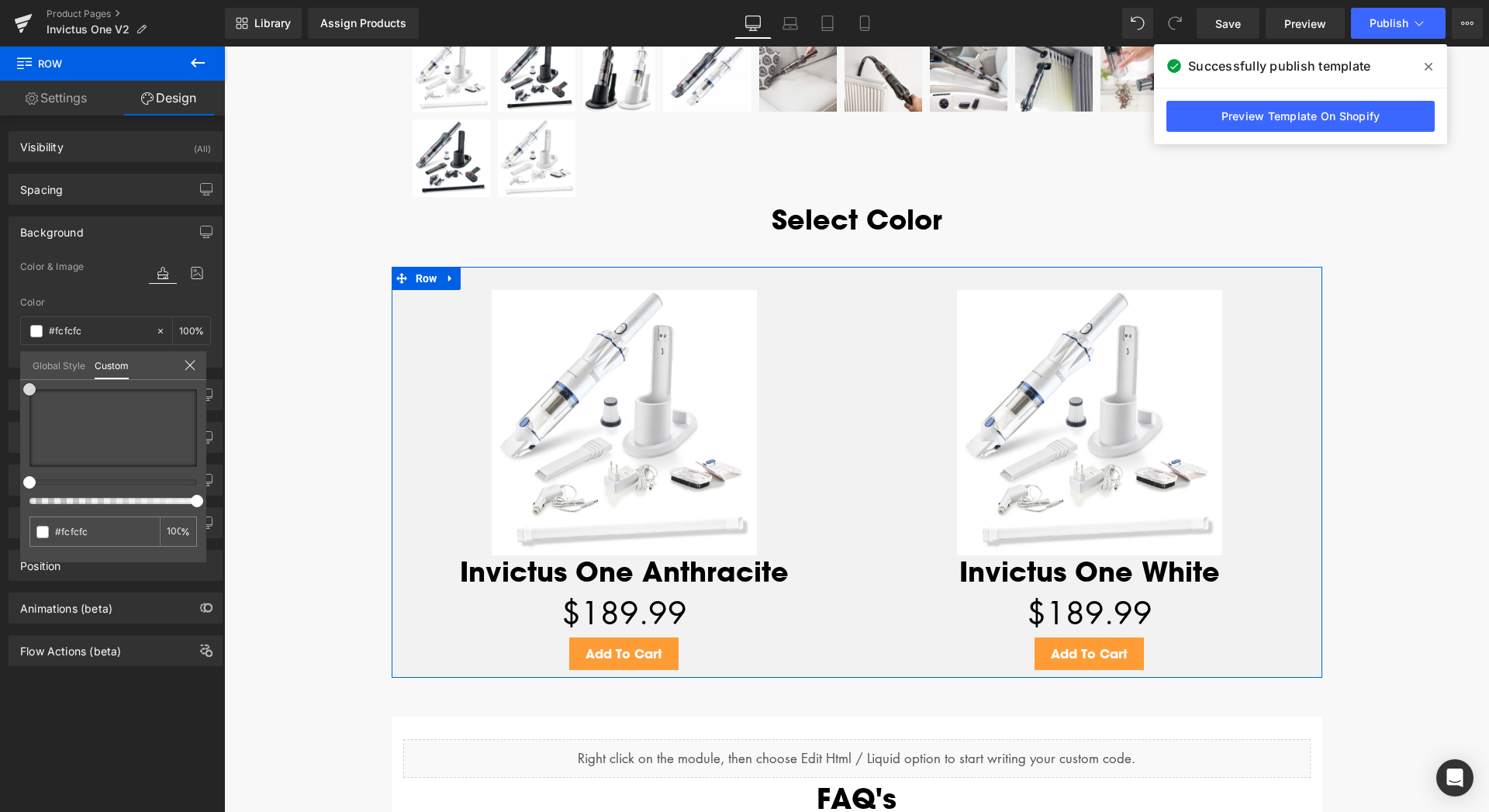
type input "#f2f2f2"
type input "#efefef"
type input "#ffffff"
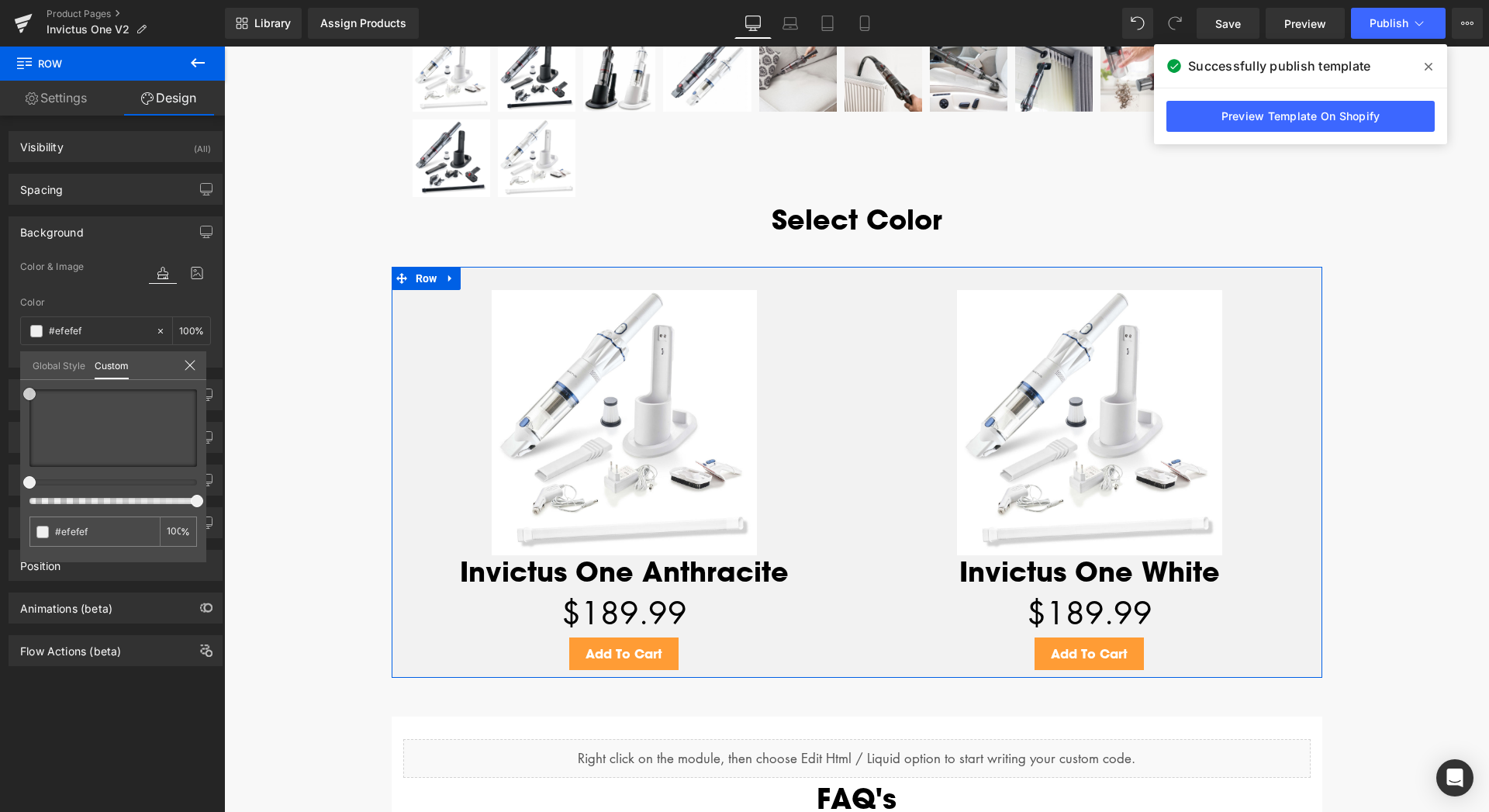
type input "#ffffff"
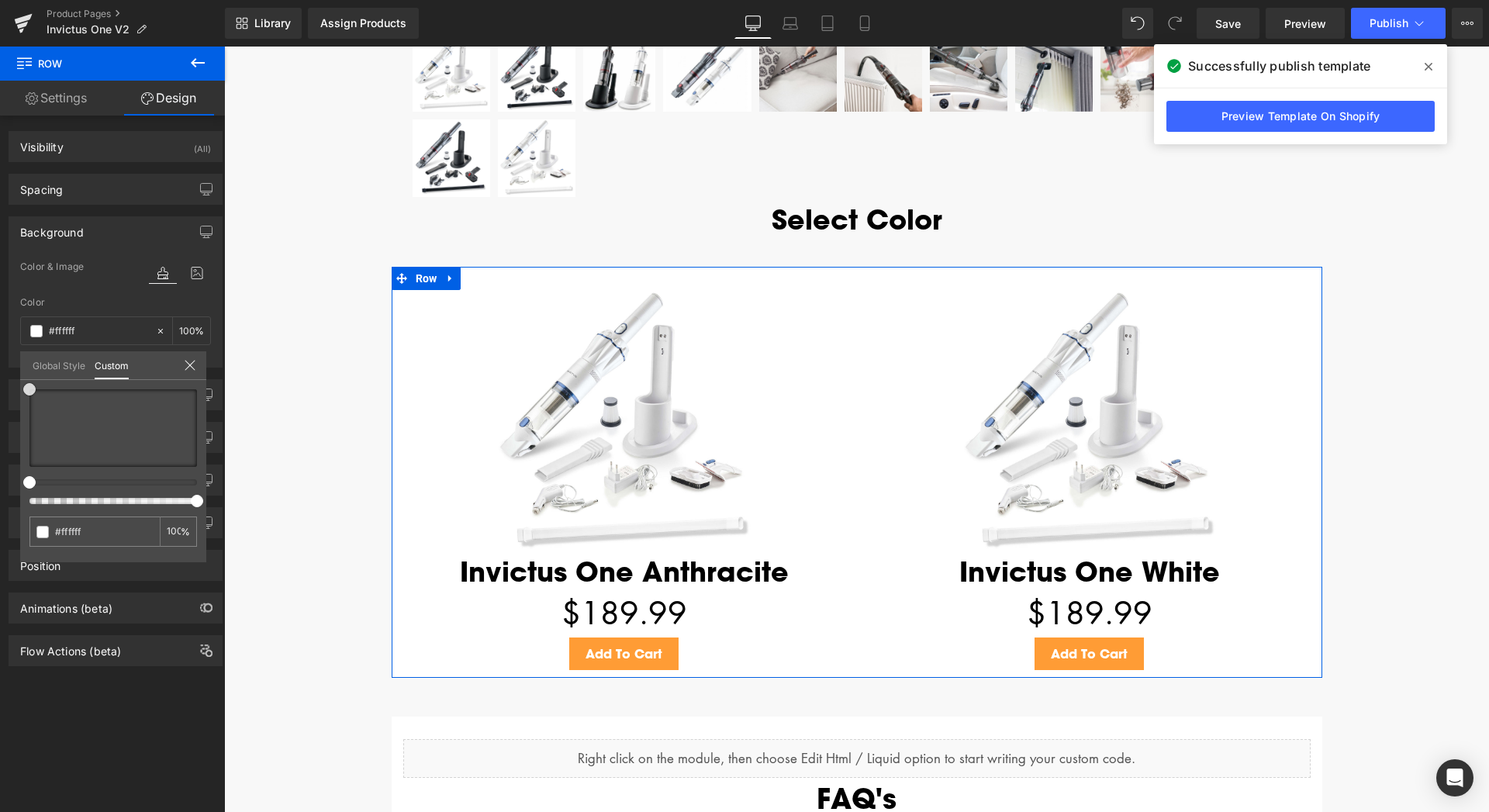
type input "#f9f9f9"
type input "#f7f7f7"
type input "#f4f4f4"
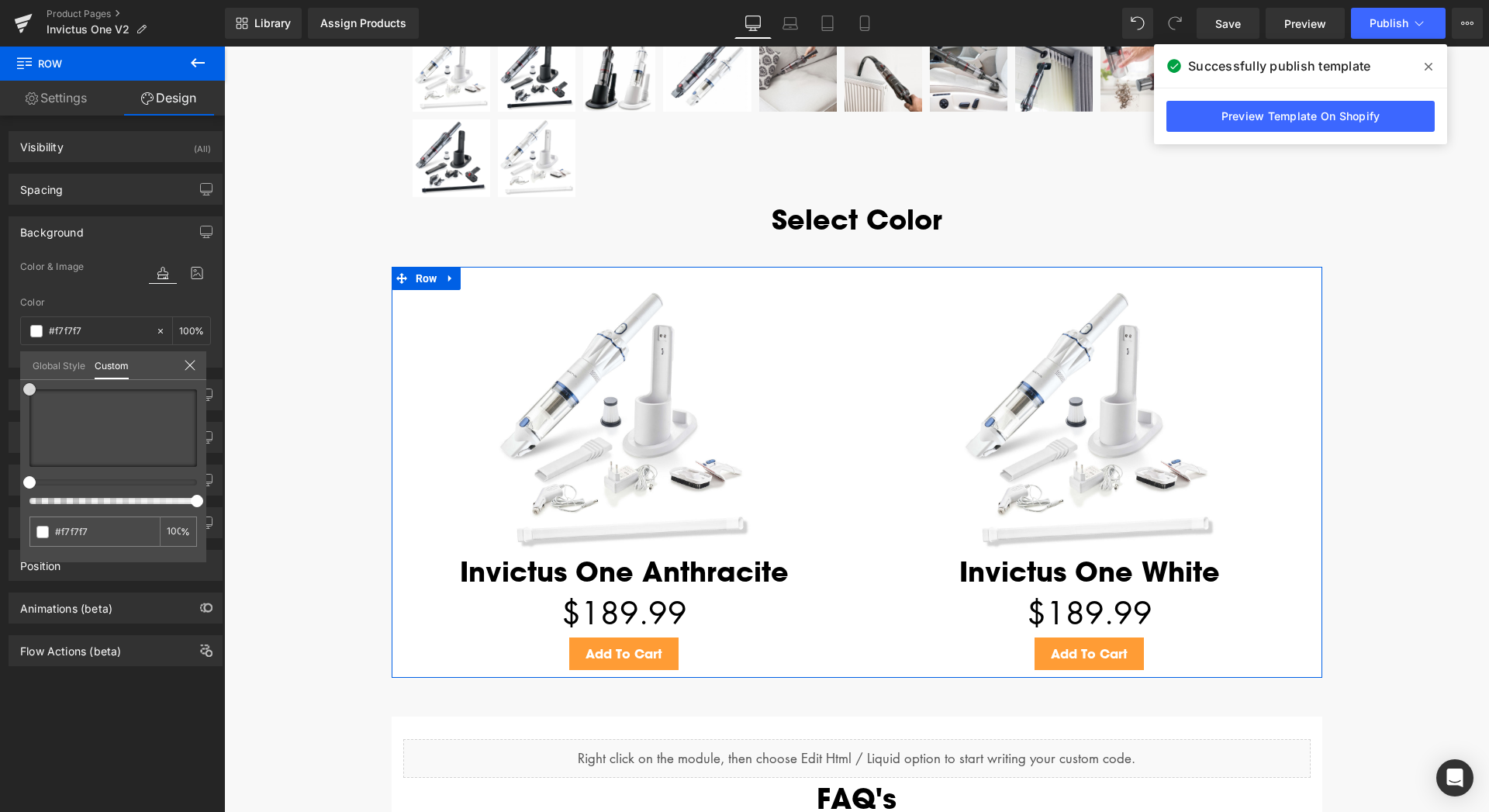
type input "#f4f4f4"
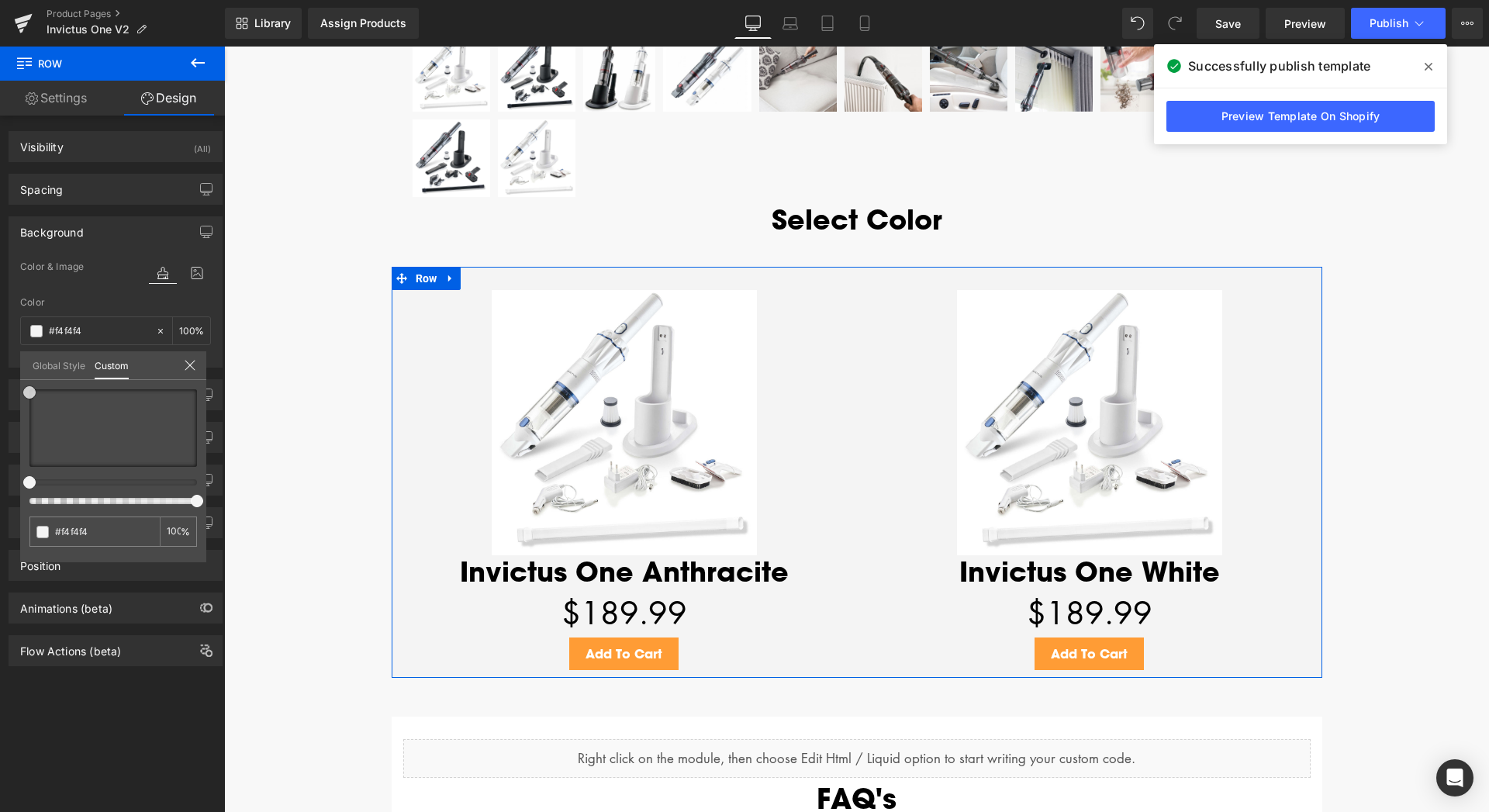
drag, startPoint x: 31, startPoint y: 464, endPoint x: 11, endPoint y: 389, distance: 77.6
click at [11, 368] on div "Background Color & Image color rgba(244, 244, 244, 1) Color #f4f4f4 100 % Image…" at bounding box center [116, 286] width 232 height 163
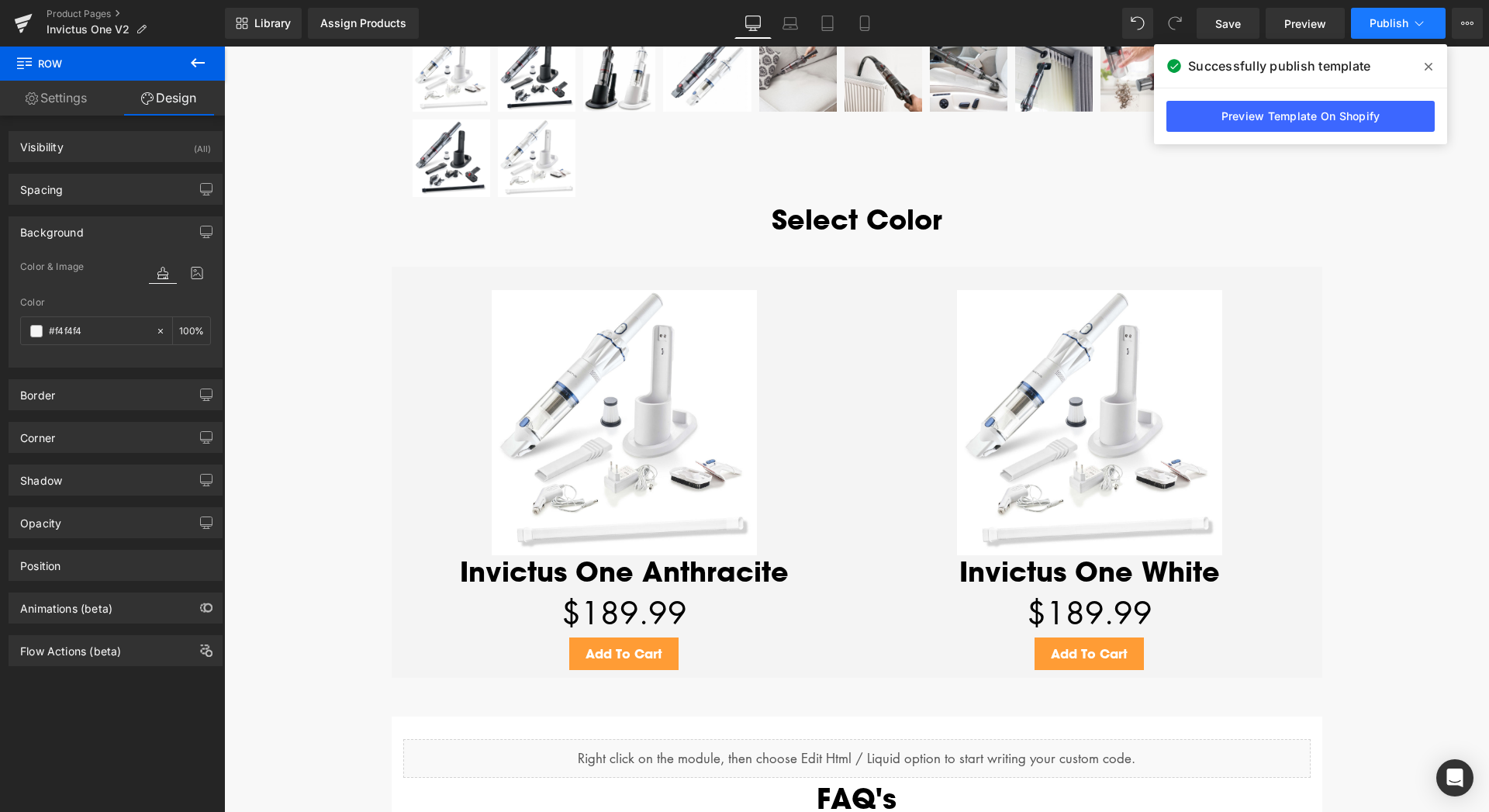
click at [1390, 28] on span "Publish" at bounding box center [1389, 23] width 39 height 12
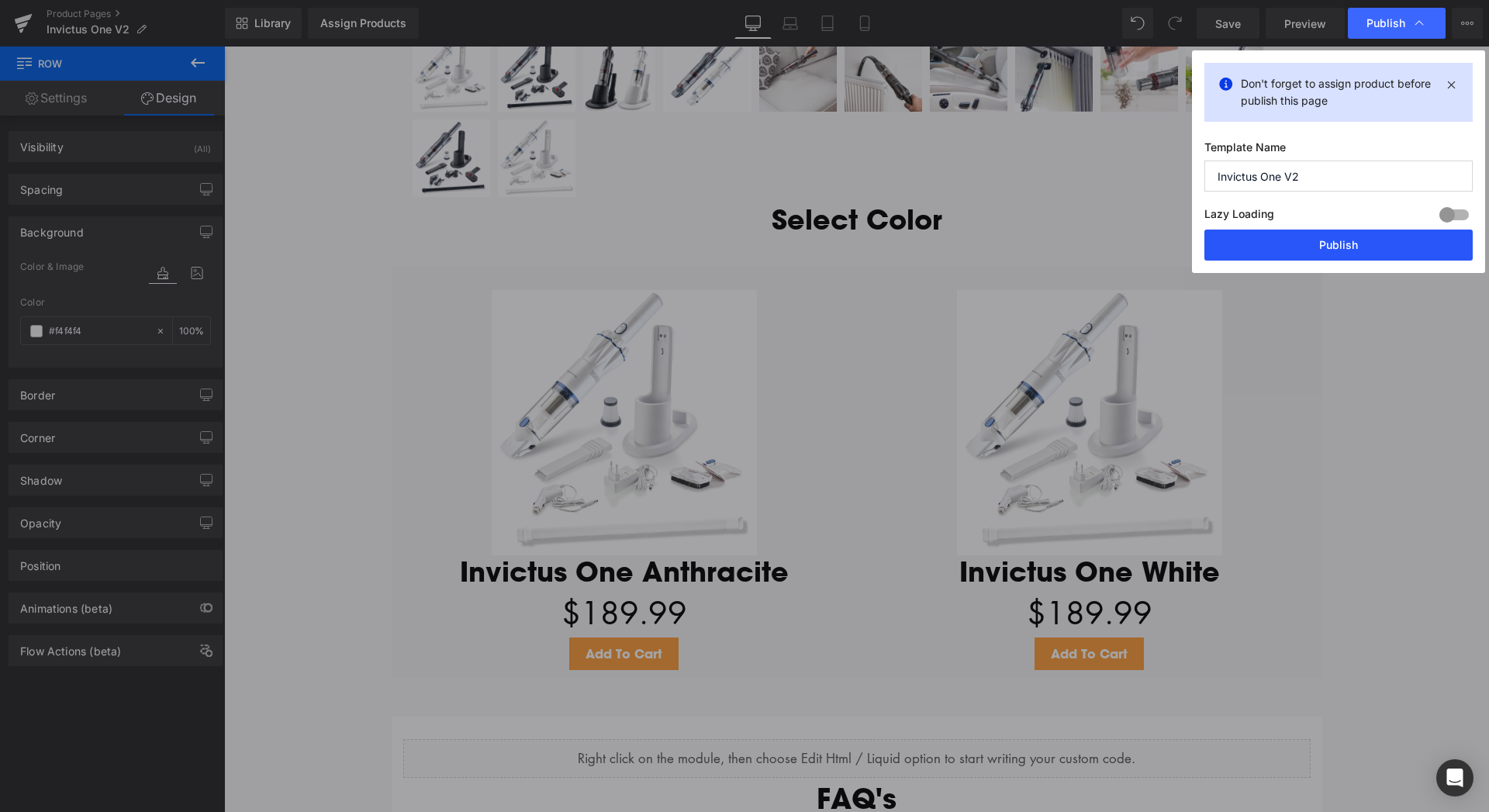
click at [1355, 242] on button "Publish" at bounding box center [1338, 245] width 268 height 31
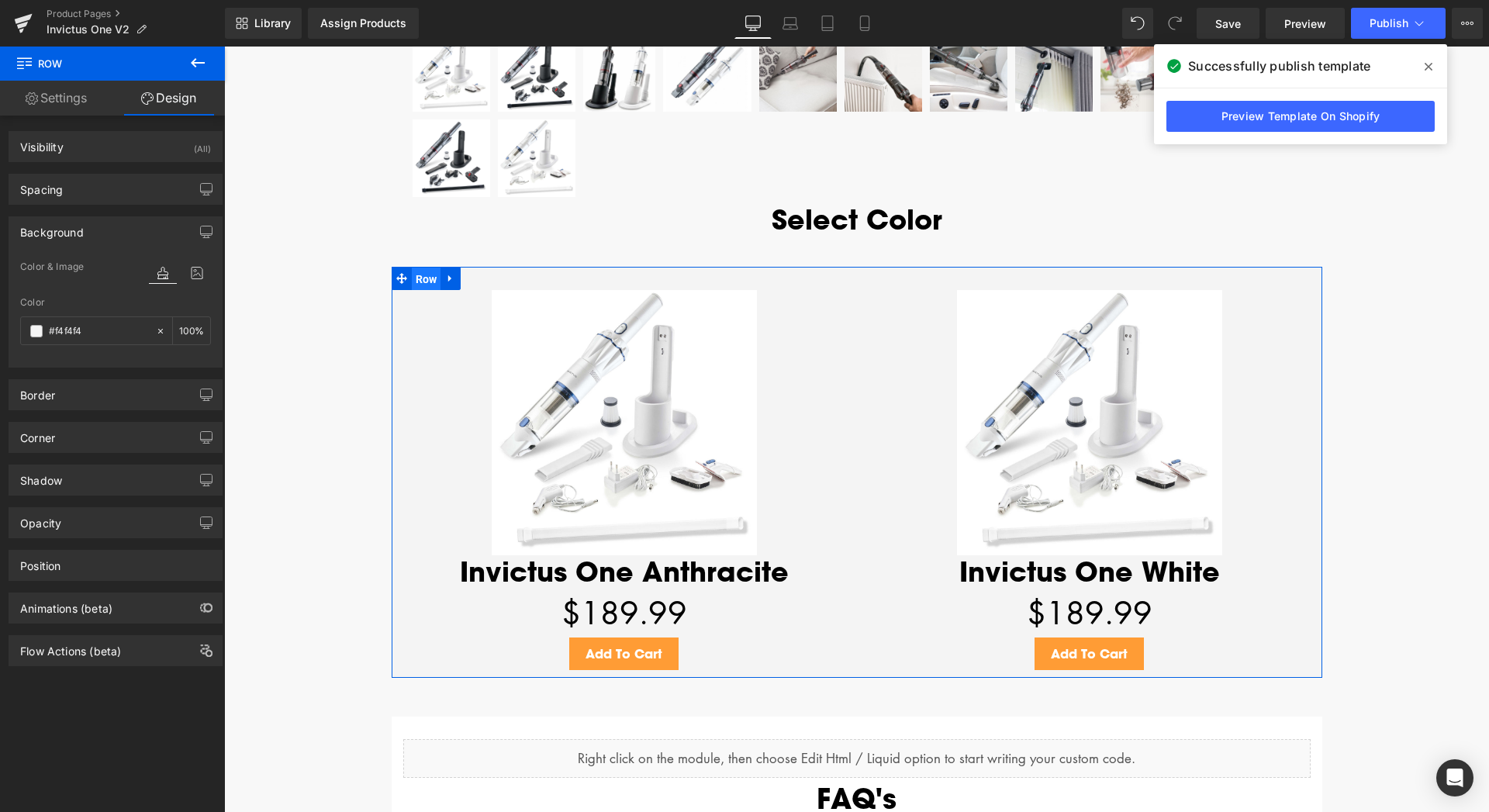
click at [414, 284] on span "Row" at bounding box center [427, 279] width 29 height 23
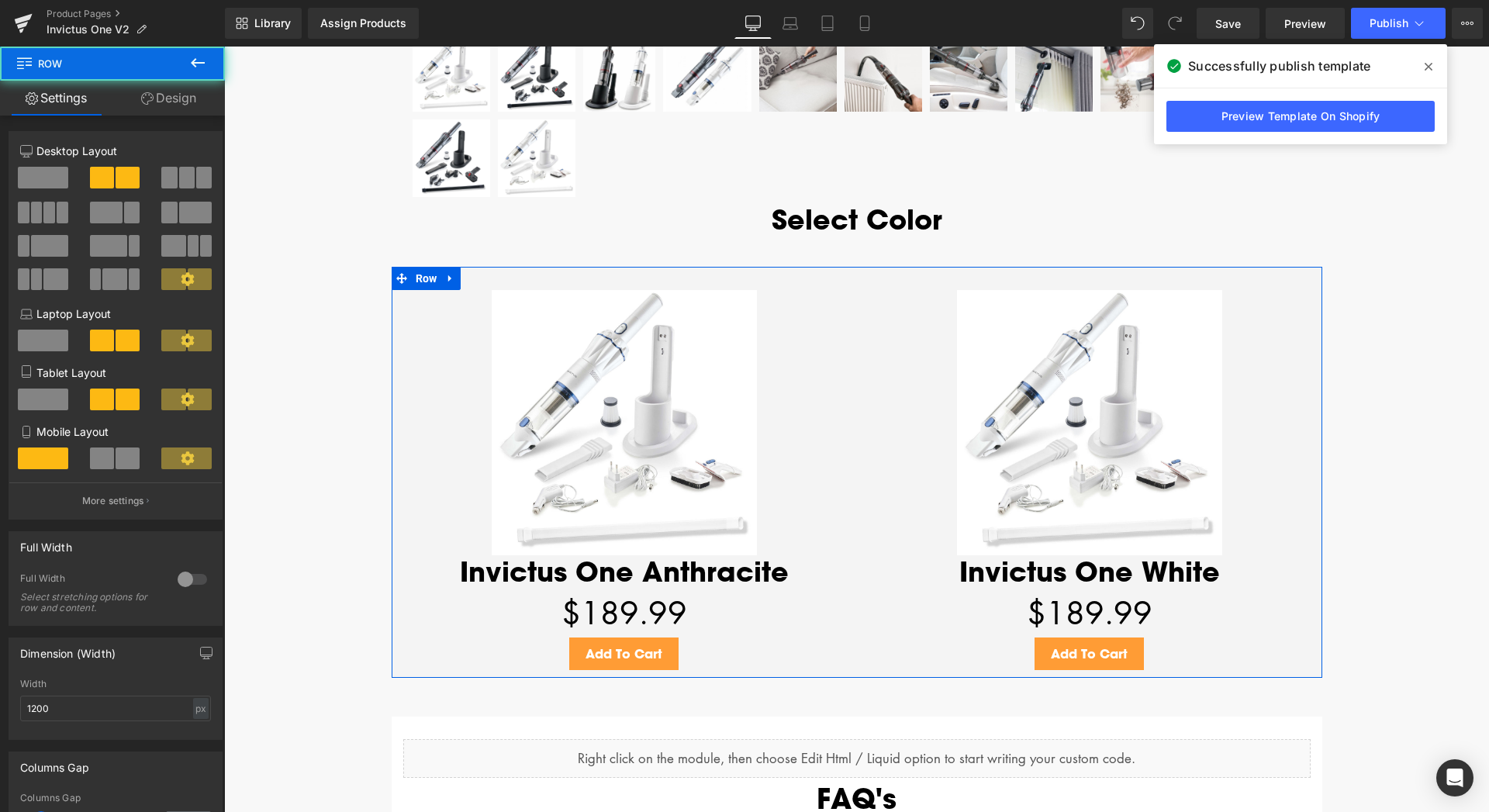
click at [169, 95] on link "Design" at bounding box center [168, 98] width 112 height 35
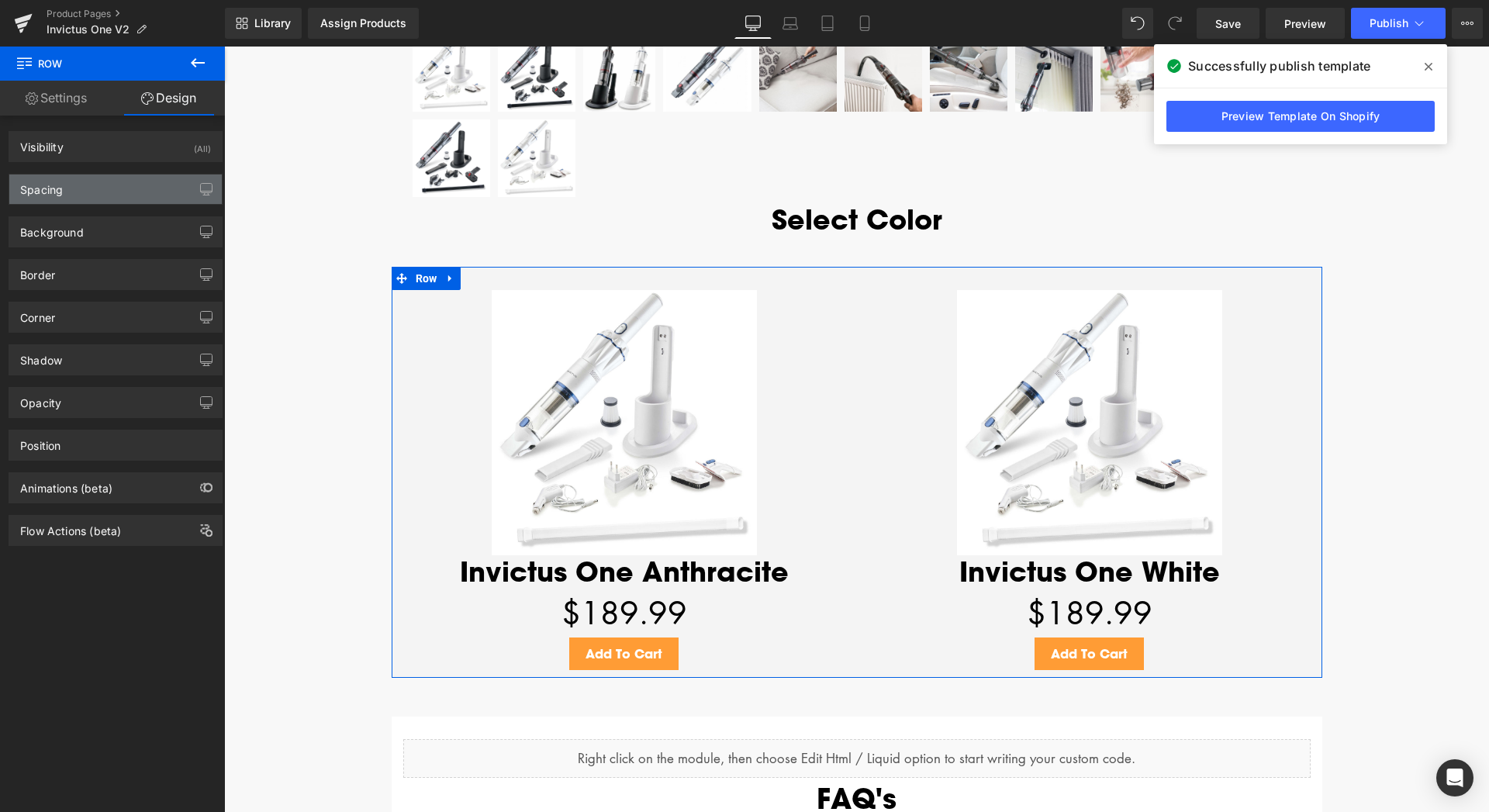
click at [69, 191] on div "Spacing" at bounding box center [116, 189] width 212 height 29
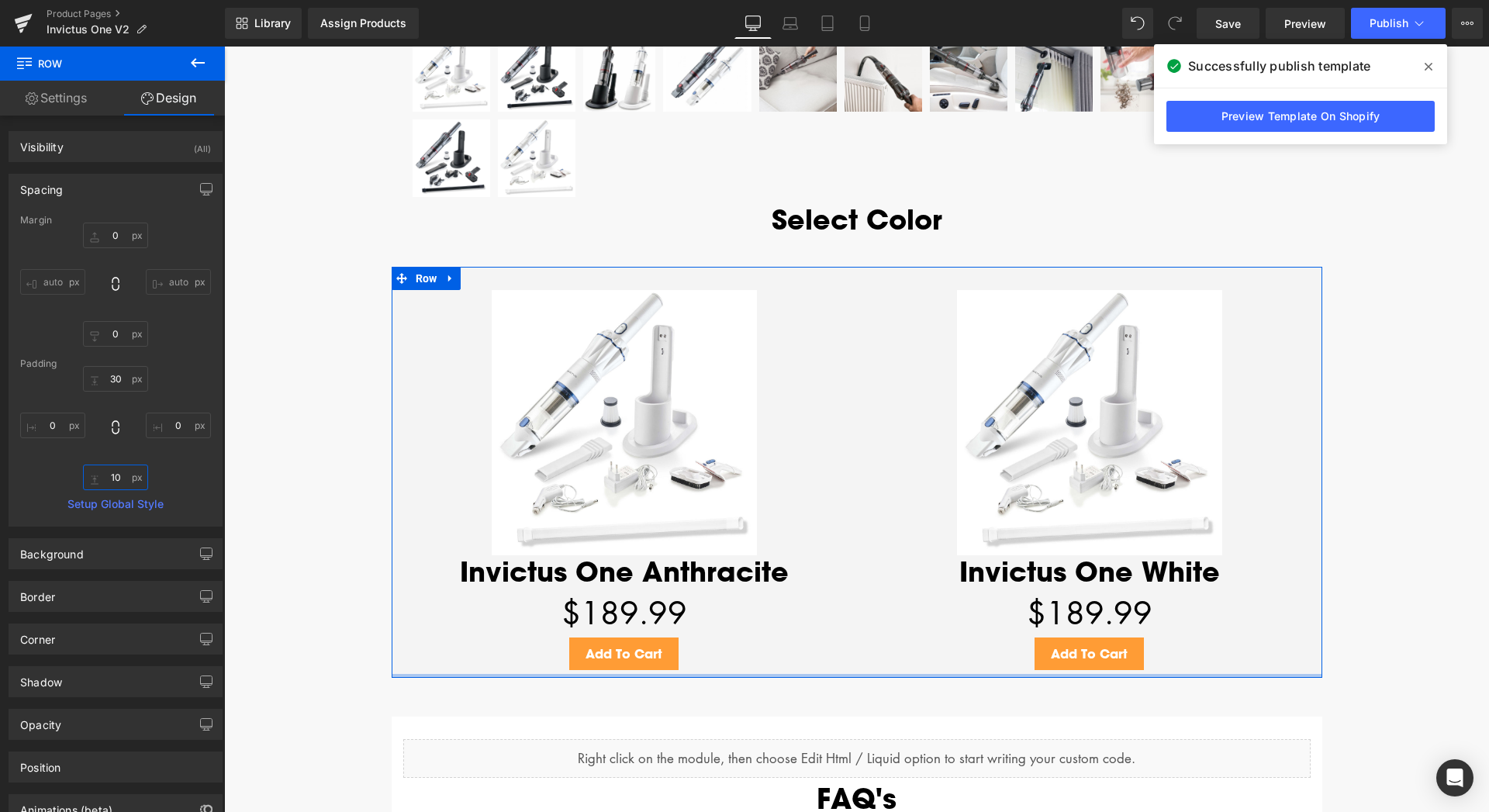
click at [110, 475] on input "10" at bounding box center [116, 478] width 65 height 26
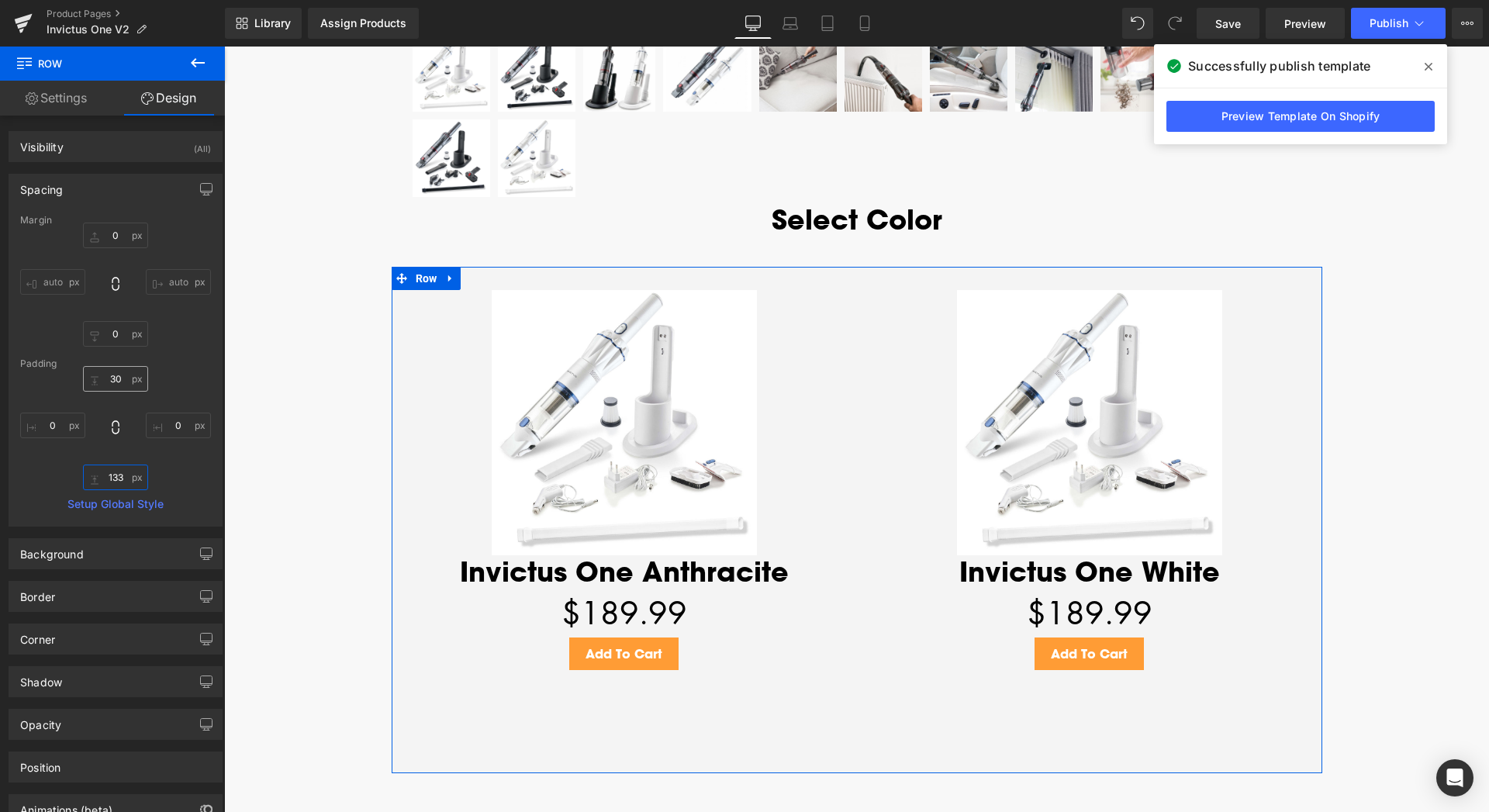
type input "133"
click at [111, 380] on input "30" at bounding box center [116, 379] width 65 height 26
drag, startPoint x: 115, startPoint y: 380, endPoint x: 100, endPoint y: 380, distance: 15.0
click at [100, 380] on input "30" at bounding box center [116, 379] width 65 height 26
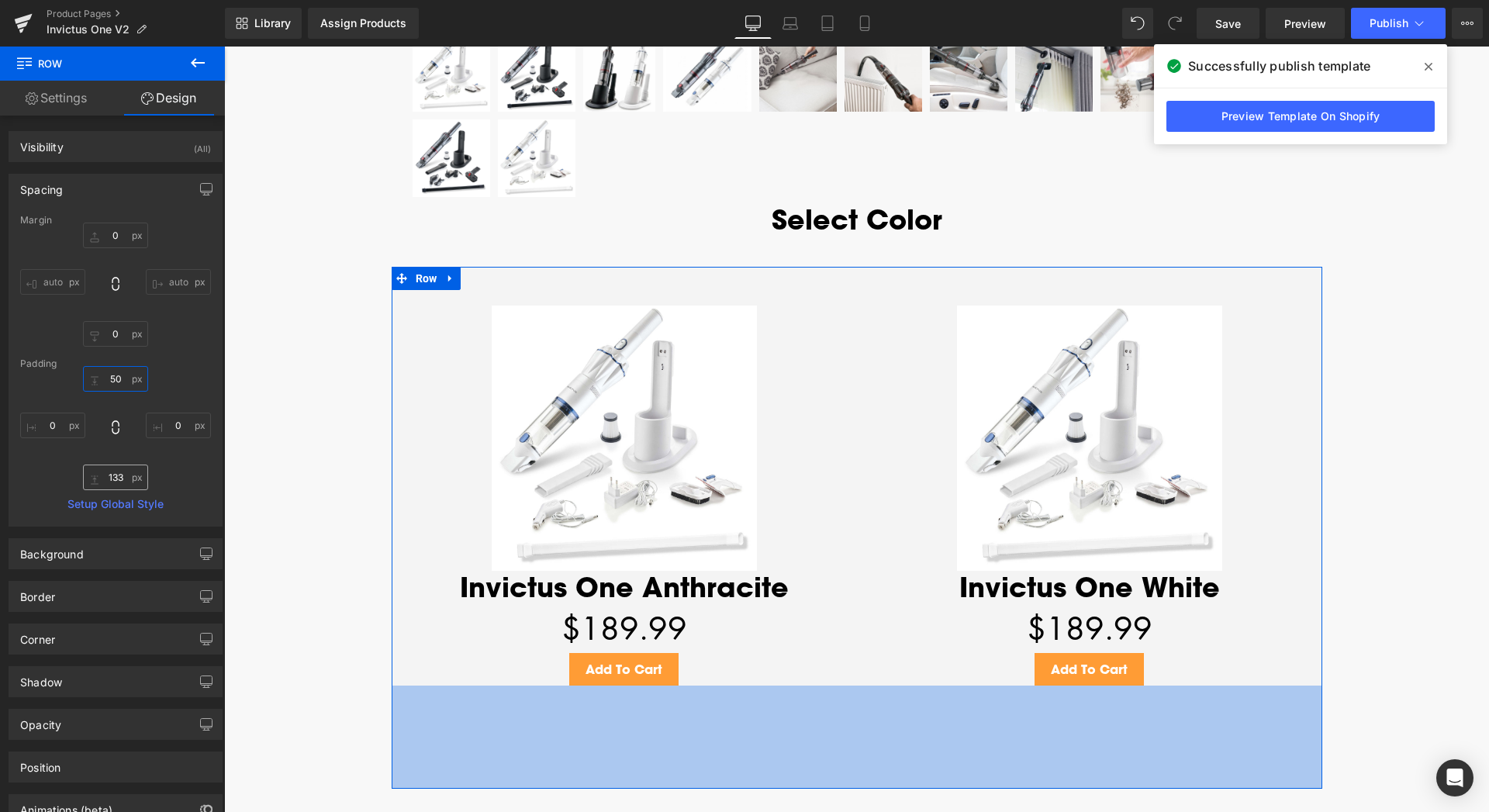
type input "50"
drag, startPoint x: 117, startPoint y: 473, endPoint x: 95, endPoint y: 473, distance: 22.0
click at [95, 473] on input "133" at bounding box center [116, 478] width 65 height 26
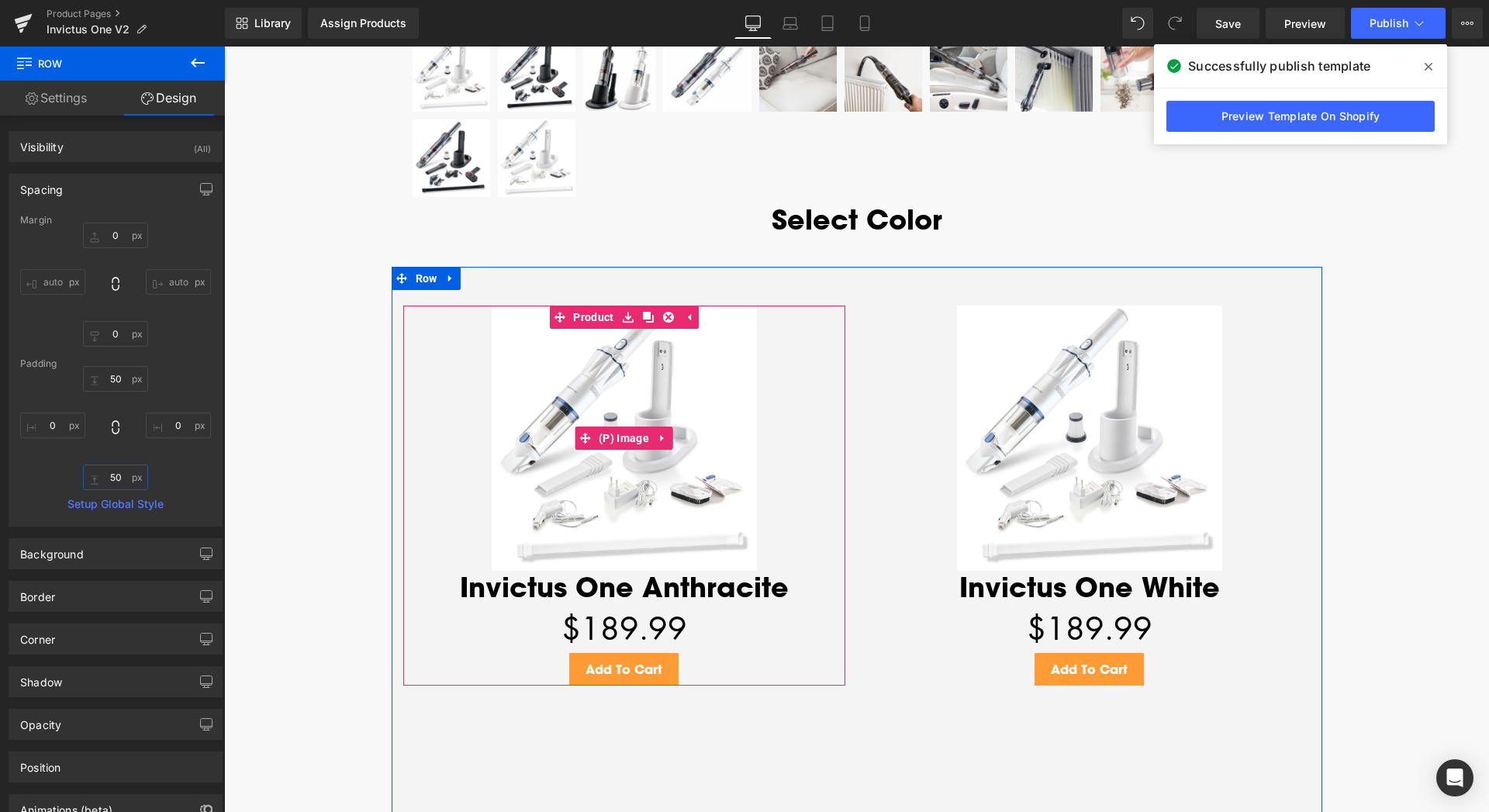
scroll to position [0, 0]
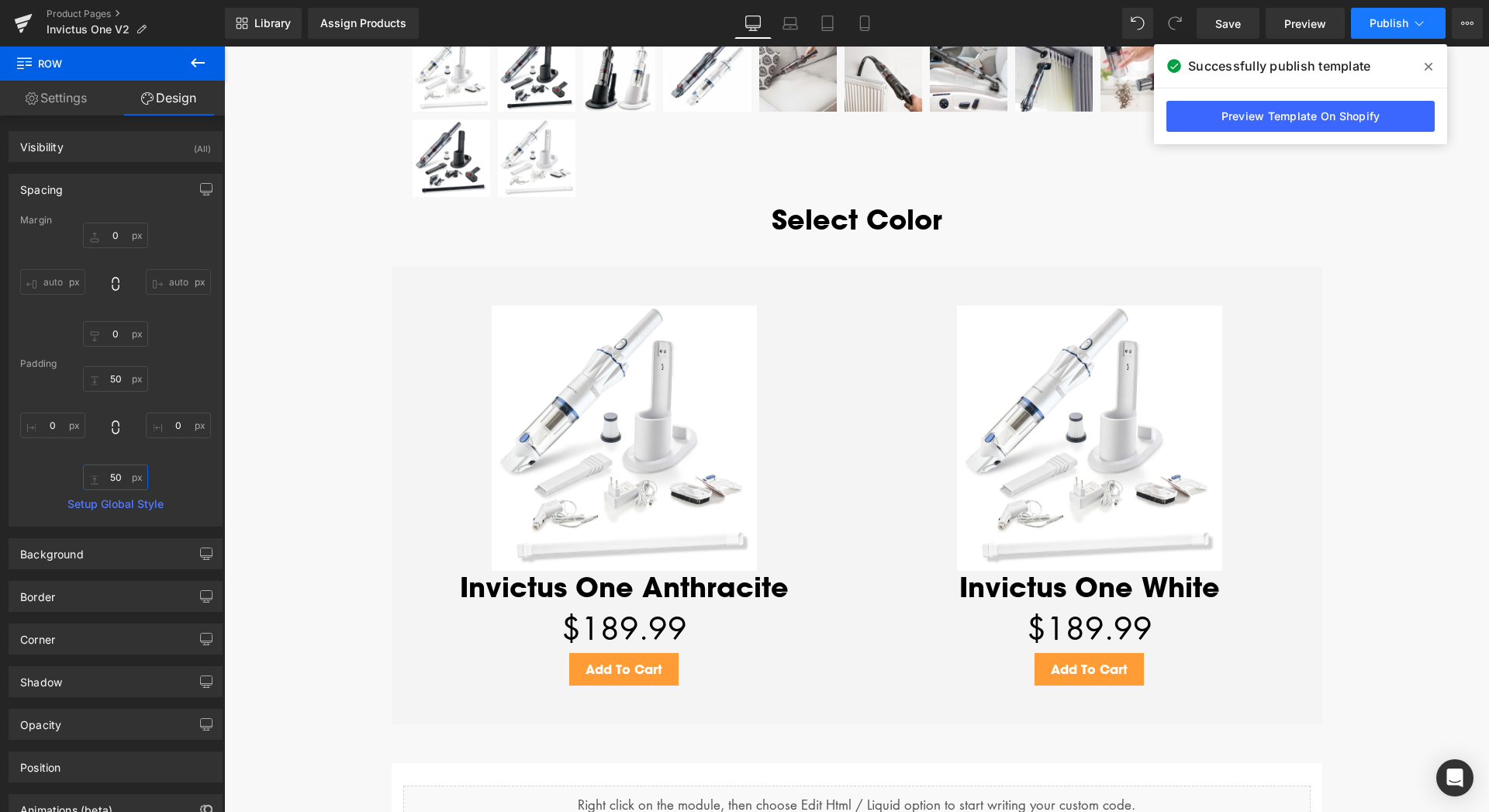
type input "50"
click at [1394, 23] on span "Publish" at bounding box center [1389, 23] width 39 height 12
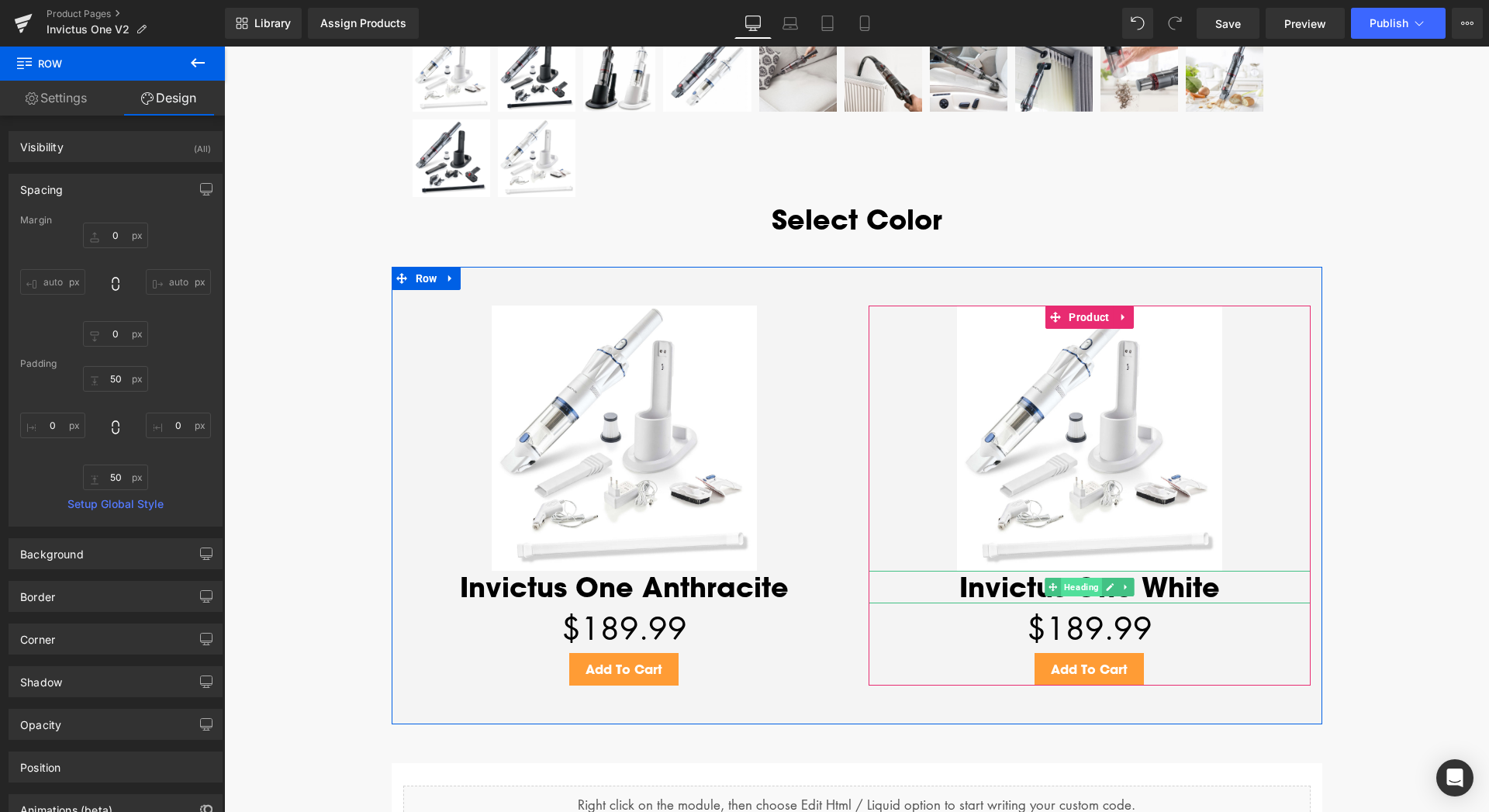
click at [1072, 590] on span "Heading" at bounding box center [1081, 587] width 41 height 19
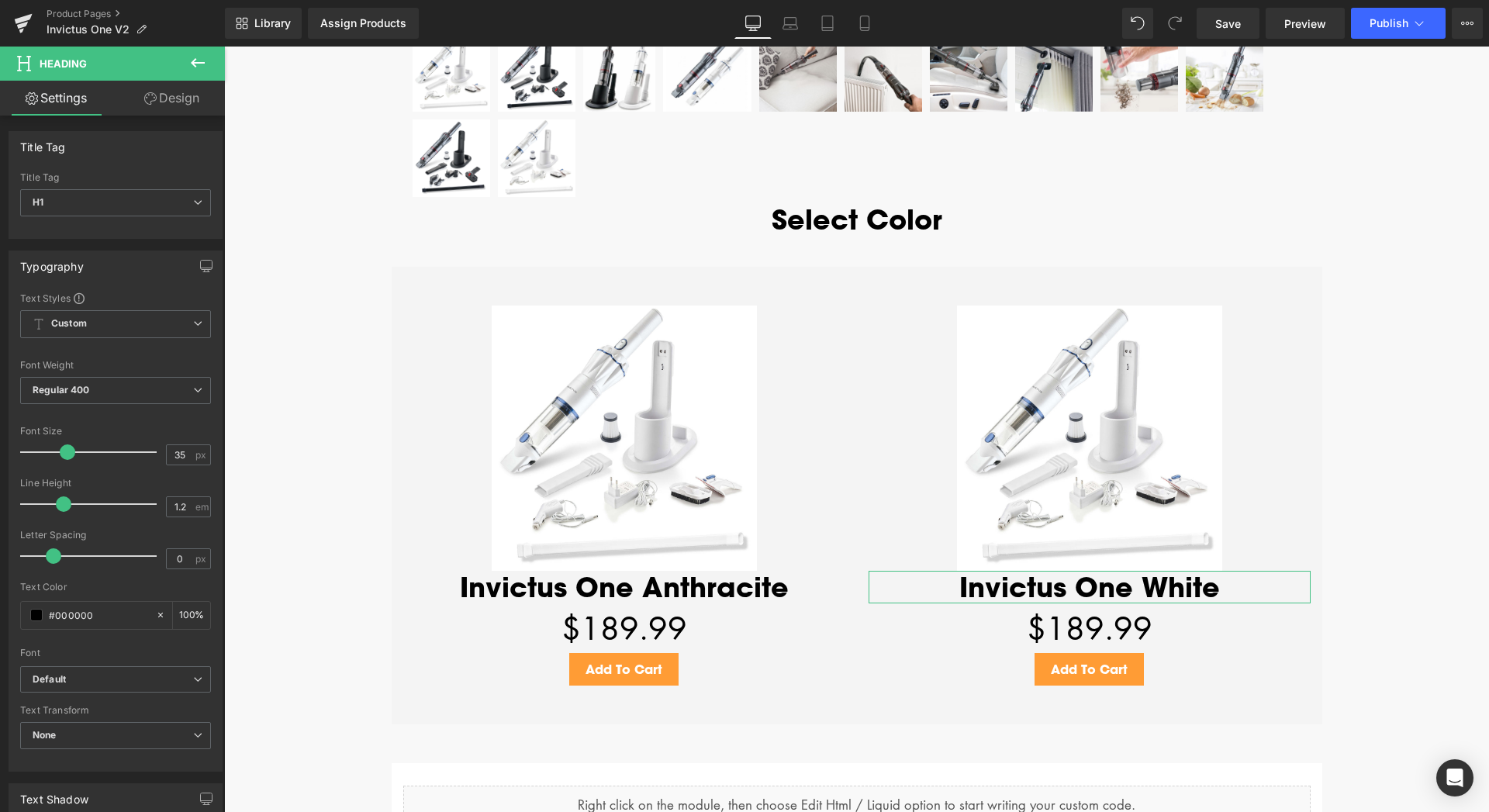
click at [182, 102] on link "Design" at bounding box center [171, 98] width 112 height 35
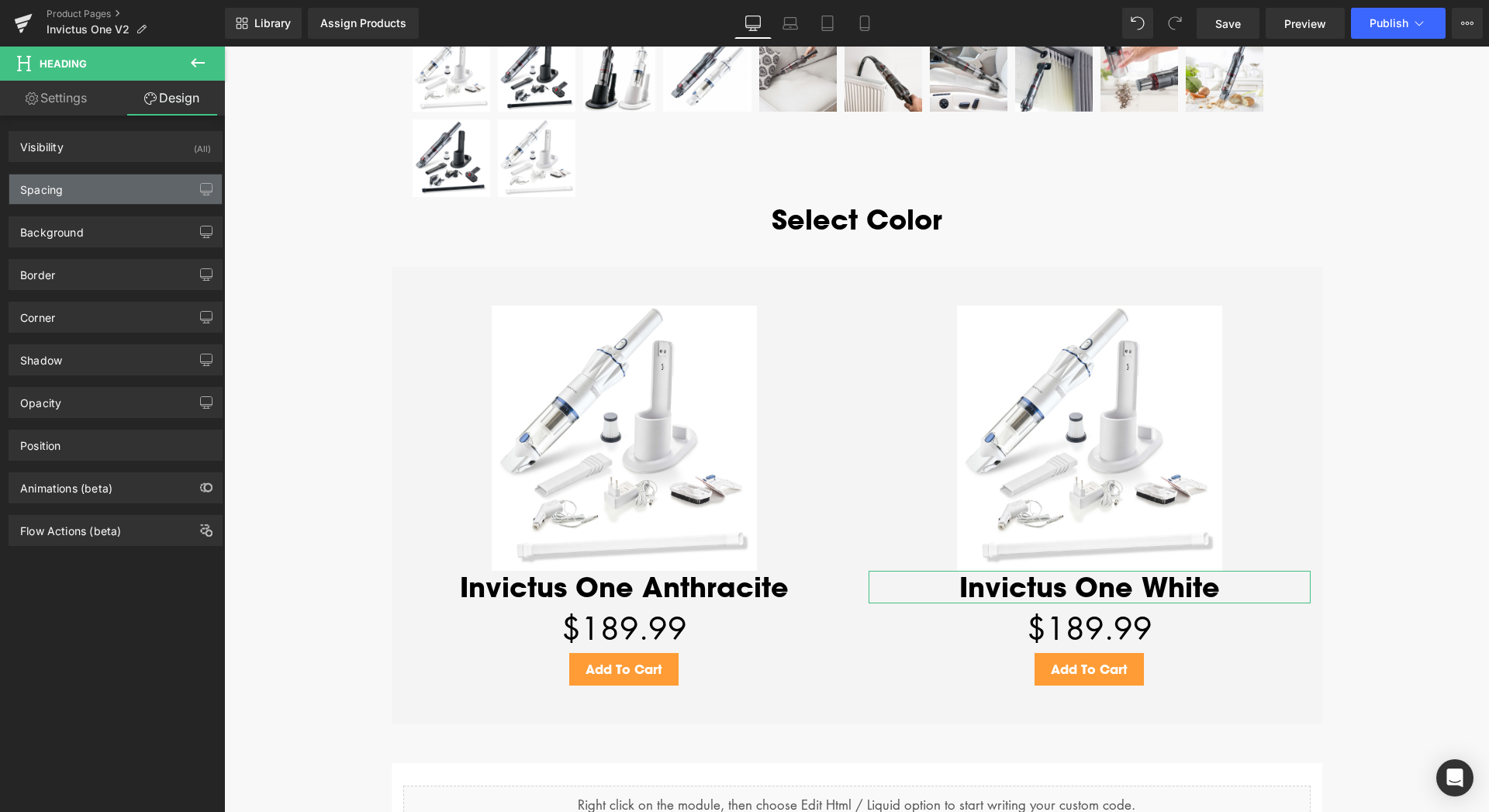
click at [79, 187] on div "Spacing" at bounding box center [116, 189] width 212 height 29
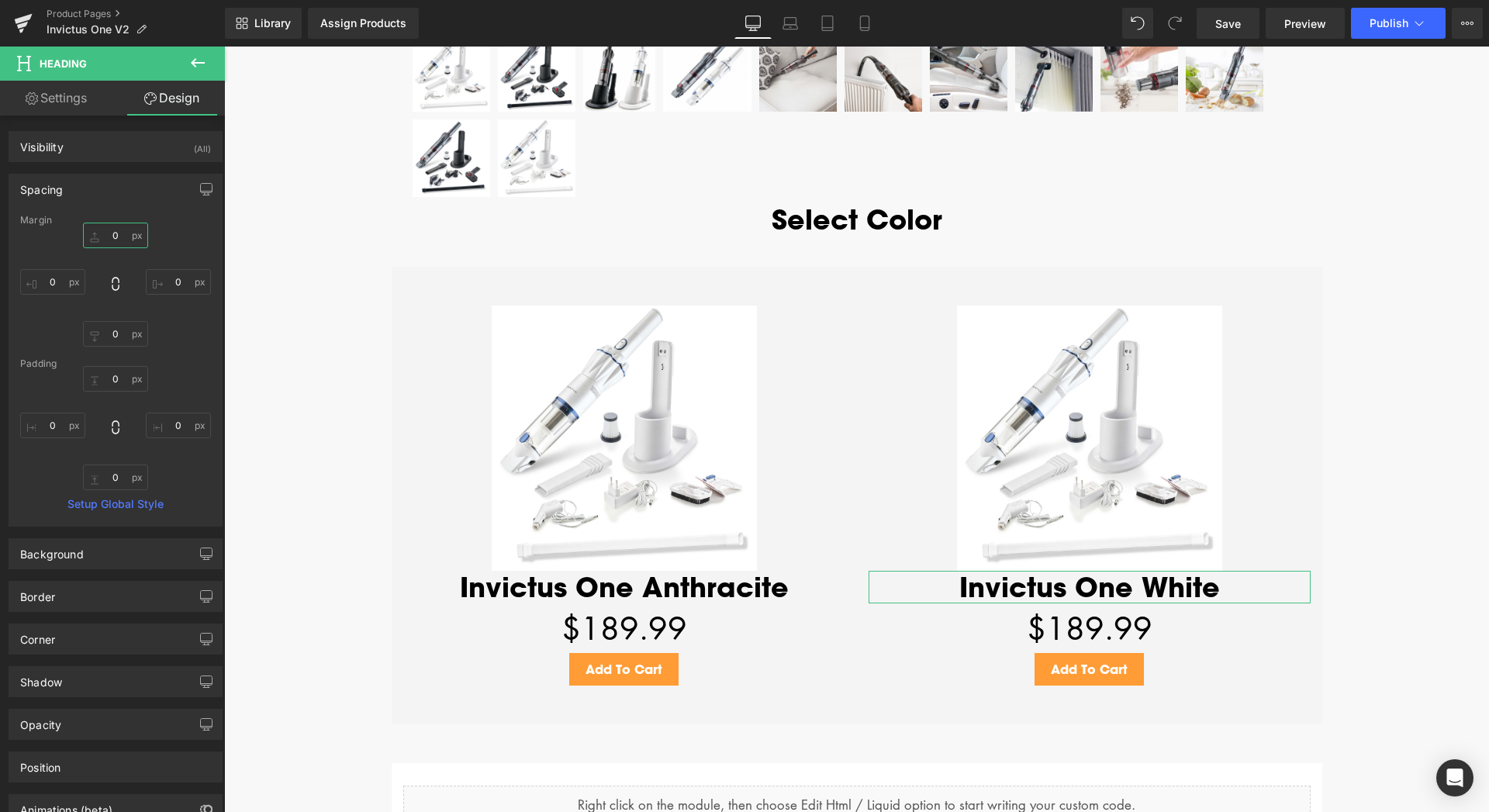
click at [98, 238] on input "0" at bounding box center [116, 235] width 65 height 26
type input "20"
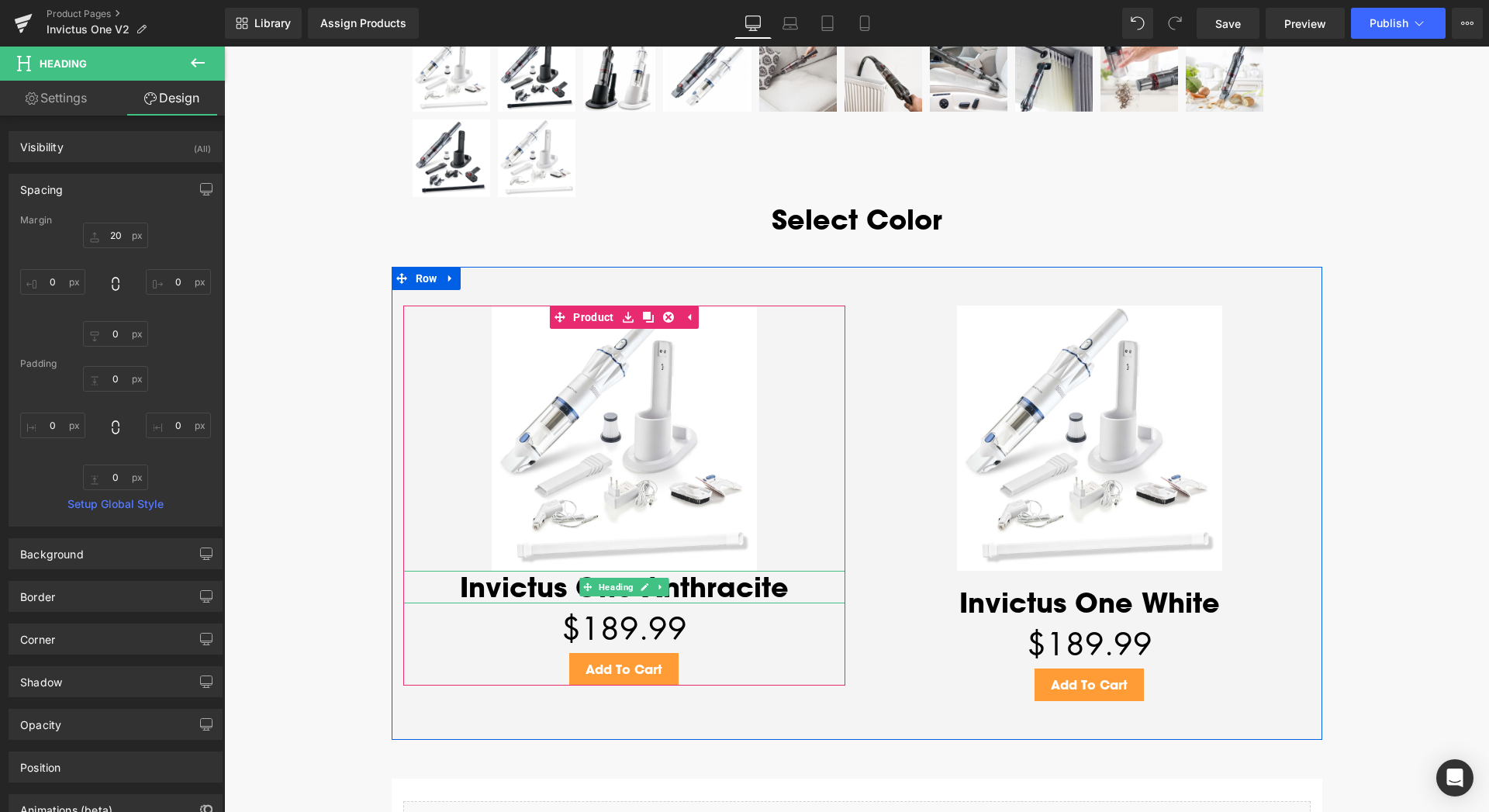
click at [710, 595] on h1 "Invictus One Anthracite" at bounding box center [624, 587] width 442 height 32
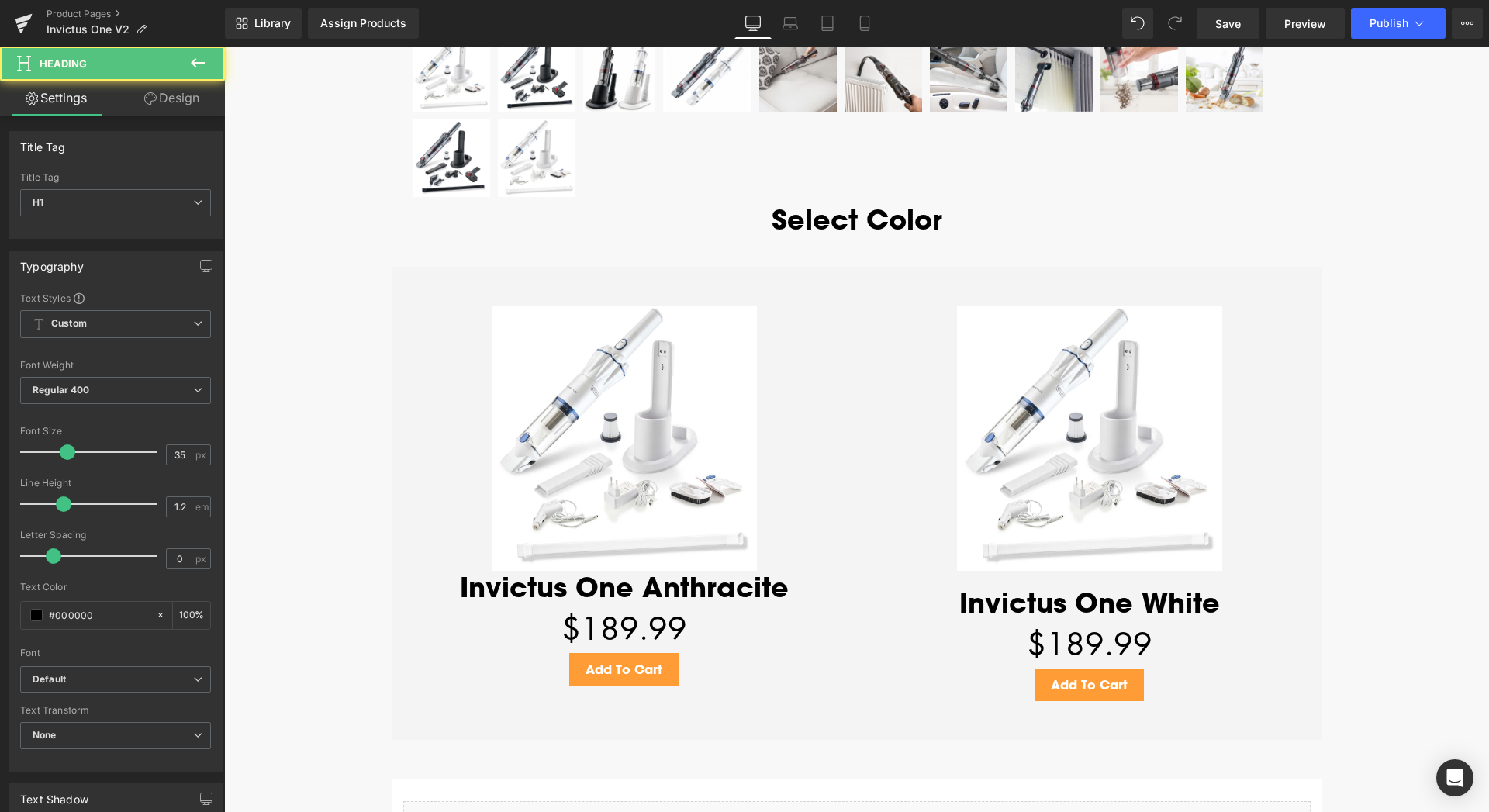
click at [186, 99] on link "Design" at bounding box center [171, 98] width 112 height 35
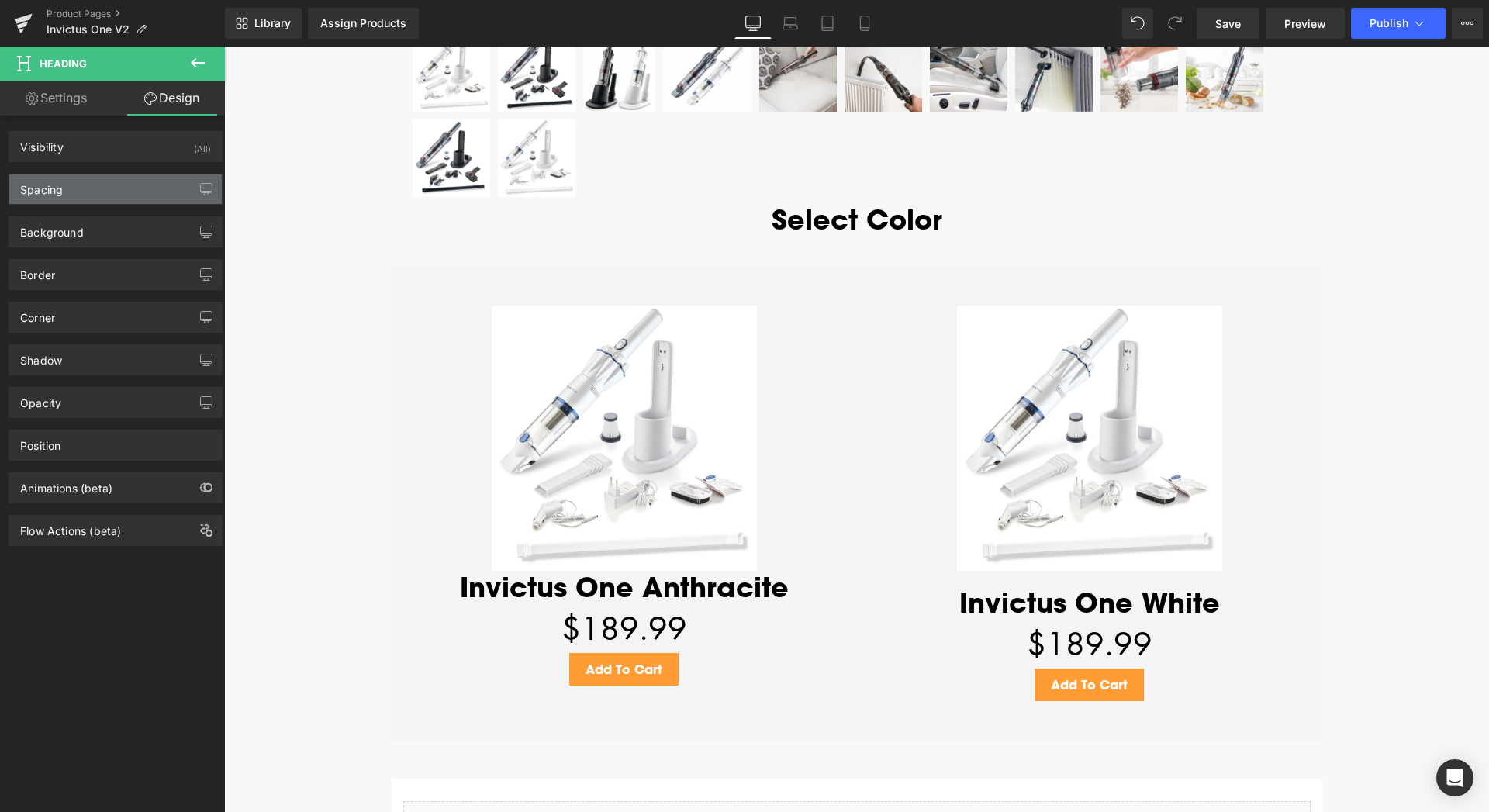
click at [67, 181] on div "Spacing" at bounding box center [116, 189] width 212 height 29
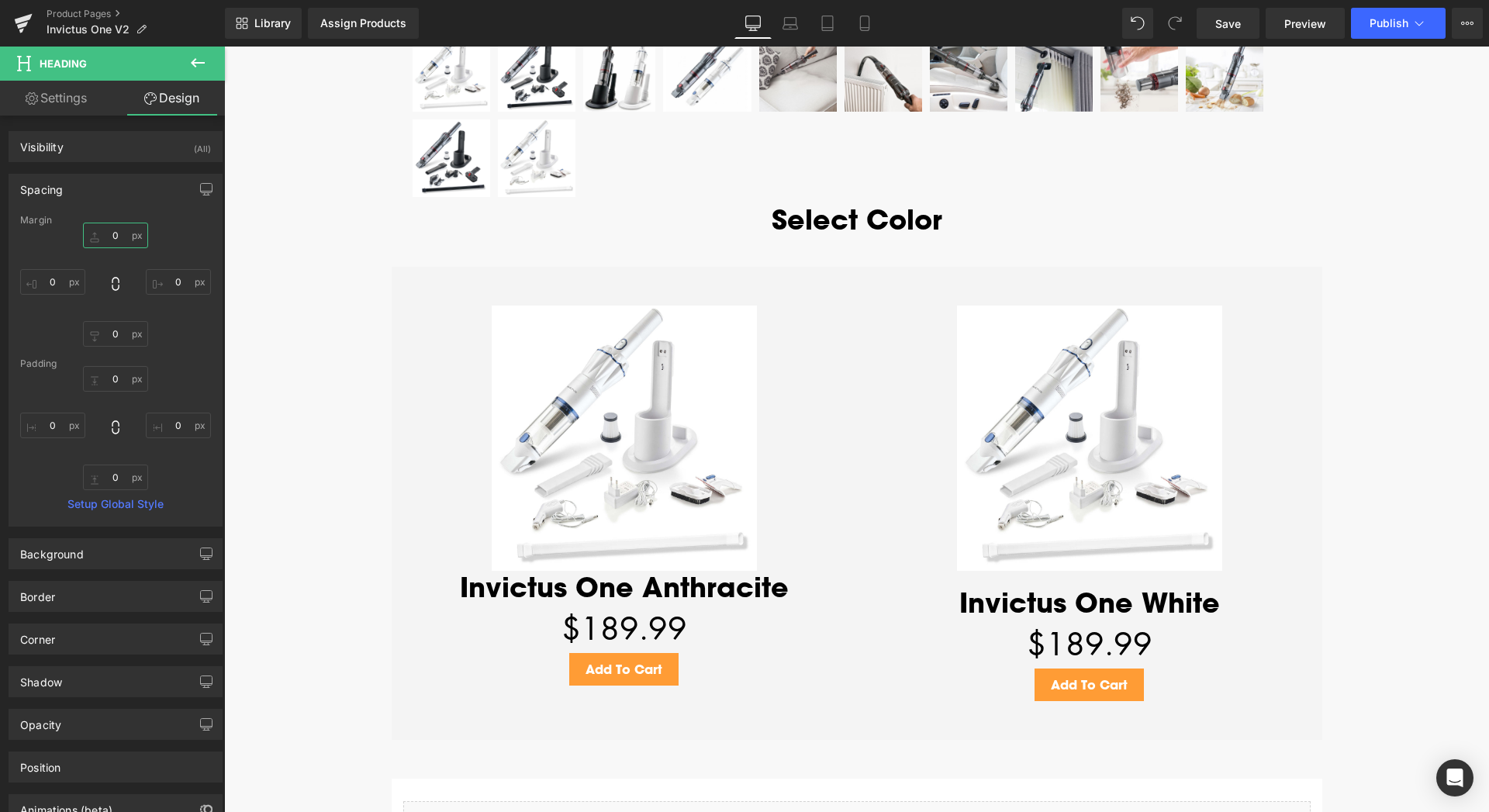
click at [102, 231] on input "0" at bounding box center [116, 235] width 65 height 26
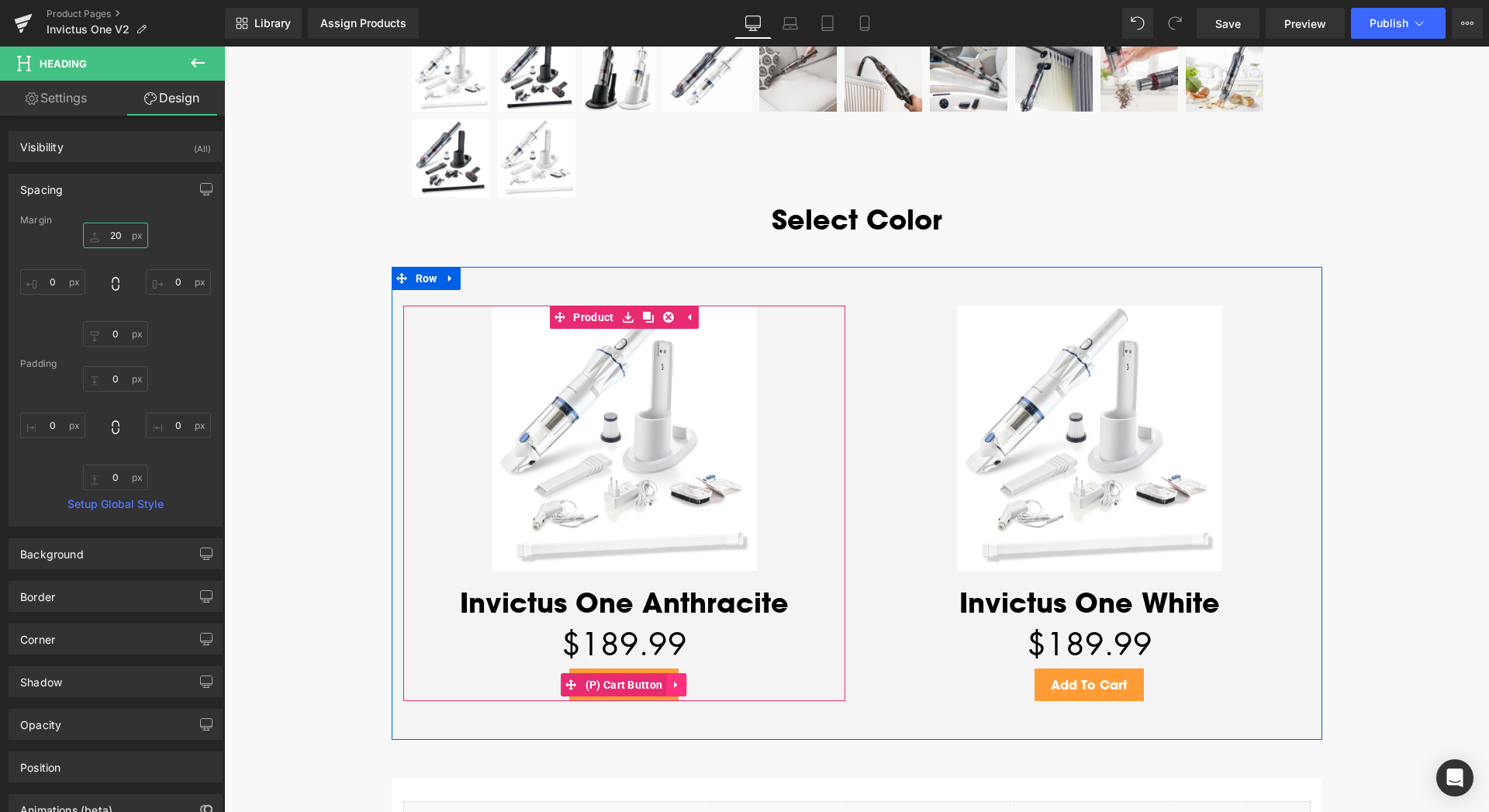
type input "20"
click at [671, 683] on icon at bounding box center [675, 685] width 11 height 11
click at [607, 692] on span "(P) Cart Button" at bounding box center [625, 685] width 86 height 23
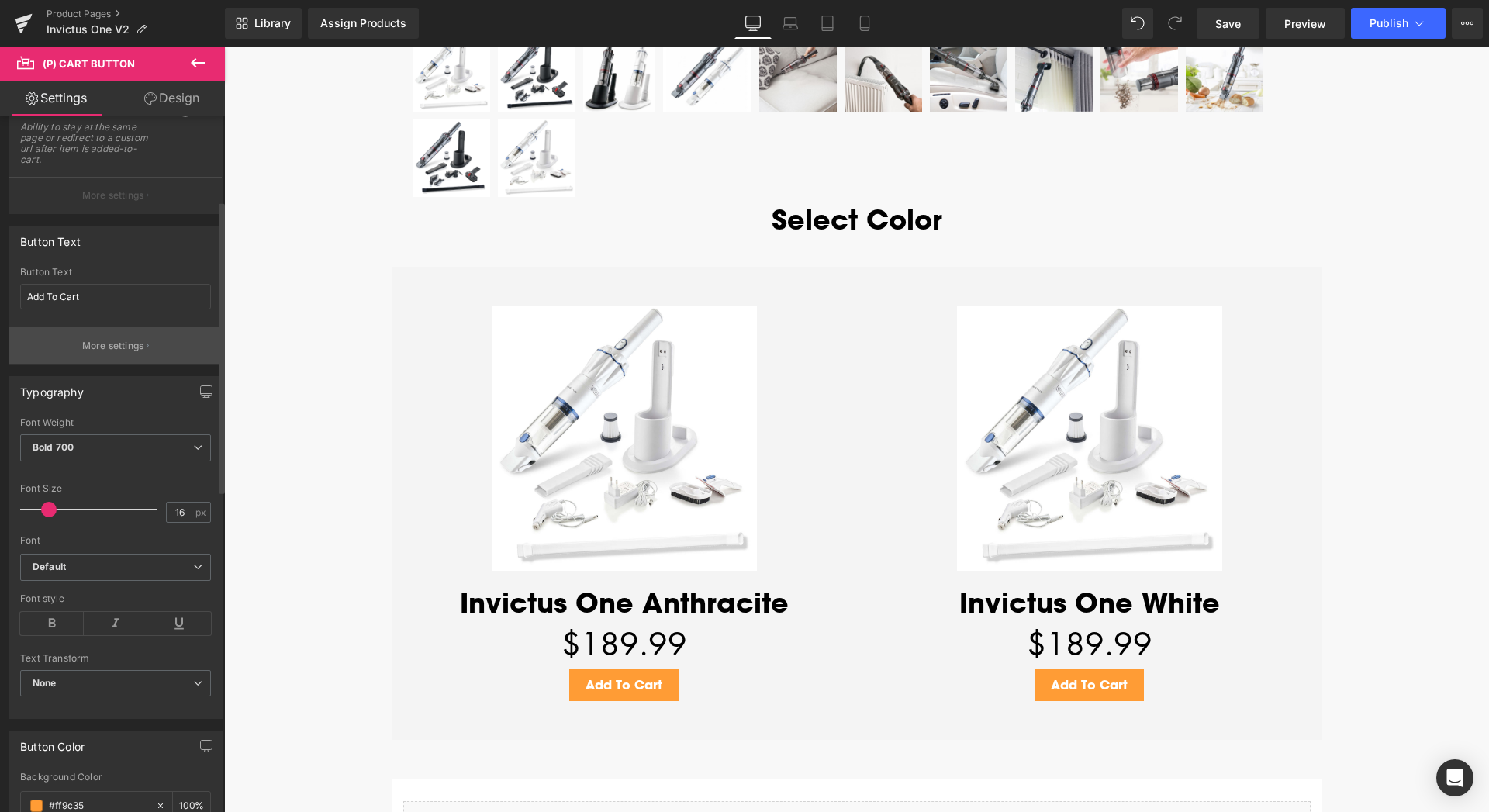
scroll to position [238, 0]
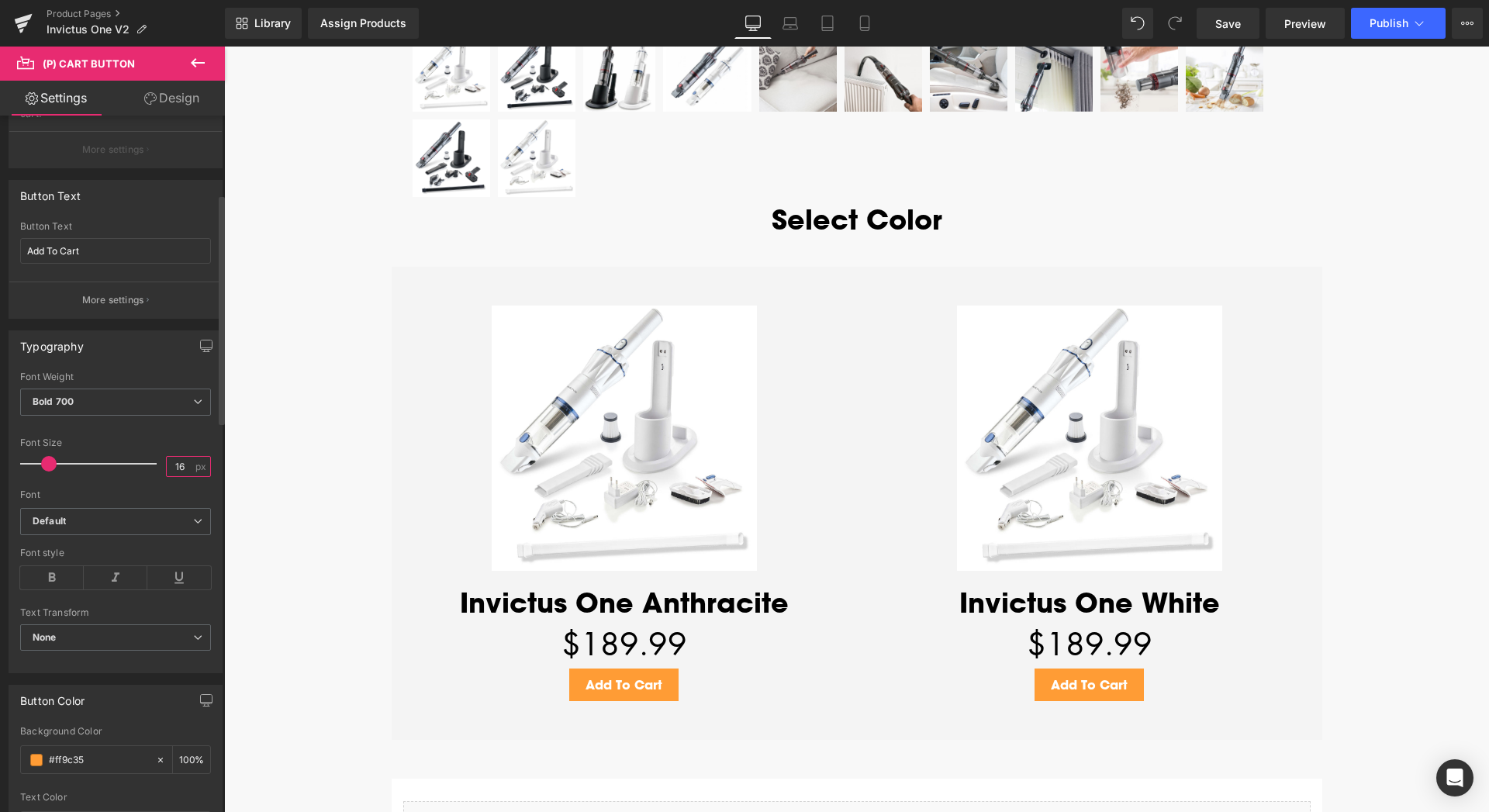
click at [181, 465] on input "16" at bounding box center [180, 466] width 27 height 19
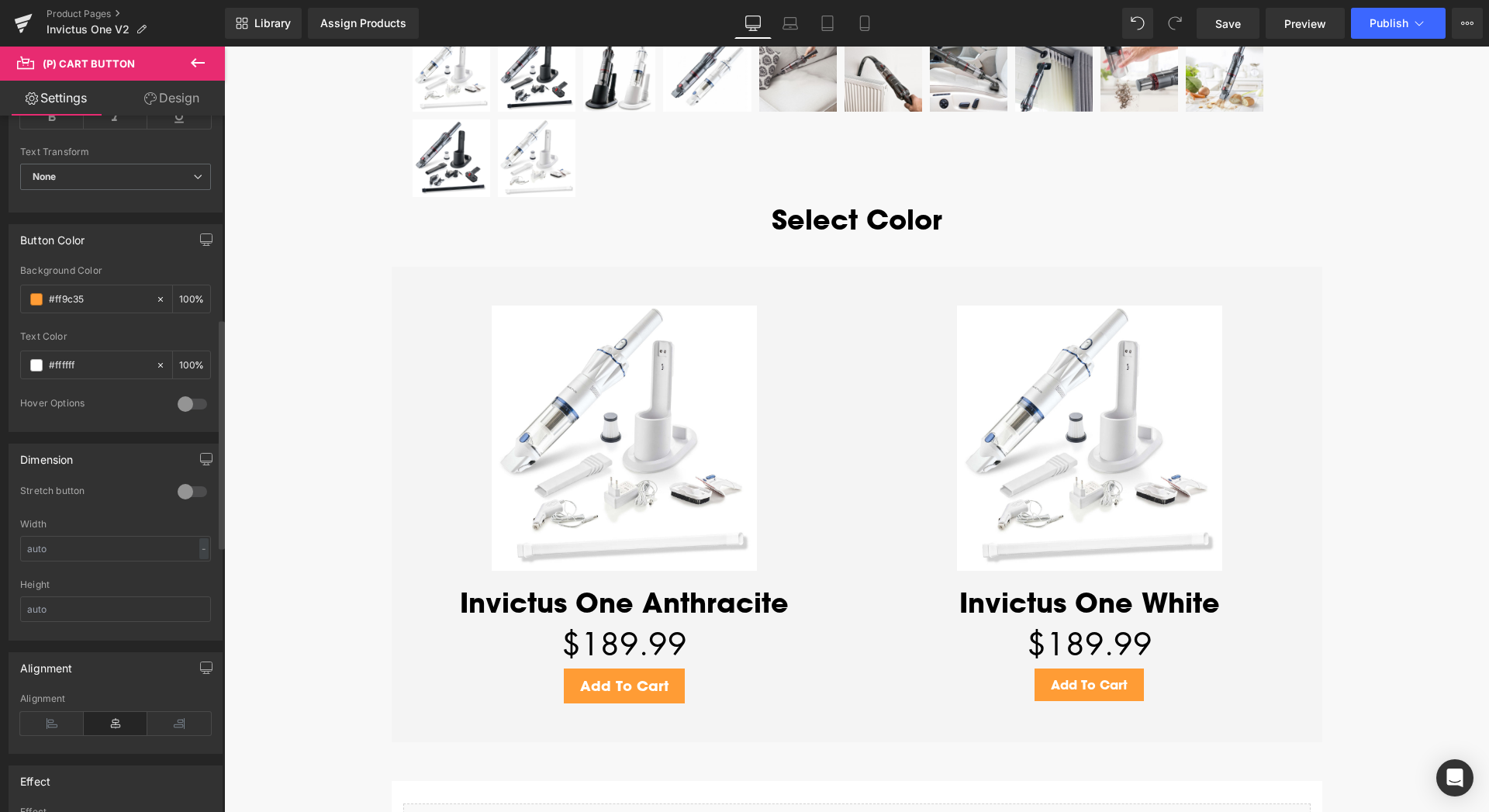
scroll to position [712, 0]
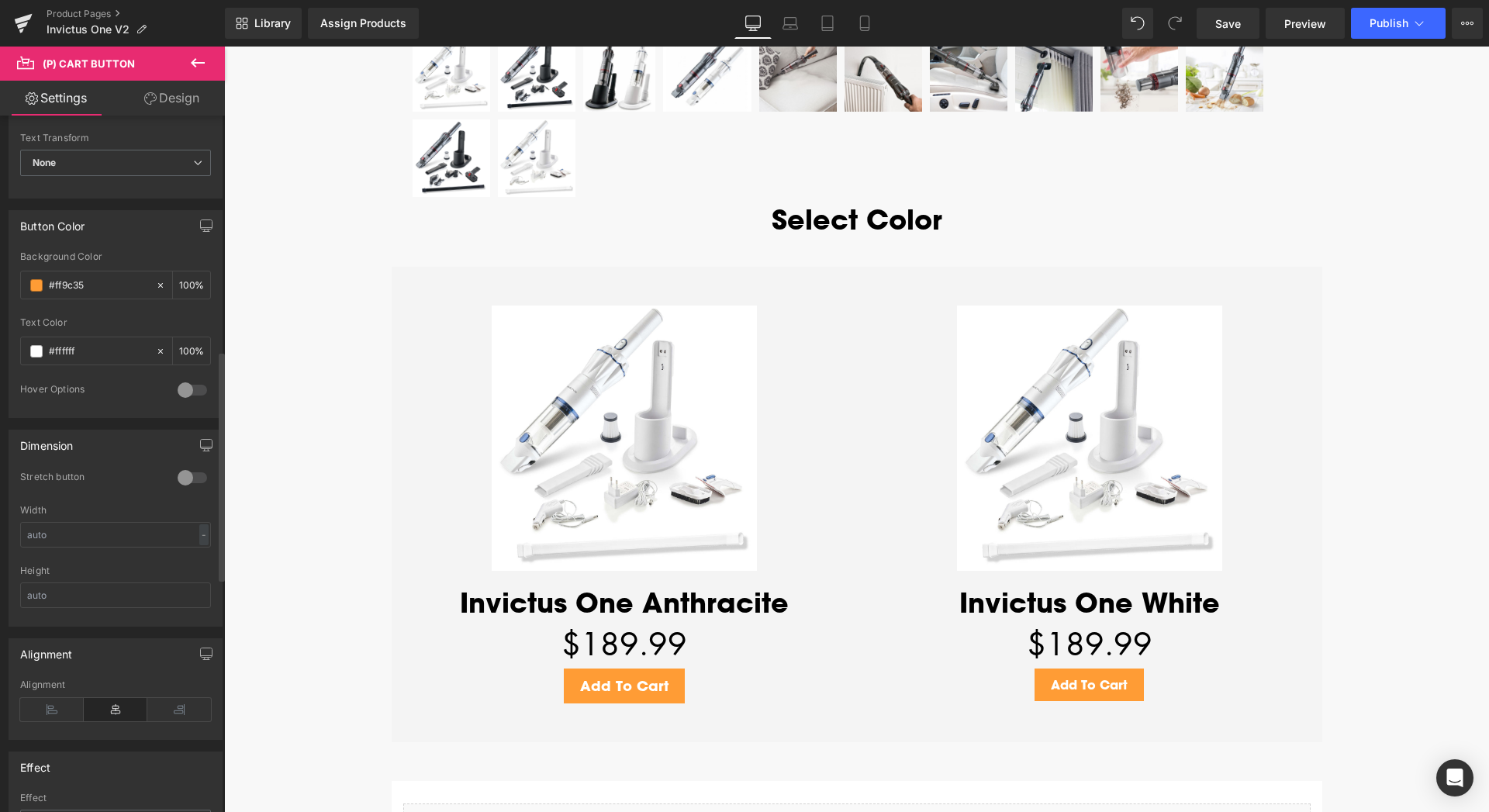
type input "18"
click at [189, 474] on div at bounding box center [192, 478] width 37 height 25
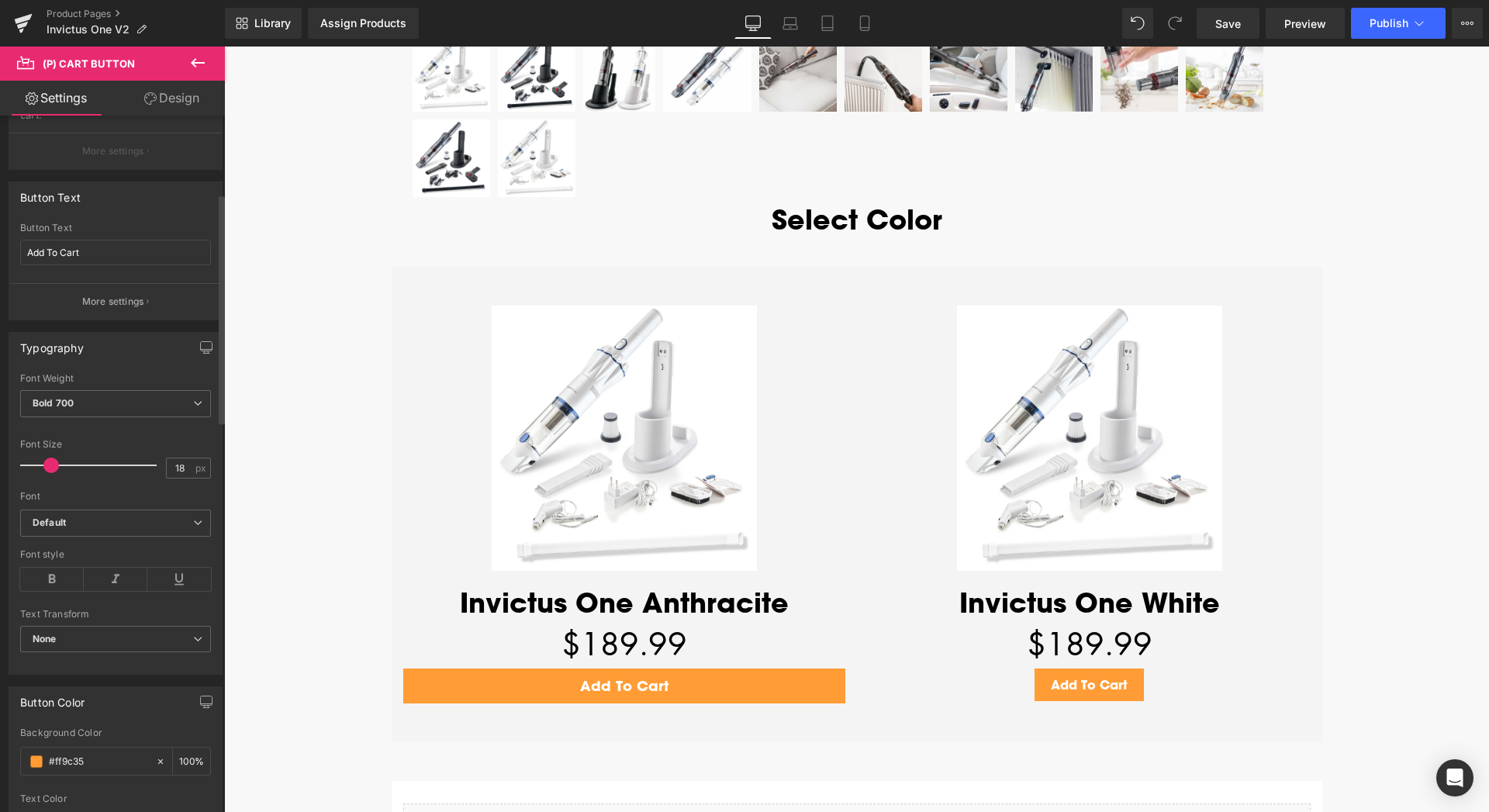
scroll to position [0, 0]
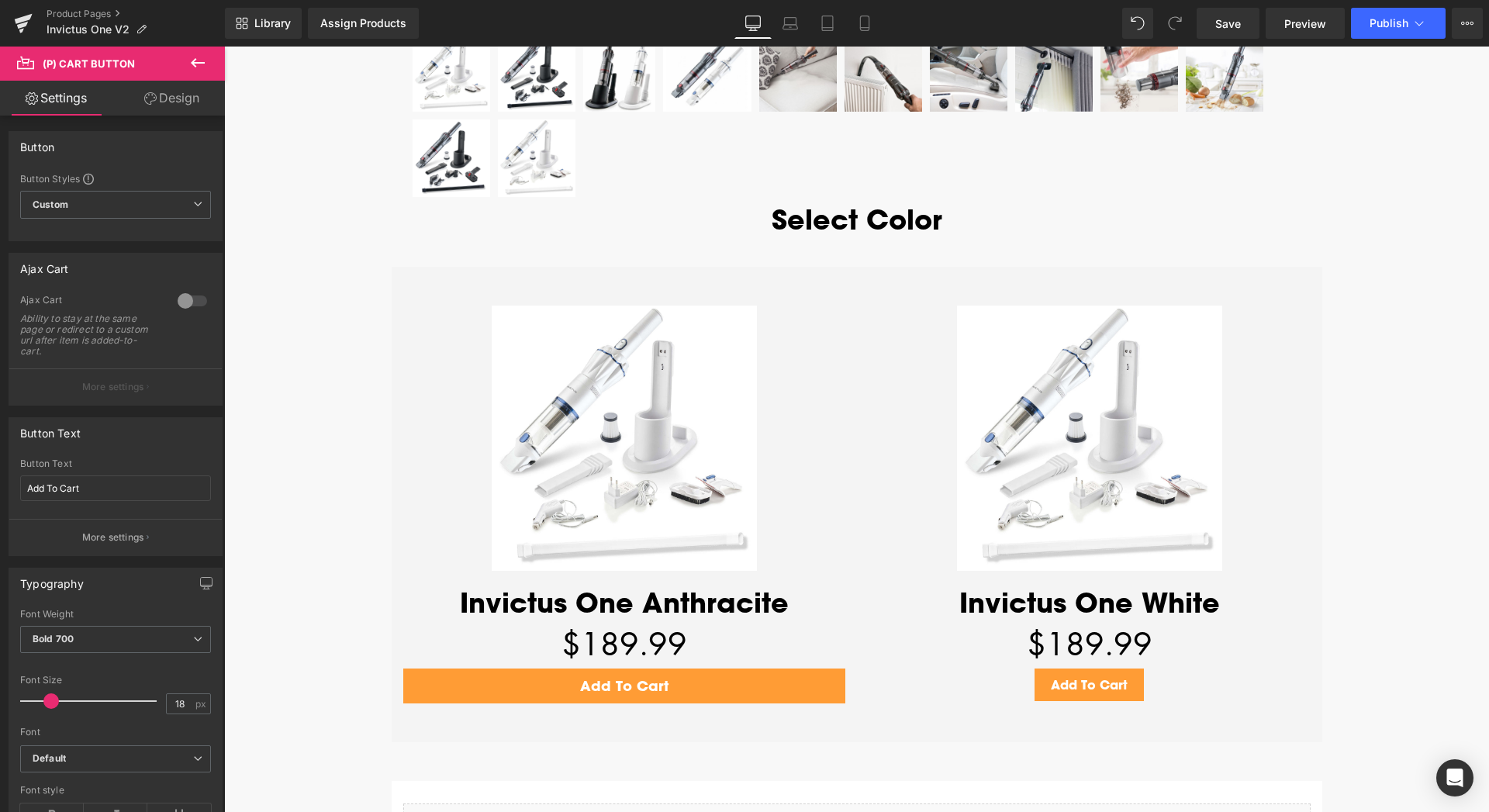
click at [167, 98] on link "Design" at bounding box center [171, 98] width 112 height 35
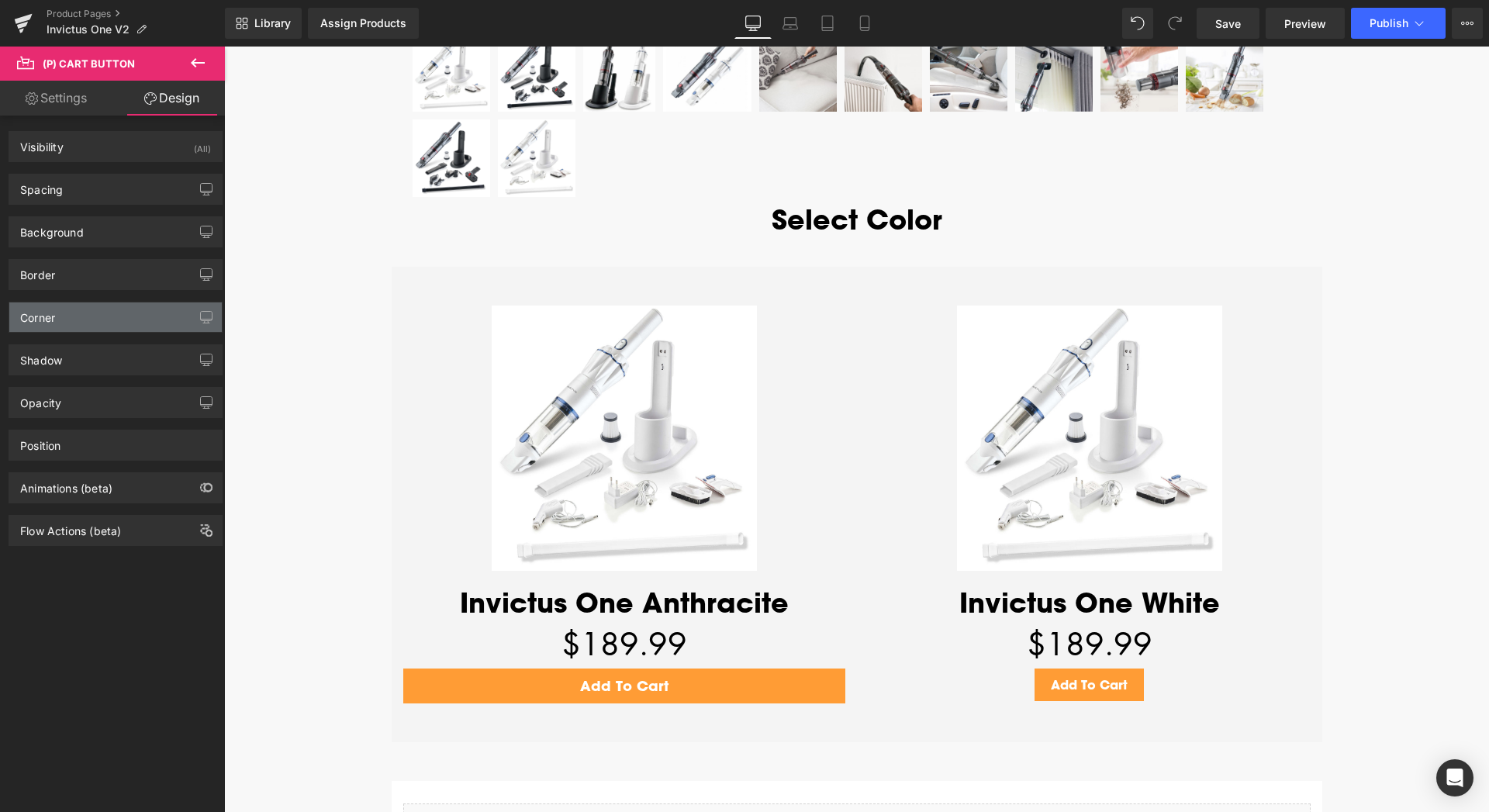
click at [71, 318] on div "Corner" at bounding box center [116, 317] width 212 height 29
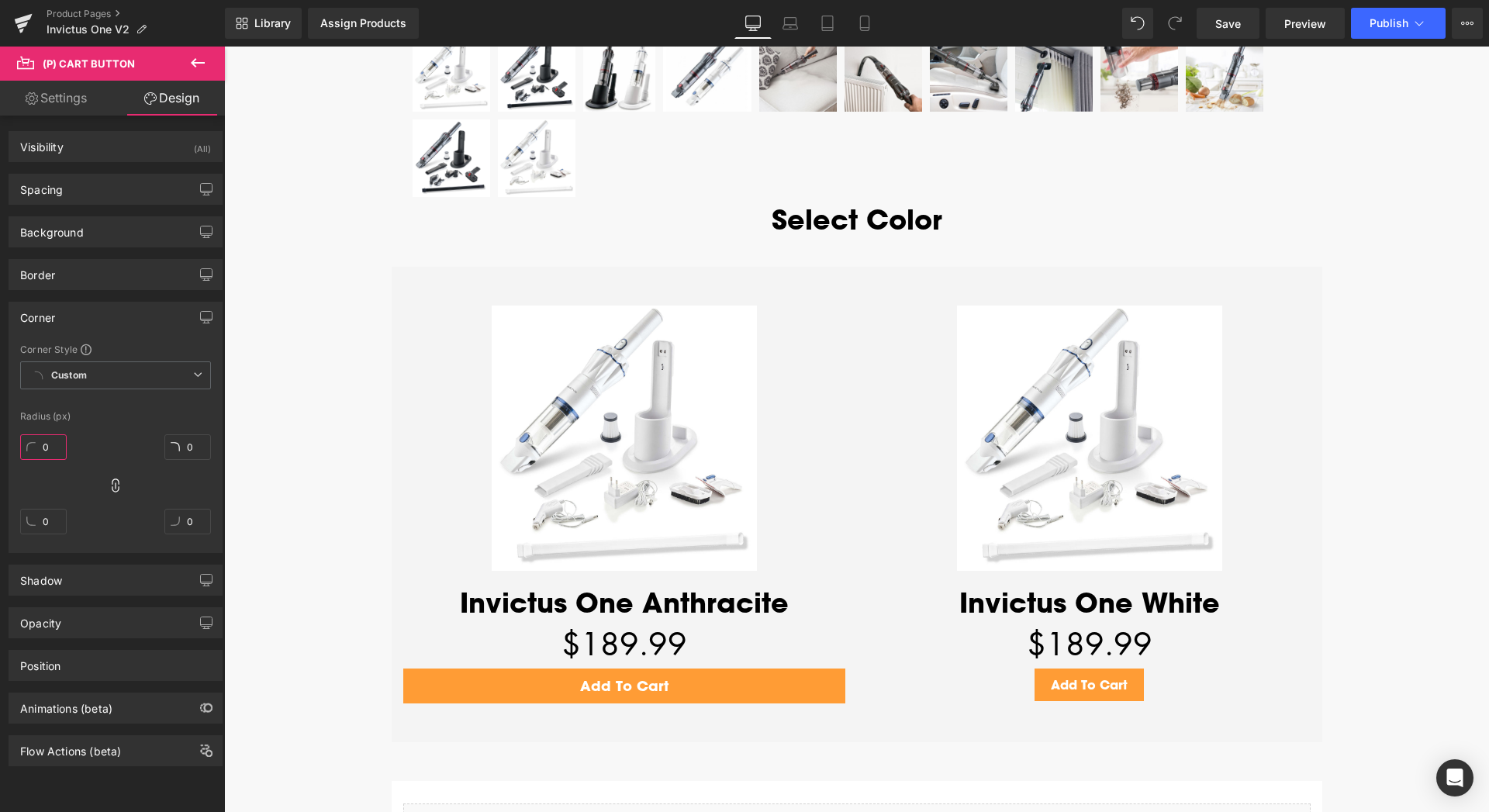
click at [53, 453] on input "0" at bounding box center [44, 447] width 47 height 26
type input "10"
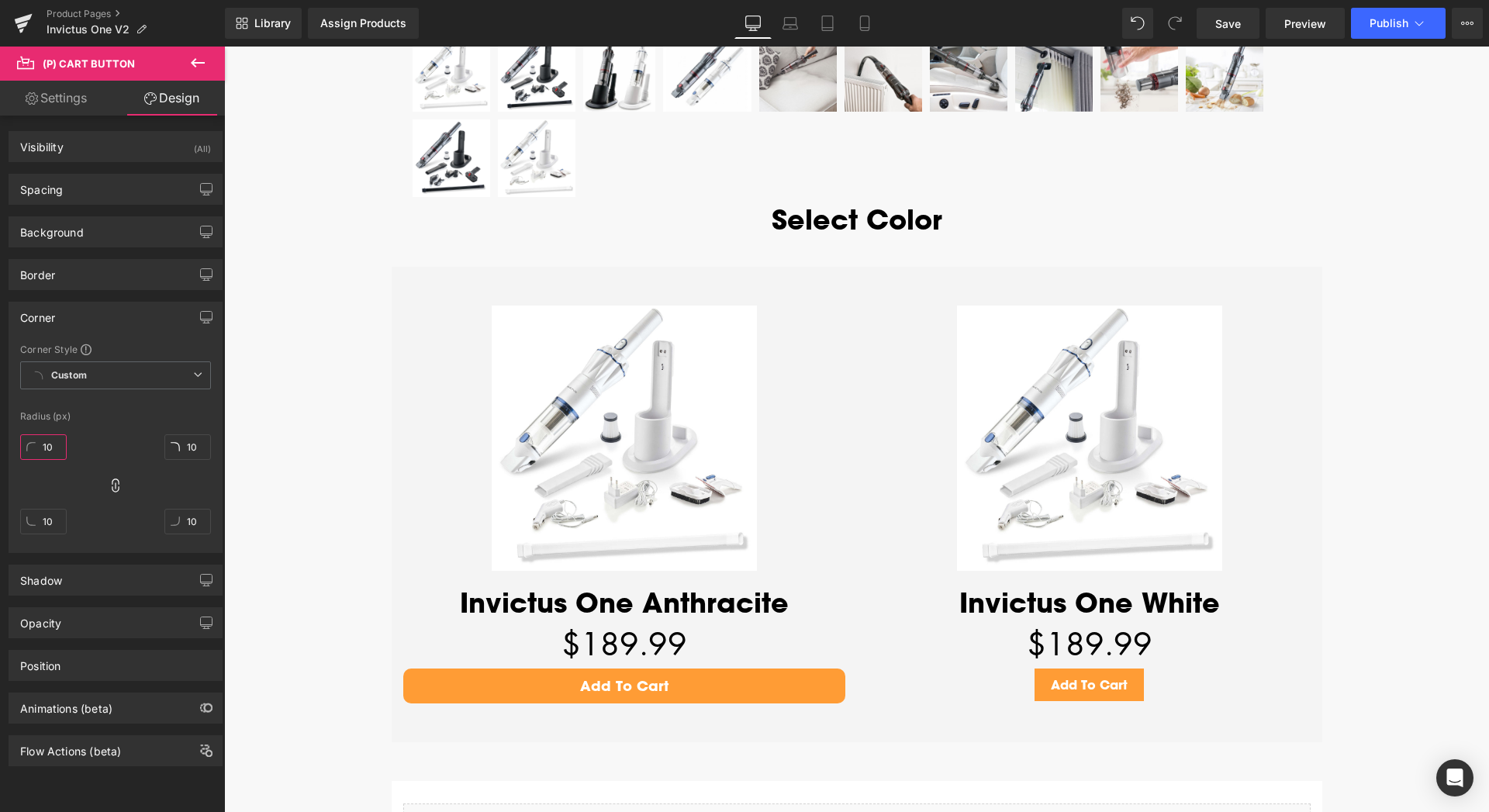
drag, startPoint x: 57, startPoint y: 447, endPoint x: 36, endPoint y: 447, distance: 21.0
click at [36, 447] on input "10" at bounding box center [44, 447] width 47 height 26
type input "20"
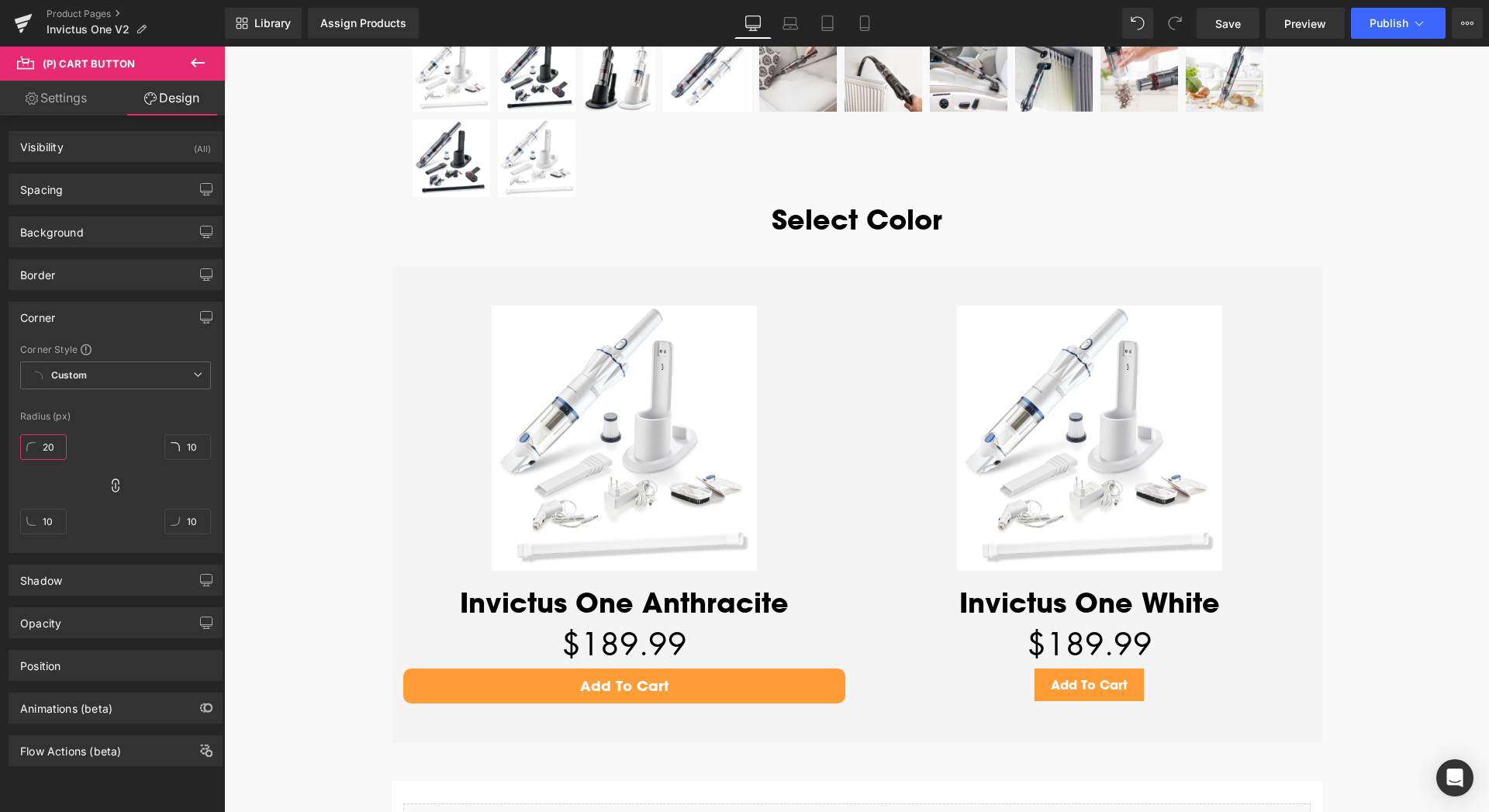
type input "20"
drag, startPoint x: 58, startPoint y: 448, endPoint x: 29, endPoint y: 443, distance: 29.4
click at [29, 443] on input "23" at bounding box center [44, 447] width 47 height 26
type input "30"
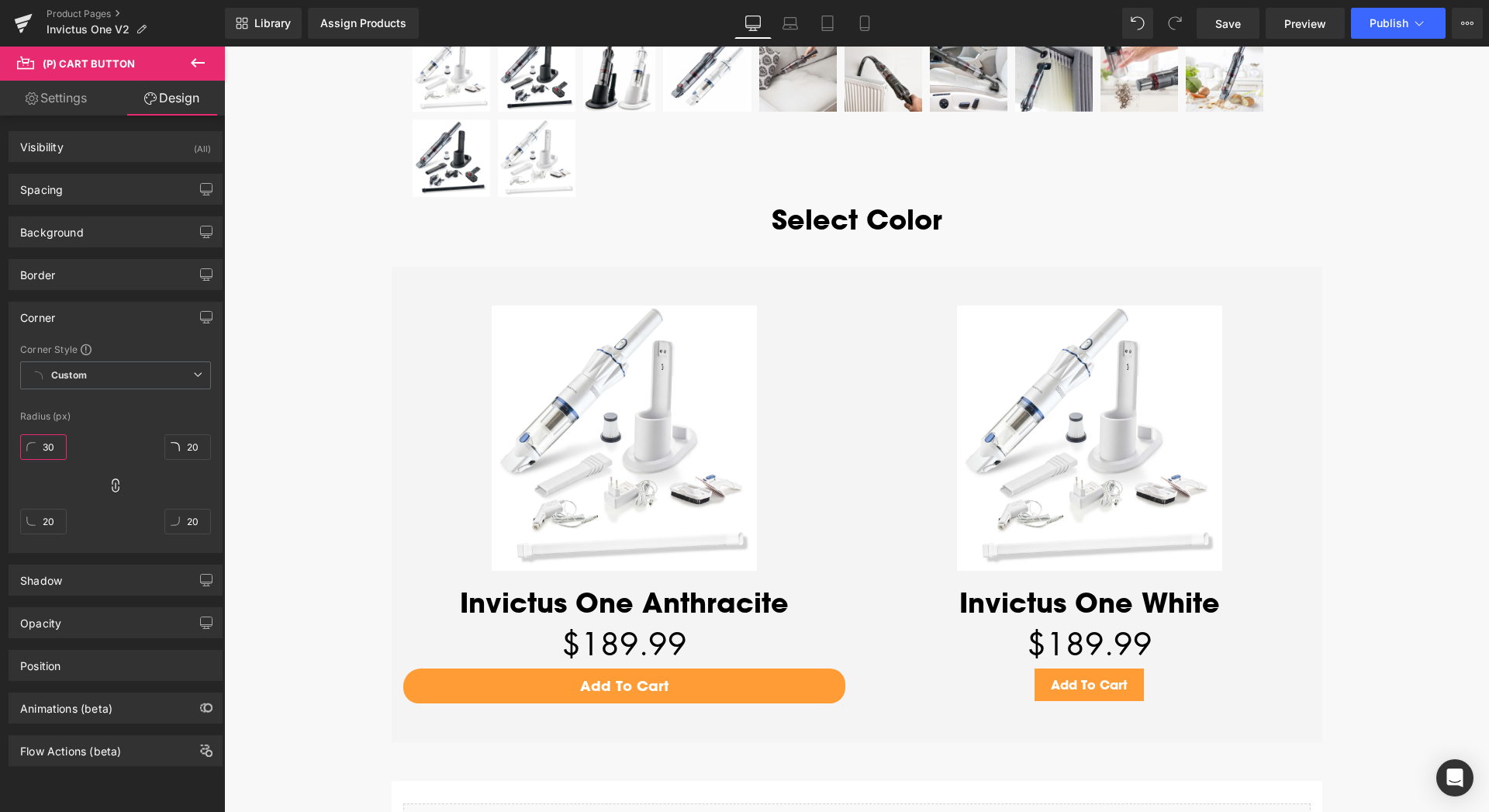
type input "30"
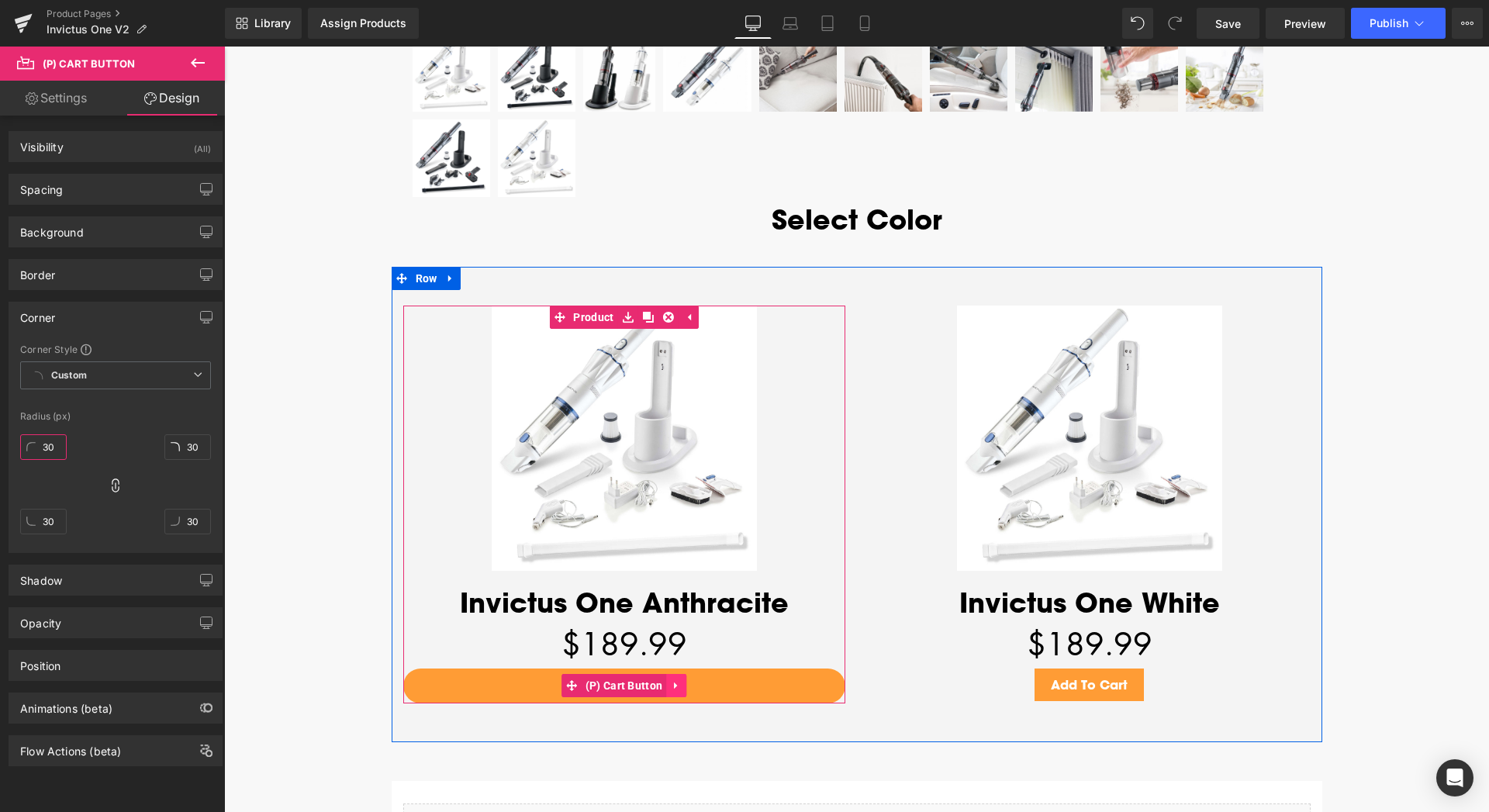
type input "30"
click at [674, 687] on icon at bounding box center [675, 686] width 3 height 7
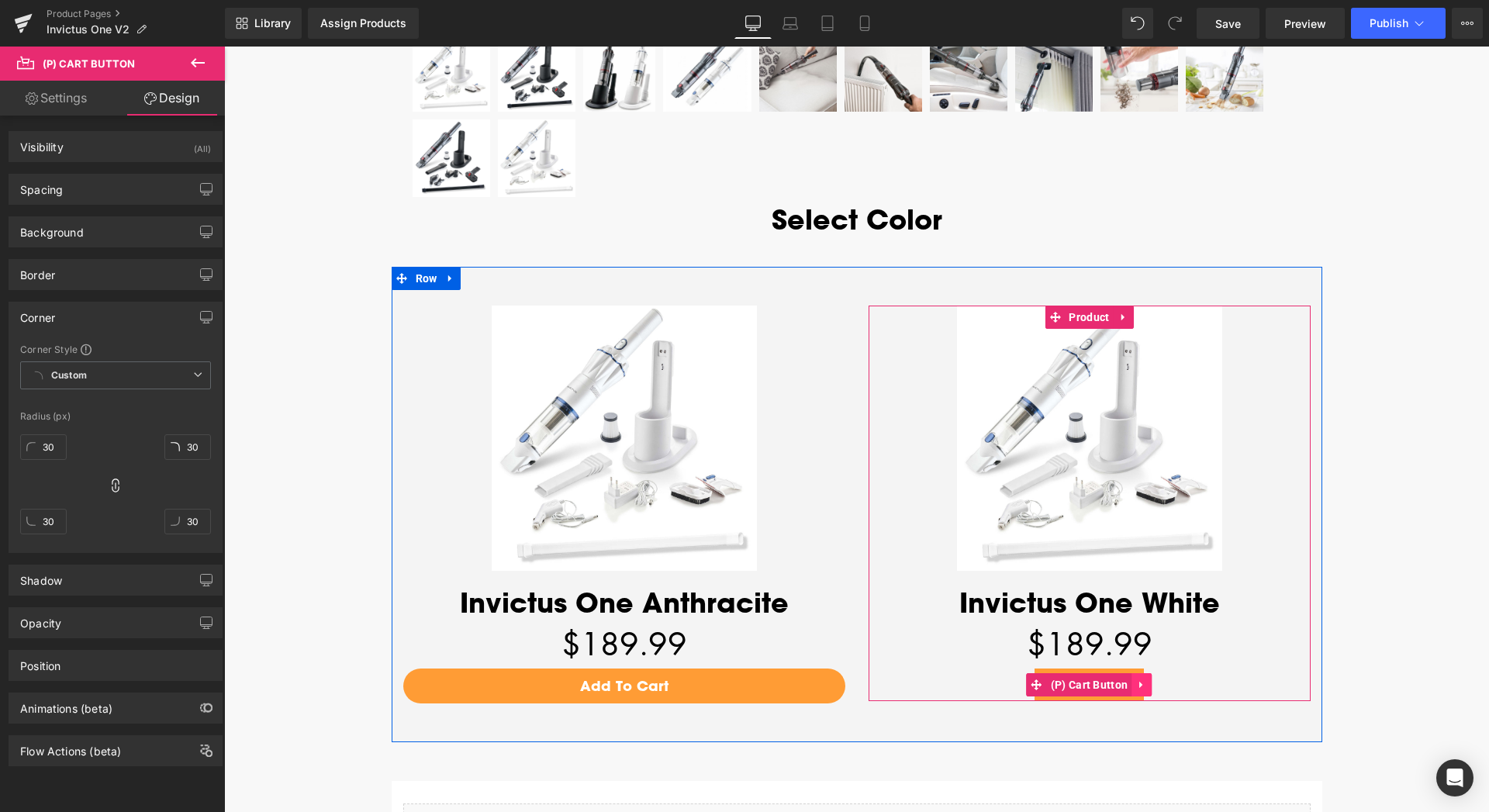
click at [1136, 687] on icon at bounding box center [1141, 685] width 11 height 11
click at [1070, 688] on span "(P) Cart Button" at bounding box center [1059, 684] width 86 height 23
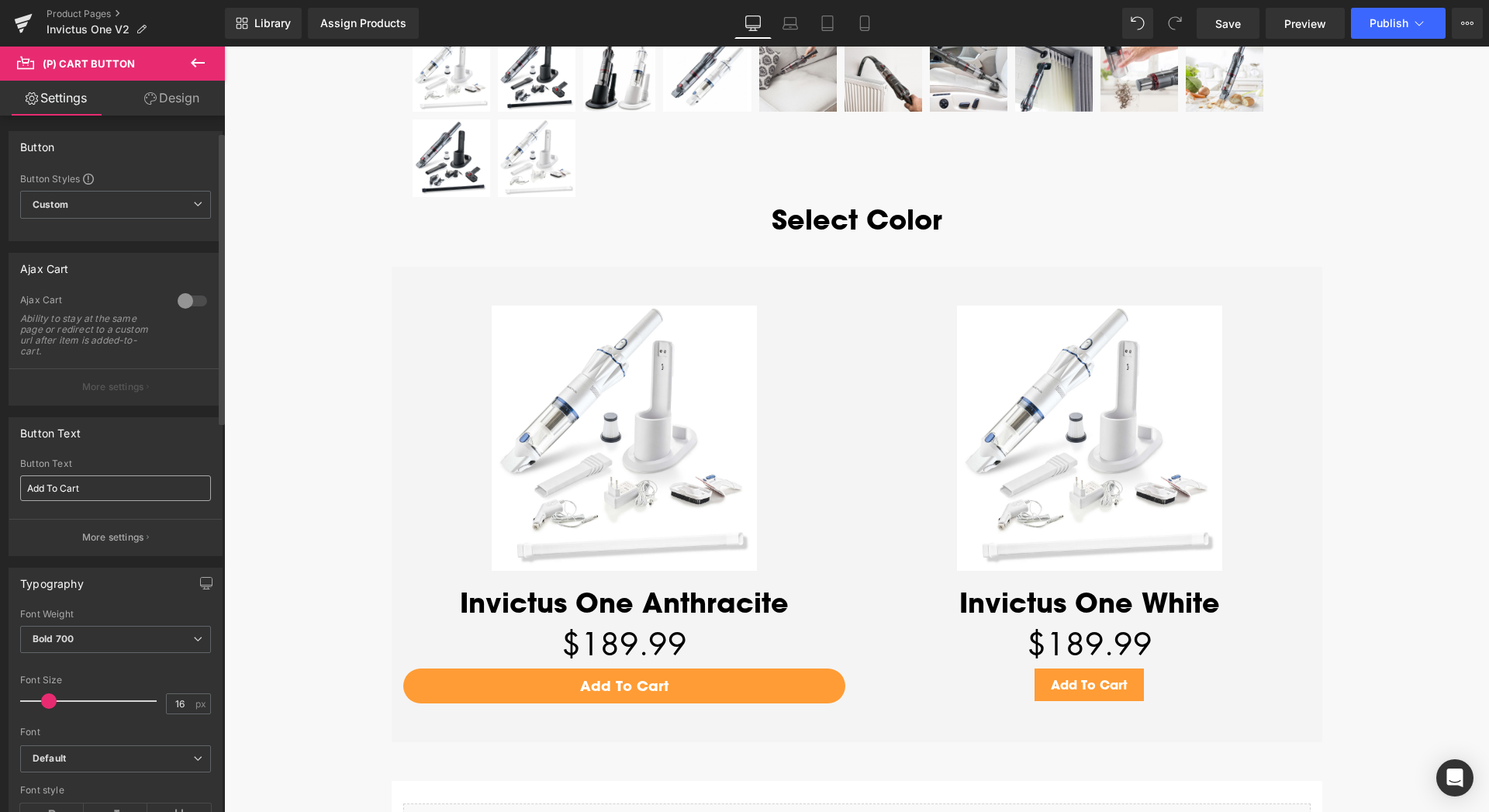
scroll to position [79, 0]
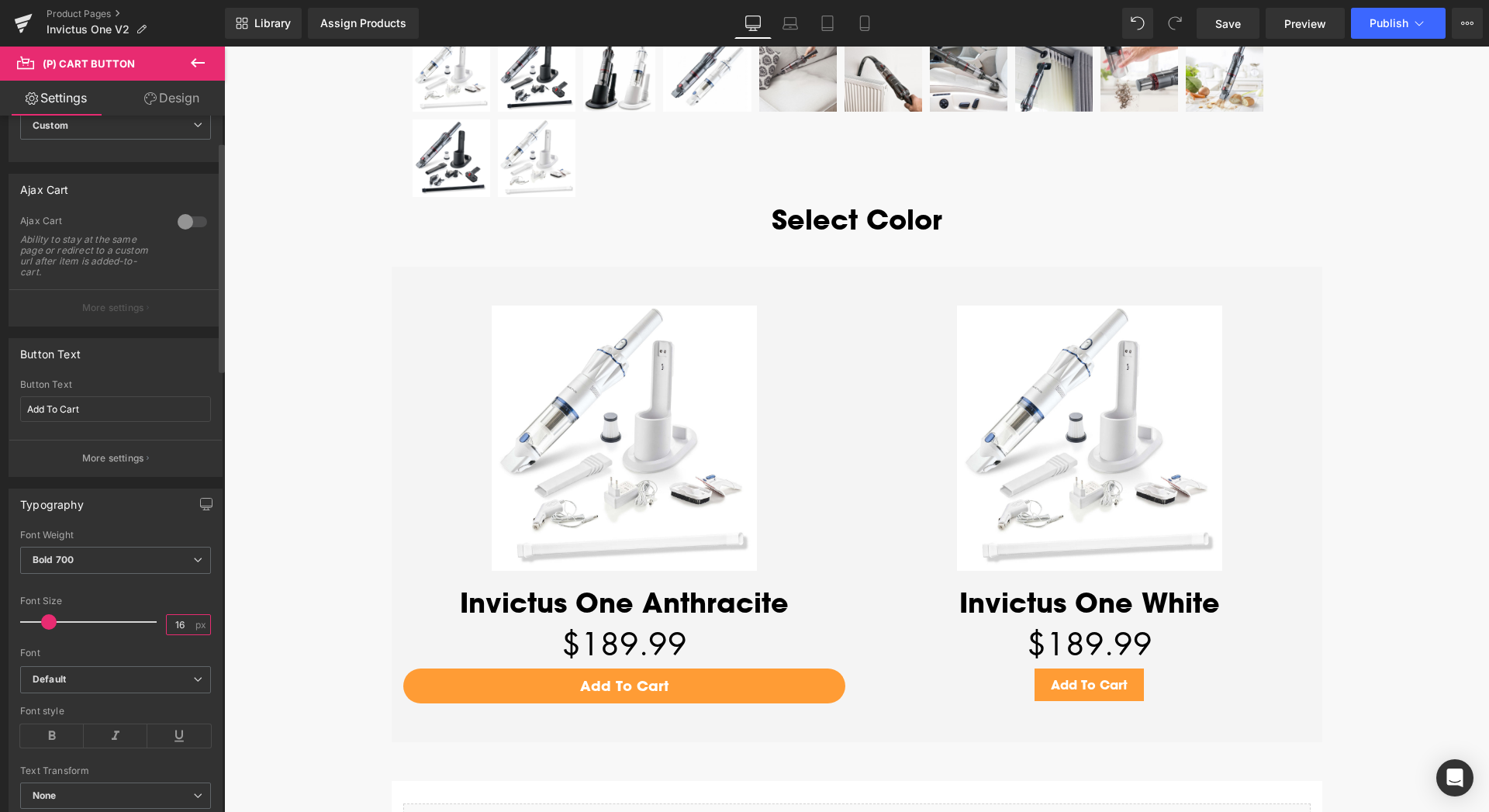
drag, startPoint x: 164, startPoint y: 621, endPoint x: 173, endPoint y: 621, distance: 9.0
click at [173, 621] on input "16" at bounding box center [180, 625] width 27 height 19
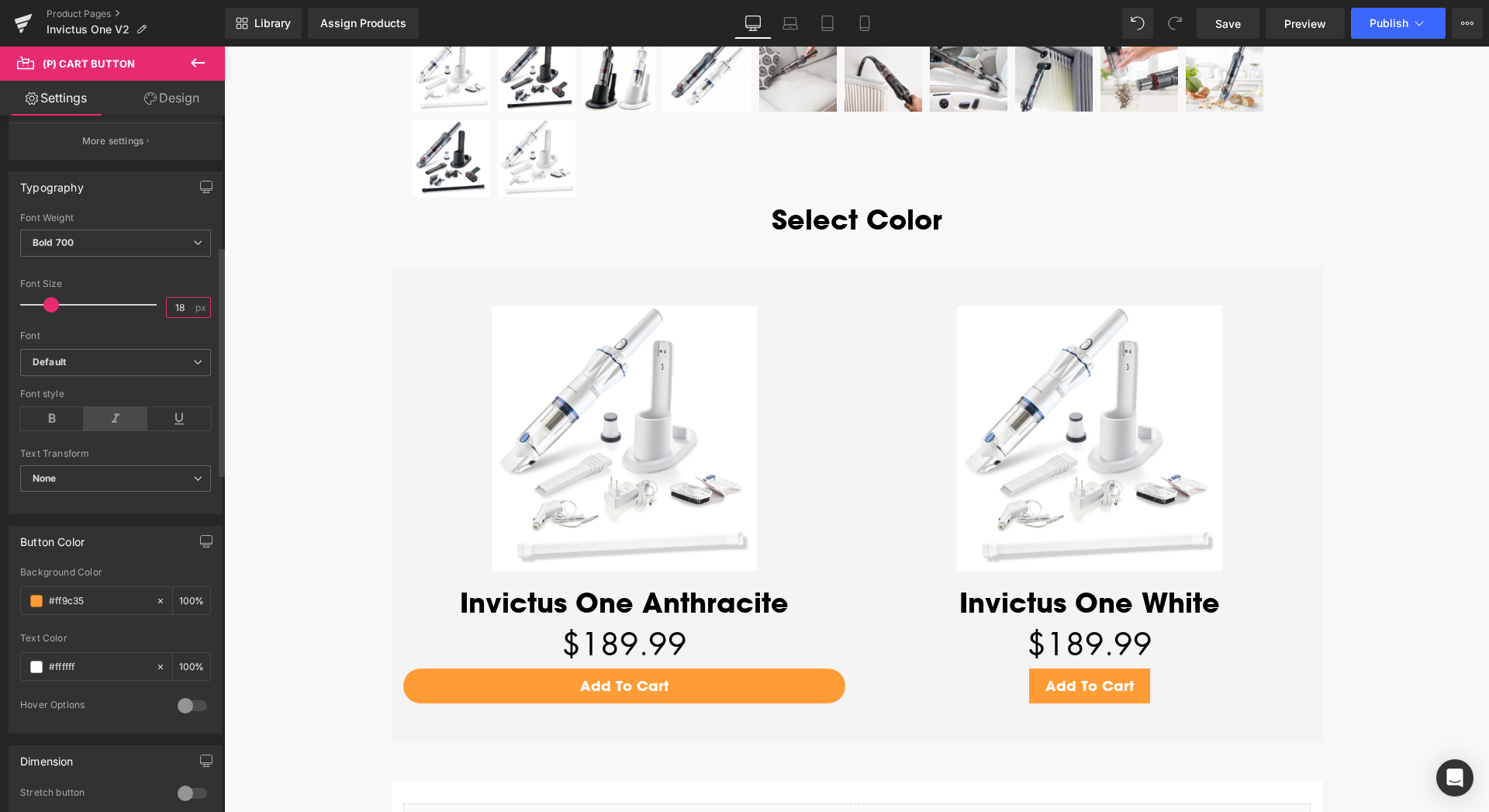
scroll to position [474, 0]
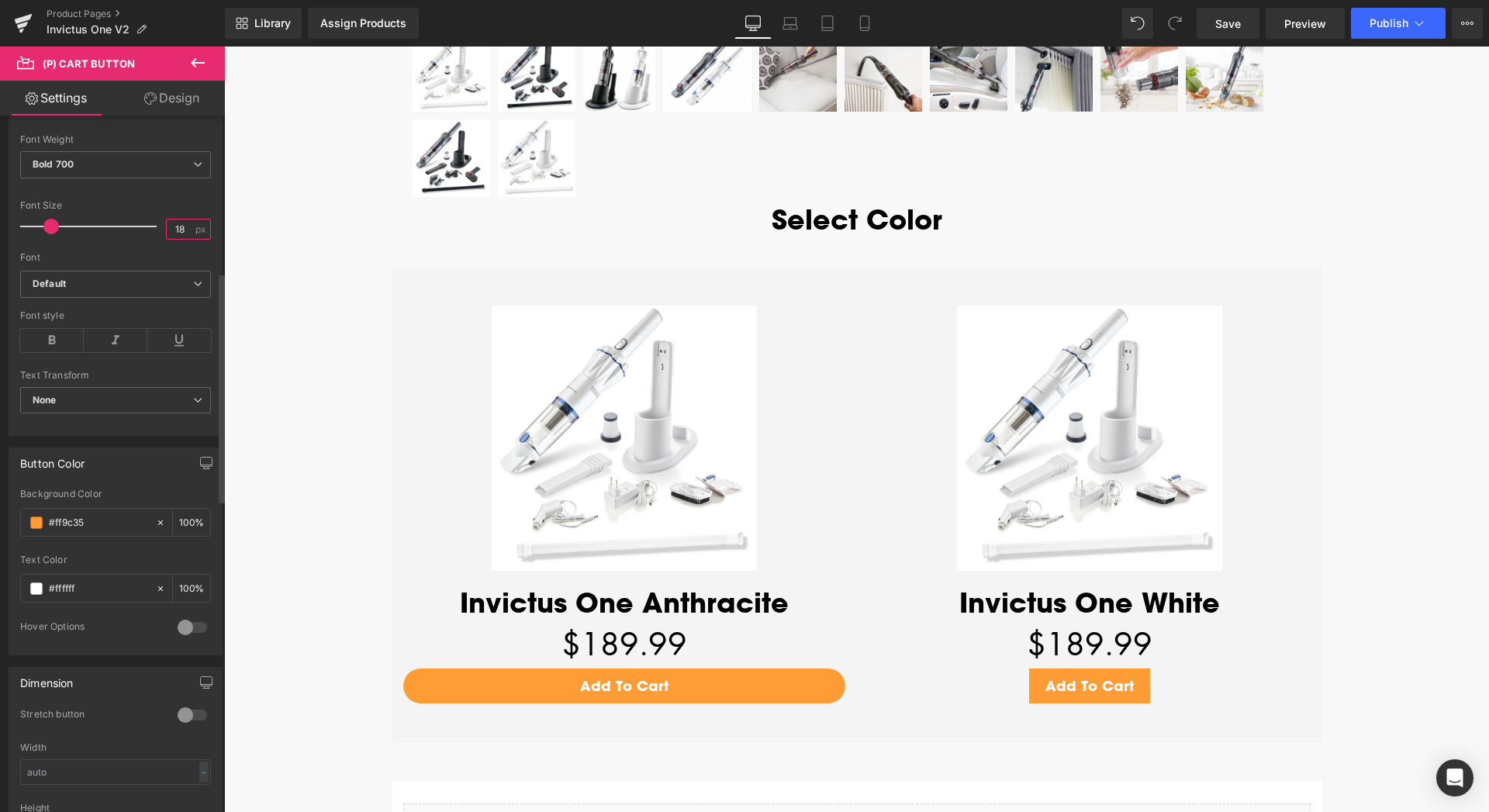
type input "18"
click at [177, 715] on div at bounding box center [192, 715] width 37 height 25
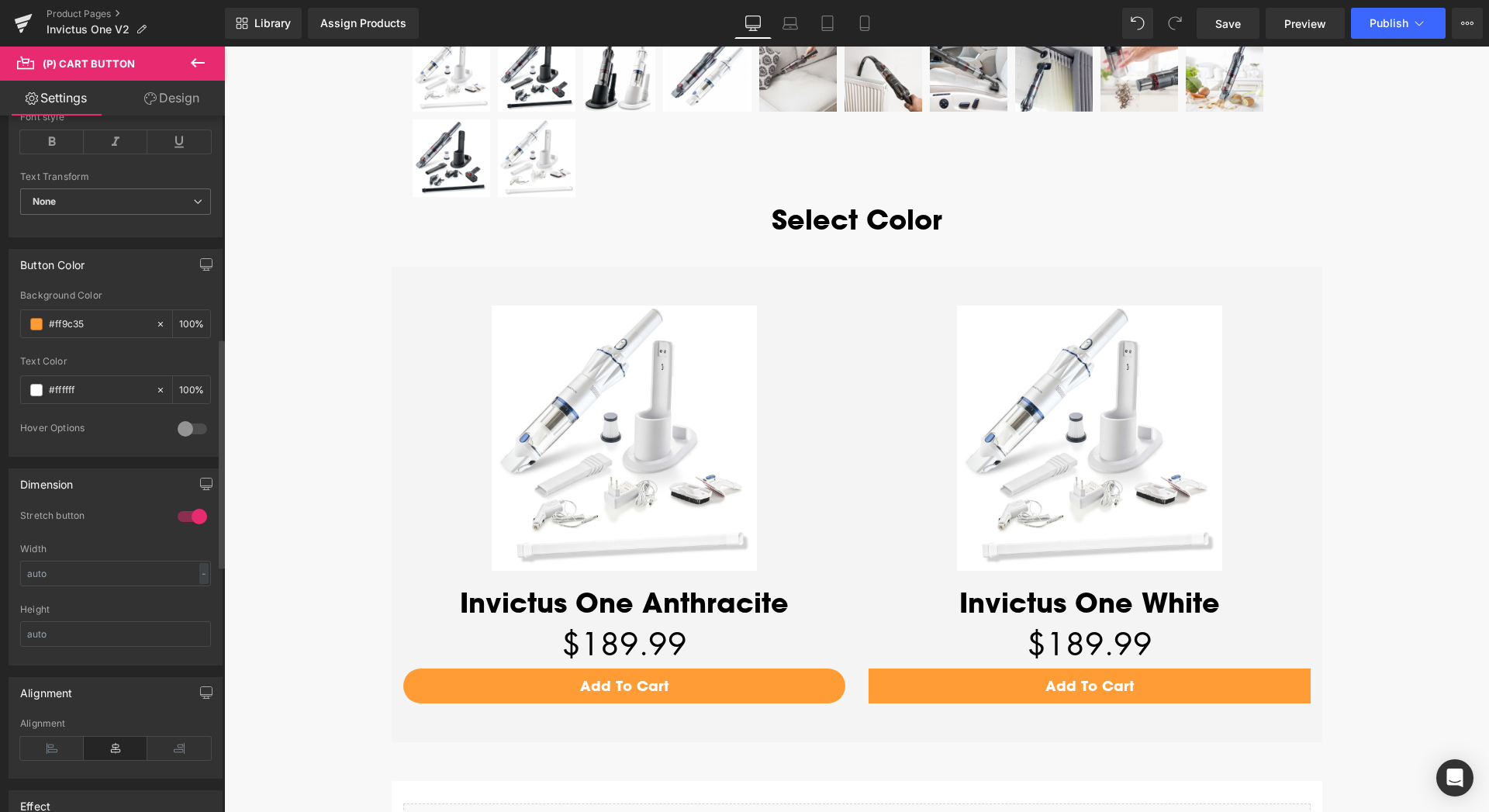
scroll to position [633, 0]
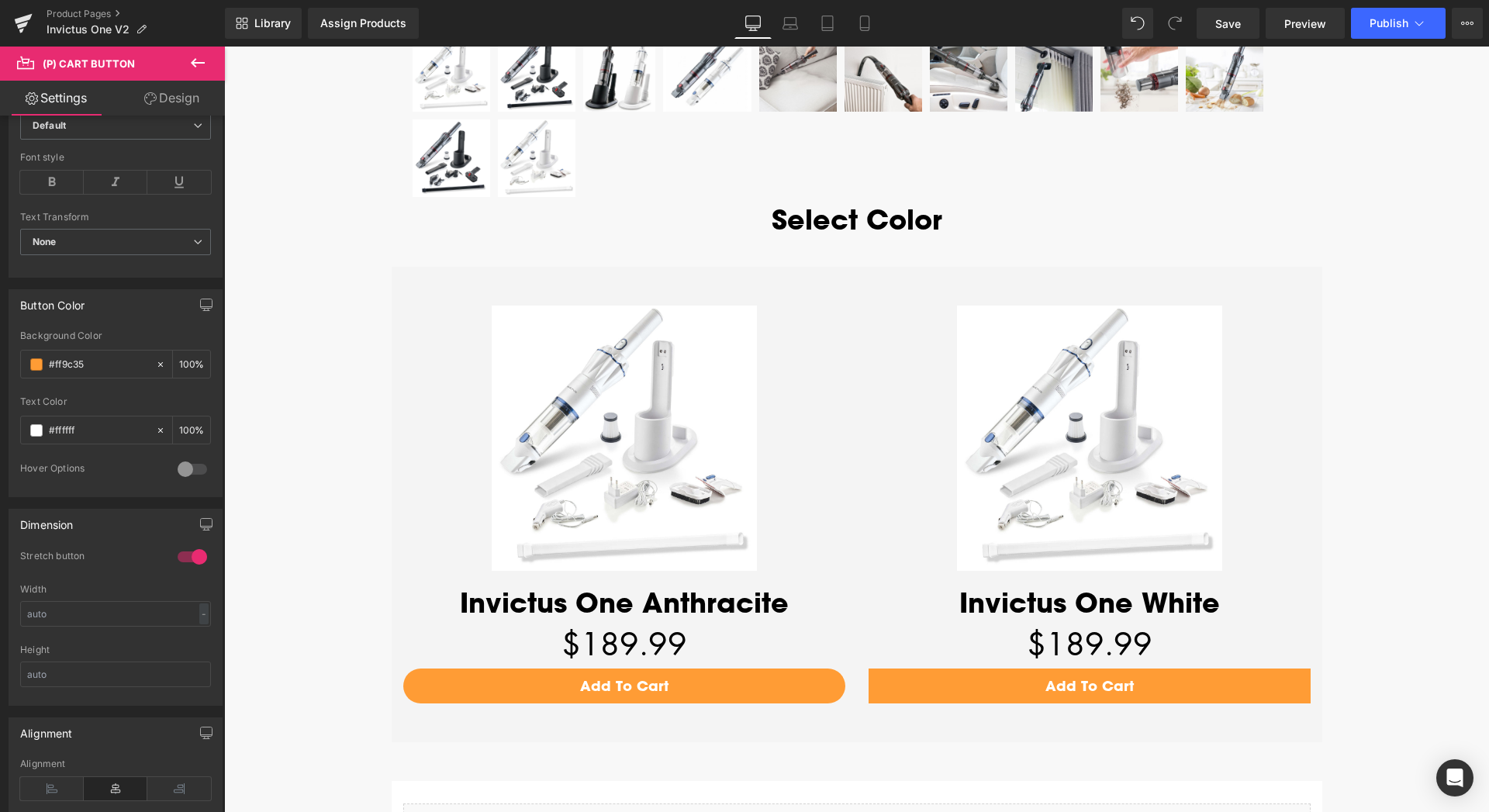
click at [182, 100] on link "Design" at bounding box center [171, 98] width 112 height 35
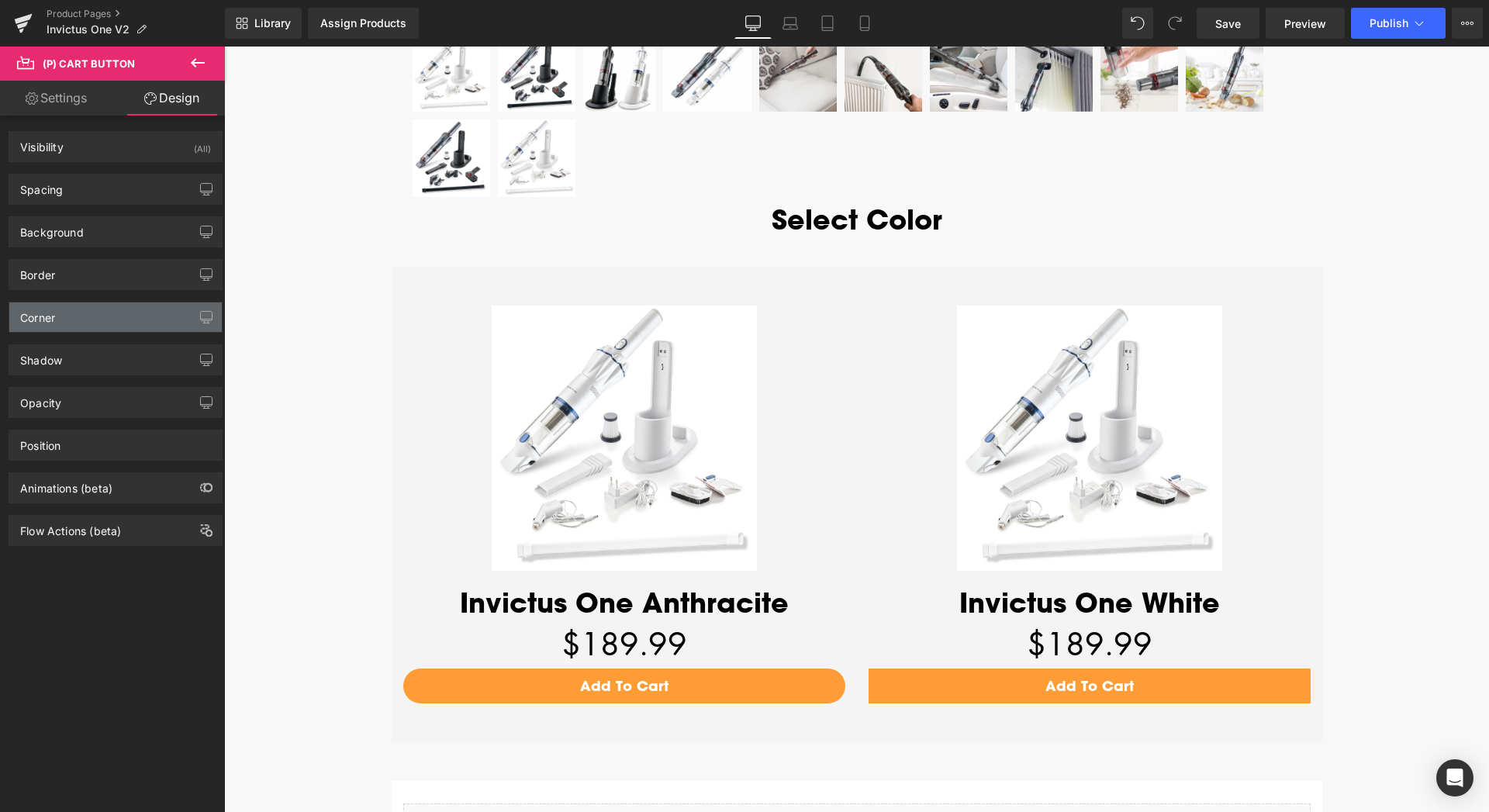
click at [63, 311] on div "Corner" at bounding box center [116, 317] width 212 height 29
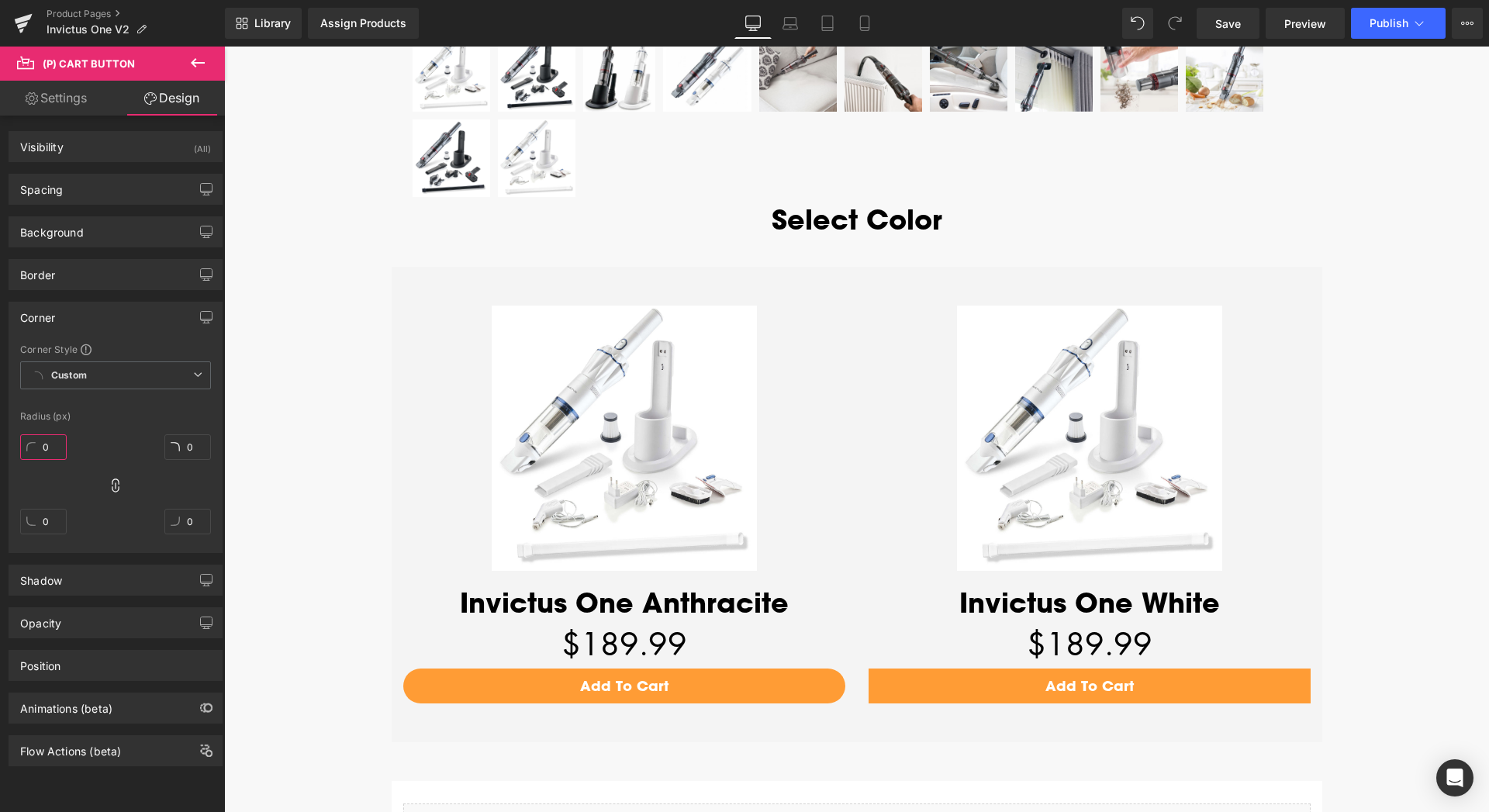
click at [46, 448] on input "0" at bounding box center [44, 447] width 47 height 26
type input "30"
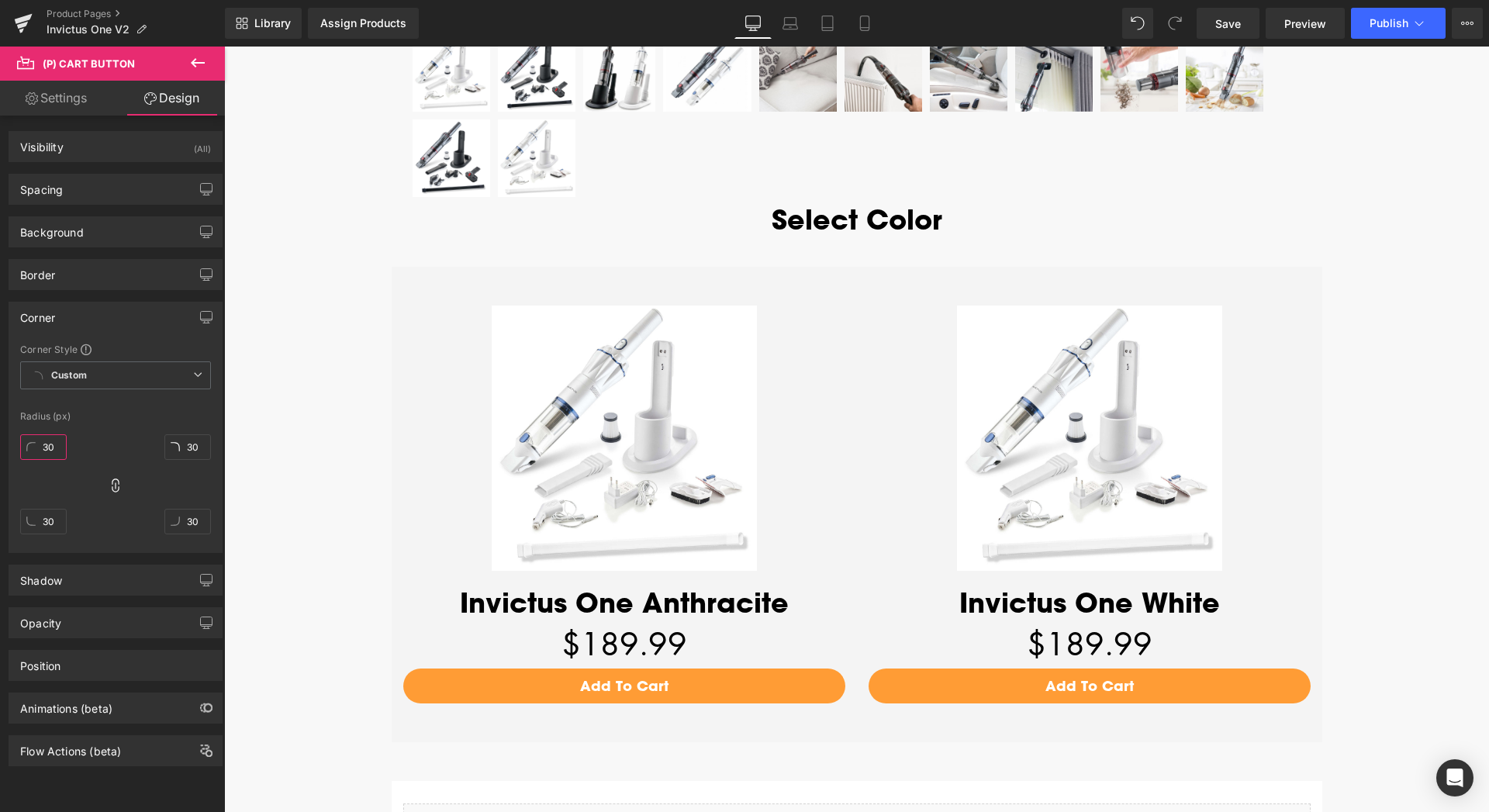
type input "30"
click at [1393, 40] on div "Library Assign Products Product Preview No product match your search. Please tr…" at bounding box center [856, 23] width 1264 height 47
click at [1391, 28] on span "Publish" at bounding box center [1389, 23] width 39 height 12
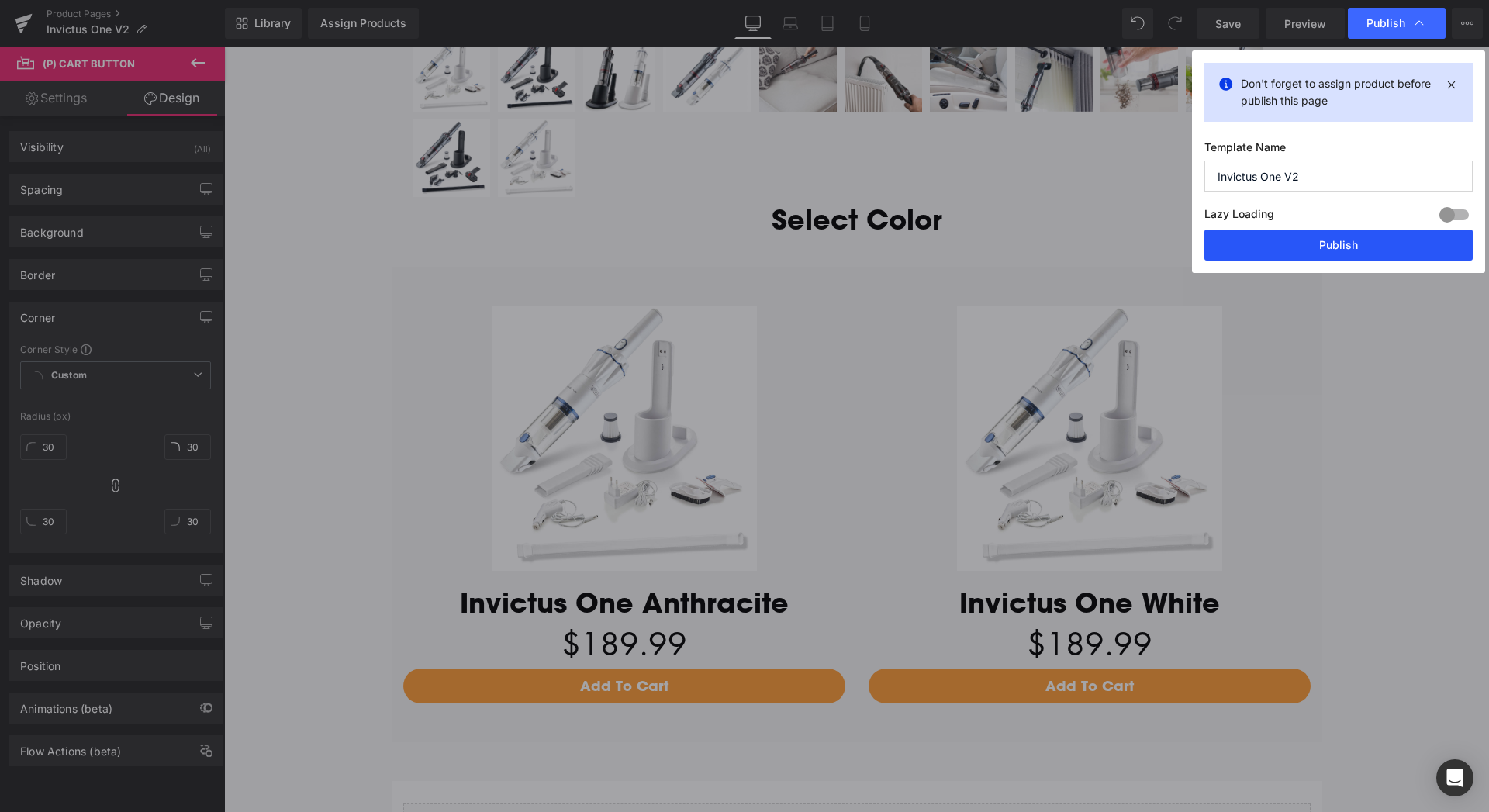
click at [1360, 252] on button "Publish" at bounding box center [1338, 245] width 268 height 31
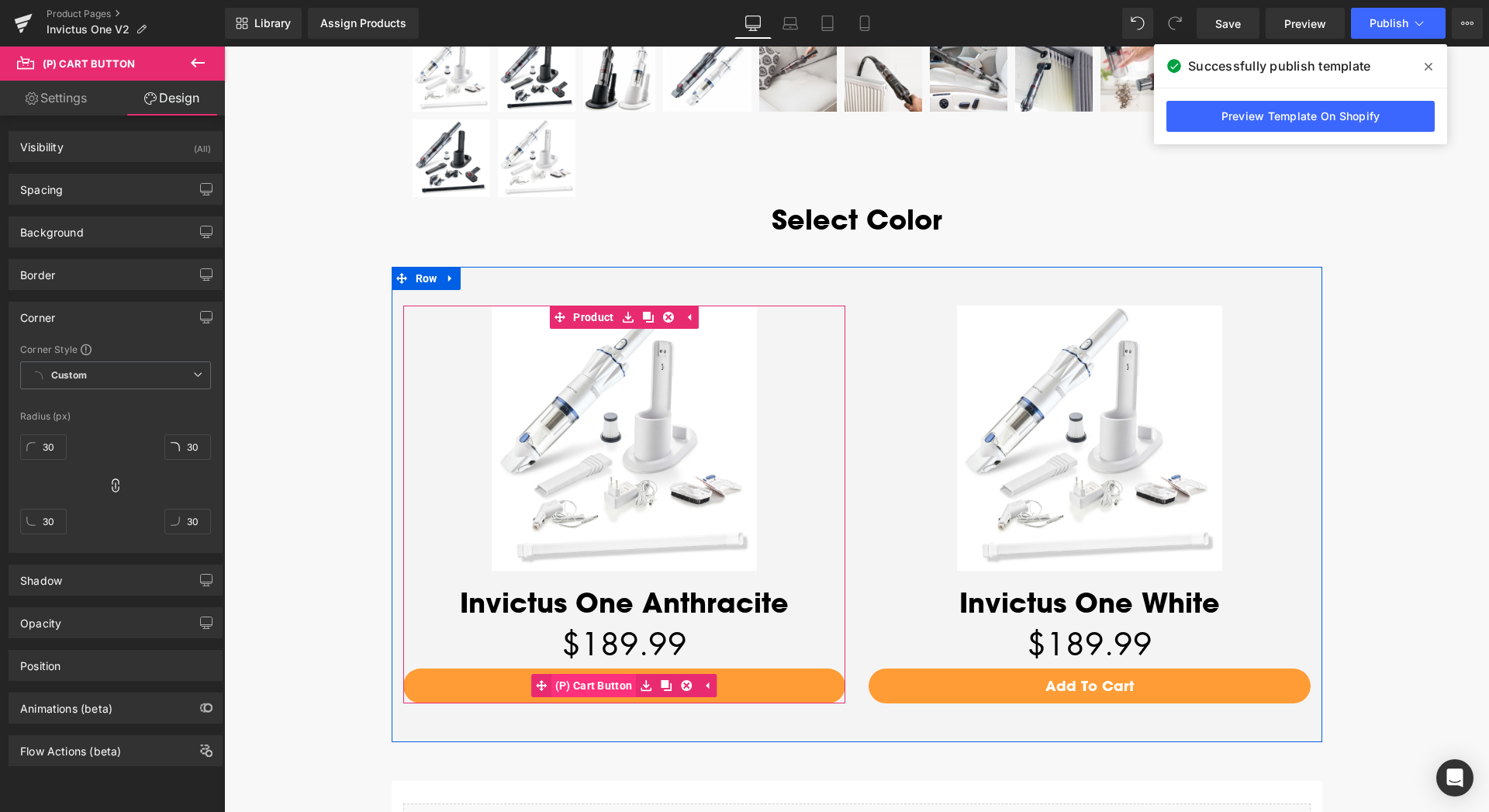
click at [596, 688] on span "(P) Cart Button" at bounding box center [594, 685] width 86 height 23
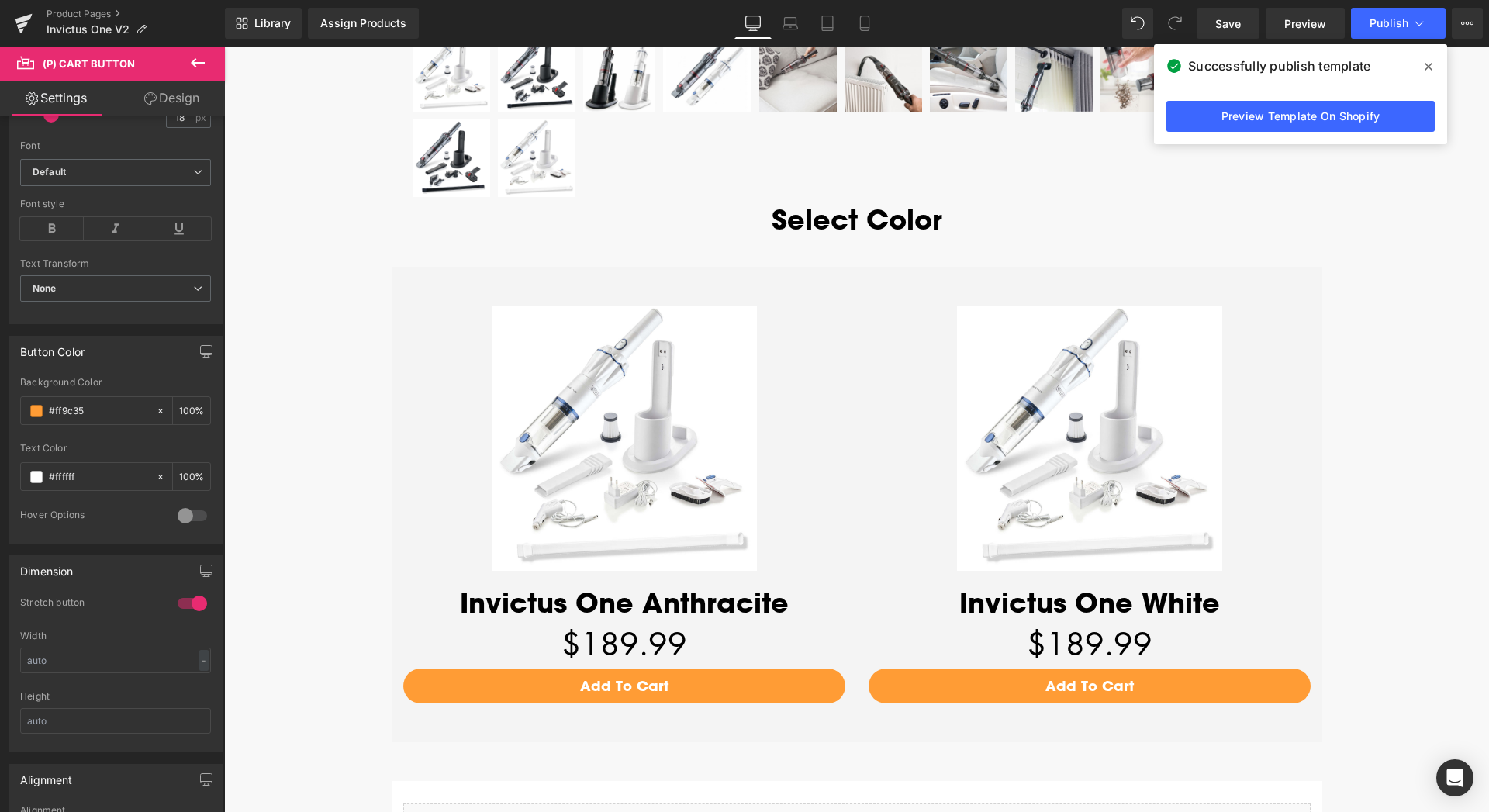
scroll to position [553, 0]
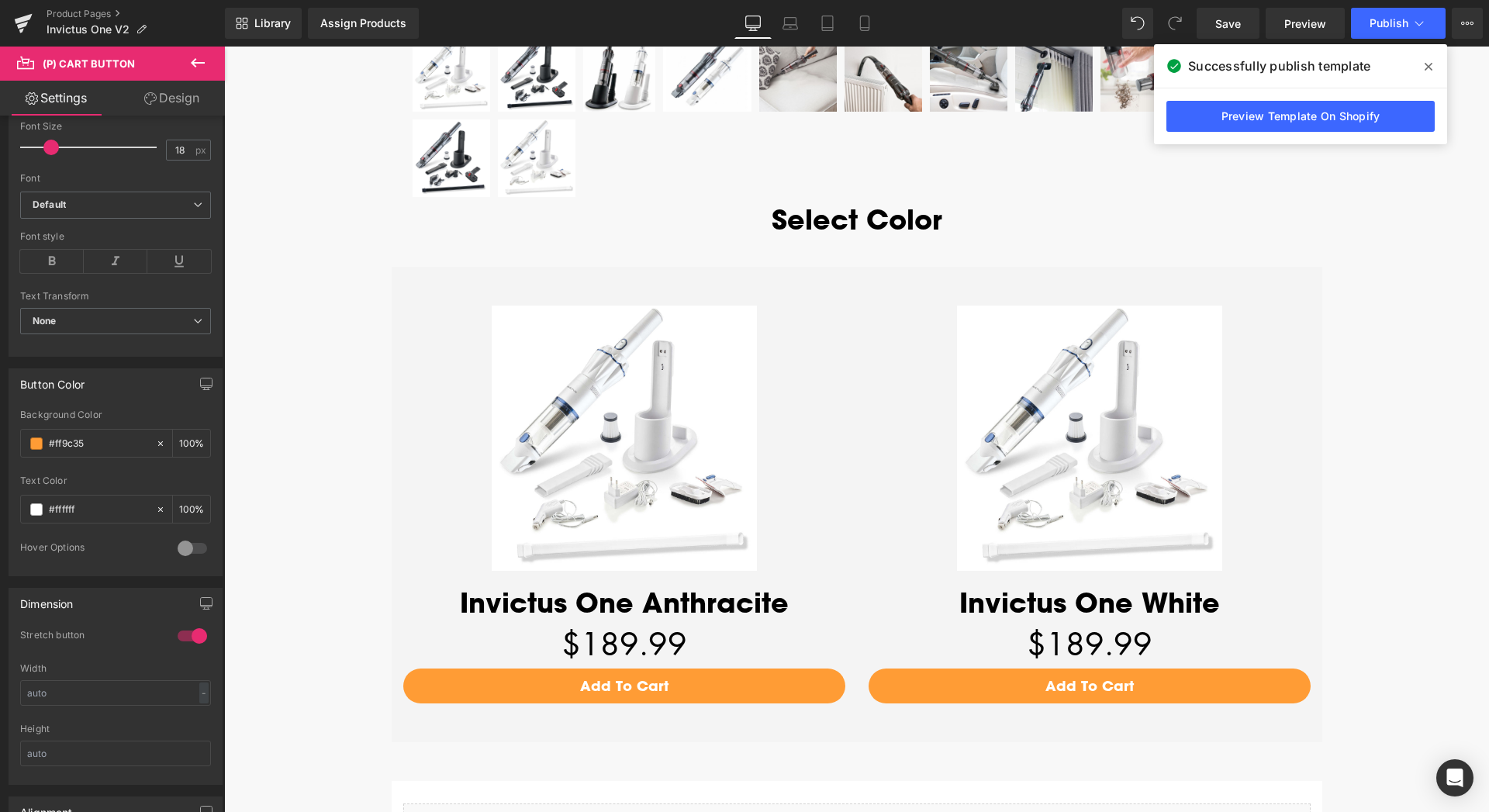
click at [175, 99] on link "Design" at bounding box center [171, 98] width 112 height 35
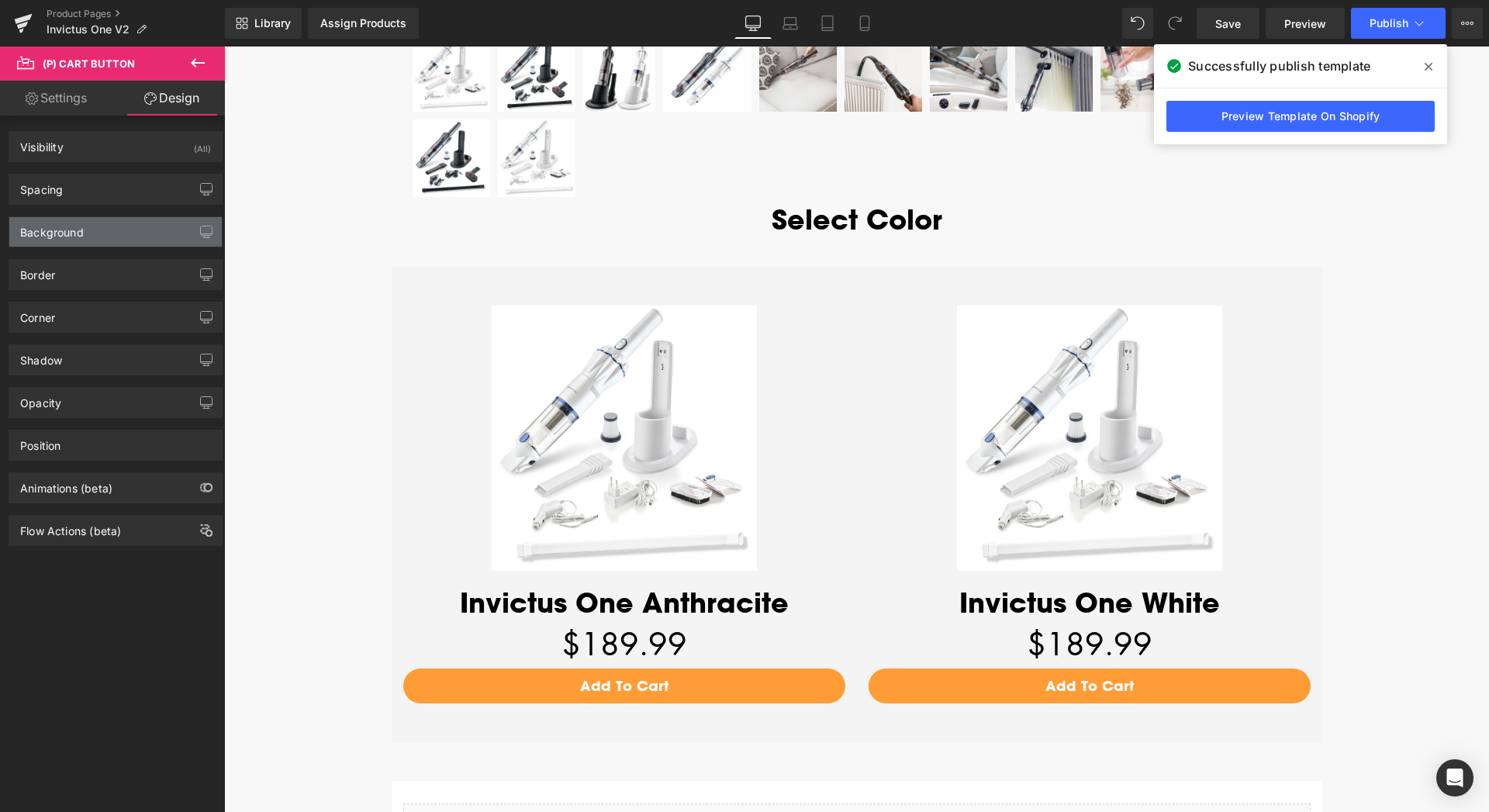
type input "0"
type input "9"
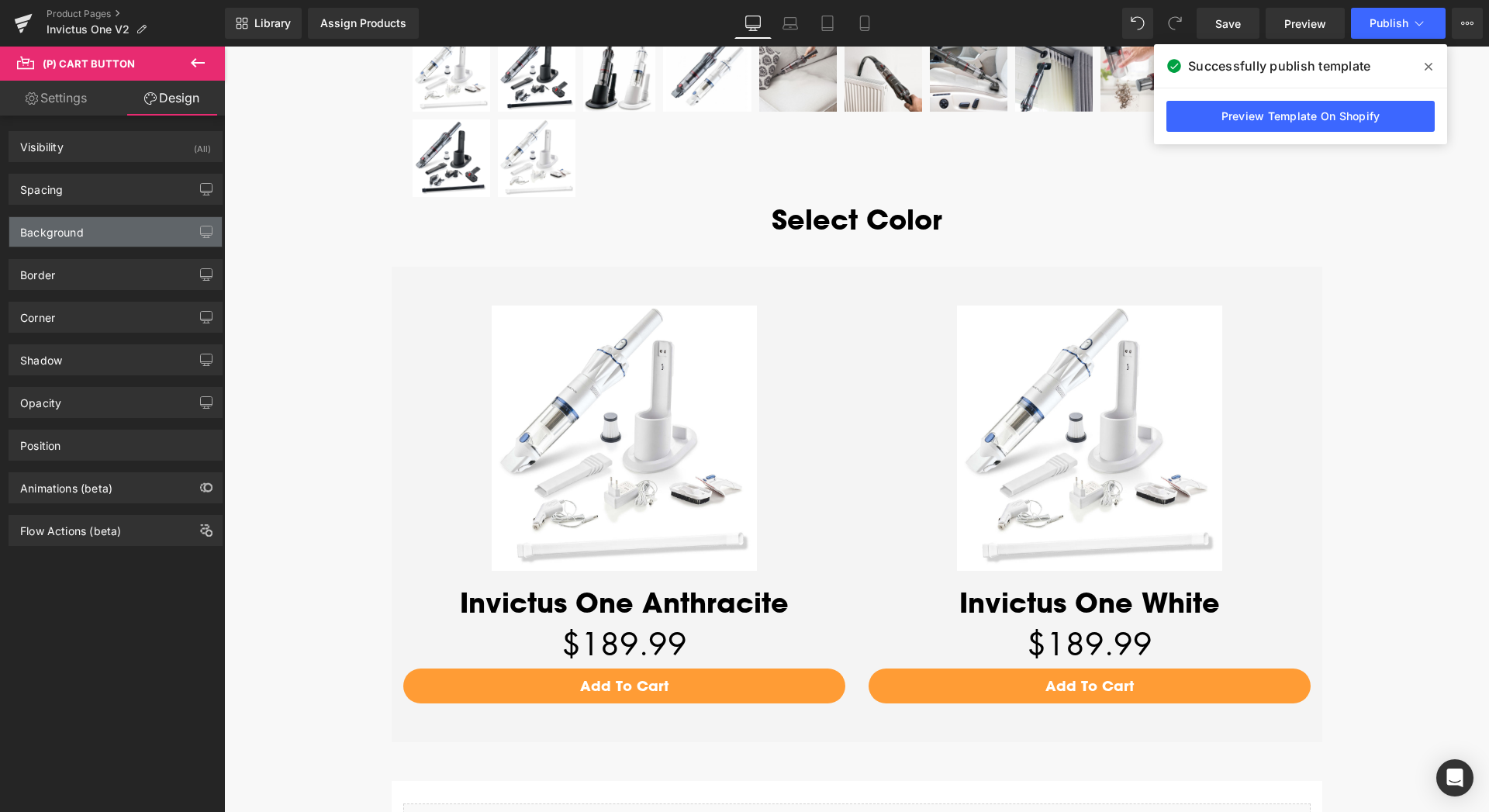
type input "20"
type input "9"
type input "20"
click at [75, 183] on div "Spacing" at bounding box center [116, 189] width 212 height 29
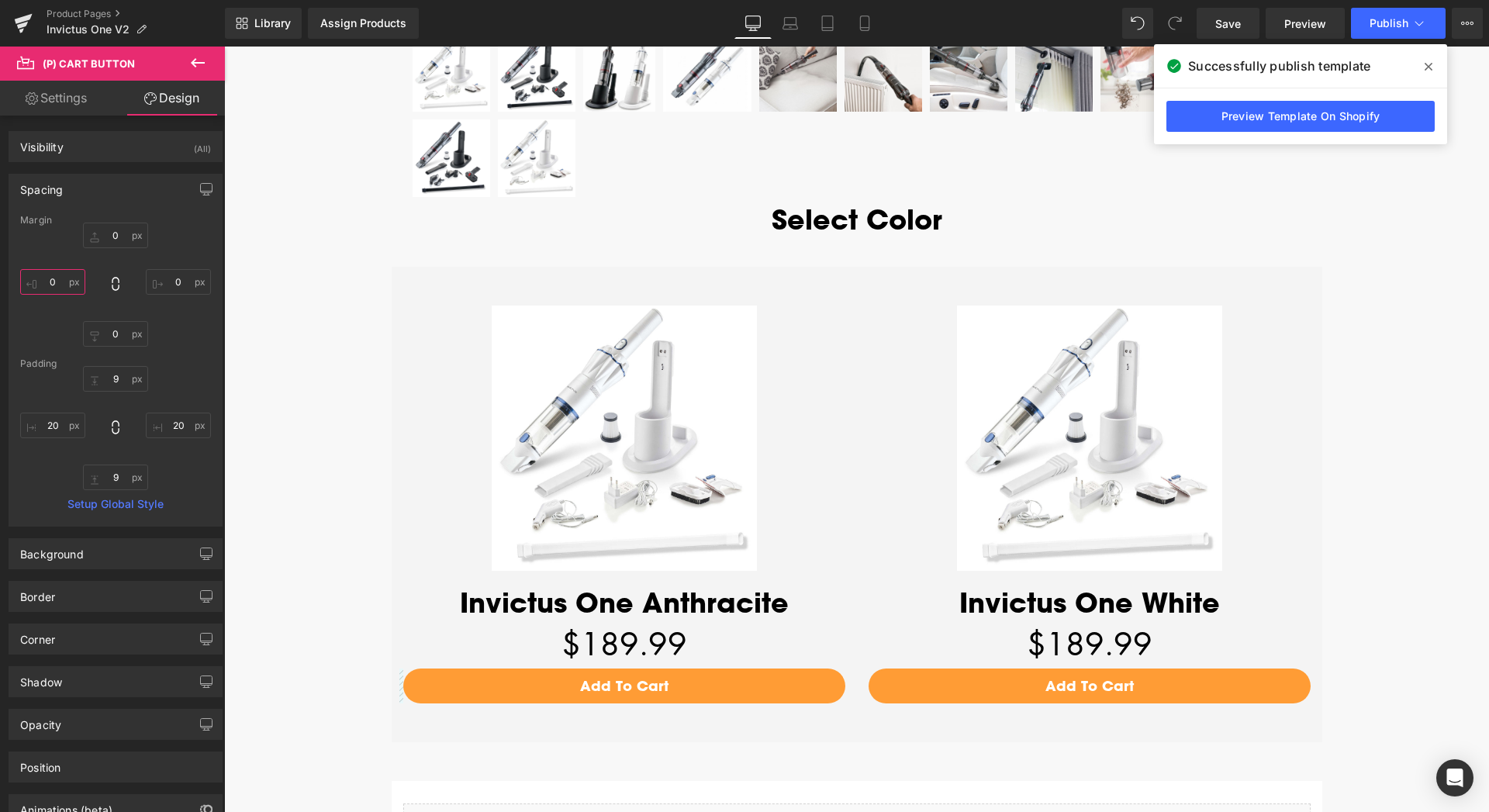
click at [49, 284] on input "0" at bounding box center [53, 282] width 65 height 26
type input "30"
click at [170, 288] on input "0" at bounding box center [178, 282] width 65 height 26
click at [164, 286] on input "0" at bounding box center [178, 282] width 65 height 26
click at [162, 282] on input "30" at bounding box center [178, 282] width 65 height 26
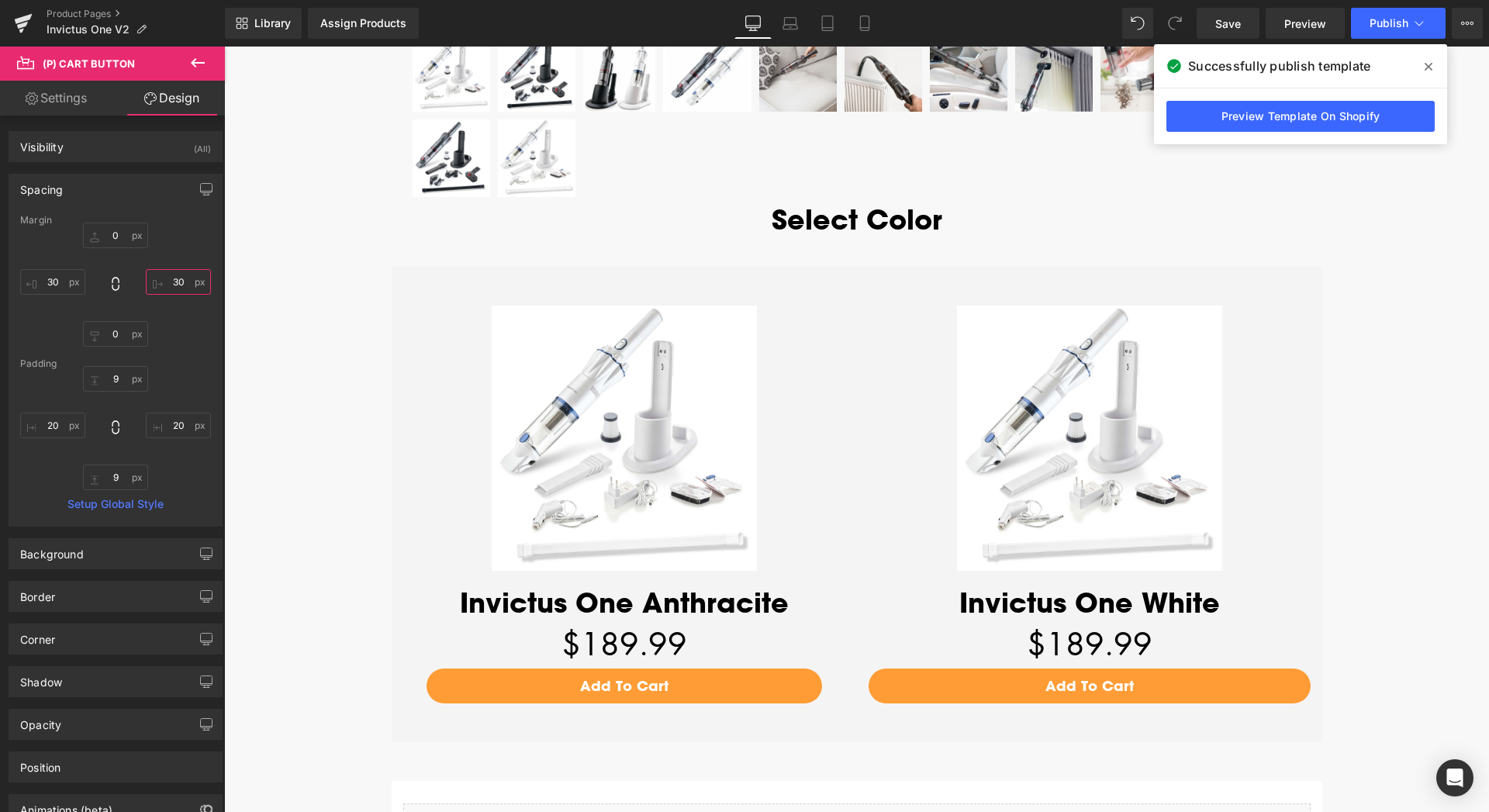
click at [162, 282] on input "30" at bounding box center [178, 282] width 65 height 26
type input "60"
drag, startPoint x: 54, startPoint y: 283, endPoint x: 44, endPoint y: 281, distance: 10.2
click at [44, 281] on input "30" at bounding box center [53, 282] width 65 height 26
type input "60"
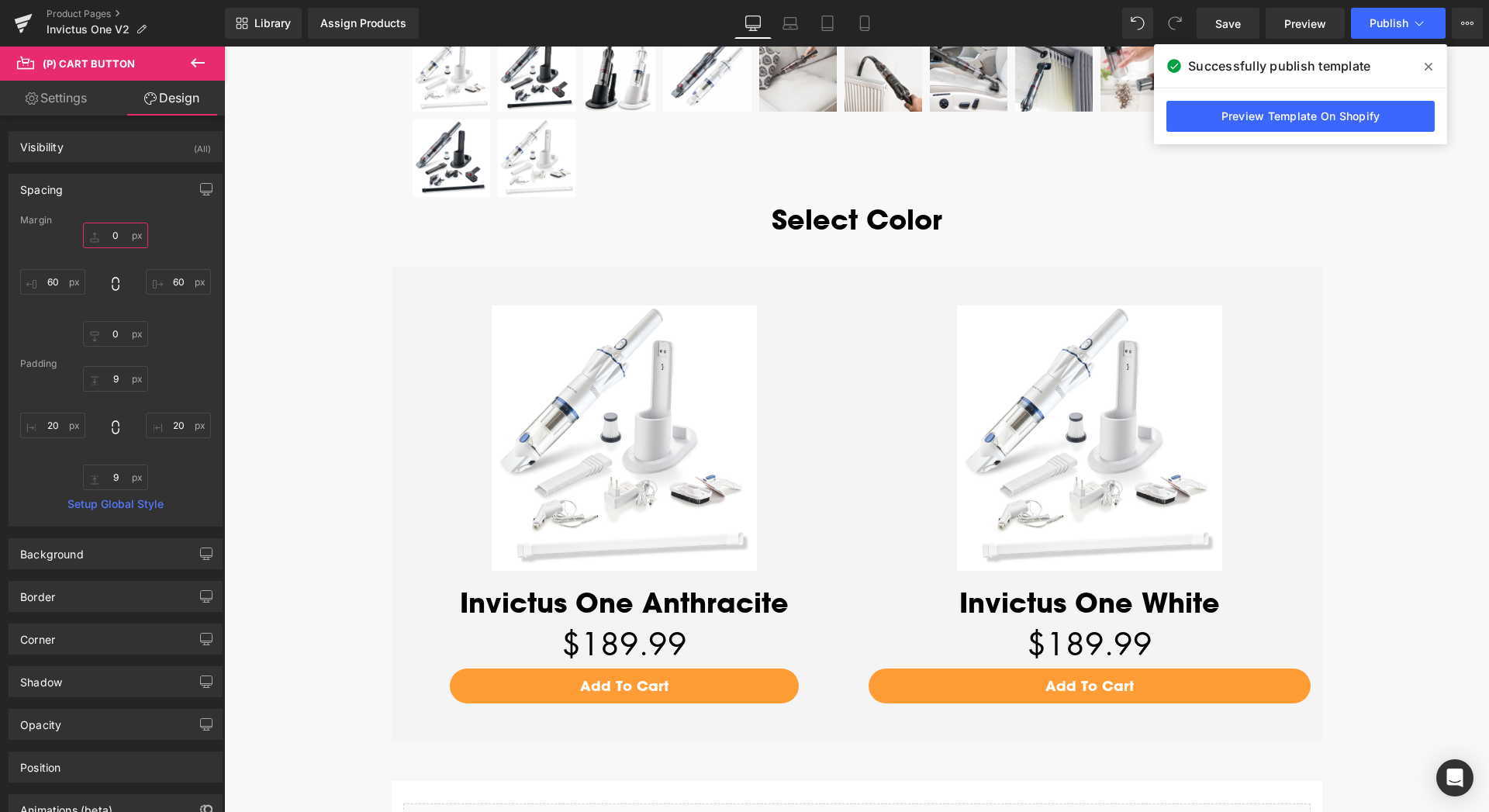
click at [106, 238] on input "0" at bounding box center [116, 235] width 65 height 26
type input "20"
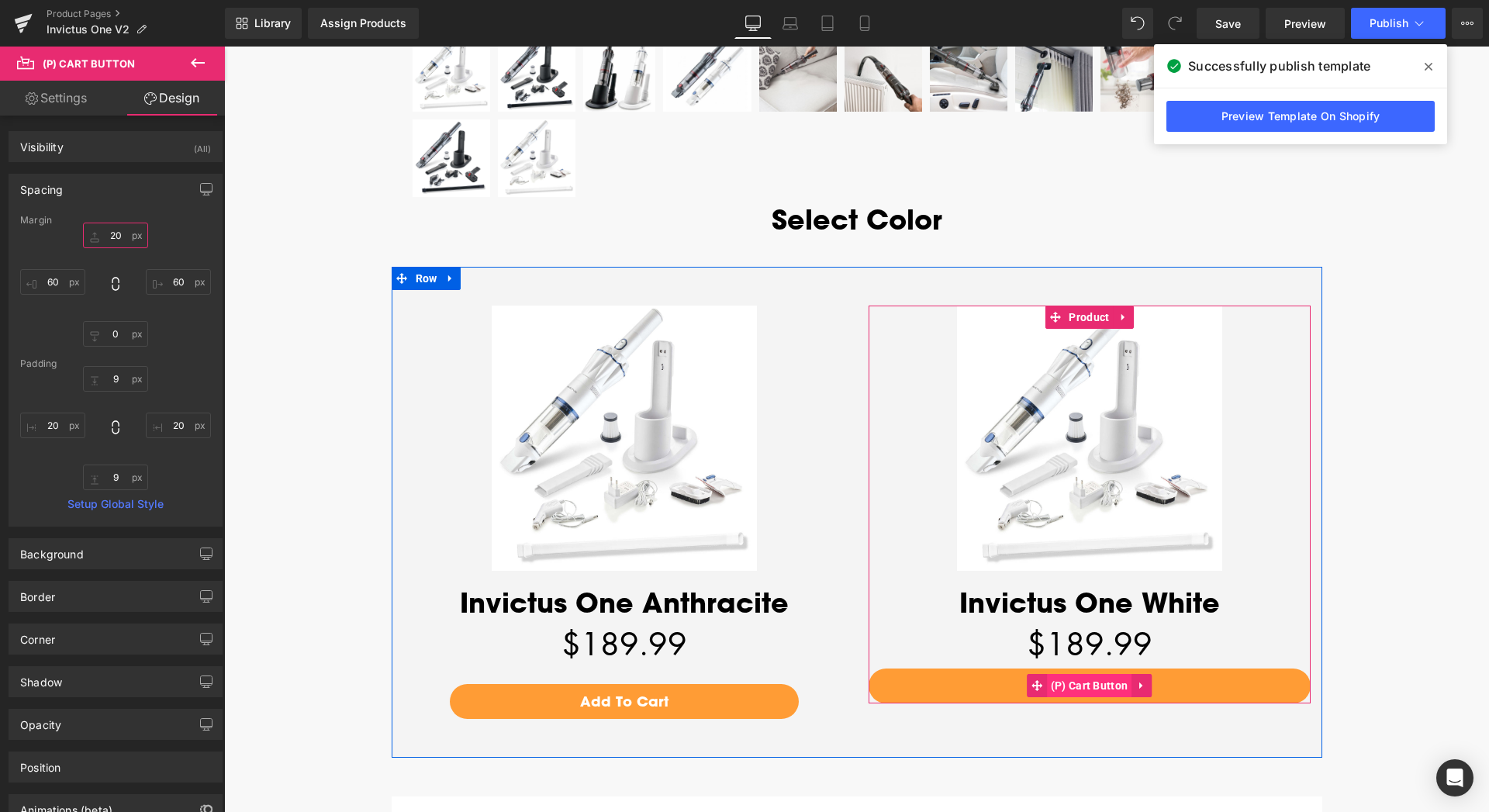
click at [1075, 682] on span "(P) Cart Button" at bounding box center [1090, 685] width 86 height 23
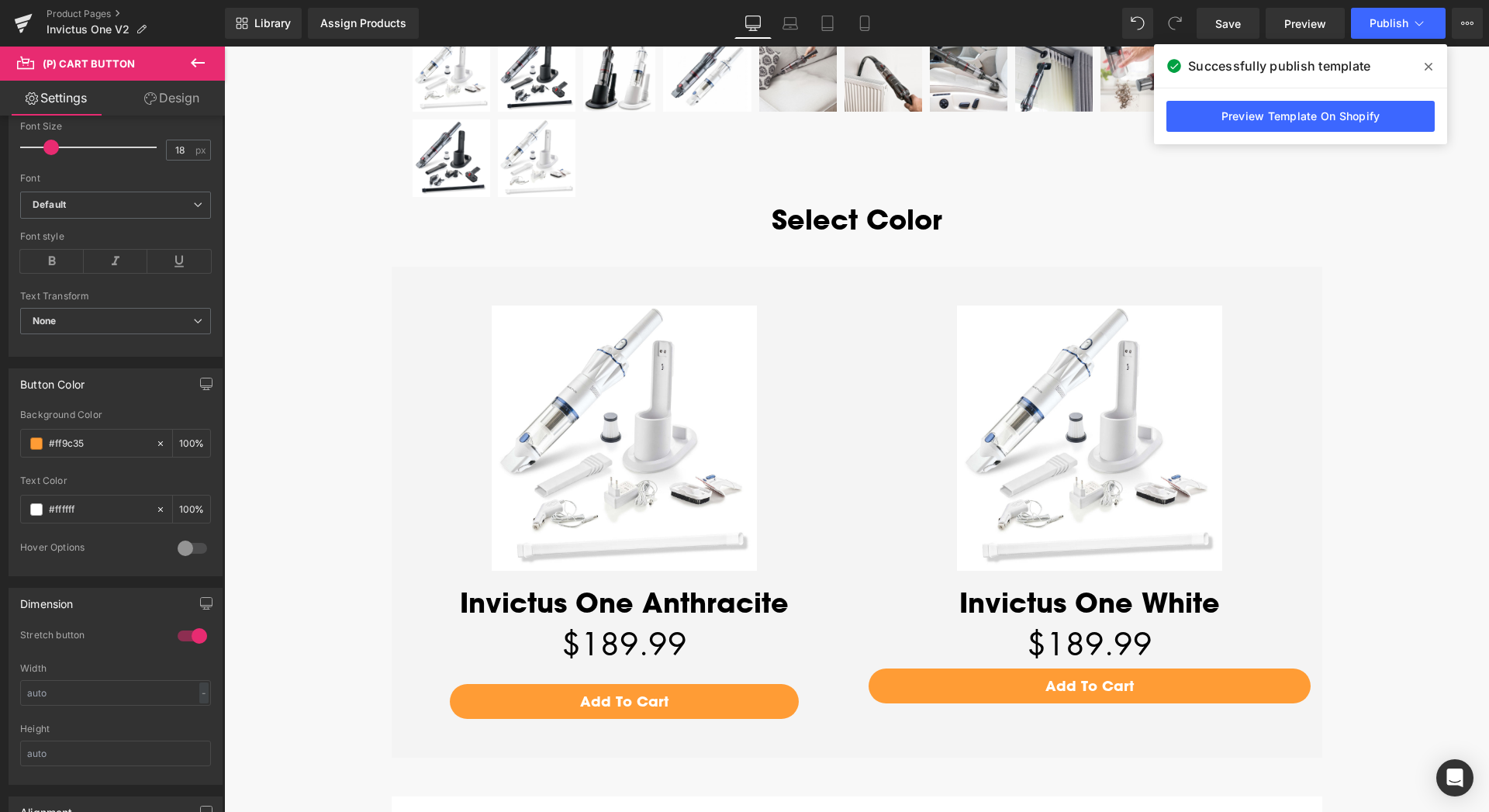
click at [166, 101] on link "Design" at bounding box center [171, 98] width 112 height 35
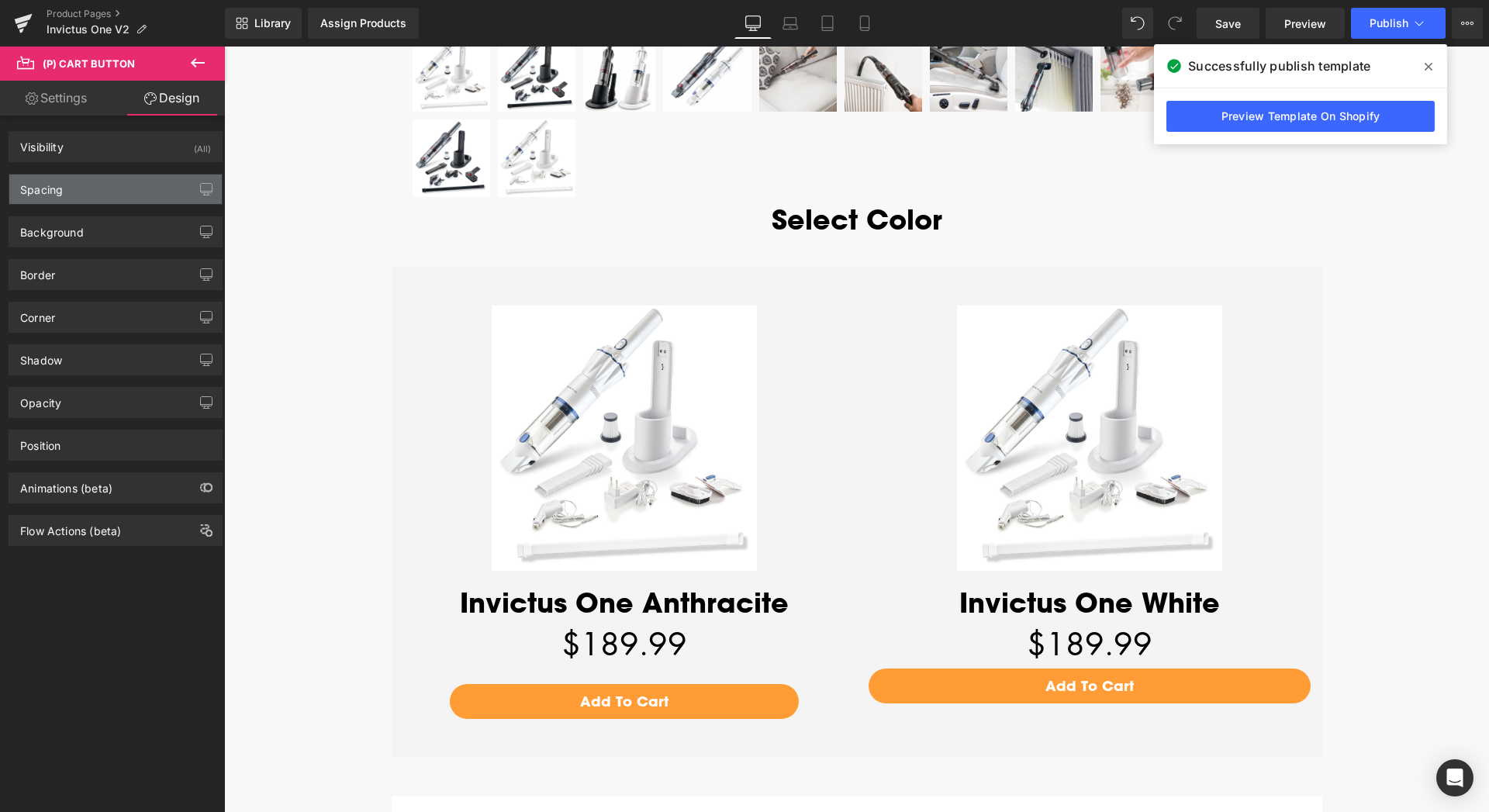
click at [90, 191] on div "Spacing" at bounding box center [116, 189] width 212 height 29
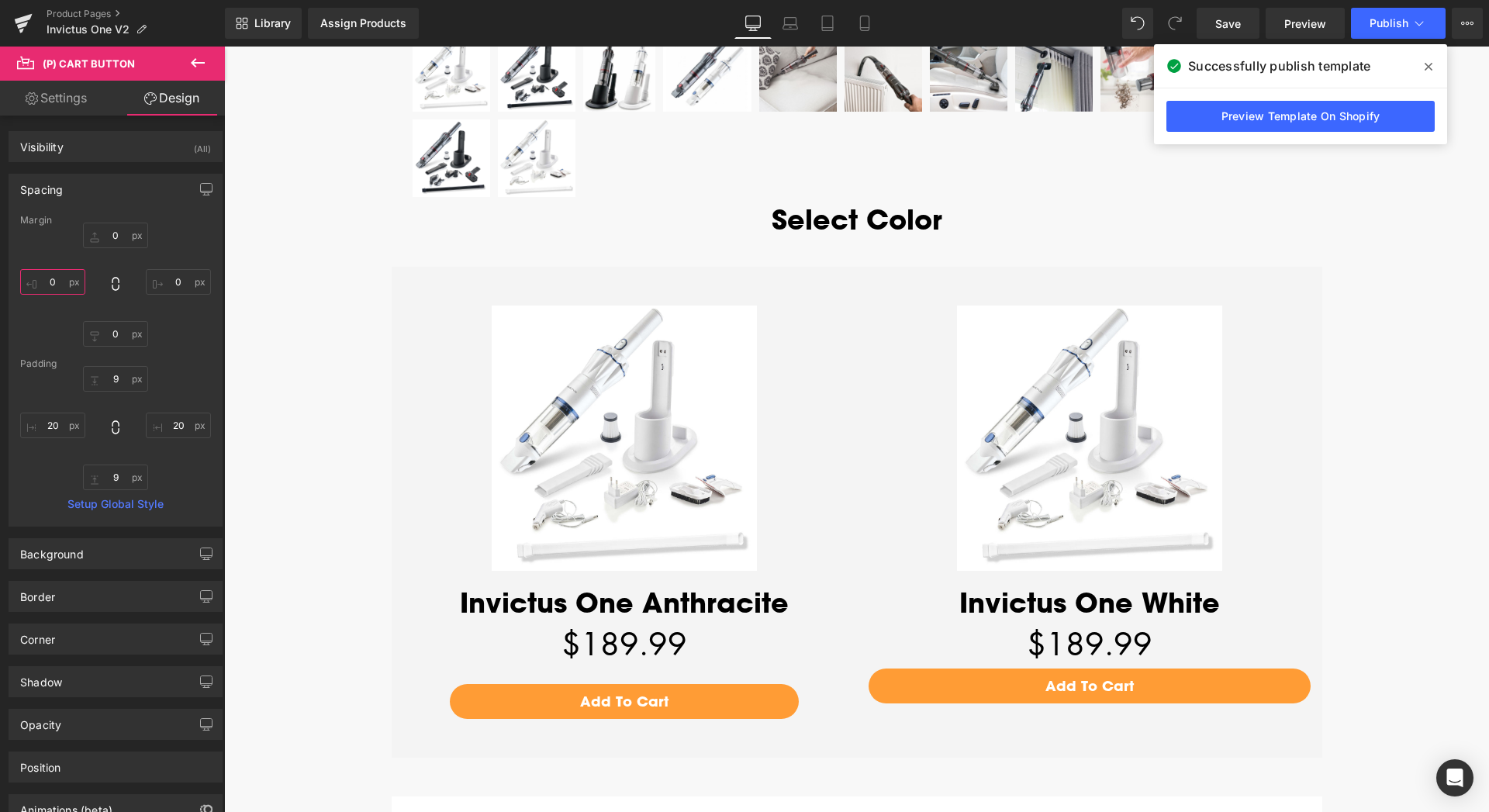
click at [48, 280] on input "0" at bounding box center [53, 282] width 65 height 26
type input "20"
click at [164, 279] on input "0" at bounding box center [178, 282] width 65 height 26
click at [106, 231] on input "0" at bounding box center [116, 235] width 65 height 26
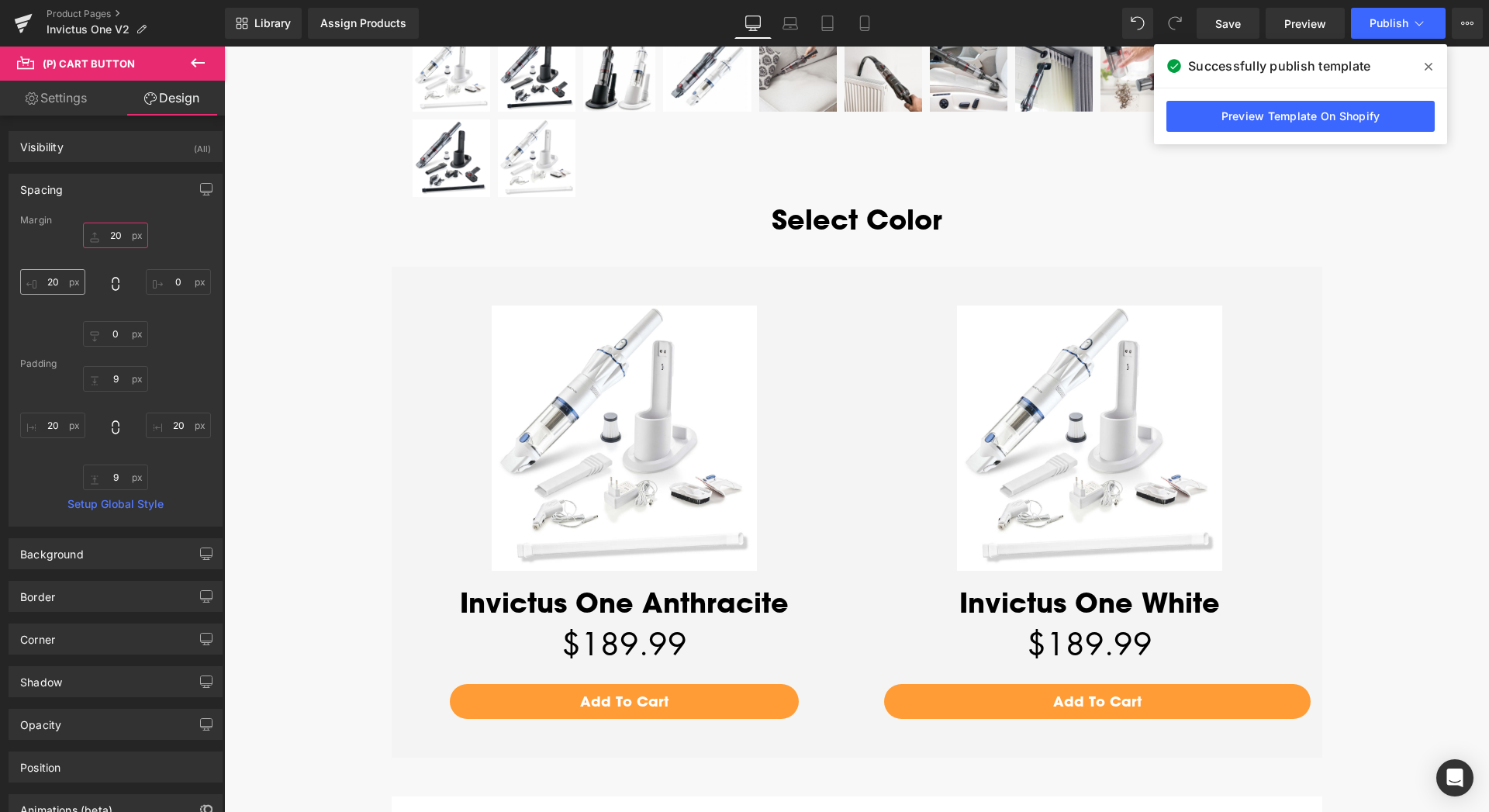
type input "20"
click at [53, 283] on input "20" at bounding box center [53, 282] width 65 height 26
type input "60"
click at [169, 284] on input "0" at bounding box center [178, 282] width 65 height 26
type input "60"
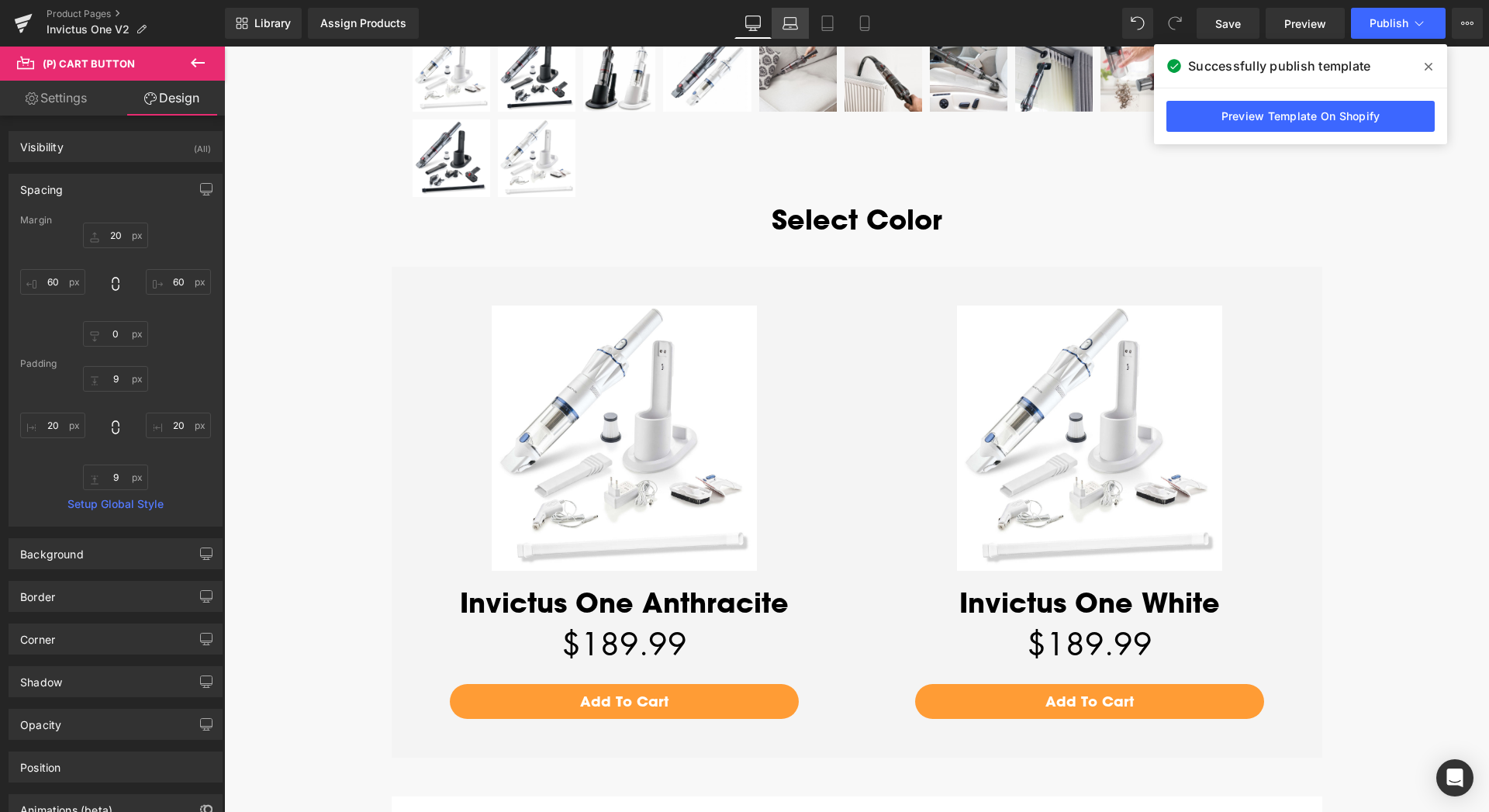
click at [790, 27] on icon at bounding box center [790, 27] width 2 height 0
type input "20"
type input "60"
type input "0"
type input "60"
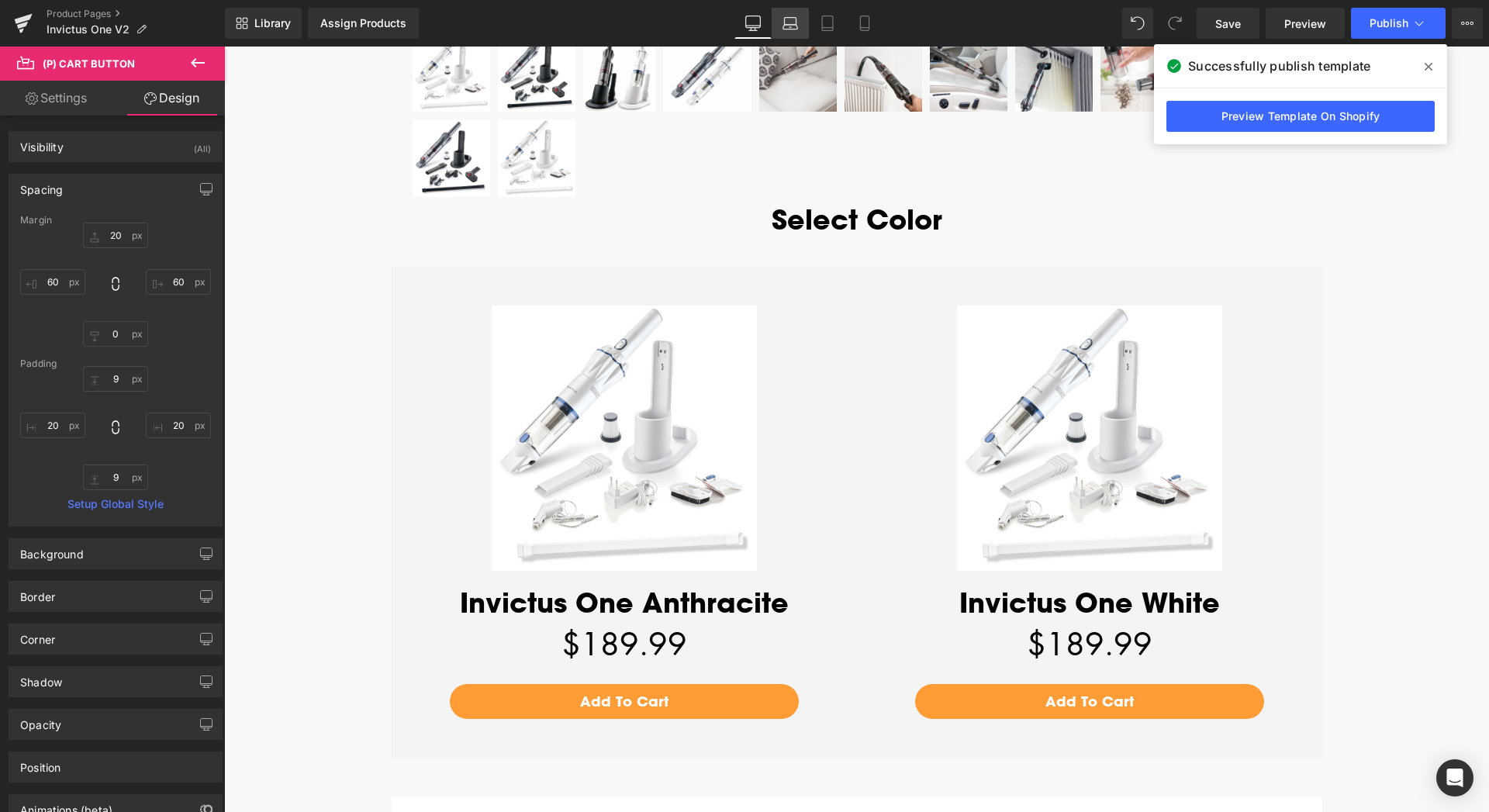
type input "9"
type input "20"
type input "9"
type input "20"
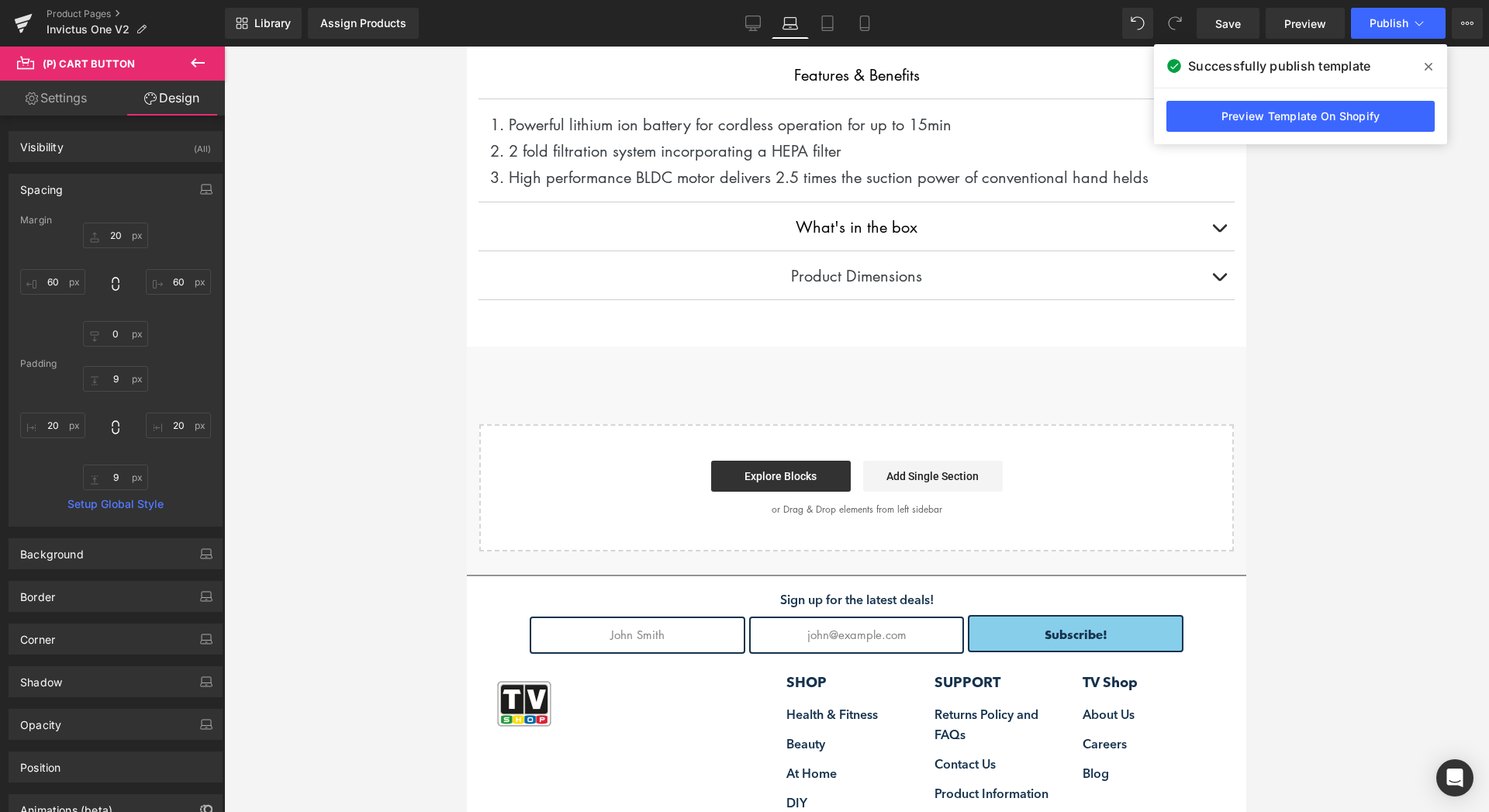
scroll to position [3205, 0]
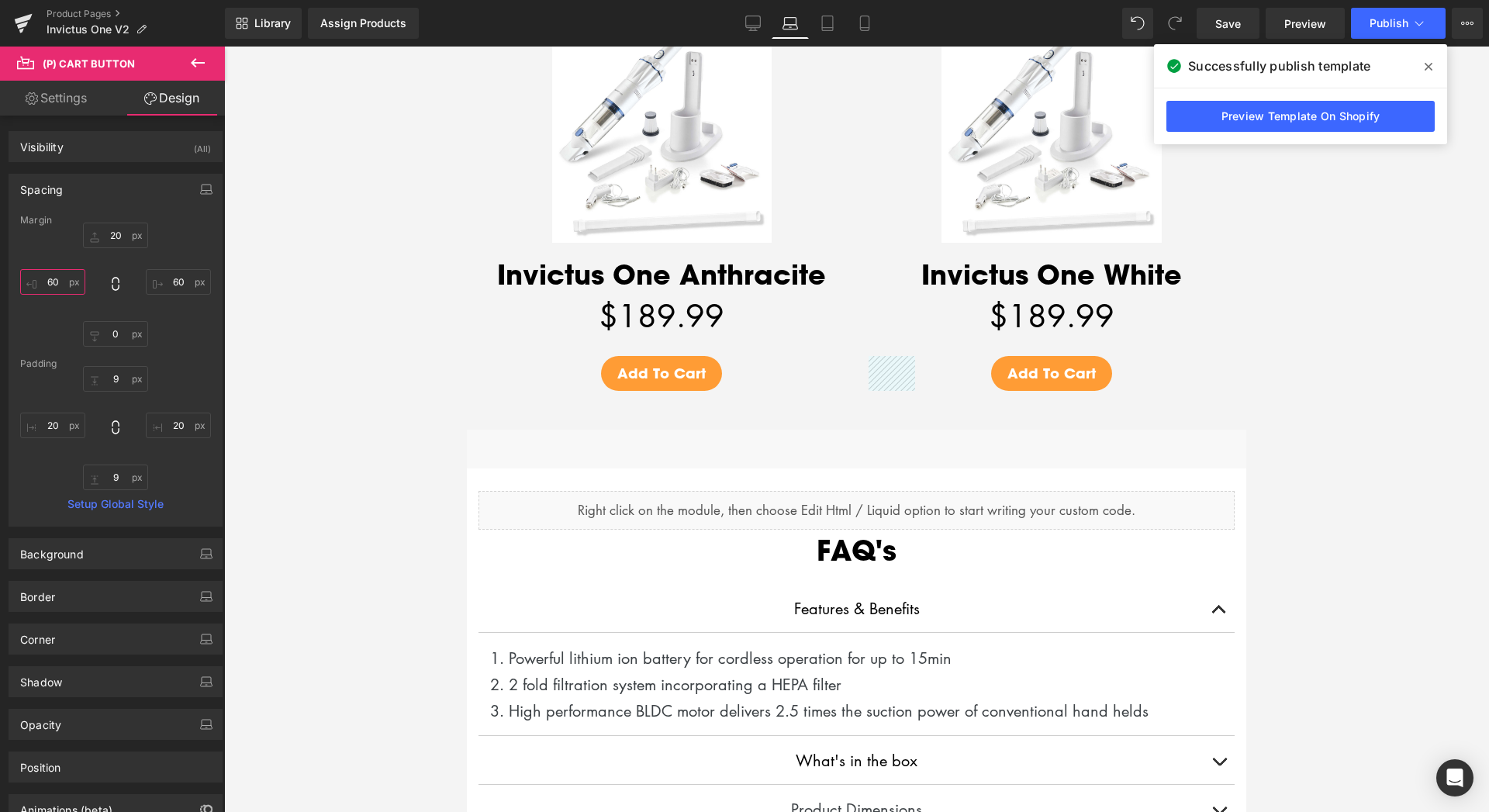
click at [53, 284] on input "60" at bounding box center [53, 282] width 65 height 26
type input "30"
click at [165, 279] on input "60" at bounding box center [178, 282] width 65 height 26
type input "30"
click at [59, 110] on link "Settings" at bounding box center [56, 98] width 112 height 35
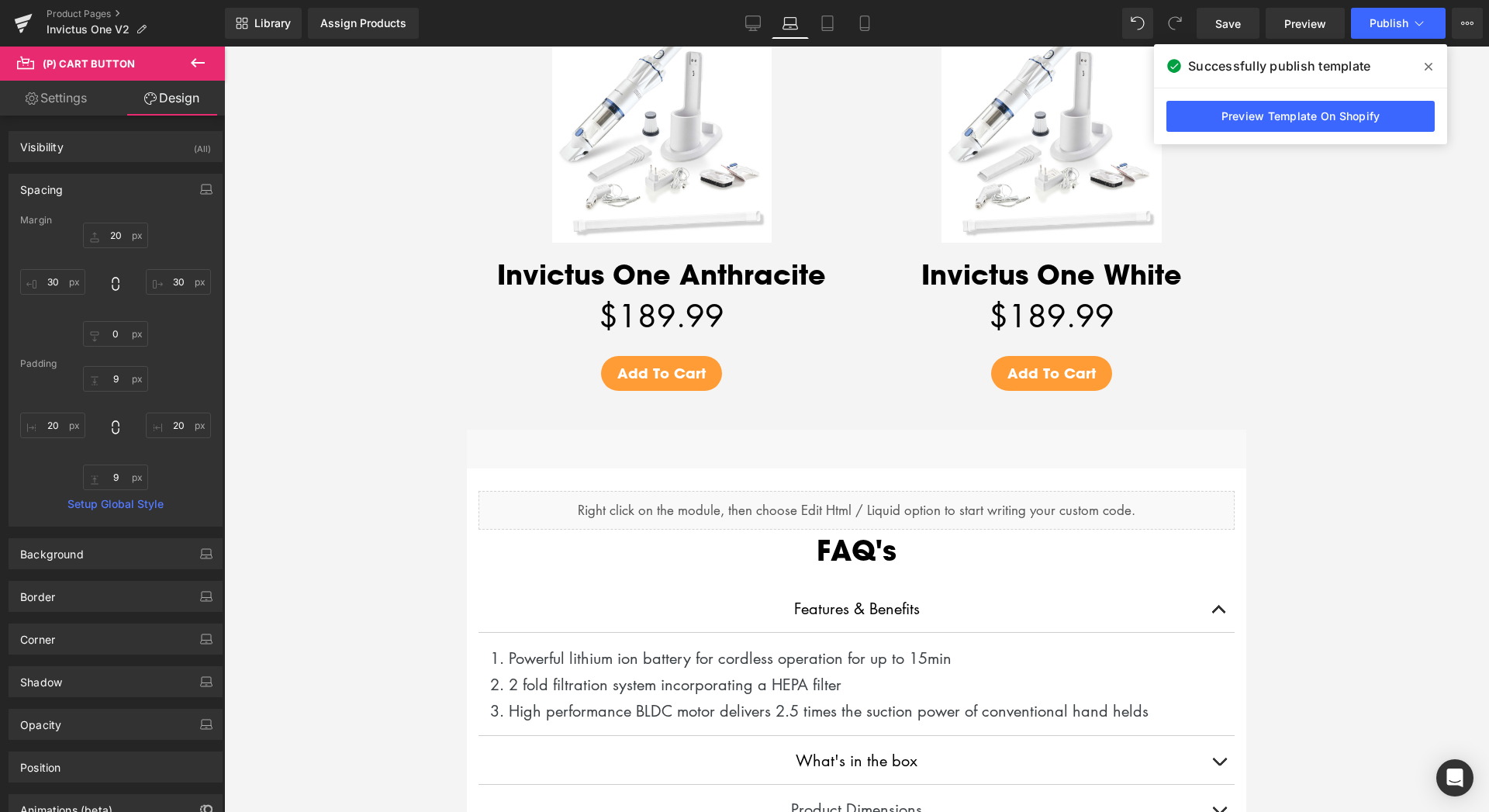
type input "100"
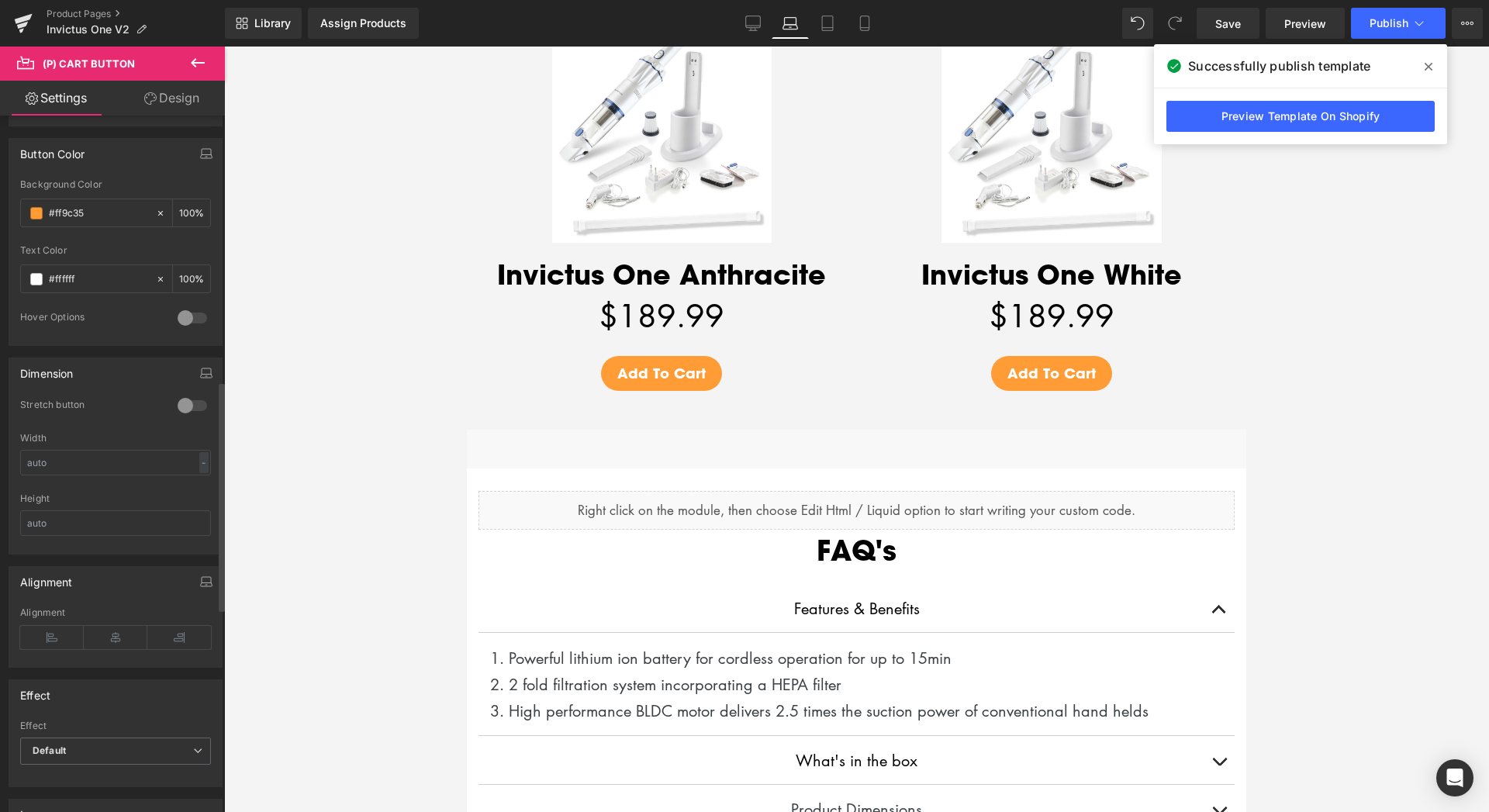
scroll to position [710, 0]
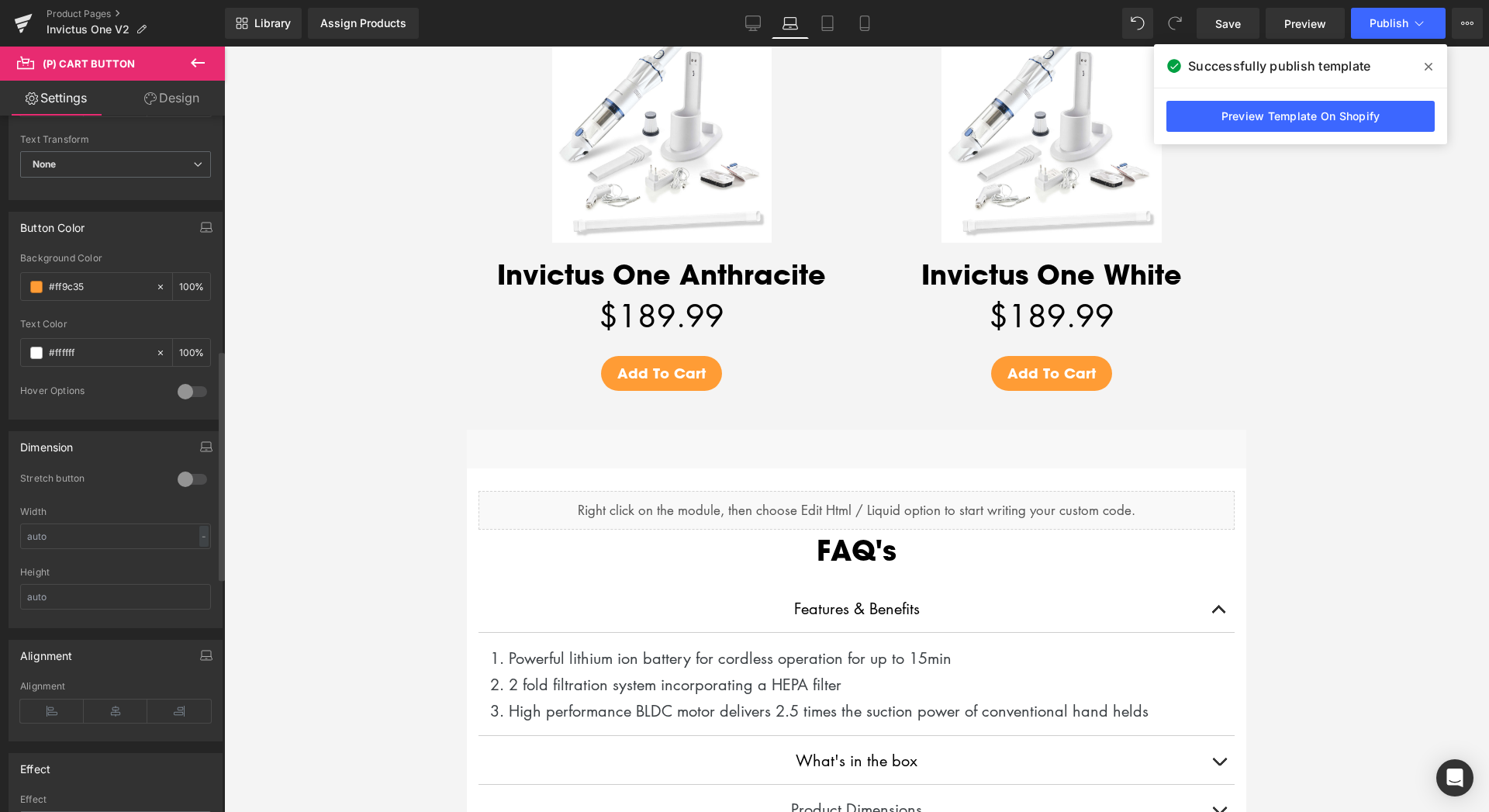
click at [175, 476] on div at bounding box center [192, 479] width 37 height 25
click at [179, 97] on link "Design" at bounding box center [171, 98] width 112 height 35
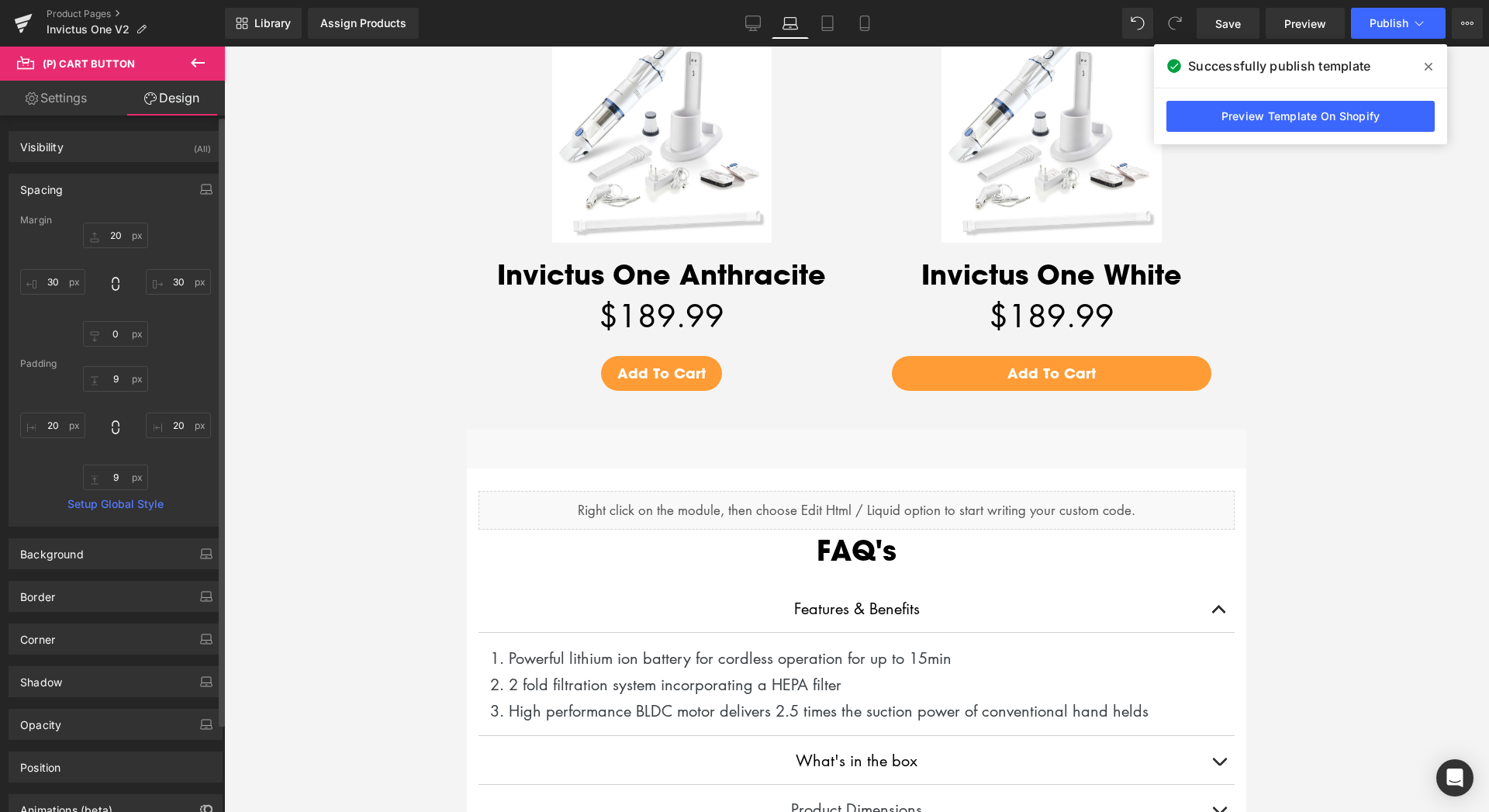
type input "20"
type input "30"
type input "0"
type input "30"
type input "9"
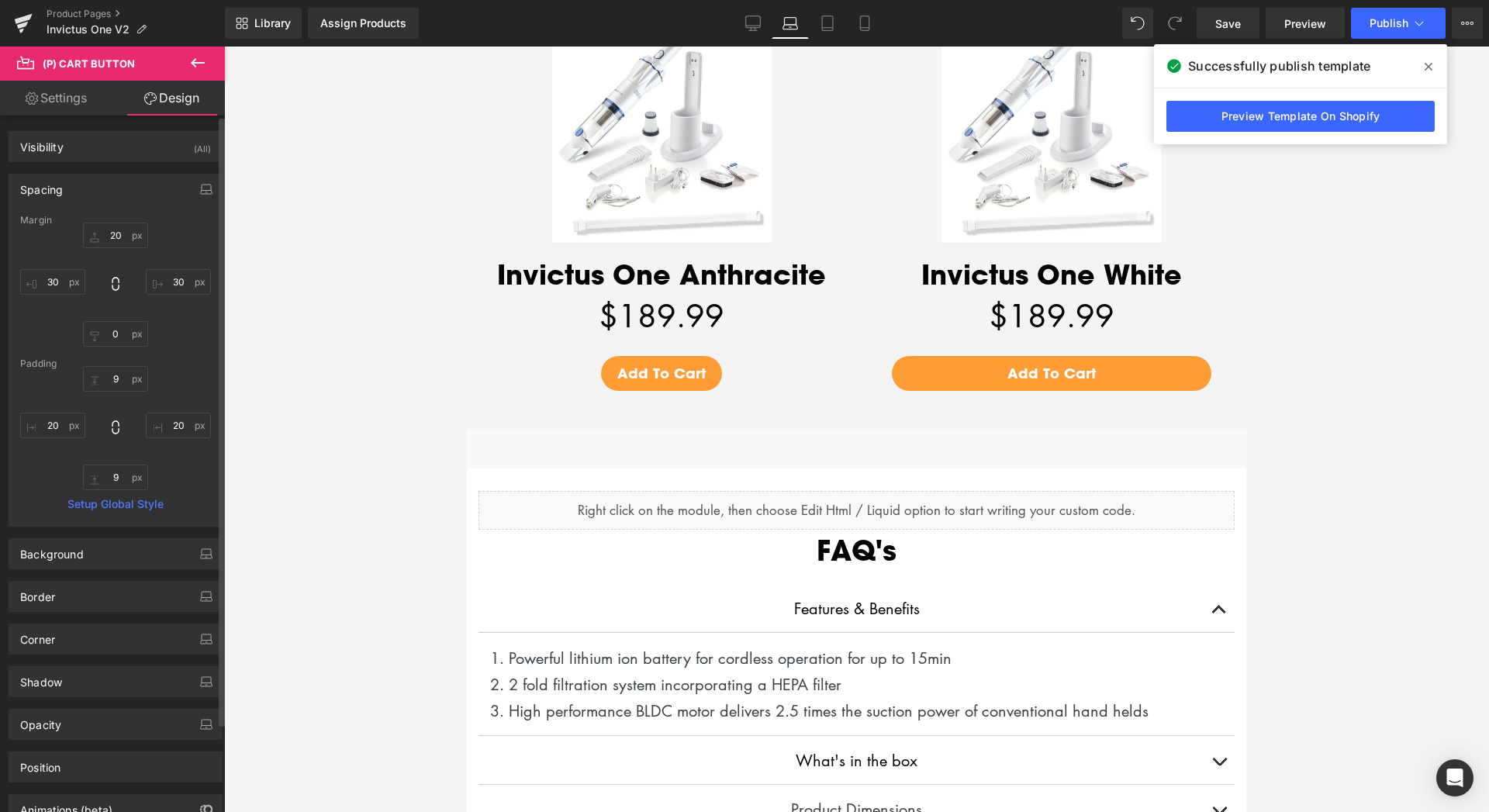
type input "20"
type input "9"
type input "20"
click at [51, 287] on input "30" at bounding box center [53, 282] width 65 height 26
type input "60"
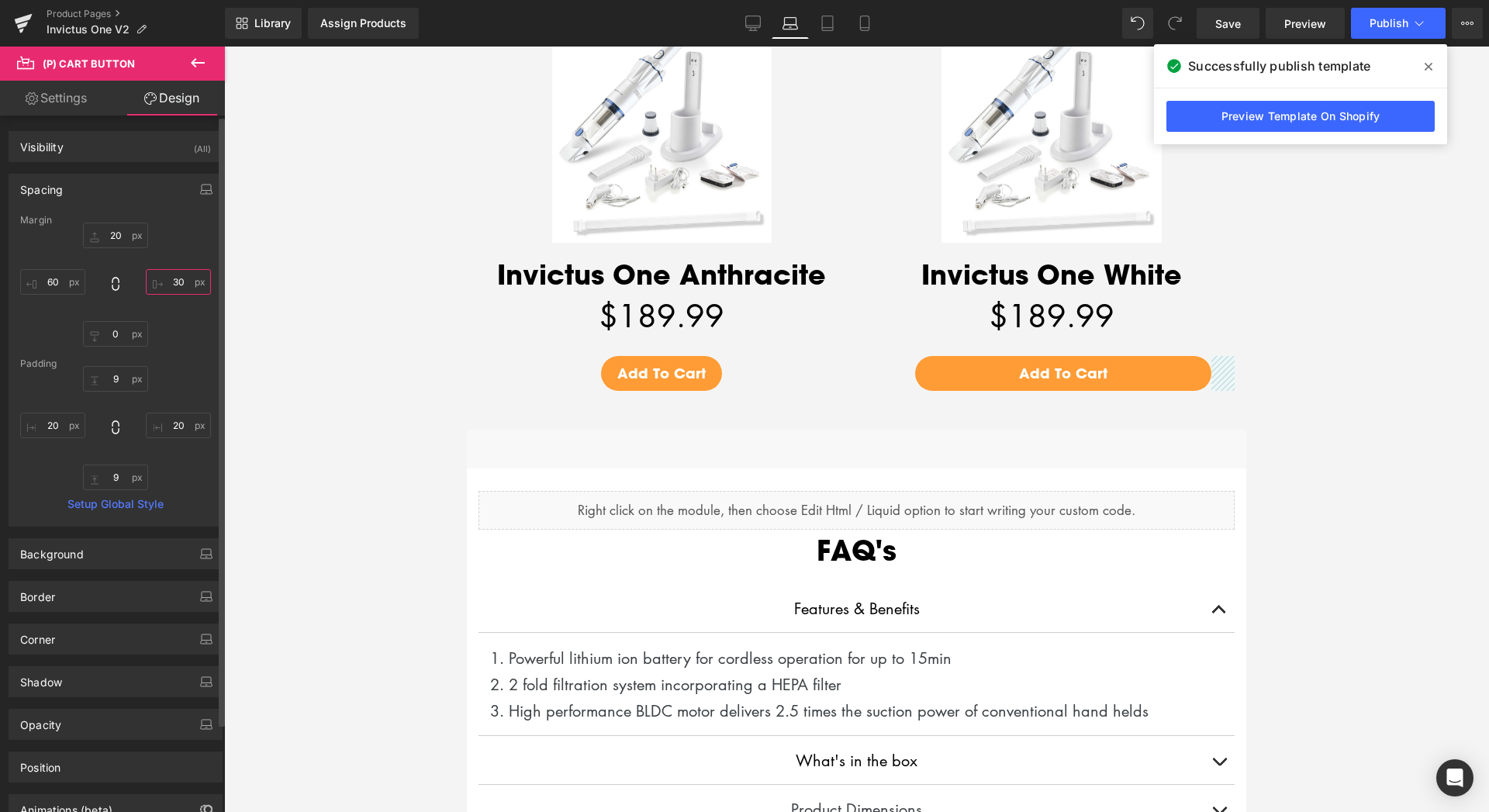
click at [168, 283] on input "30" at bounding box center [178, 282] width 65 height 26
type input "60"
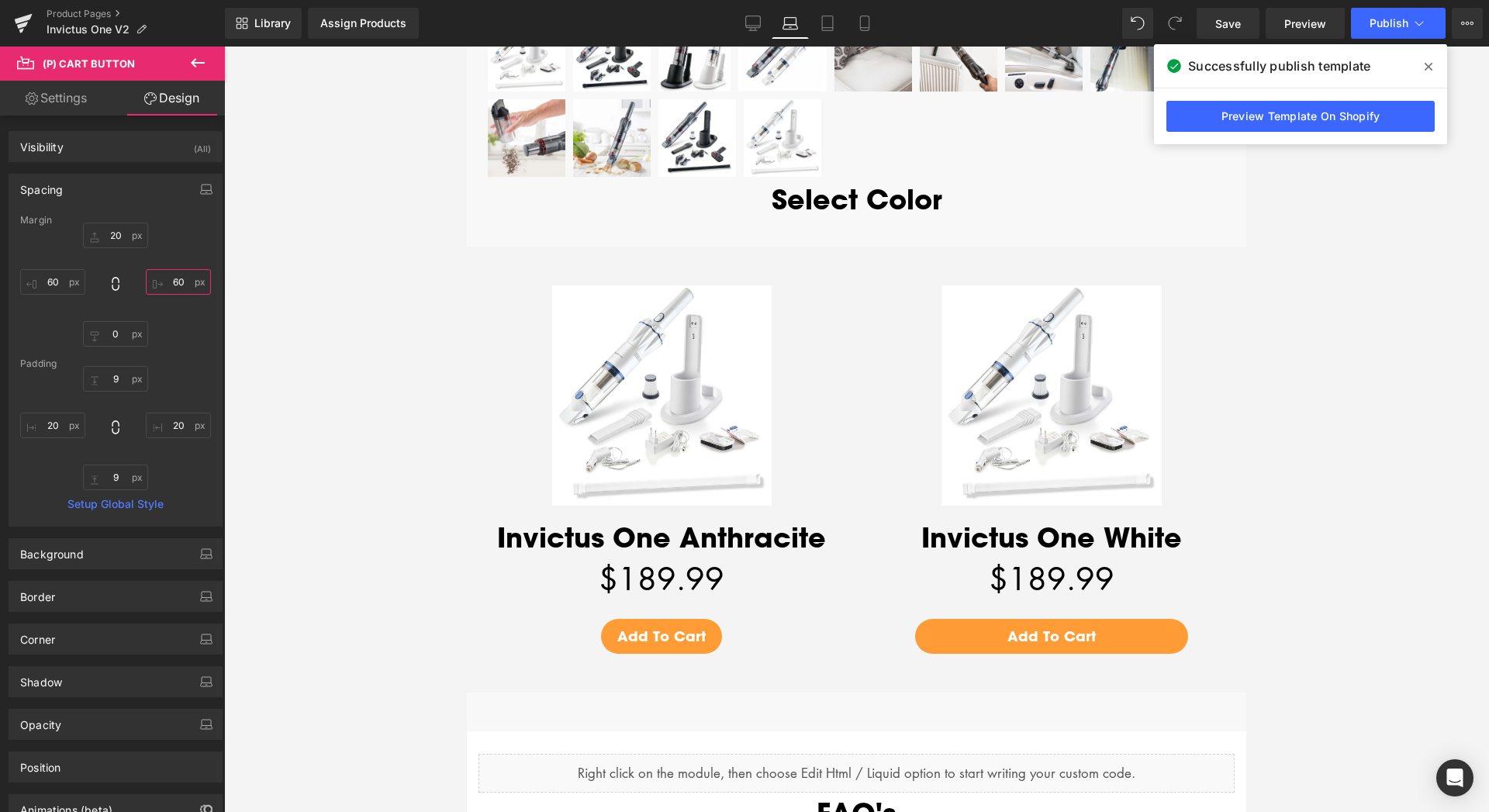
scroll to position [3047, 0]
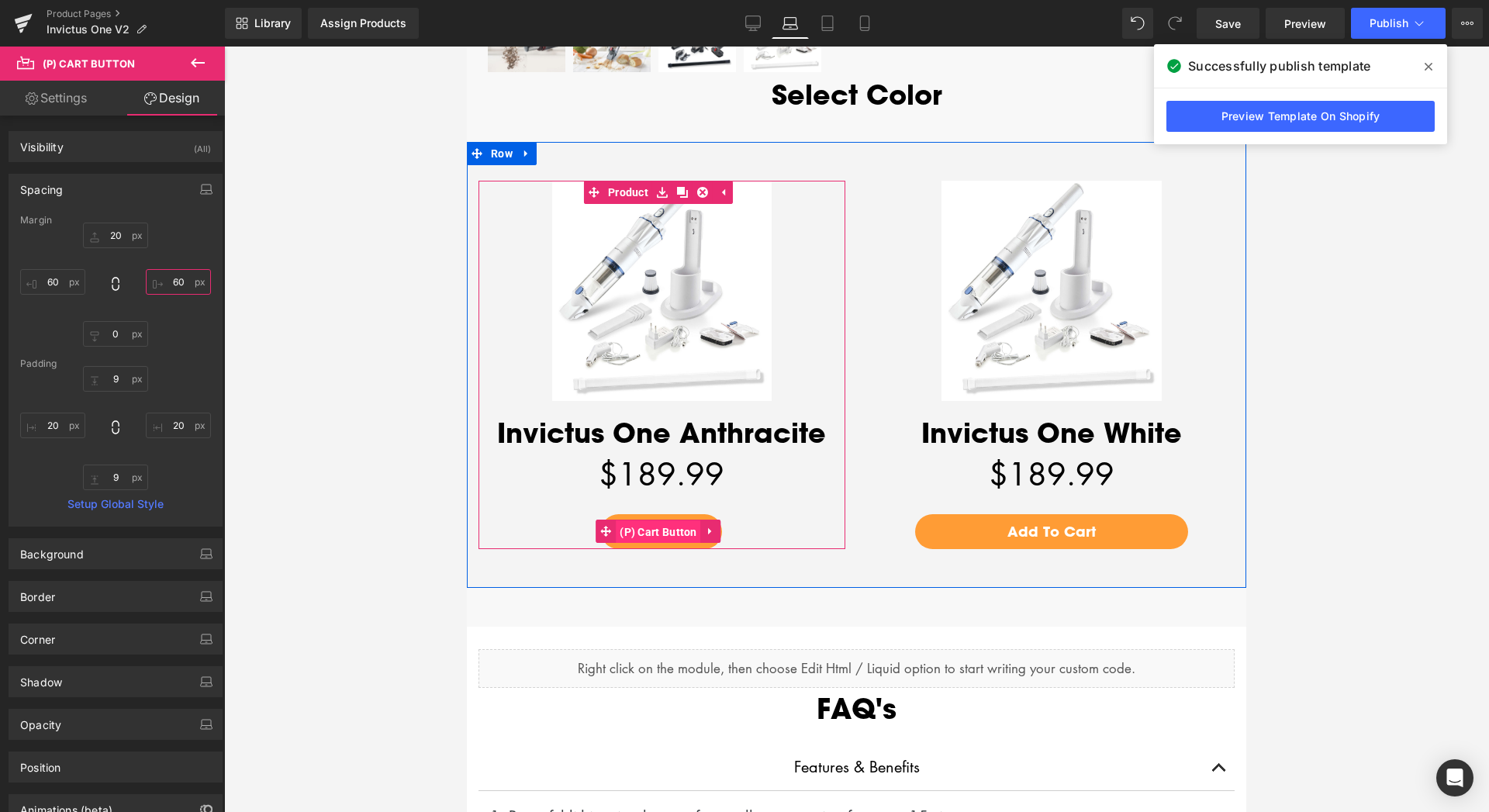
click at [650, 520] on span "(P) Cart Button" at bounding box center [658, 532] width 86 height 23
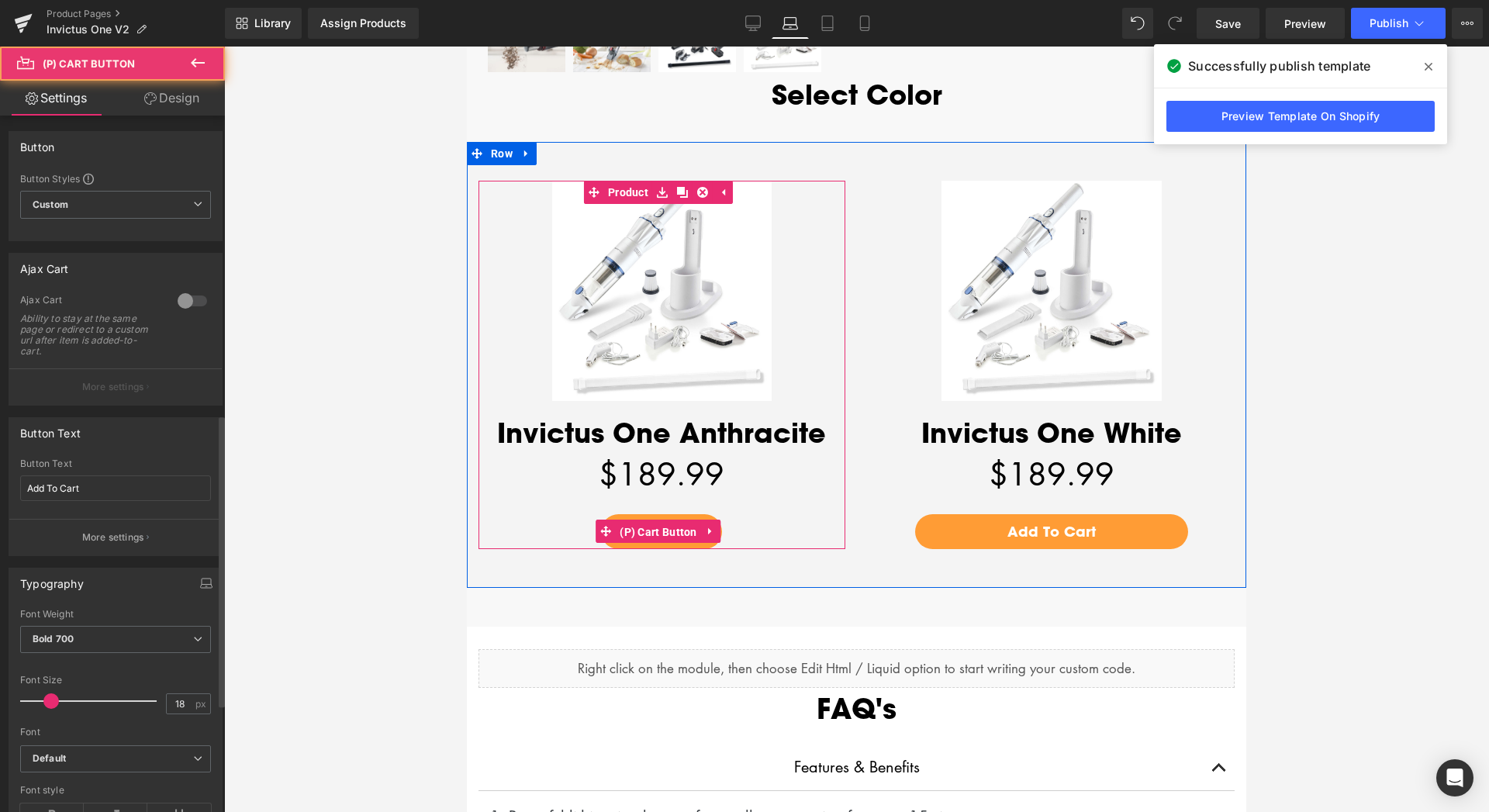
scroll to position [710, 0]
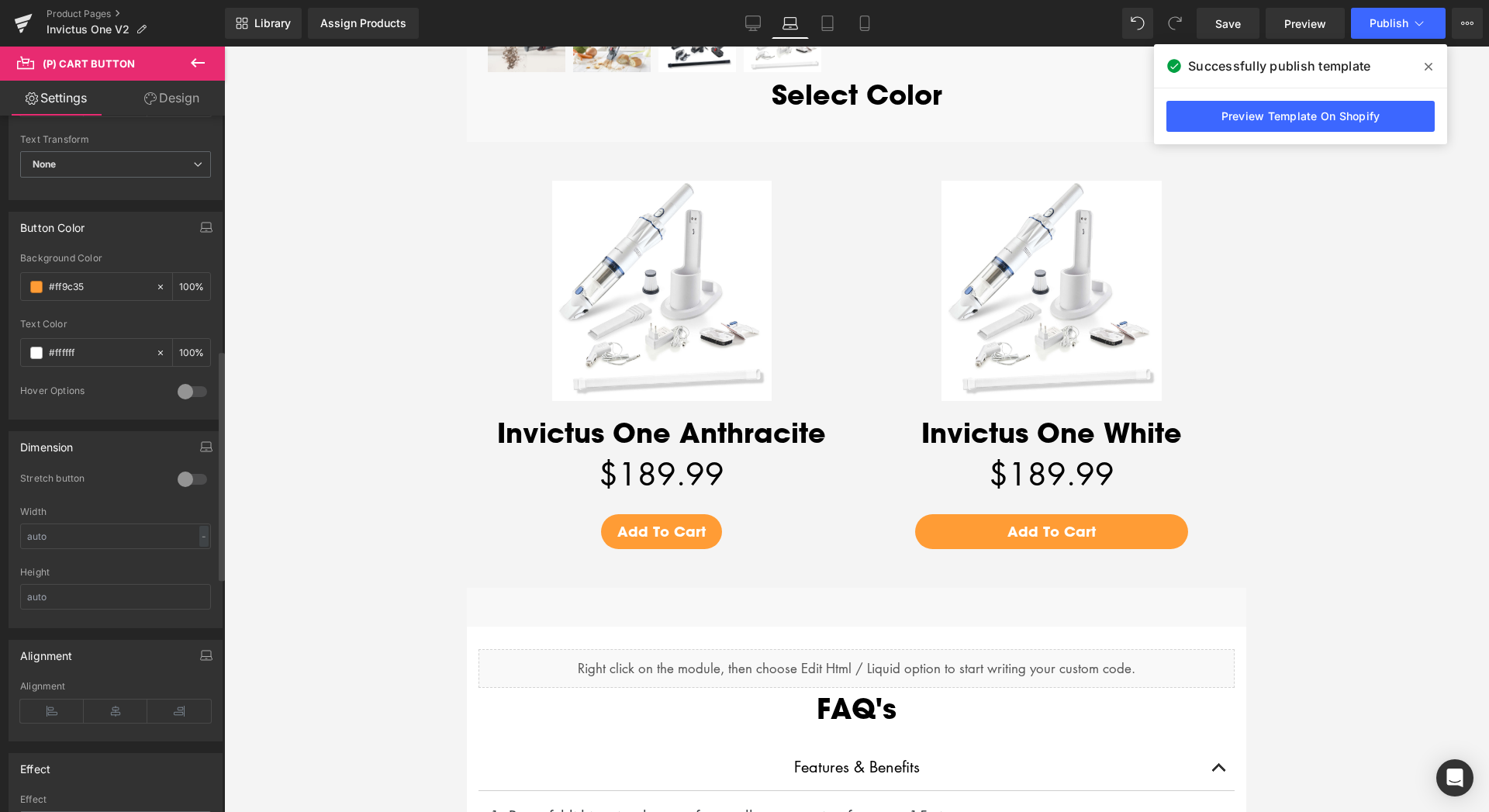
click at [183, 483] on div at bounding box center [192, 479] width 37 height 25
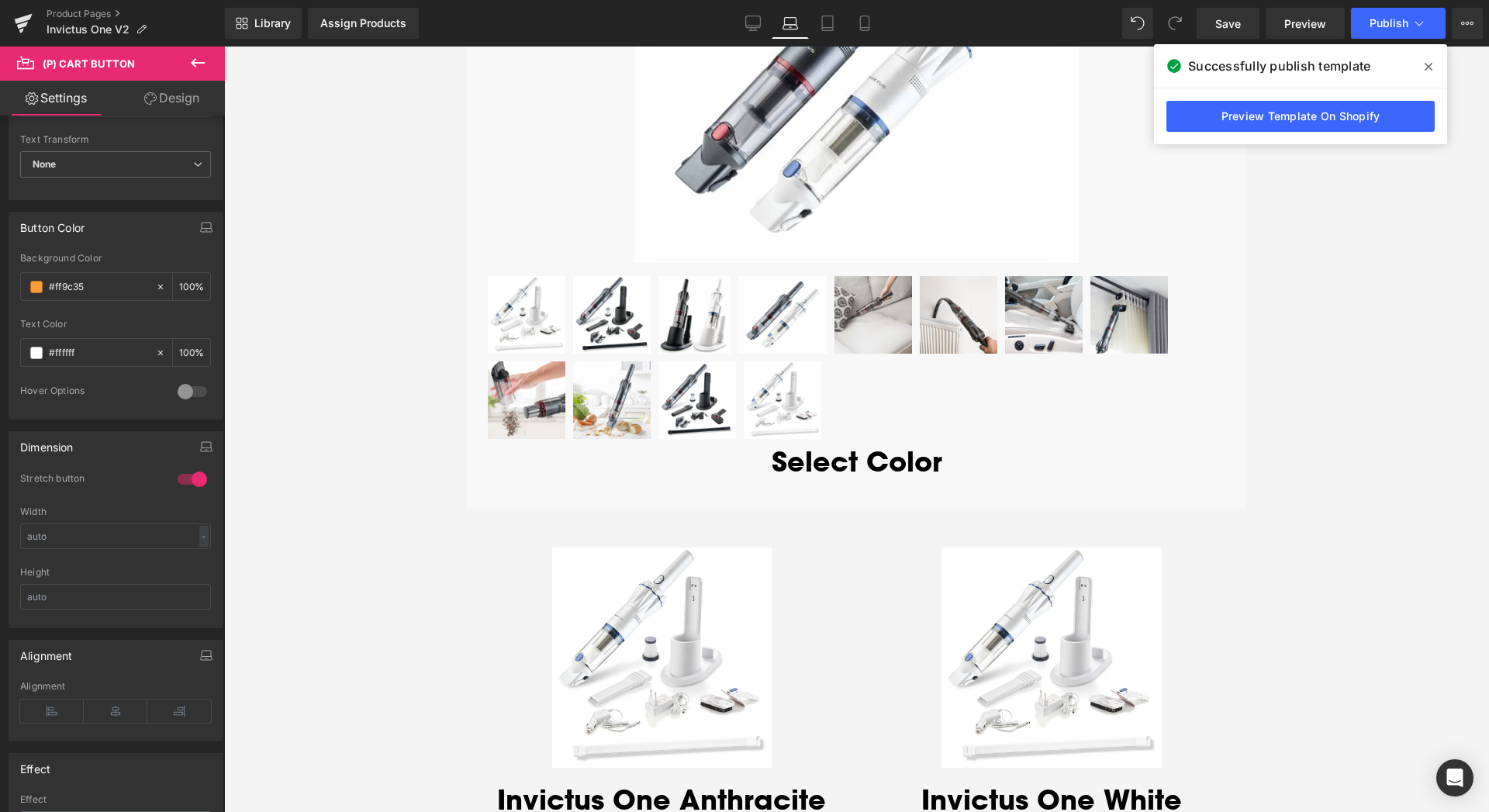
scroll to position [2651, 0]
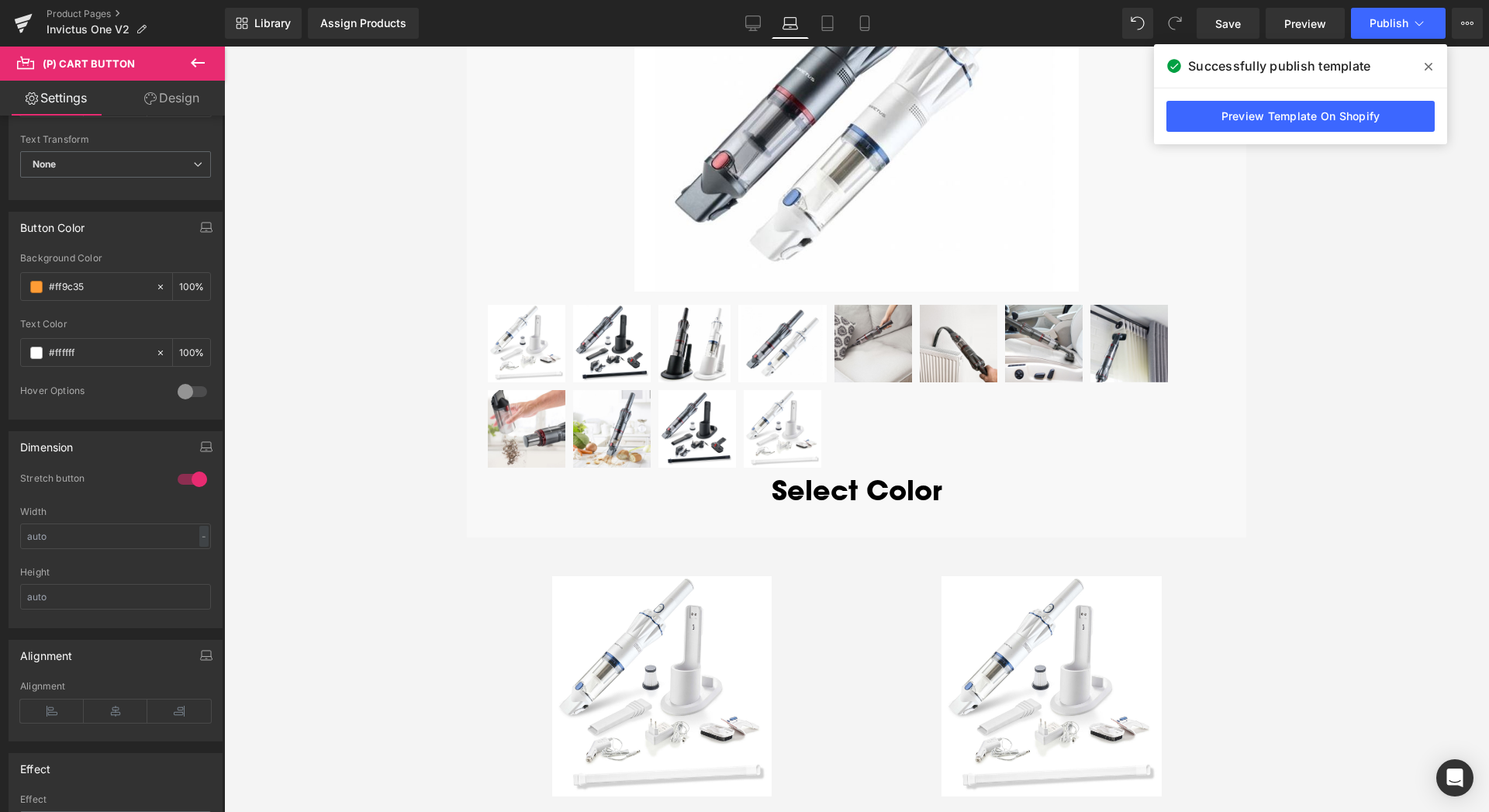
click at [744, 811] on h1 "Invictus One Anthracite" at bounding box center [662, 828] width 367 height 32
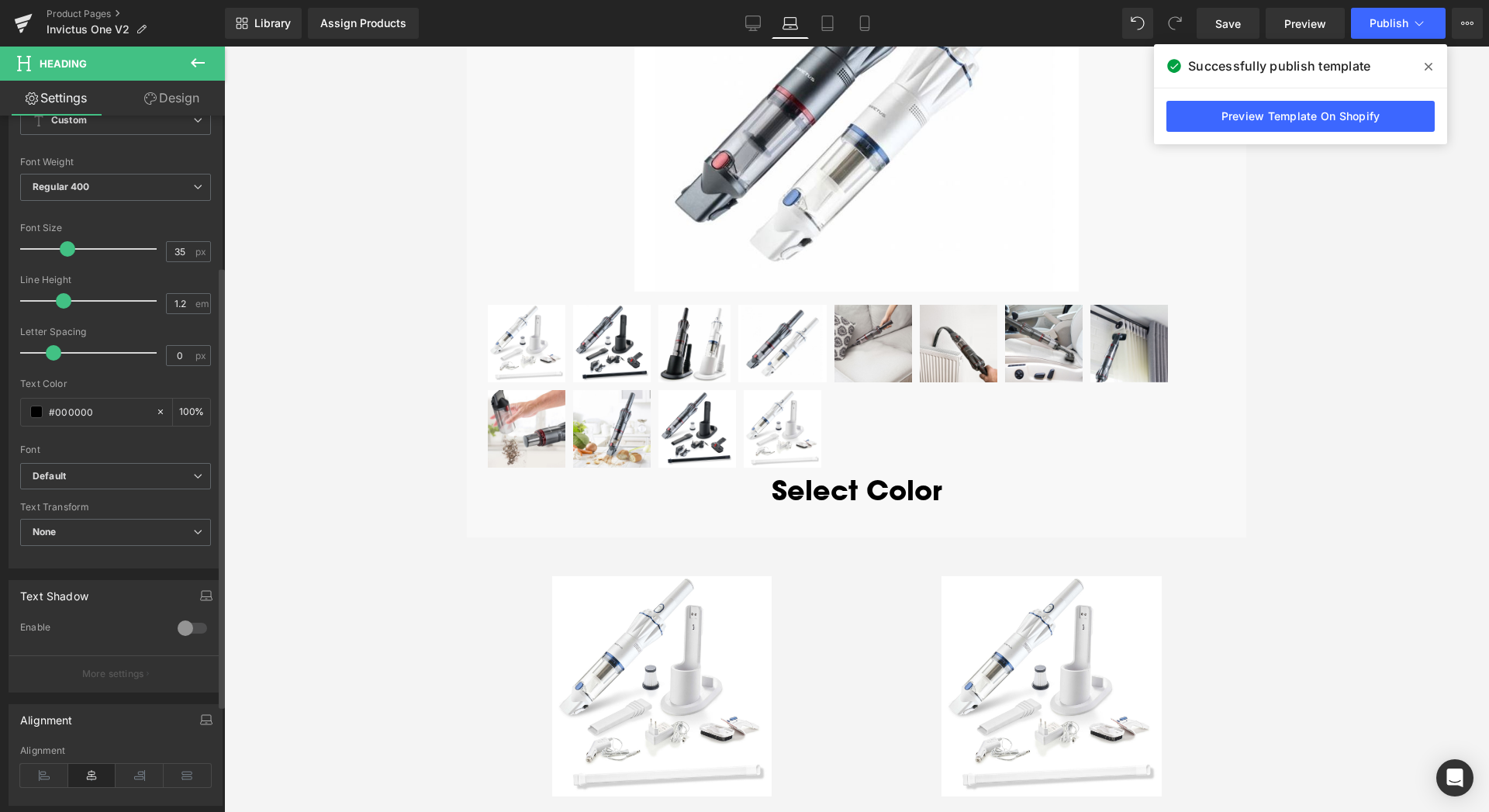
scroll to position [238, 0]
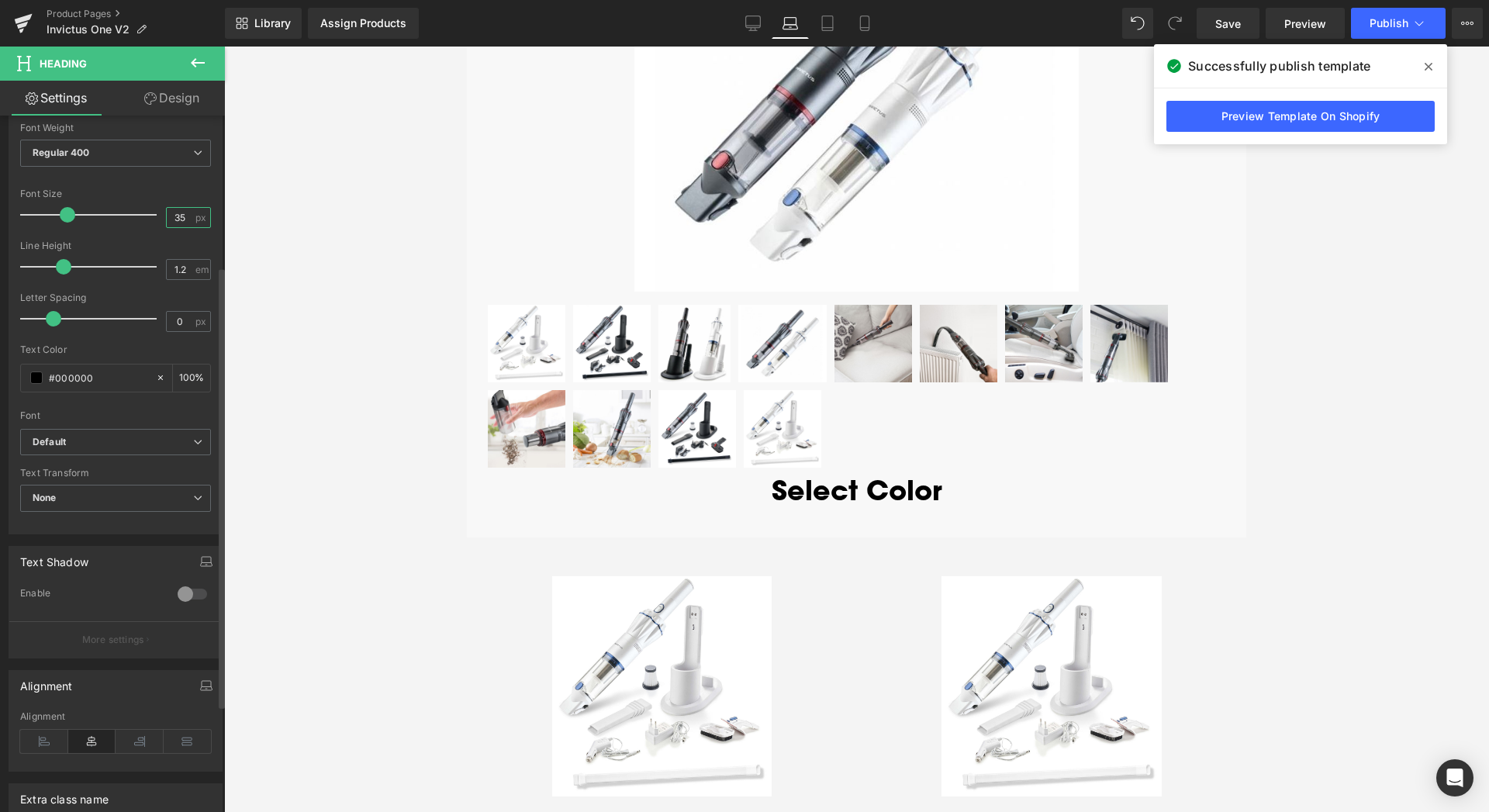
drag, startPoint x: 170, startPoint y: 215, endPoint x: 158, endPoint y: 215, distance: 12.0
click at [166, 215] on input "35" at bounding box center [180, 217] width 27 height 19
drag, startPoint x: 173, startPoint y: 209, endPoint x: 155, endPoint y: 209, distance: 18.0
click at [166, 209] on input "24" at bounding box center [180, 217] width 27 height 19
type input "28"
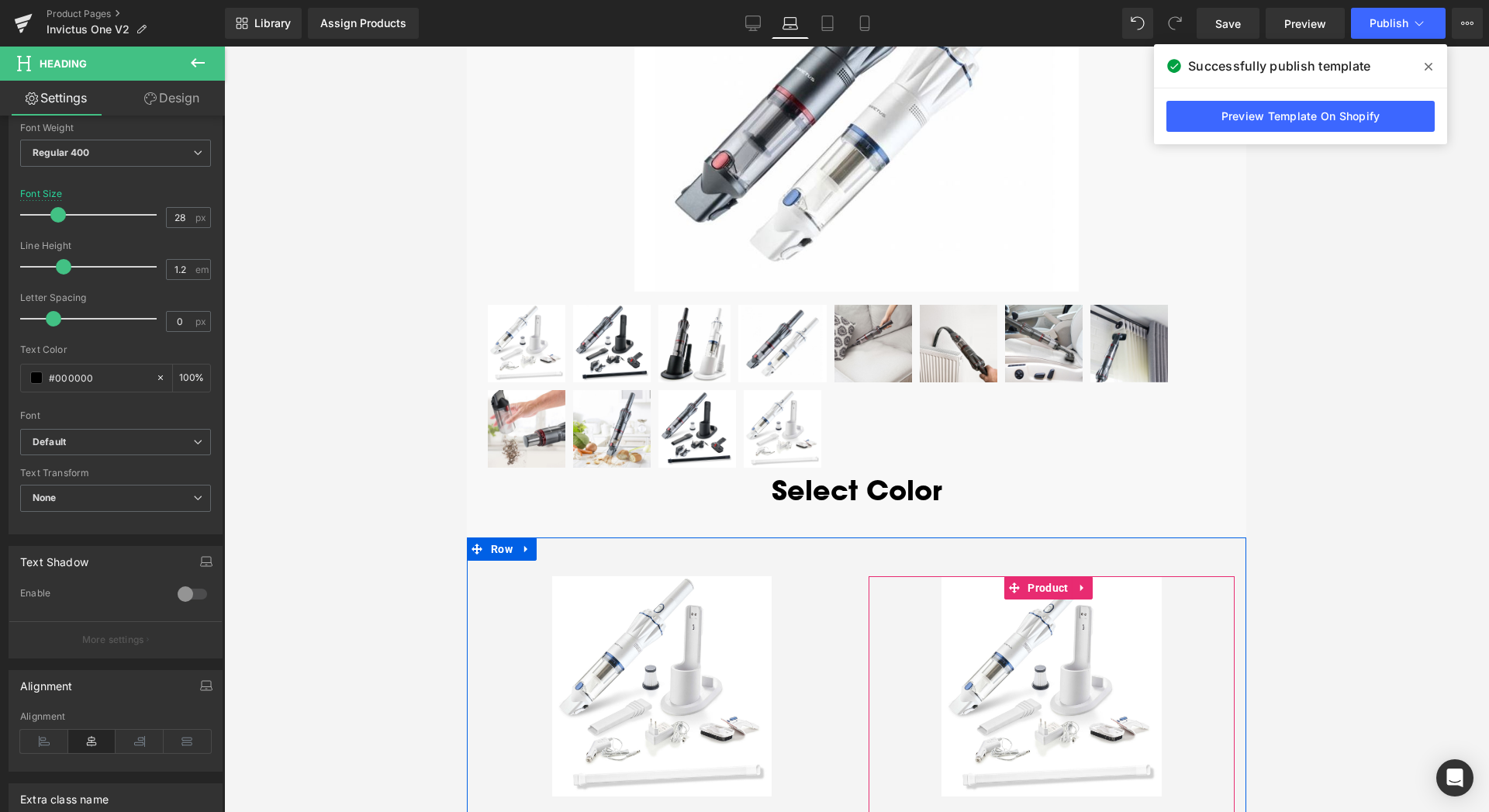
click at [1141, 811] on h1 "Invictus One White" at bounding box center [1052, 828] width 367 height 32
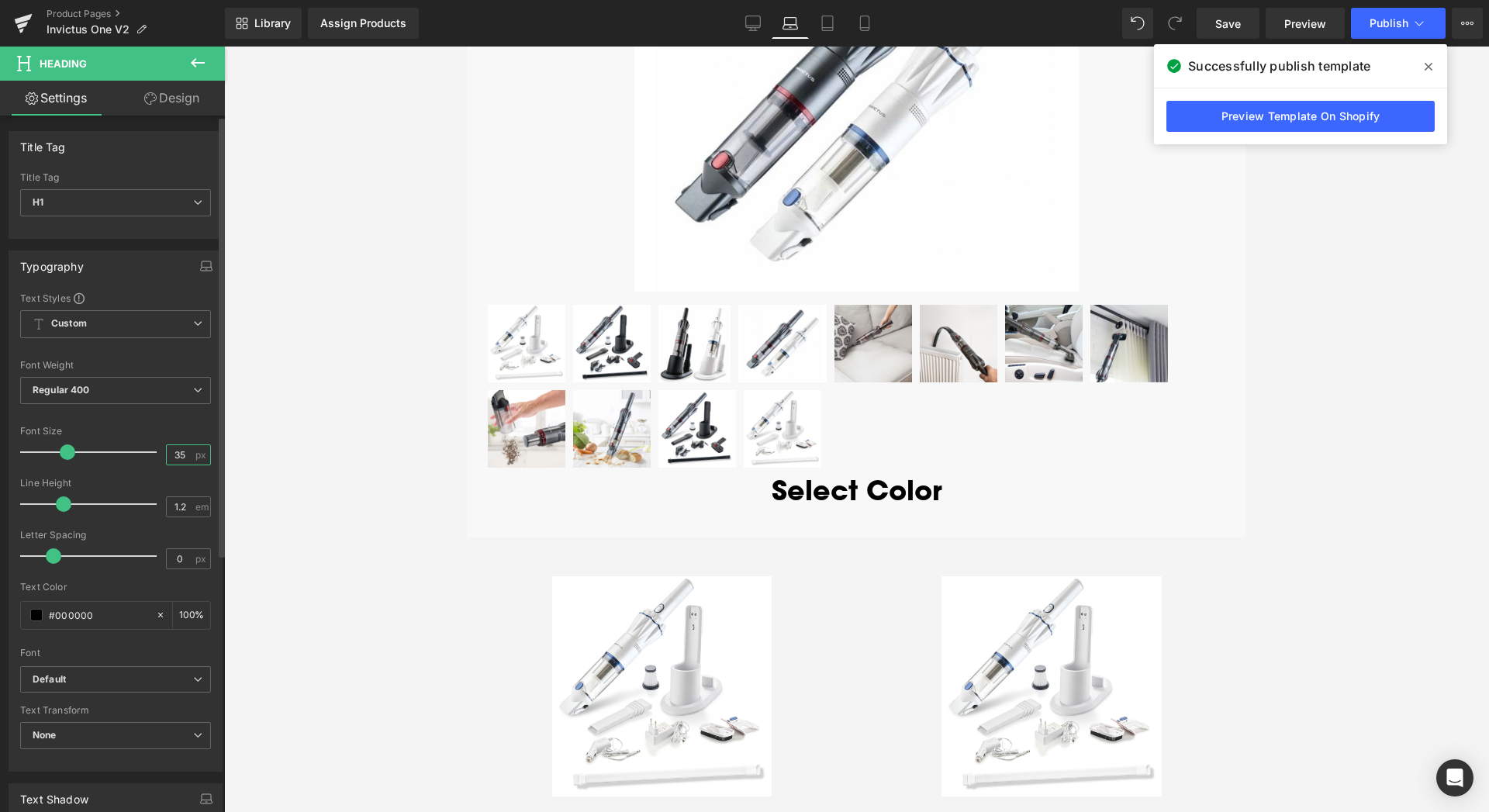
click at [148, 452] on div "Font Size 35 px" at bounding box center [116, 452] width 191 height 52
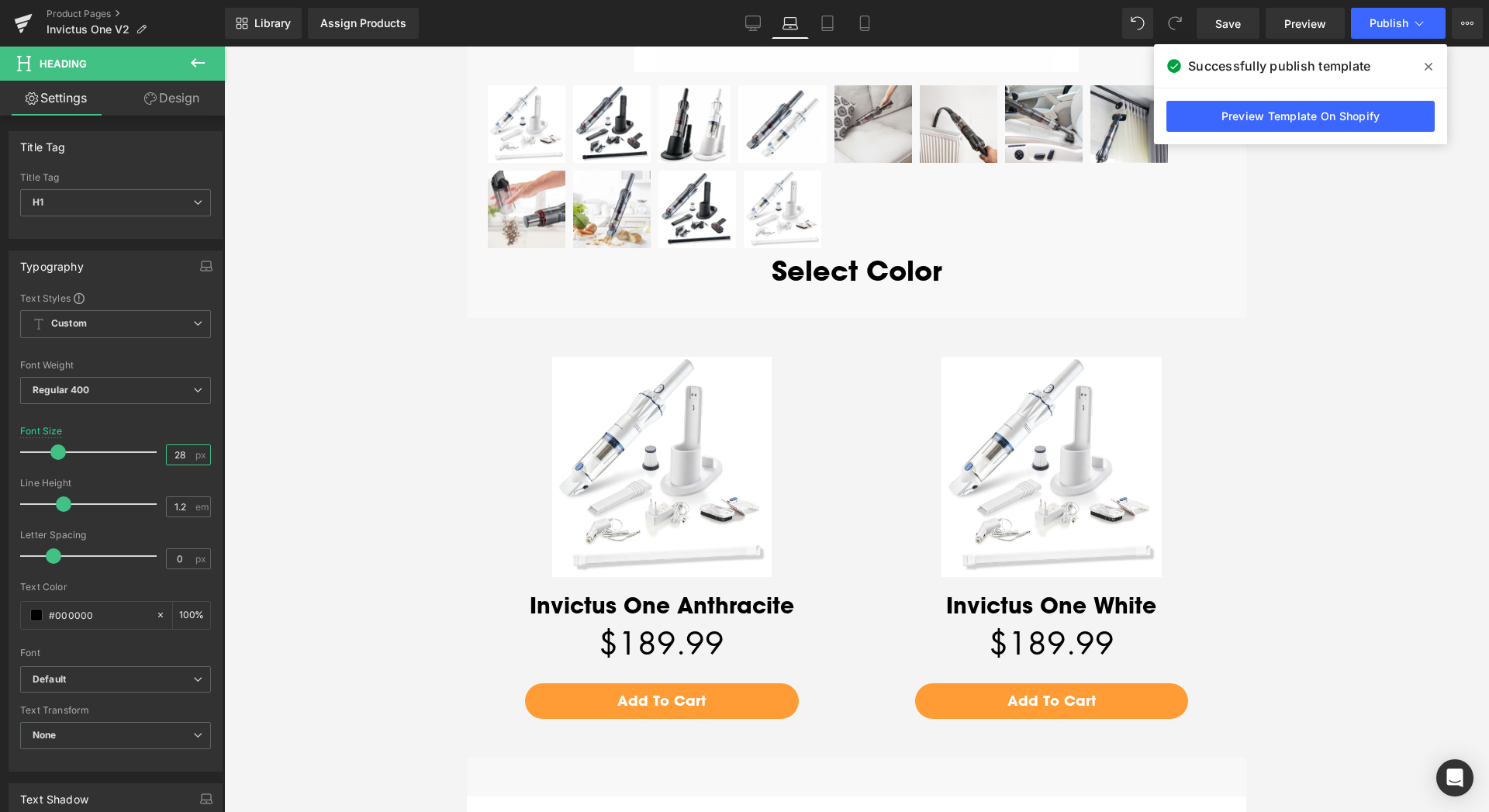
scroll to position [2968, 0]
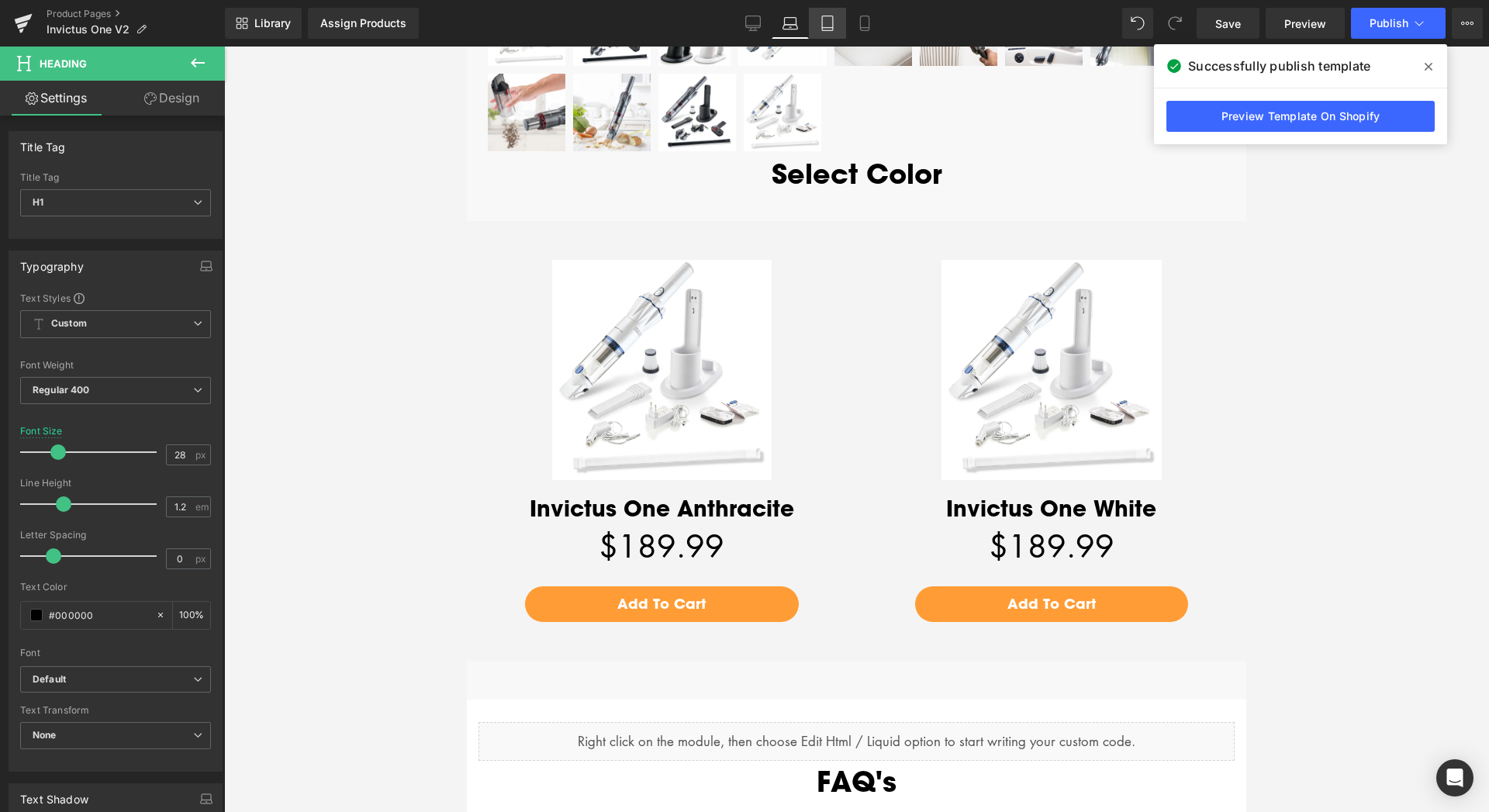
click at [836, 33] on link "Tablet" at bounding box center [827, 23] width 37 height 31
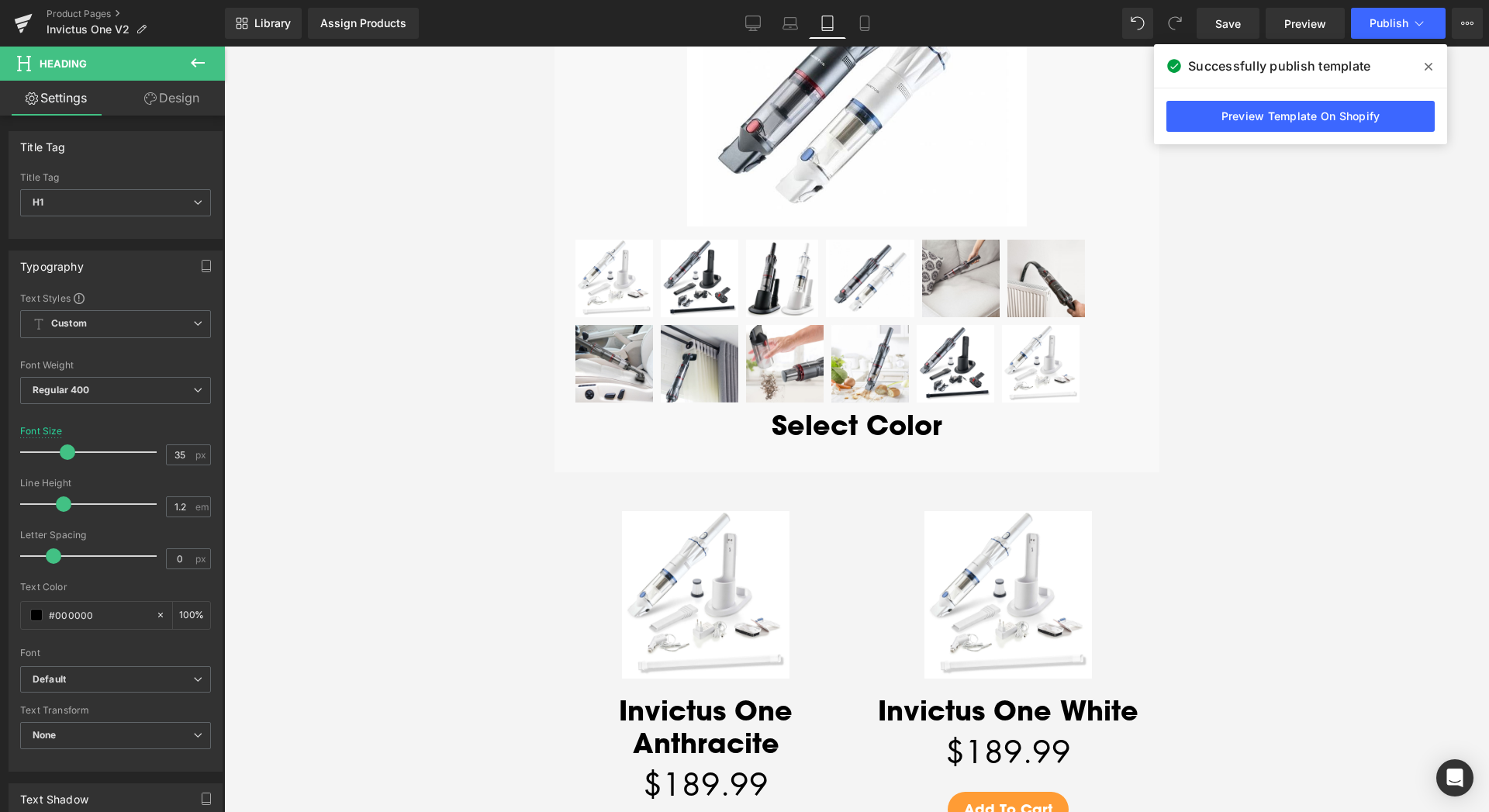
scroll to position [3149, 0]
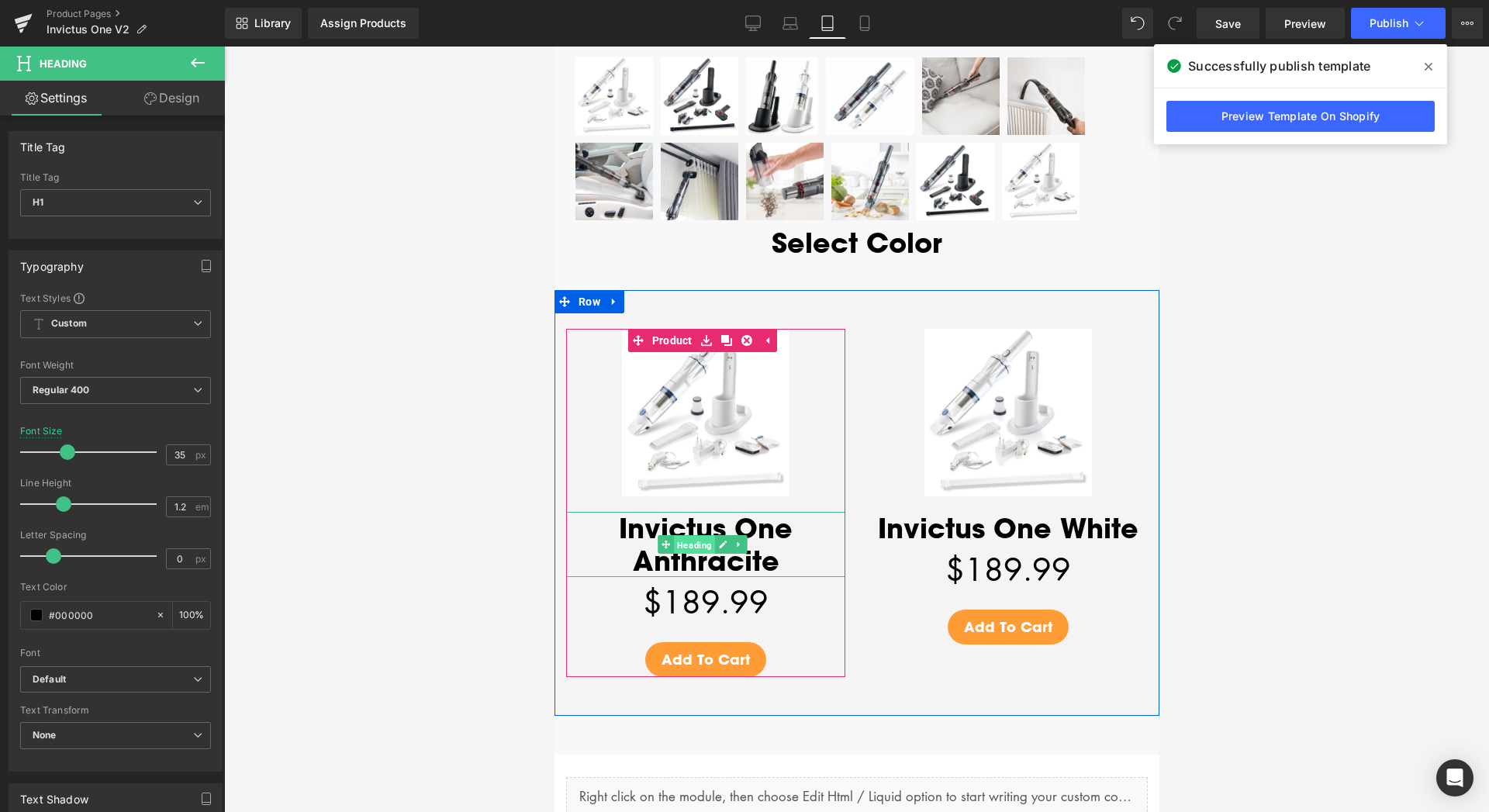
click at [703, 536] on span "Heading" at bounding box center [693, 545] width 41 height 19
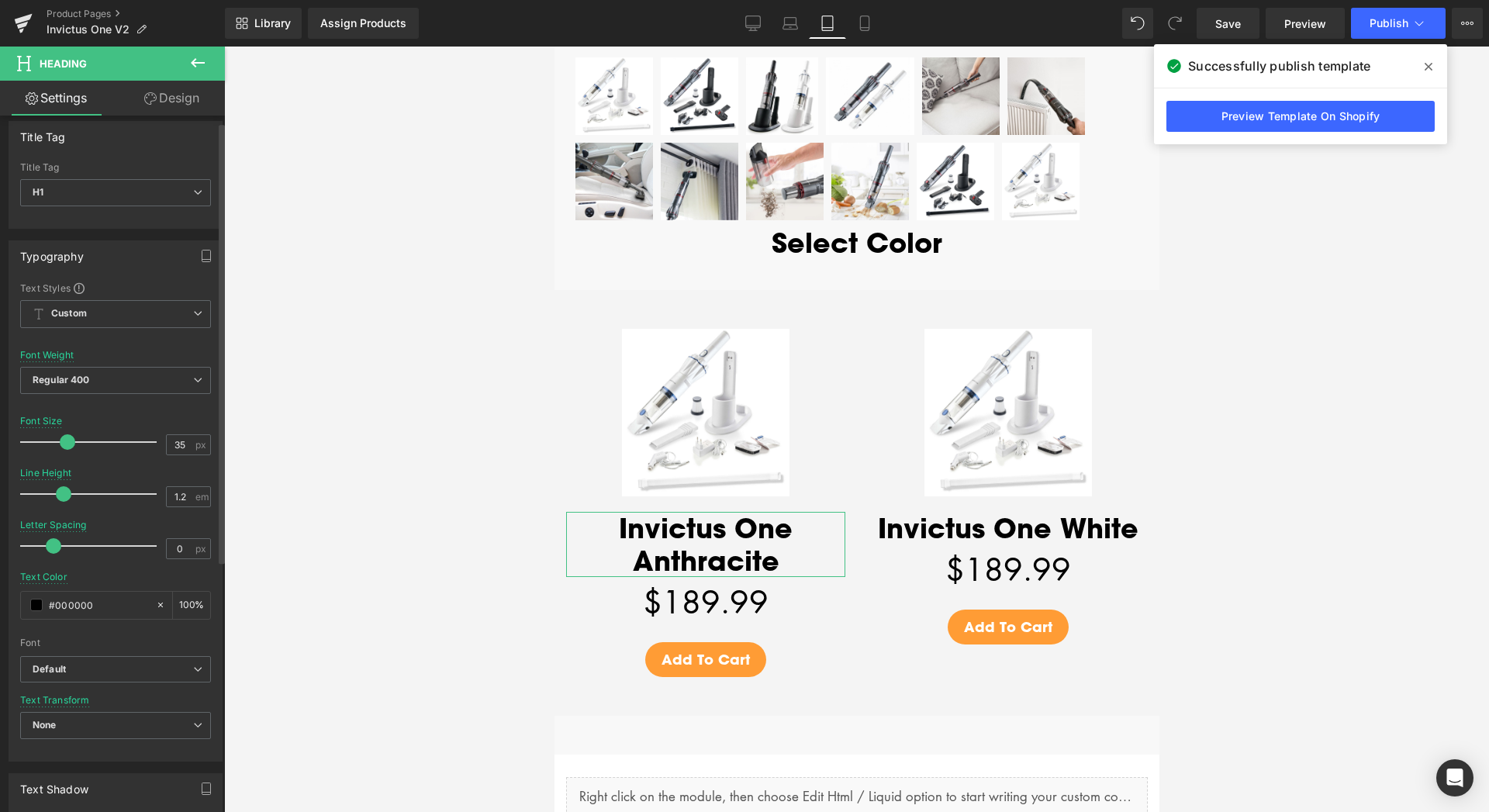
scroll to position [0, 0]
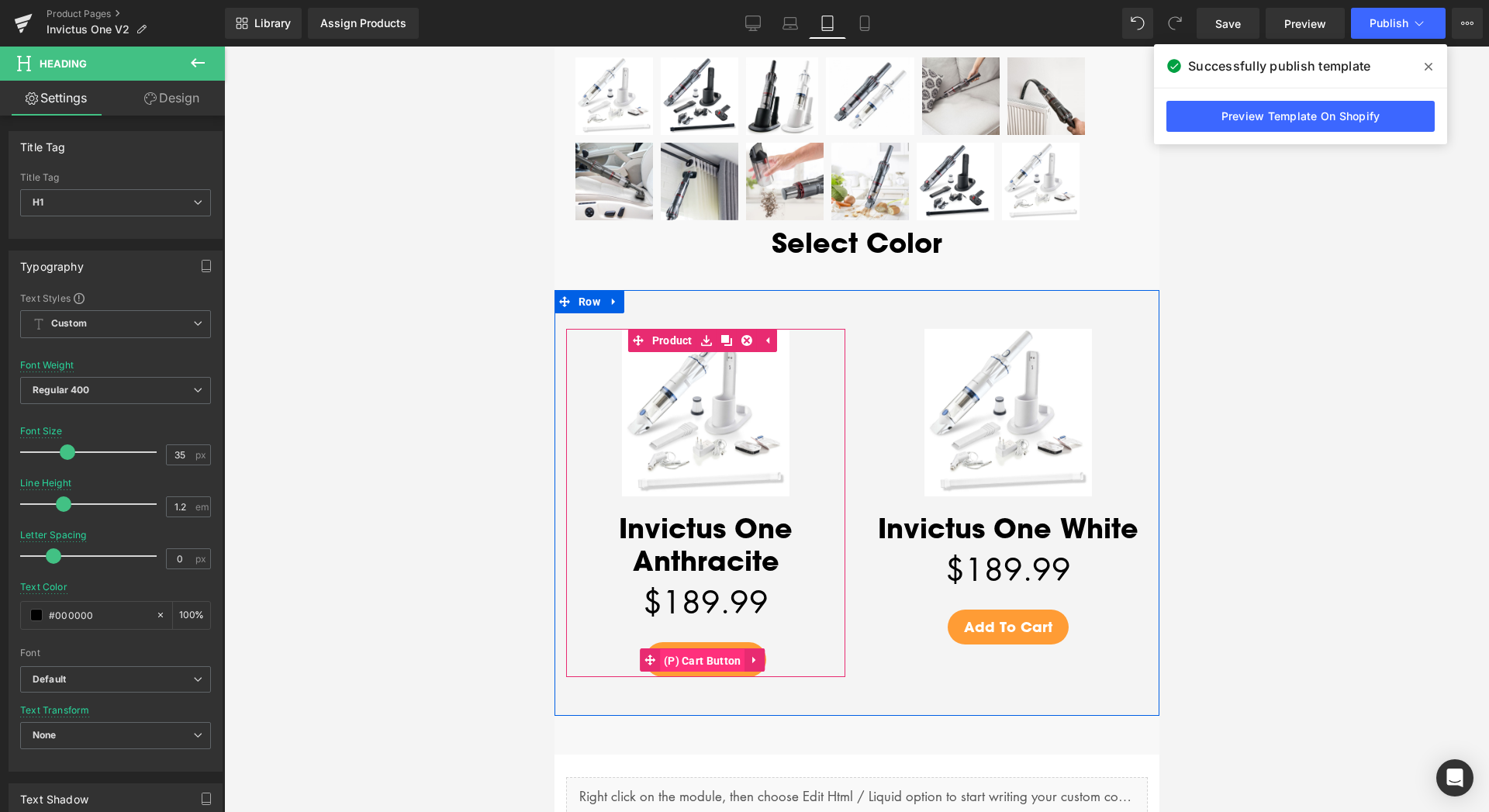
click at [688, 649] on span "(P) Cart Button" at bounding box center [702, 660] width 86 height 23
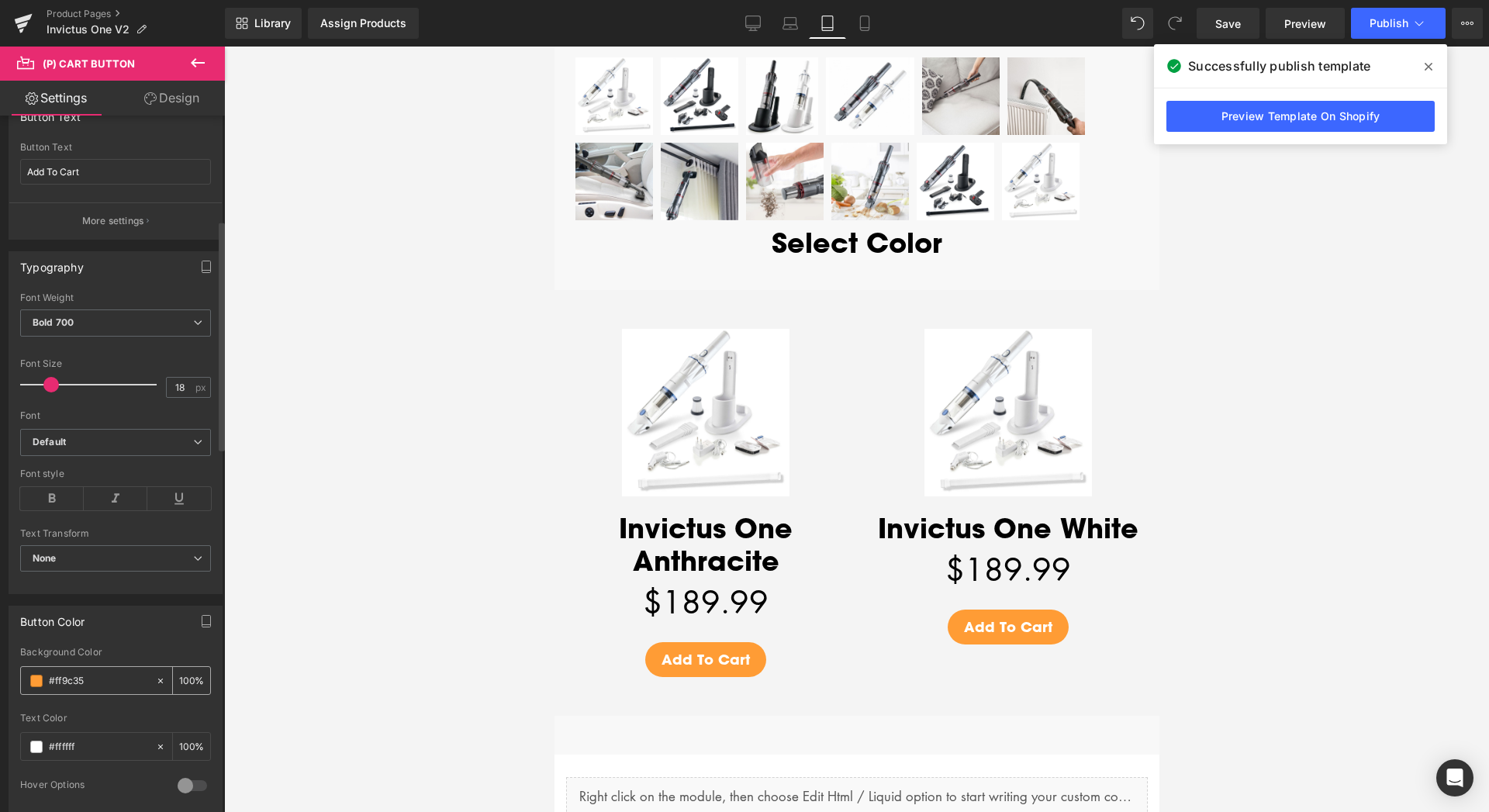
scroll to position [633, 0]
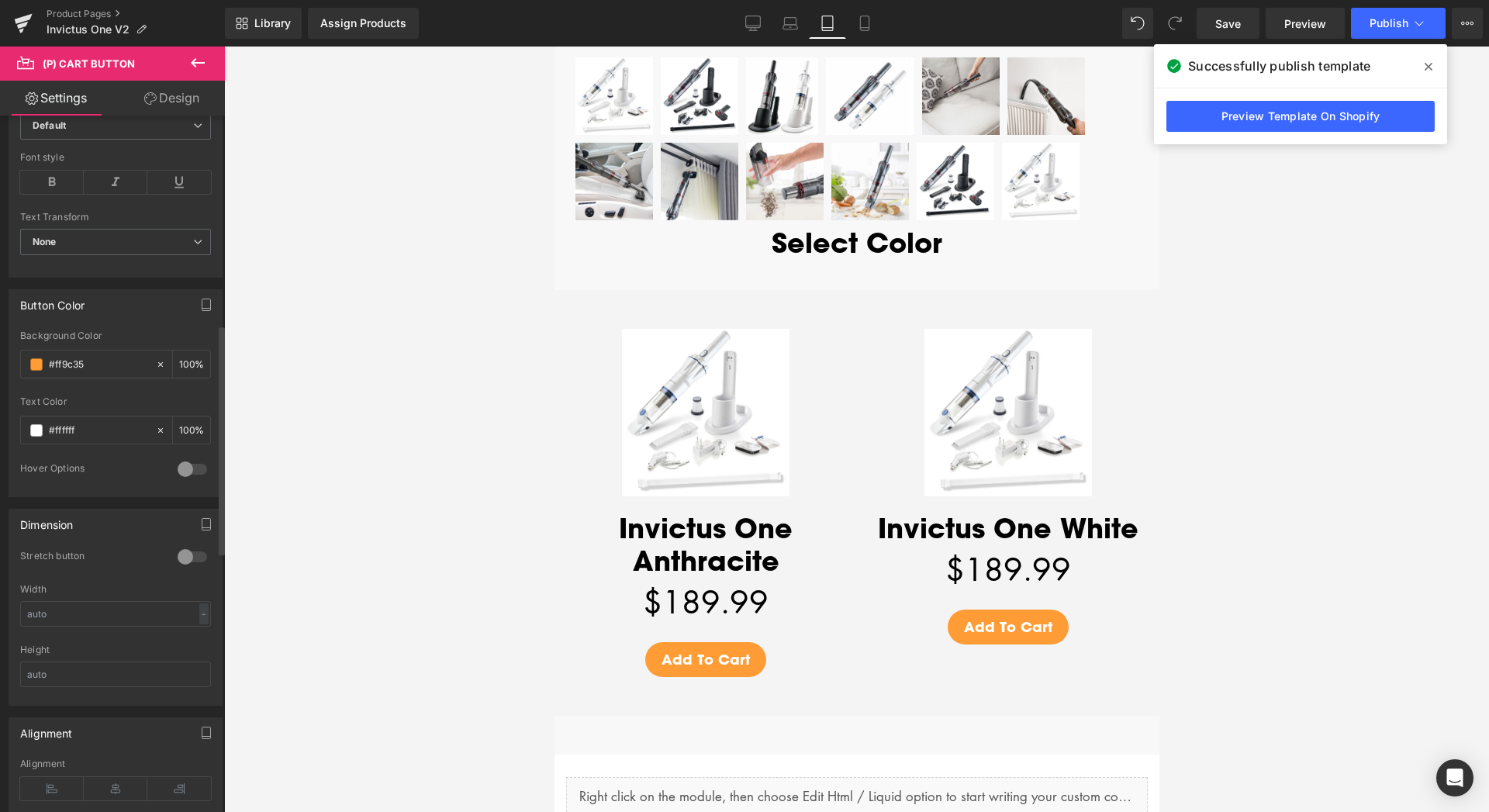
click at [183, 551] on div at bounding box center [192, 557] width 37 height 25
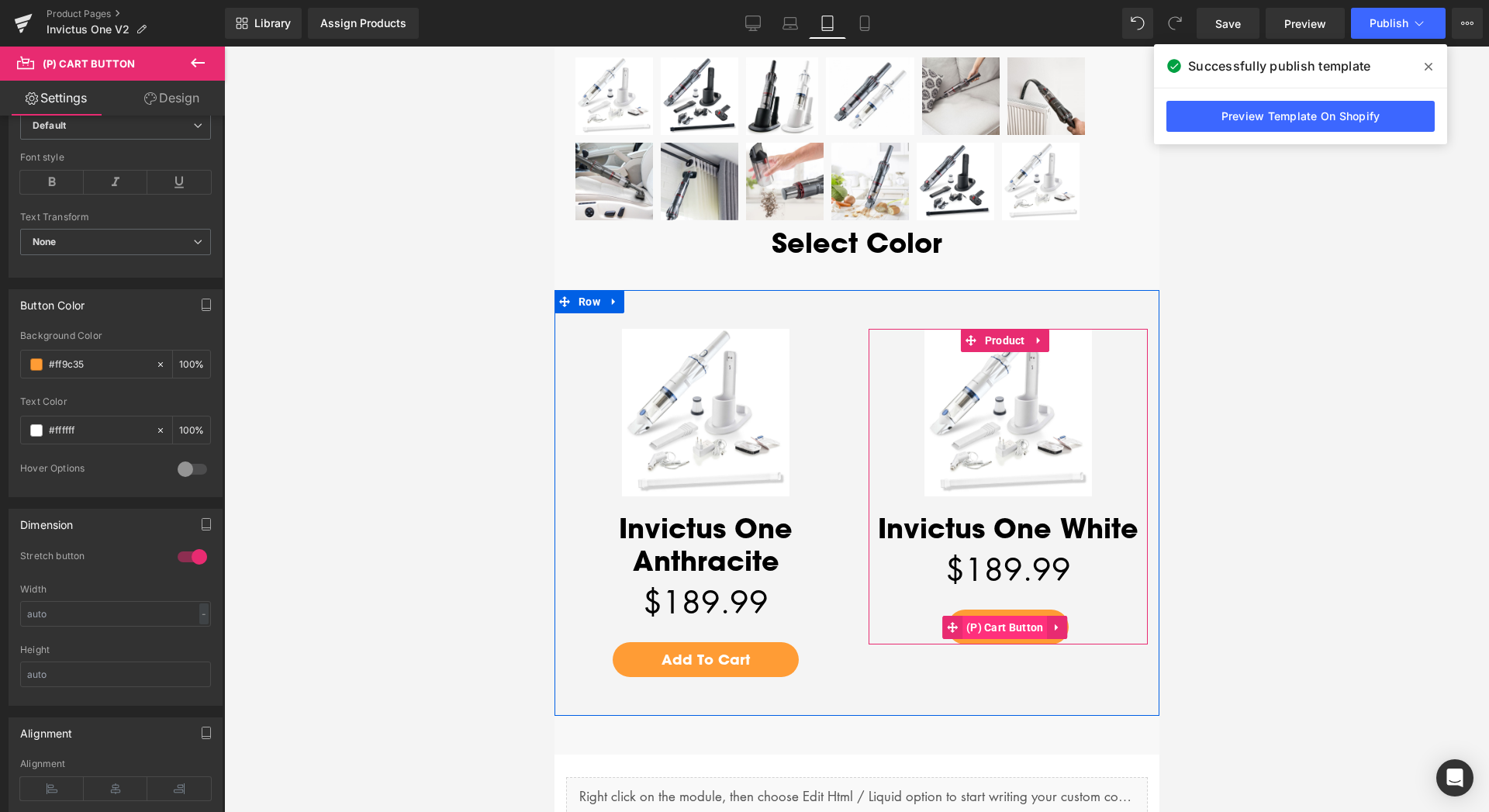
click at [995, 616] on span "(P) Cart Button" at bounding box center [1004, 627] width 86 height 23
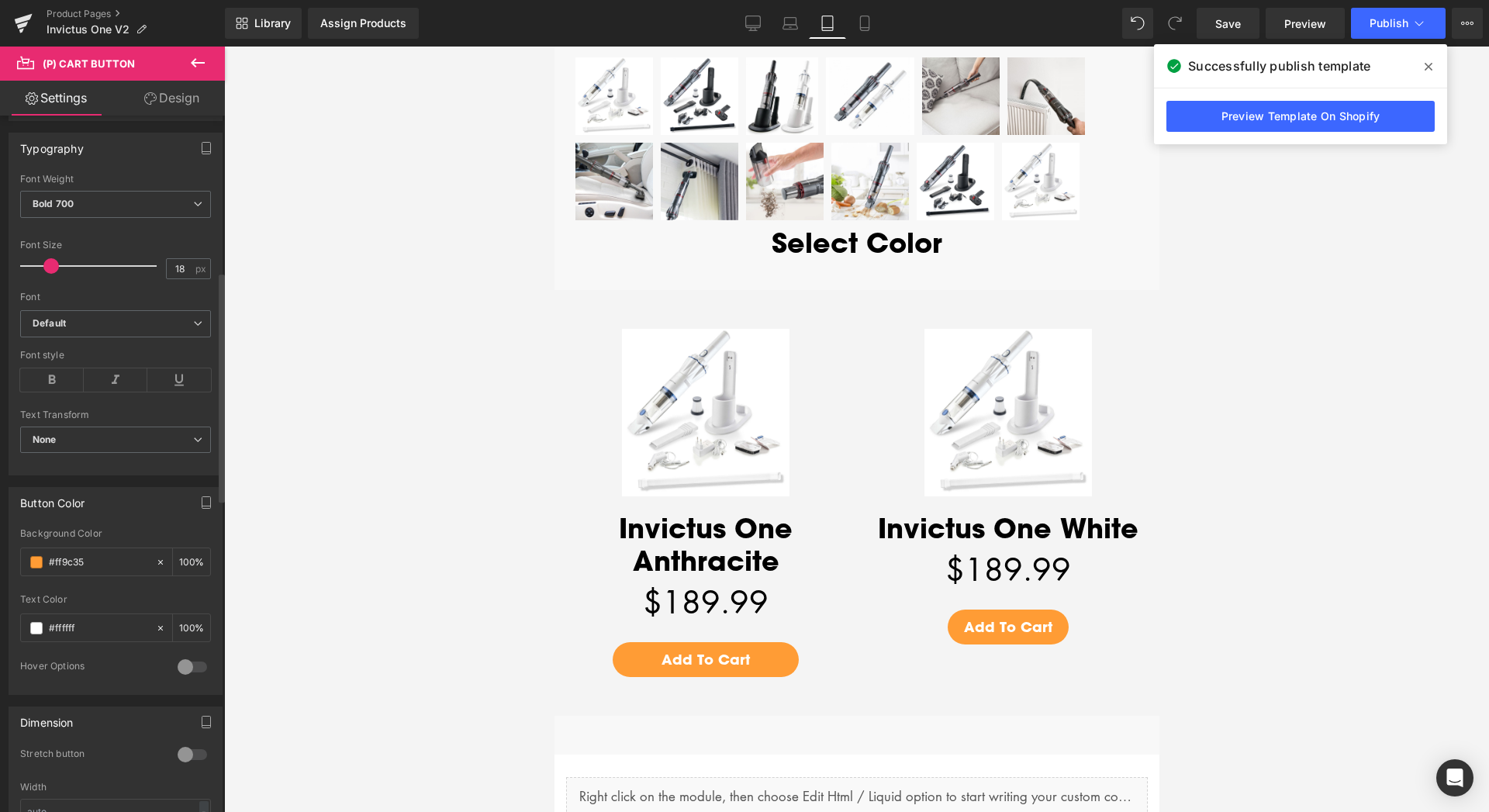
scroll to position [474, 0]
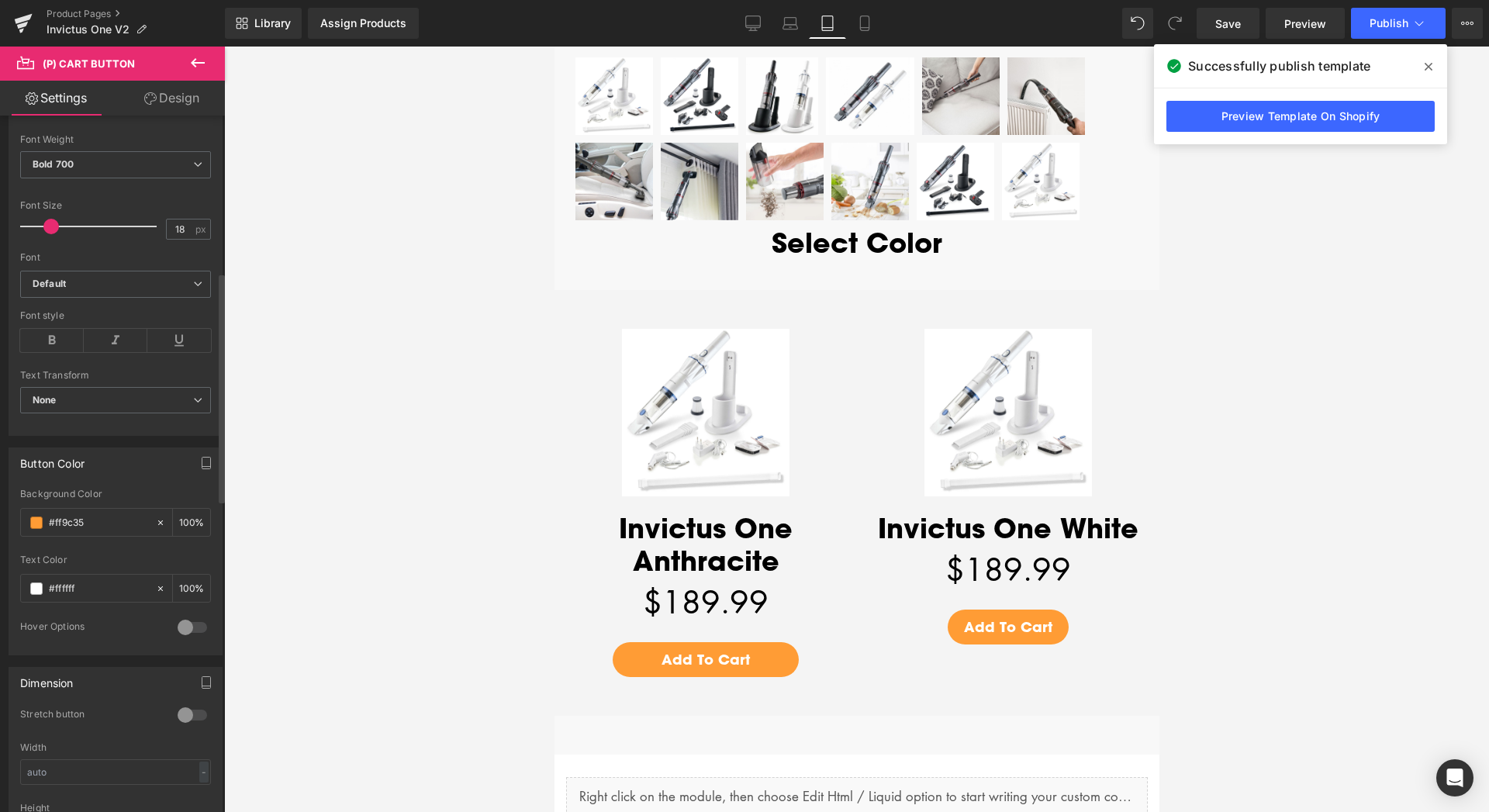
click at [187, 713] on div at bounding box center [192, 715] width 37 height 25
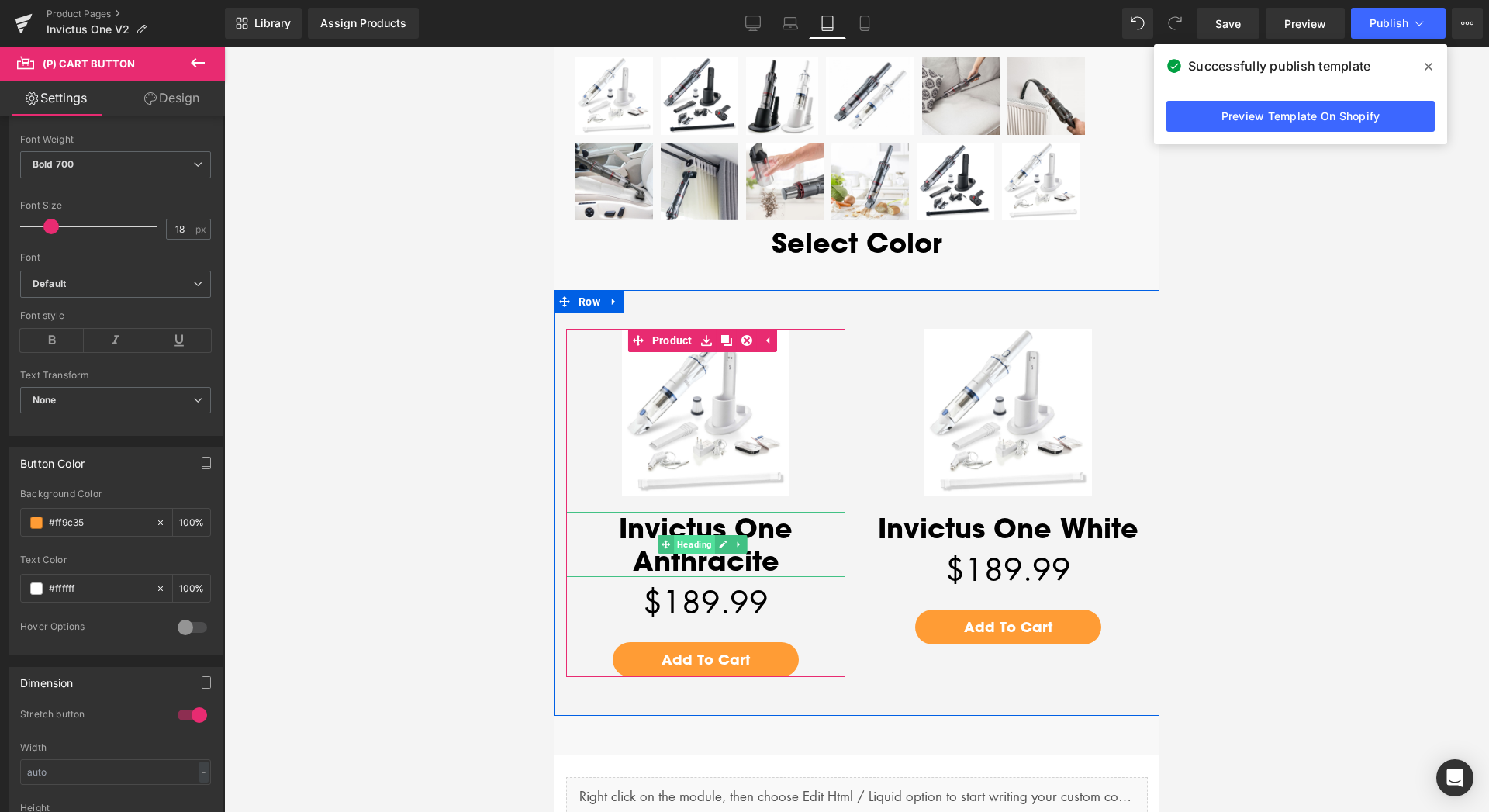
click at [699, 535] on span "Heading" at bounding box center [693, 544] width 41 height 19
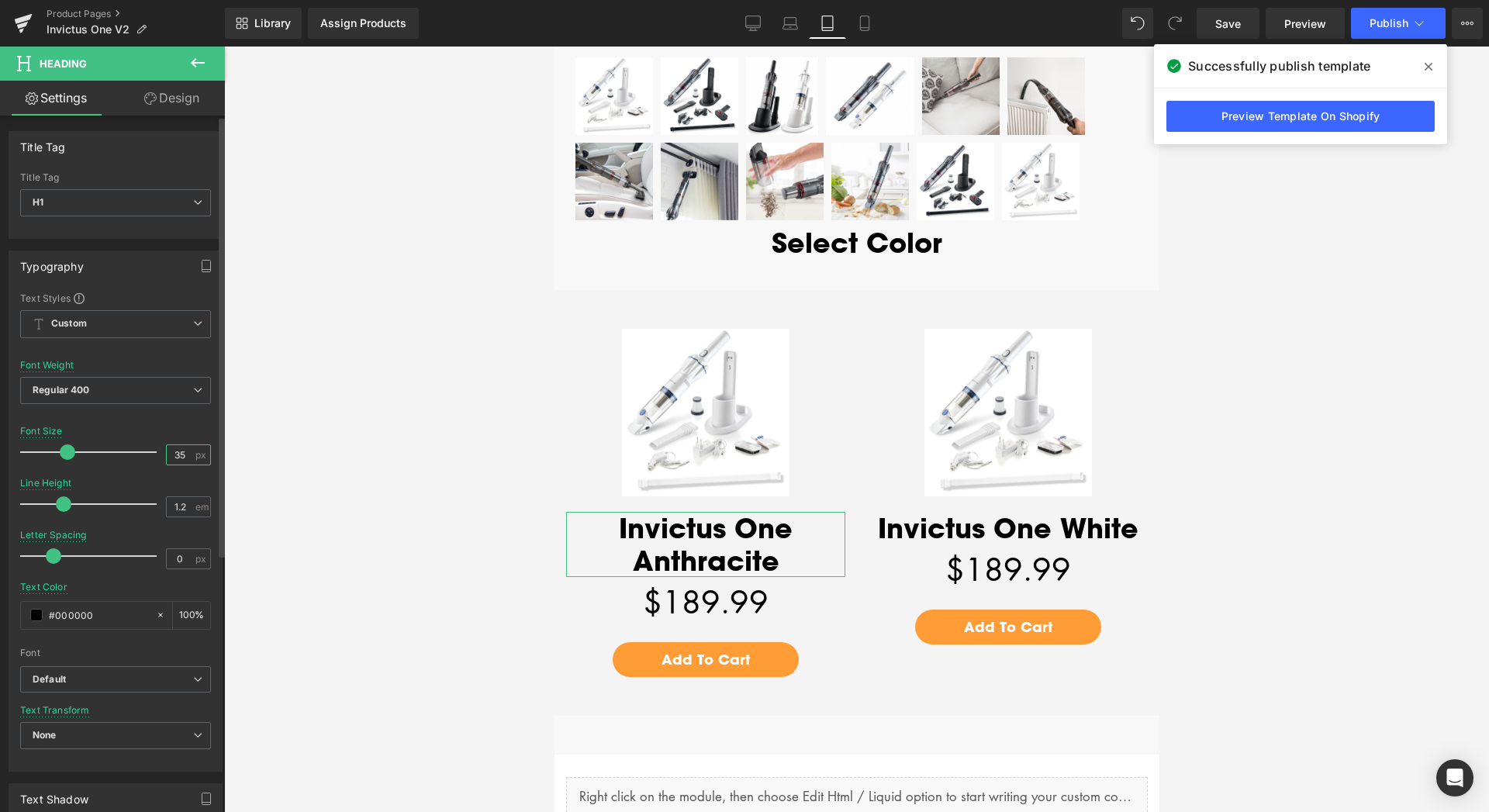
drag, startPoint x: 172, startPoint y: 454, endPoint x: 158, endPoint y: 454, distance: 14.0
click at [166, 454] on input "35" at bounding box center [180, 455] width 27 height 19
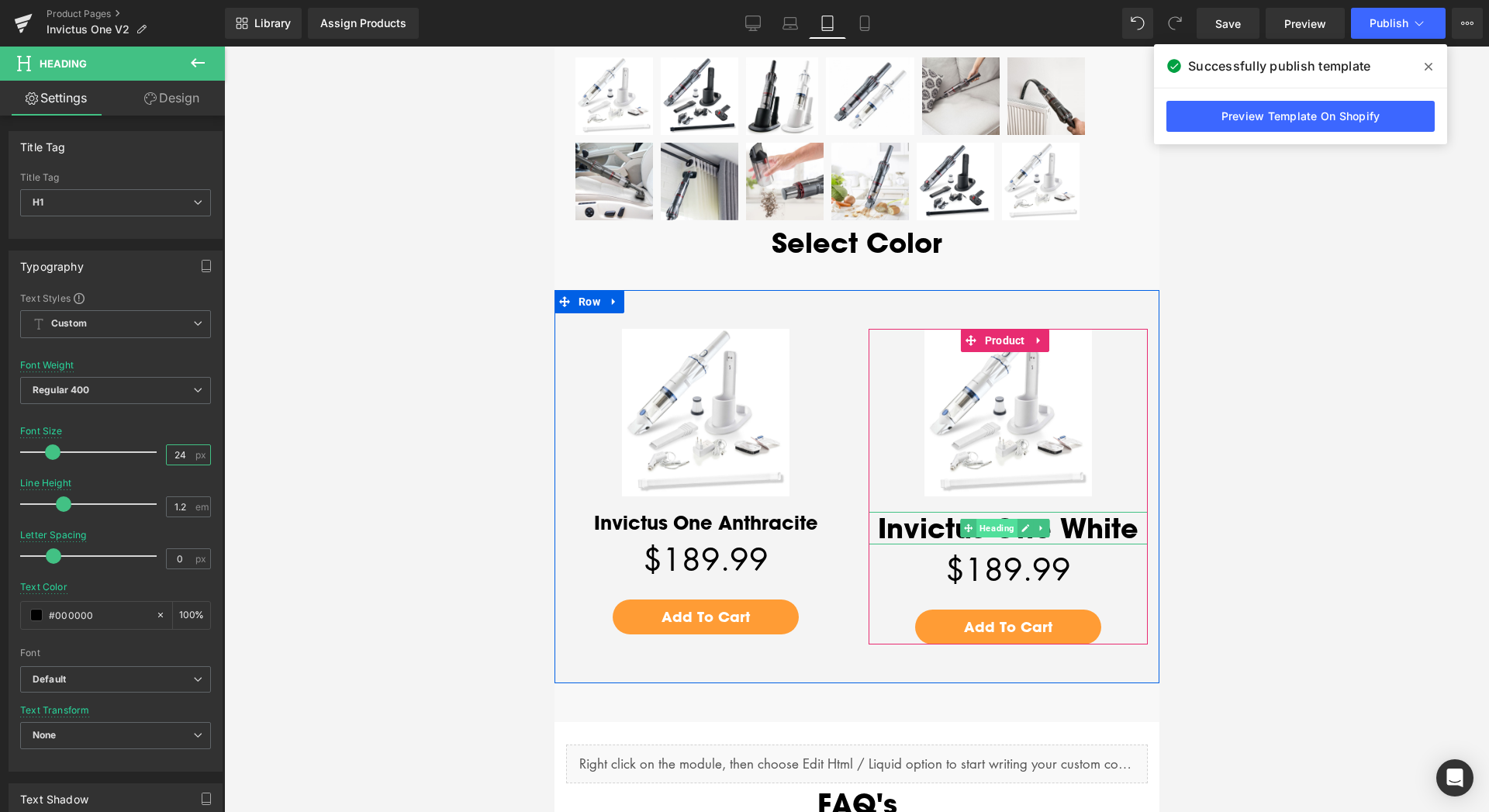
click at [993, 519] on span "Heading" at bounding box center [995, 528] width 41 height 19
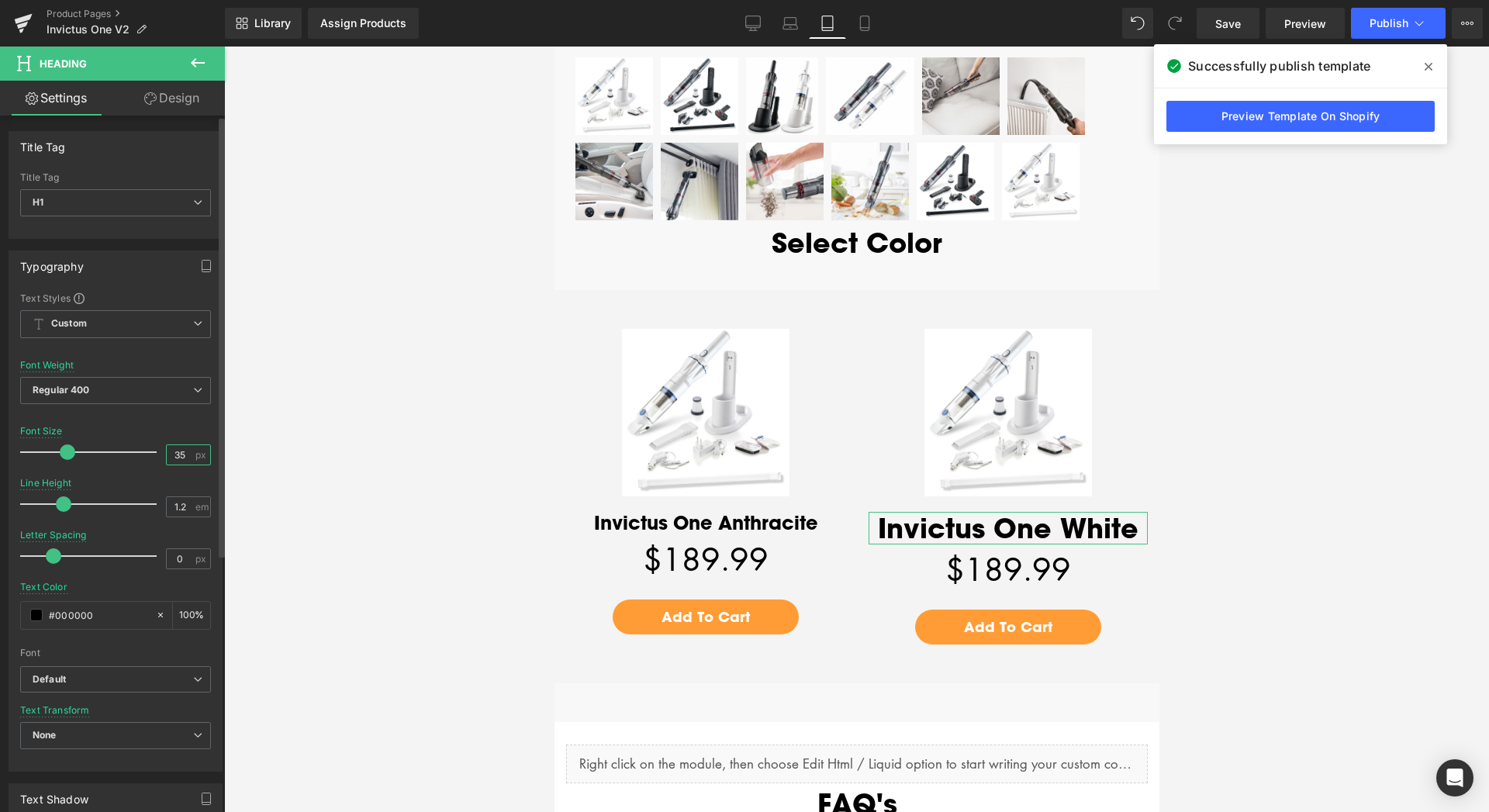
drag, startPoint x: 172, startPoint y: 451, endPoint x: 145, endPoint y: 452, distance: 27.0
click at [166, 452] on input "35" at bounding box center [180, 455] width 27 height 19
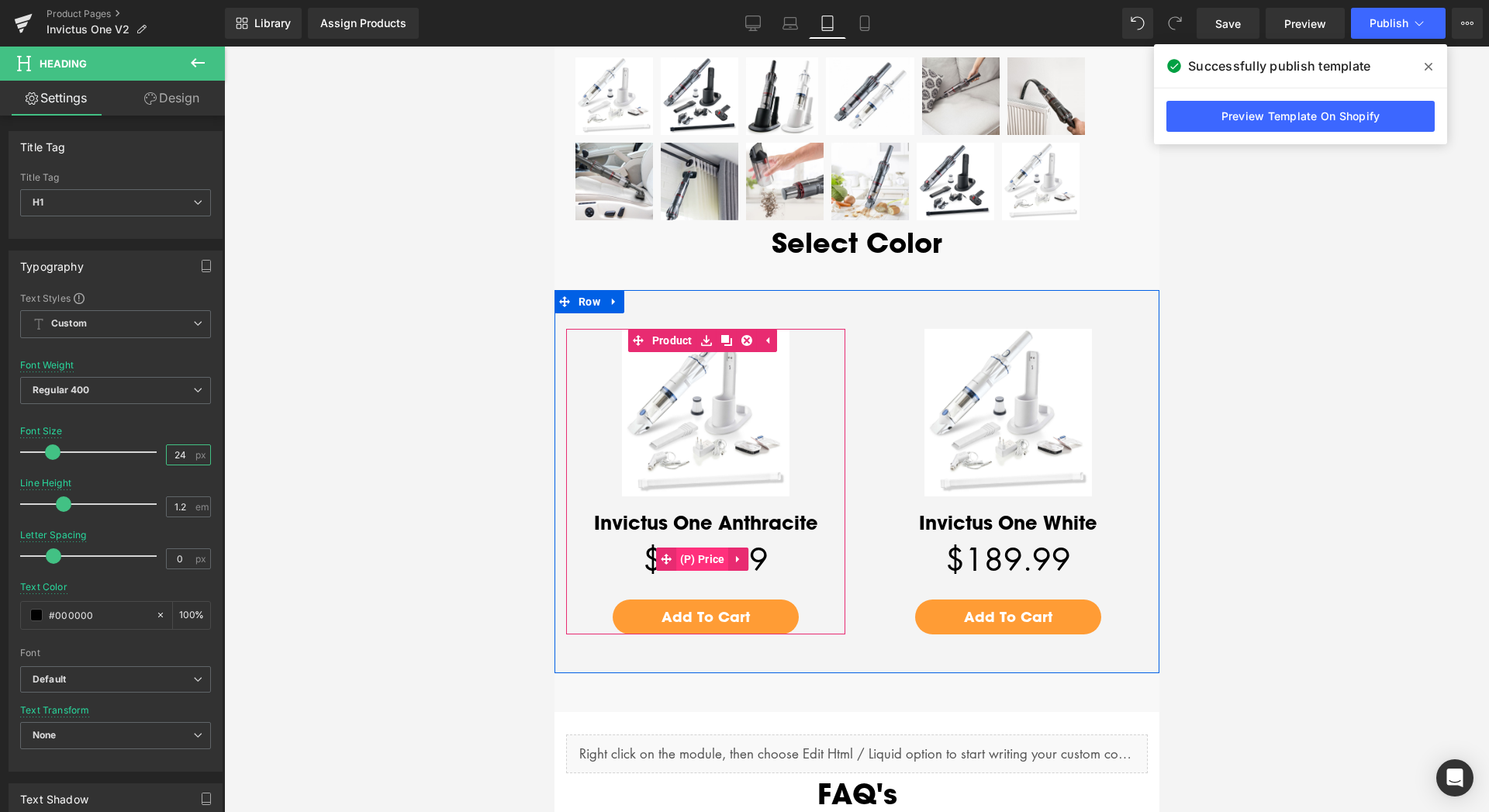
click at [702, 548] on span "(P) Price" at bounding box center [701, 559] width 53 height 23
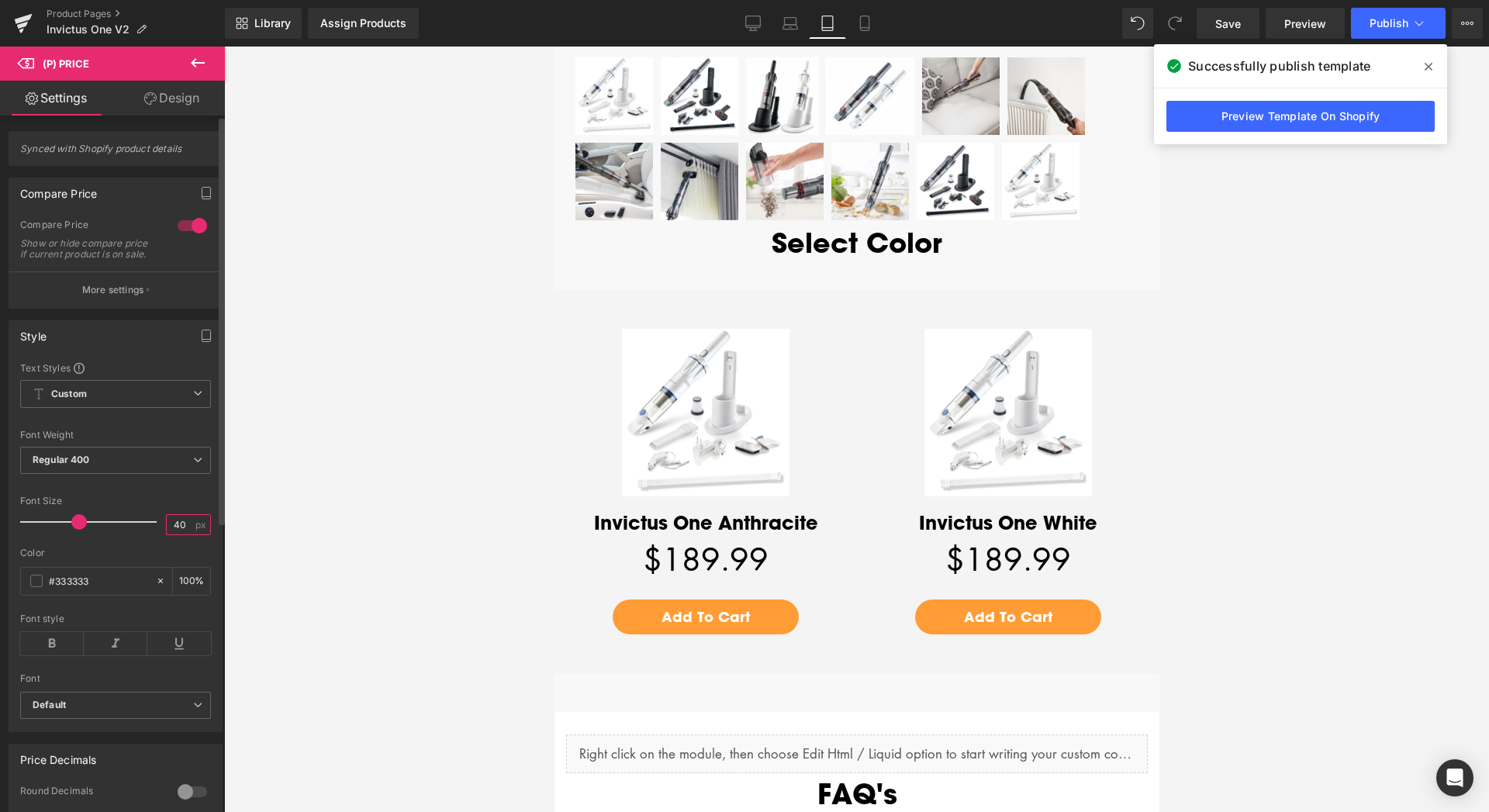
drag, startPoint x: 164, startPoint y: 534, endPoint x: 152, endPoint y: 534, distance: 12.0
click at [166, 534] on input "40" at bounding box center [180, 524] width 27 height 19
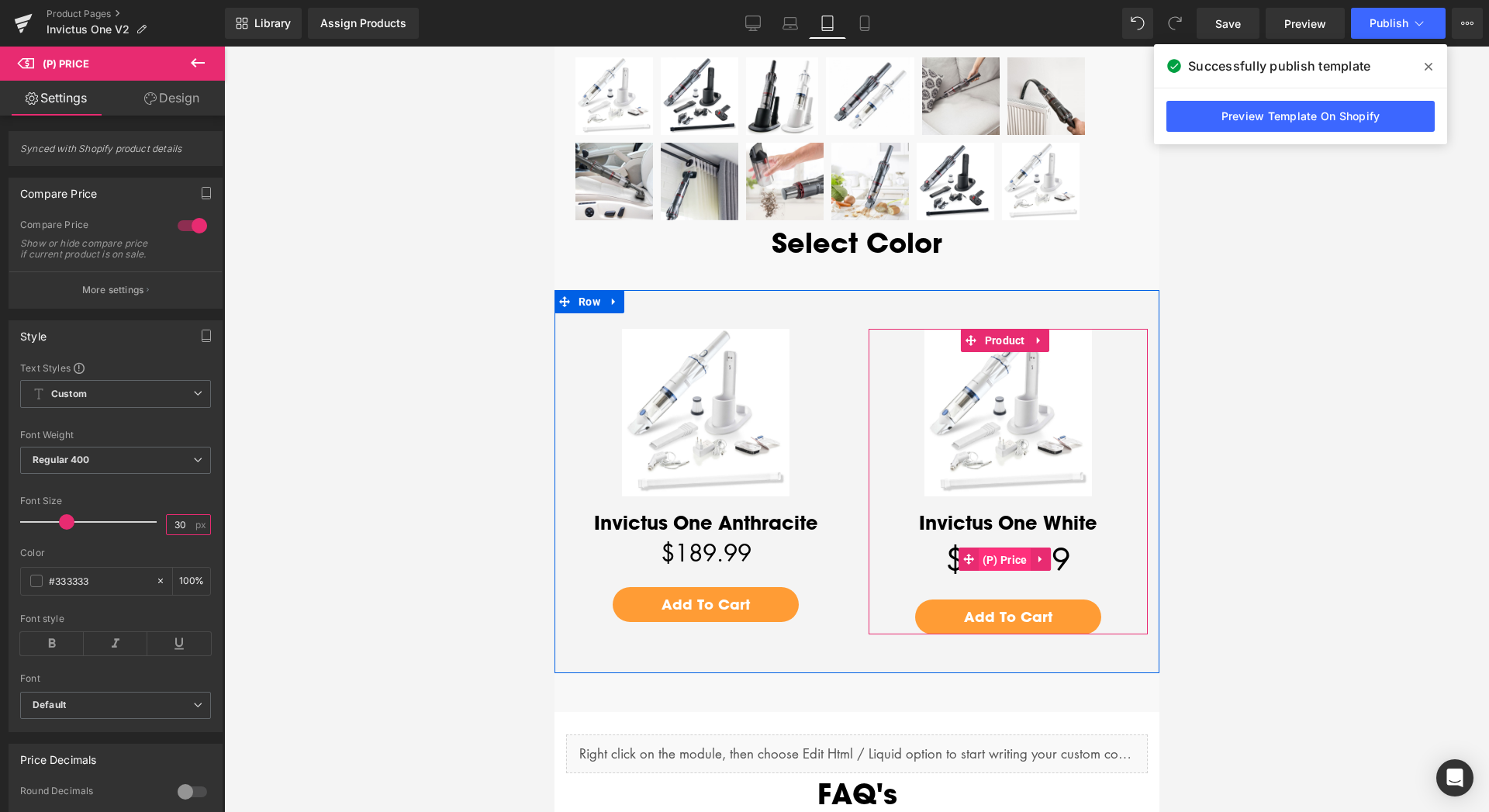
click at [999, 549] on span "(P) Price" at bounding box center [1003, 560] width 53 height 23
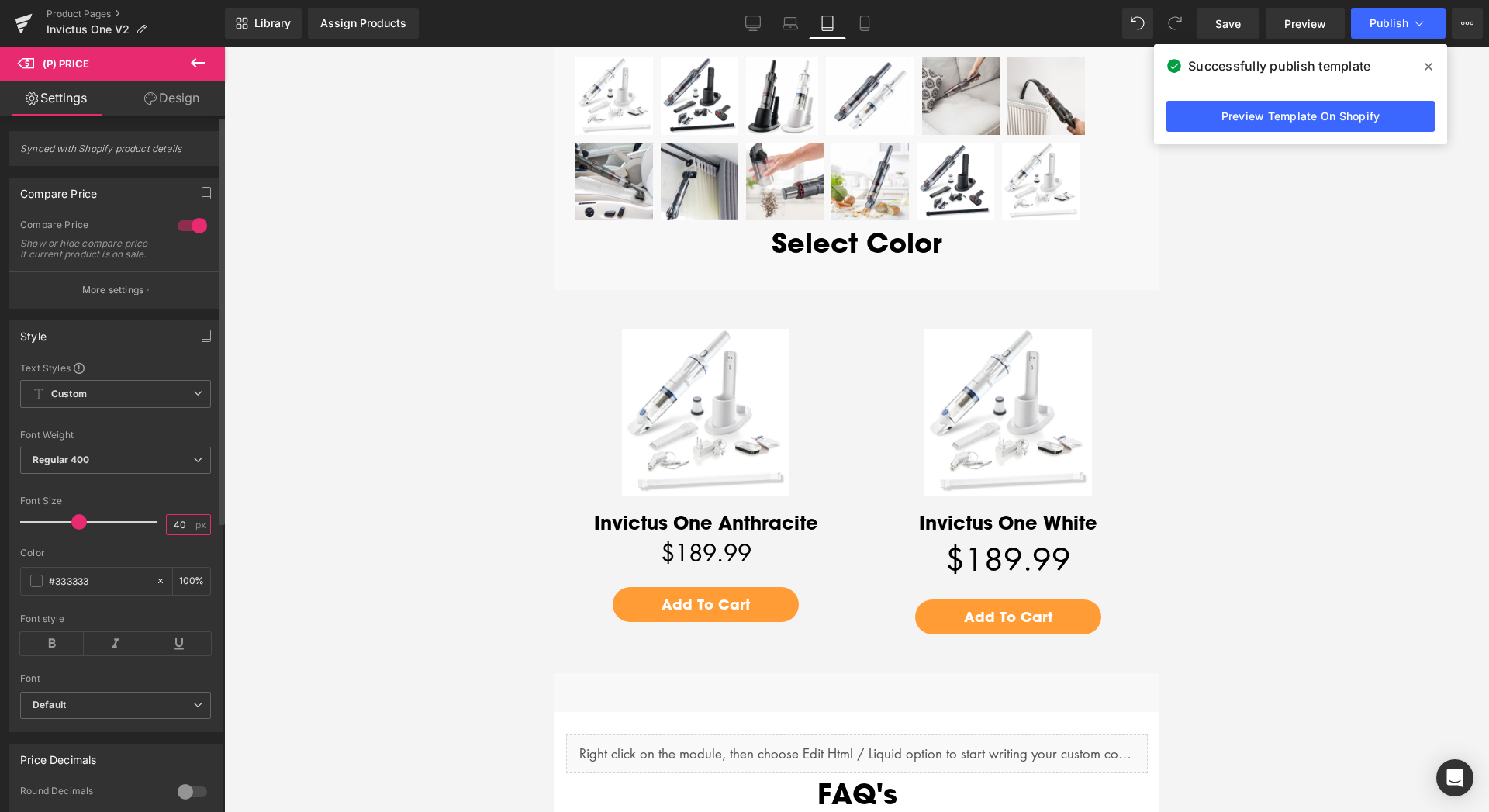
drag, startPoint x: 167, startPoint y: 536, endPoint x: 144, endPoint y: 537, distance: 23.0
click at [166, 534] on input "40" at bounding box center [180, 524] width 27 height 19
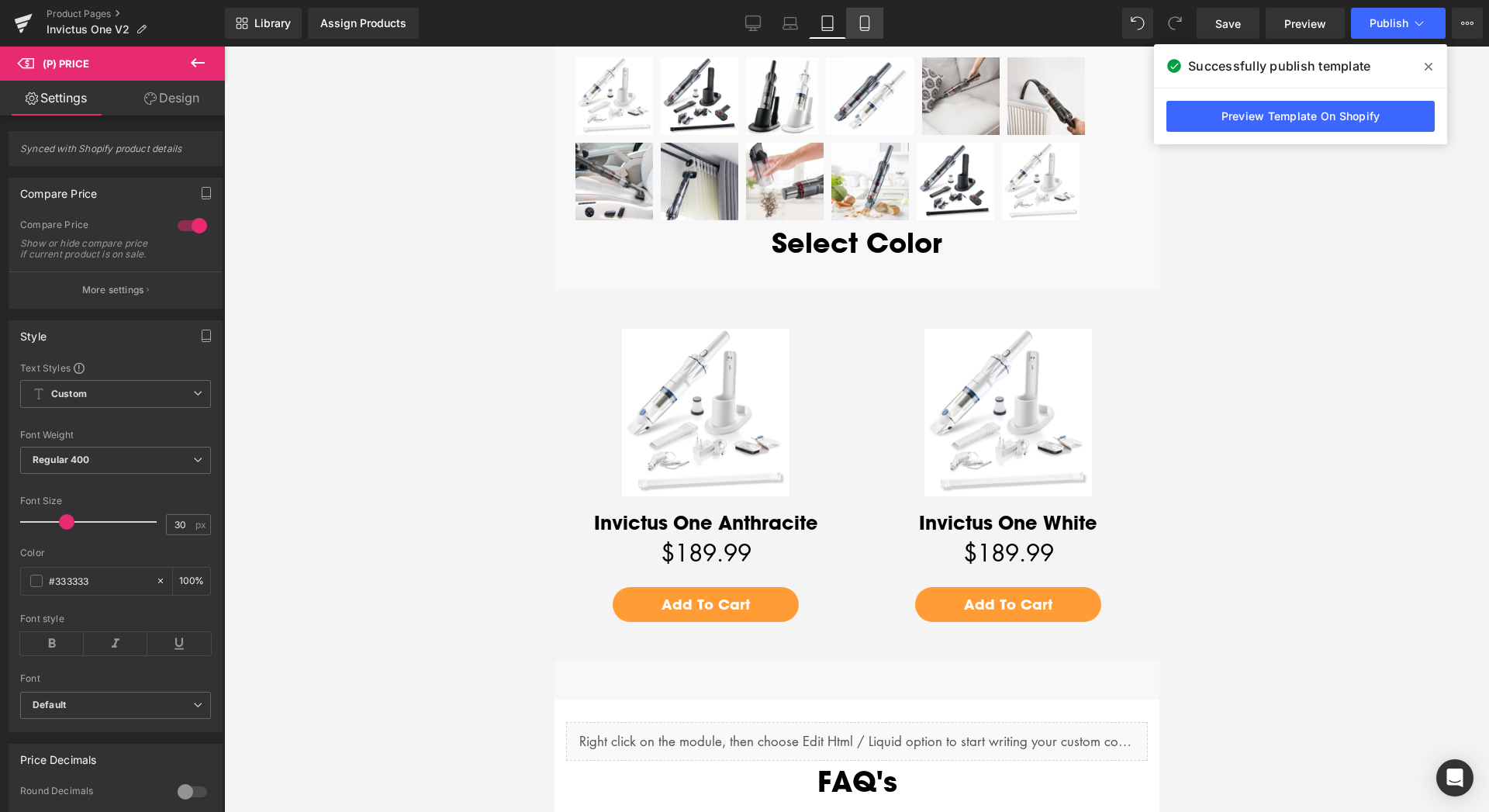
click at [868, 20] on icon at bounding box center [864, 23] width 15 height 15
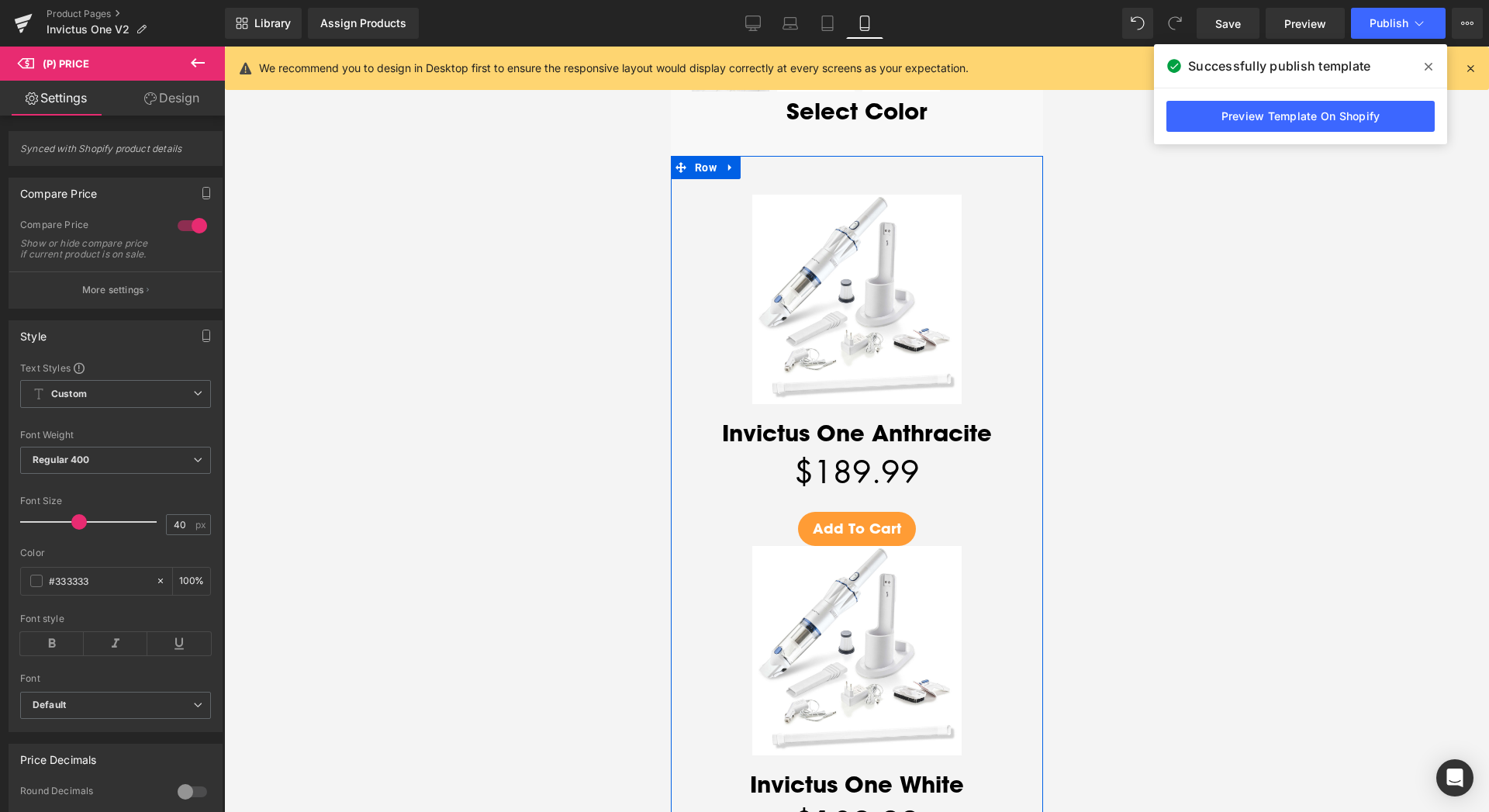
scroll to position [4168, 0]
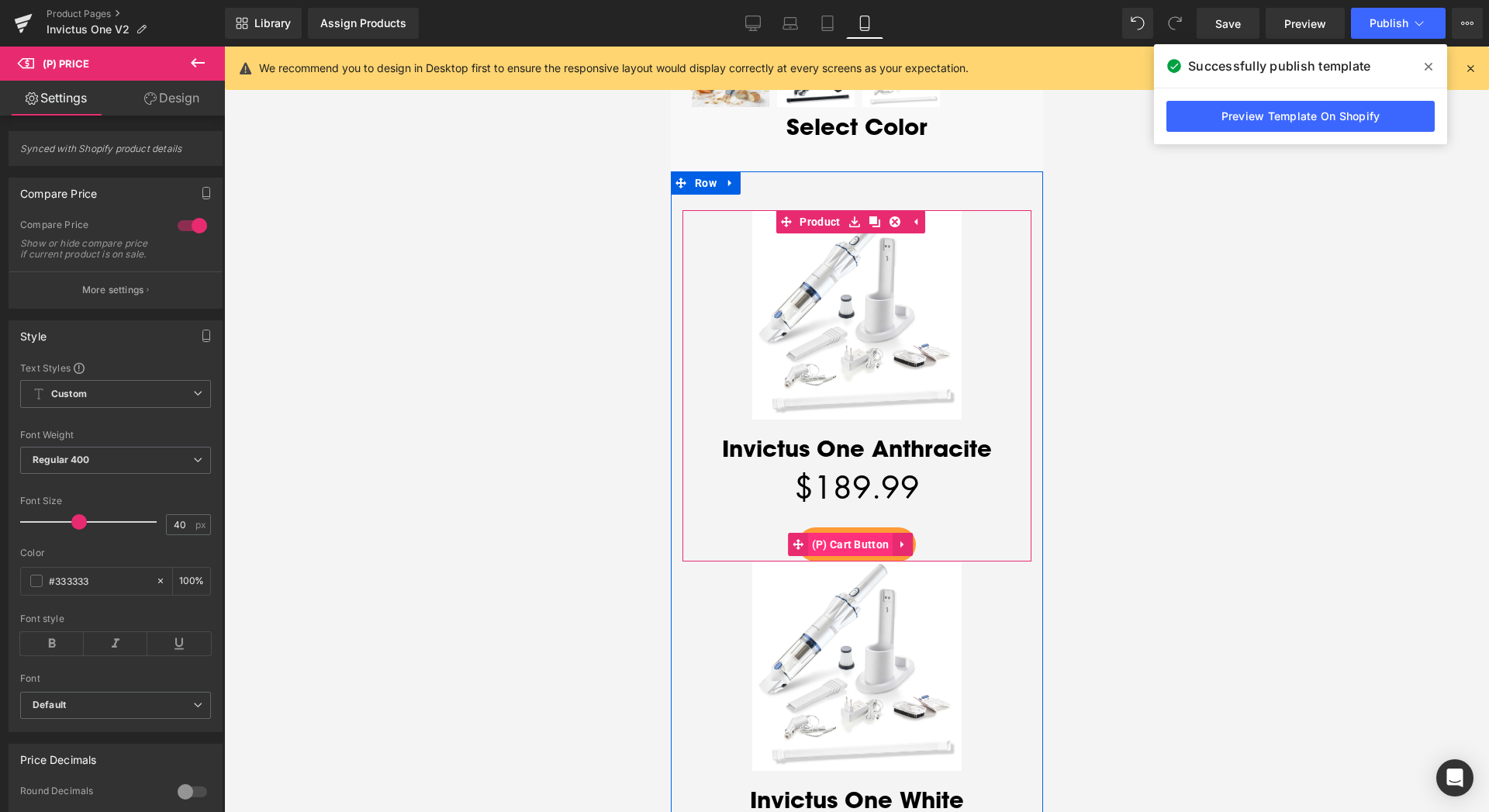
click at [852, 532] on span "(P) Cart Button" at bounding box center [850, 544] width 86 height 23
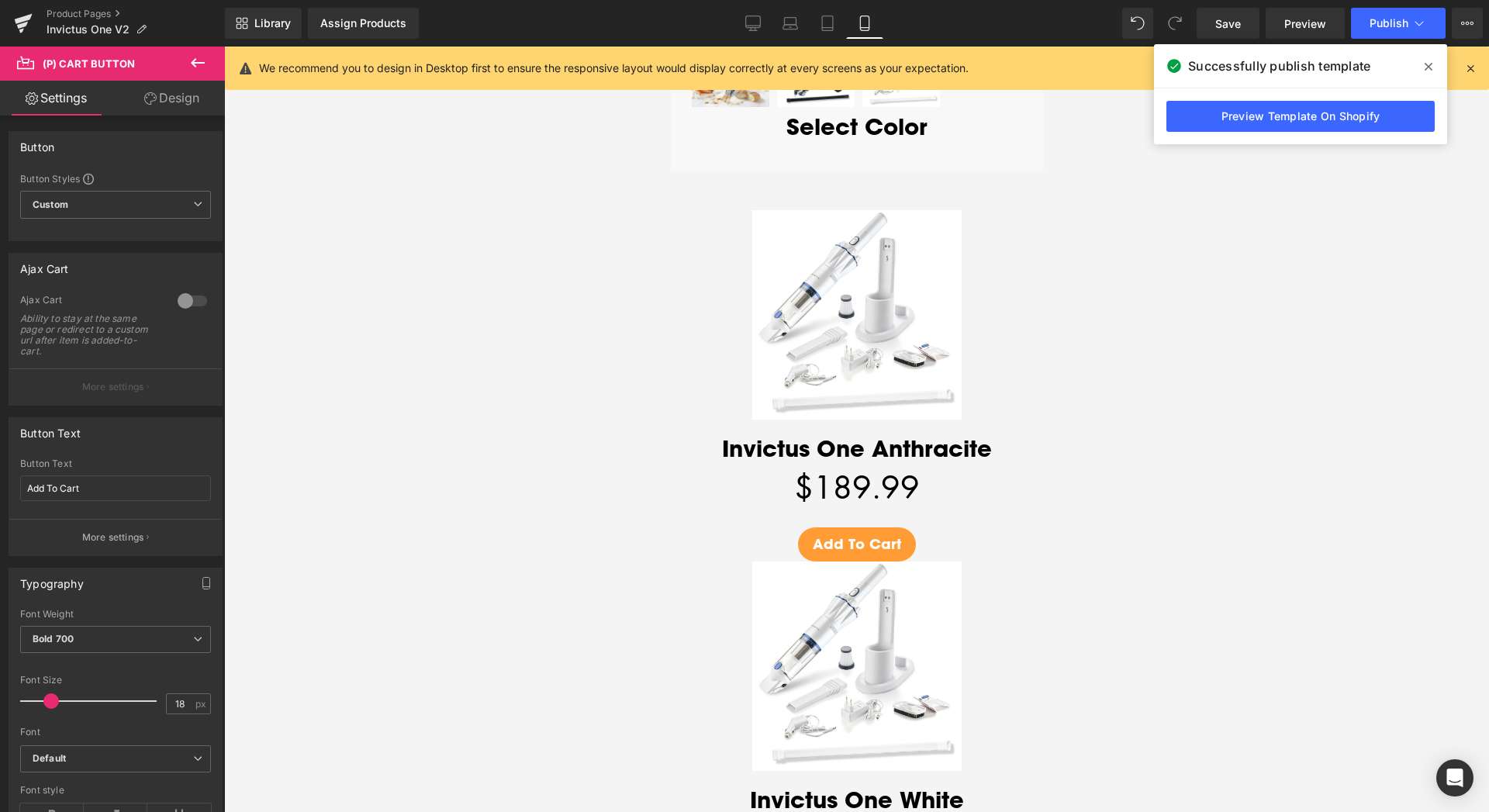
click at [181, 101] on link "Design" at bounding box center [171, 98] width 112 height 35
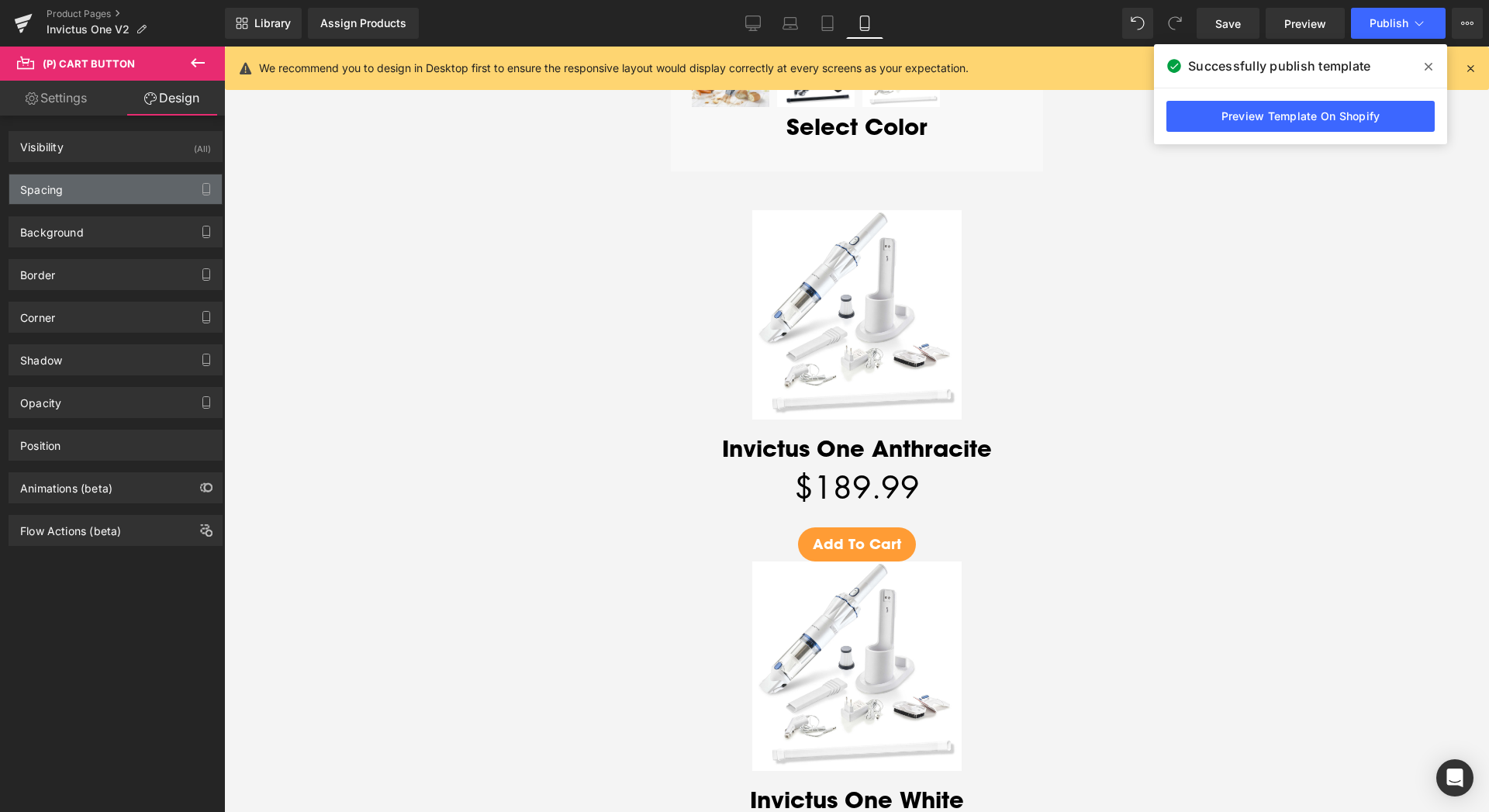
click at [82, 185] on div "Spacing" at bounding box center [116, 189] width 212 height 29
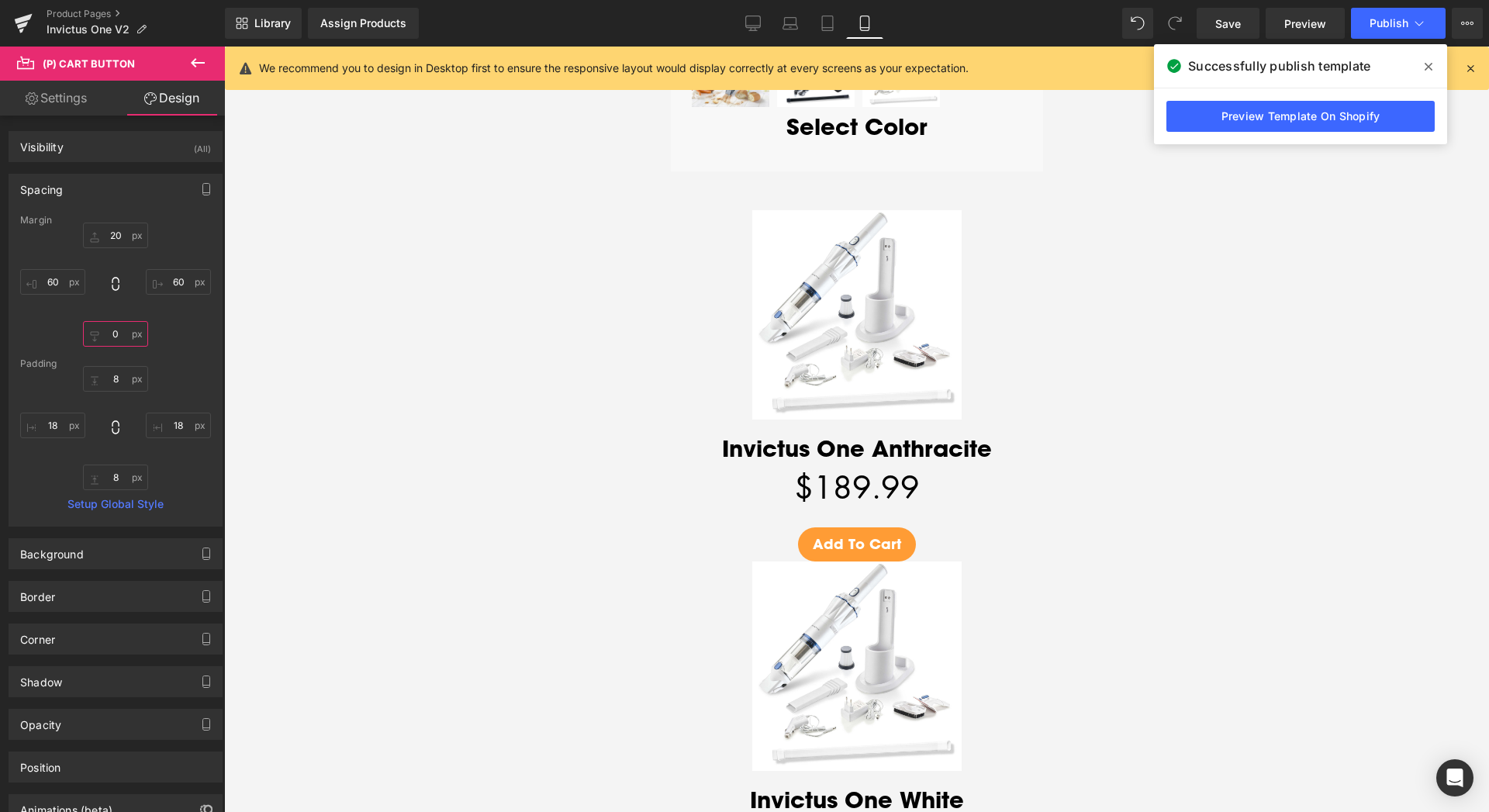
click at [102, 337] on input "0" at bounding box center [116, 334] width 65 height 26
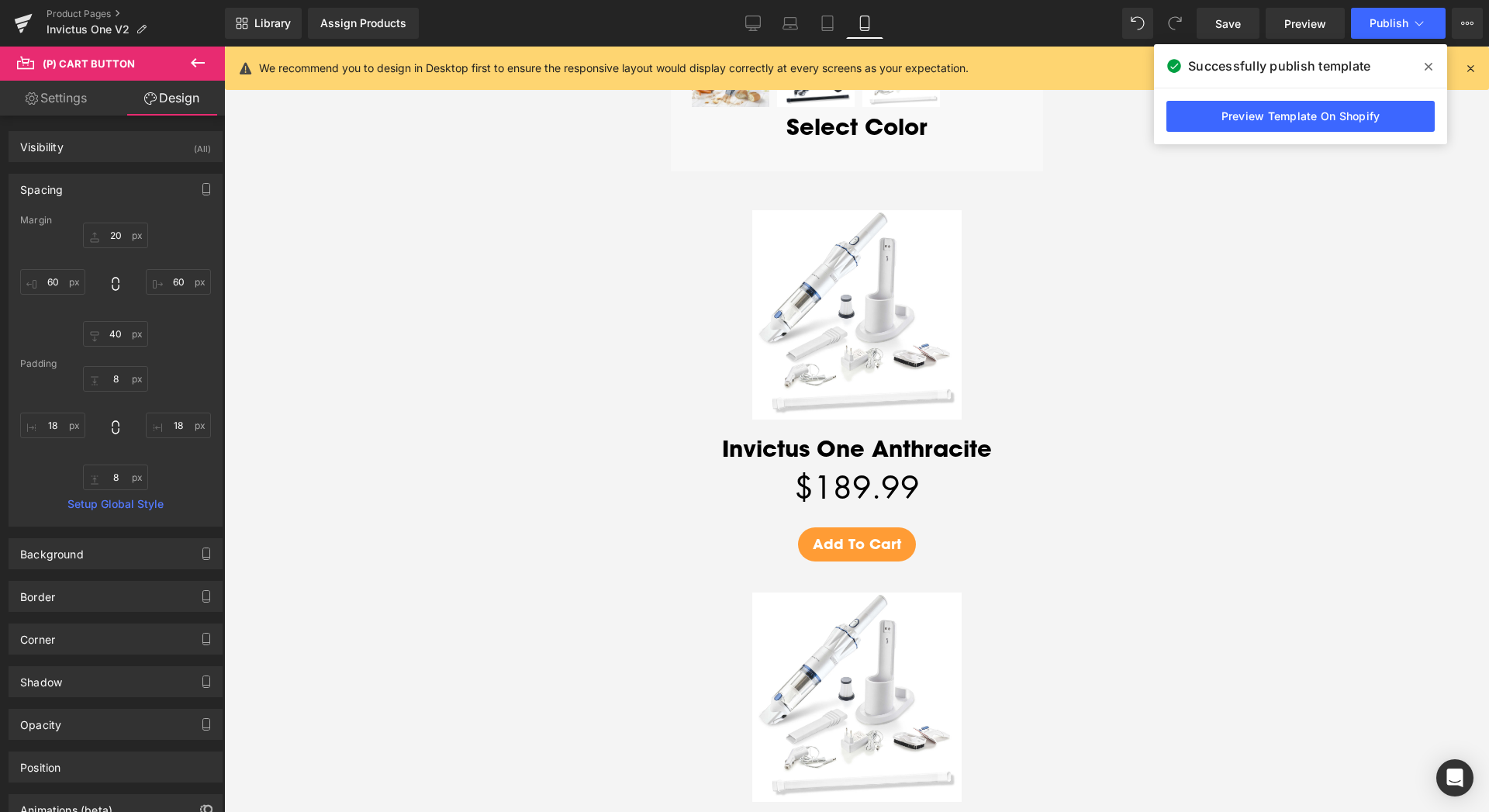
click at [52, 103] on link "Settings" at bounding box center [56, 98] width 112 height 35
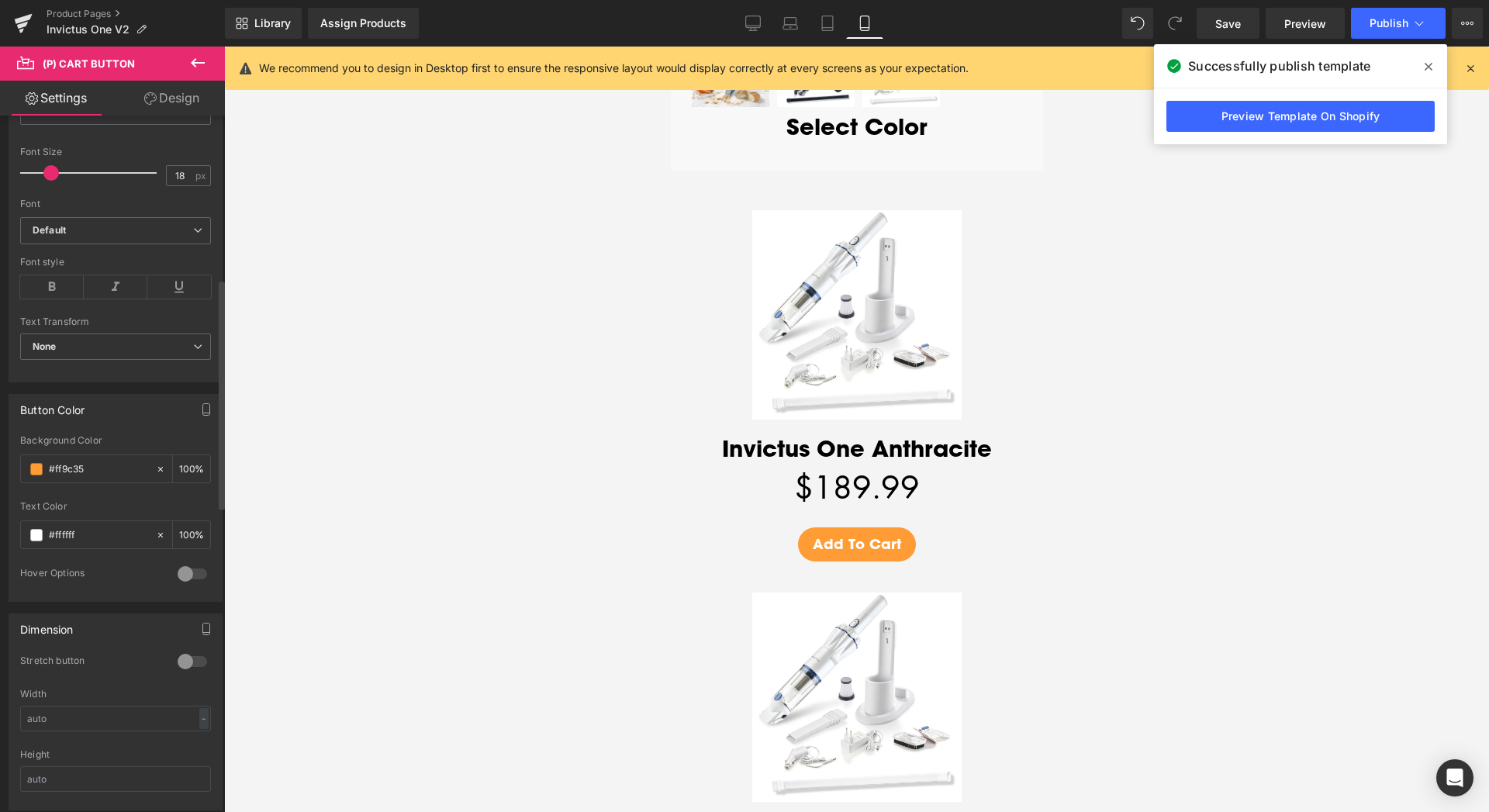
scroll to position [553, 0]
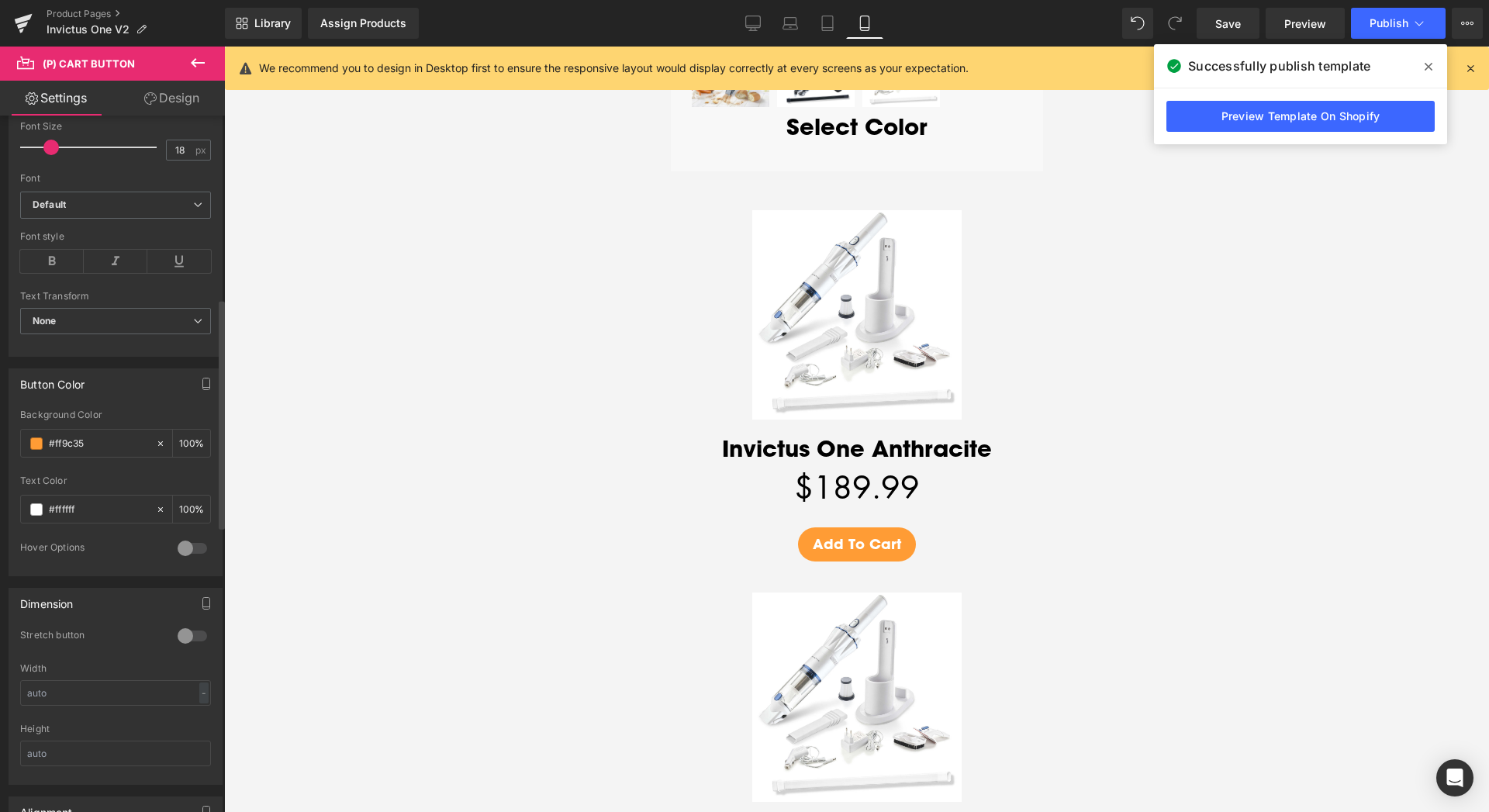
click at [178, 630] on div at bounding box center [192, 636] width 37 height 25
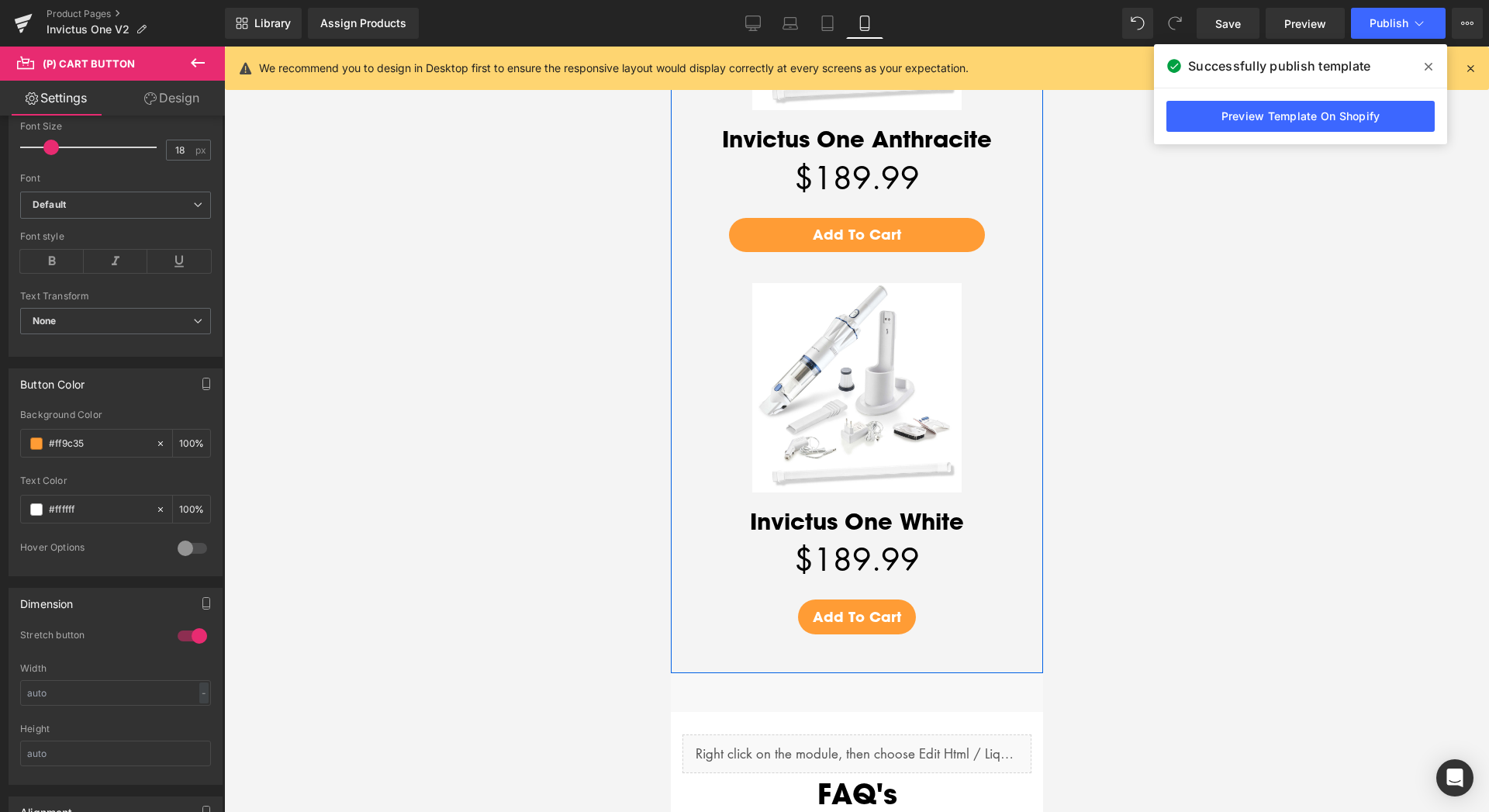
scroll to position [4484, 0]
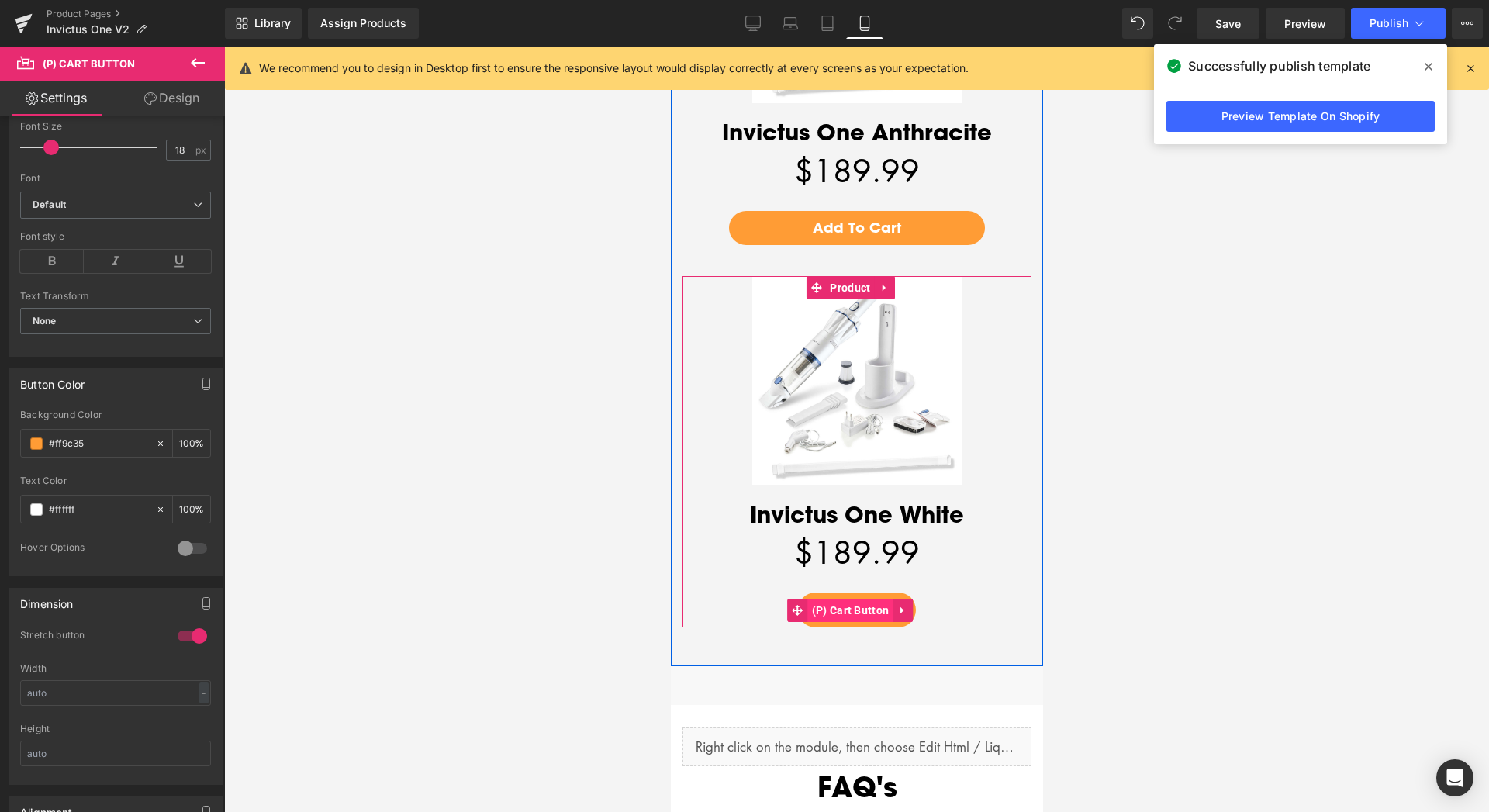
click at [860, 599] on span "(P) Cart Button" at bounding box center [850, 610] width 86 height 23
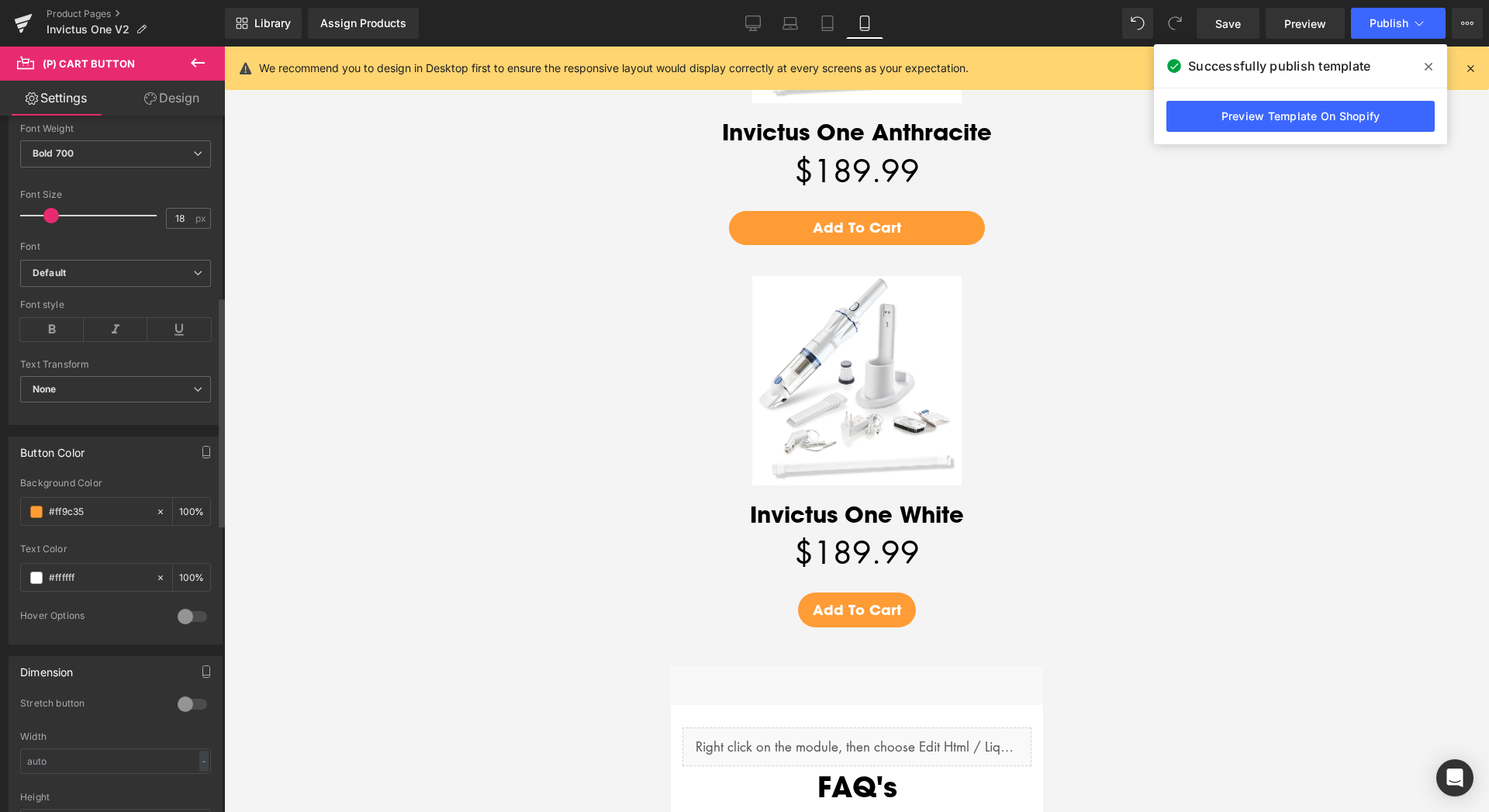
scroll to position [633, 0]
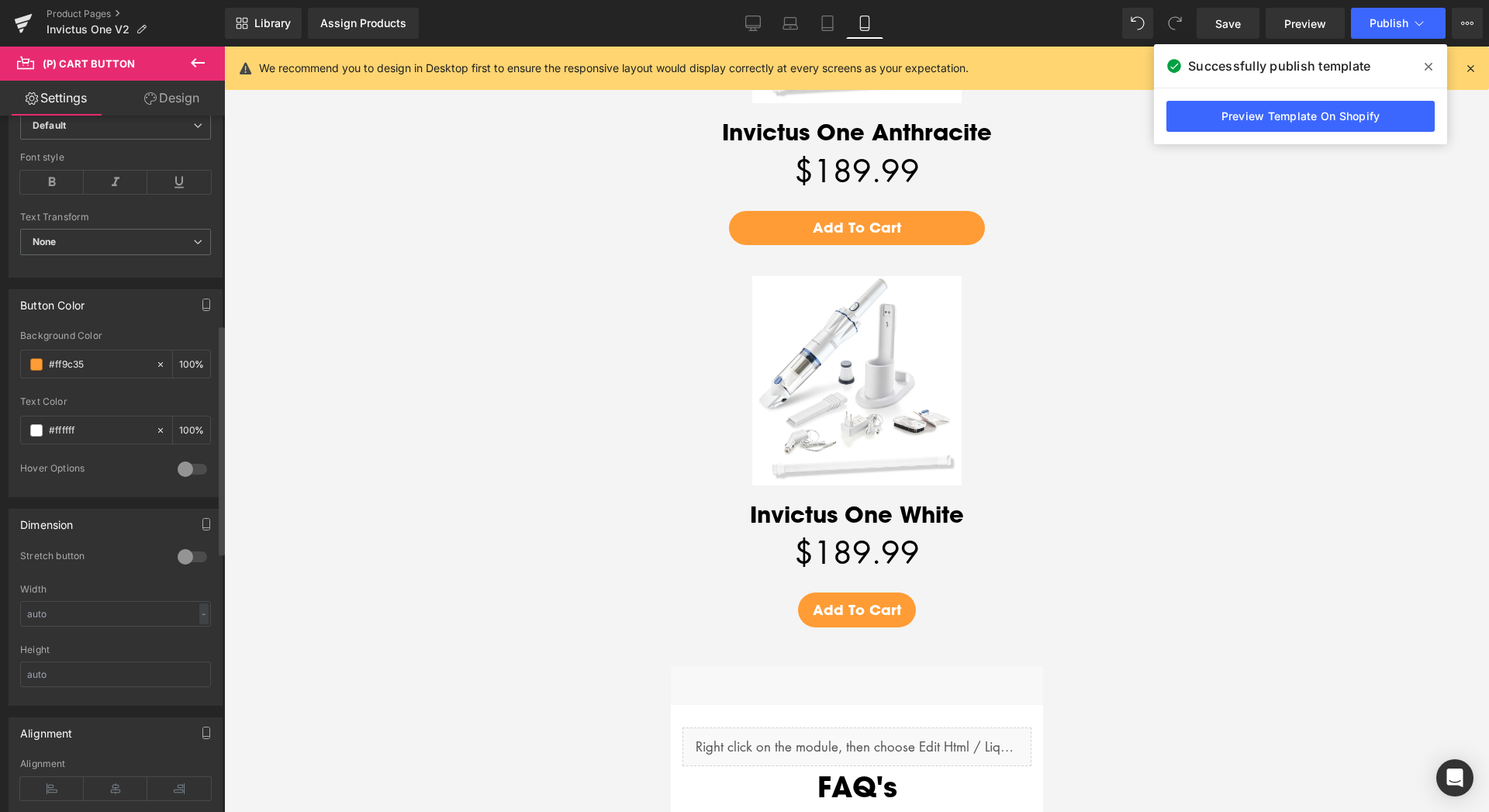
click at [174, 558] on div at bounding box center [192, 557] width 37 height 25
click at [1404, 25] on span "Publish" at bounding box center [1389, 23] width 39 height 12
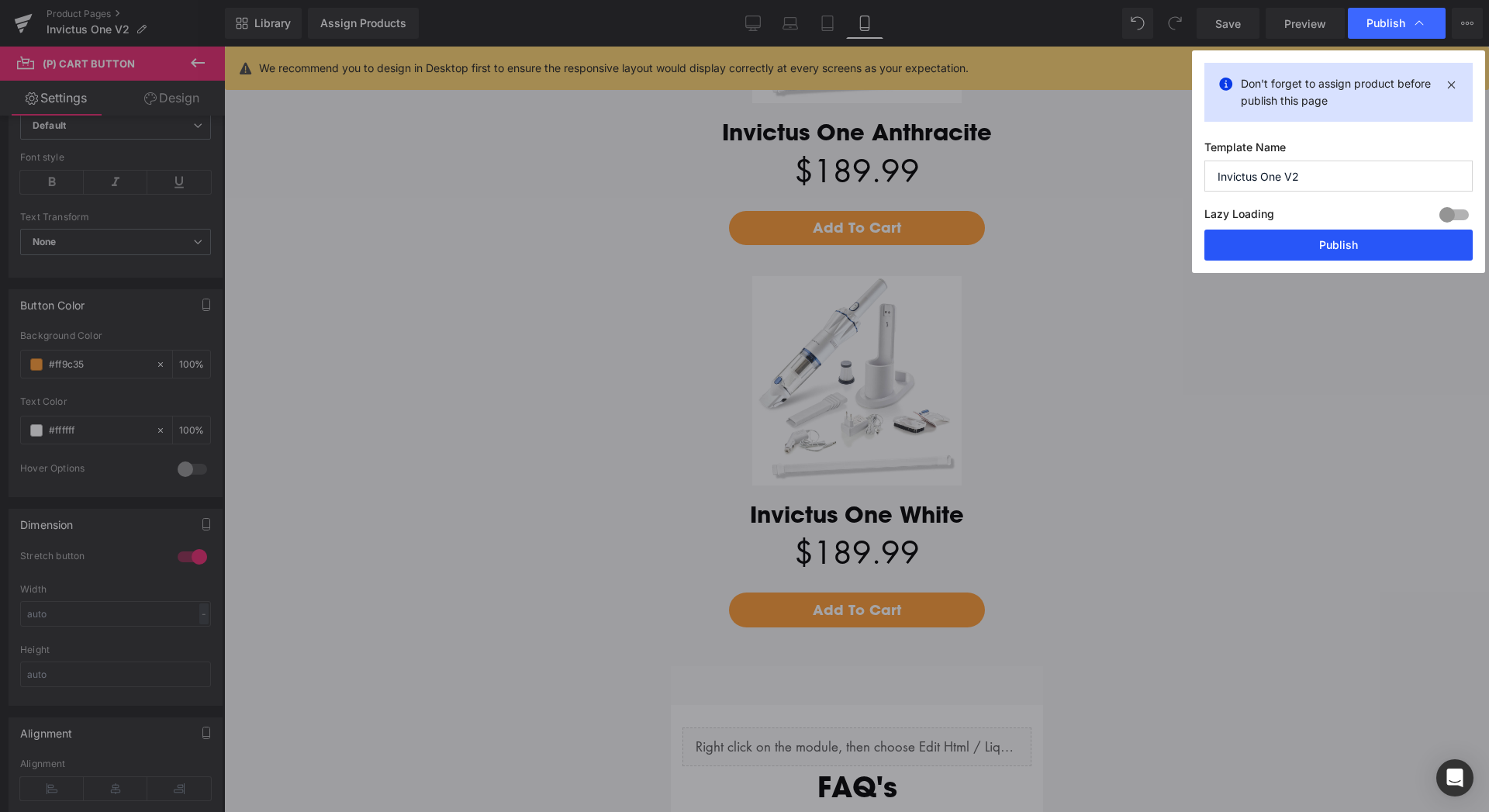
click at [1336, 246] on button "Publish" at bounding box center [1338, 245] width 268 height 31
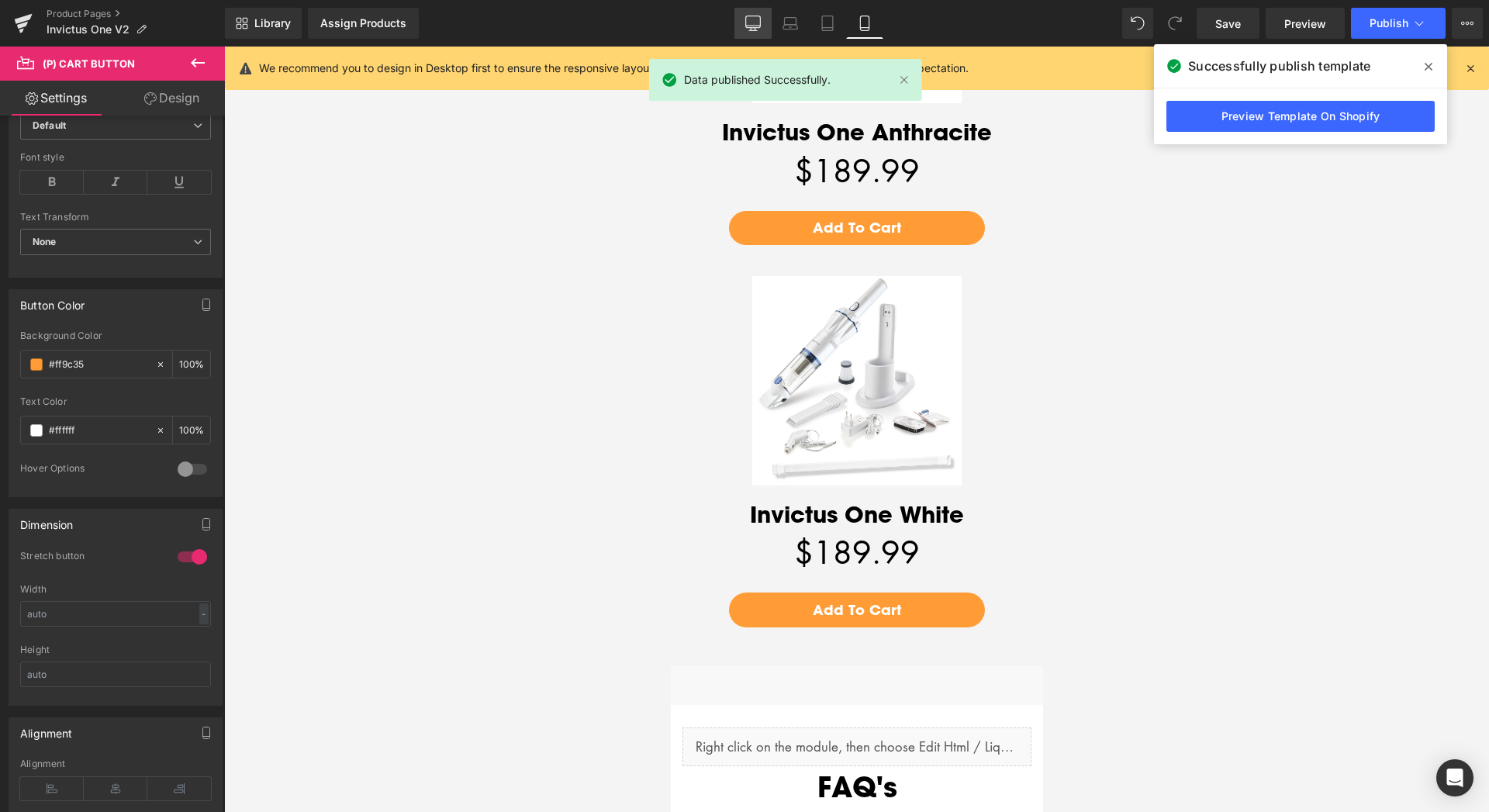
click at [755, 27] on icon at bounding box center [753, 22] width 15 height 11
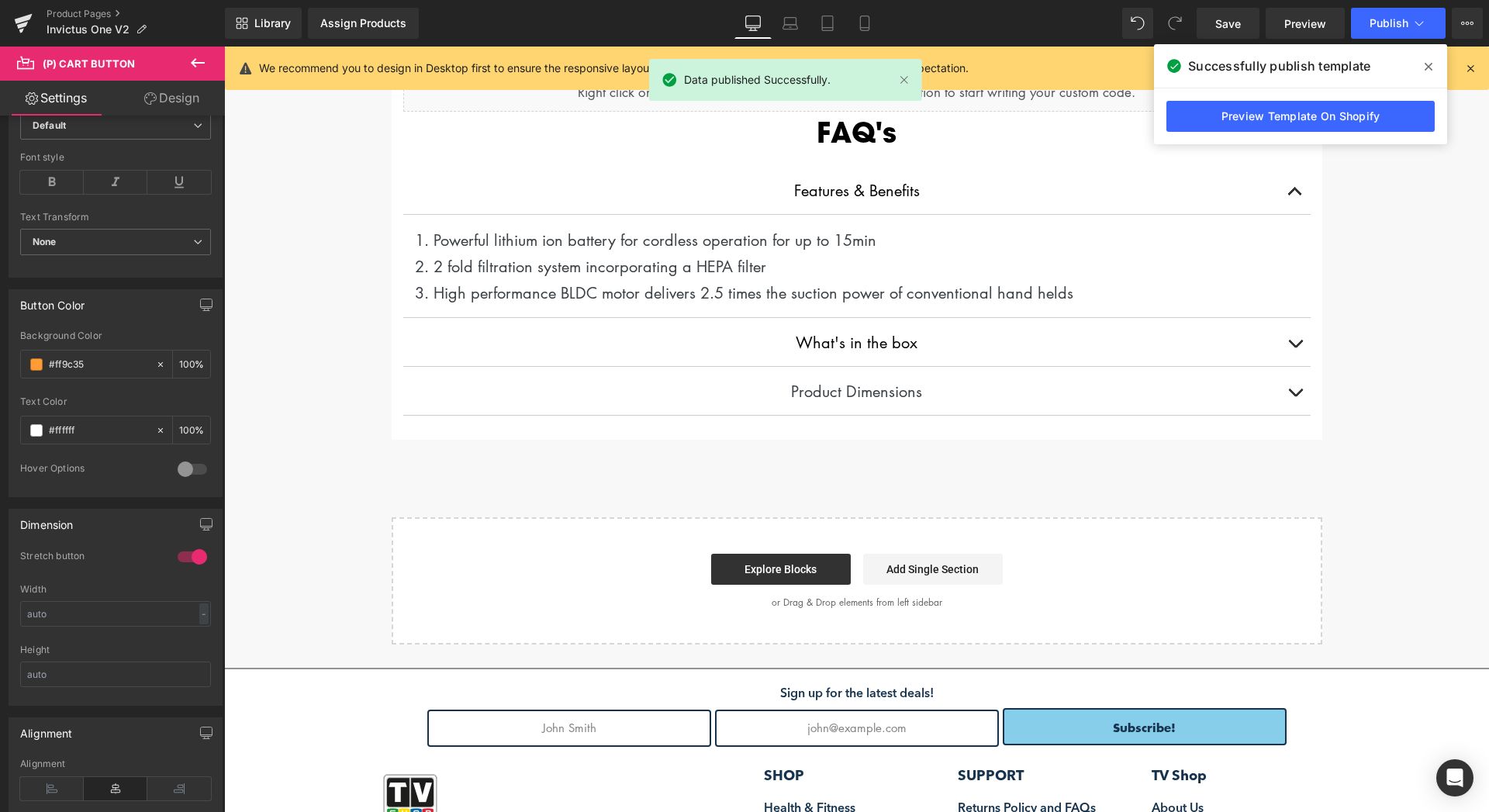
scroll to position [3860, 0]
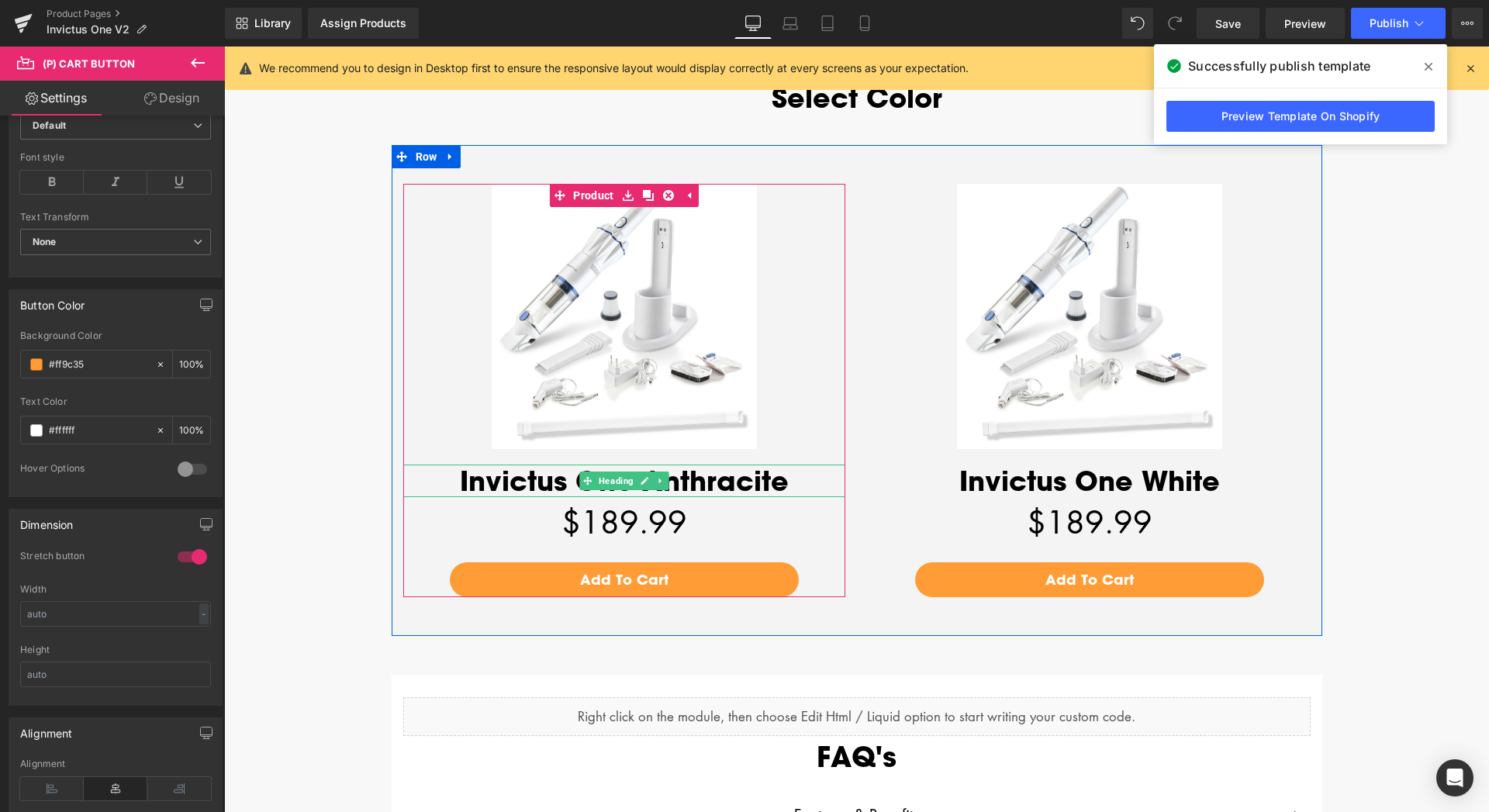
click at [687, 480] on h1 "Invictus One Anthracite" at bounding box center [624, 481] width 442 height 32
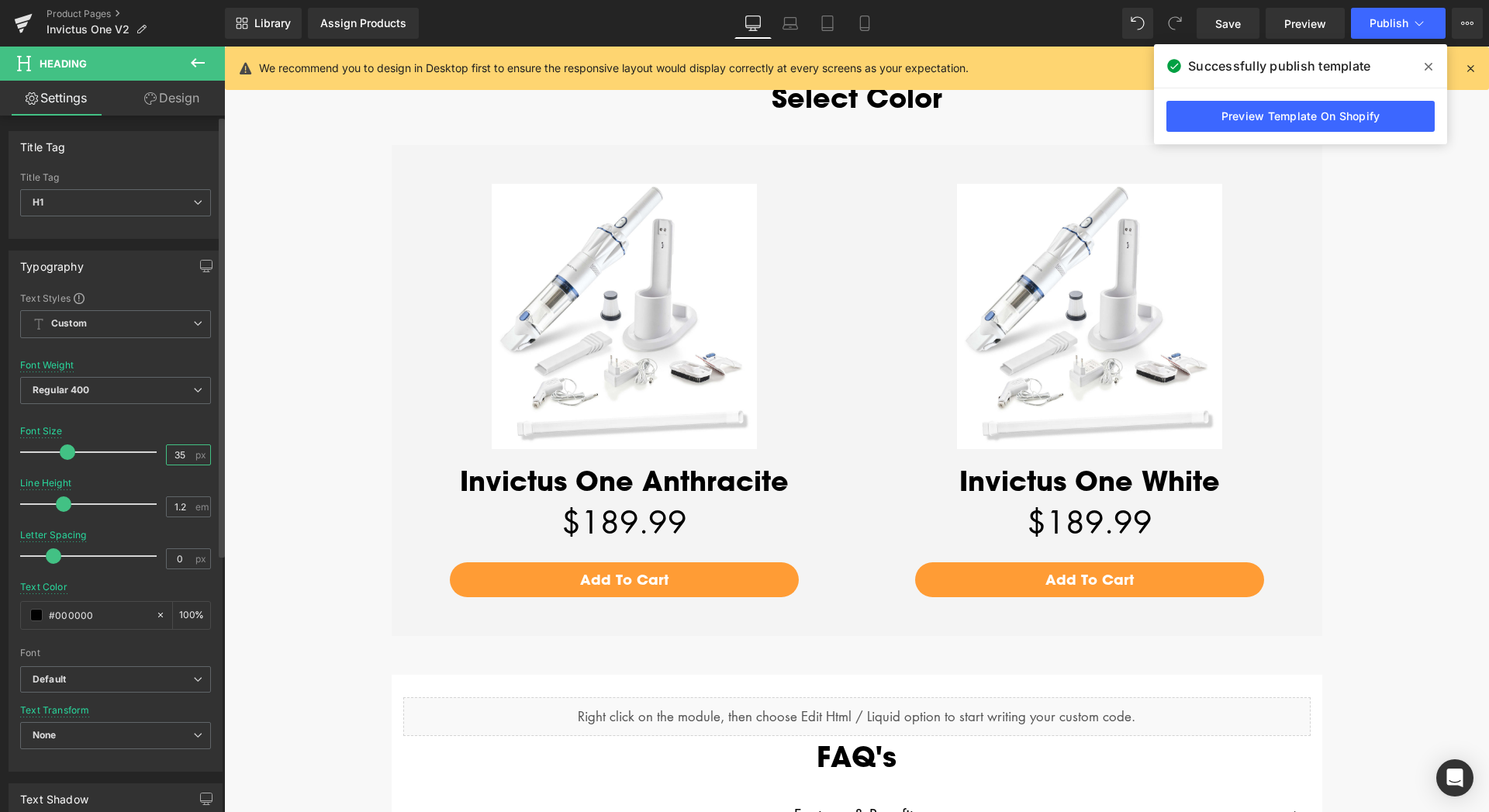
drag, startPoint x: 173, startPoint y: 452, endPoint x: 154, endPoint y: 452, distance: 19.0
click at [166, 452] on input "35" at bounding box center [180, 455] width 27 height 19
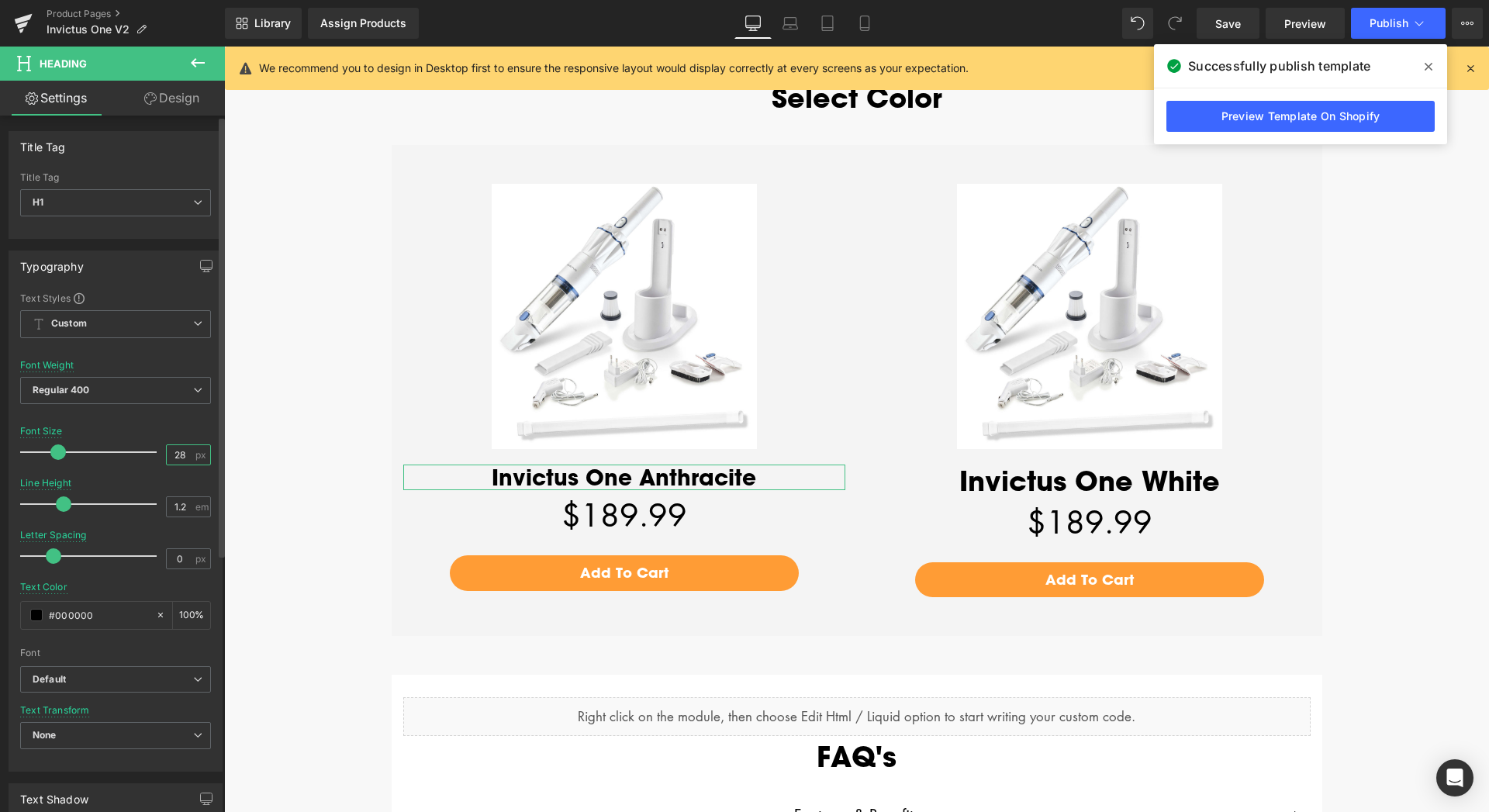
drag, startPoint x: 173, startPoint y: 452, endPoint x: 149, endPoint y: 453, distance: 24.0
click at [166, 453] on input "28" at bounding box center [180, 455] width 27 height 19
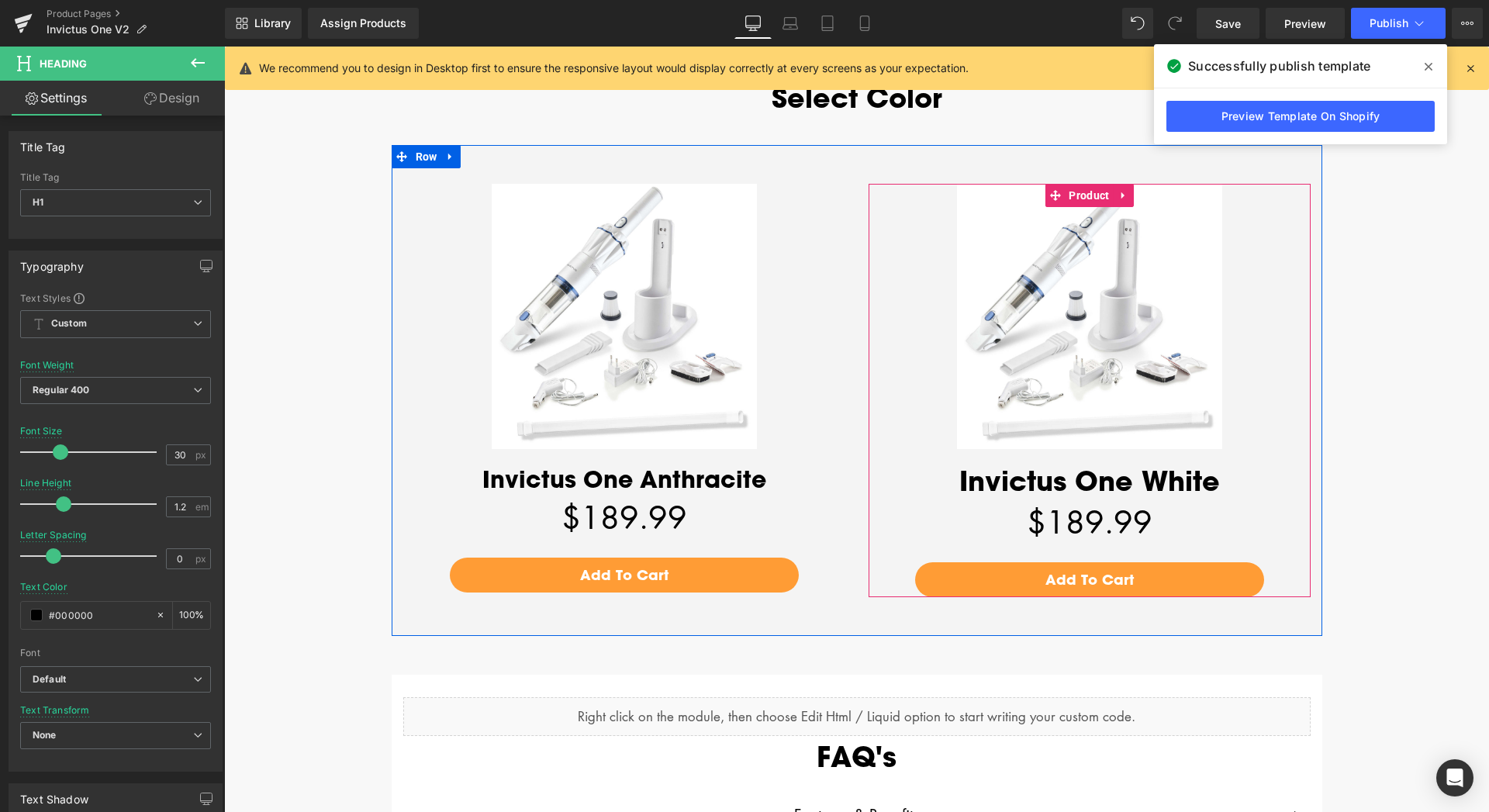
click at [1154, 481] on h1 "Invictus One White" at bounding box center [1089, 481] width 442 height 32
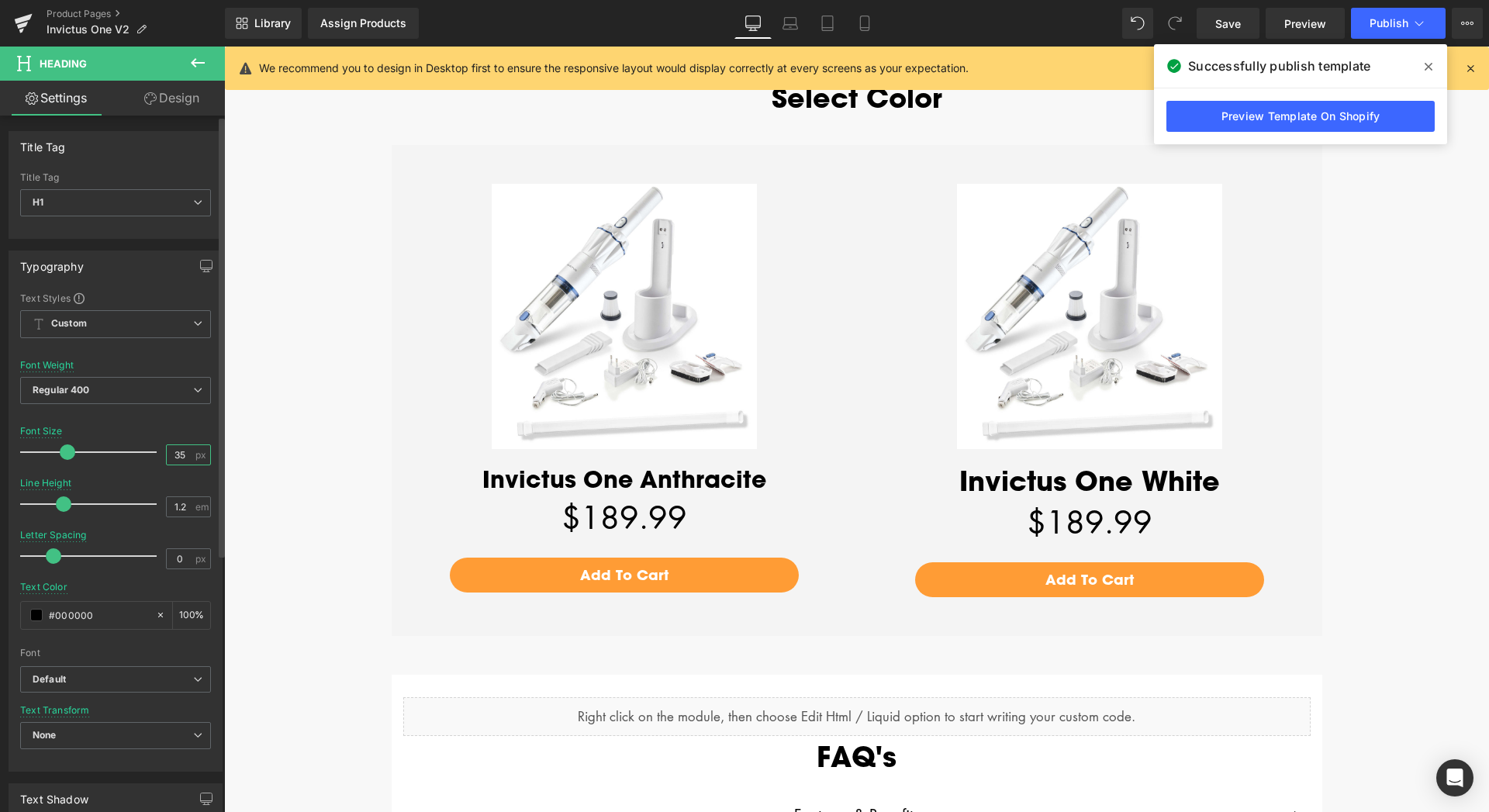
drag, startPoint x: 179, startPoint y: 456, endPoint x: 128, endPoint y: 454, distance: 51.0
click at [128, 454] on div "Font Size 35 px" at bounding box center [116, 452] width 191 height 52
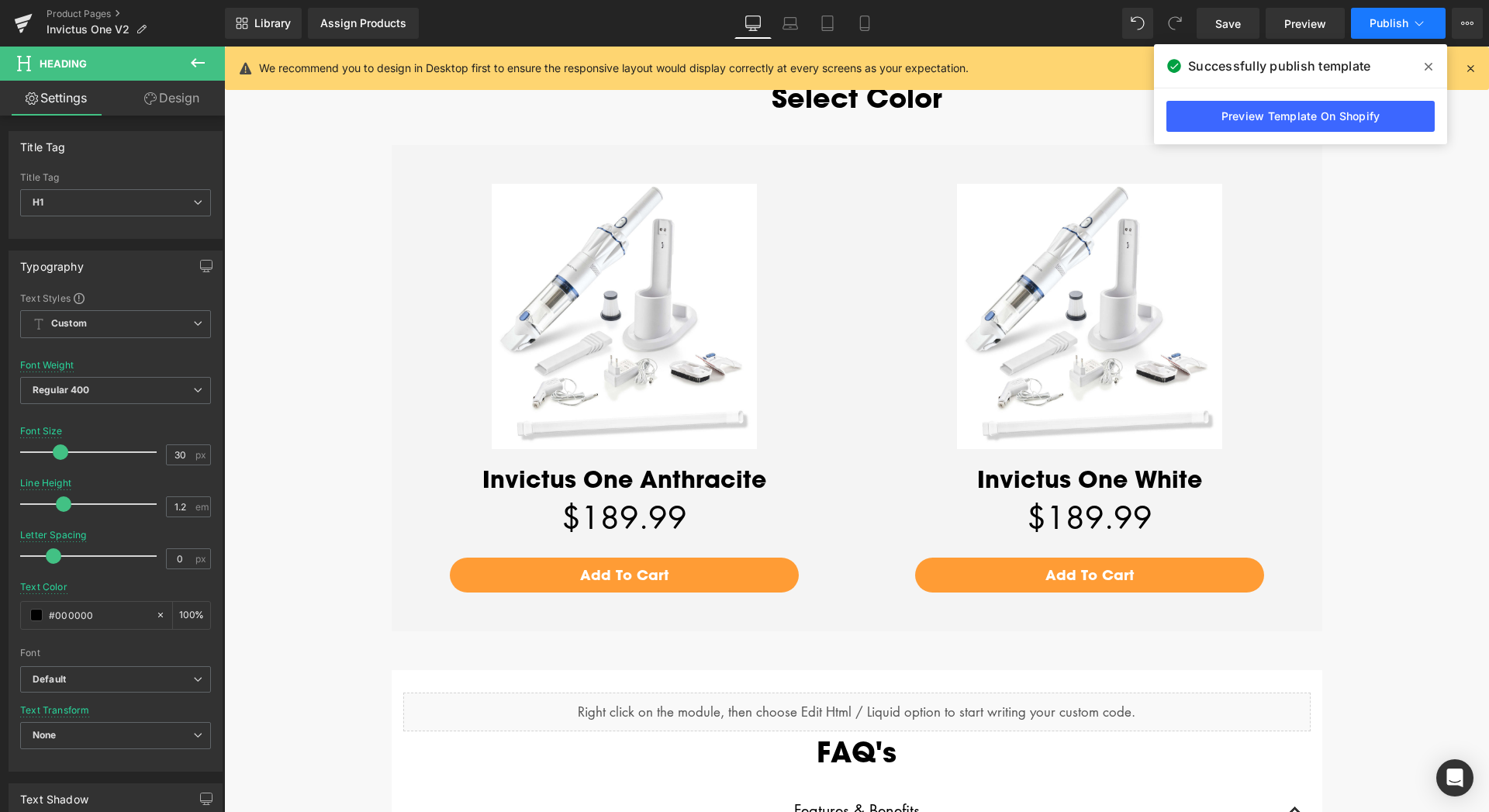
click at [1385, 18] on span "Publish" at bounding box center [1389, 23] width 39 height 12
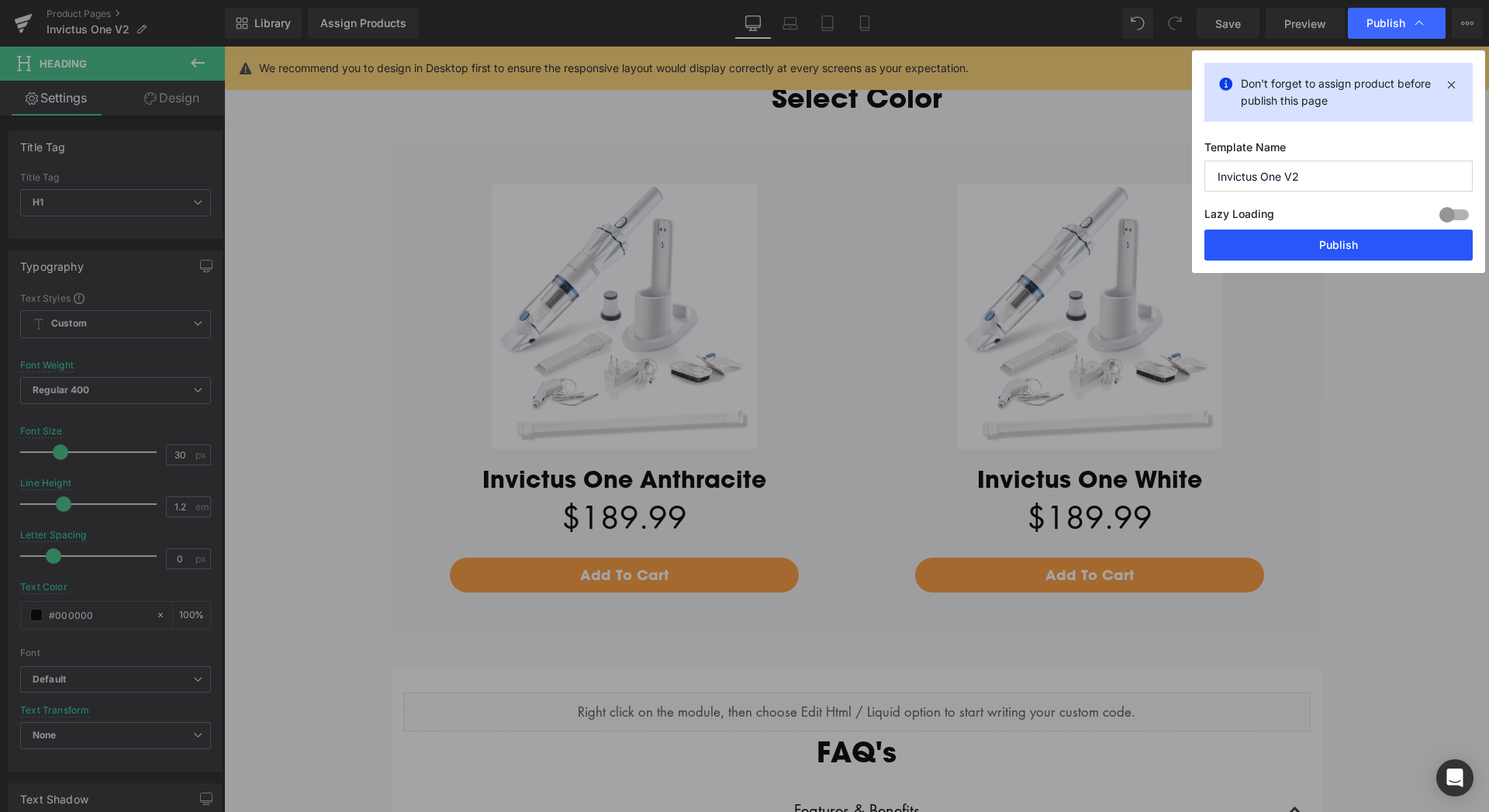
click at [1365, 246] on button "Publish" at bounding box center [1338, 245] width 268 height 31
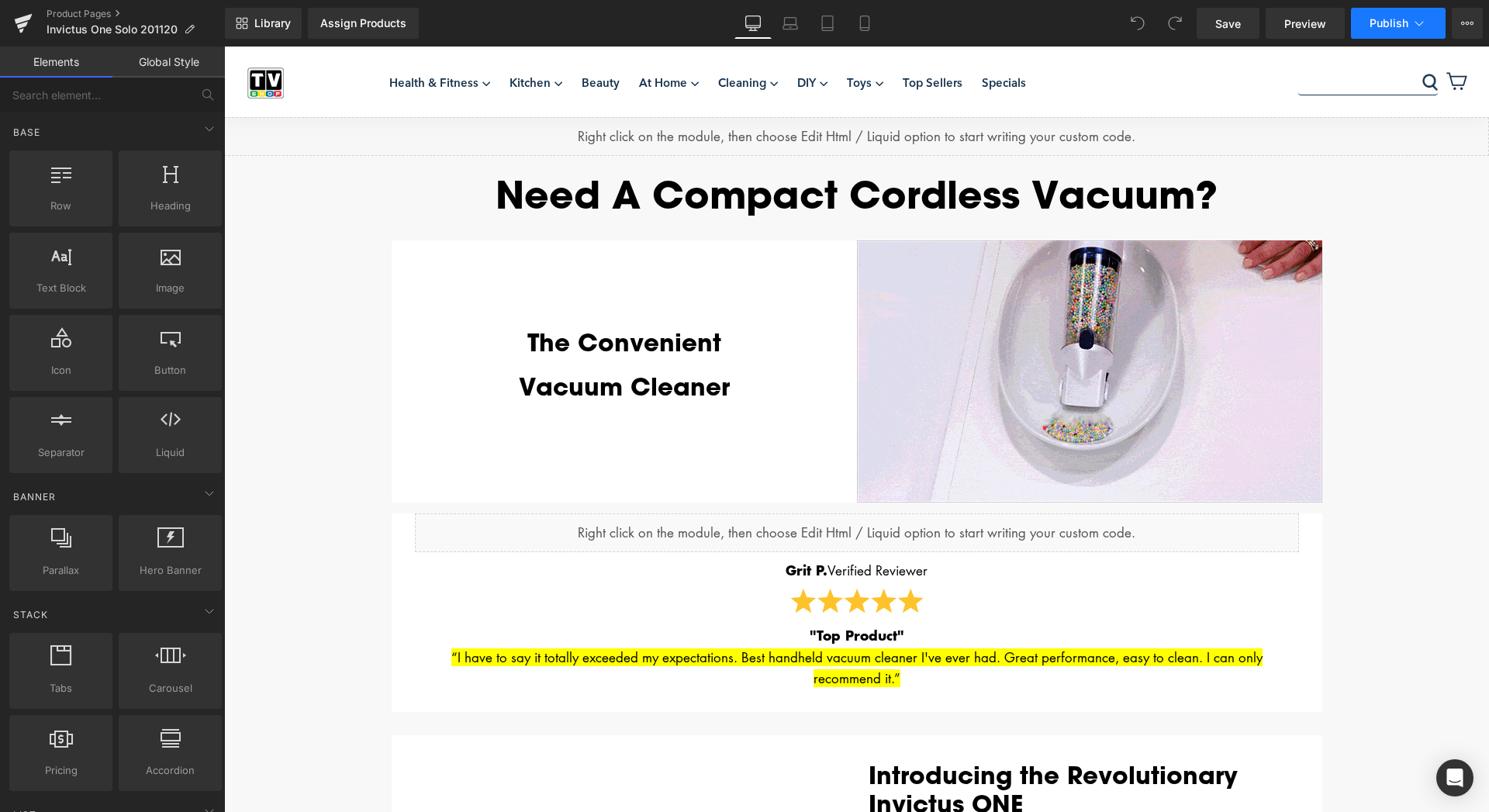
click at [1374, 19] on span "Publish" at bounding box center [1389, 23] width 39 height 12
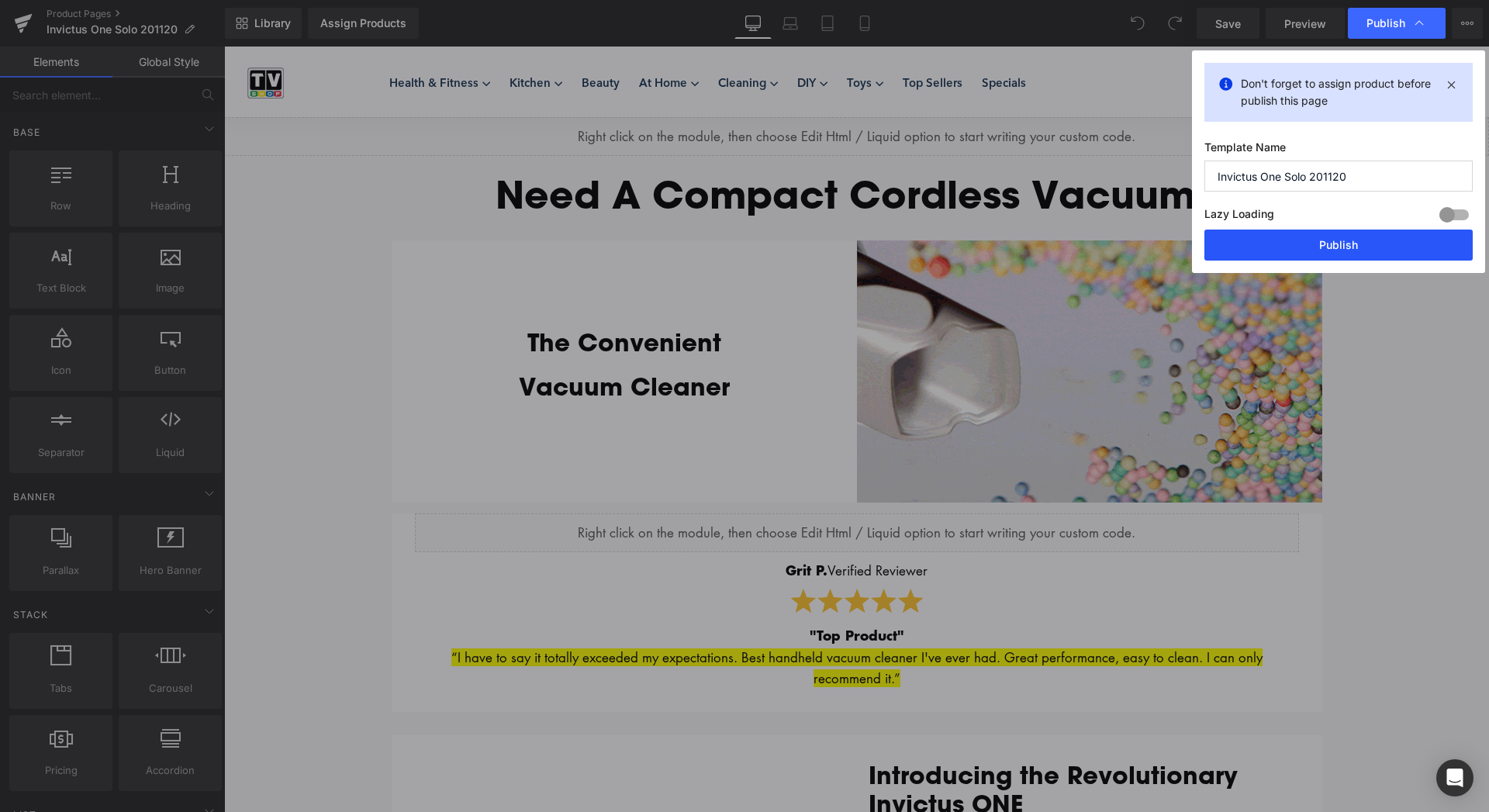
click at [1349, 253] on button "Publish" at bounding box center [1338, 245] width 268 height 31
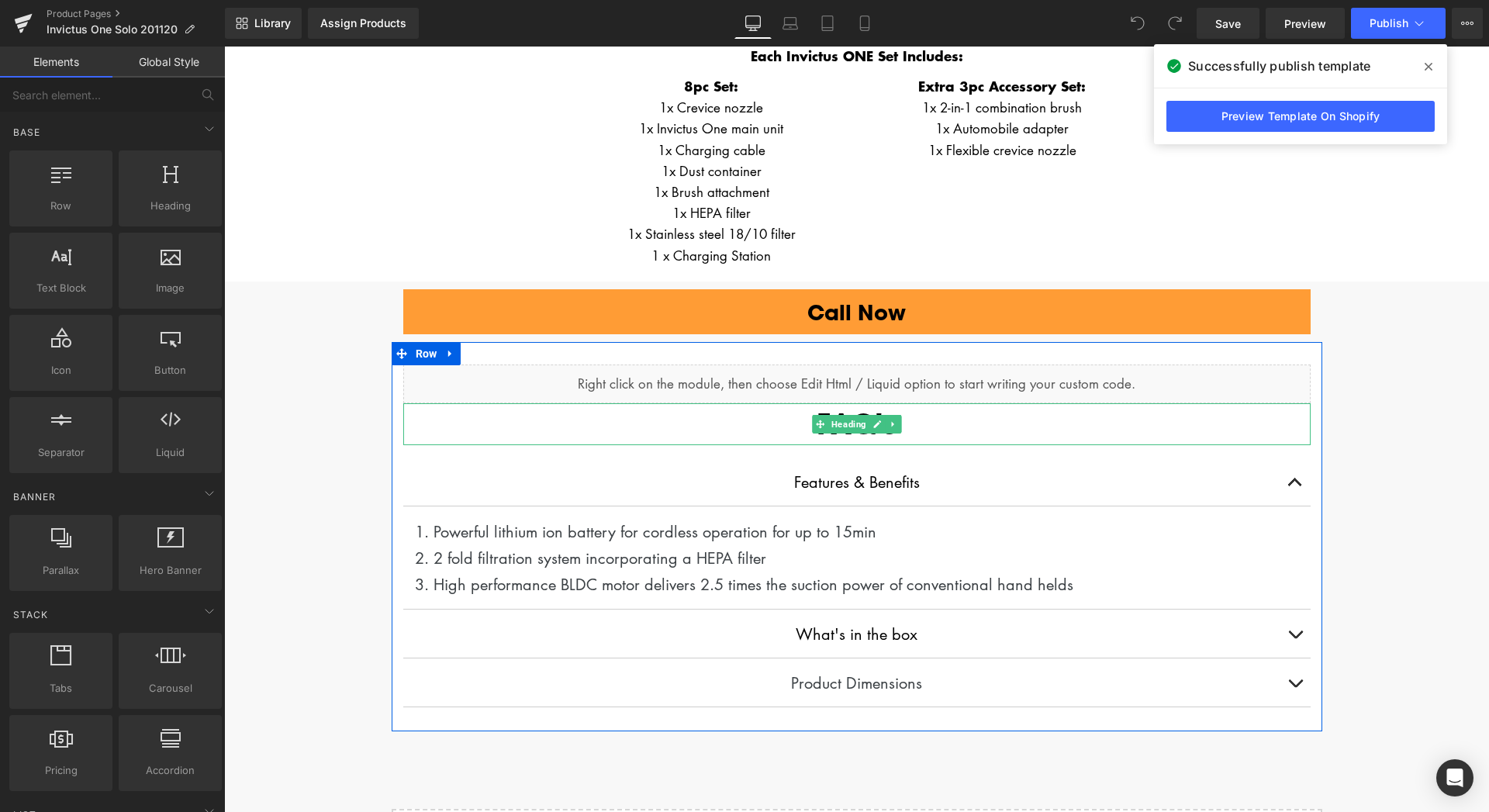
scroll to position [3638, 0]
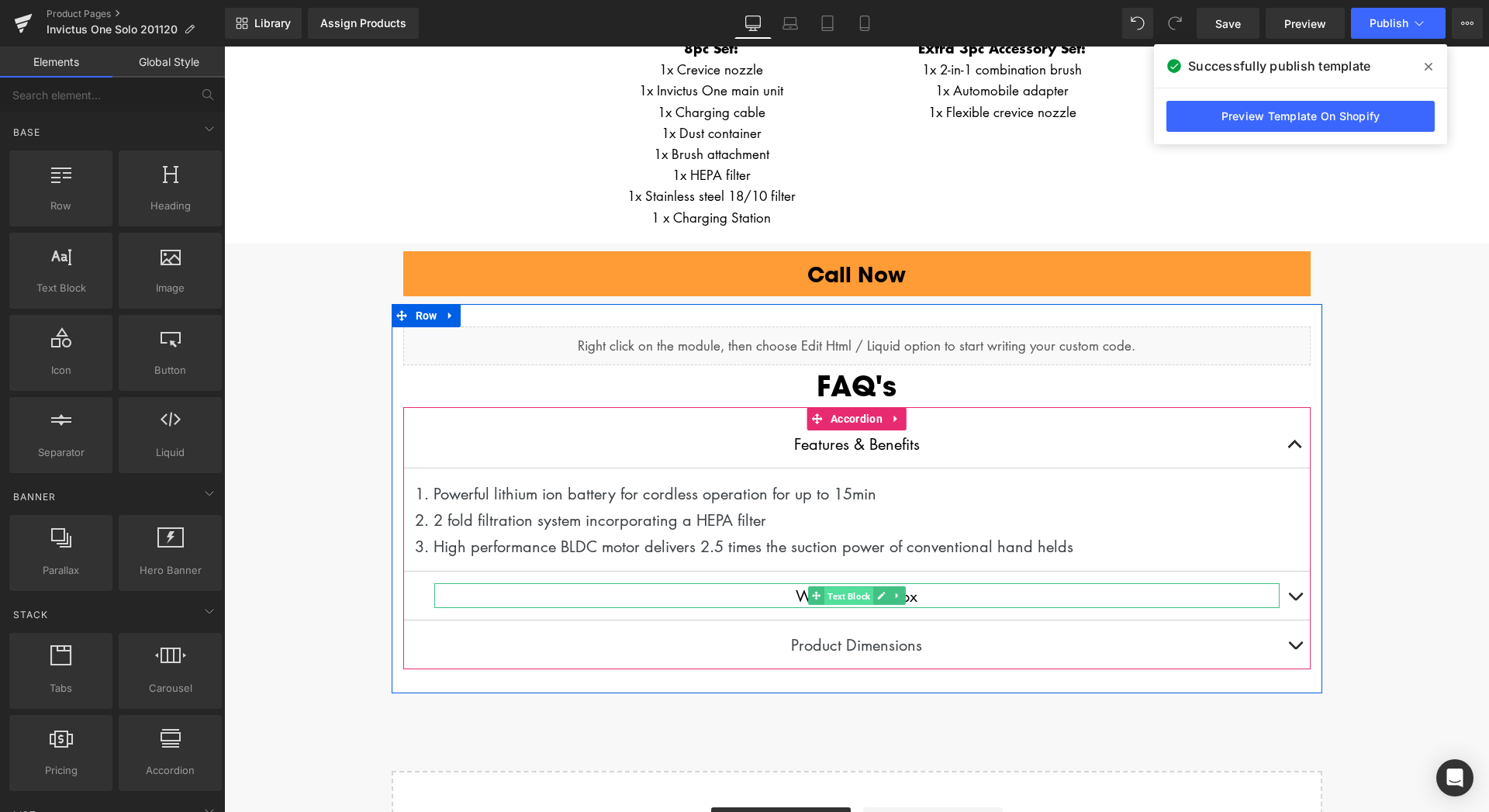
click at [839, 594] on span "Text Block" at bounding box center [848, 596] width 48 height 19
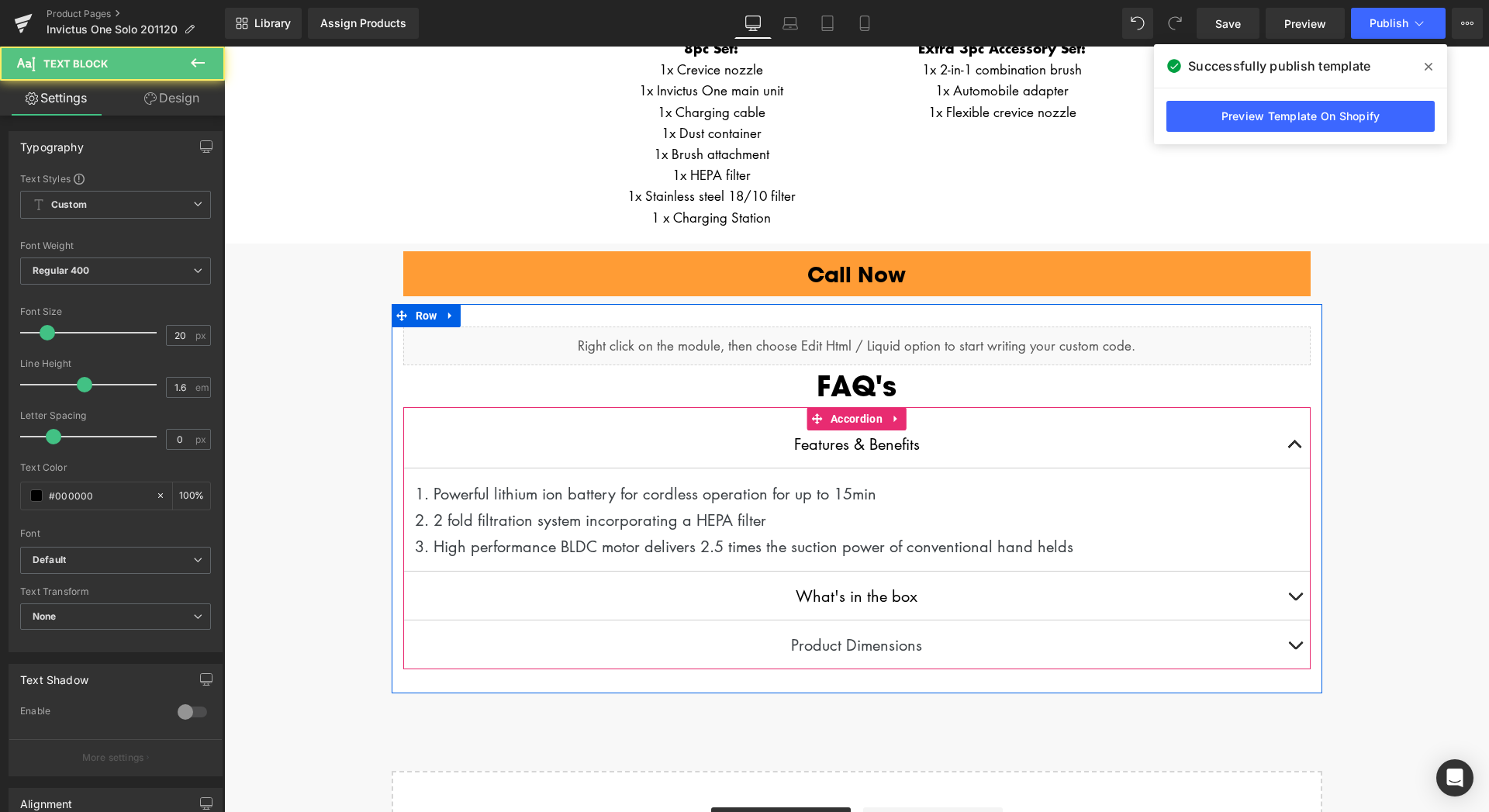
click at [1049, 588] on p "What's in the box" at bounding box center [856, 595] width 845 height 25
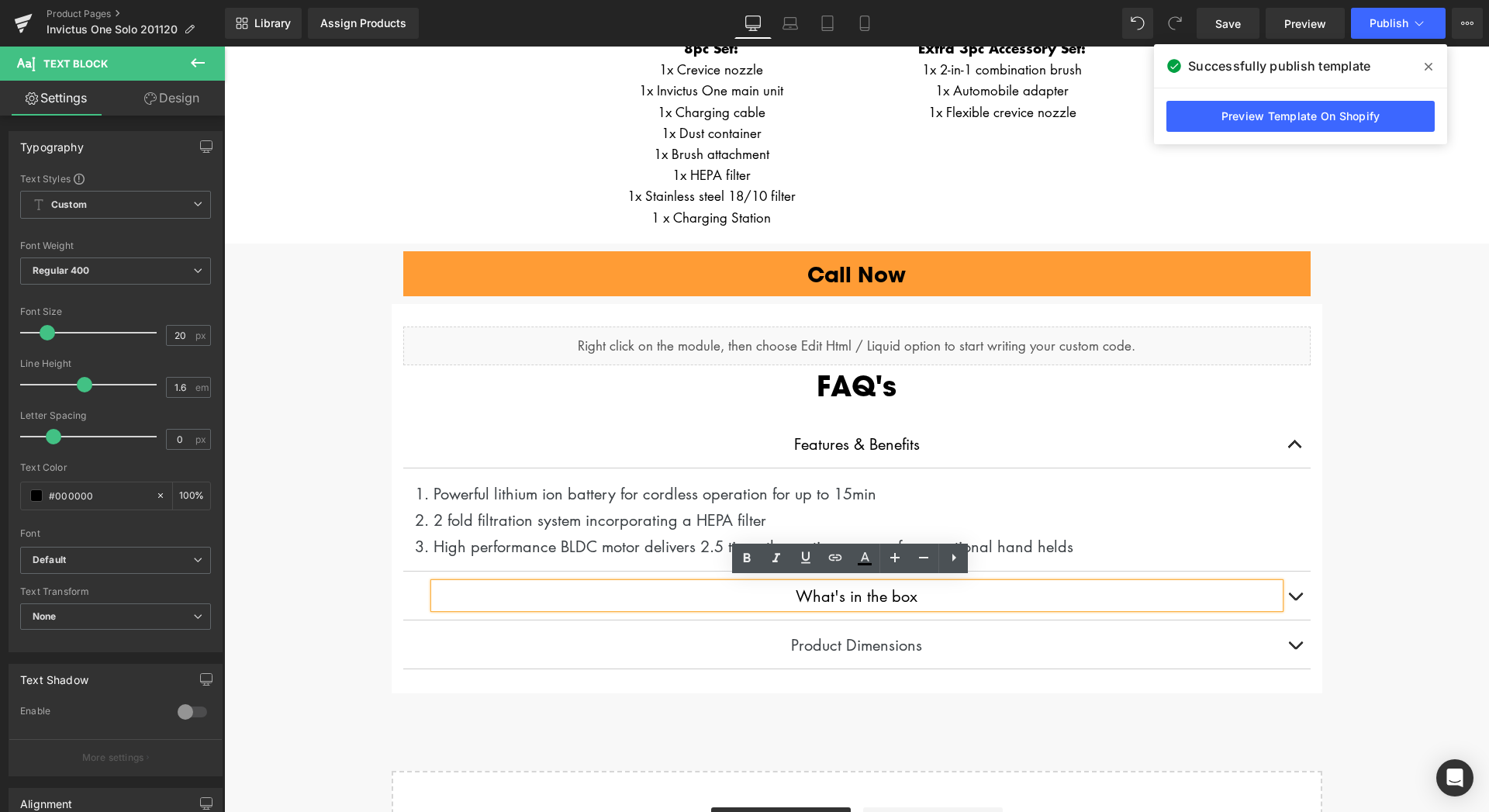
click at [1282, 594] on button at bounding box center [1295, 595] width 31 height 48
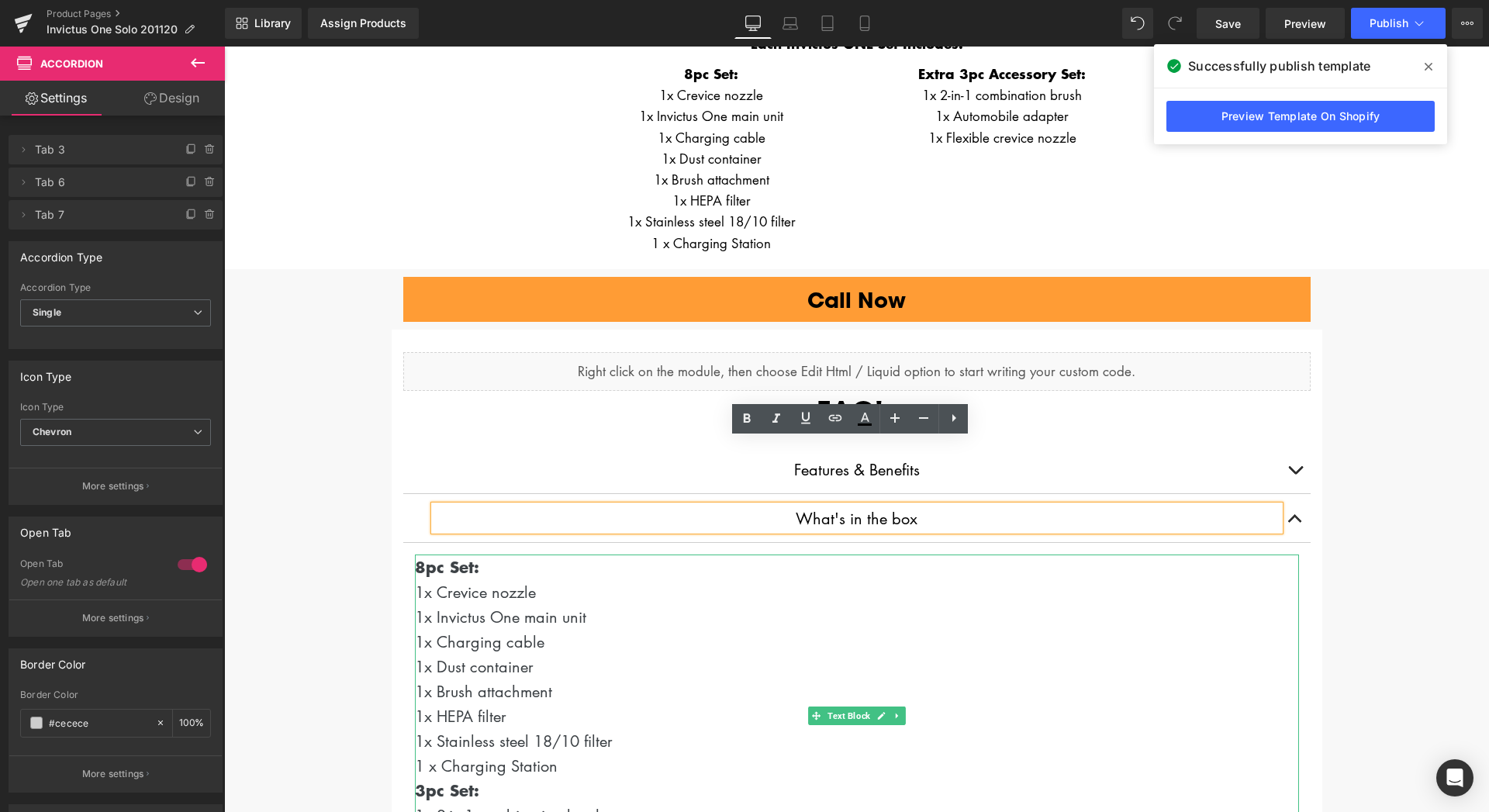
scroll to position [3559, 0]
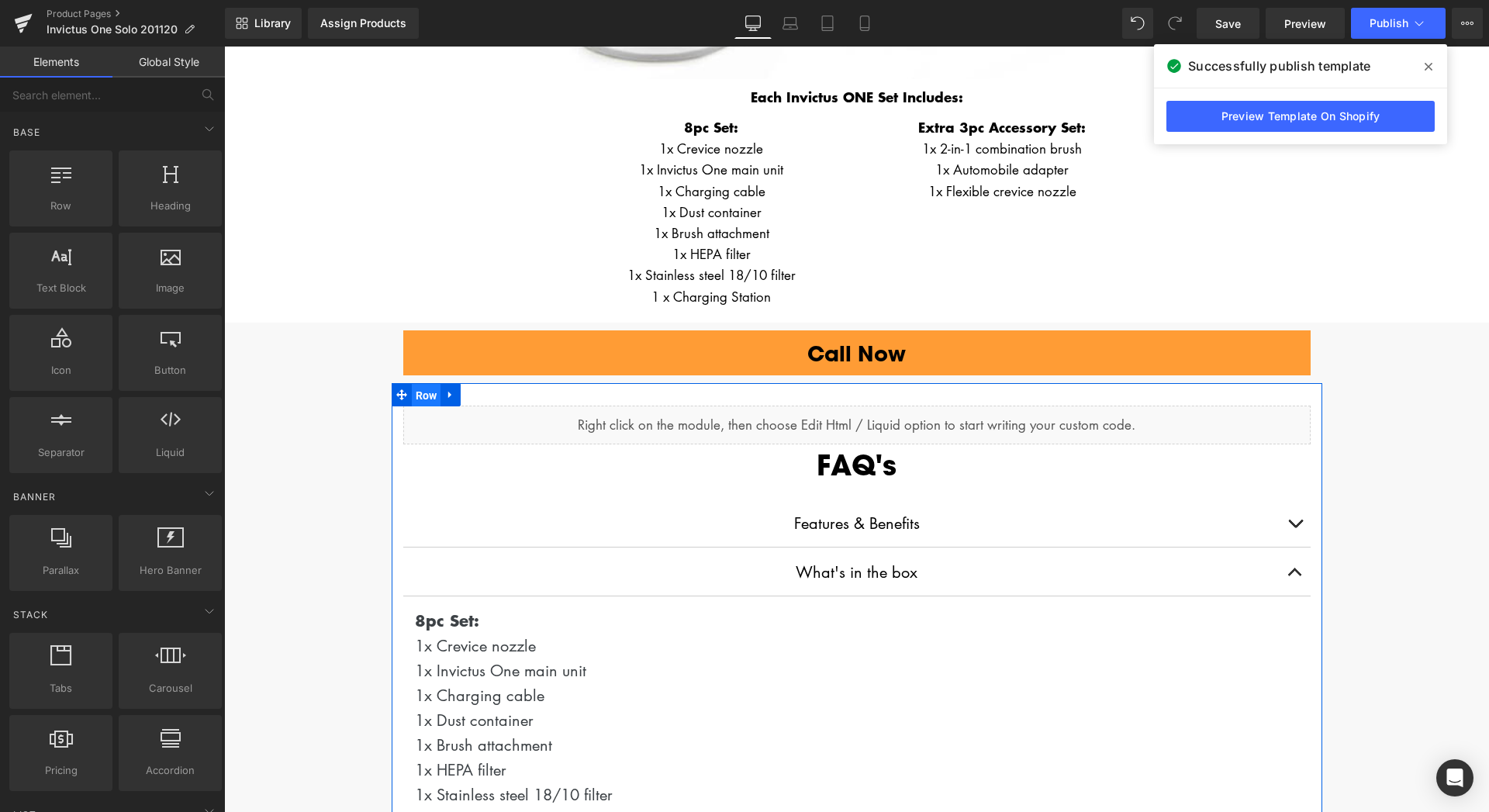
click at [421, 389] on span "Row" at bounding box center [427, 395] width 29 height 23
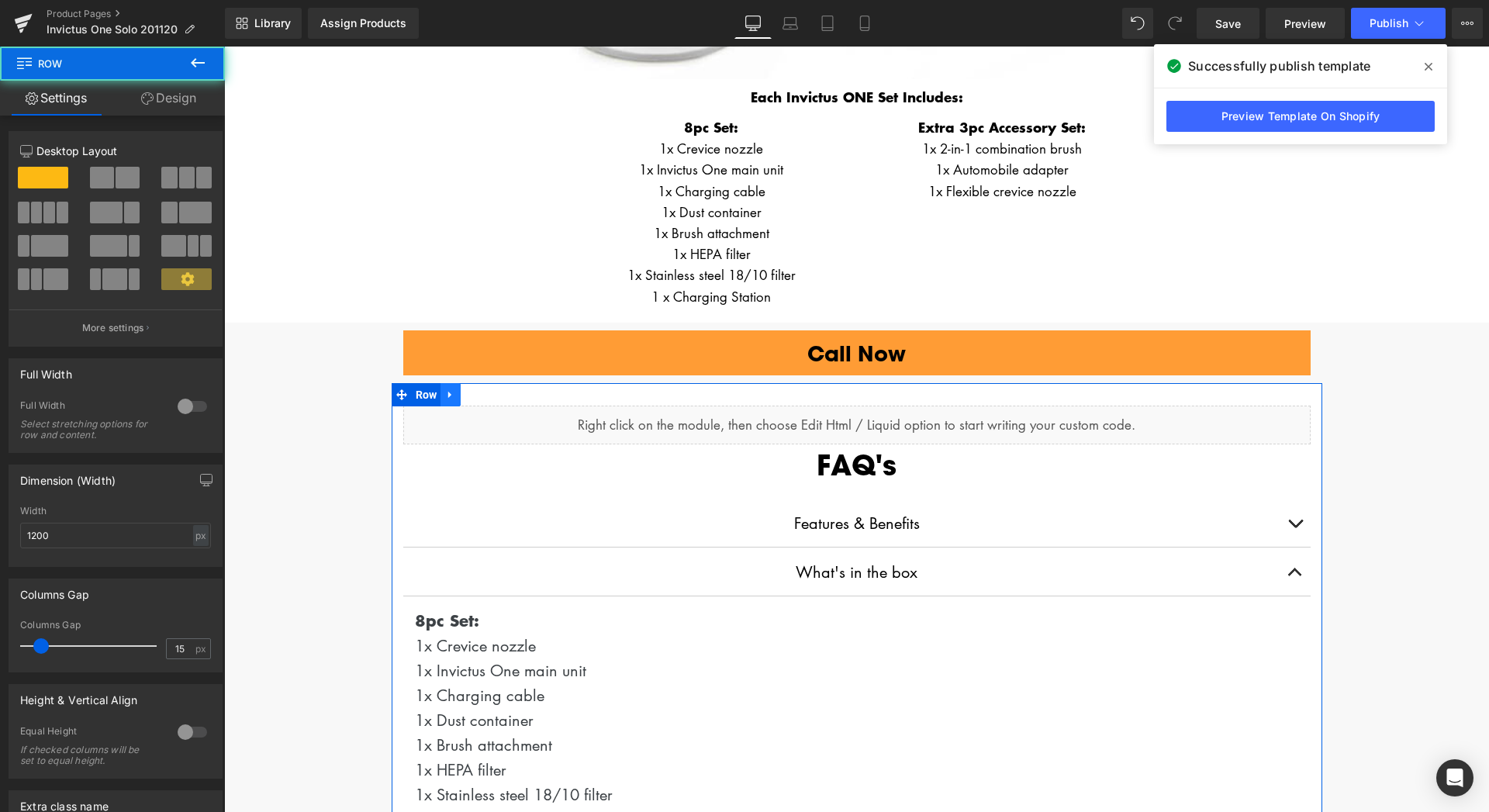
click at [445, 393] on icon at bounding box center [450, 395] width 11 height 11
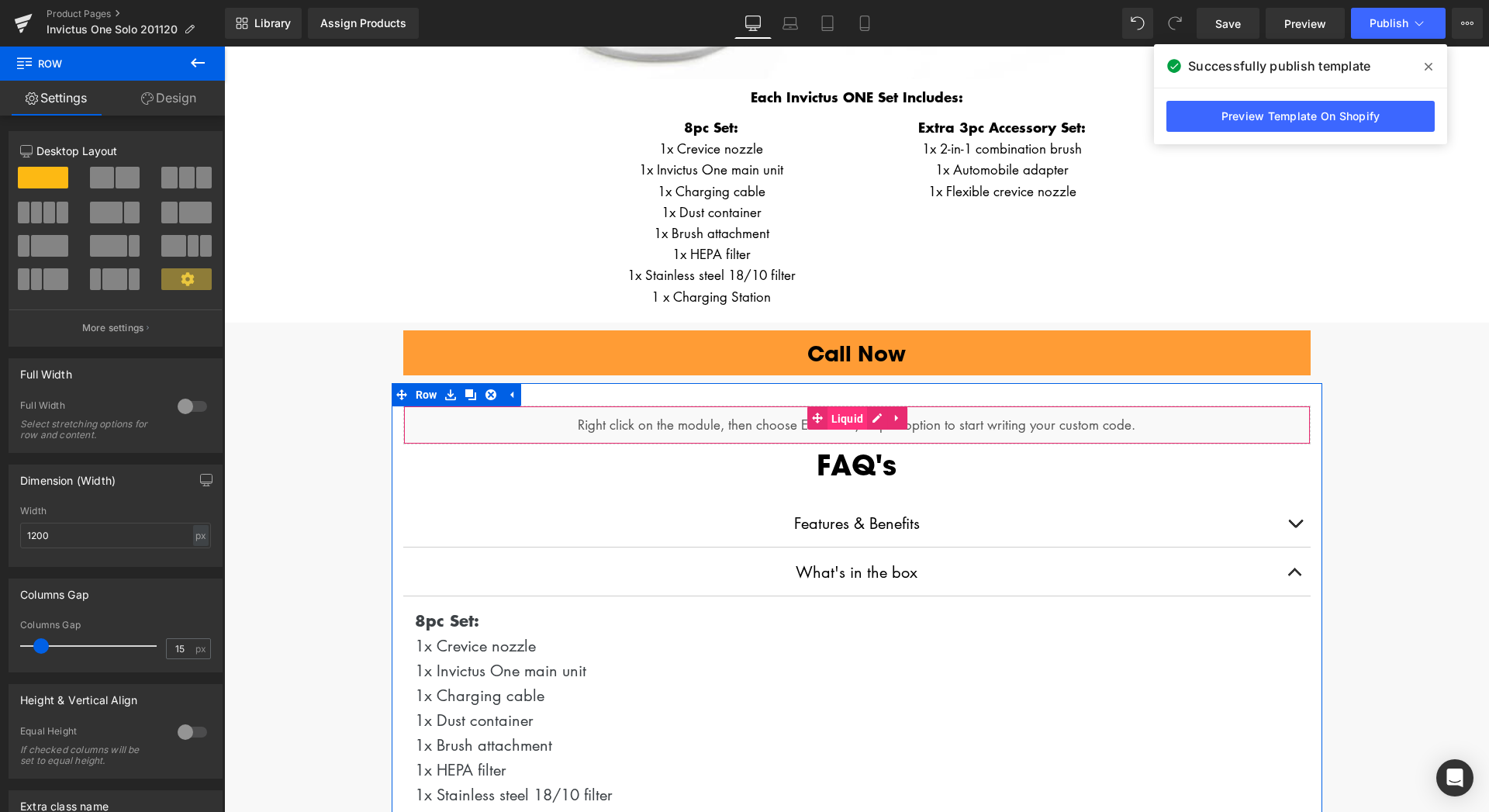
click at [841, 418] on span "Liquid" at bounding box center [848, 419] width 40 height 23
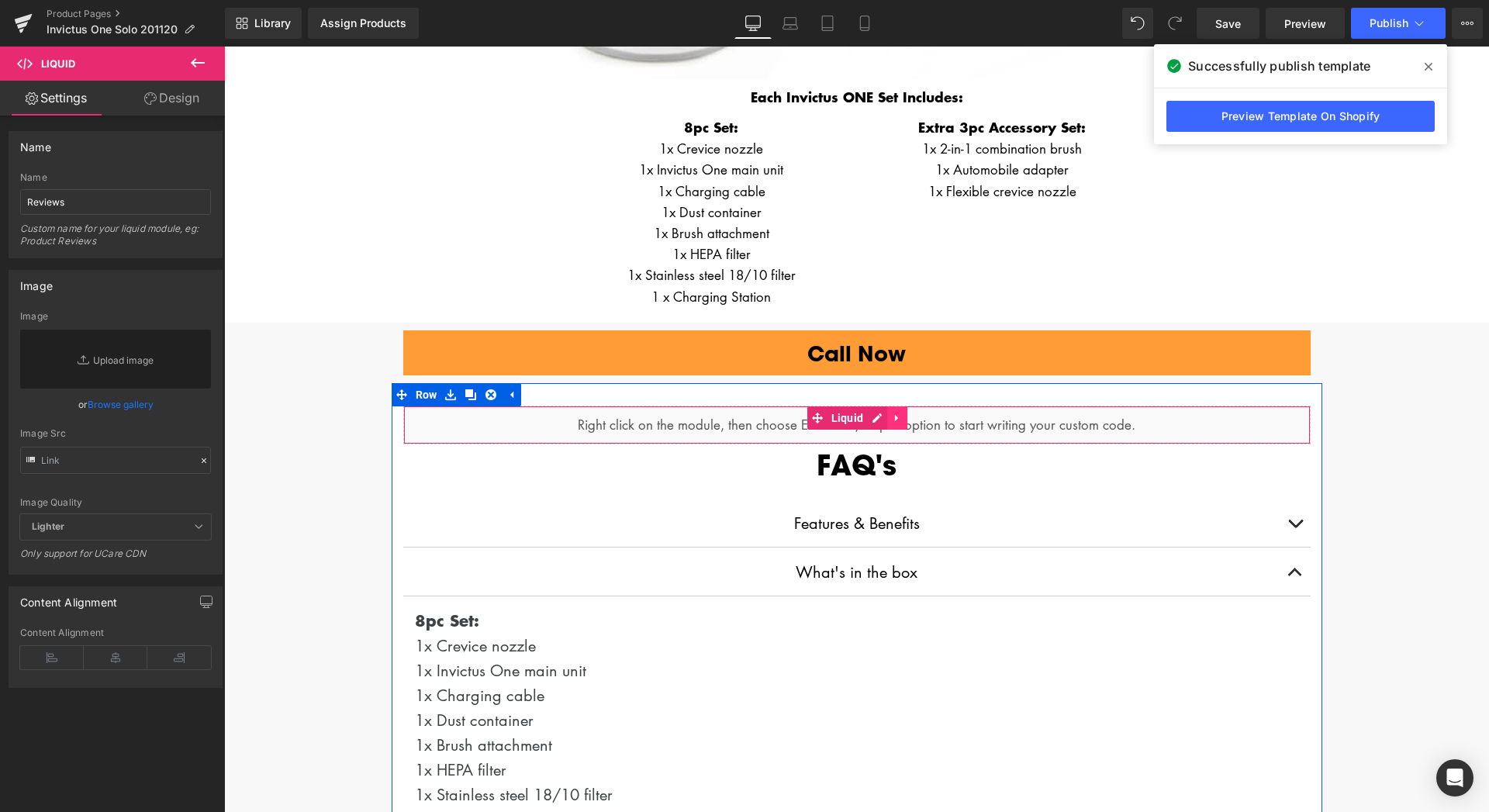
click at [895, 414] on icon at bounding box center [897, 418] width 3 height 7
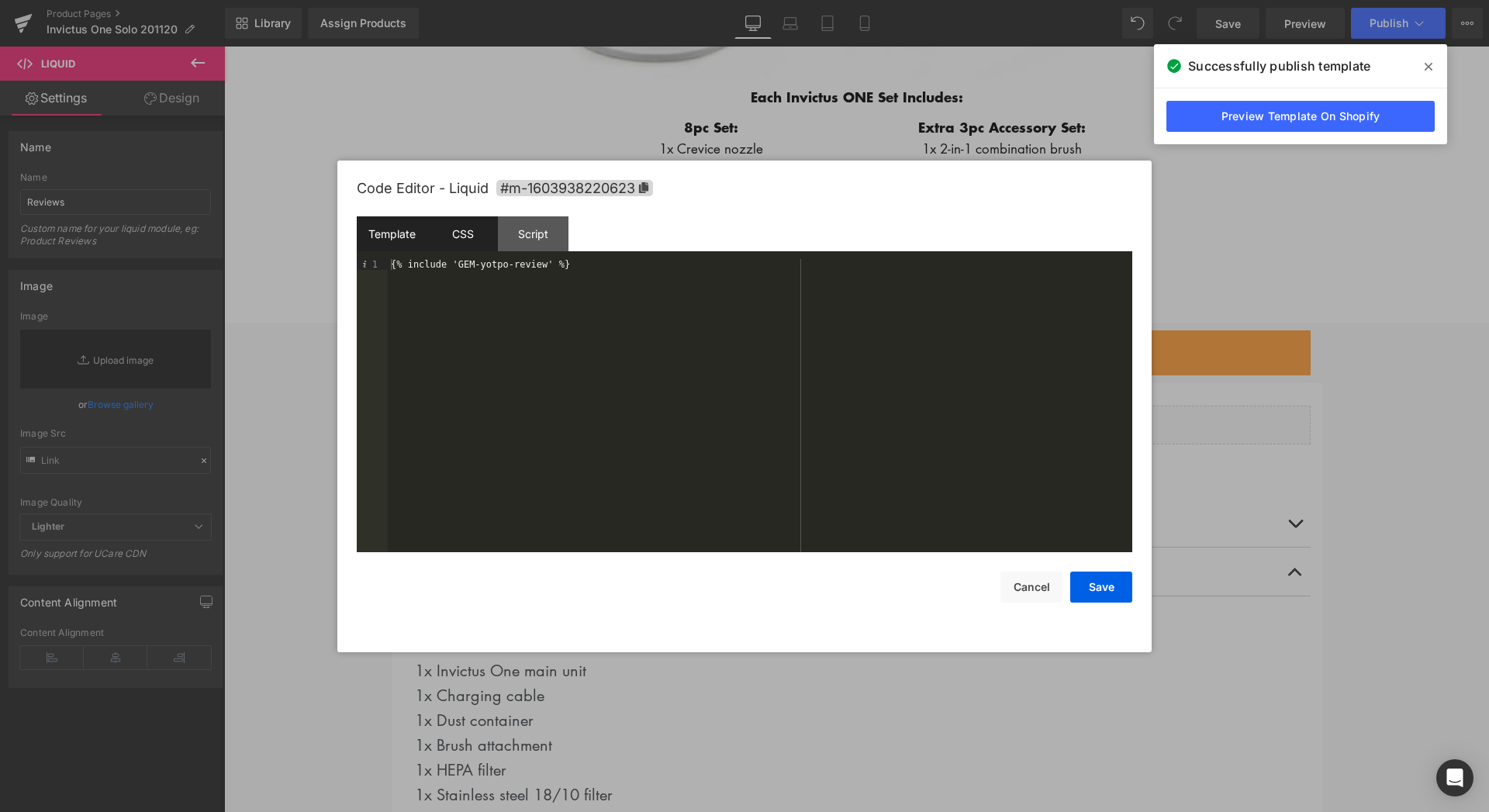
click at [469, 241] on div "CSS" at bounding box center [462, 234] width 70 height 35
click at [547, 241] on div "Script" at bounding box center [532, 234] width 70 height 35
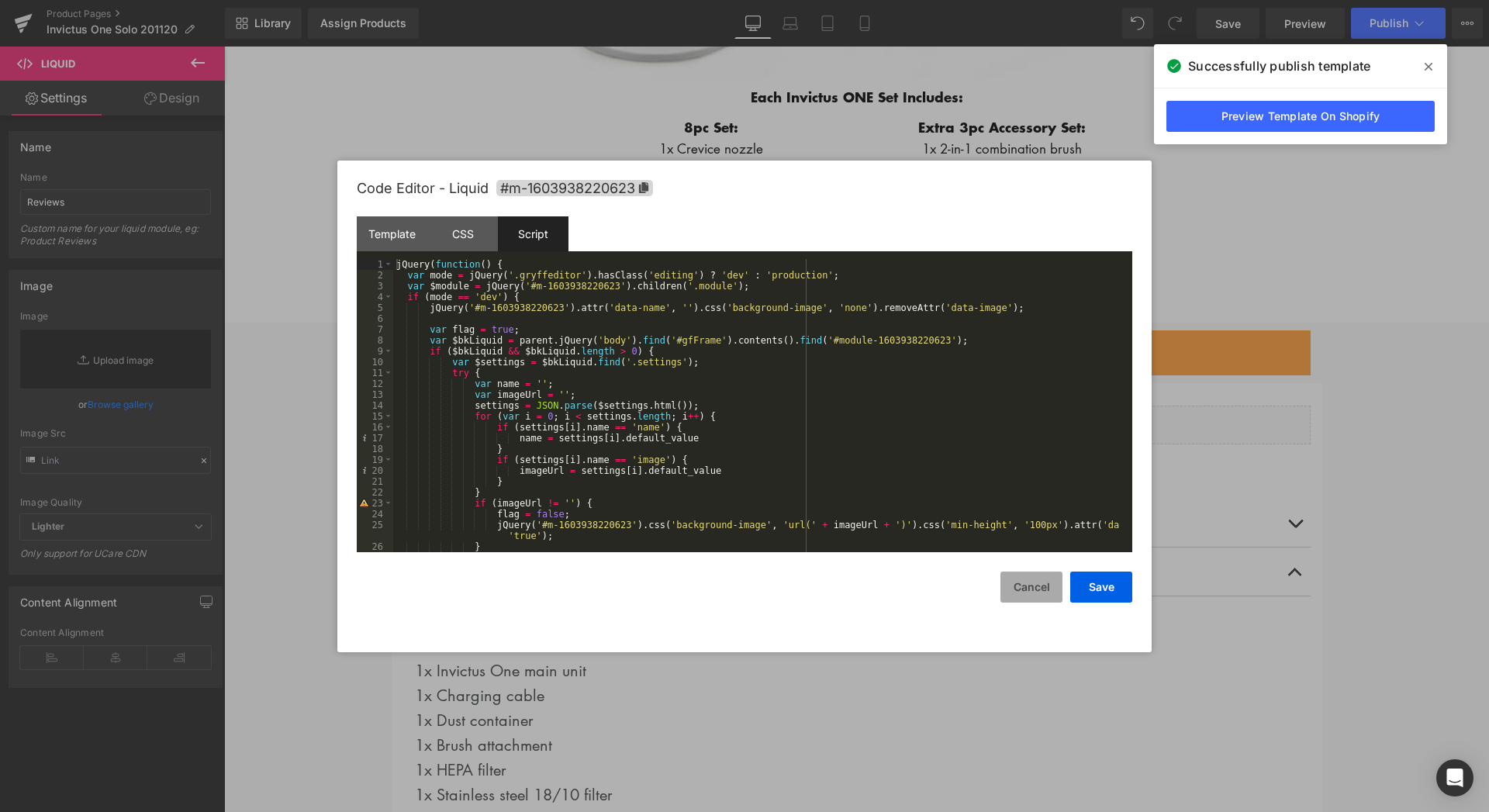
click at [1031, 595] on button "Cancel" at bounding box center [1031, 587] width 62 height 31
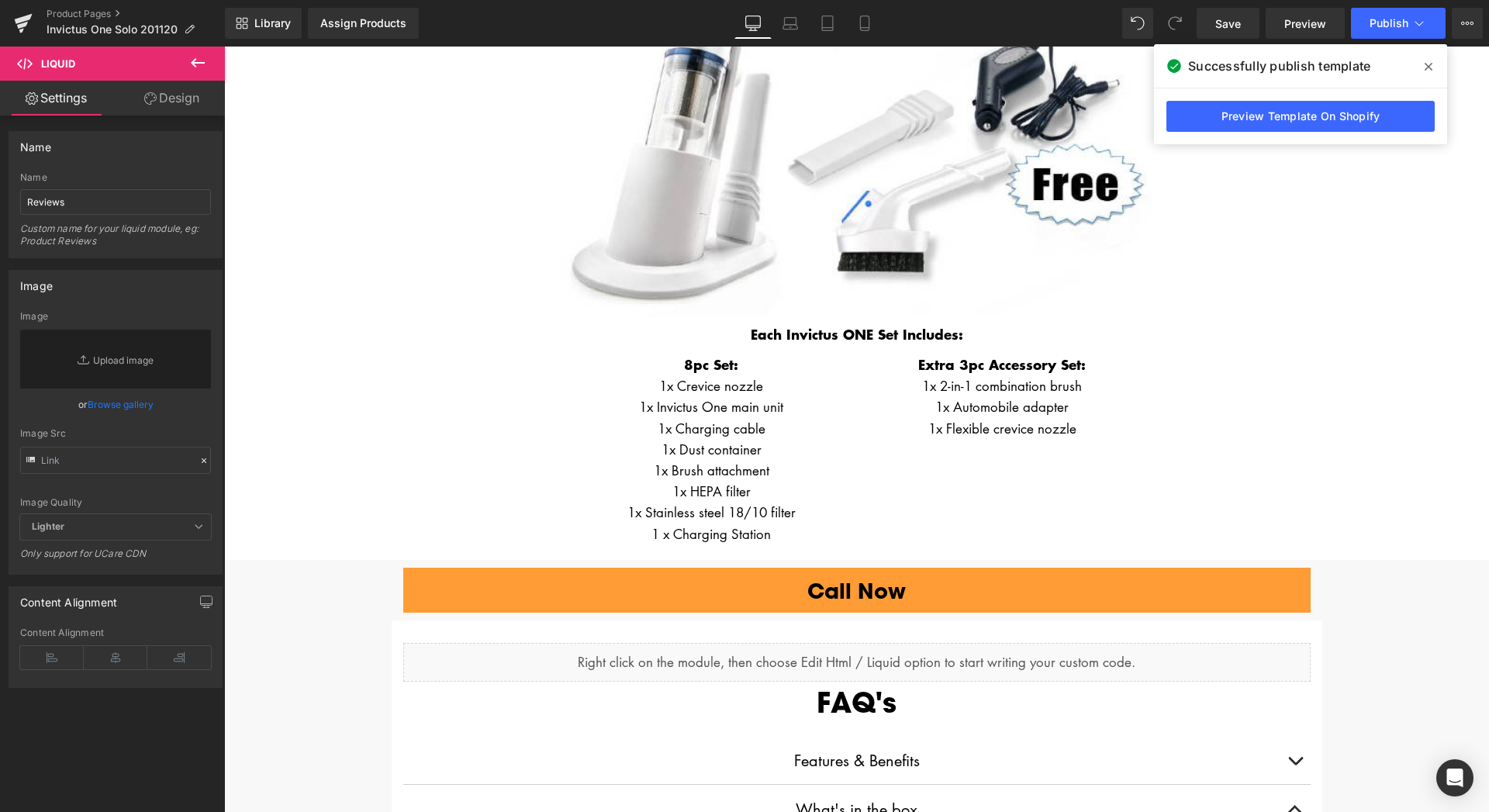
scroll to position [3243, 0]
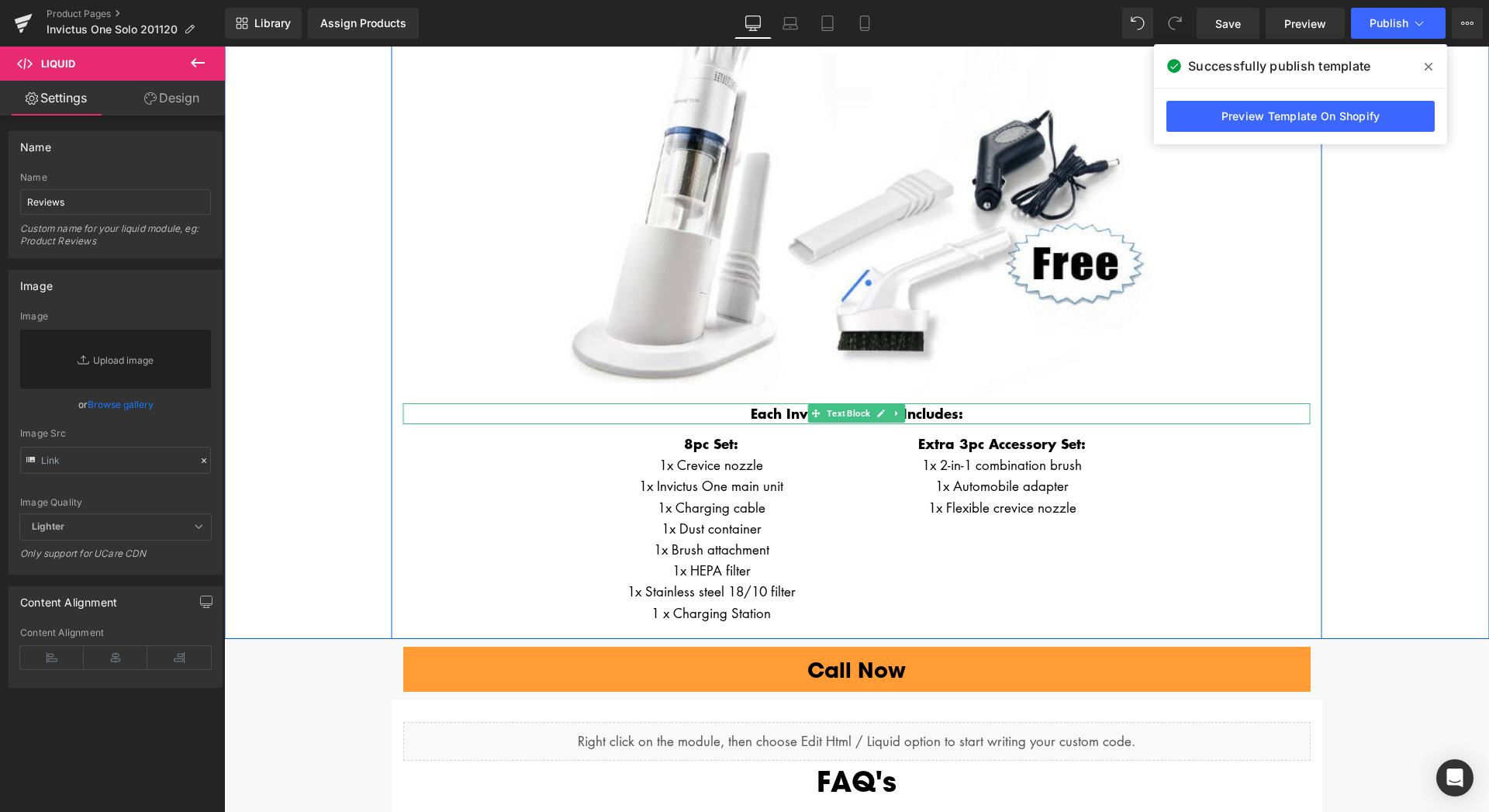
click at [921, 406] on b "Each Invictus ONE Set Includes:" at bounding box center [856, 413] width 212 height 20
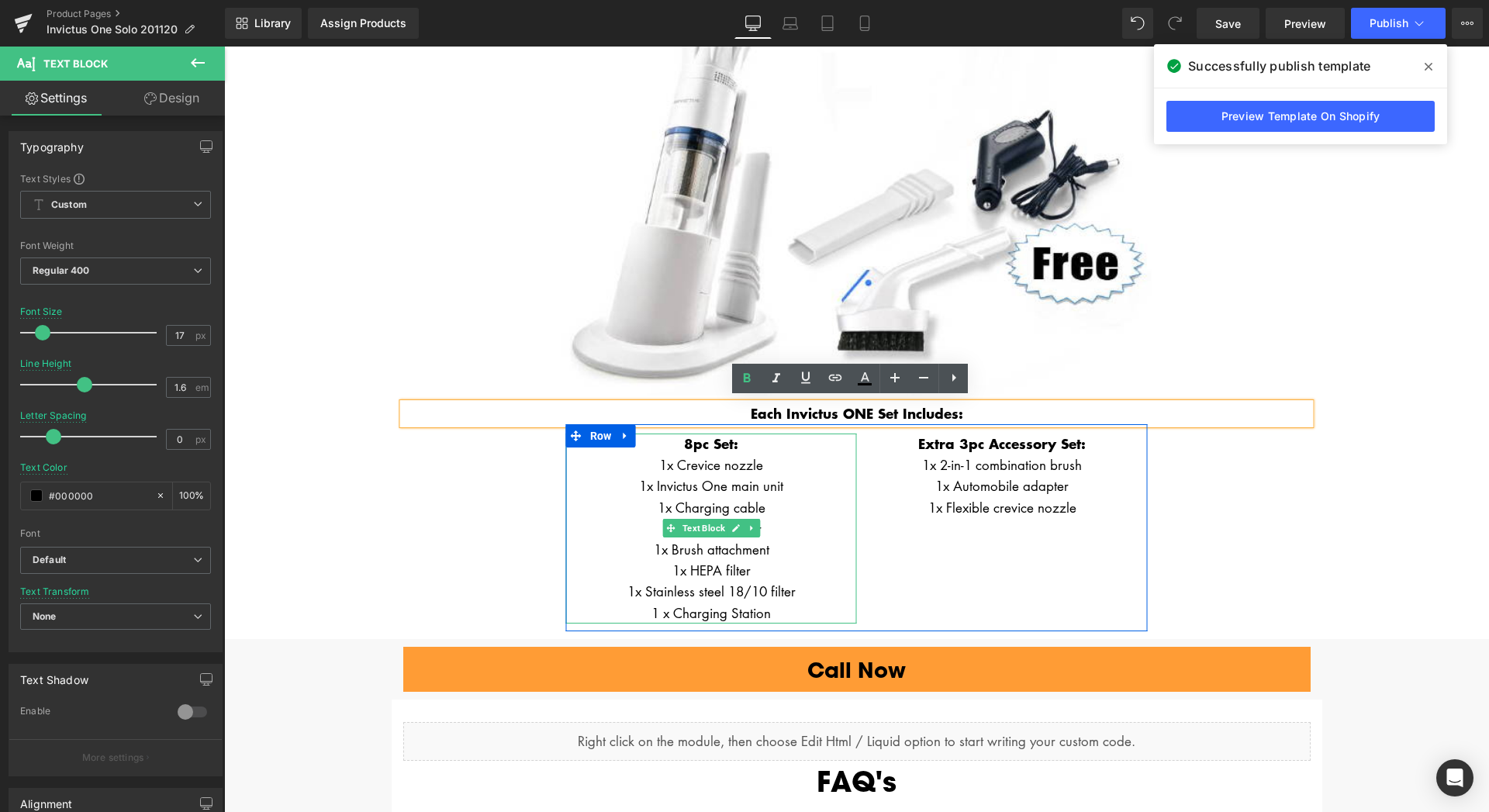
click at [730, 462] on p "1x Crevice nozzle" at bounding box center [712, 465] width 291 height 21
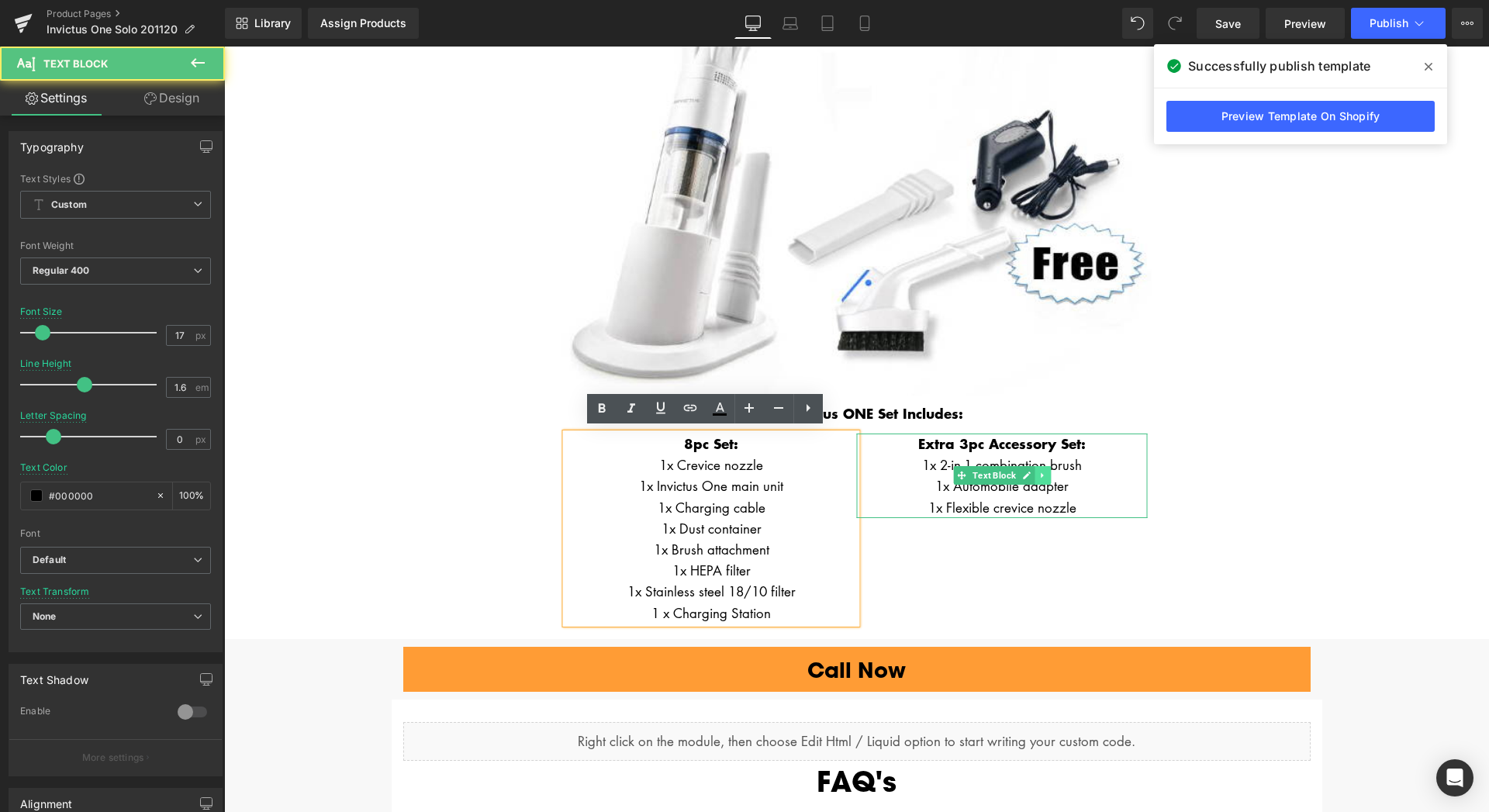
click at [1034, 472] on link at bounding box center [1042, 475] width 16 height 19
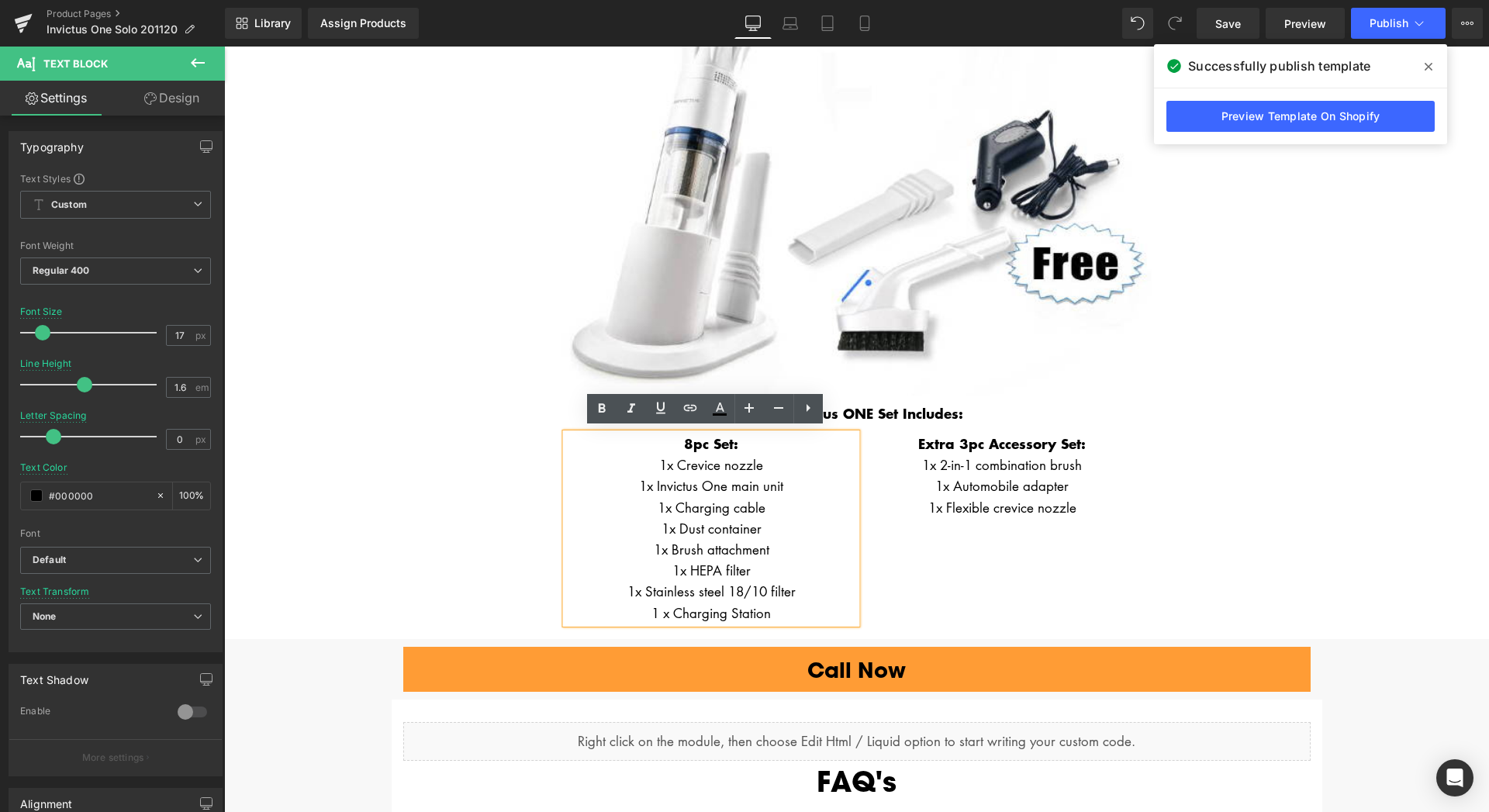
click at [1168, 491] on div "Image Each Invictus ONE Set Includes: Text Block 8pc Set: 1x Crevice nozzle 1x …" at bounding box center [857, 264] width 931 height 733
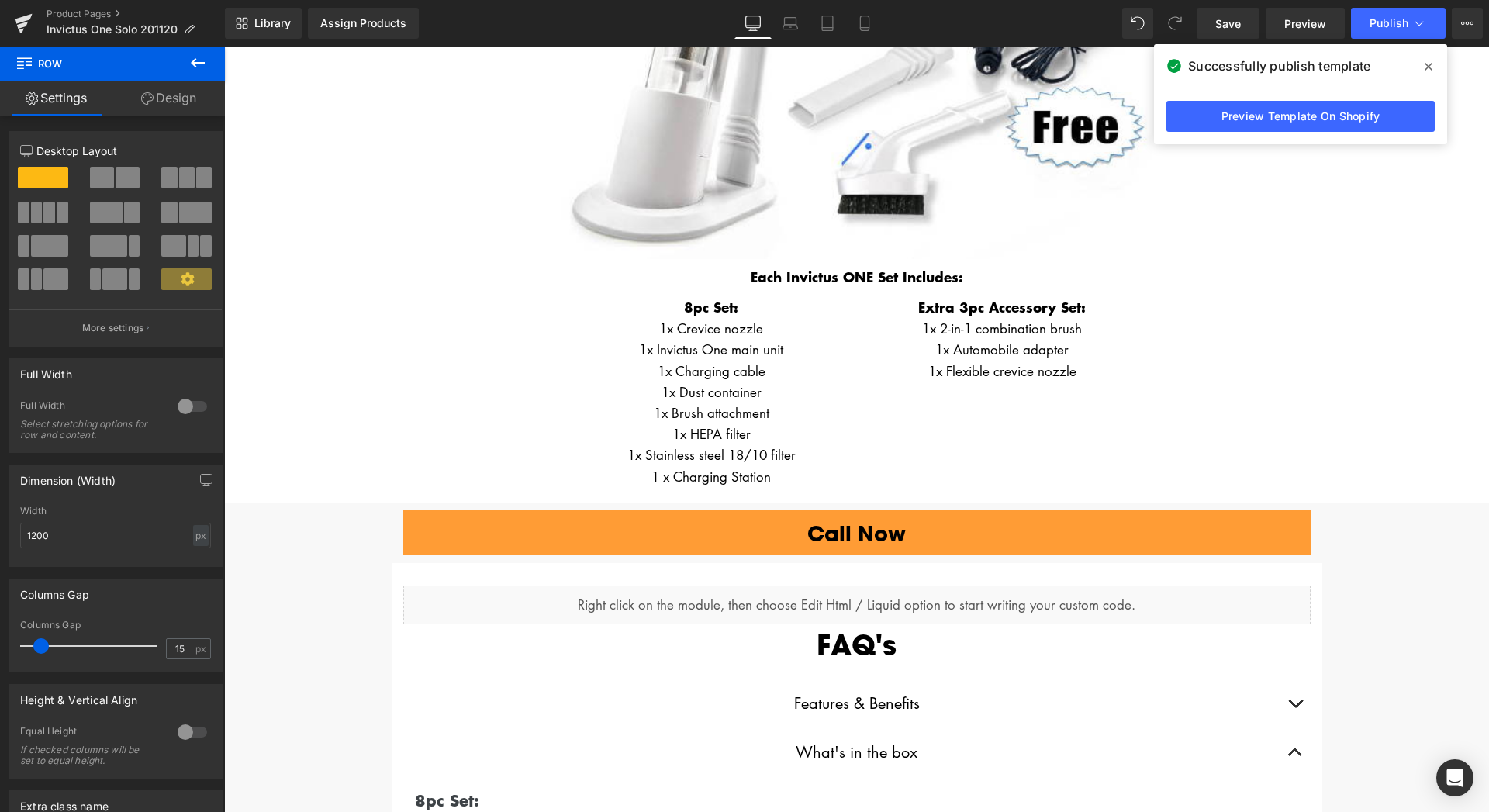
scroll to position [3401, 0]
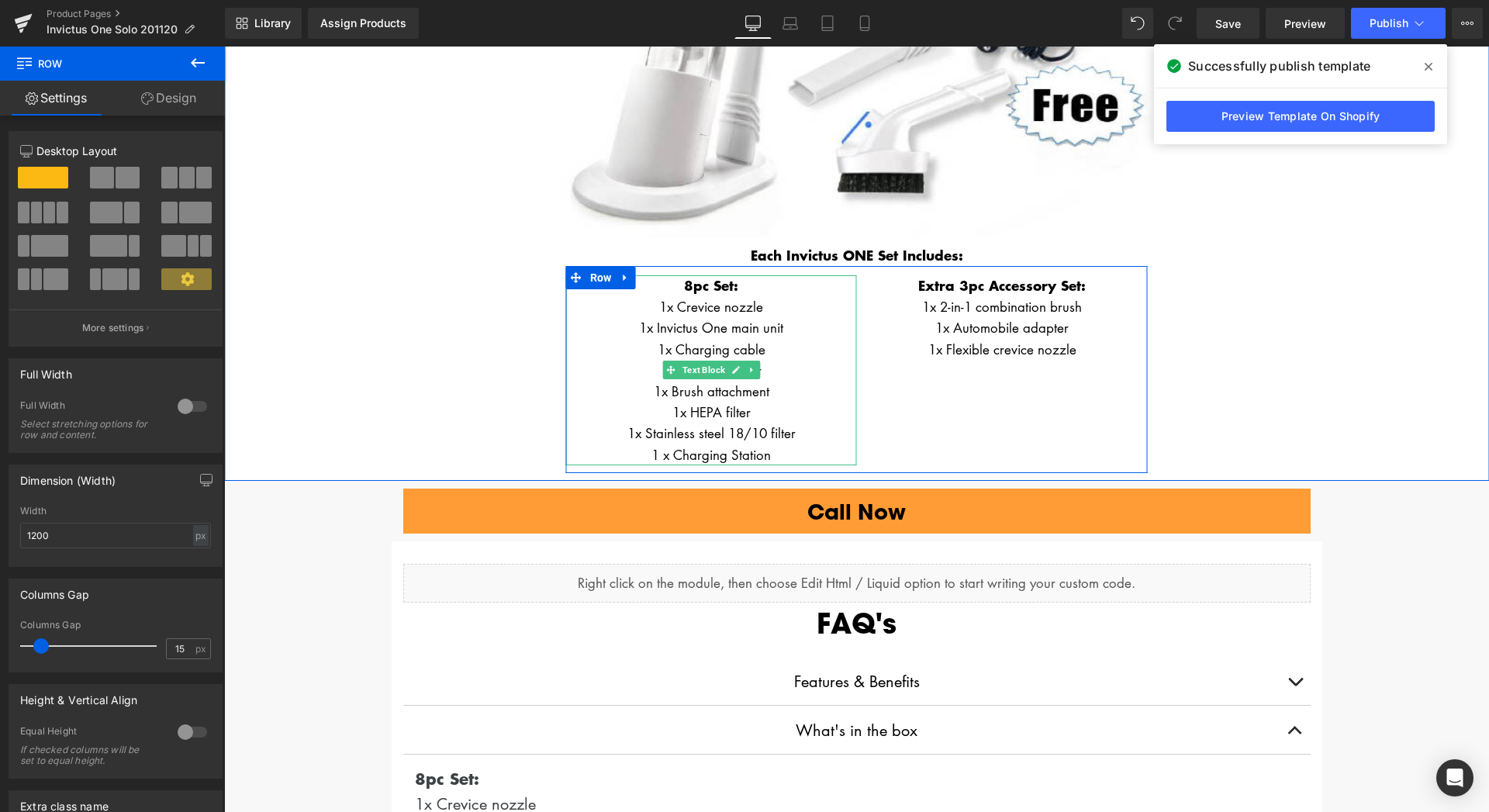
click at [710, 307] on p "1x Crevice nozzle" at bounding box center [712, 307] width 291 height 21
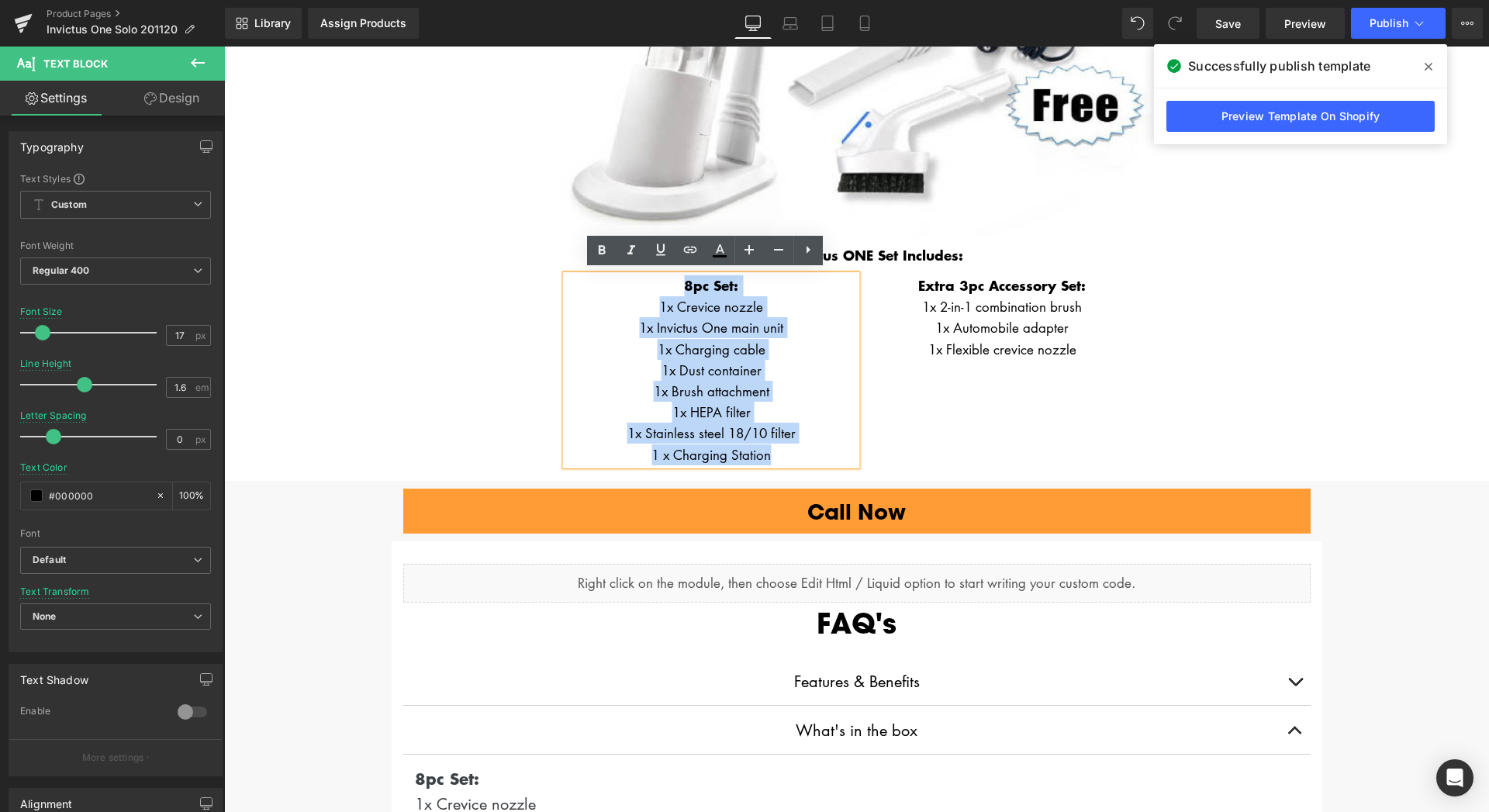
drag, startPoint x: 677, startPoint y: 283, endPoint x: 784, endPoint y: 456, distance: 203.4
click at [784, 456] on div "8pc Set: 1x Crevice nozzle 1x Invictus One main unit 1x Charging cable 1x Dust …" at bounding box center [712, 370] width 291 height 190
copy div "8pc Set: 1x Crevice nozzle 1x Invictus One main unit 1x Charging cable 1x Dust …"
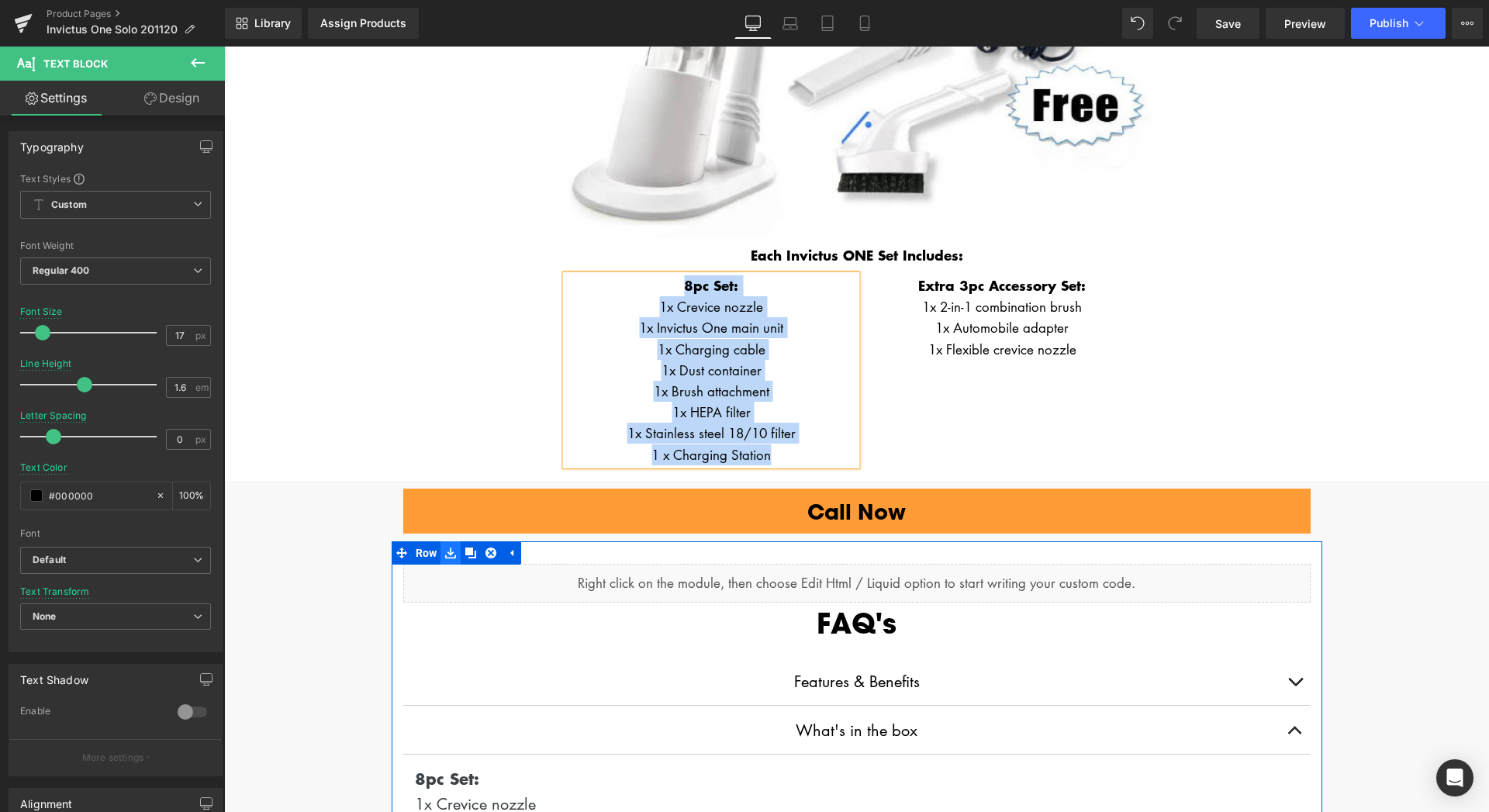
click at [446, 549] on icon at bounding box center [450, 553] width 11 height 11
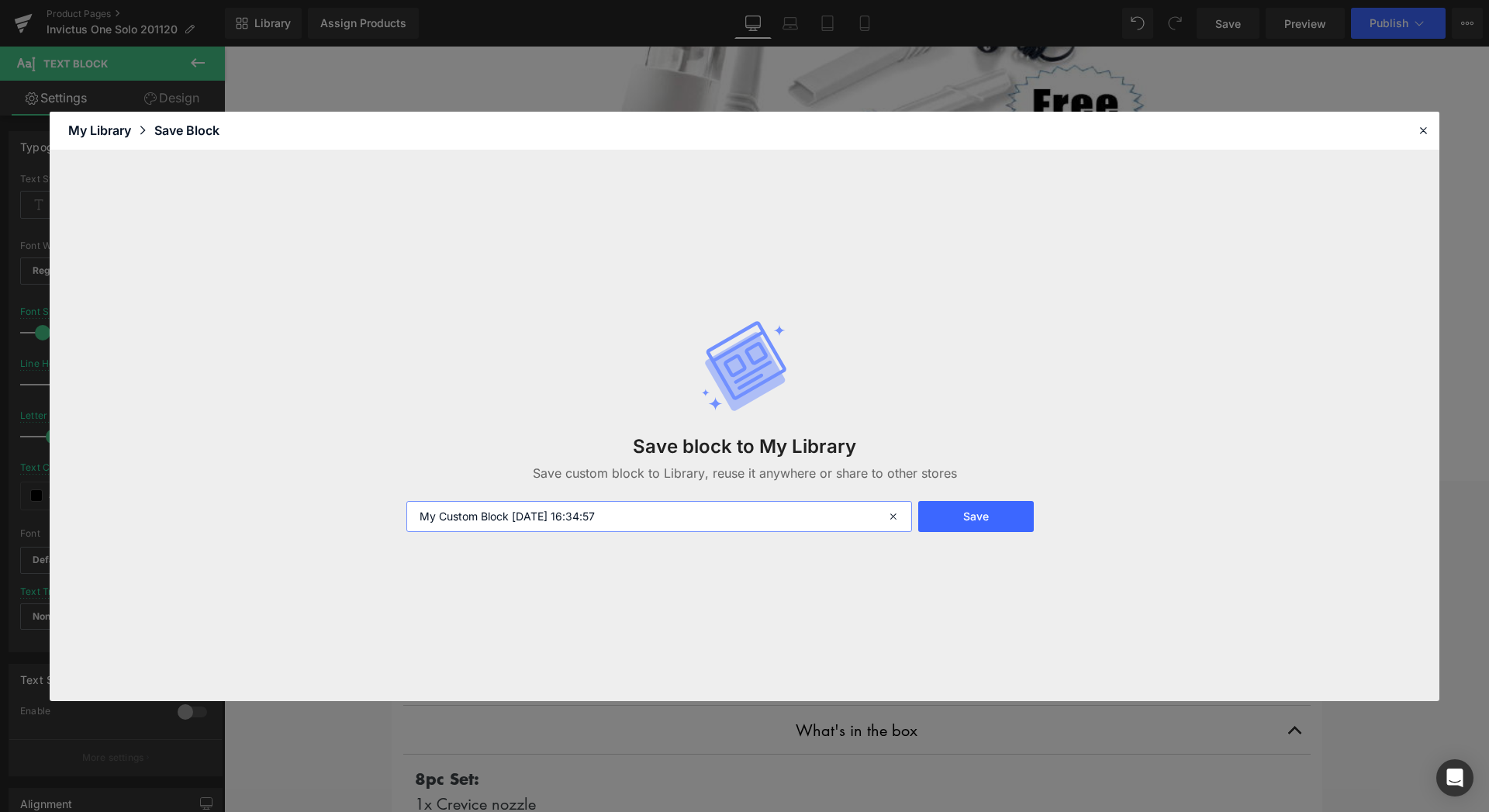
drag, startPoint x: 788, startPoint y: 518, endPoint x: 285, endPoint y: 493, distance: 503.6
click at [406, 501] on input "My Custom Block 2025-08-15 16:34:57" at bounding box center [659, 516] width 506 height 31
type input "Invictus FAQ"
click at [981, 528] on button "Save" at bounding box center [975, 516] width 116 height 31
